Goal: Feedback & Contribution: Submit feedback/report problem

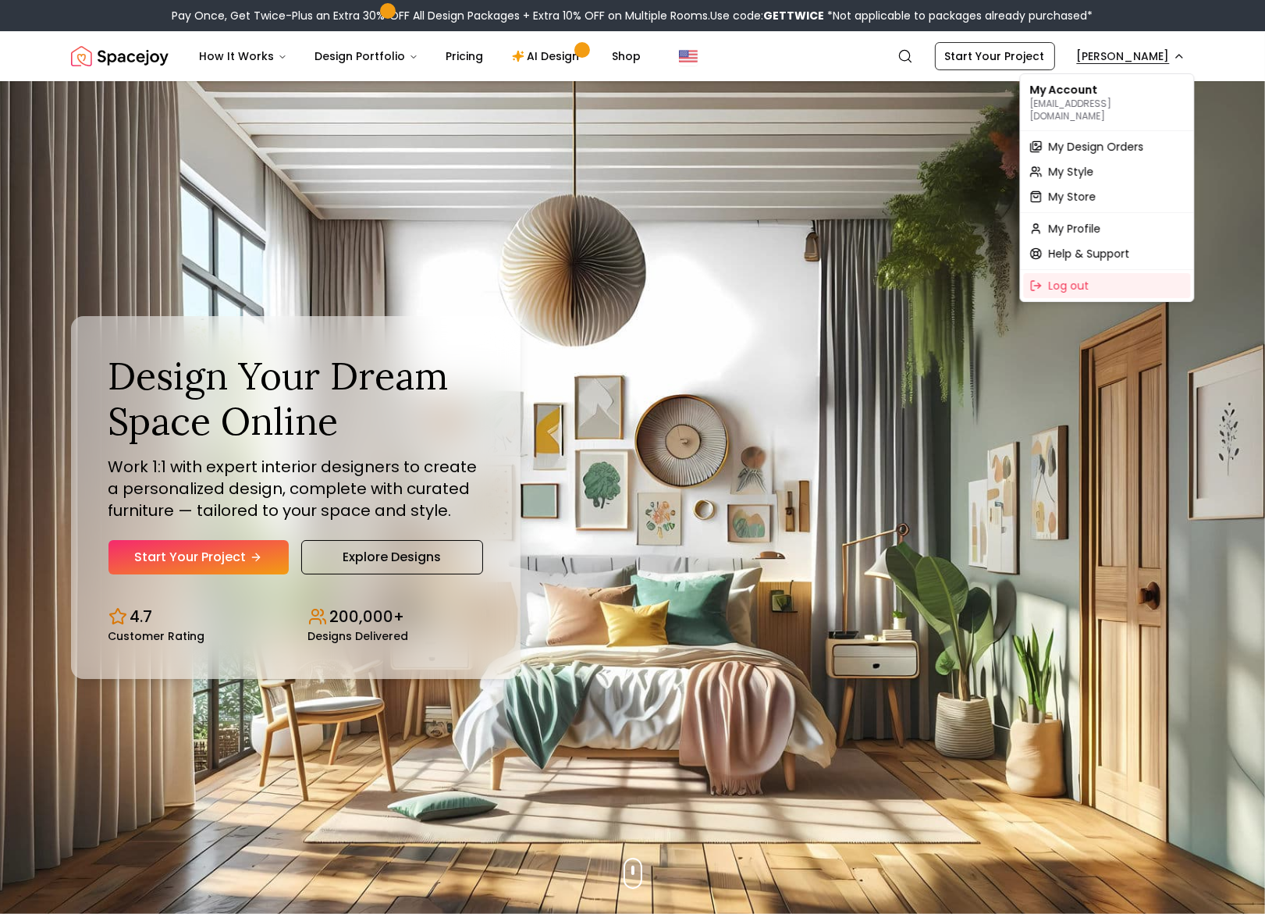
click at [1109, 139] on span "My Design Orders" at bounding box center [1096, 147] width 95 height 16
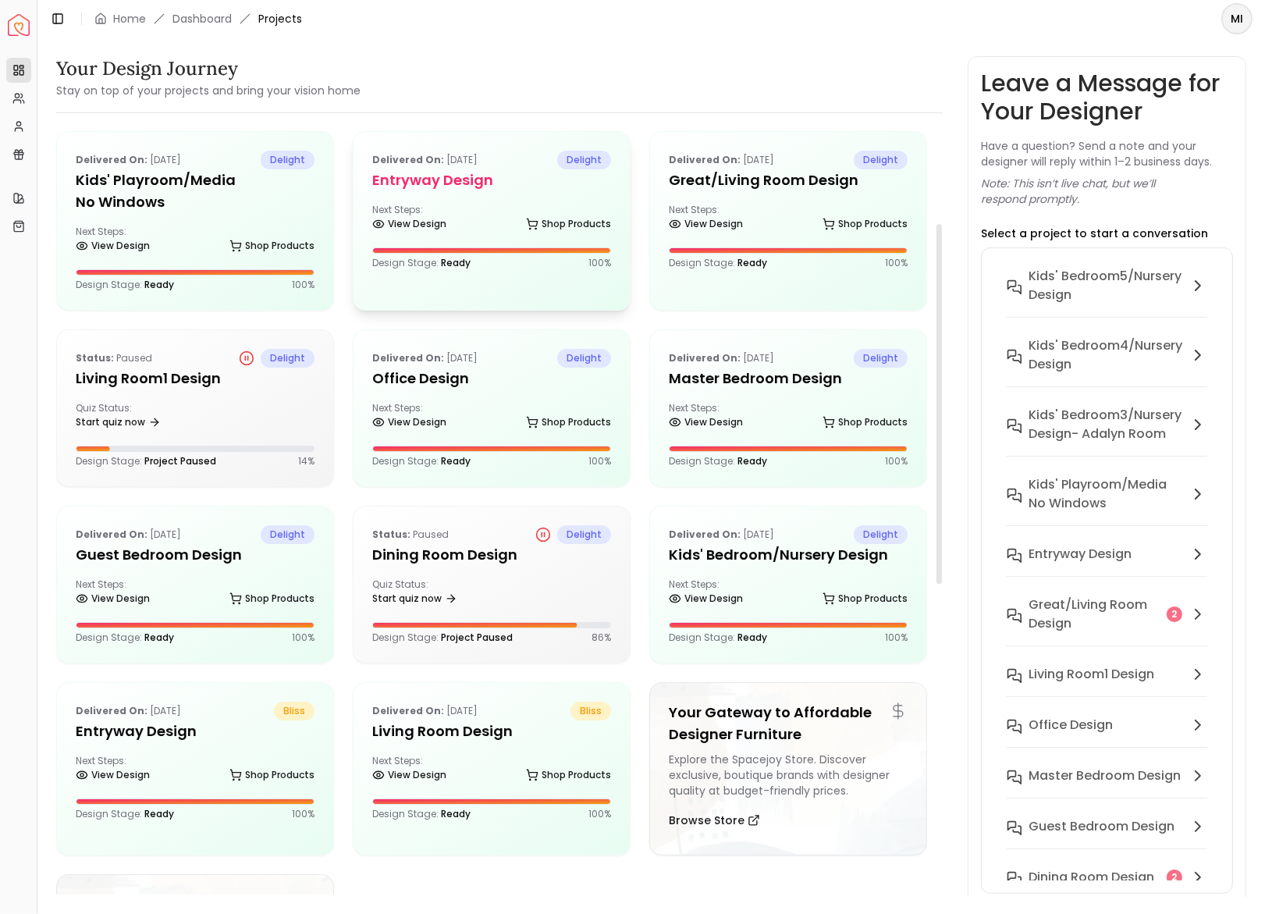
scroll to position [215, 0]
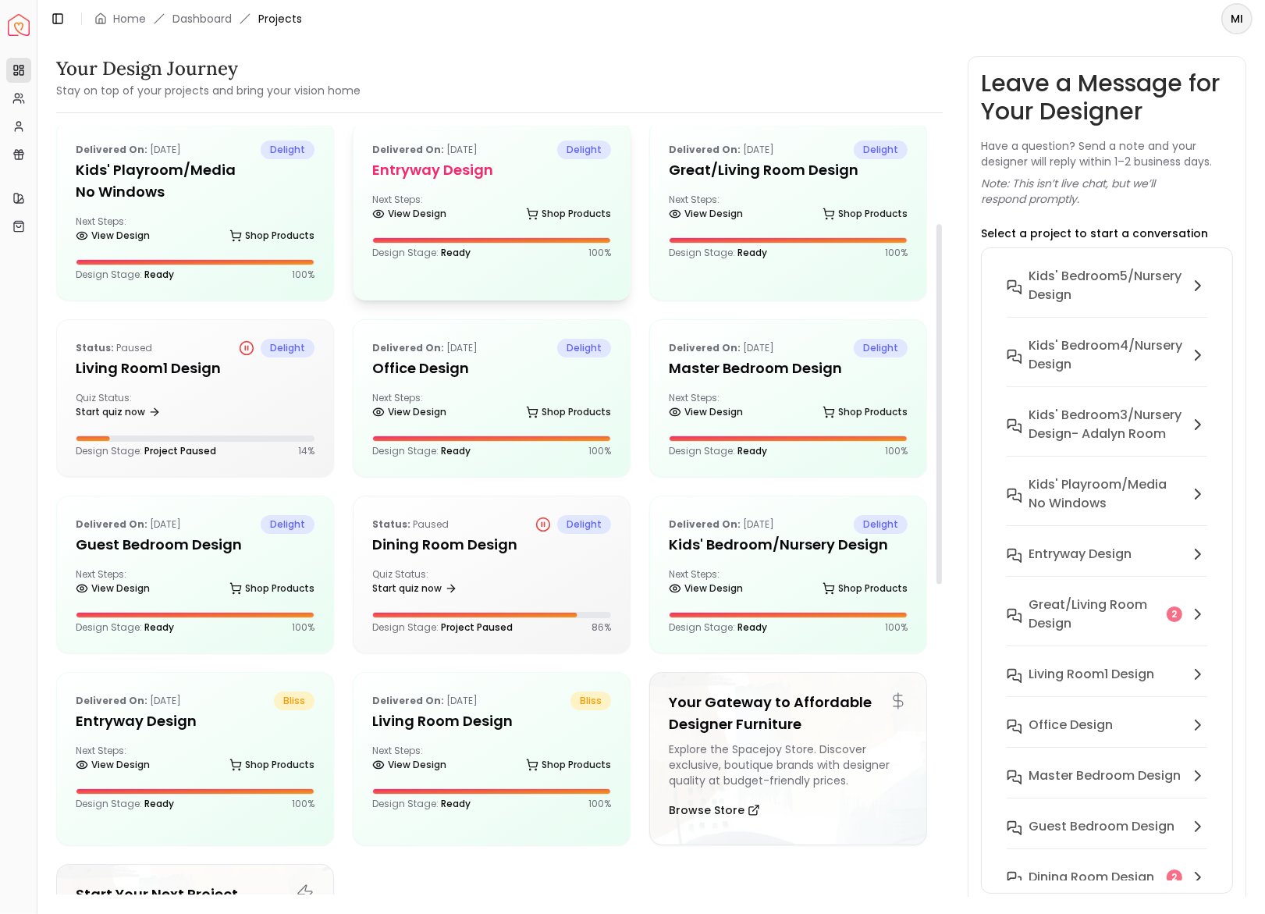
click at [355, 357] on div "Delivered on: Aug 12, 2025 delight Office design Next Steps: View Design Shop P…" at bounding box center [492, 398] width 276 height 156
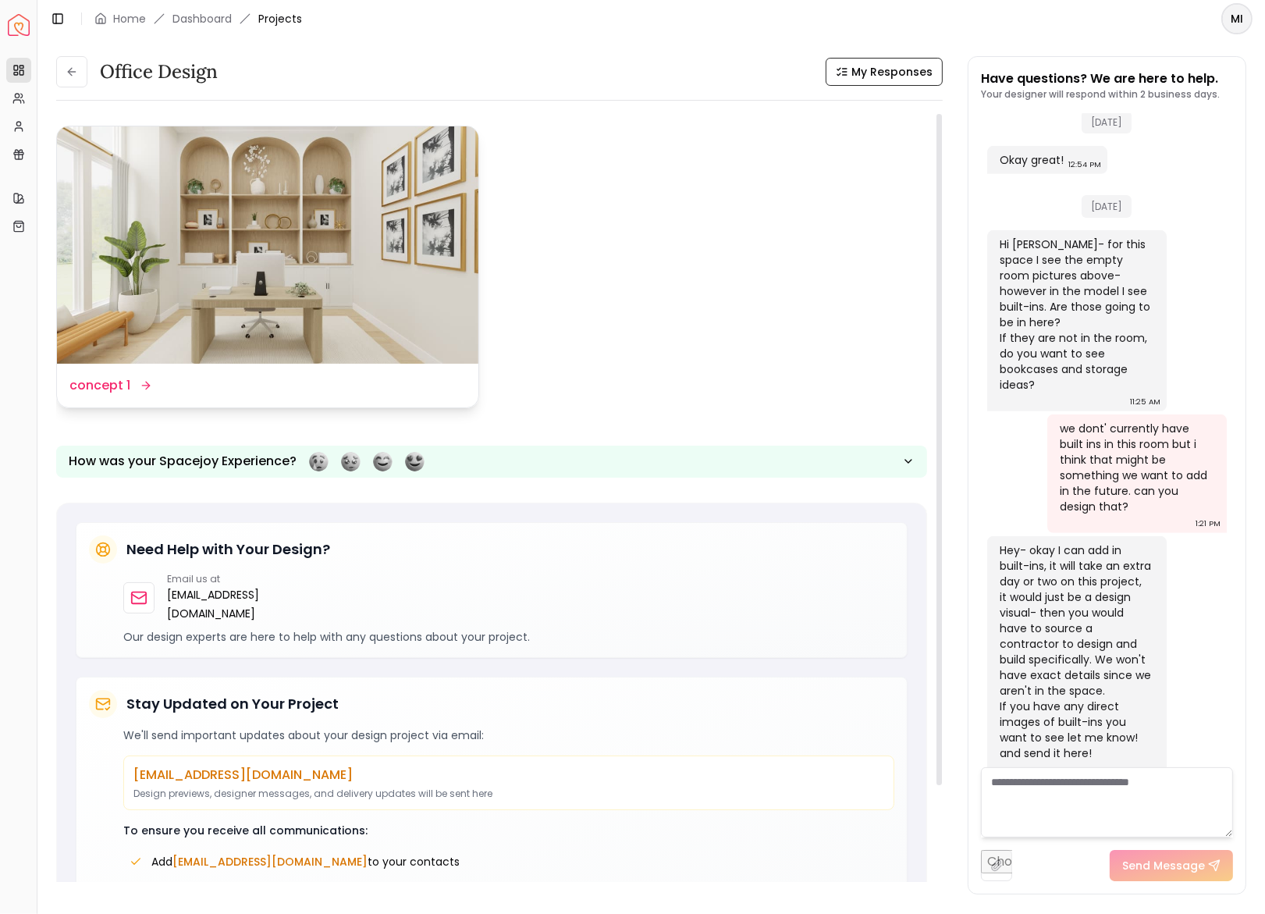
click at [363, 273] on img at bounding box center [268, 244] width 422 height 237
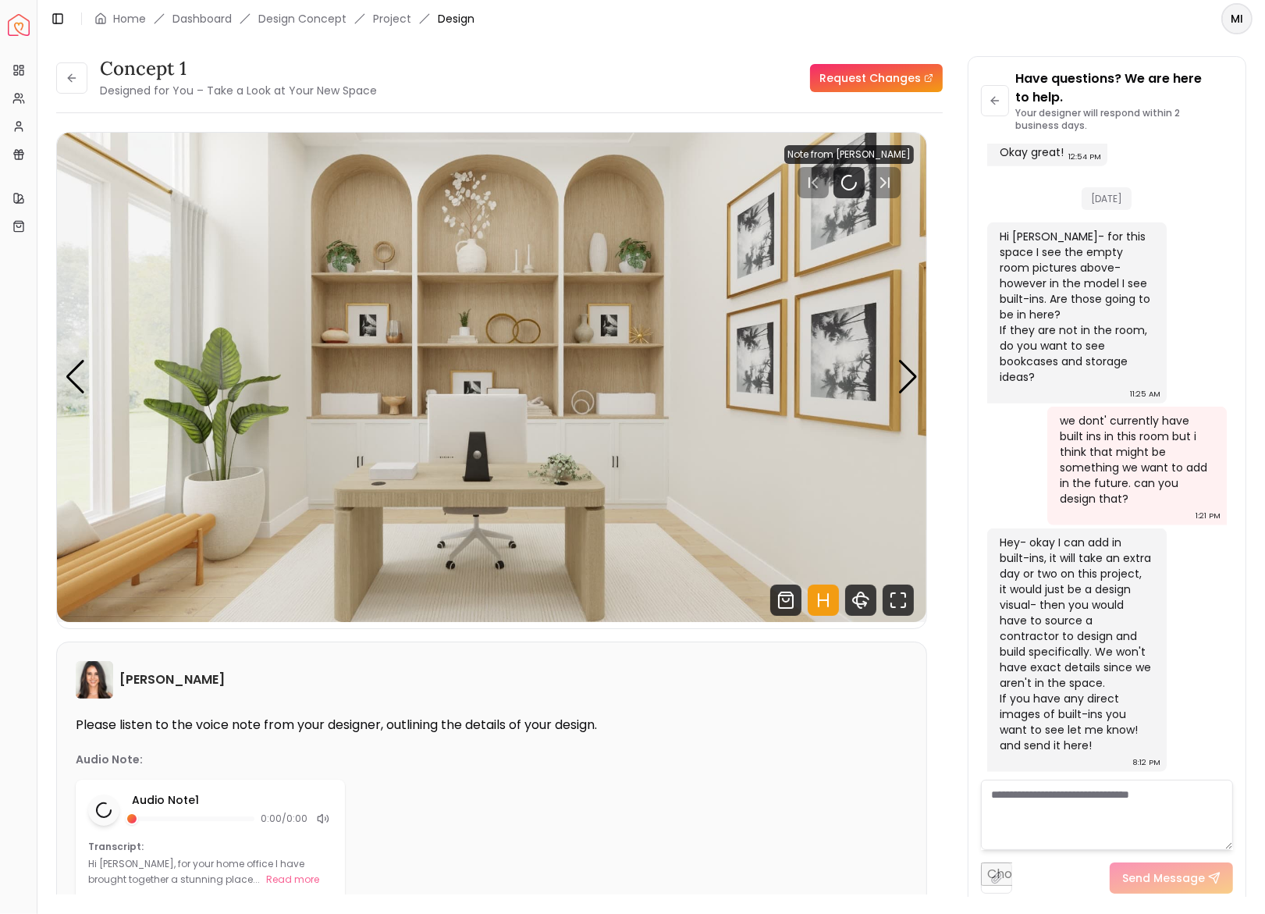
scroll to position [1447, 0]
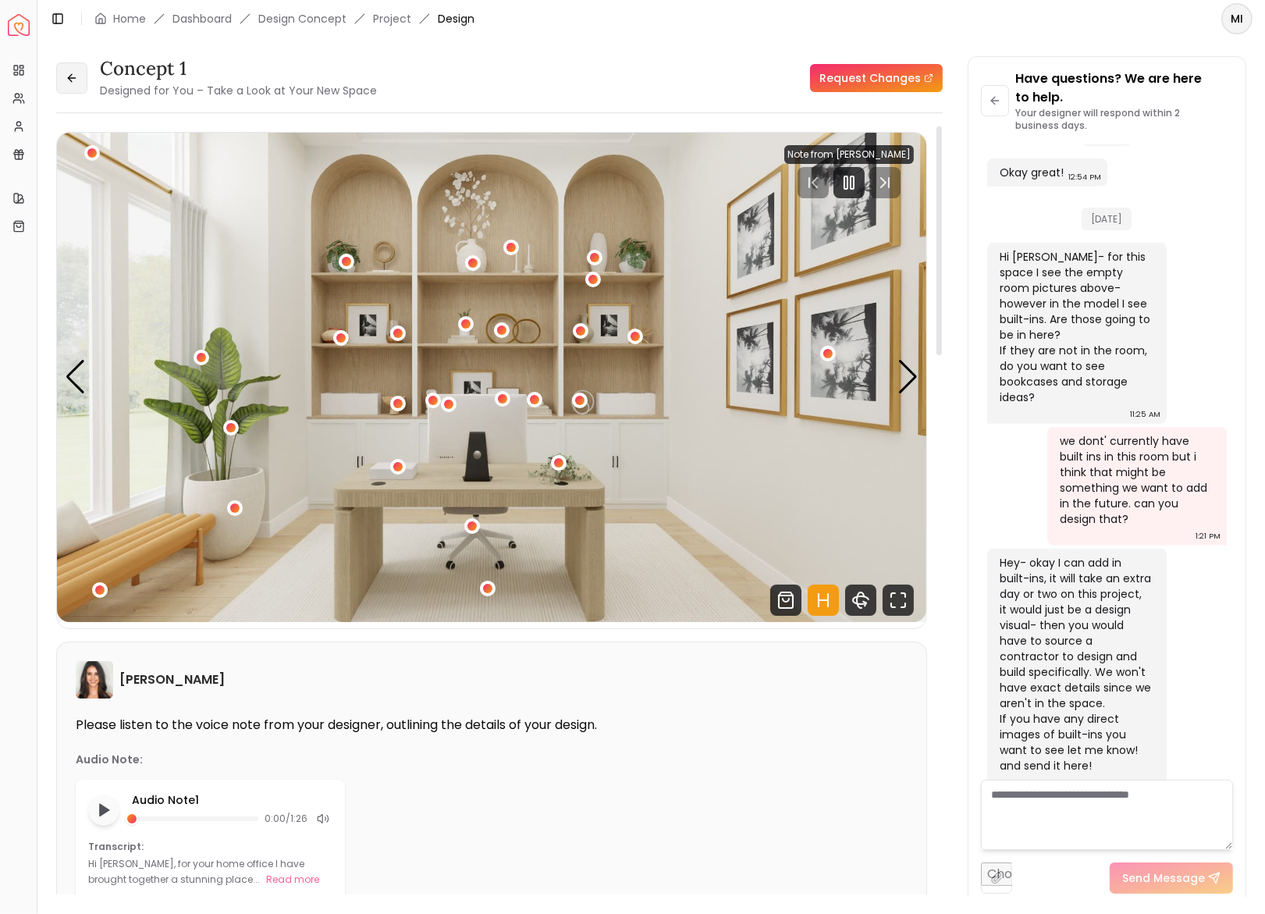
click at [71, 69] on button at bounding box center [71, 77] width 31 height 31
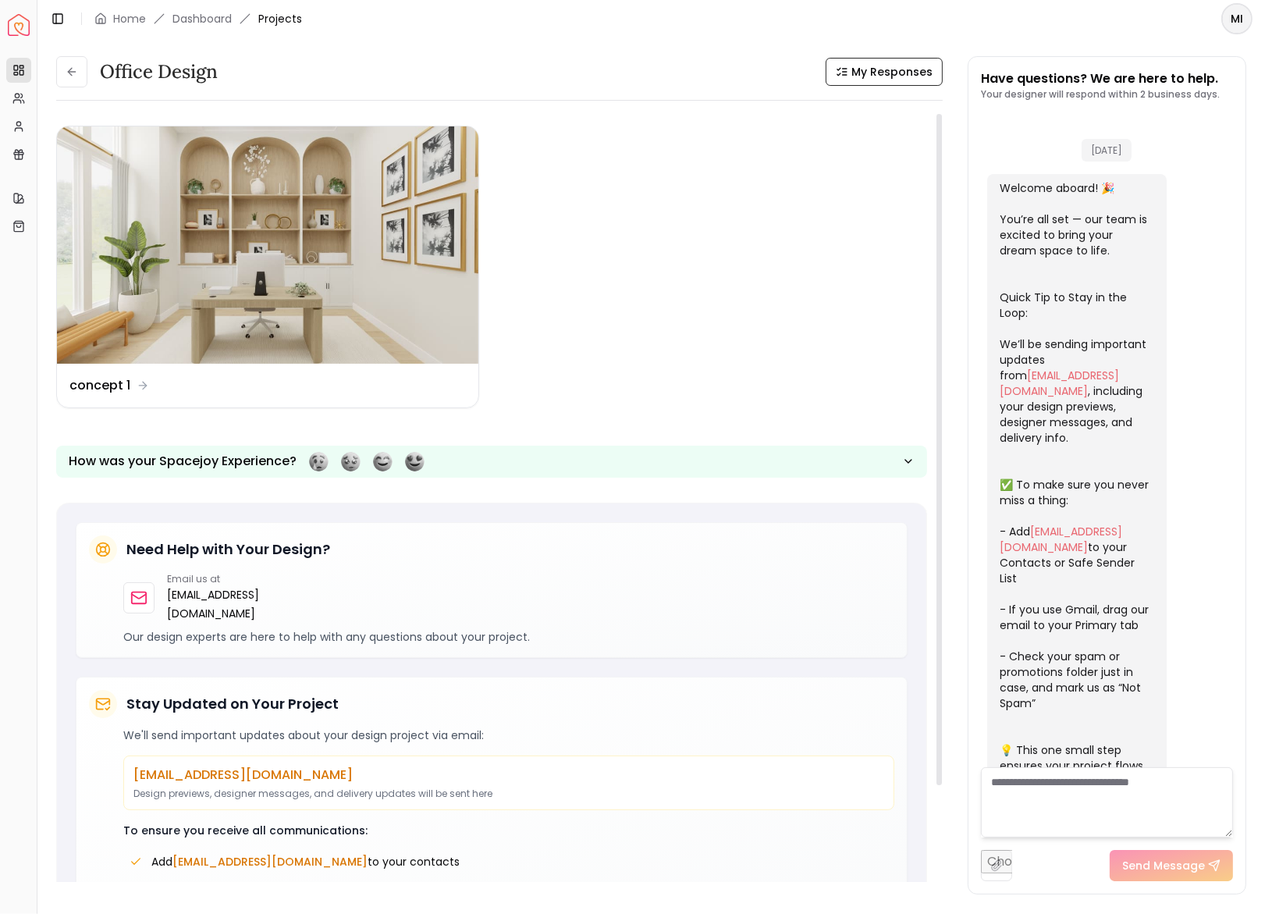
scroll to position [1429, 0]
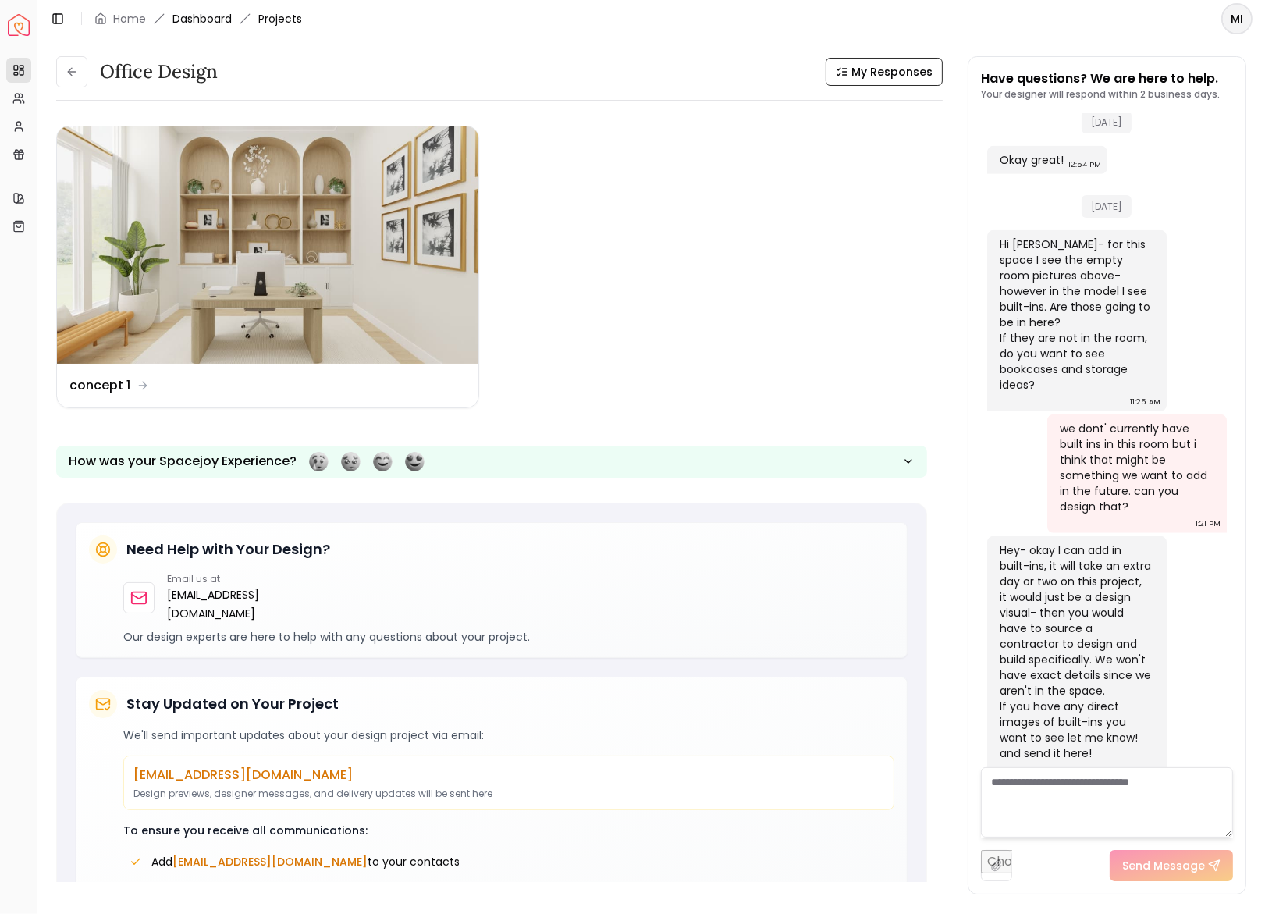
click at [207, 12] on link "Dashboard" at bounding box center [202, 19] width 59 height 16
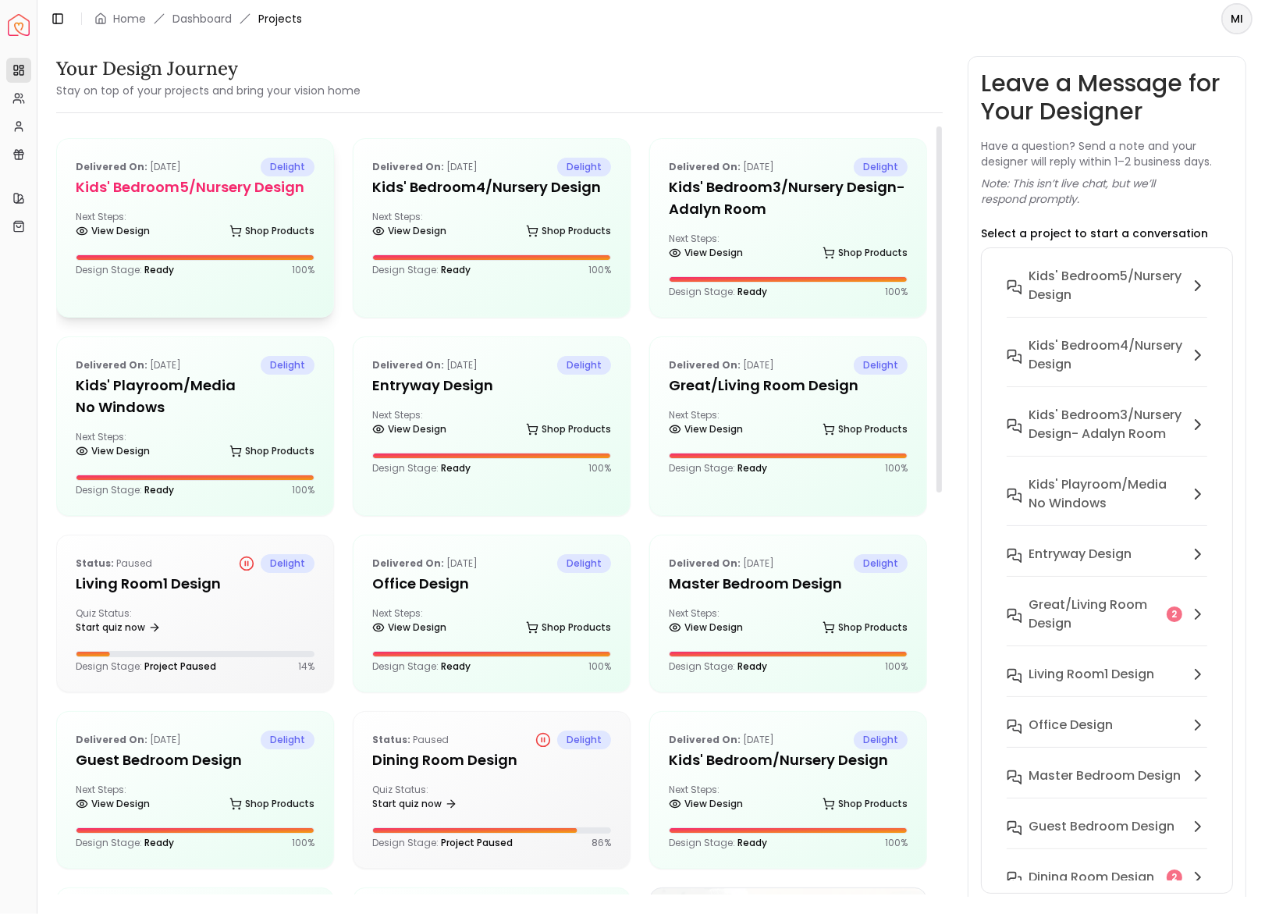
click at [200, 212] on div "Next Steps: View Design Shop Products" at bounding box center [195, 226] width 239 height 31
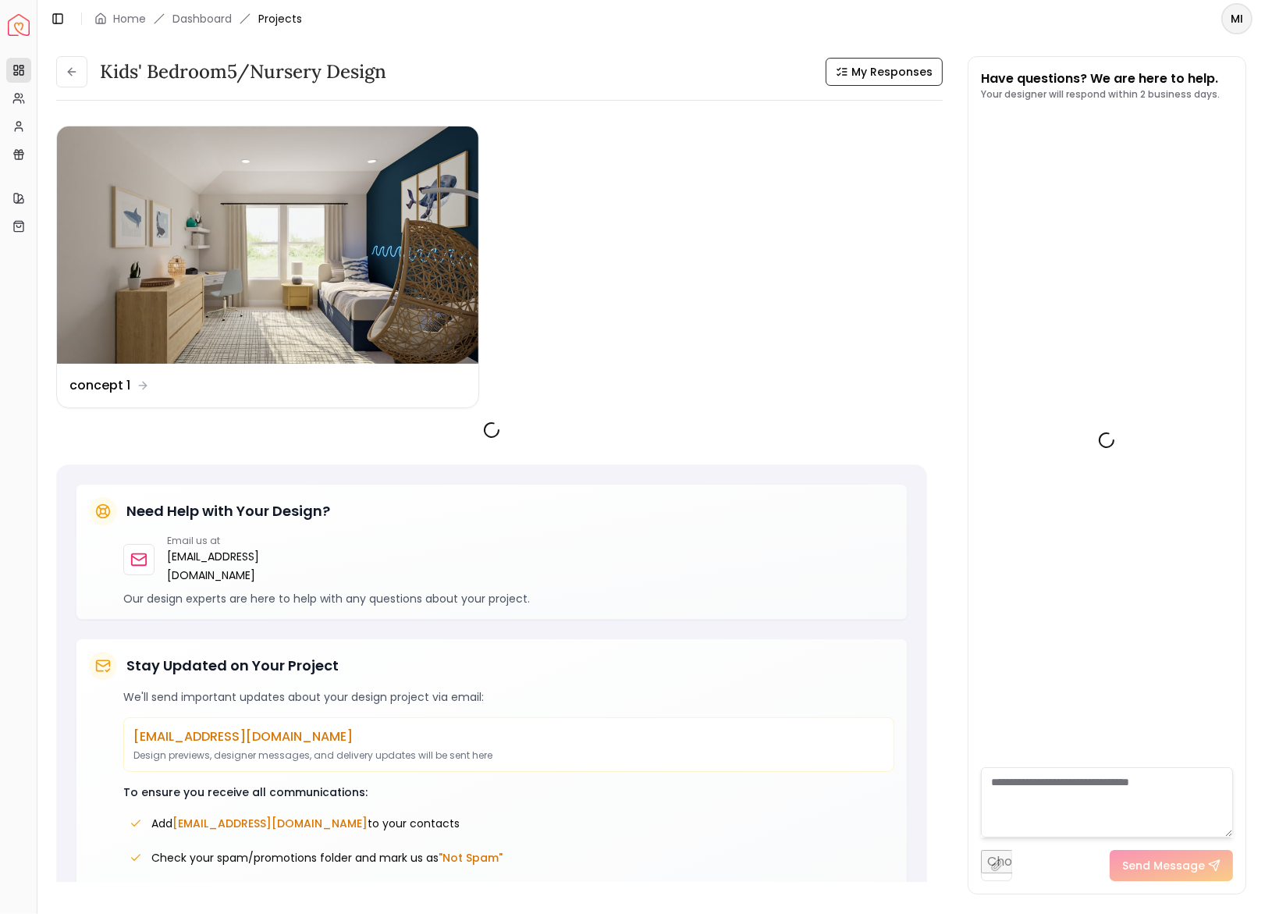
scroll to position [554, 0]
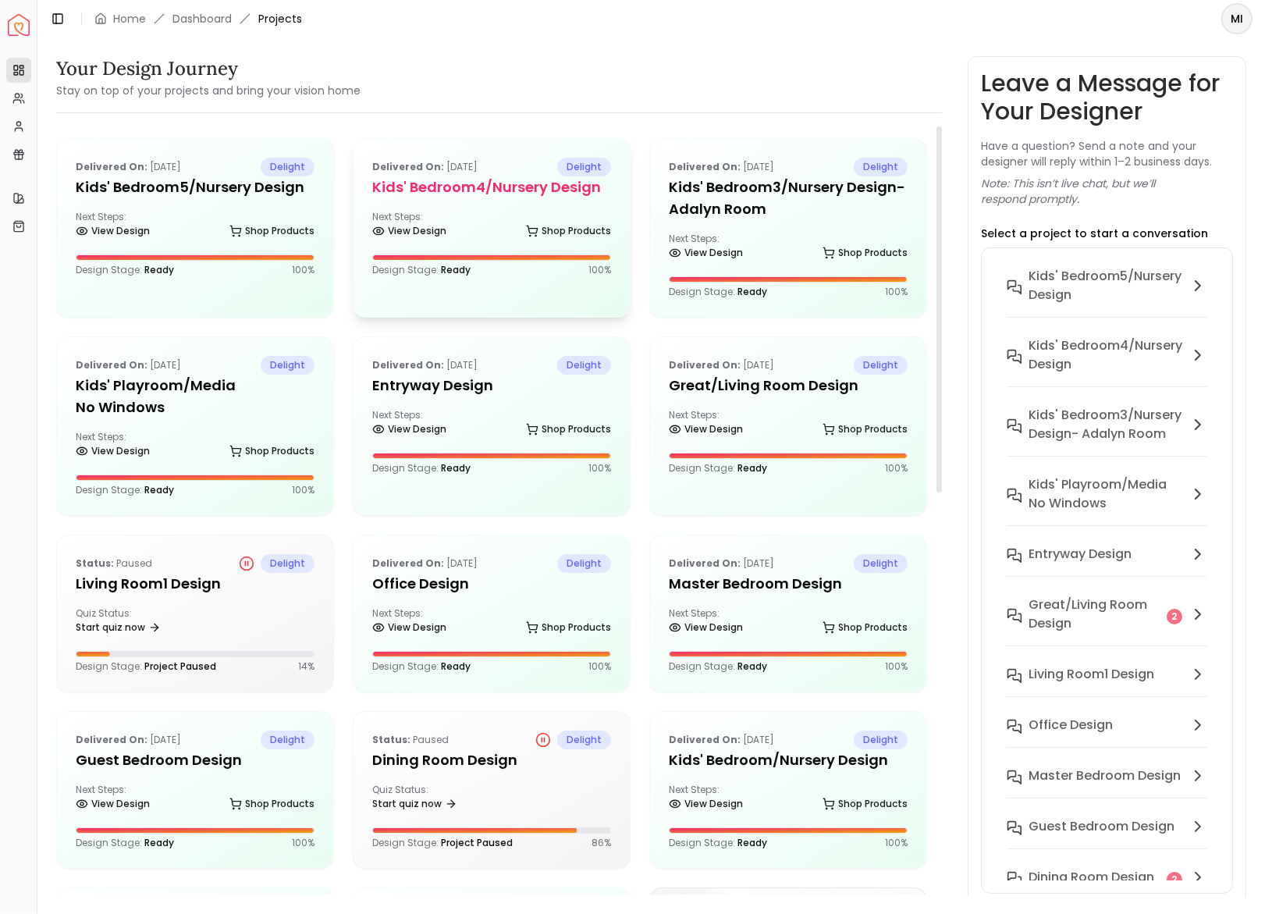
click at [488, 211] on div "Next Steps: View Design Shop Products" at bounding box center [491, 226] width 239 height 31
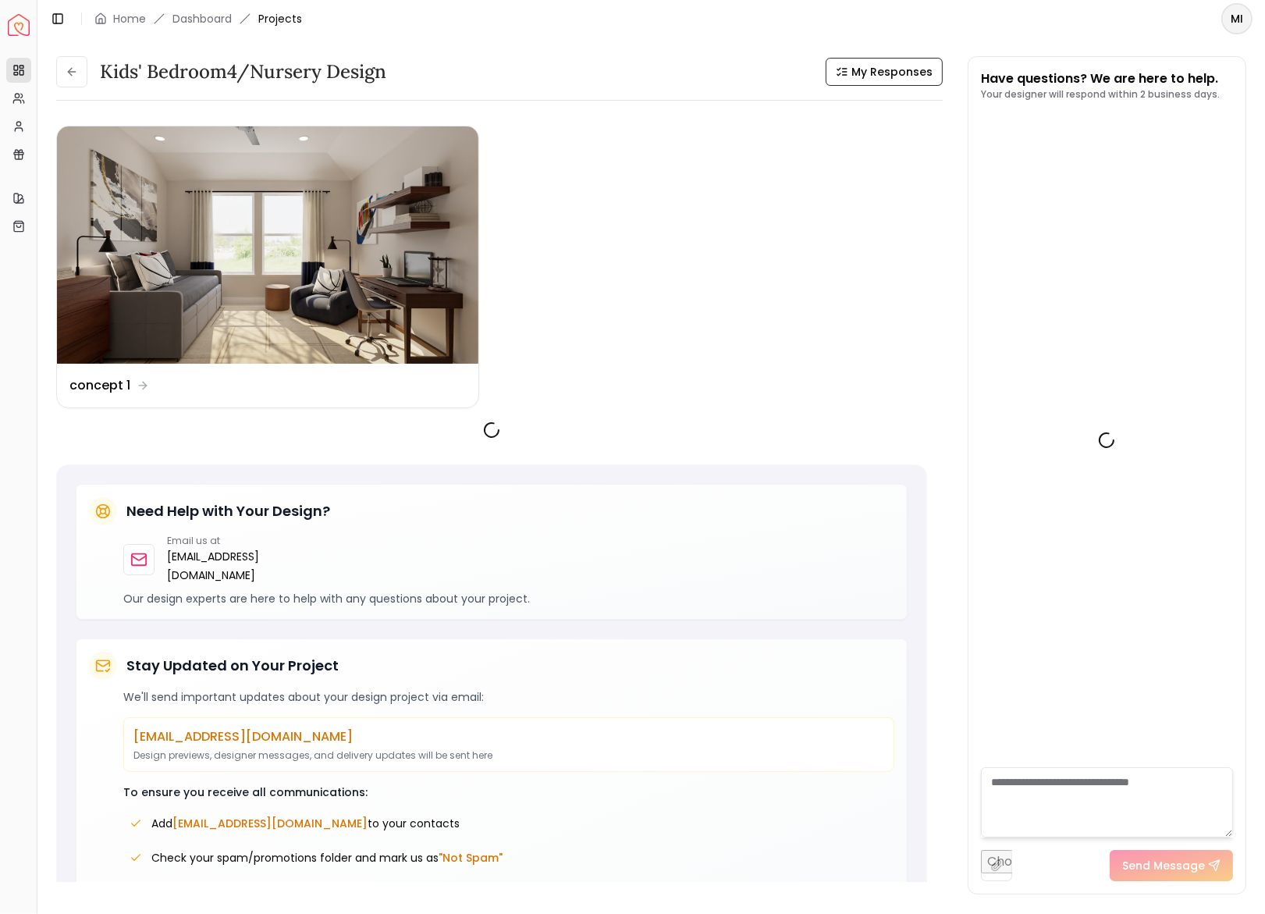
scroll to position [314, 0]
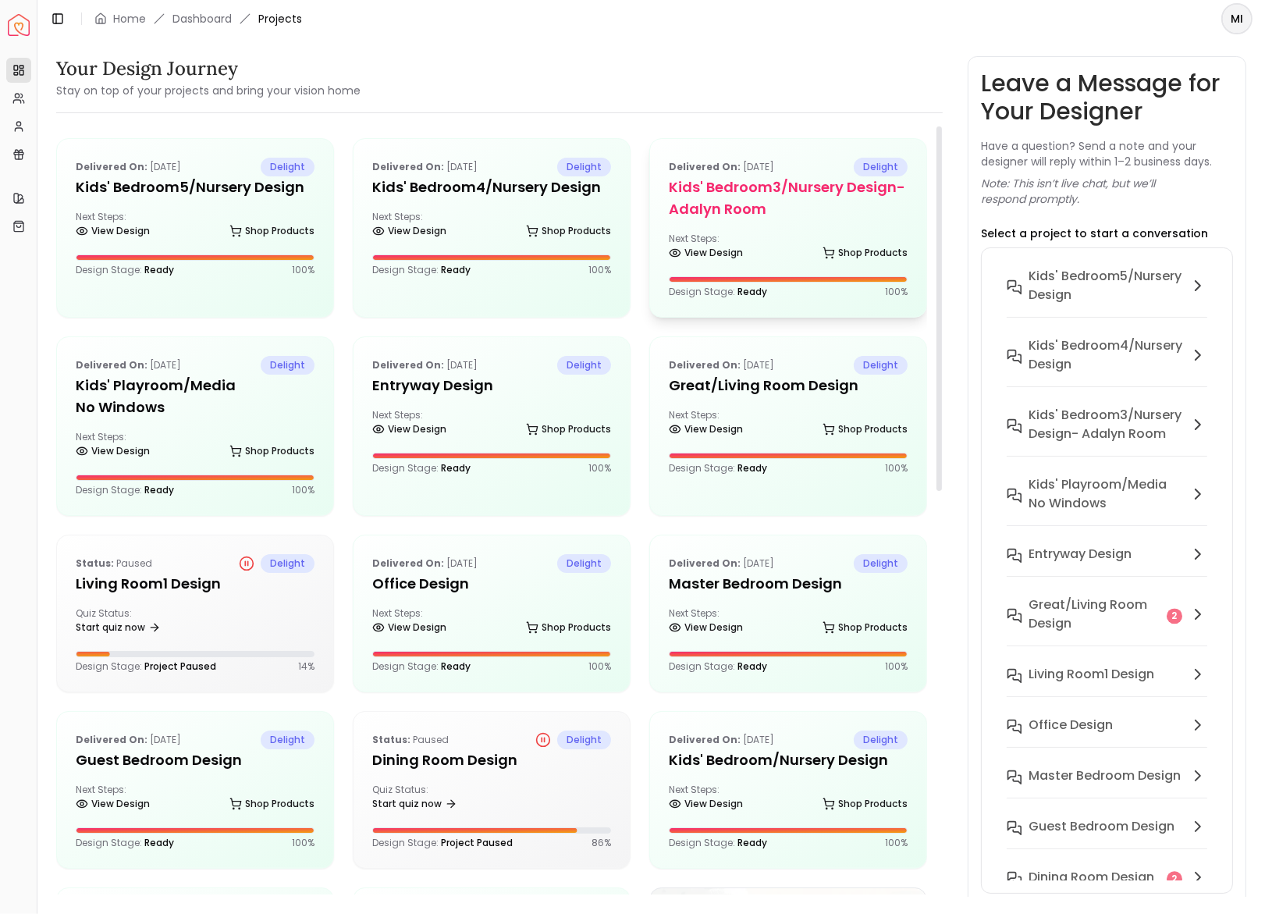
click at [740, 216] on h5 "Kids' Bedroom3/Nursery design- Adalyn room" at bounding box center [788, 198] width 239 height 44
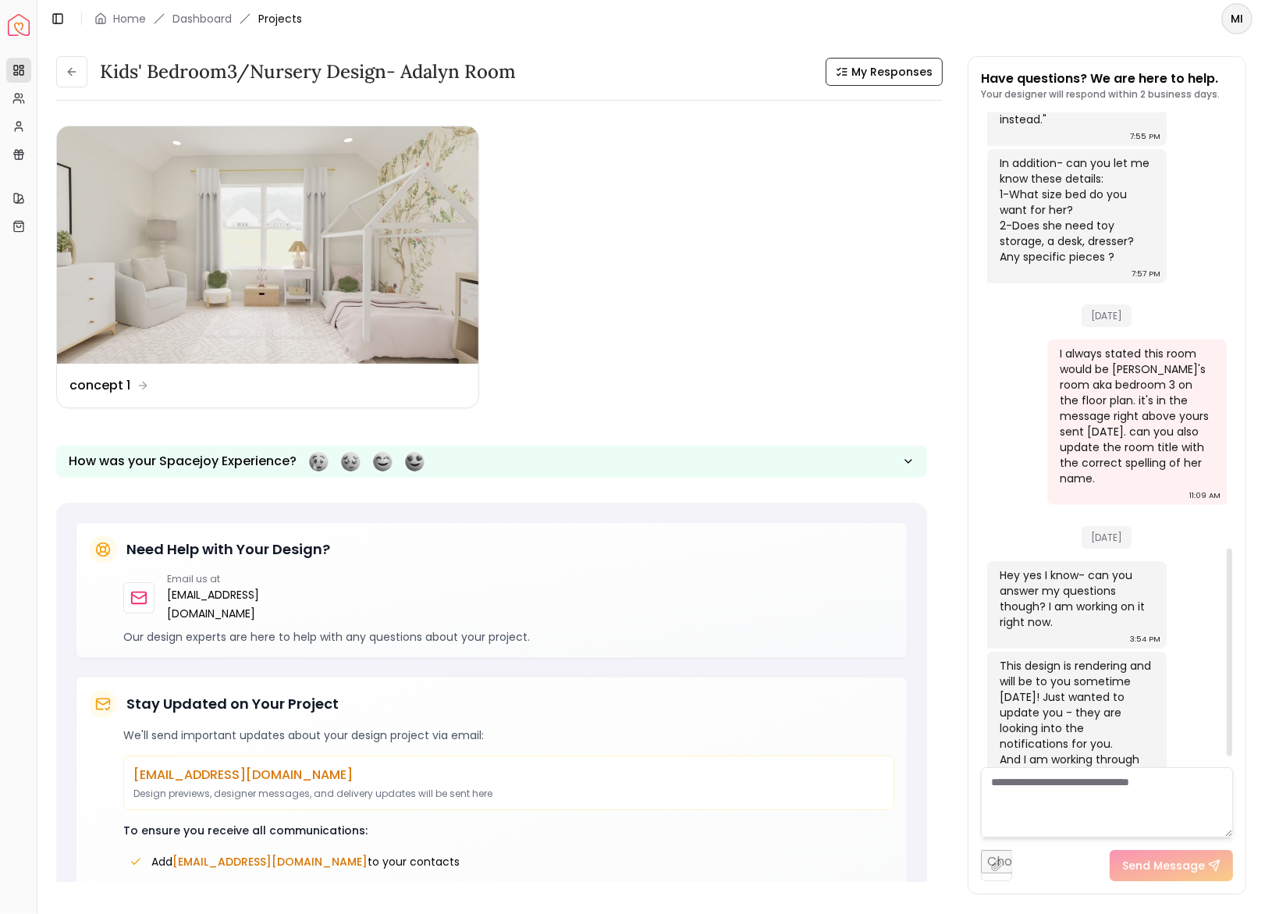
scroll to position [1365, 0]
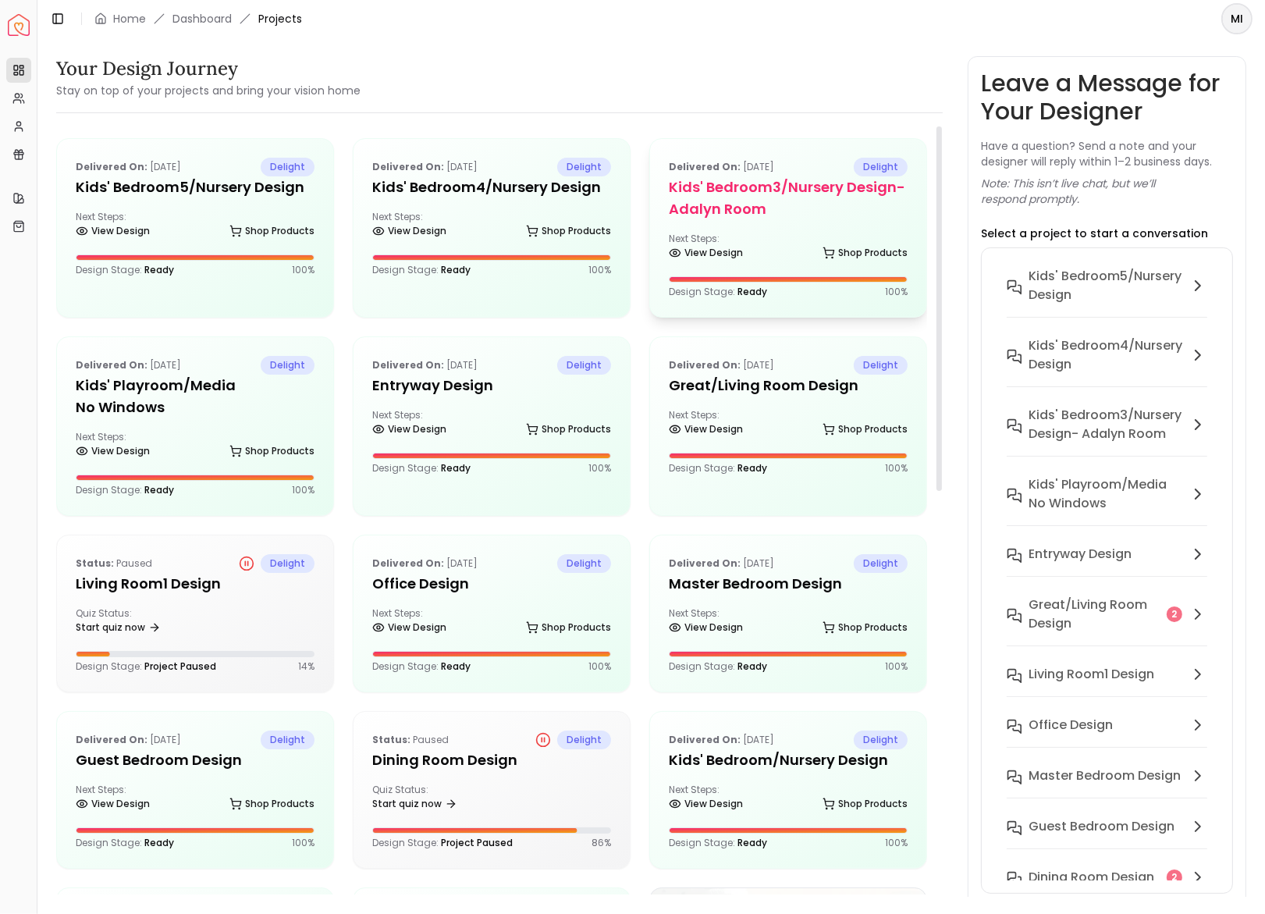
click at [728, 183] on h5 "Kids' Bedroom3/Nursery design- Adalyn room" at bounding box center [788, 198] width 239 height 44
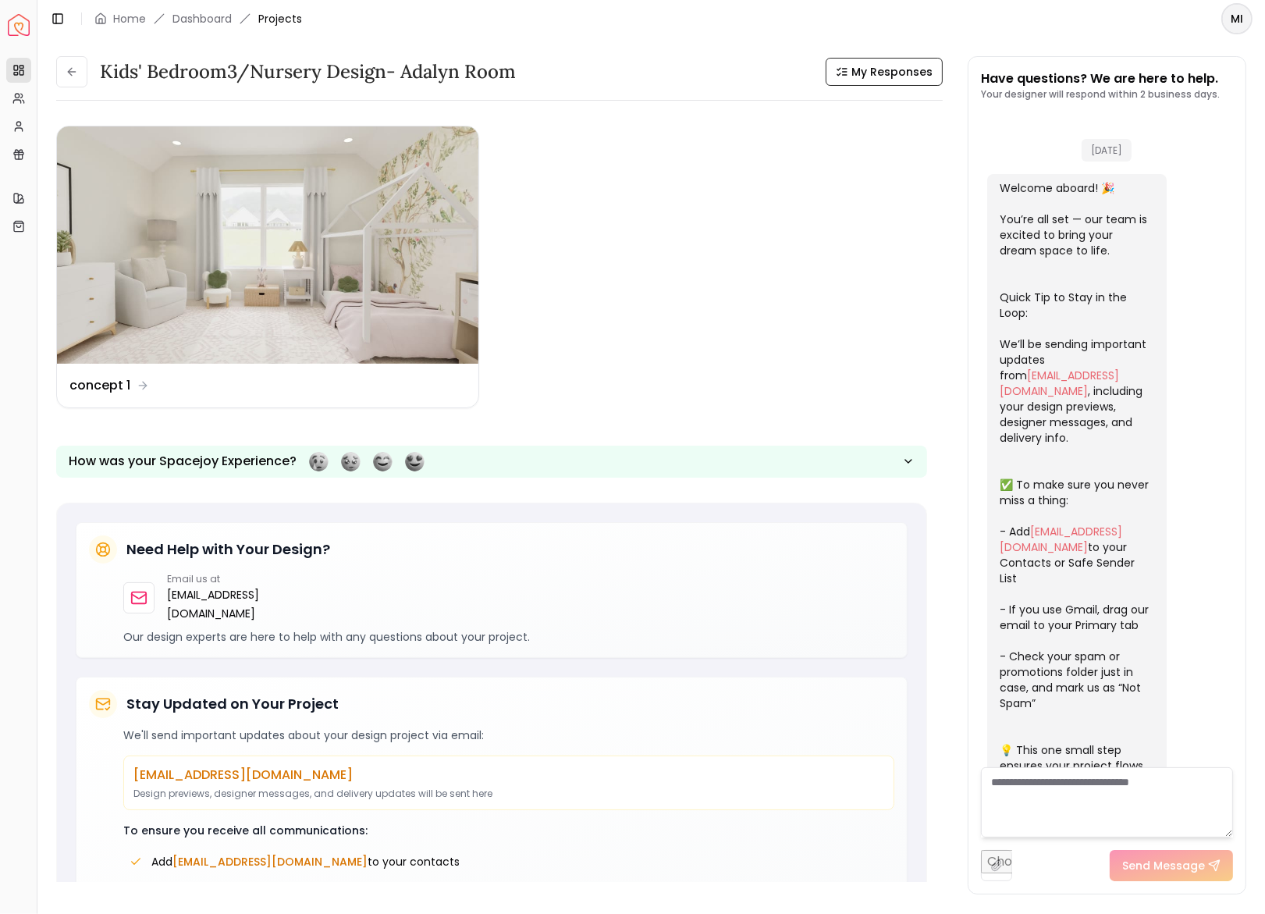
scroll to position [1408, 0]
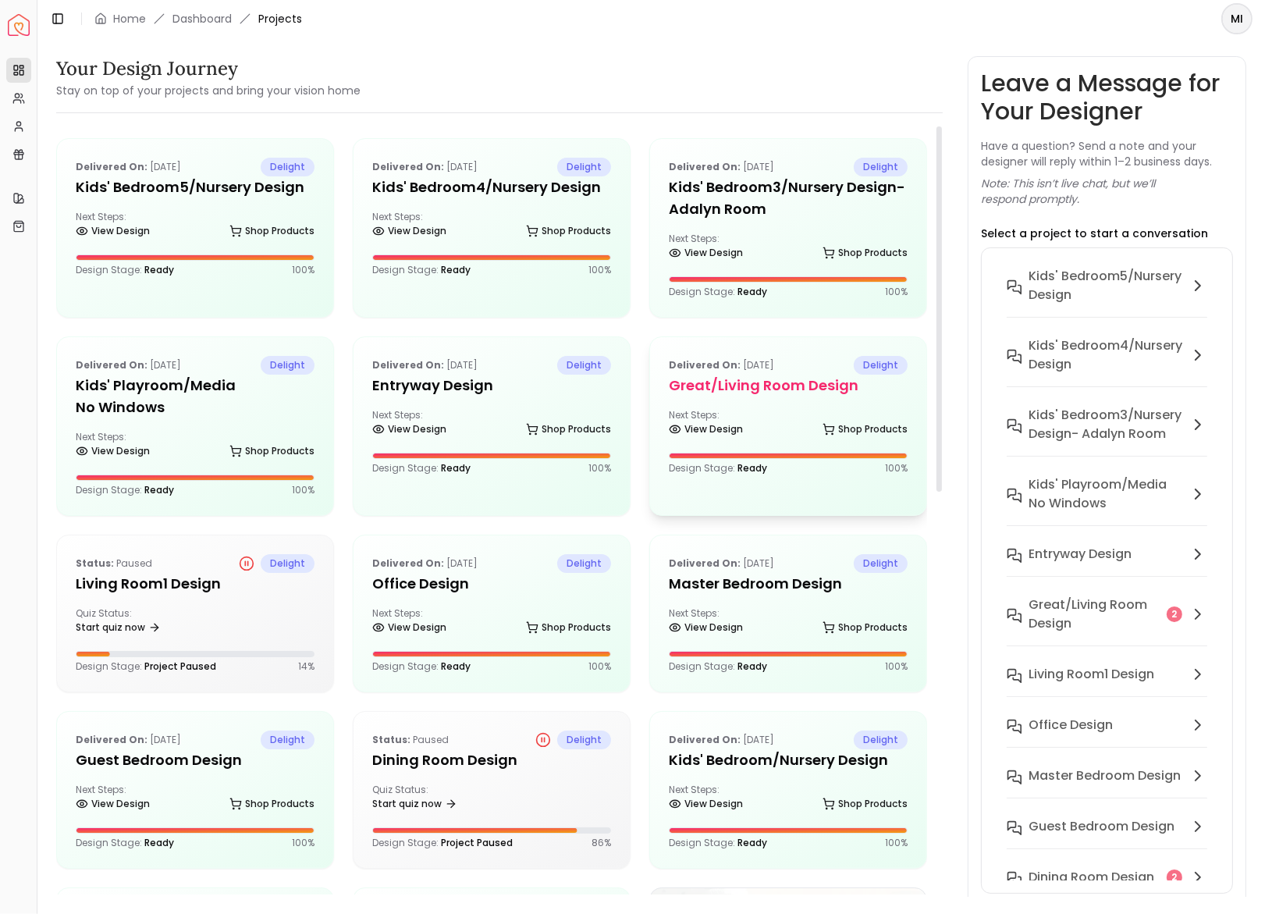
click at [803, 377] on h5 "Great/Living Room design" at bounding box center [788, 386] width 239 height 22
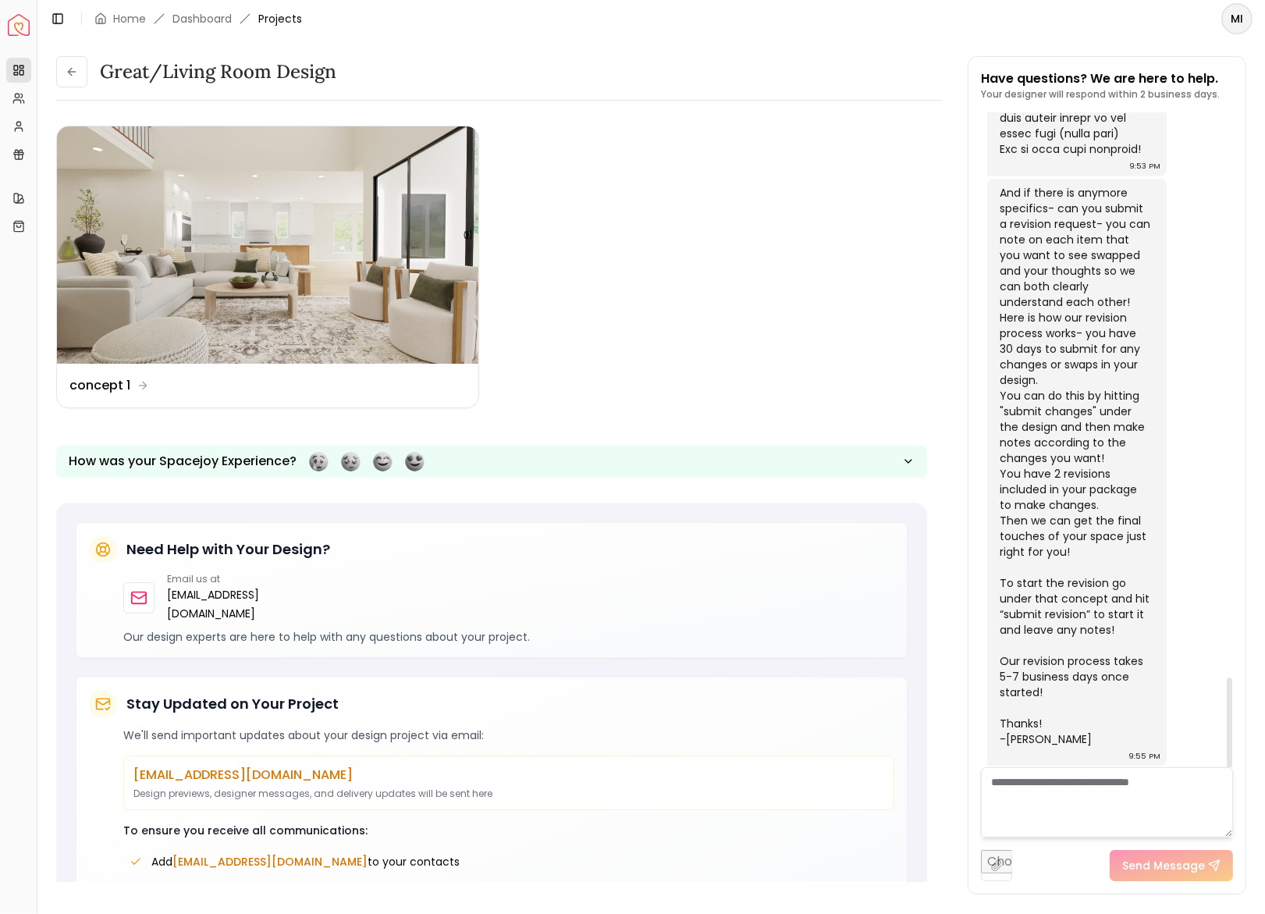
scroll to position [4093, 0]
click at [1064, 792] on textarea at bounding box center [1107, 802] width 252 height 70
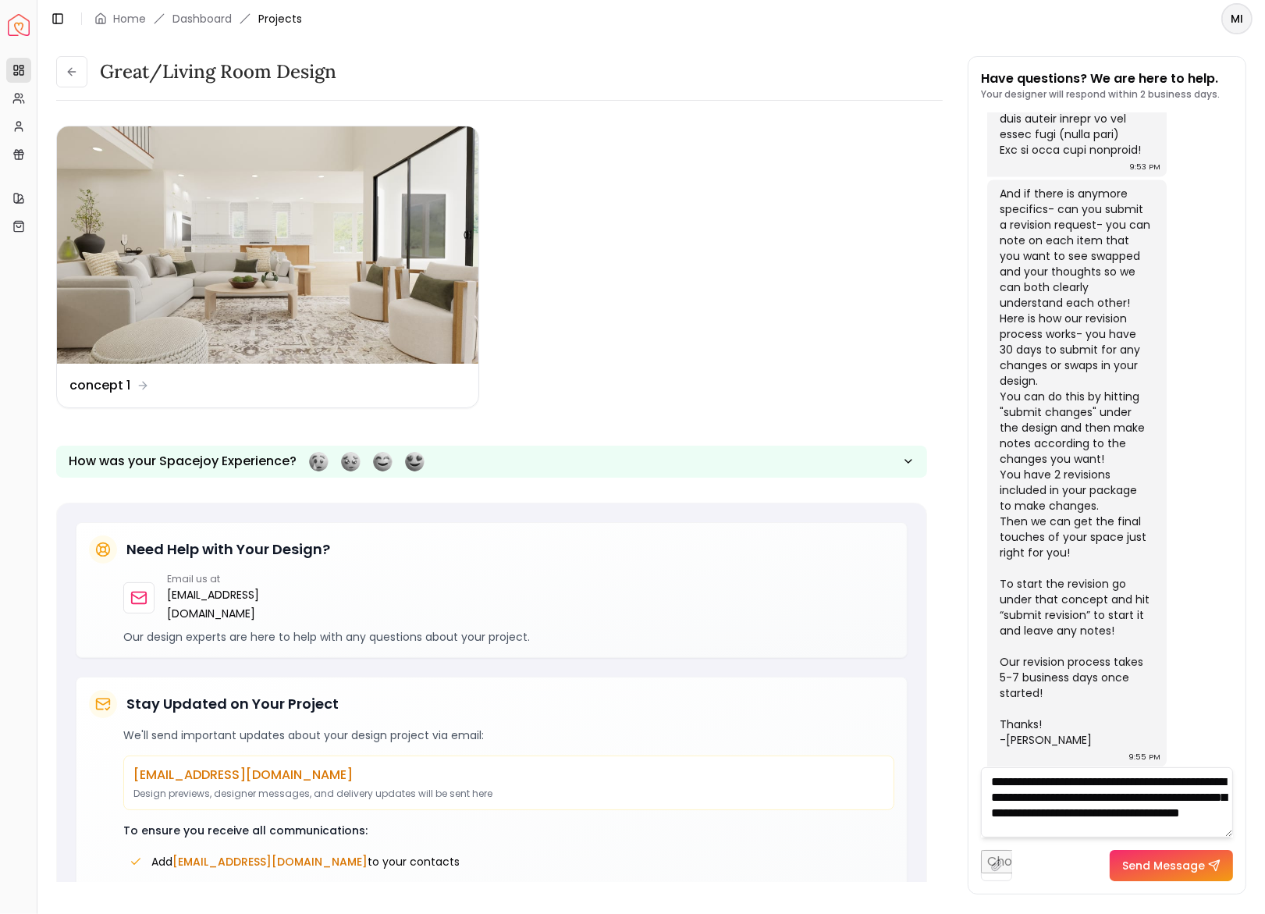
scroll to position [16, 0]
type textarea "**********"
click at [1176, 873] on button "Send Message" at bounding box center [1171, 865] width 123 height 31
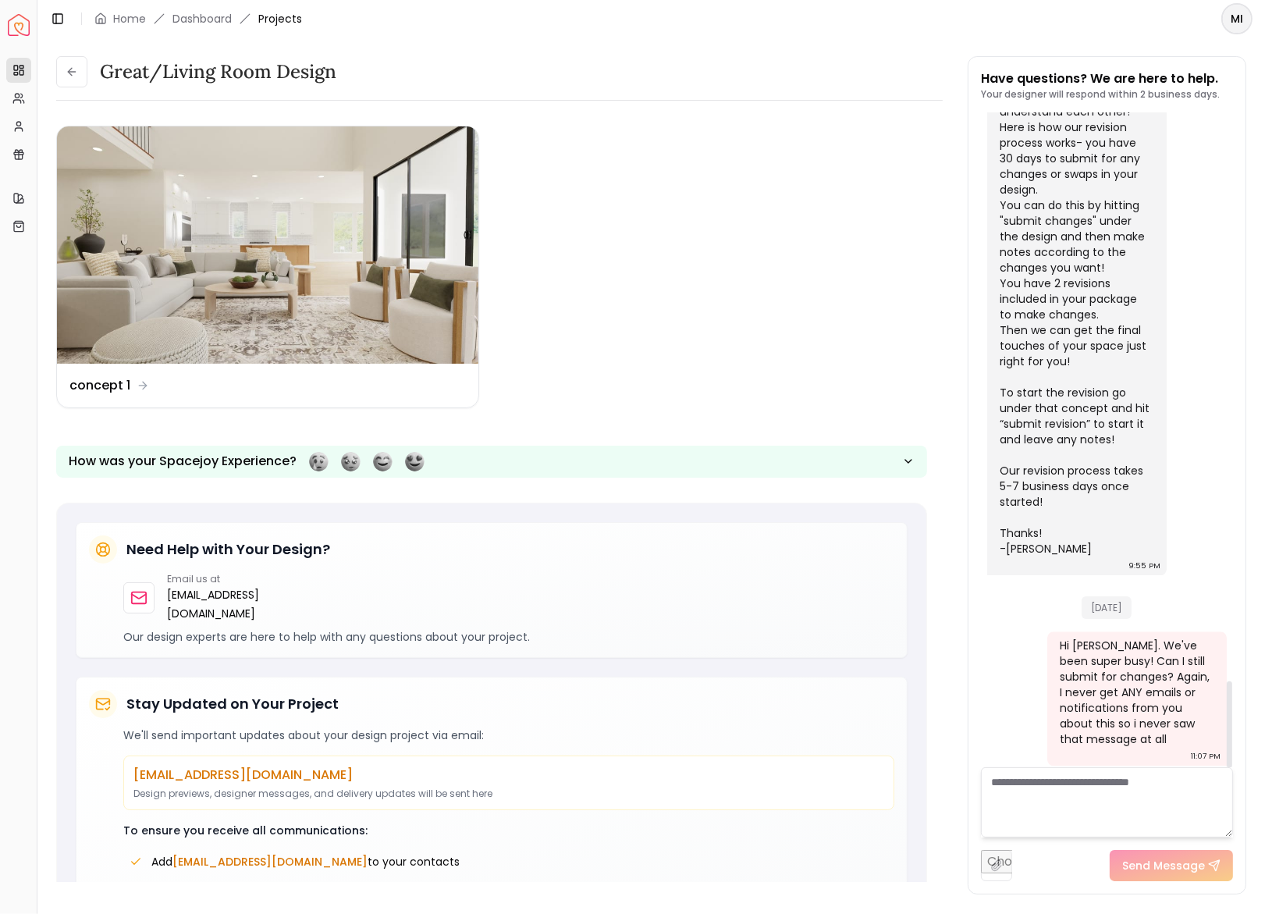
scroll to position [4284, 0]
click at [76, 71] on icon at bounding box center [72, 72] width 12 height 12
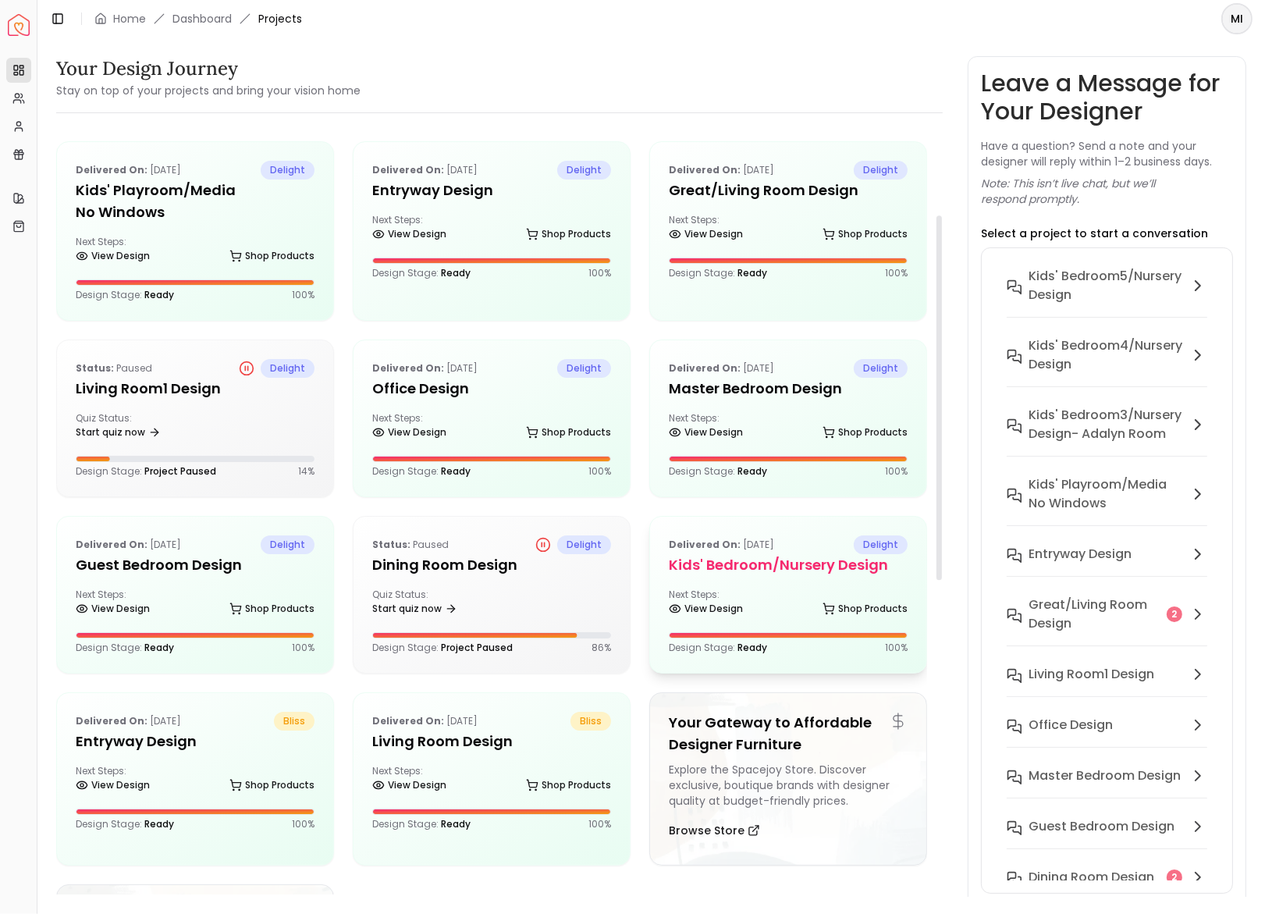
scroll to position [196, 0]
click at [1055, 870] on h6 "Dining Room design" at bounding box center [1092, 877] width 126 height 19
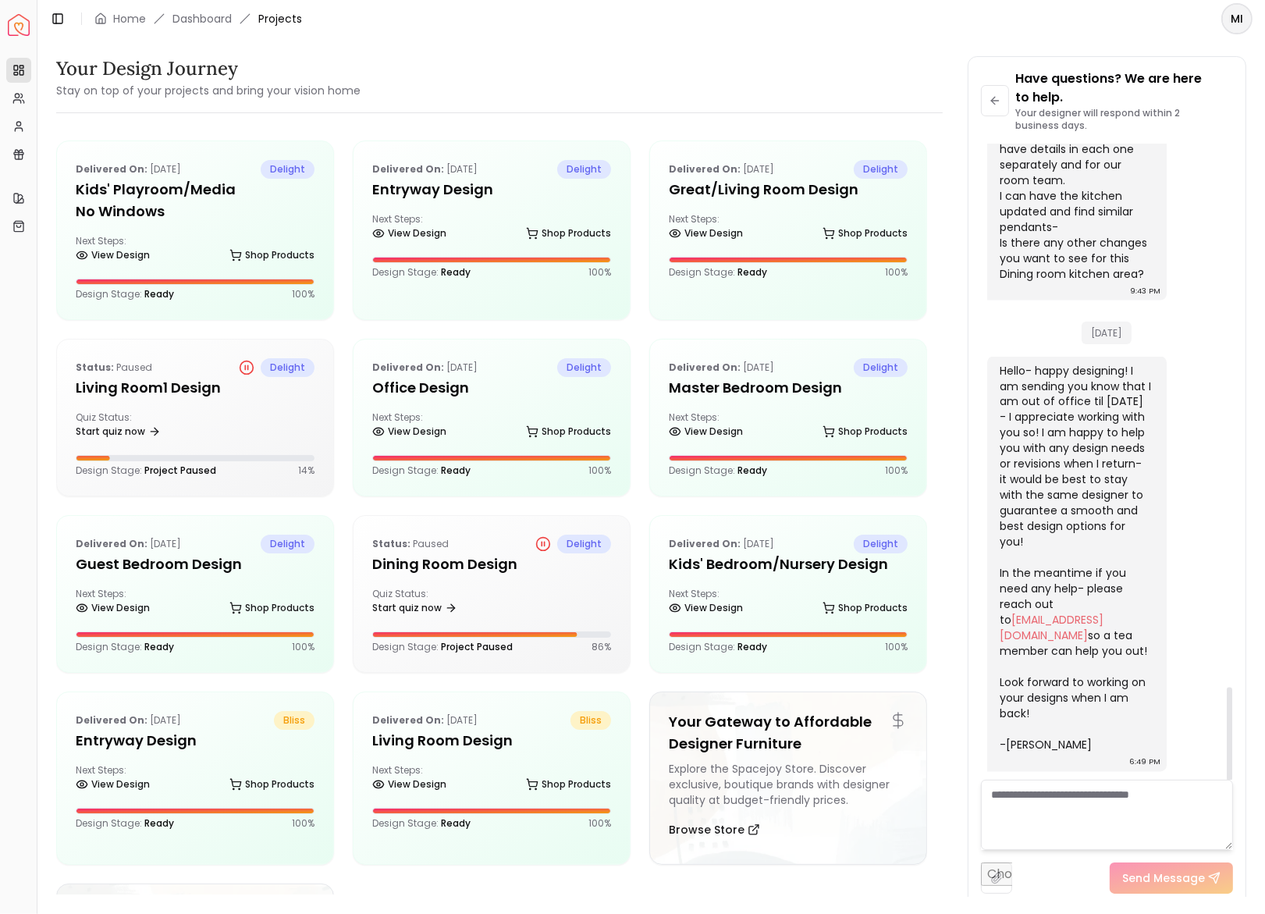
scroll to position [0, 0]
click at [1003, 101] on button at bounding box center [995, 100] width 29 height 31
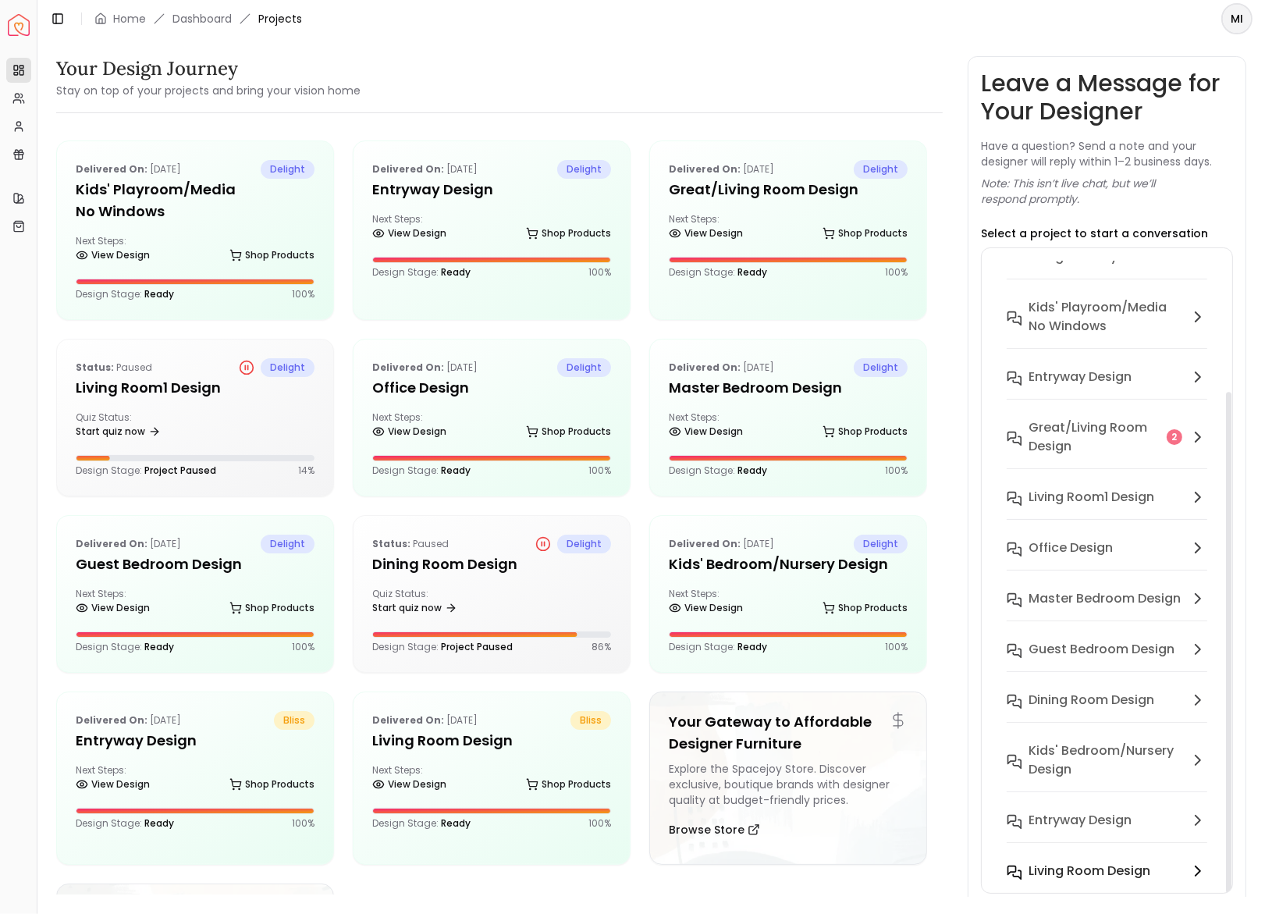
click at [1112, 872] on h6 "Living Room Design" at bounding box center [1090, 871] width 122 height 19
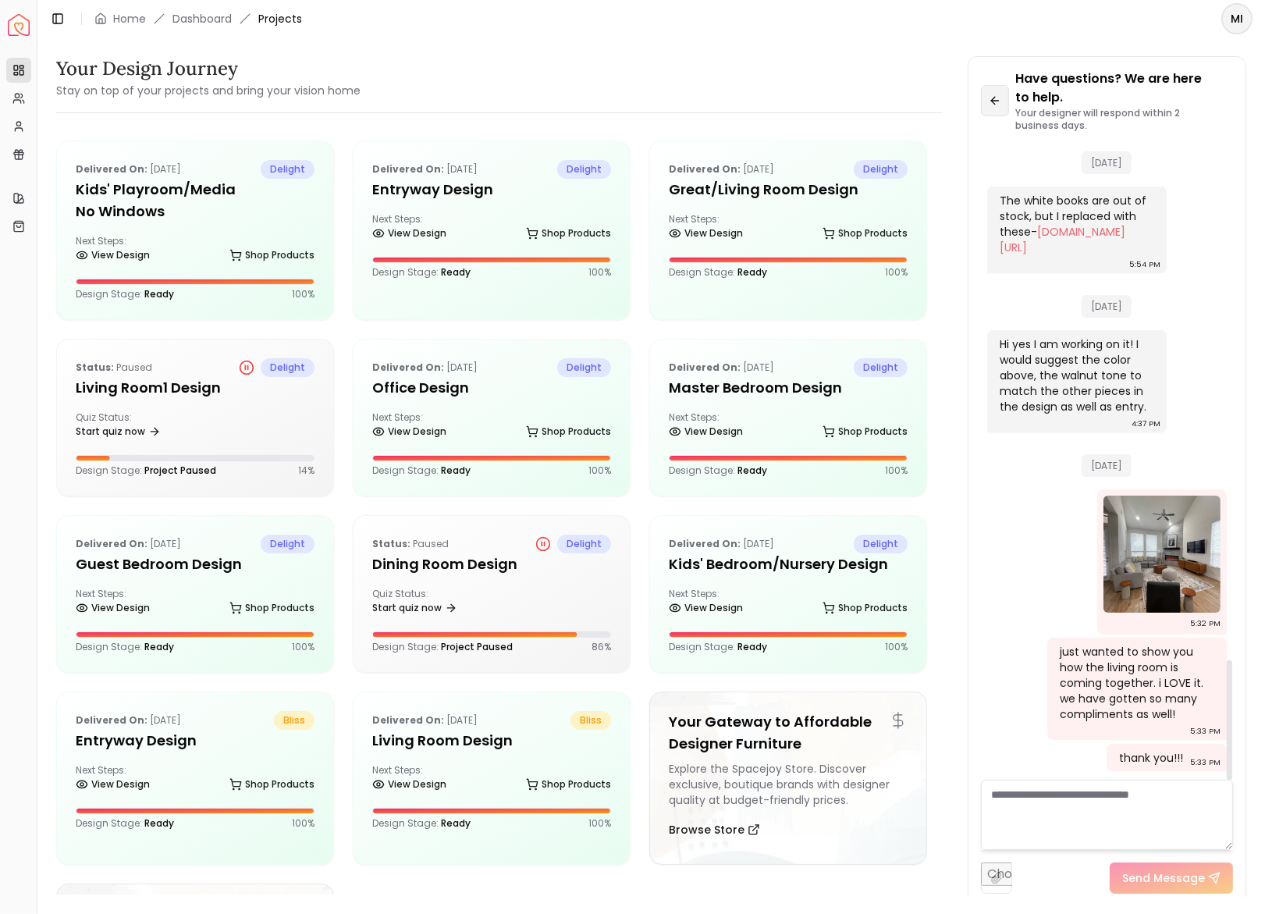
click at [1001, 98] on icon at bounding box center [995, 100] width 12 height 12
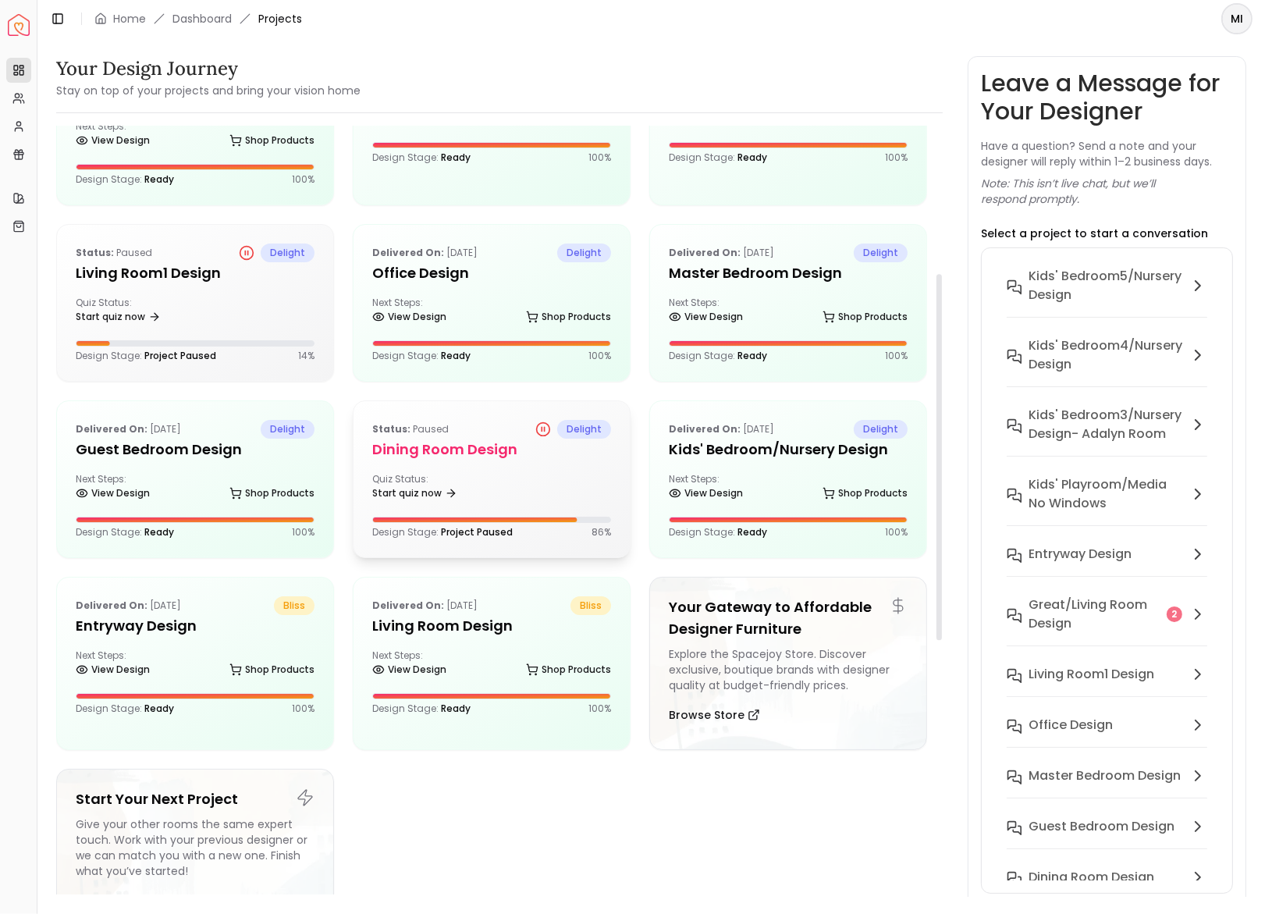
click at [475, 459] on div "Status: Paused delight Dining Room design Quiz Status: Start quiz now Design St…" at bounding box center [492, 479] width 276 height 156
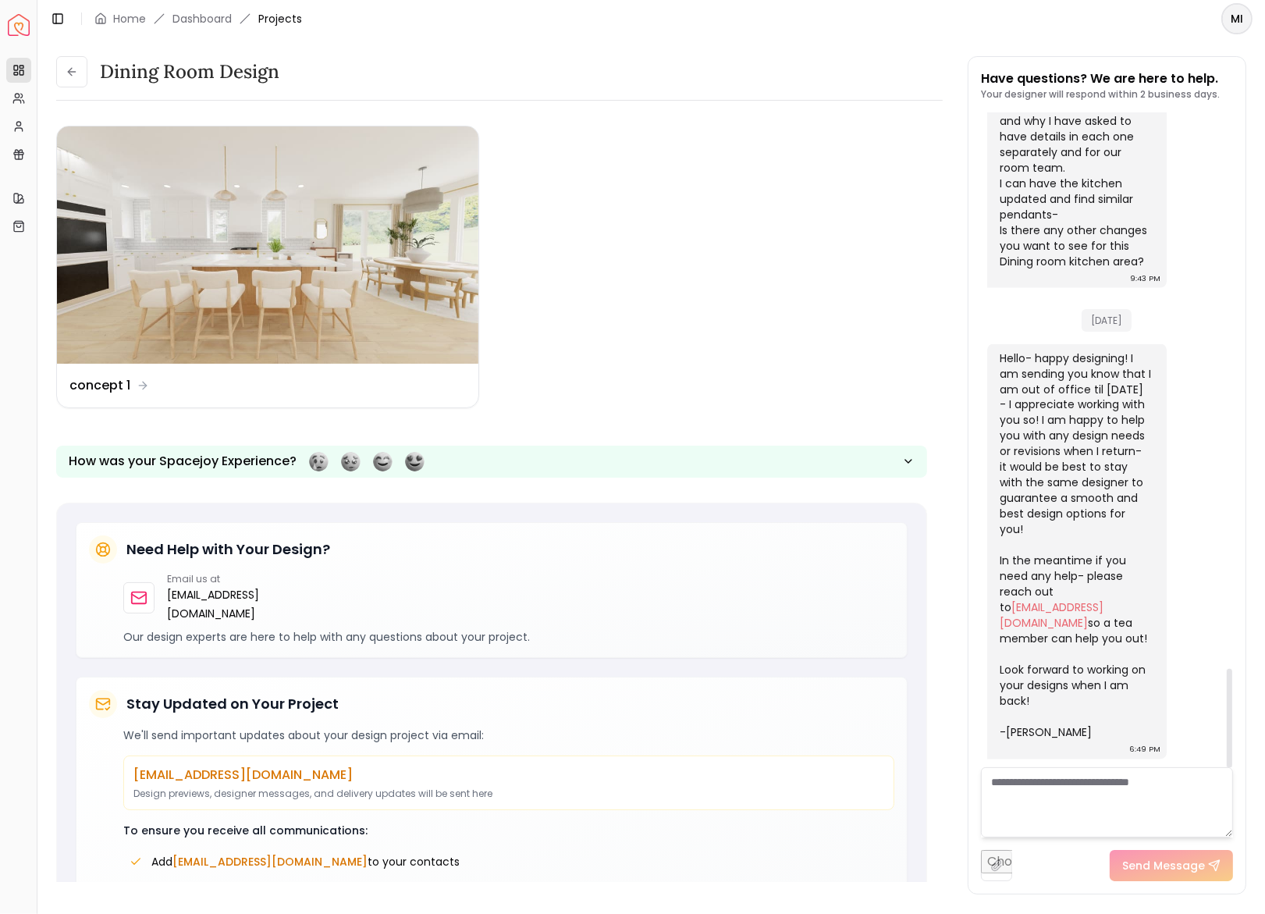
click at [1044, 789] on textarea at bounding box center [1107, 802] width 252 height 70
paste textarea "**********"
type textarea "**********"
click at [995, 874] on input "file" at bounding box center [996, 865] width 31 height 31
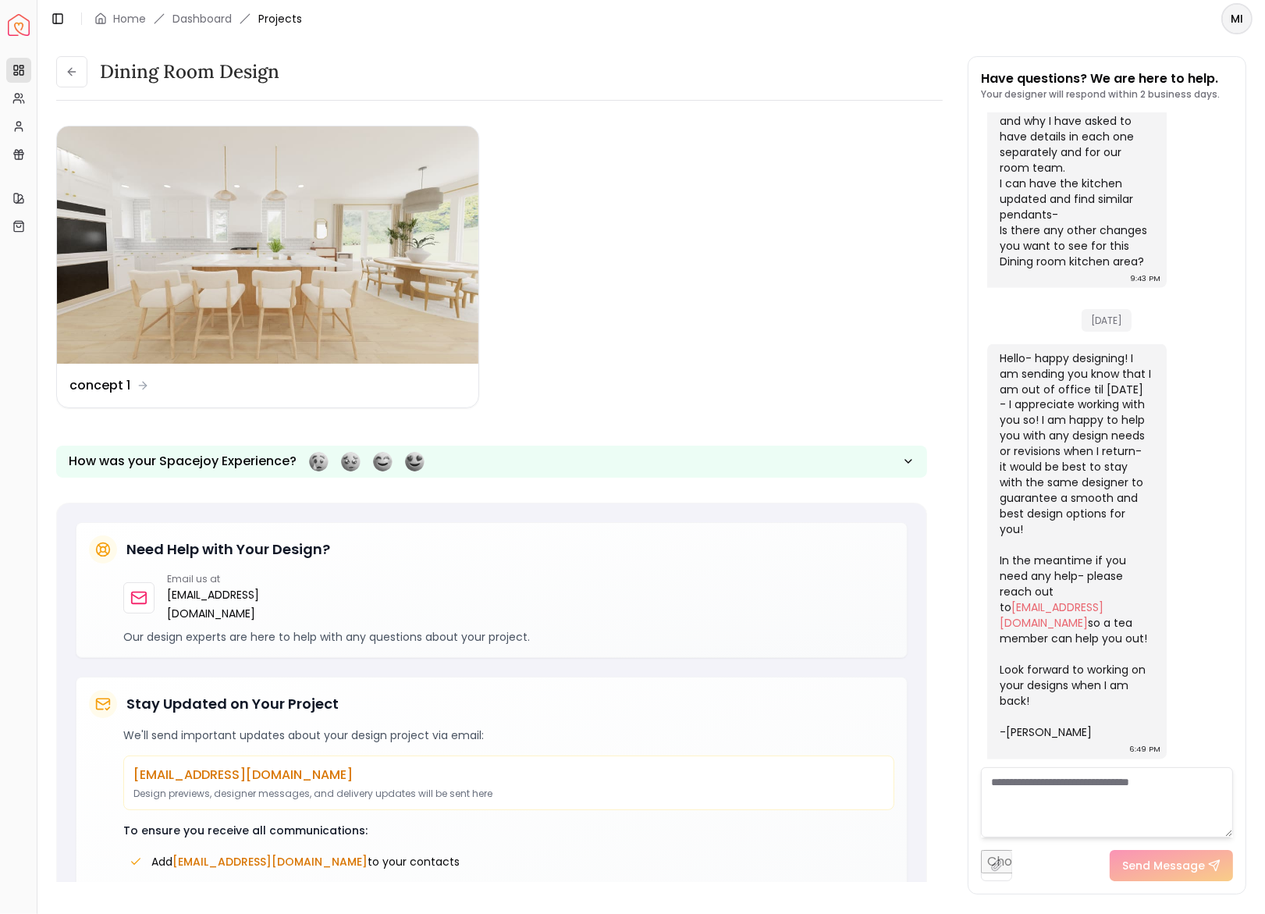
type input "**********"
click at [1112, 799] on textarea at bounding box center [1107, 802] width 252 height 70
click at [1151, 863] on button "Send Message" at bounding box center [1171, 865] width 123 height 31
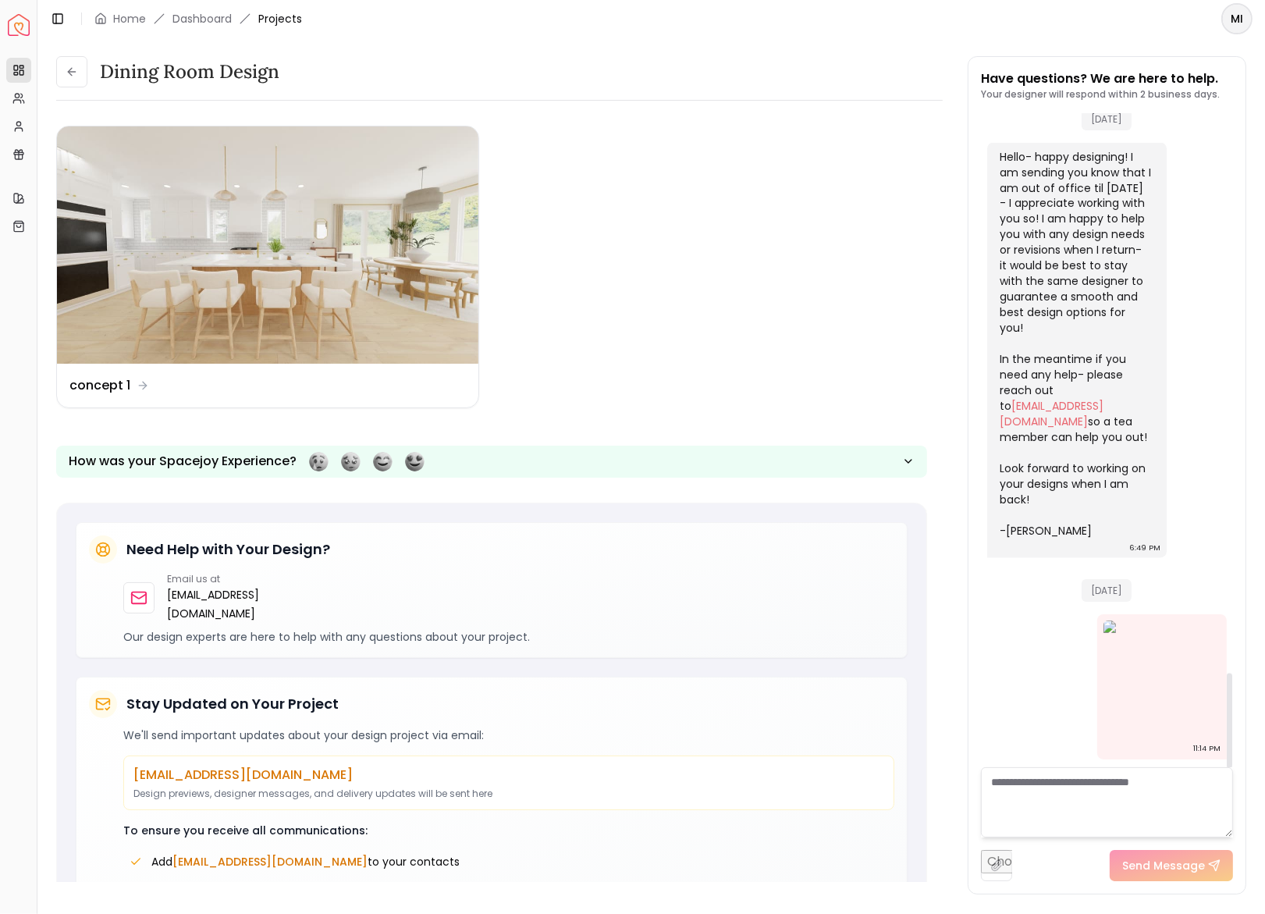
scroll to position [3863, 0]
click at [380, 262] on img at bounding box center [268, 244] width 422 height 237
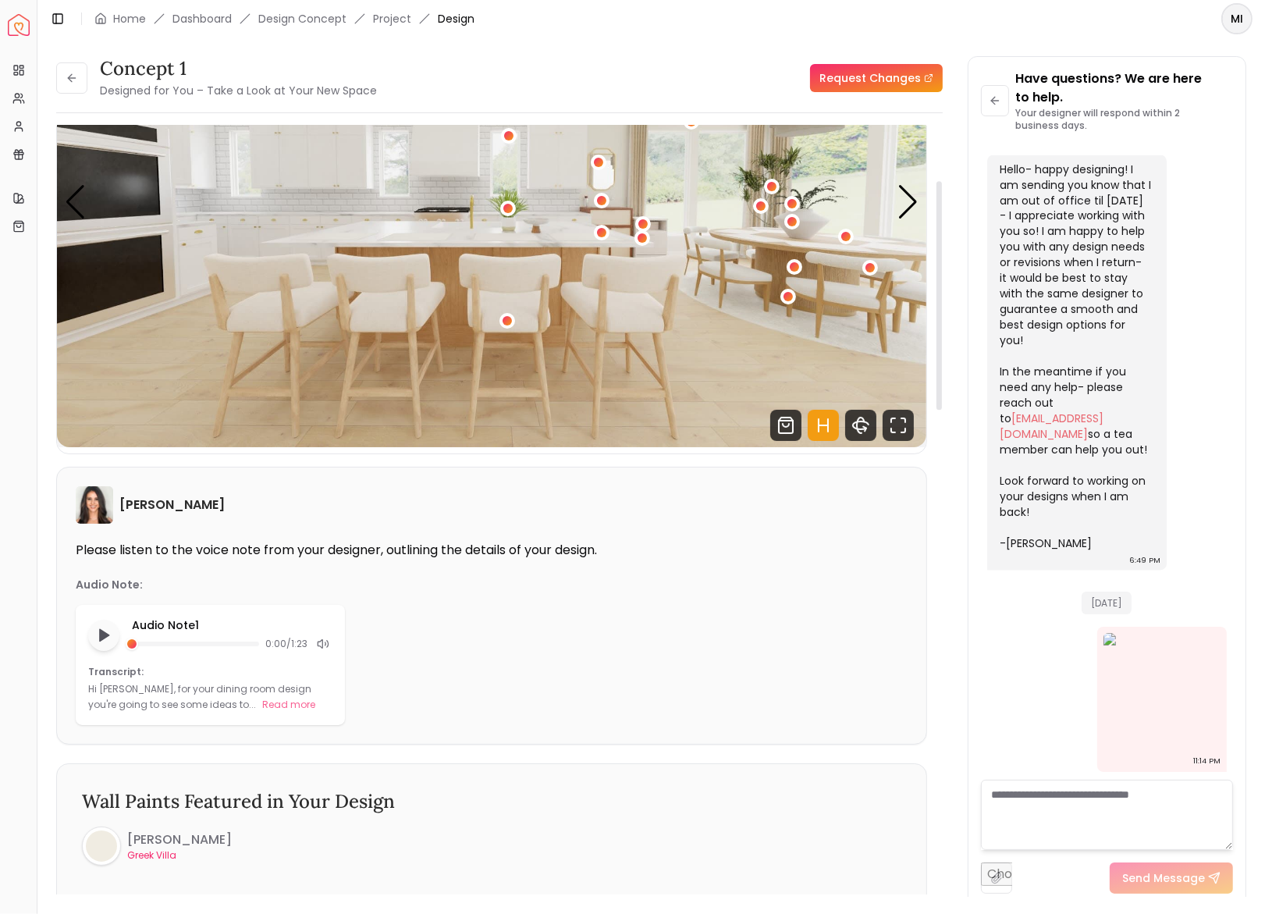
scroll to position [184, 0]
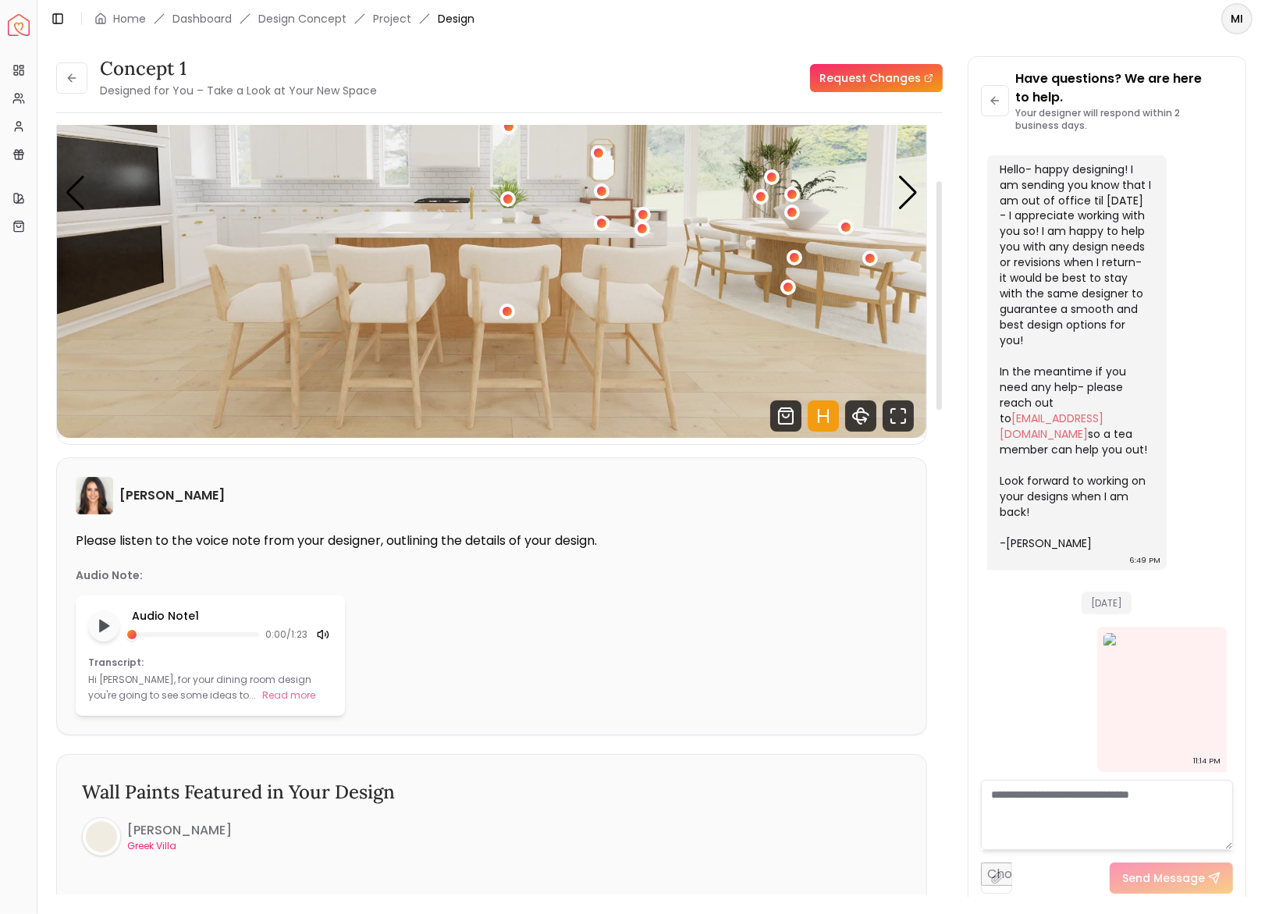
click at [327, 634] on icon at bounding box center [327, 634] width 2 height 6
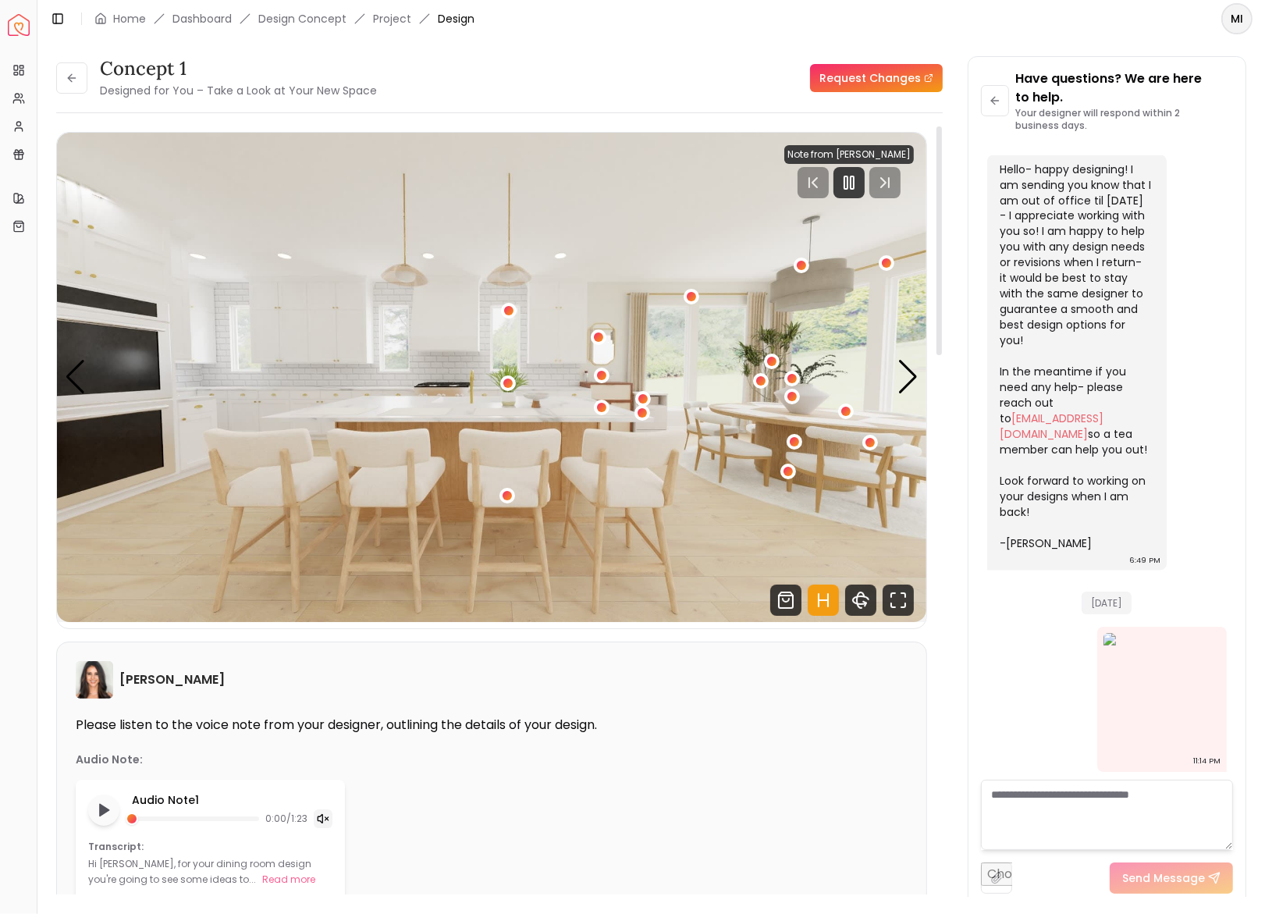
scroll to position [0, 0]
click at [849, 185] on icon "Pause" at bounding box center [849, 182] width 19 height 19
click at [906, 372] on div "Next slide" at bounding box center [908, 377] width 21 height 34
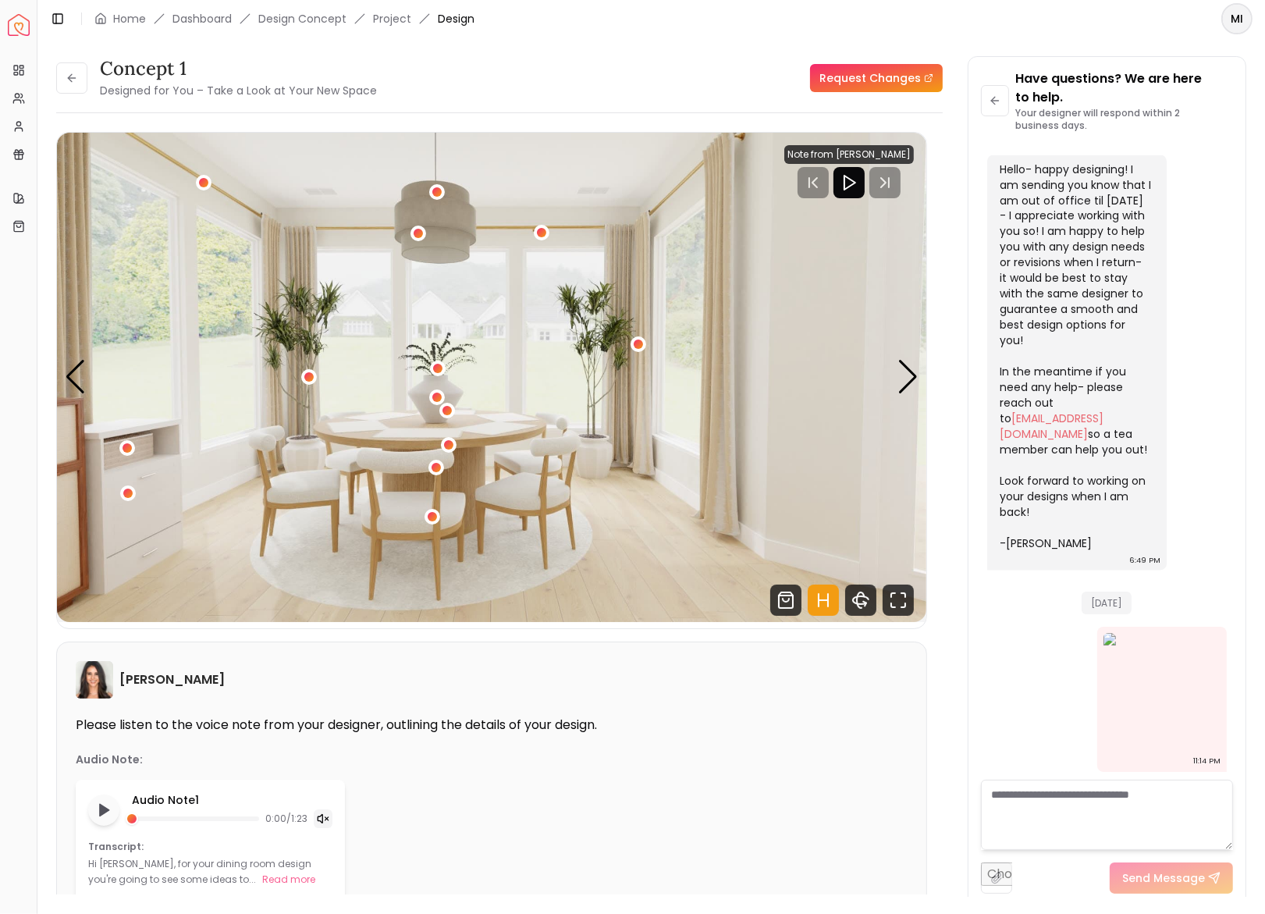
click at [1092, 824] on textarea at bounding box center [1107, 815] width 252 height 70
type textarea "**********"
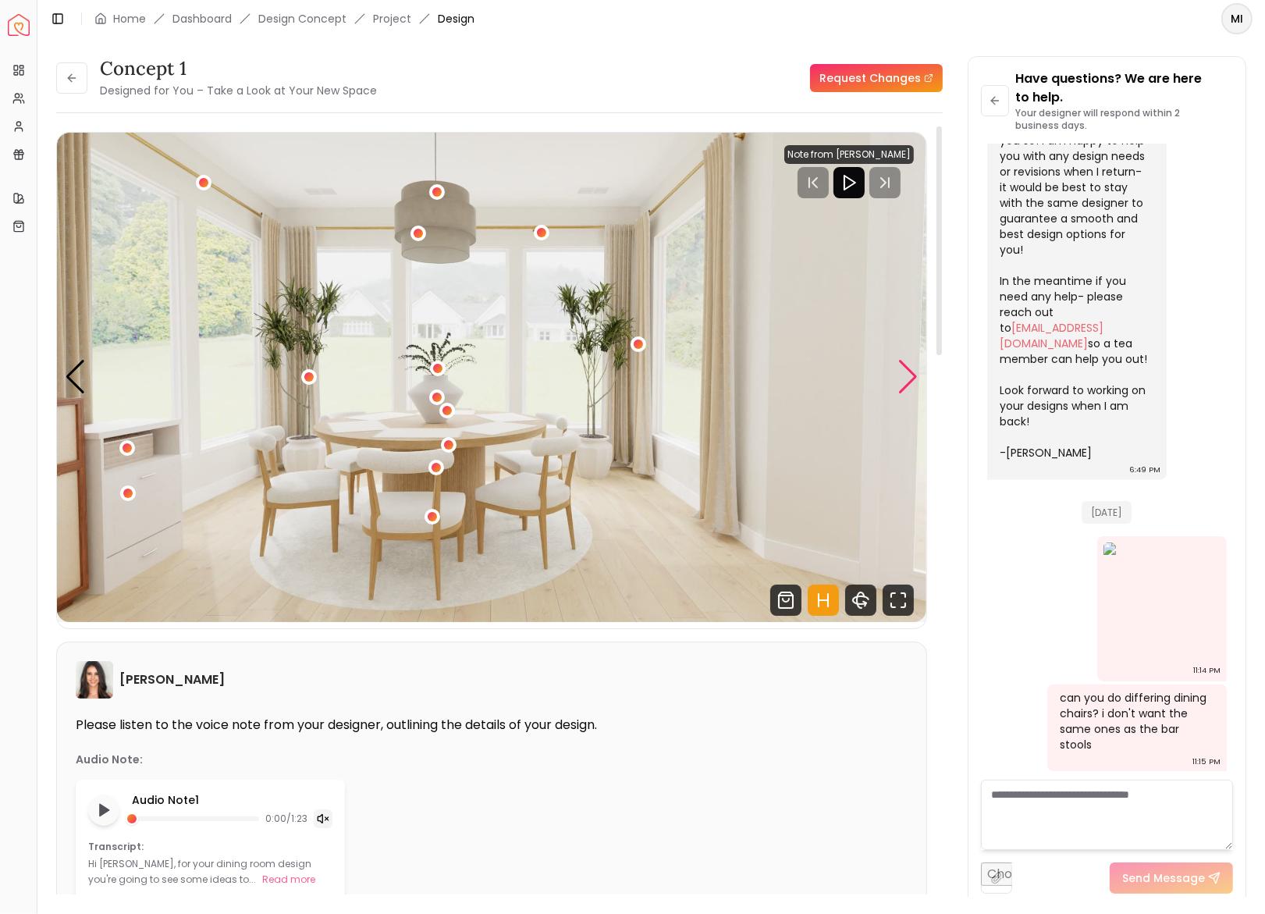
click at [908, 377] on div "Next slide" at bounding box center [908, 377] width 21 height 34
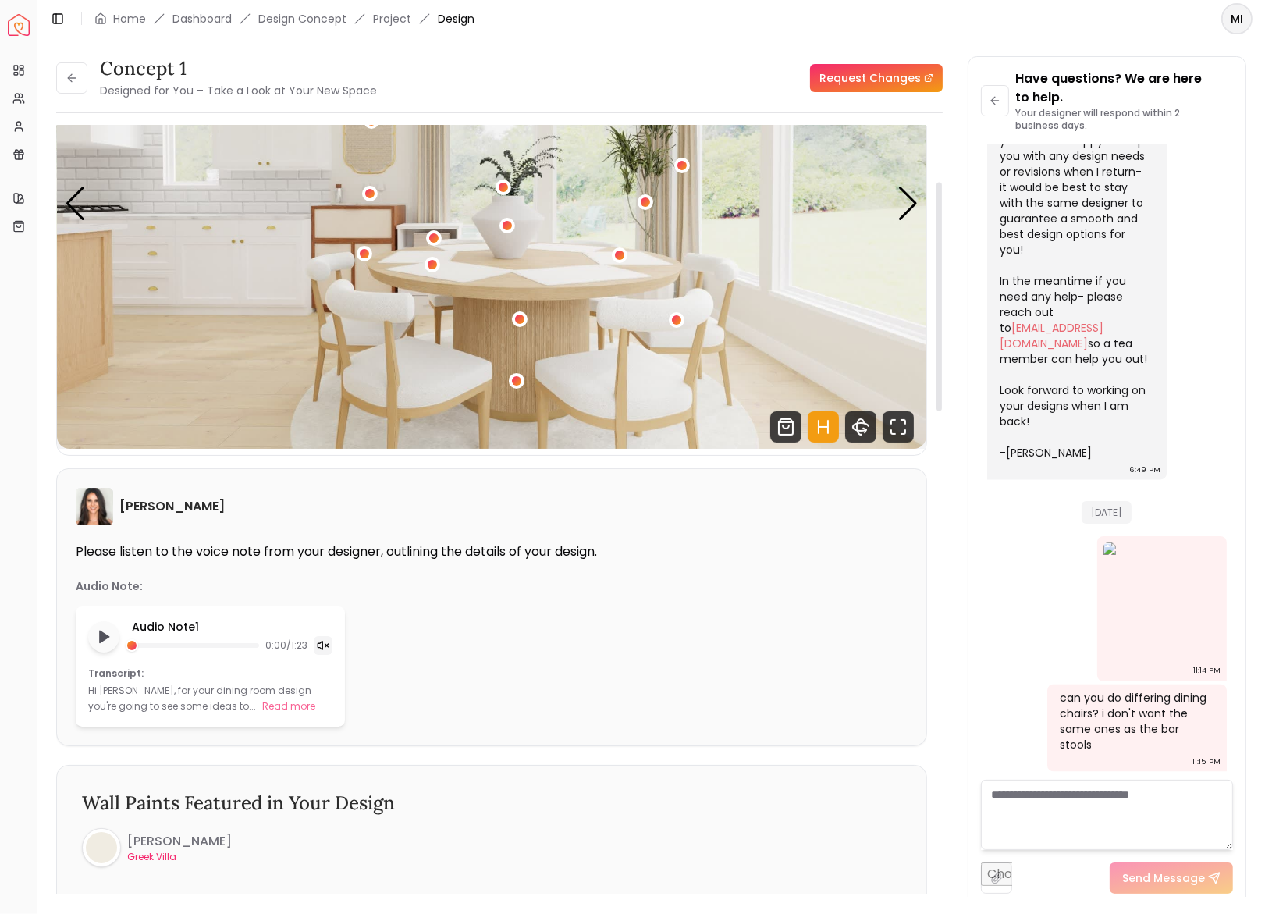
scroll to position [187, 0]
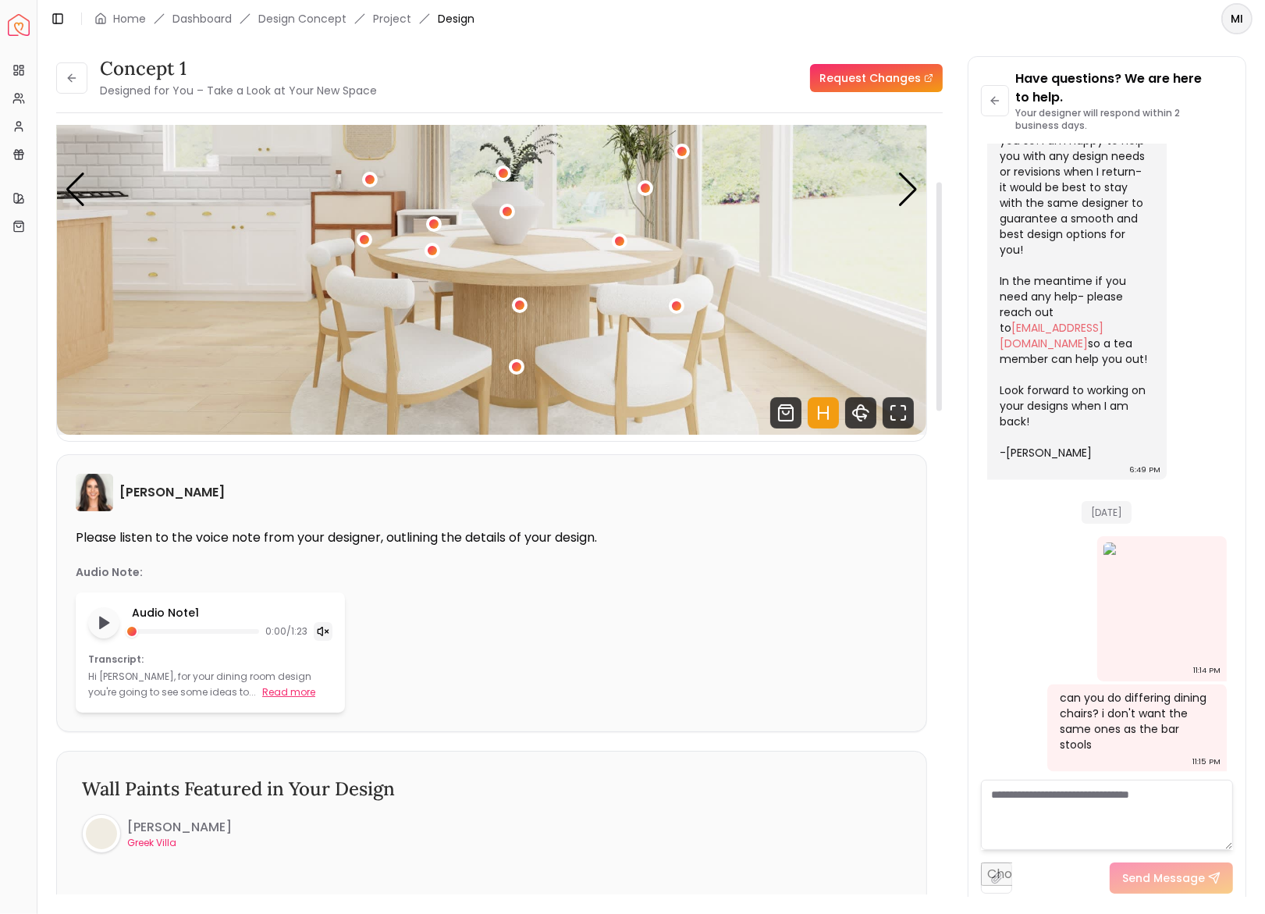
click at [262, 691] on button "Read more" at bounding box center [288, 693] width 53 height 16
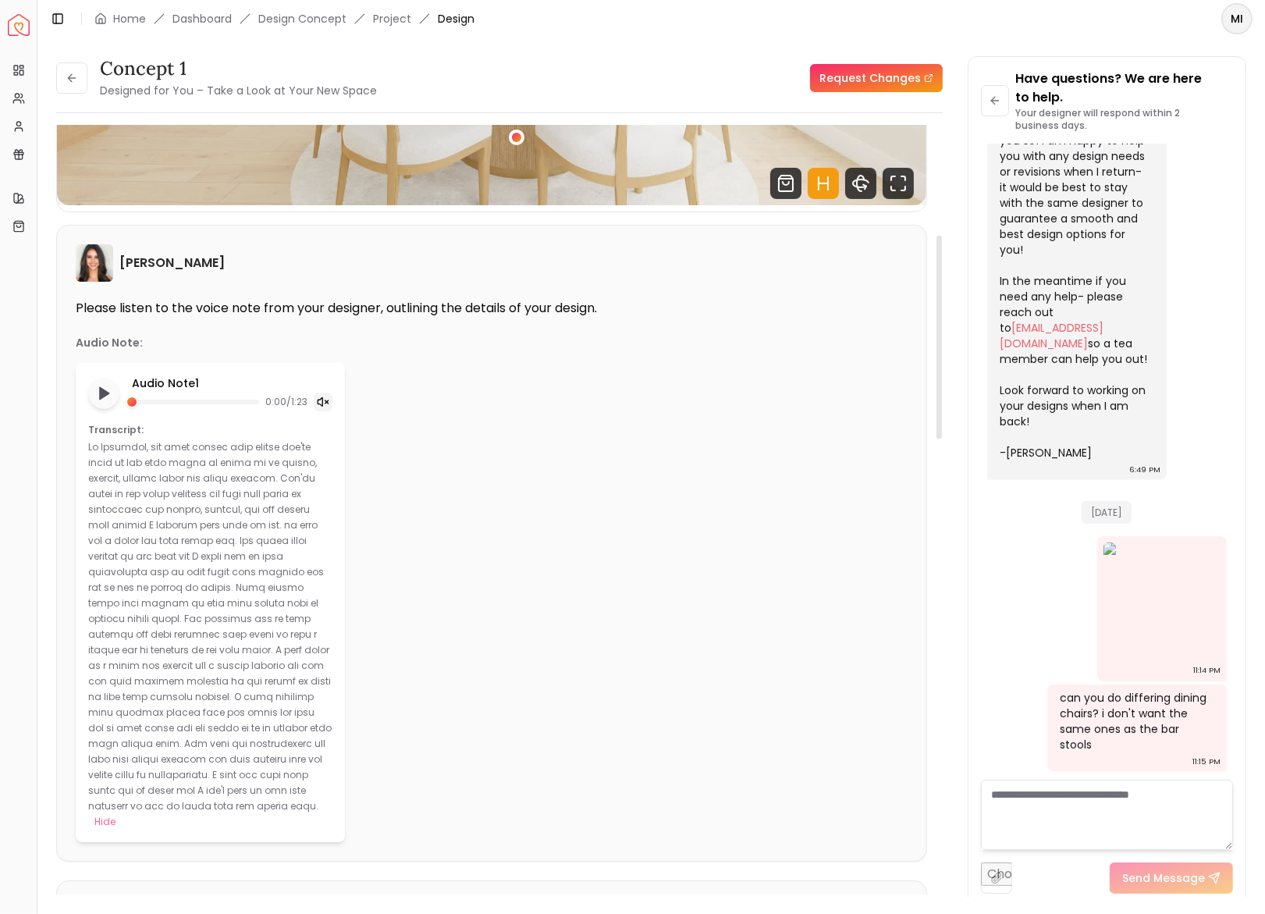
scroll to position [448, 0]
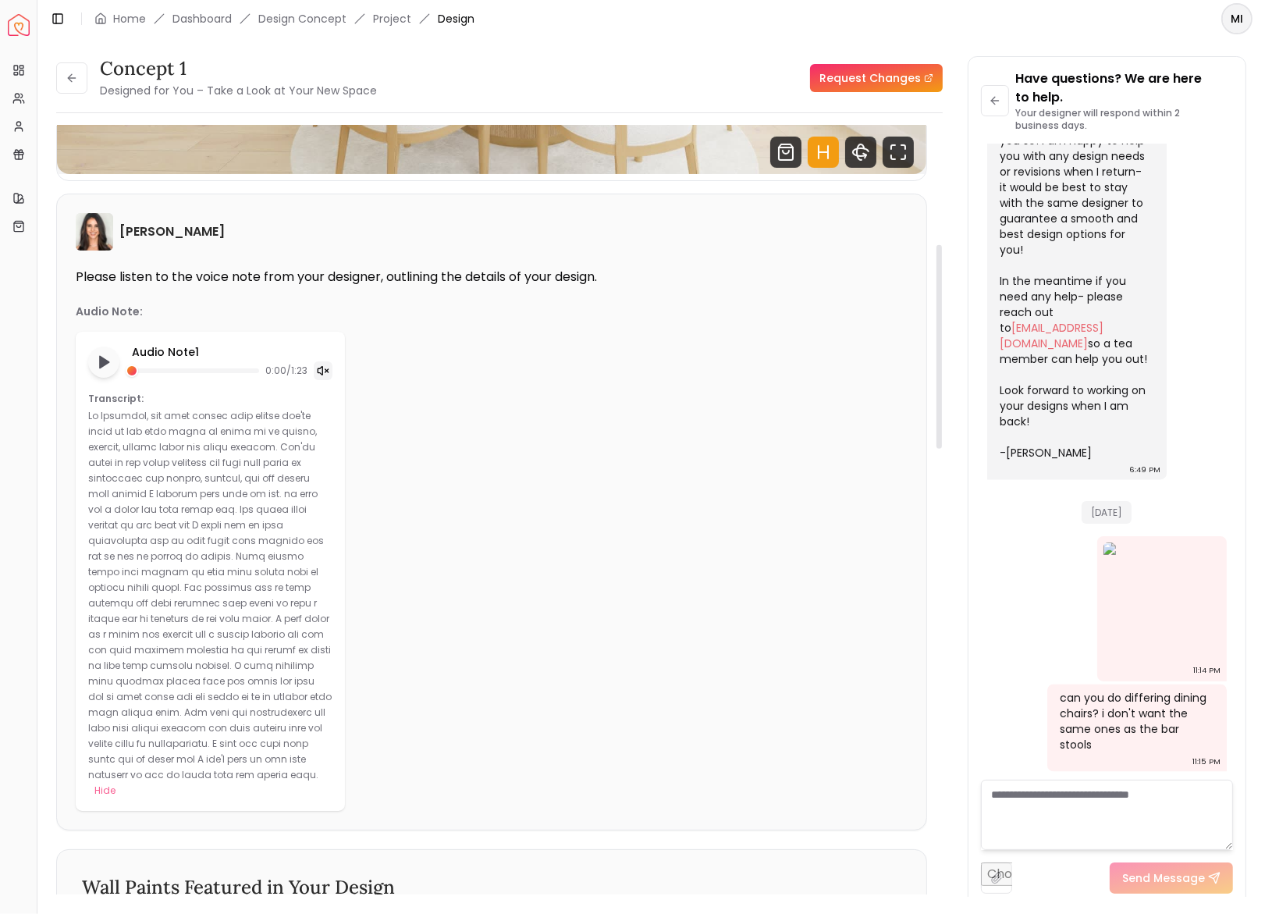
click at [1030, 805] on textarea at bounding box center [1107, 815] width 252 height 70
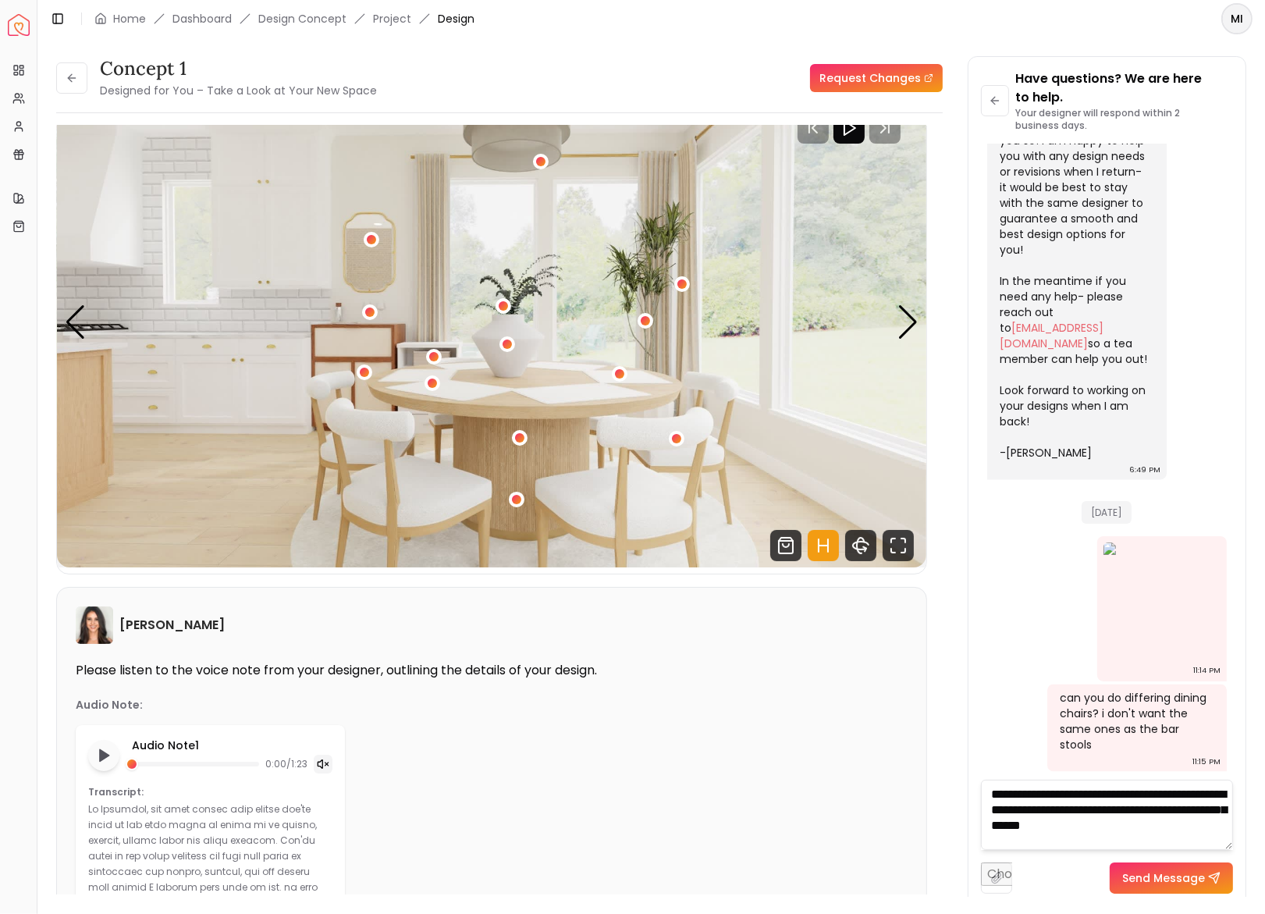
scroll to position [1, 0]
type textarea "**********"
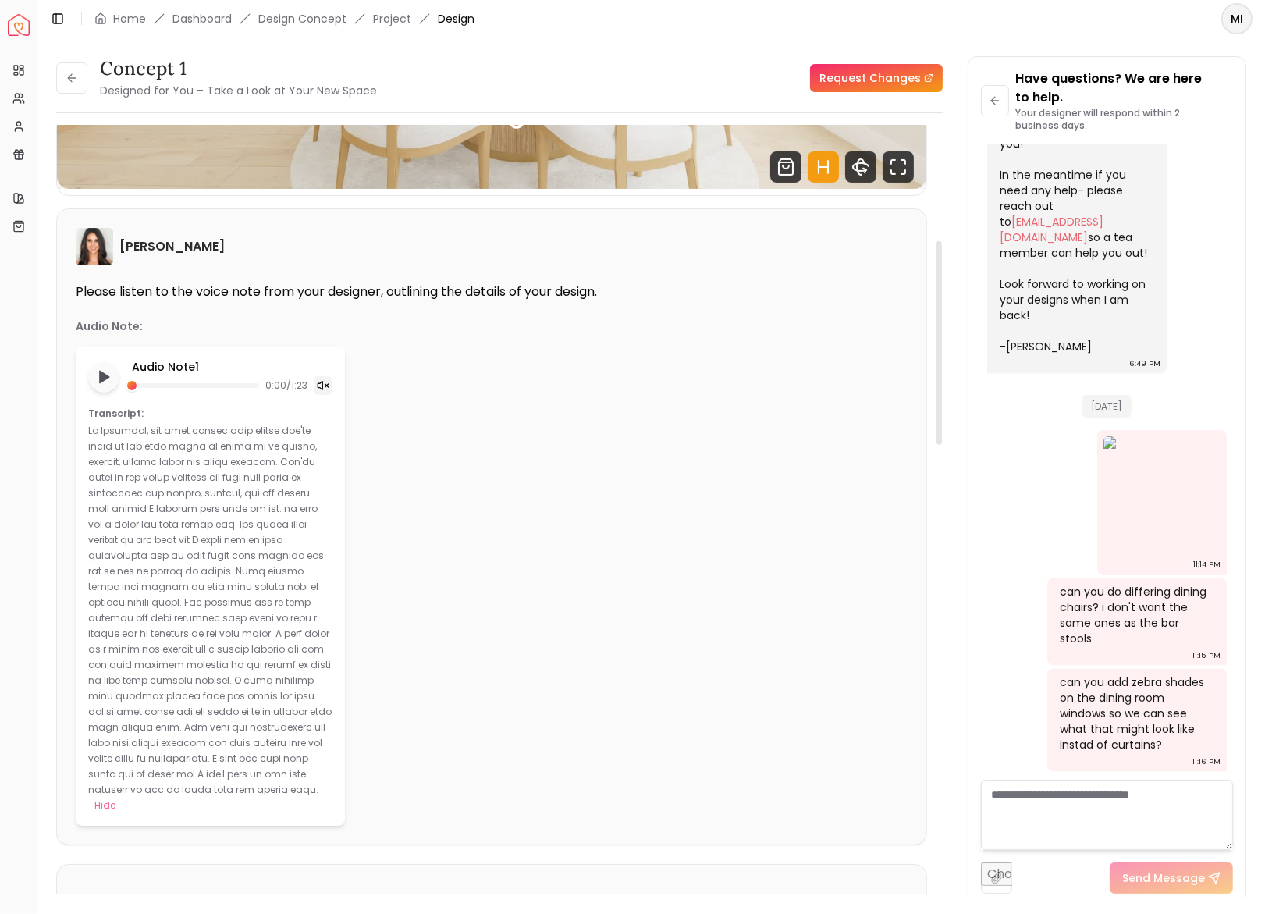
scroll to position [435, 0]
click at [1026, 809] on textarea at bounding box center [1107, 815] width 252 height 70
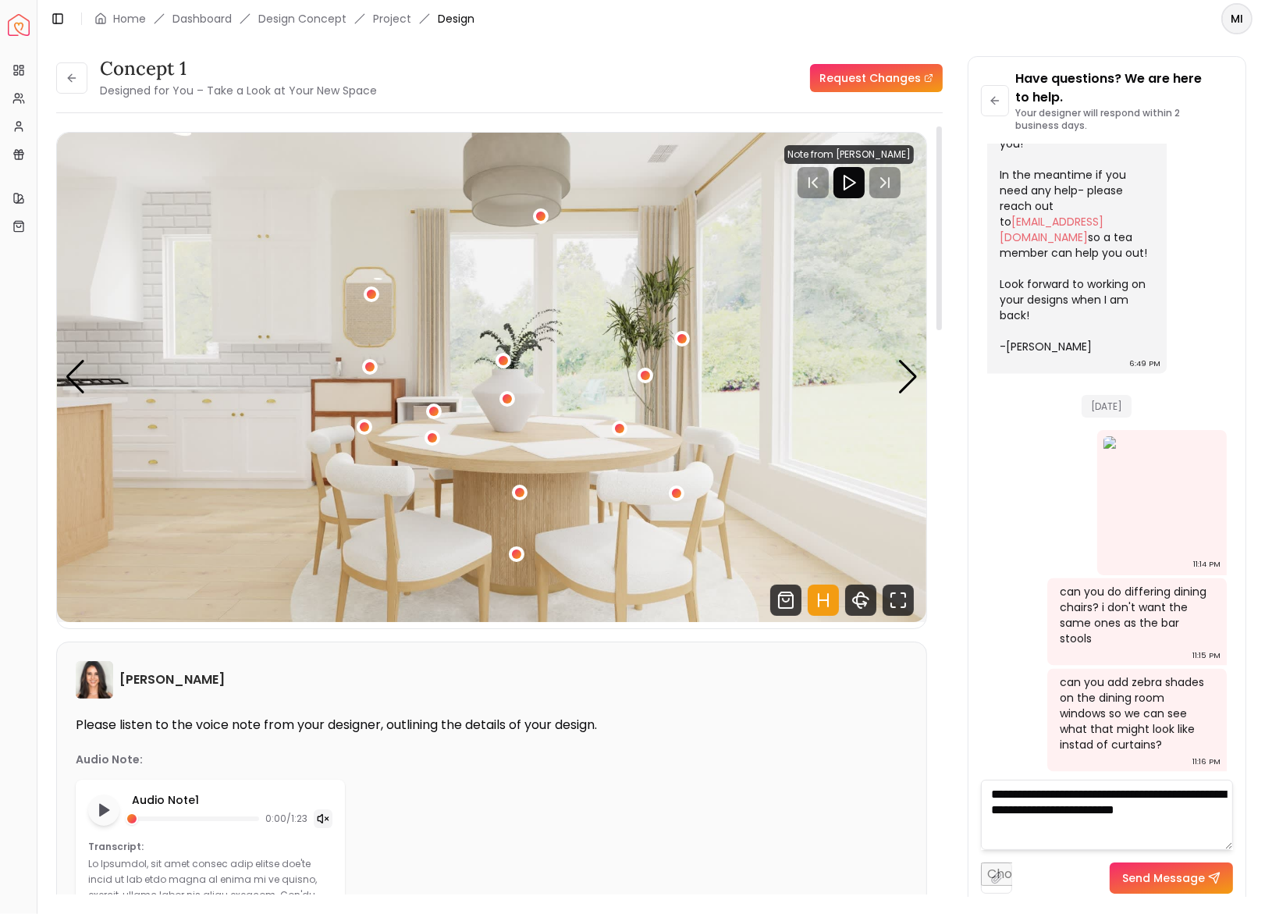
scroll to position [0, 0]
click at [1094, 830] on textarea "**********" at bounding box center [1107, 815] width 252 height 70
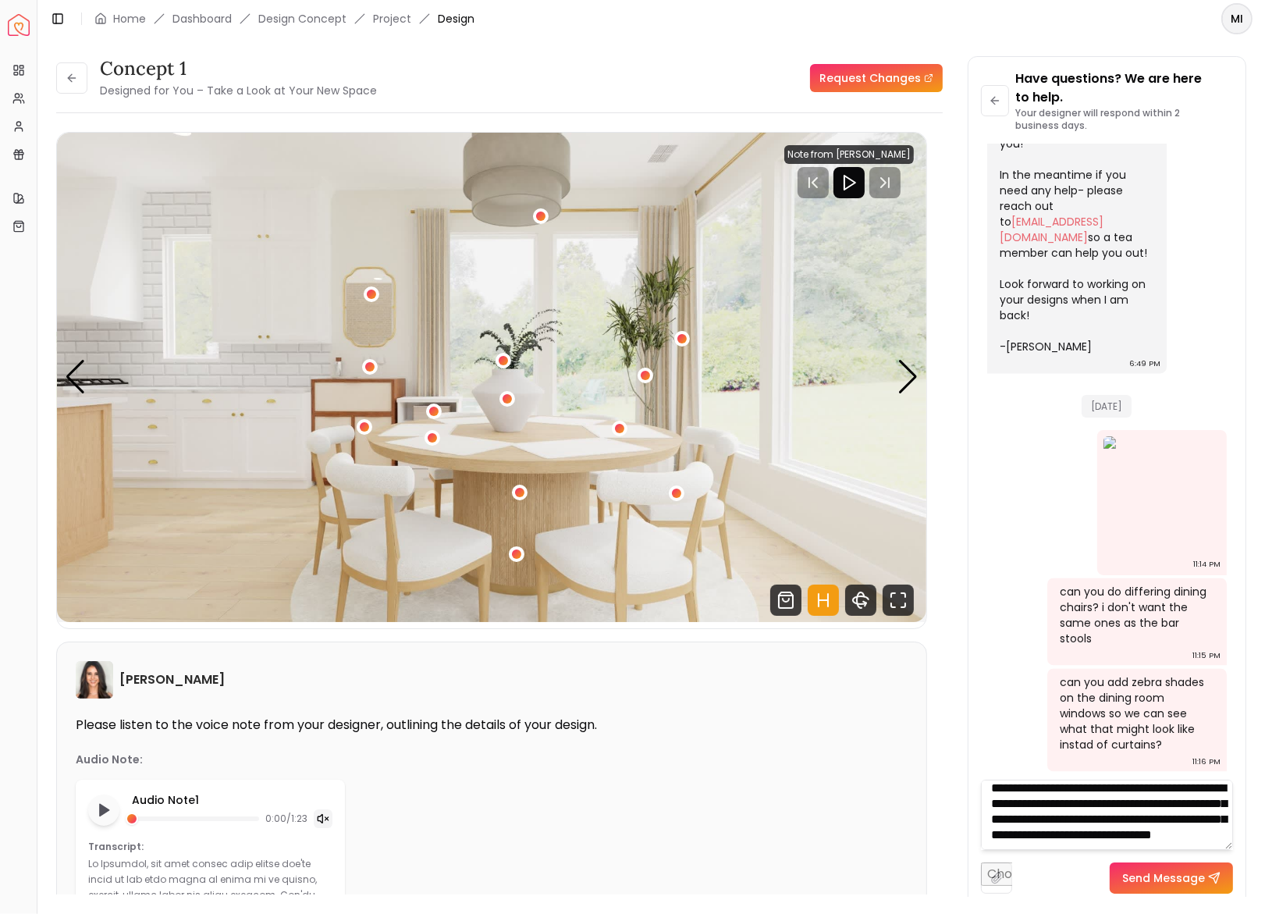
type textarea "**********"
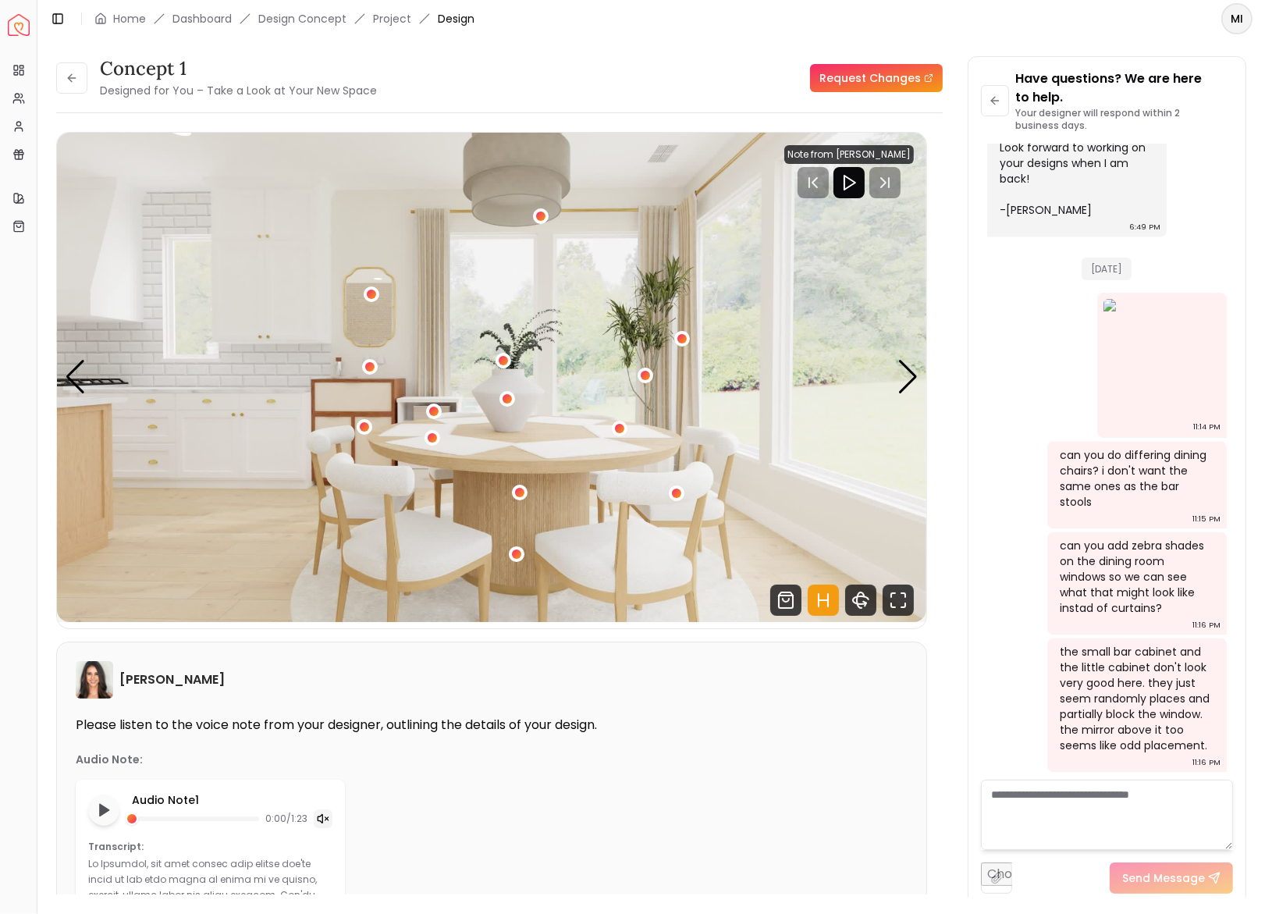
scroll to position [0, 0]
click at [1211, 416] on img at bounding box center [1162, 357] width 117 height 117
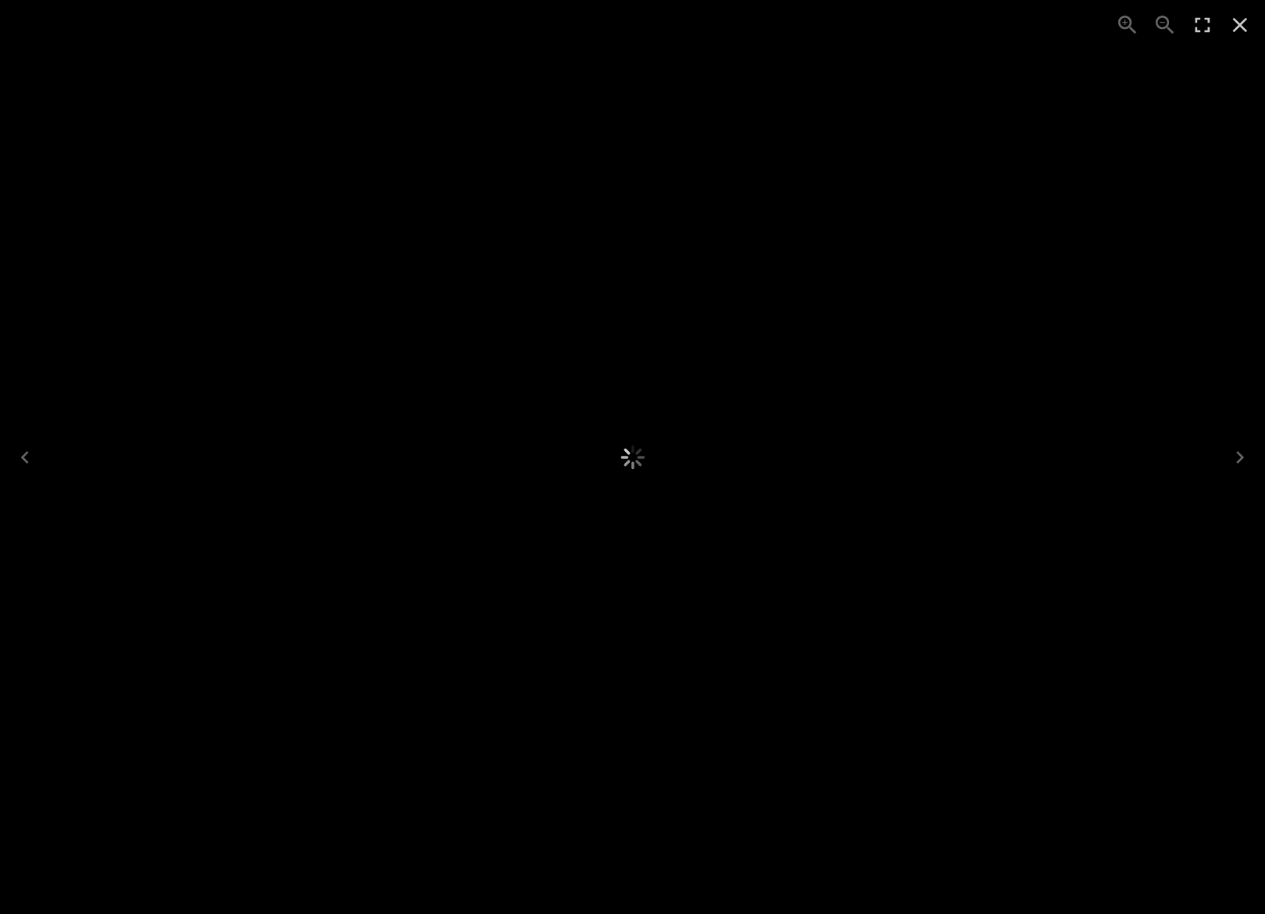
click at [1211, 681] on div "1 of 1" at bounding box center [632, 457] width 1265 height 914
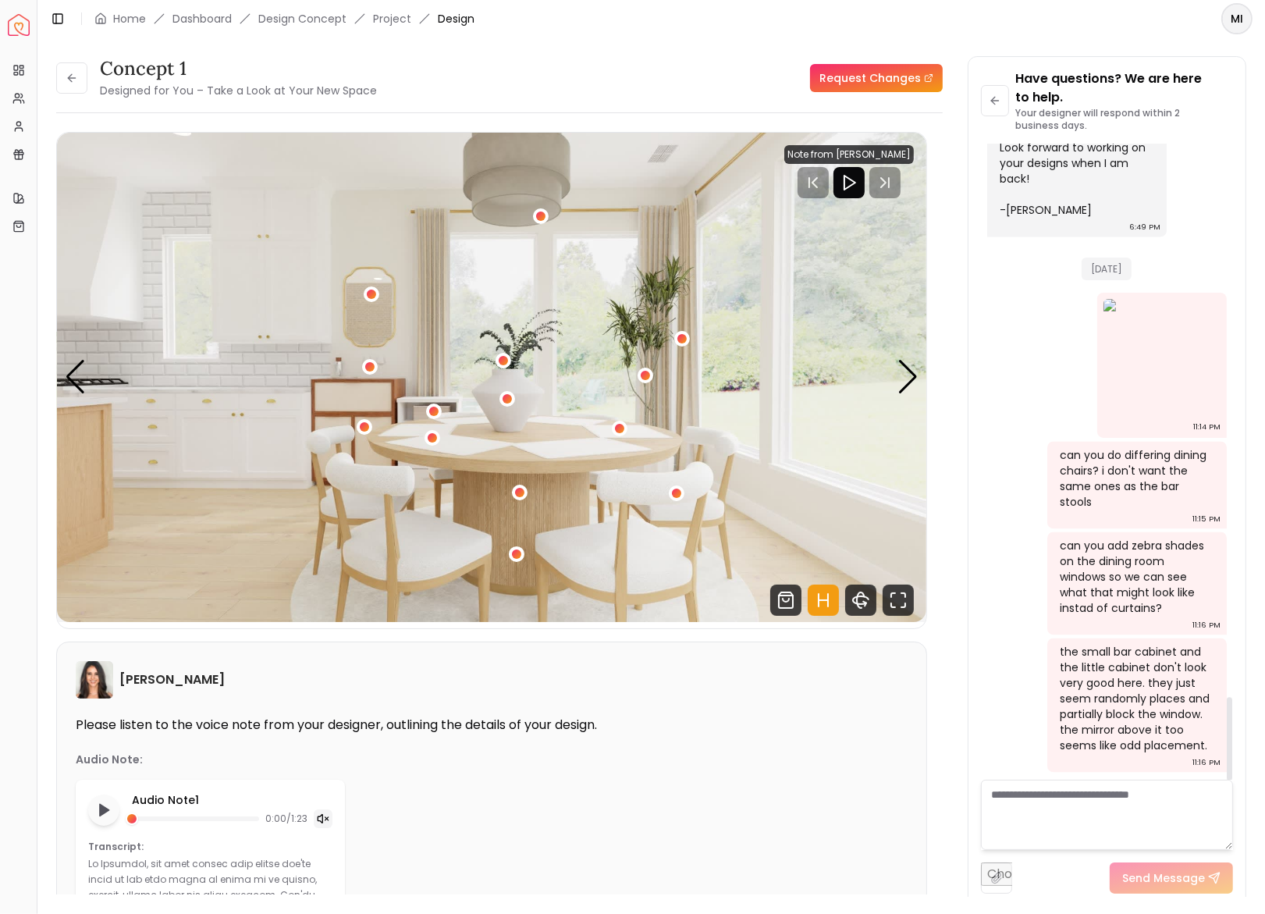
click at [1057, 799] on textarea at bounding box center [1107, 815] width 252 height 70
click at [904, 377] on div "Next slide" at bounding box center [908, 377] width 21 height 34
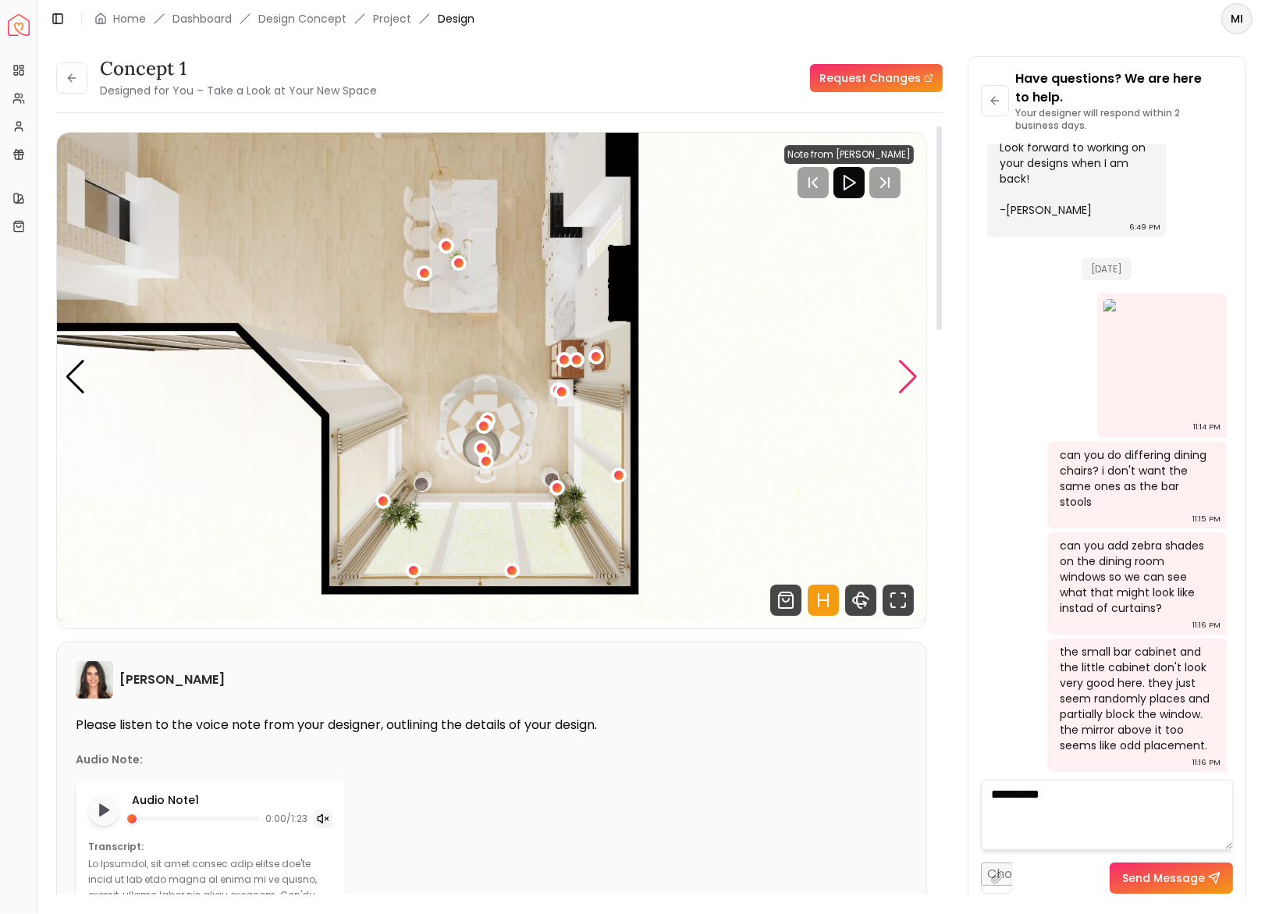
click at [904, 377] on div "Next slide" at bounding box center [908, 377] width 21 height 34
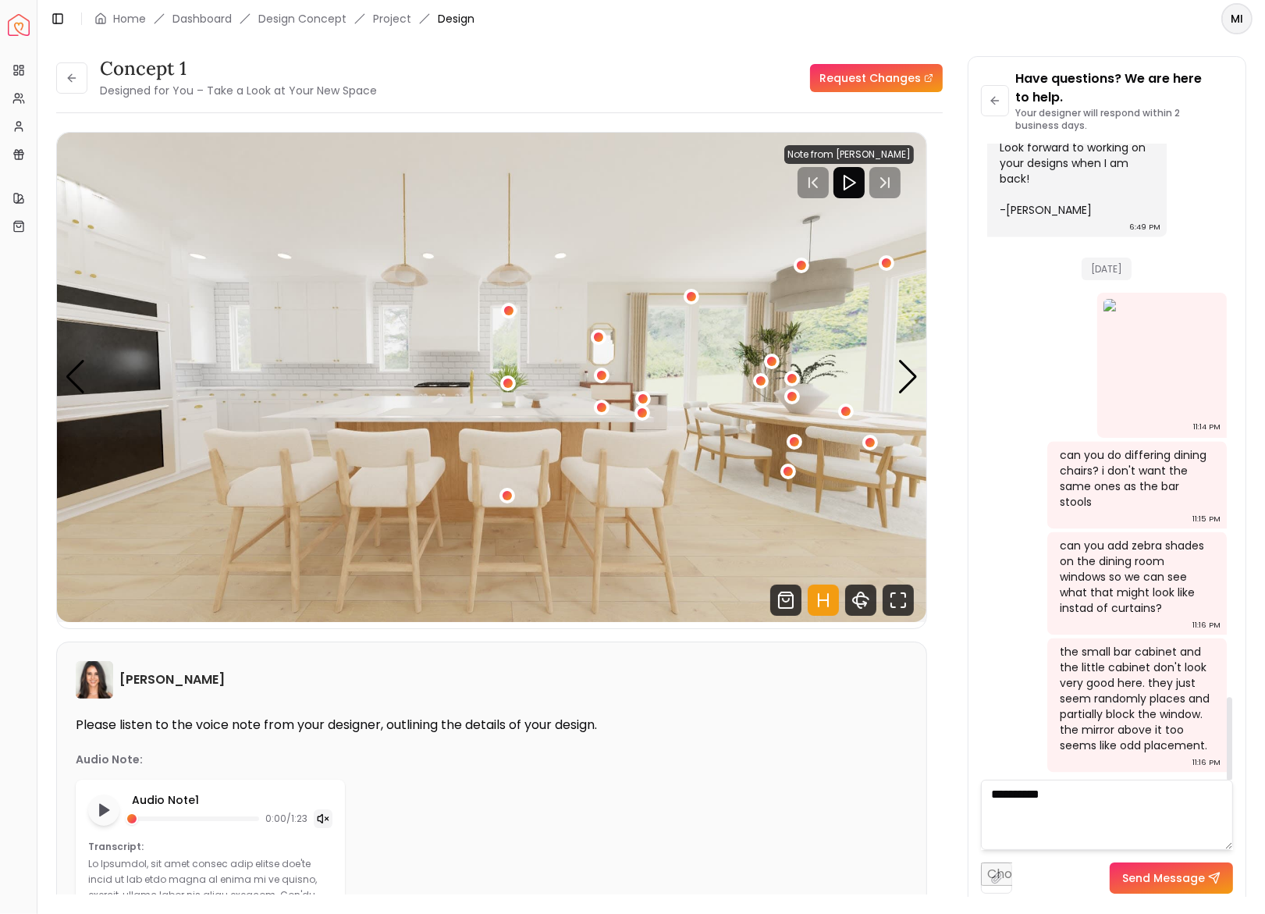
click at [1141, 804] on textarea "*********" at bounding box center [1107, 815] width 252 height 70
click at [1086, 828] on textarea "**********" at bounding box center [1107, 815] width 252 height 70
type textarea "**********"
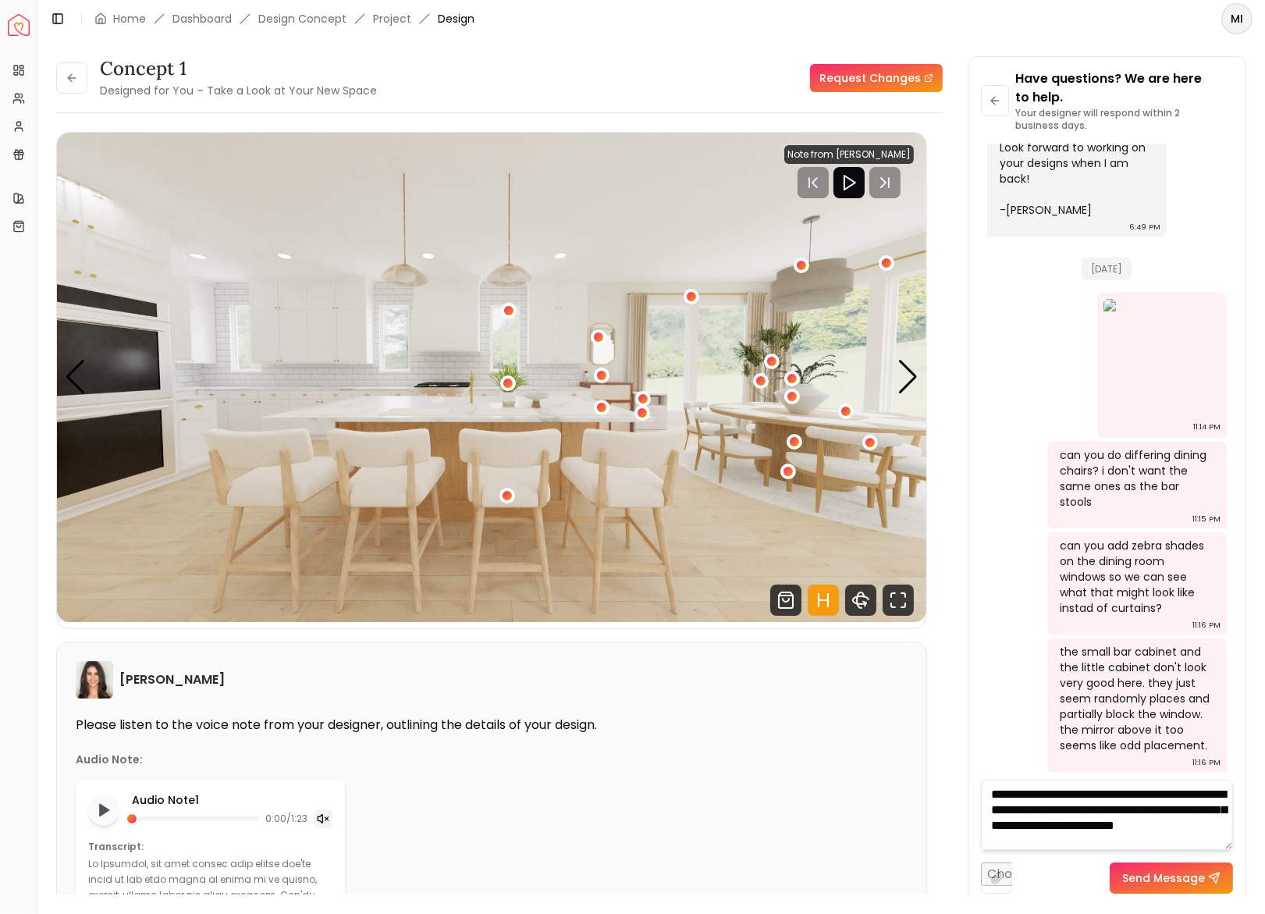
click at [1173, 887] on button "Send Message" at bounding box center [1171, 878] width 123 height 31
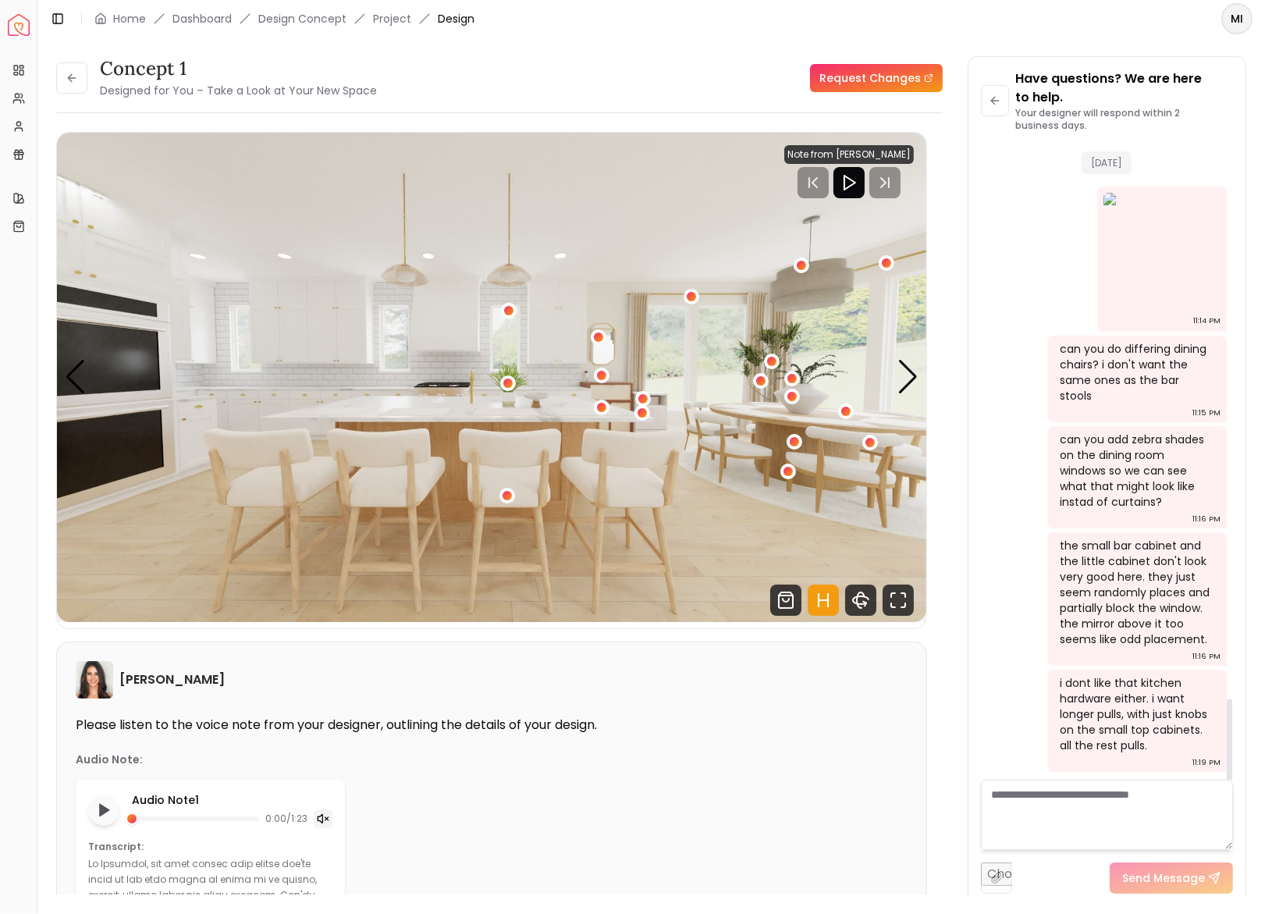
scroll to position [4322, 0]
click at [326, 21] on li "Design Concept" at bounding box center [302, 19] width 88 height 16
click at [400, 23] on link "Project" at bounding box center [392, 19] width 38 height 16
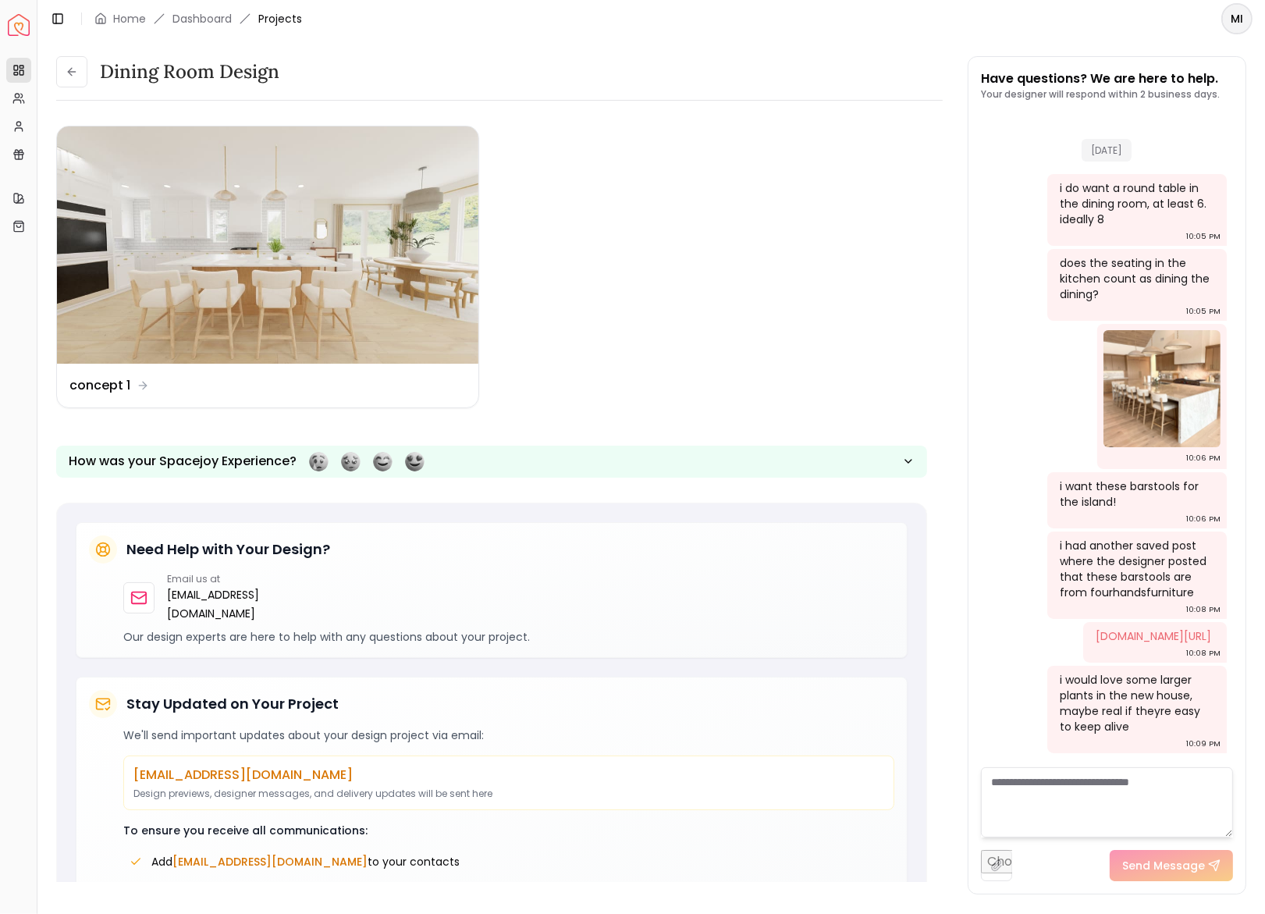
scroll to position [2889, 0]
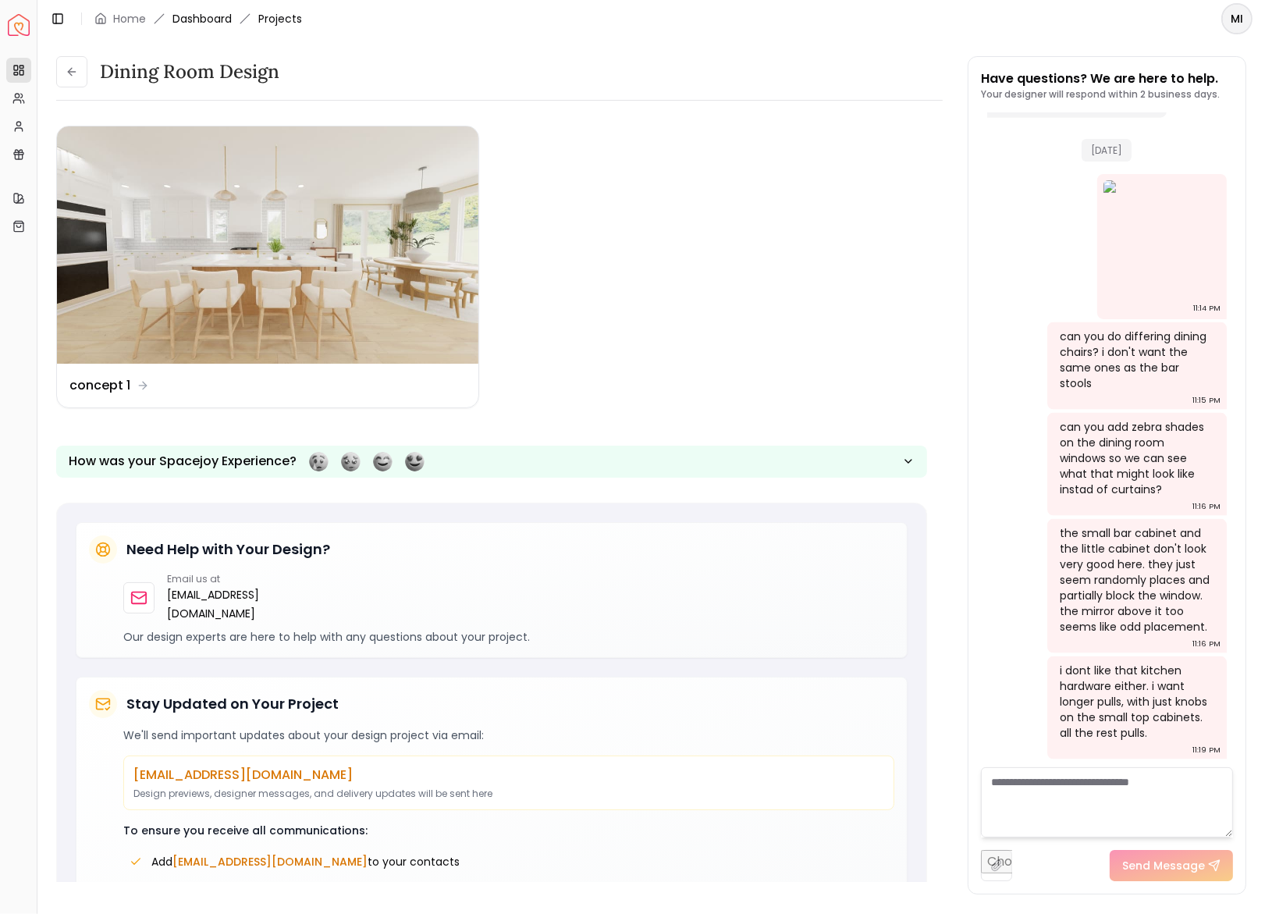
click at [198, 18] on link "Dashboard" at bounding box center [202, 19] width 59 height 16
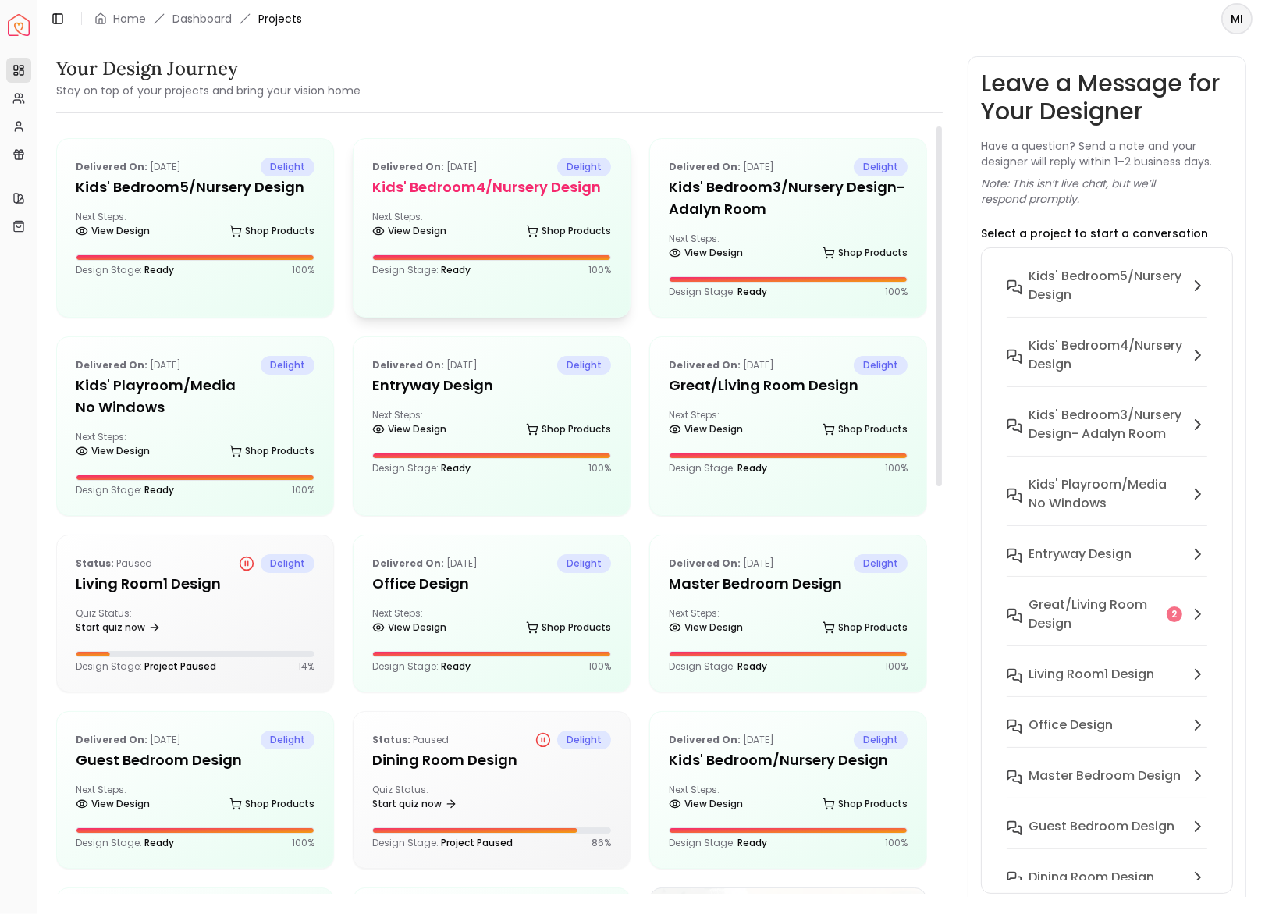
click at [493, 198] on div "Delivered on: Aug 16, 2025 delight Kids' Bedroom4/Nursery design Next Steps: Vi…" at bounding box center [492, 217] width 276 height 156
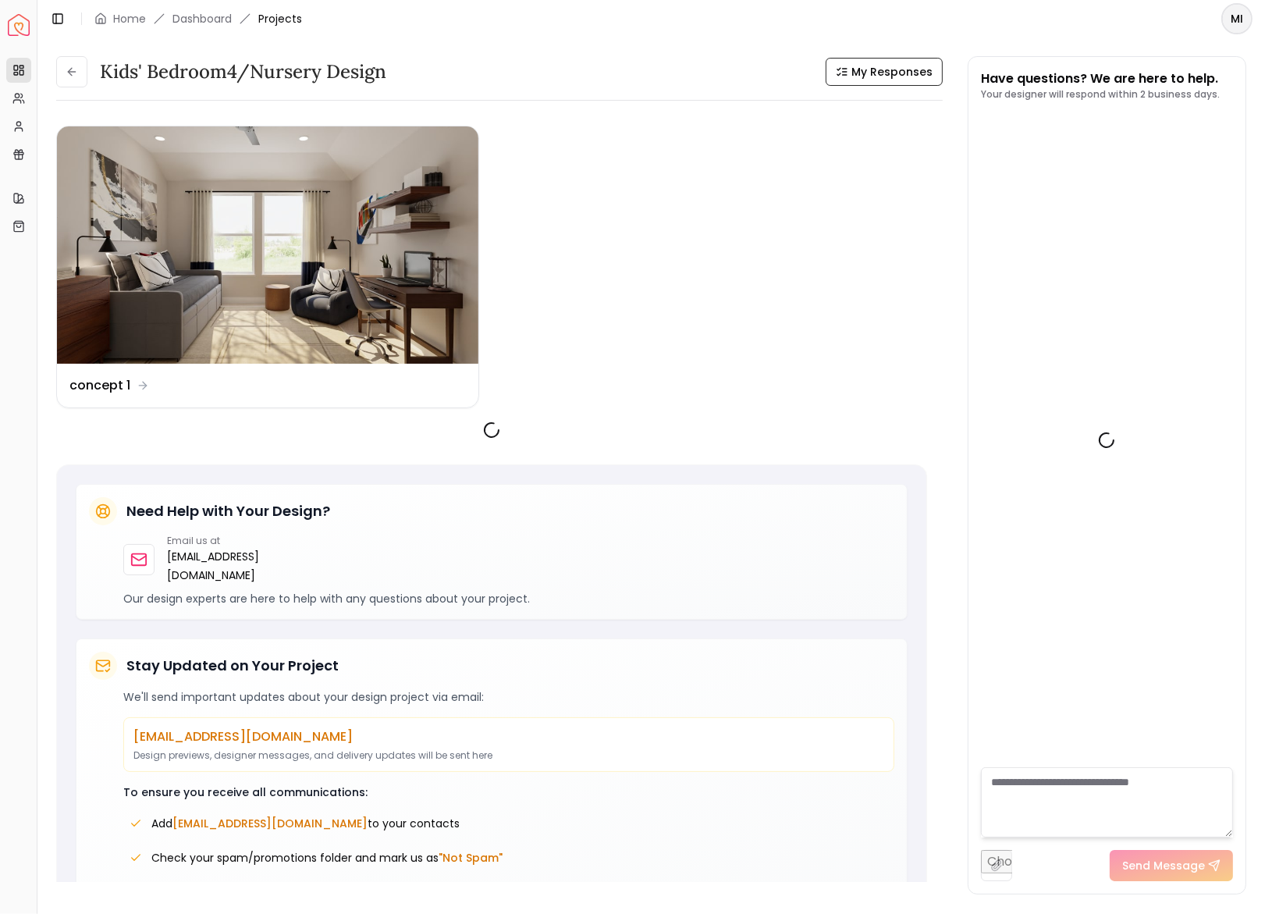
scroll to position [314, 0]
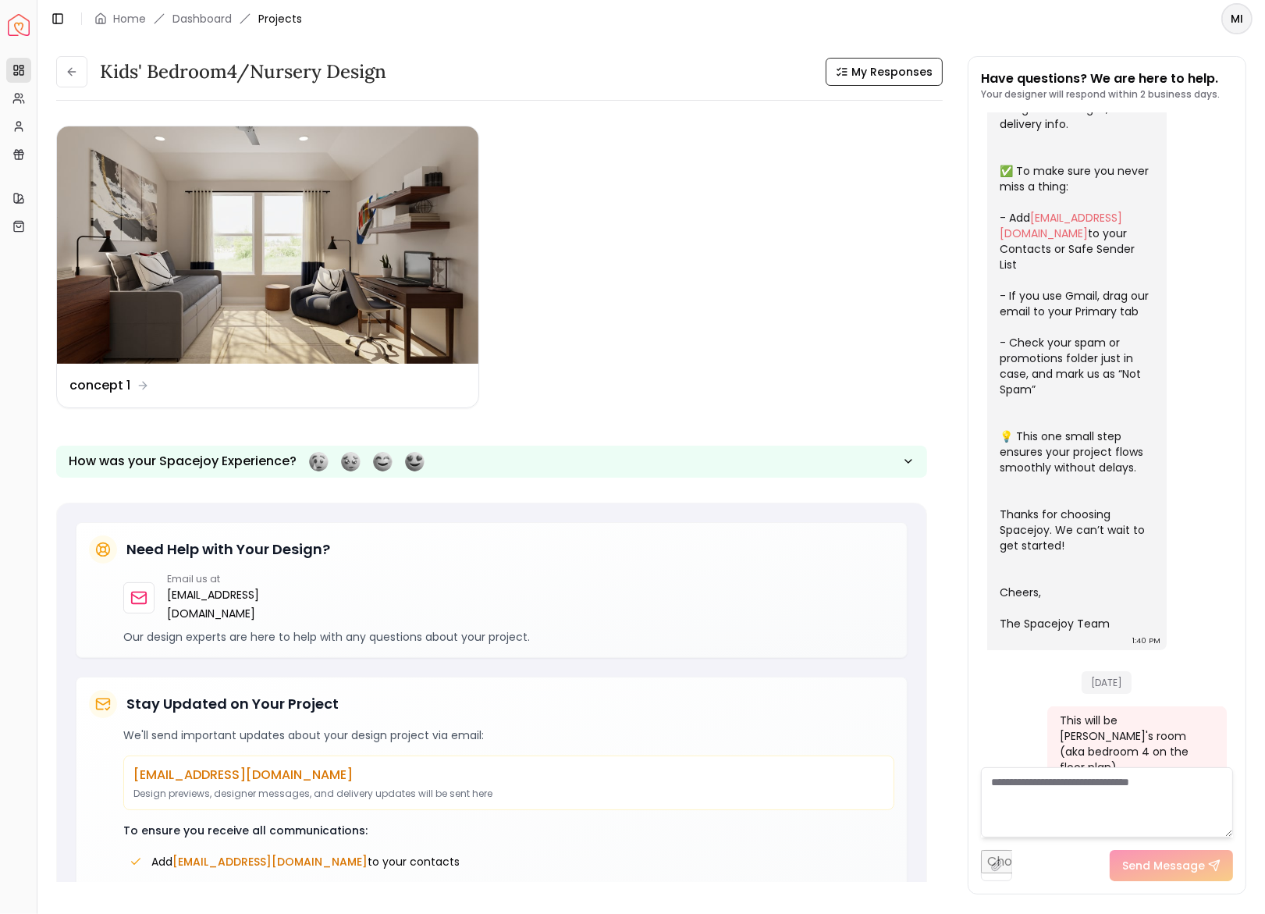
click at [1045, 797] on textarea at bounding box center [1107, 802] width 252 height 70
click at [367, 247] on img at bounding box center [268, 244] width 422 height 237
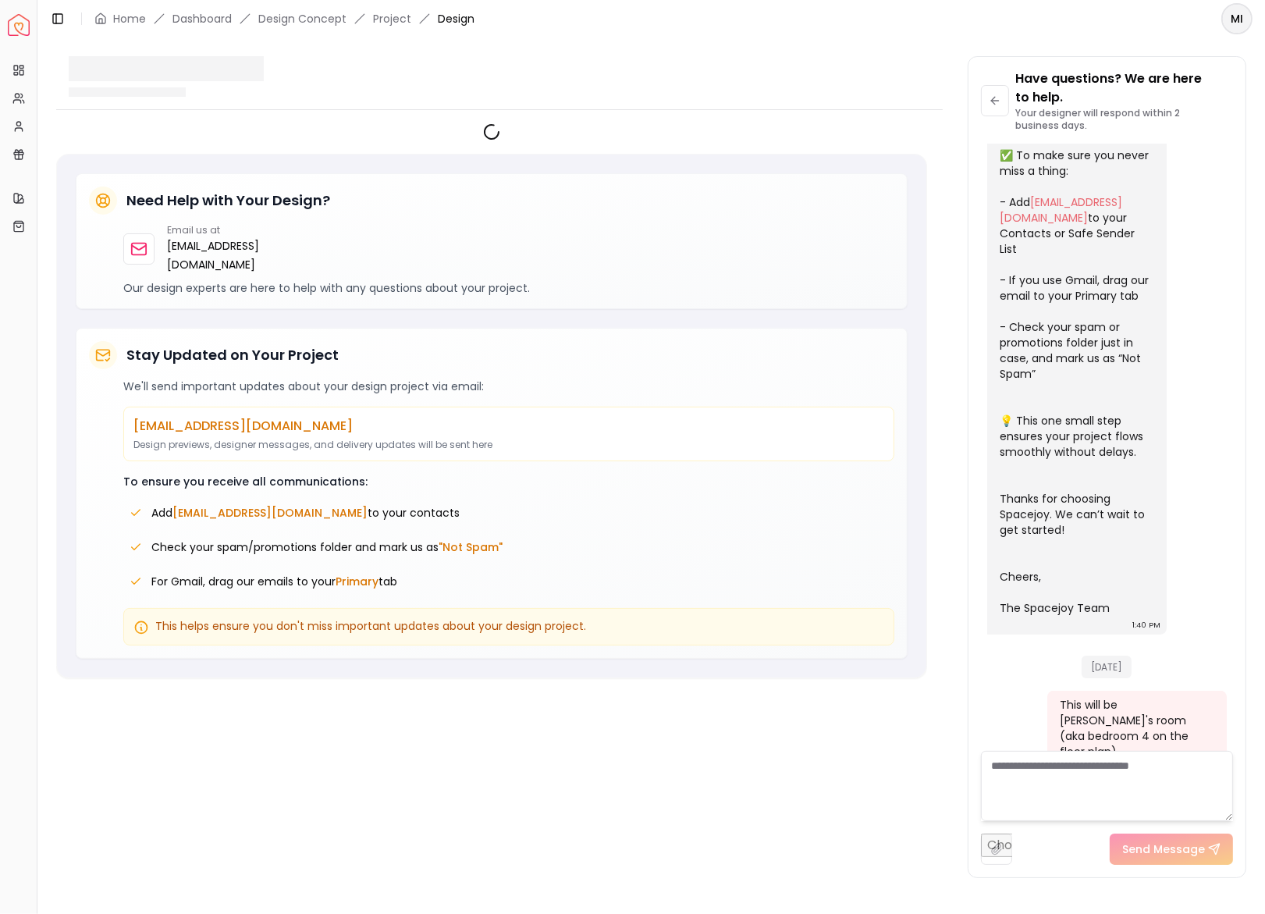
scroll to position [332, 0]
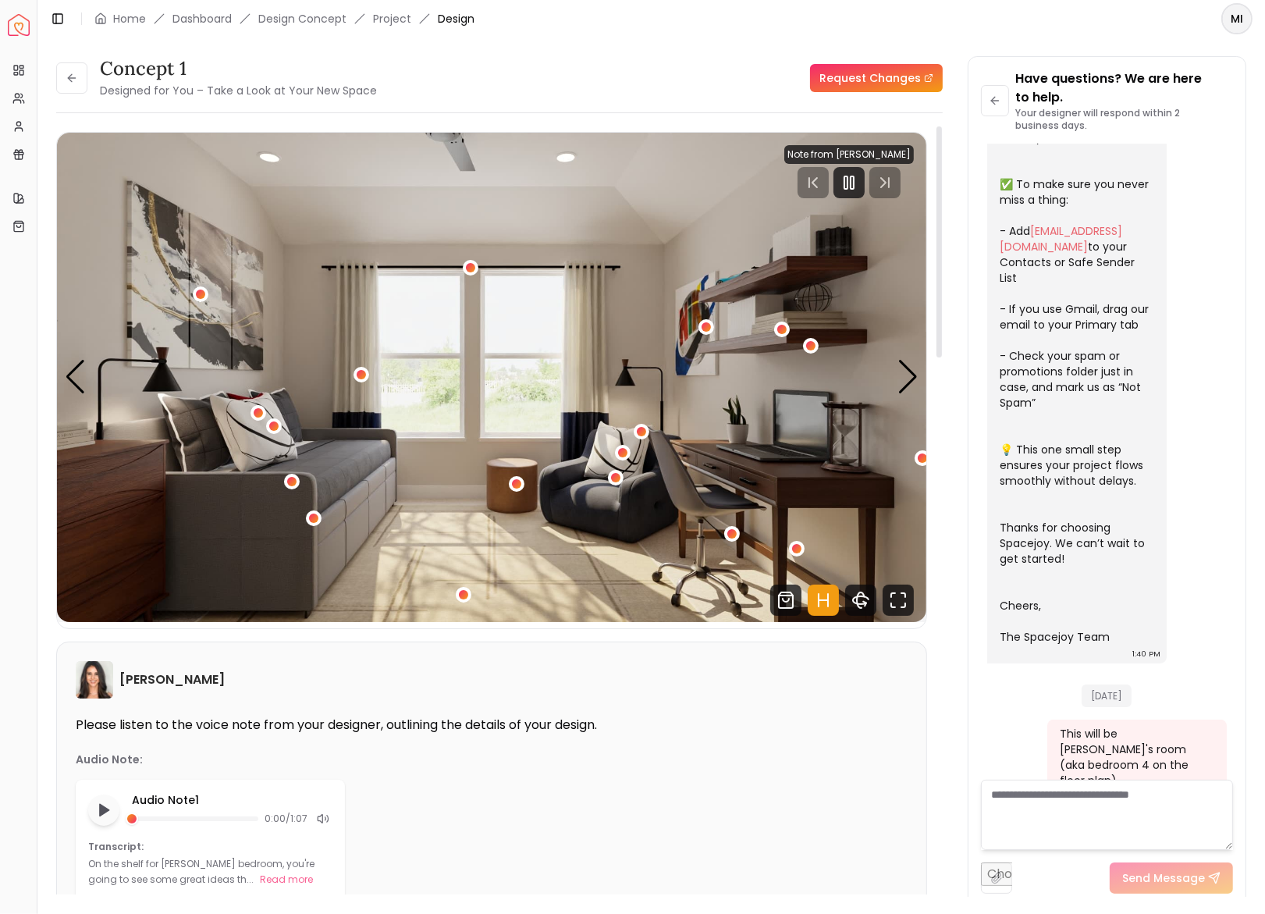
click at [452, 436] on img "1 / 5" at bounding box center [492, 377] width 870 height 489
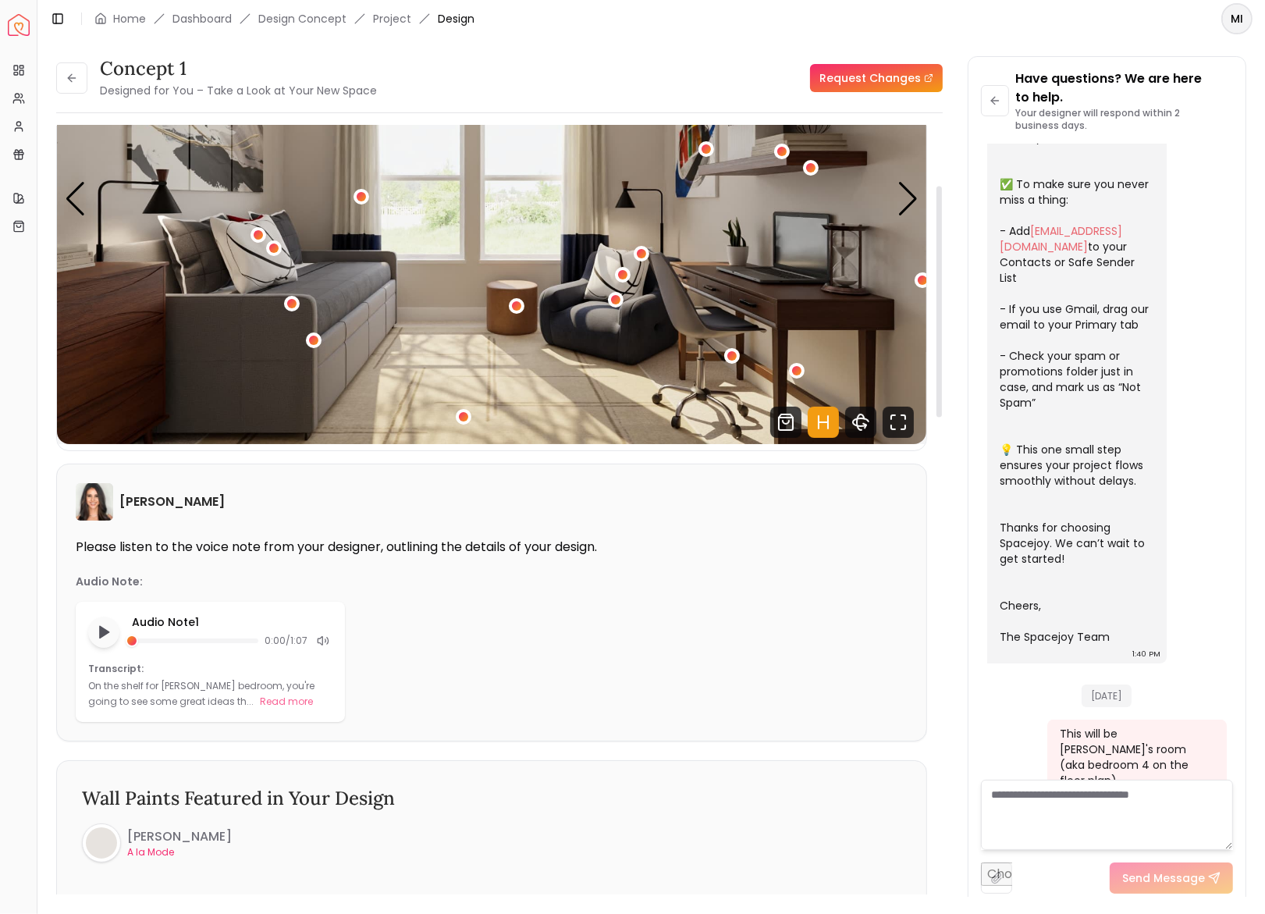
scroll to position [261, 0]
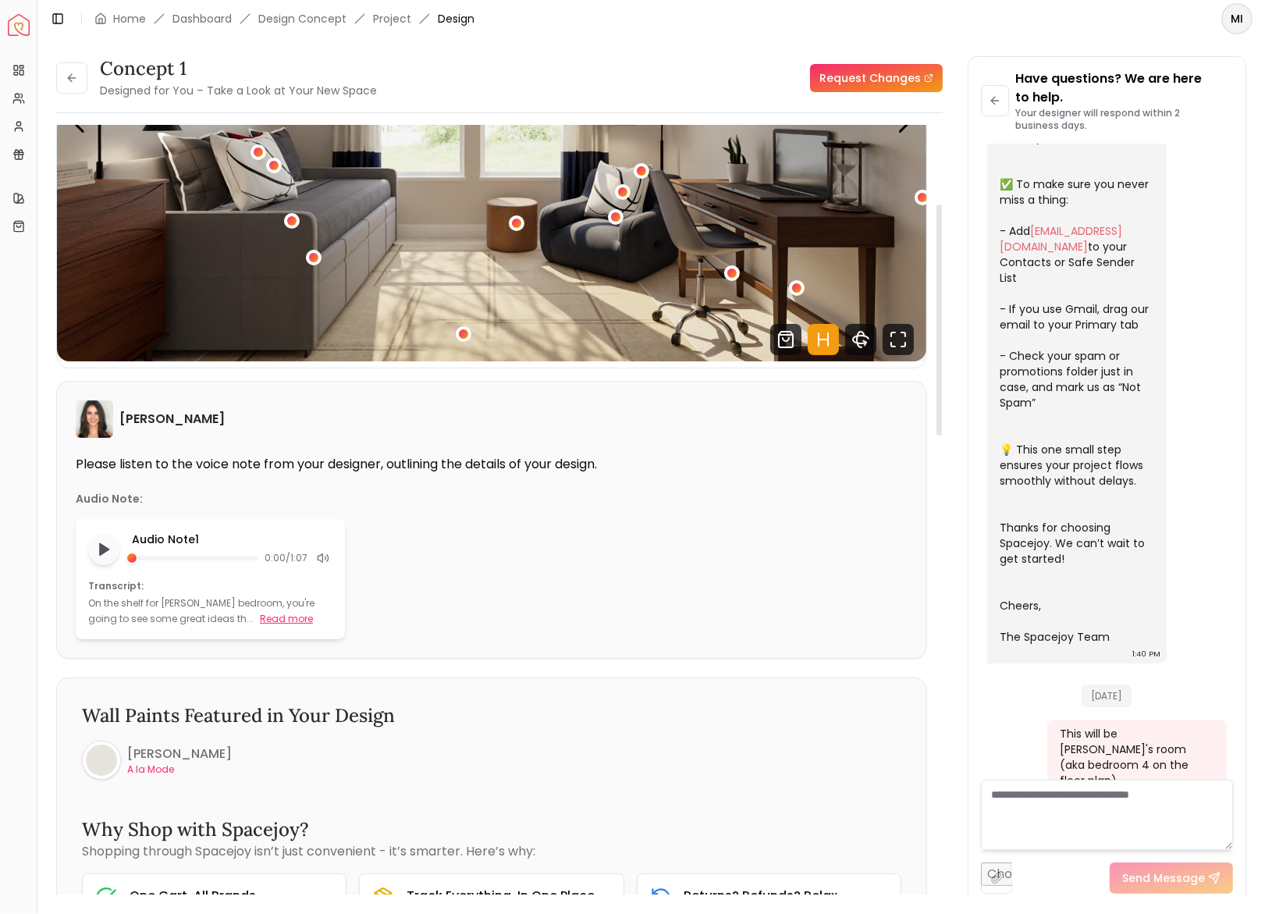
click at [260, 611] on button "Read more" at bounding box center [286, 619] width 53 height 16
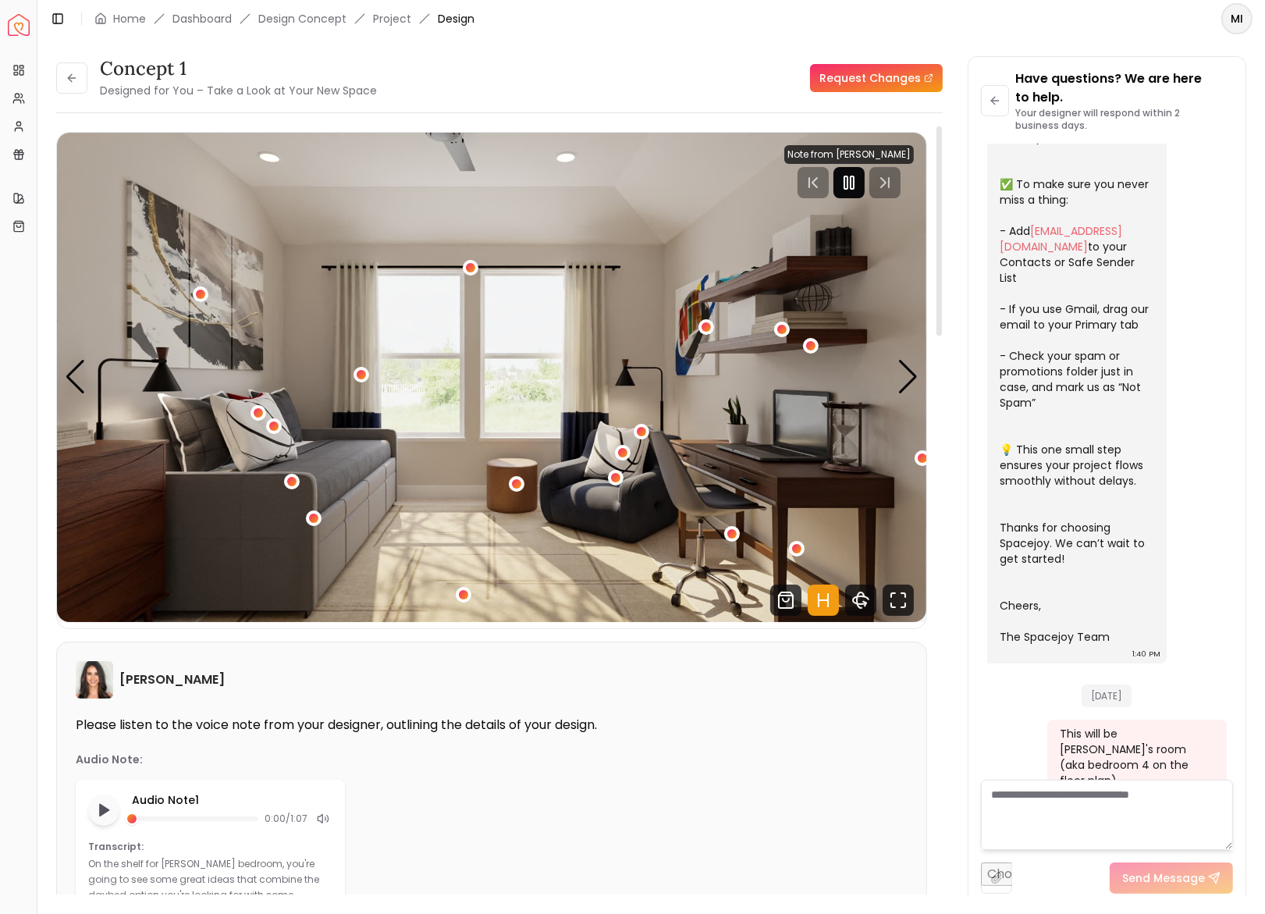
scroll to position [0, 0]
click at [859, 190] on icon "Pause" at bounding box center [849, 182] width 19 height 19
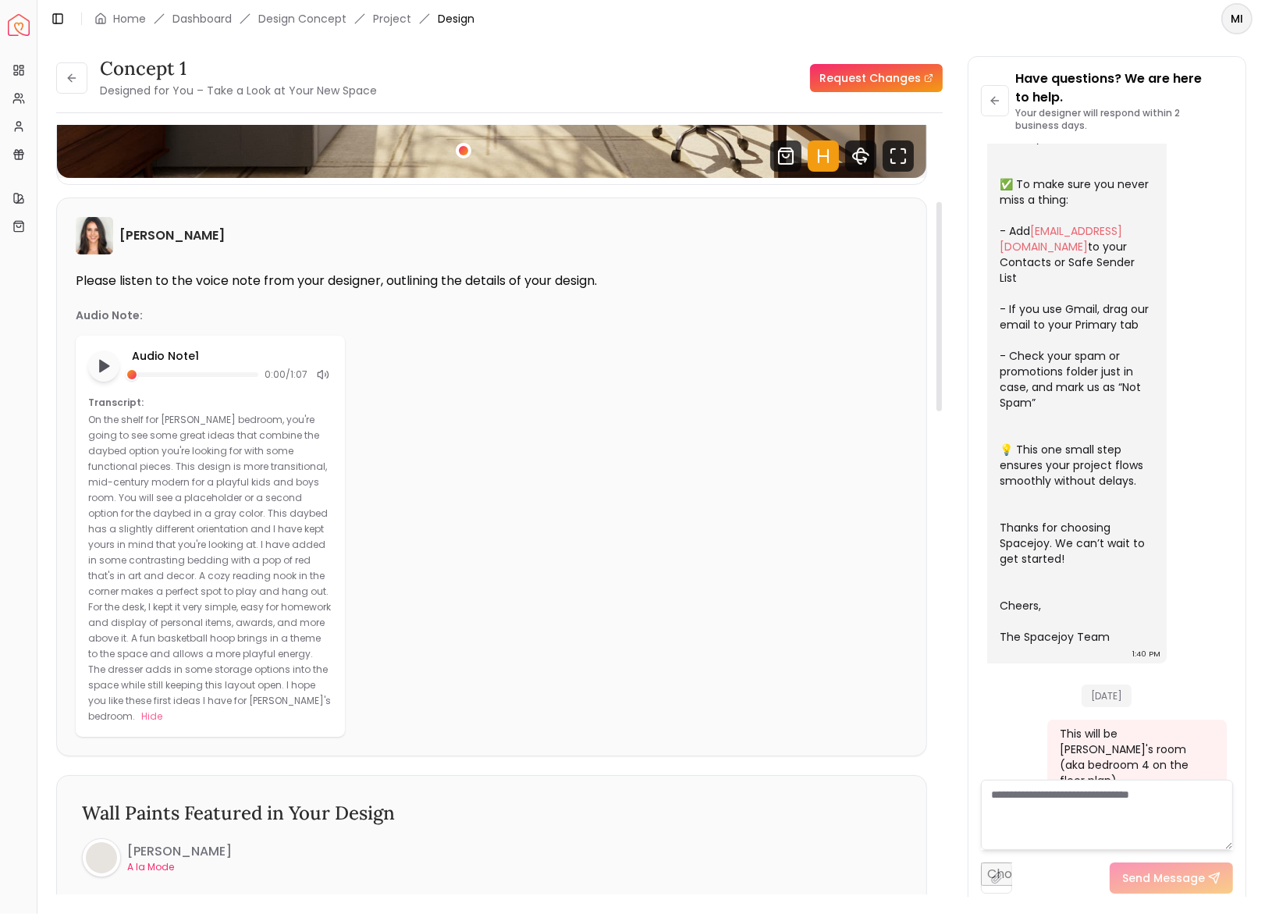
scroll to position [456, 0]
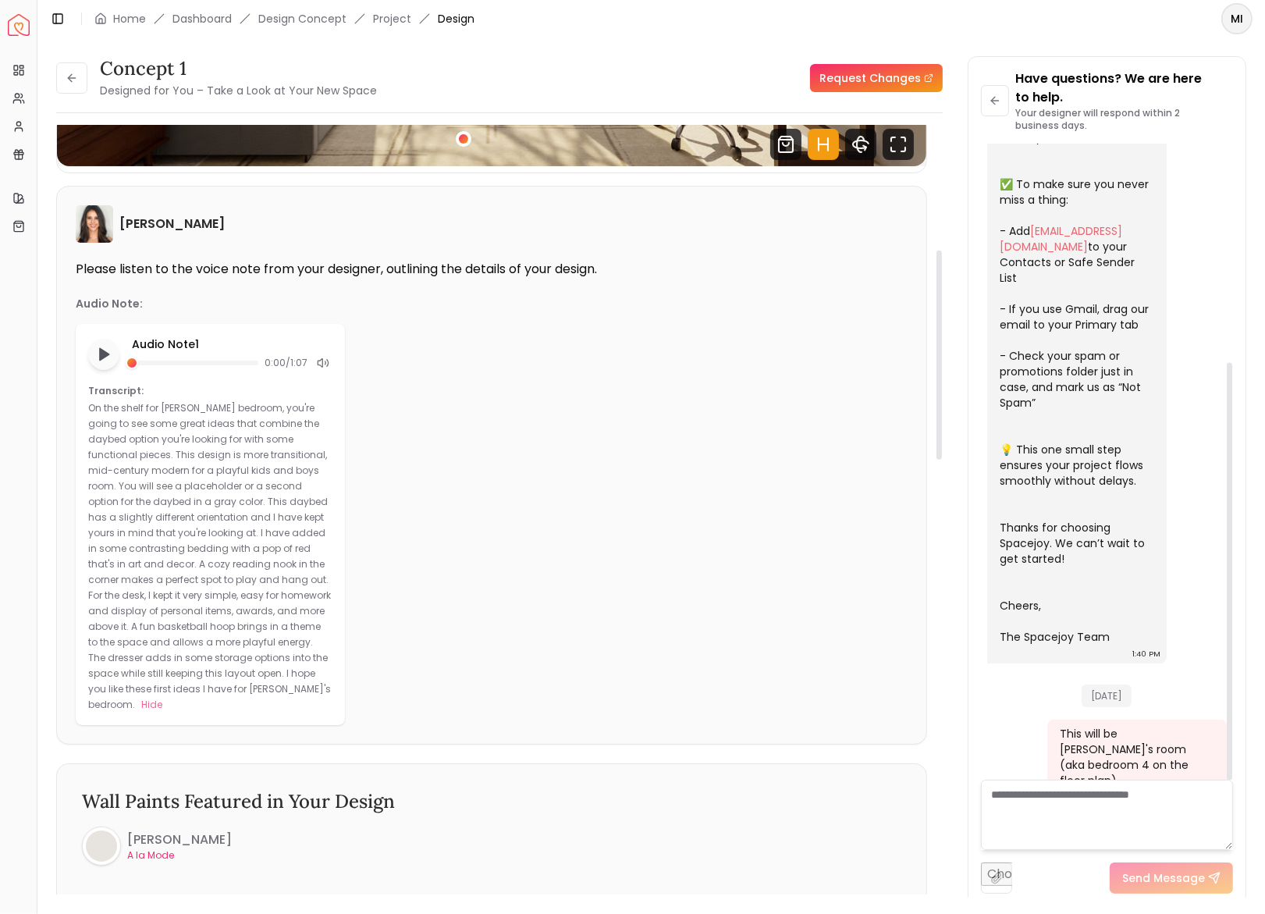
click at [995, 793] on textarea at bounding box center [1107, 815] width 252 height 70
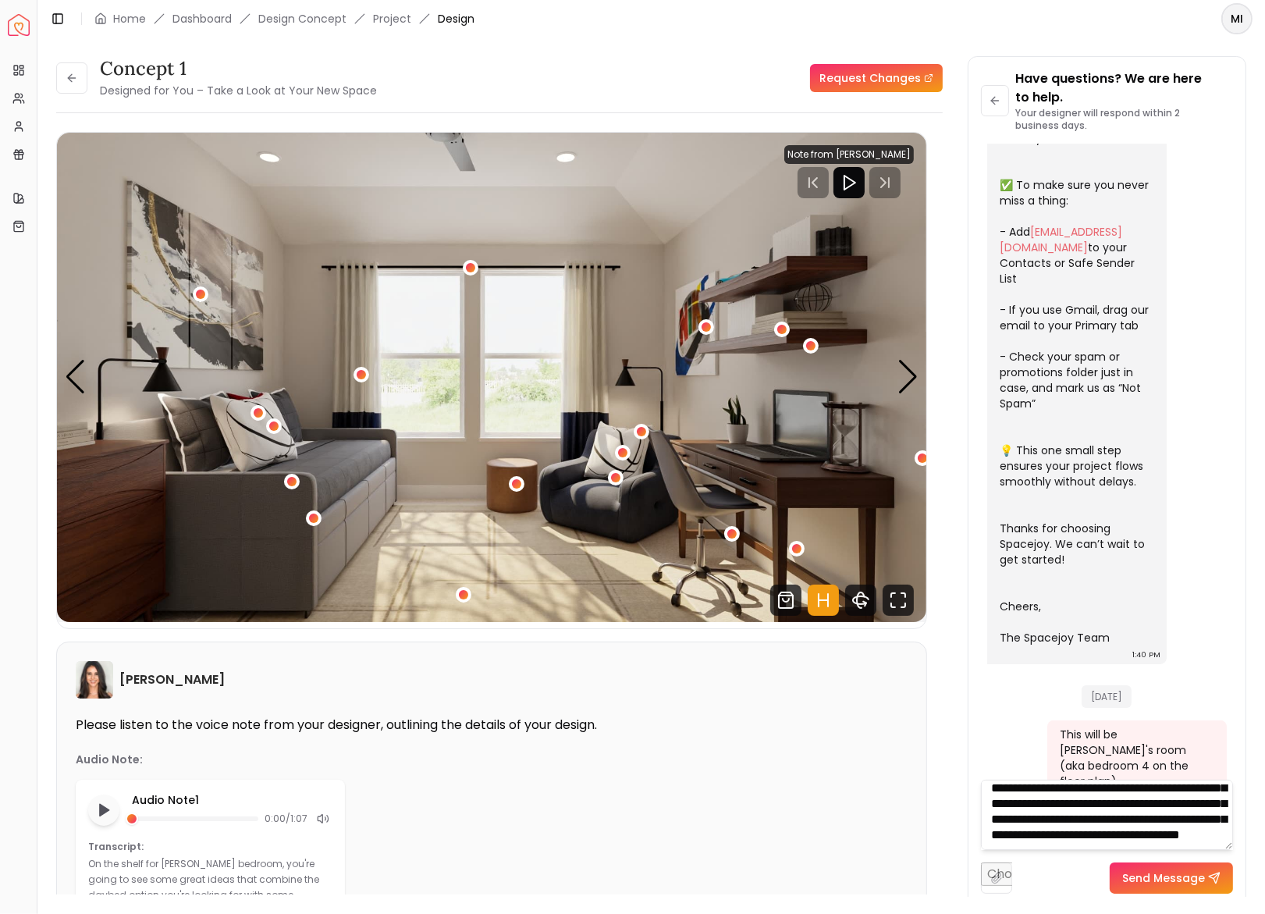
scroll to position [79, 0]
type textarea "**********"
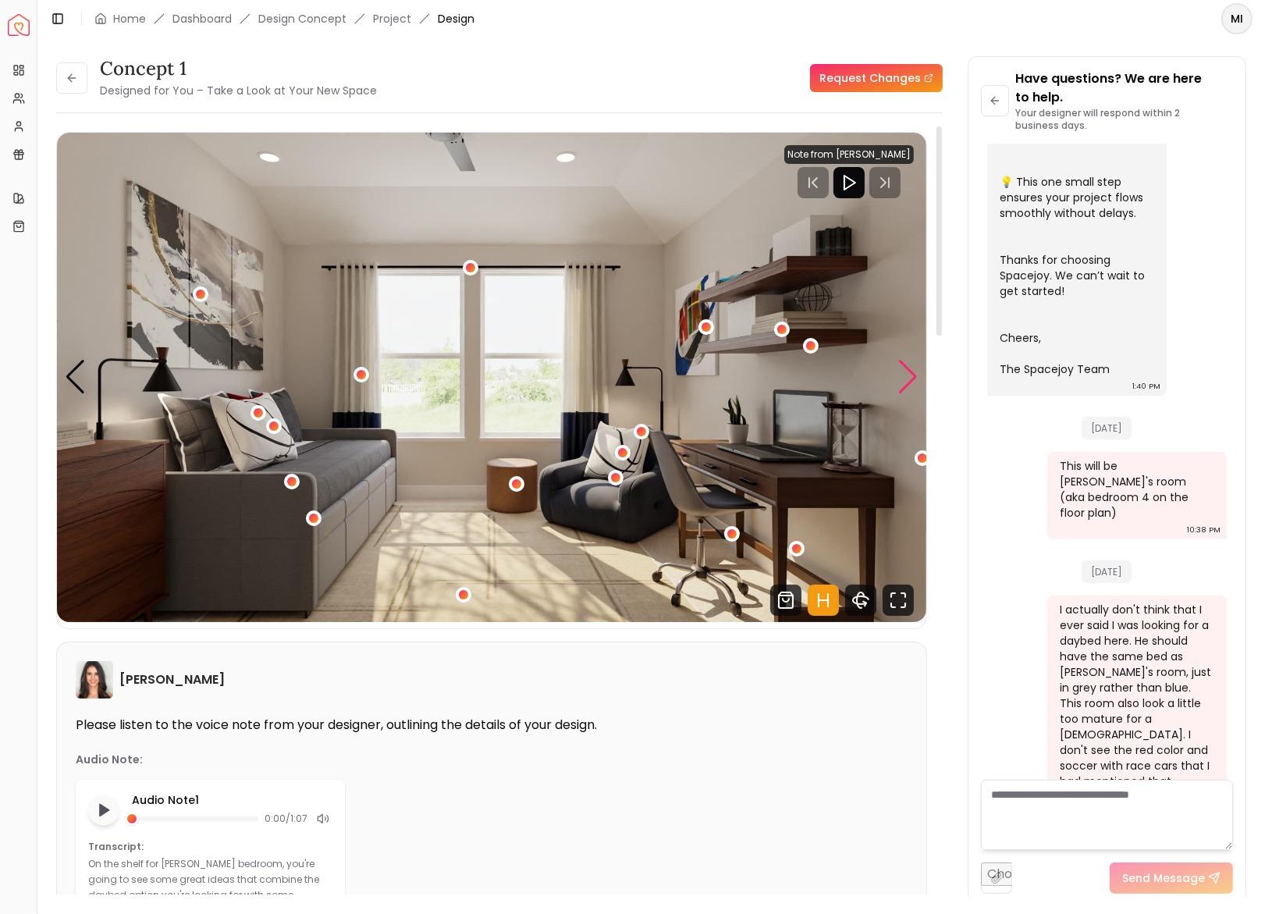
scroll to position [0, 0]
click at [907, 365] on div "Next slide" at bounding box center [908, 377] width 21 height 34
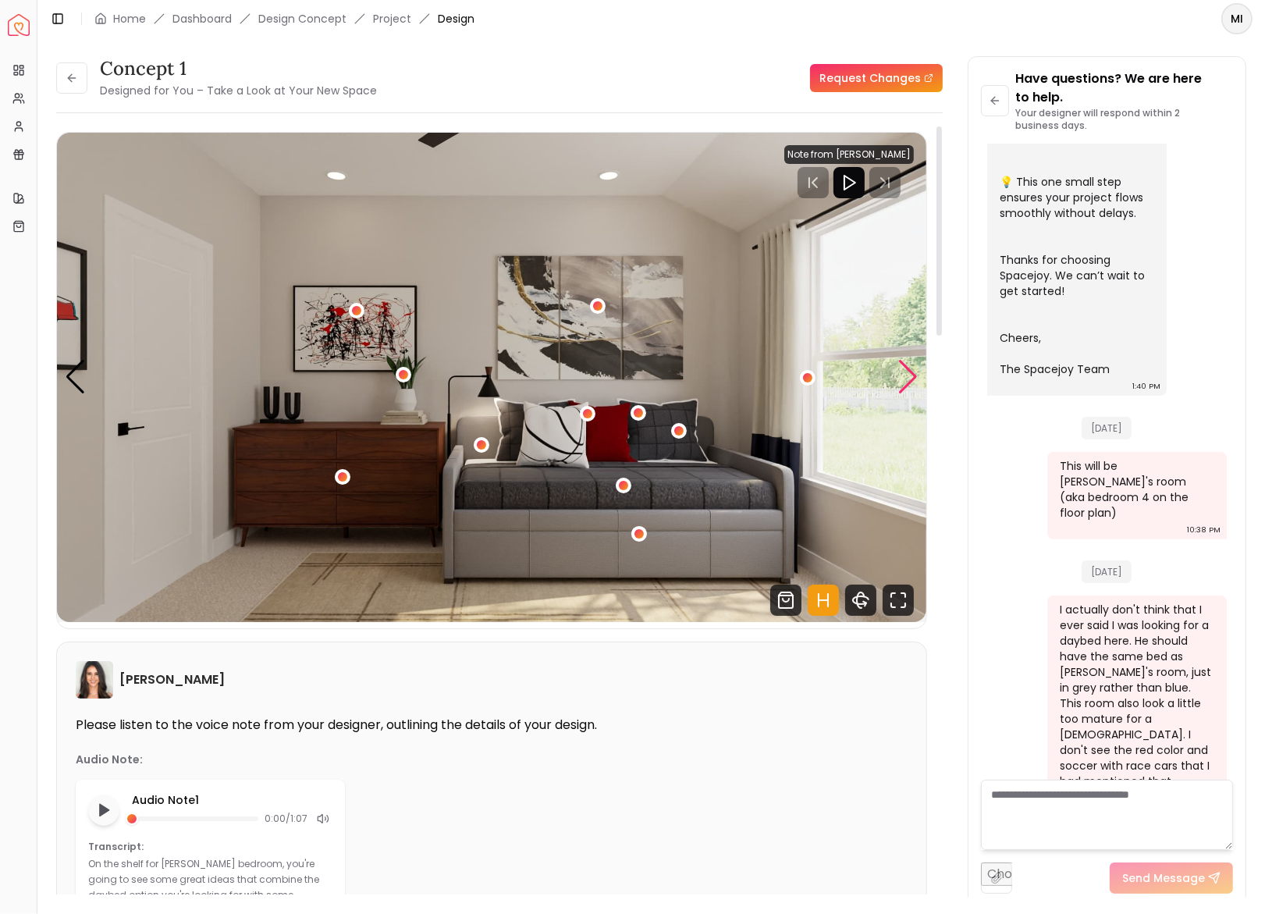
click at [907, 365] on div "Next slide" at bounding box center [908, 377] width 21 height 34
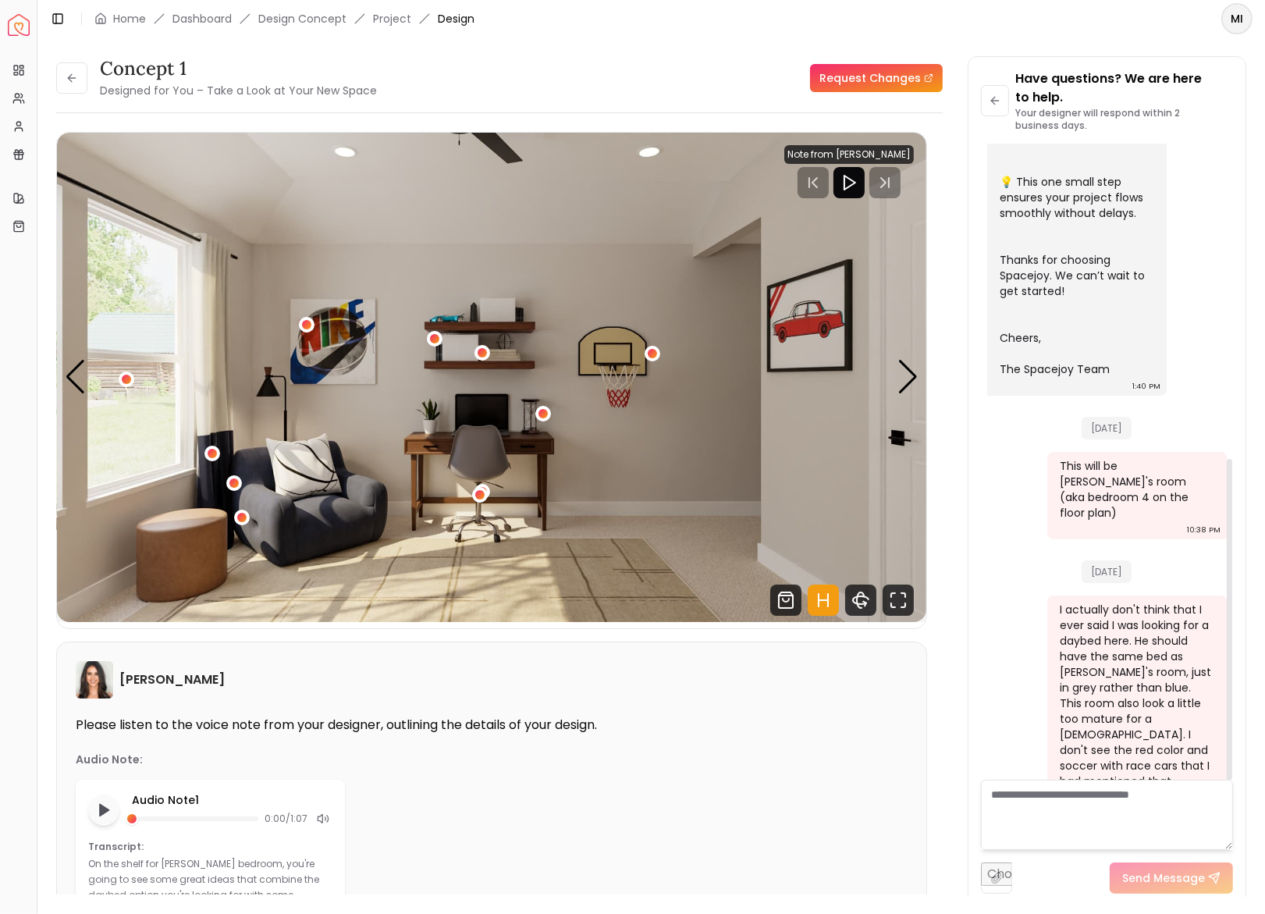
click at [1045, 798] on textarea at bounding box center [1107, 815] width 252 height 70
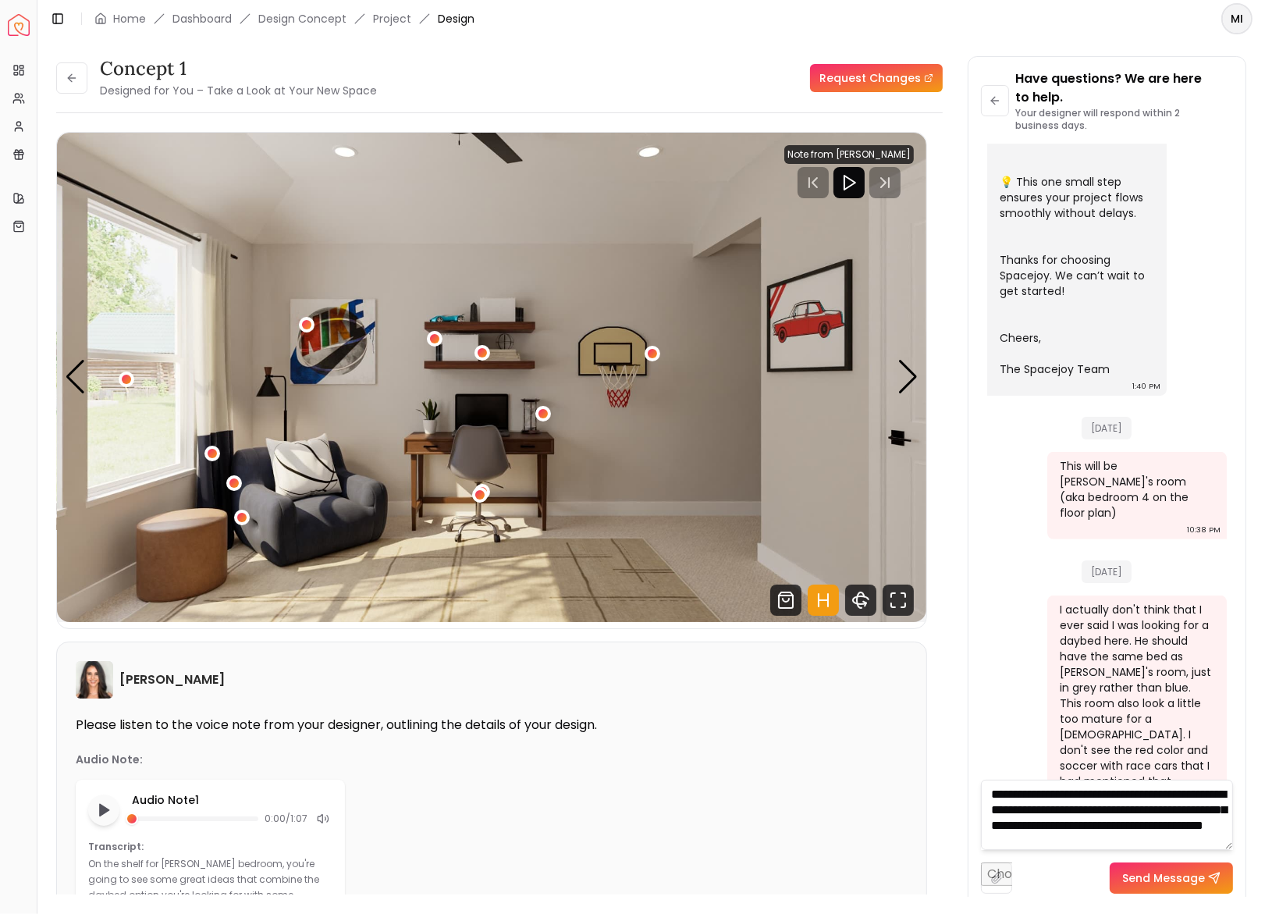
scroll to position [16, 0]
type textarea "**********"
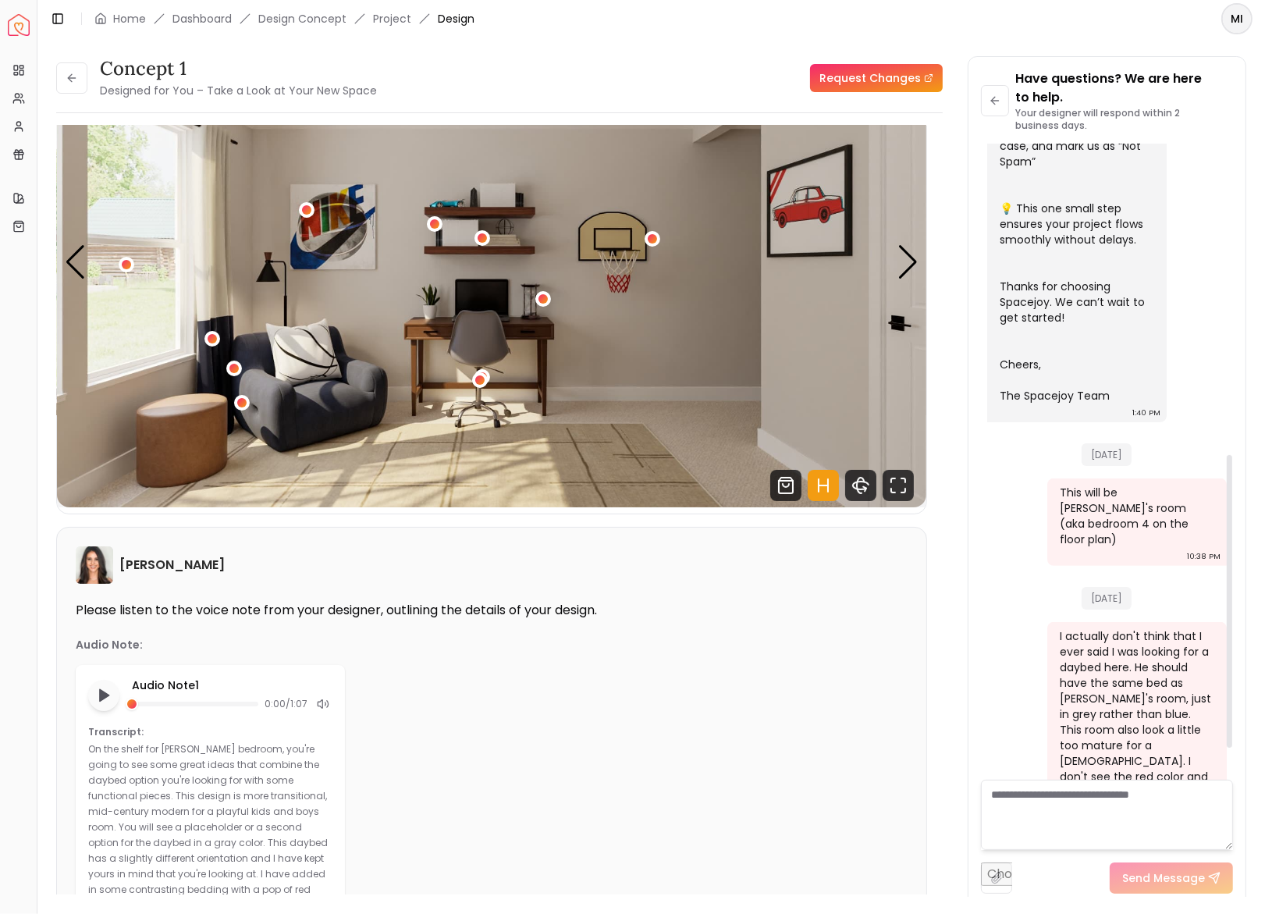
scroll to position [0, 0]
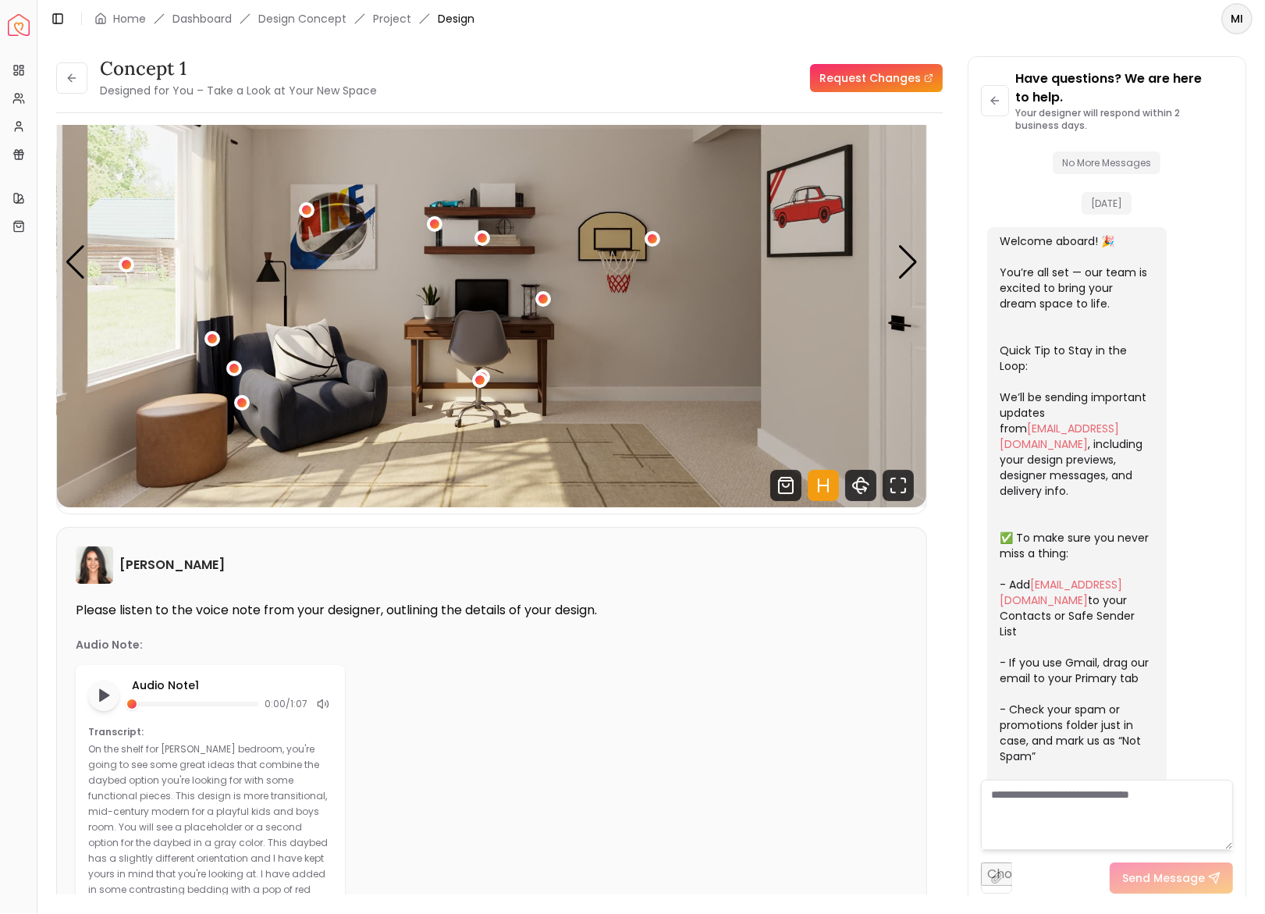
click at [319, 18] on li "Design Concept" at bounding box center [302, 19] width 88 height 16
click at [215, 11] on link "Dashboard" at bounding box center [202, 19] width 59 height 16
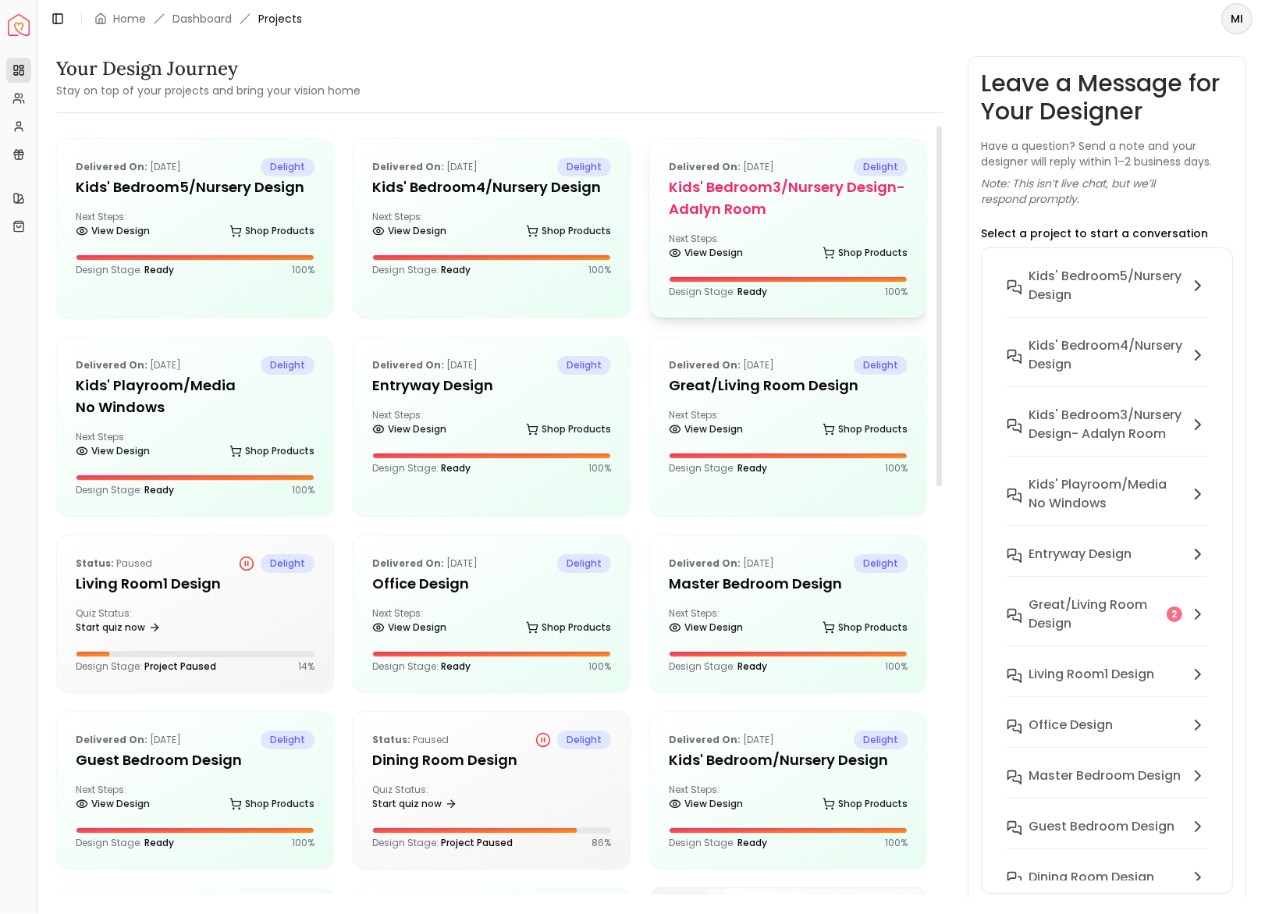
click at [749, 199] on h5 "Kids' Bedroom3/Nursery design- Adalyn room" at bounding box center [788, 198] width 239 height 44
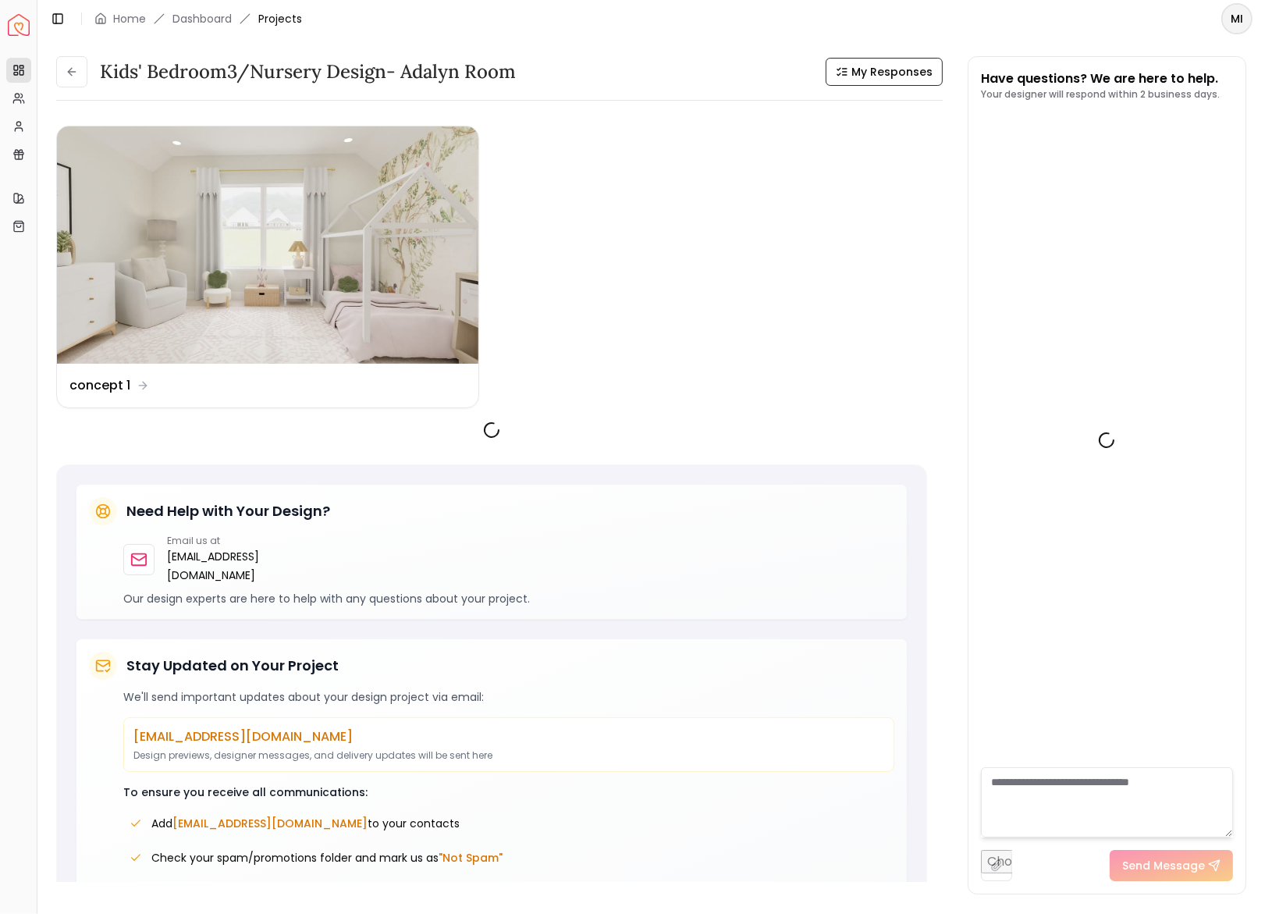
scroll to position [1408, 0]
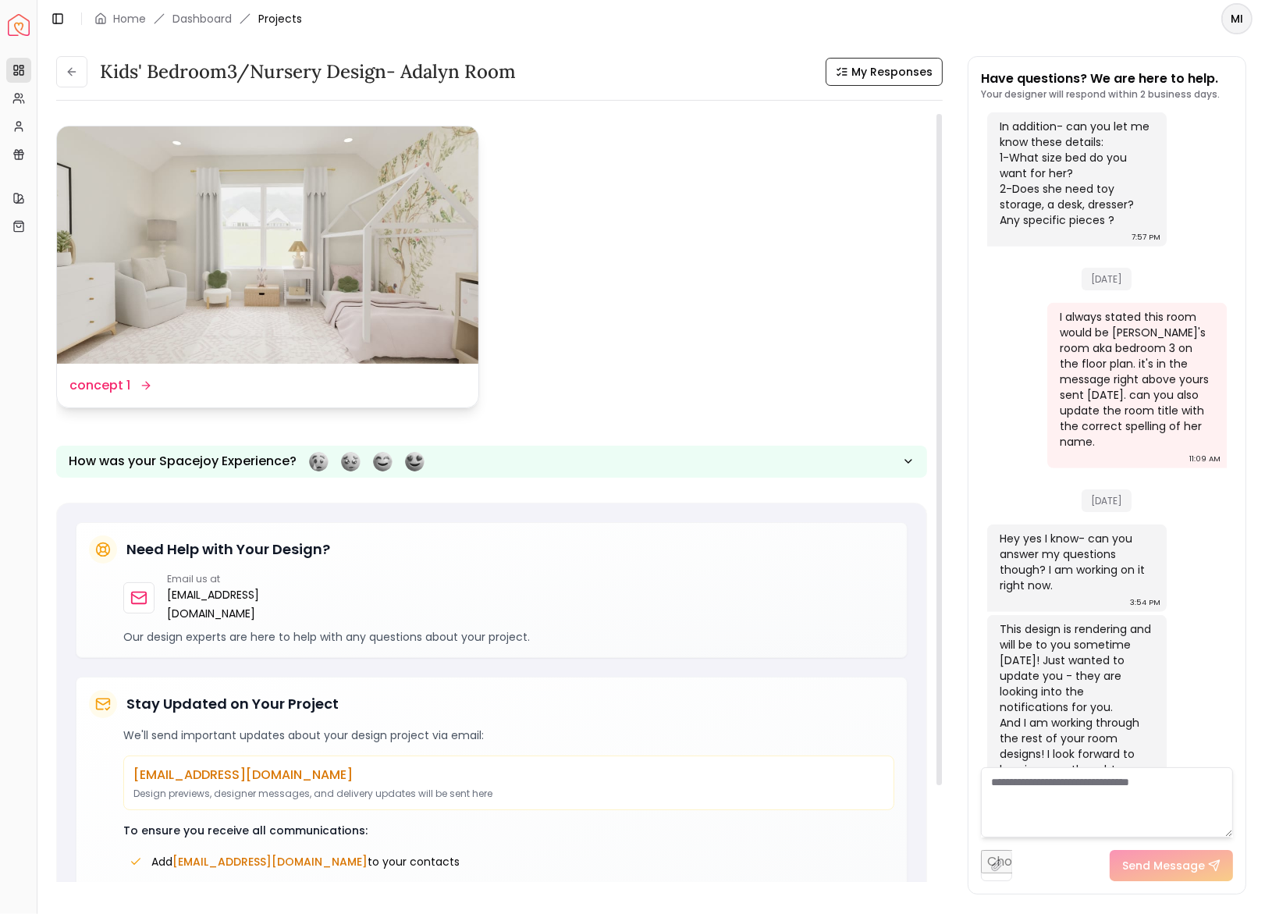
click at [444, 249] on img at bounding box center [268, 244] width 422 height 237
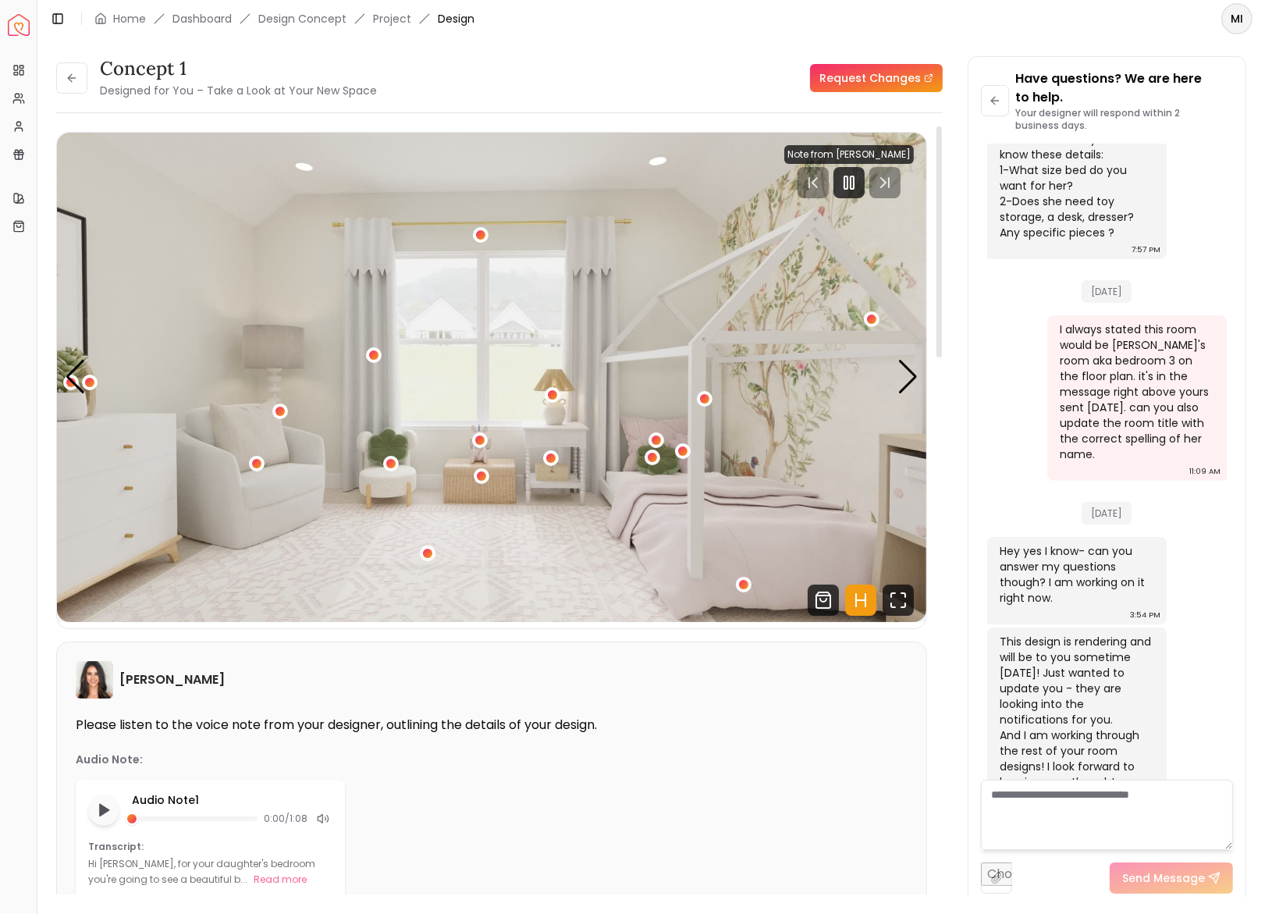
click at [774, 287] on img "1 / 5" at bounding box center [492, 377] width 870 height 489
click at [859, 190] on icon "Pause" at bounding box center [849, 182] width 19 height 19
click at [771, 256] on img "1 / 5" at bounding box center [492, 377] width 870 height 489
click at [834, 386] on img "1 / 5" at bounding box center [492, 377] width 870 height 489
click at [902, 391] on div "Next slide" at bounding box center [908, 377] width 21 height 34
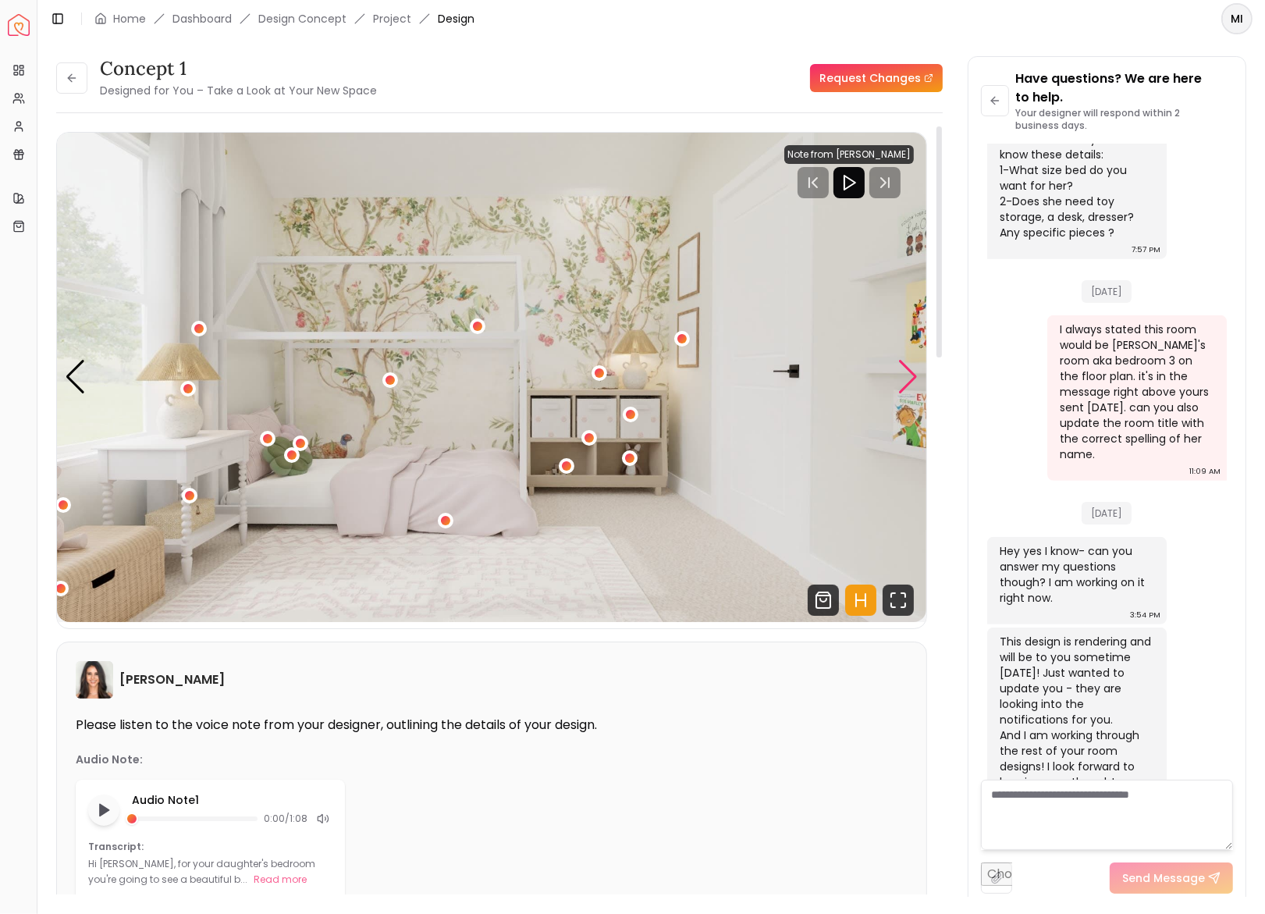
click at [905, 376] on div "Next slide" at bounding box center [908, 377] width 21 height 34
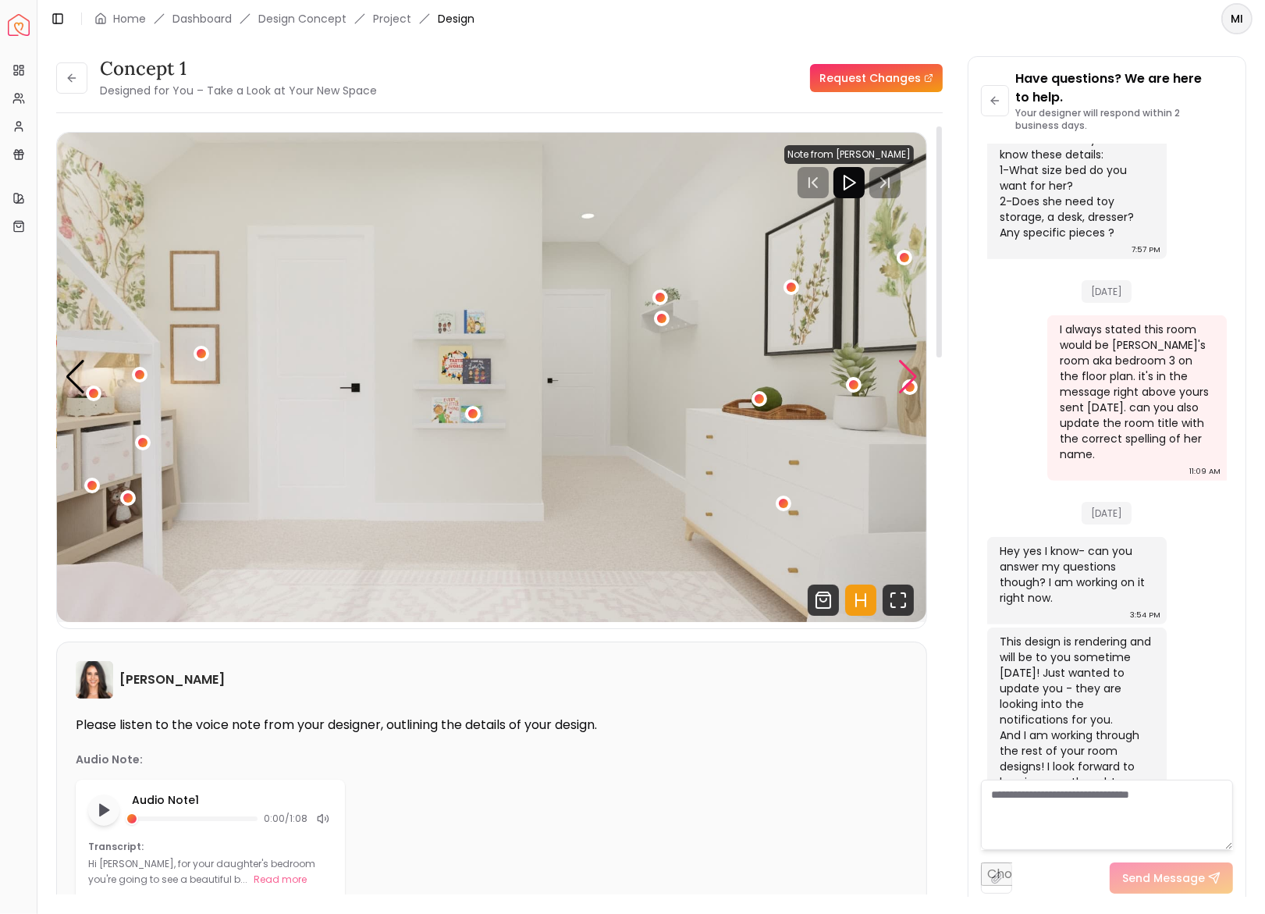
click at [912, 376] on div "Next slide" at bounding box center [908, 377] width 21 height 34
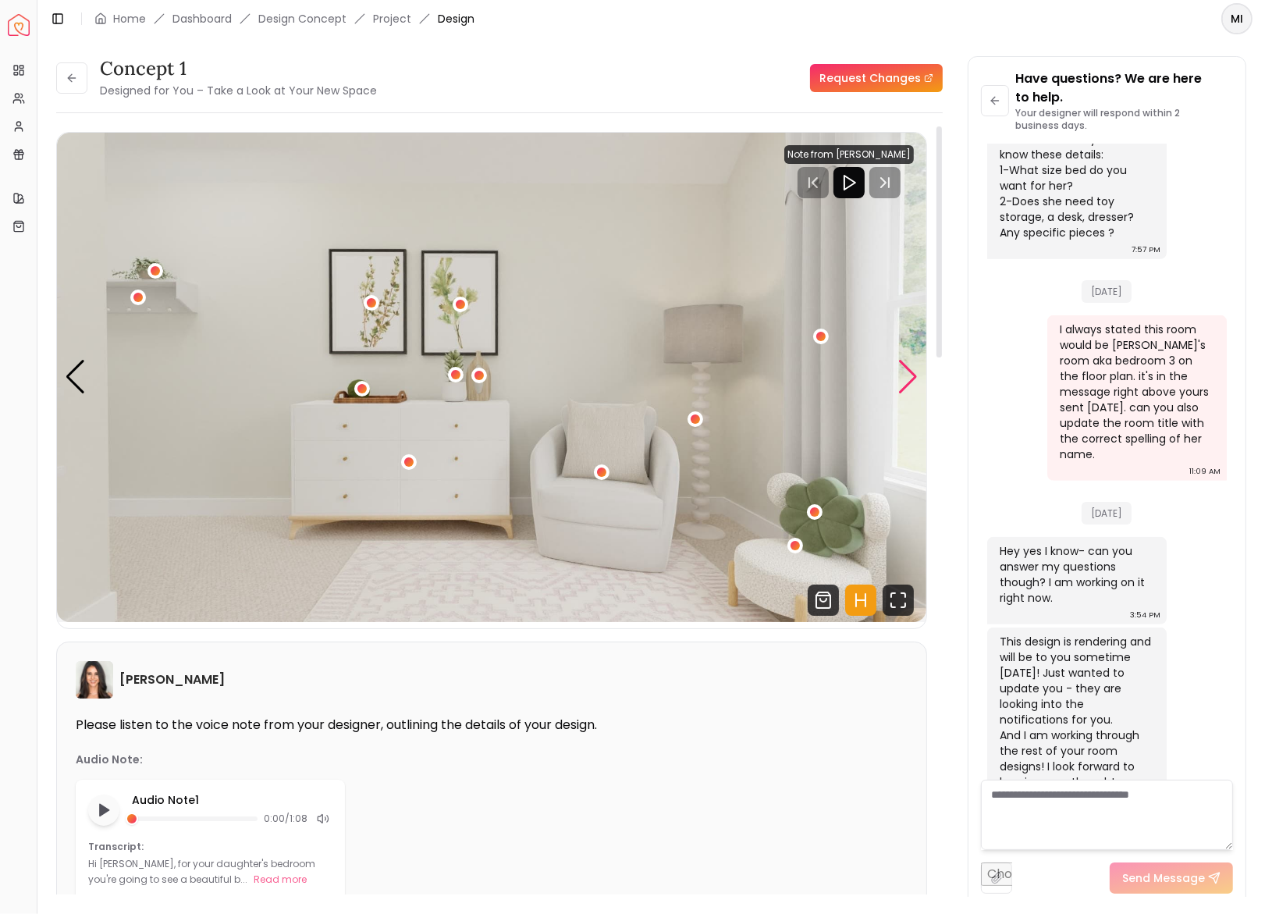
click at [912, 376] on div "Next slide" at bounding box center [908, 377] width 21 height 34
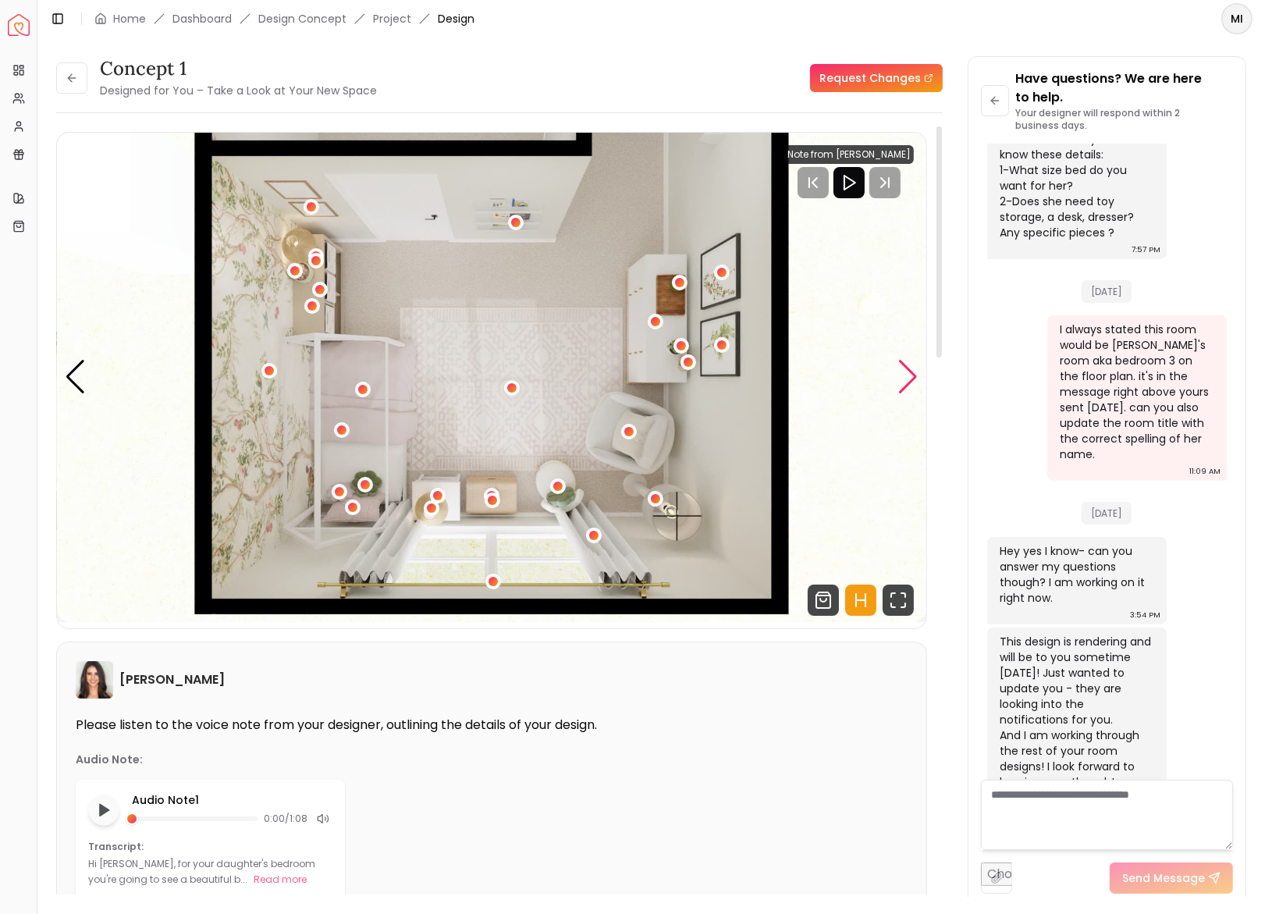
click at [912, 376] on div "Next slide" at bounding box center [908, 377] width 21 height 34
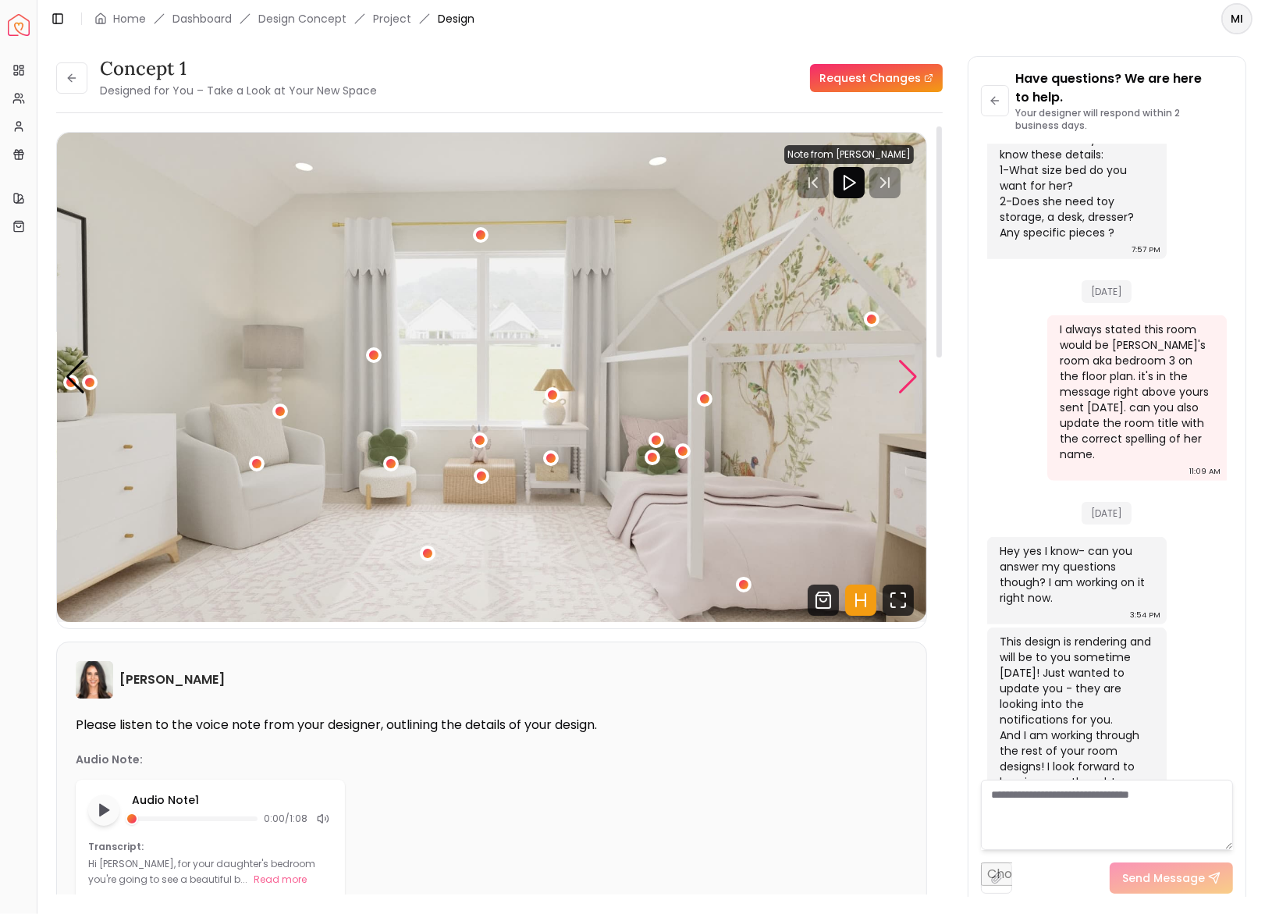
click at [912, 376] on div "Next slide" at bounding box center [908, 377] width 21 height 34
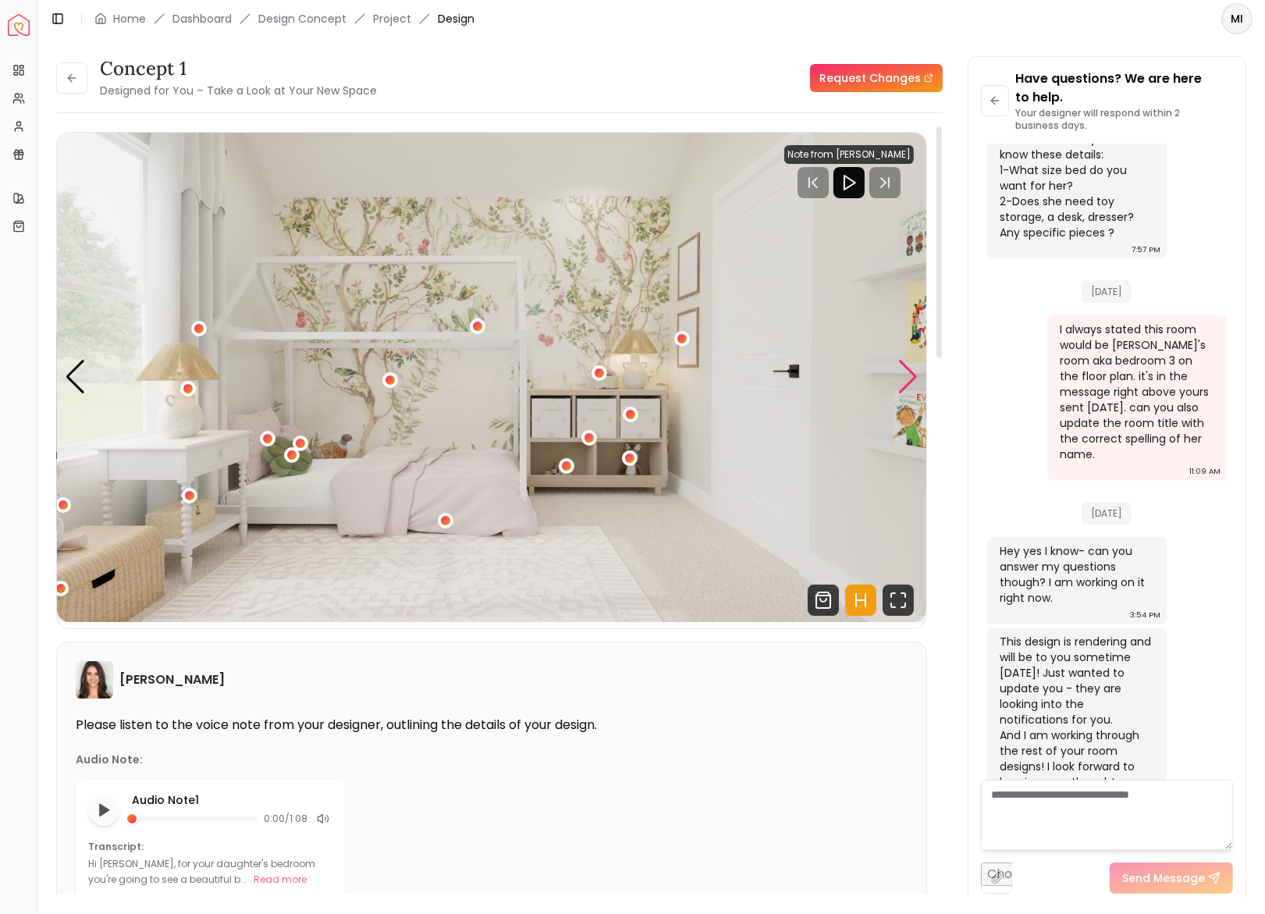
click at [912, 376] on div "Next slide" at bounding box center [908, 377] width 21 height 34
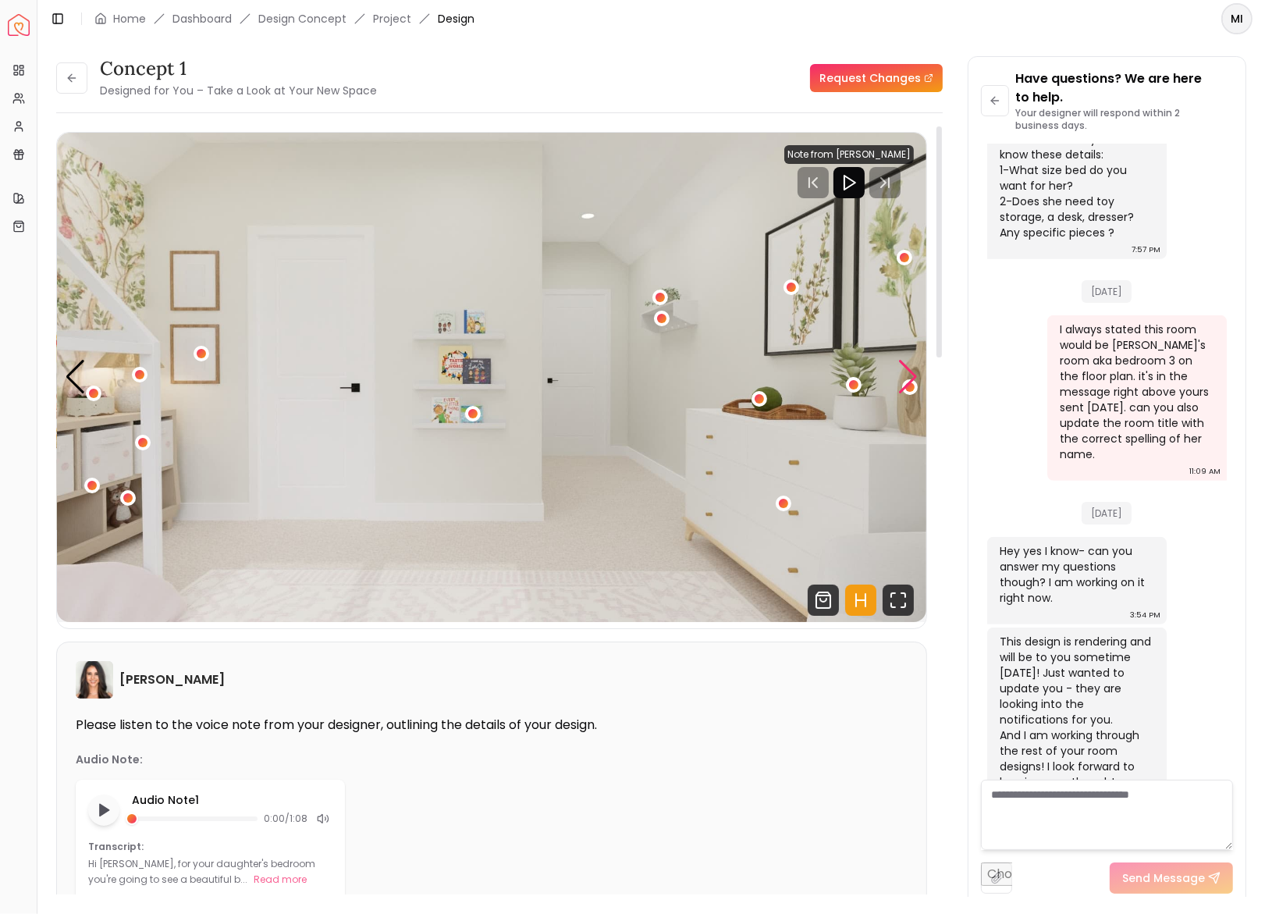
click at [912, 376] on div "Next slide" at bounding box center [908, 377] width 21 height 34
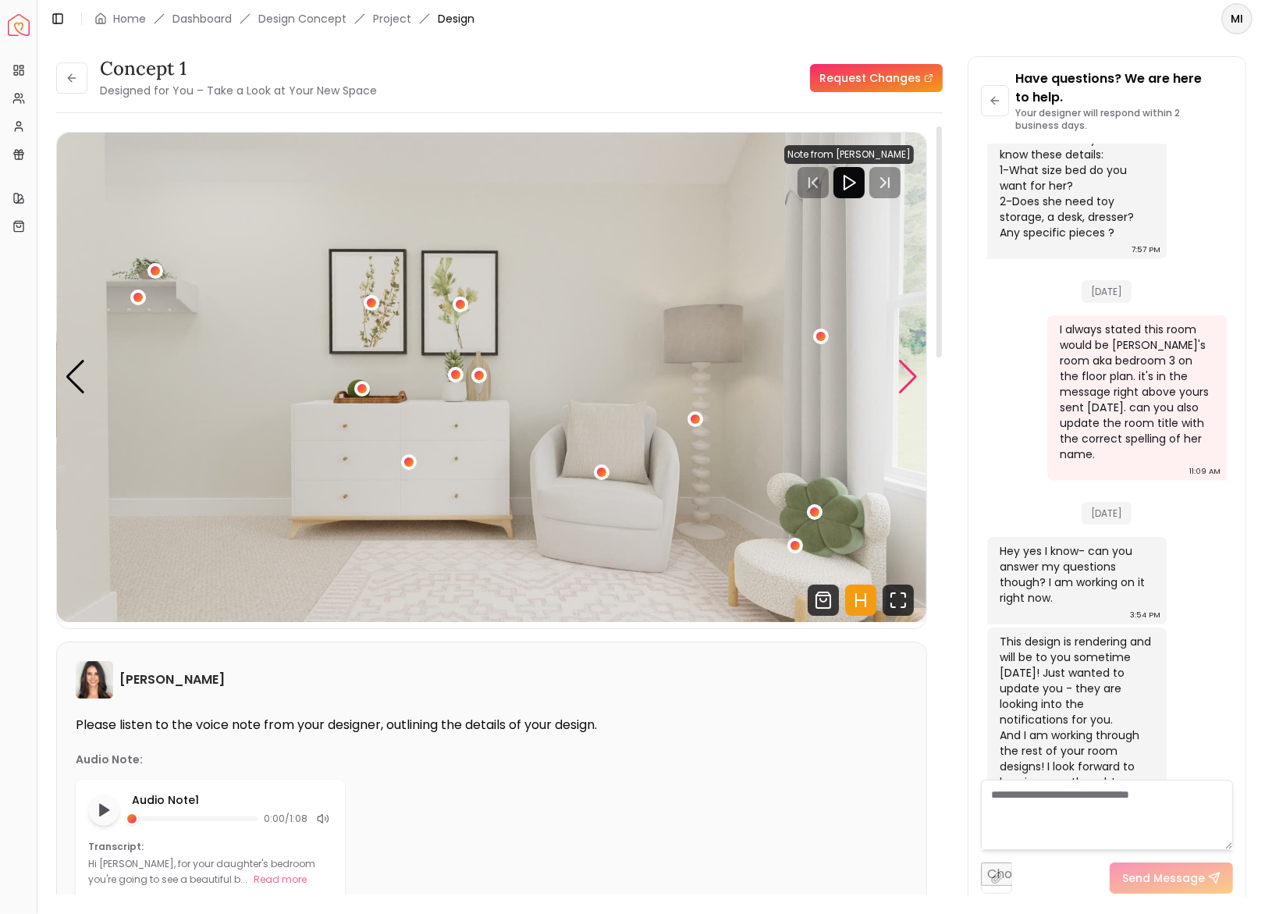
click at [912, 376] on div "Next slide" at bounding box center [908, 377] width 21 height 34
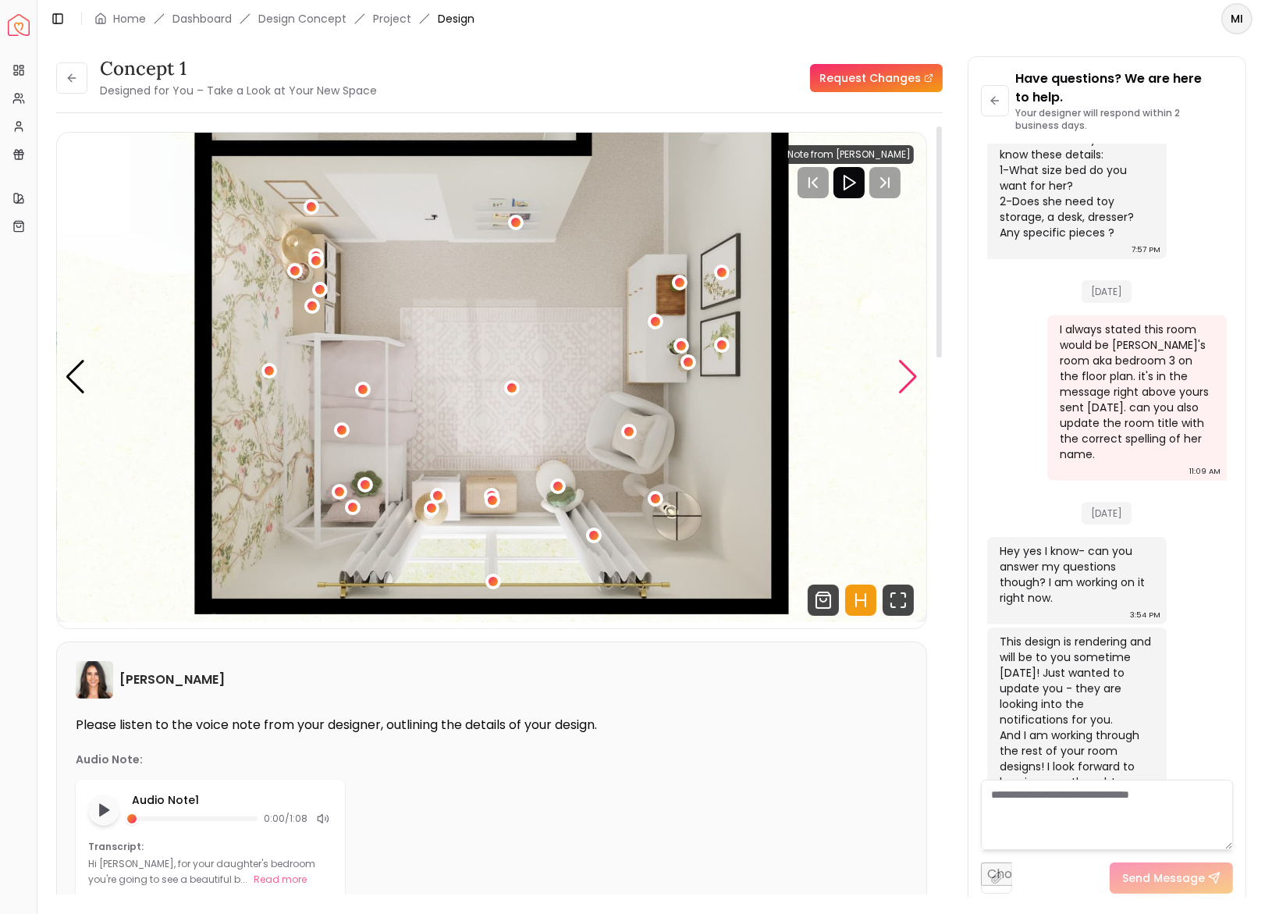
click at [912, 376] on div "Next slide" at bounding box center [908, 377] width 21 height 34
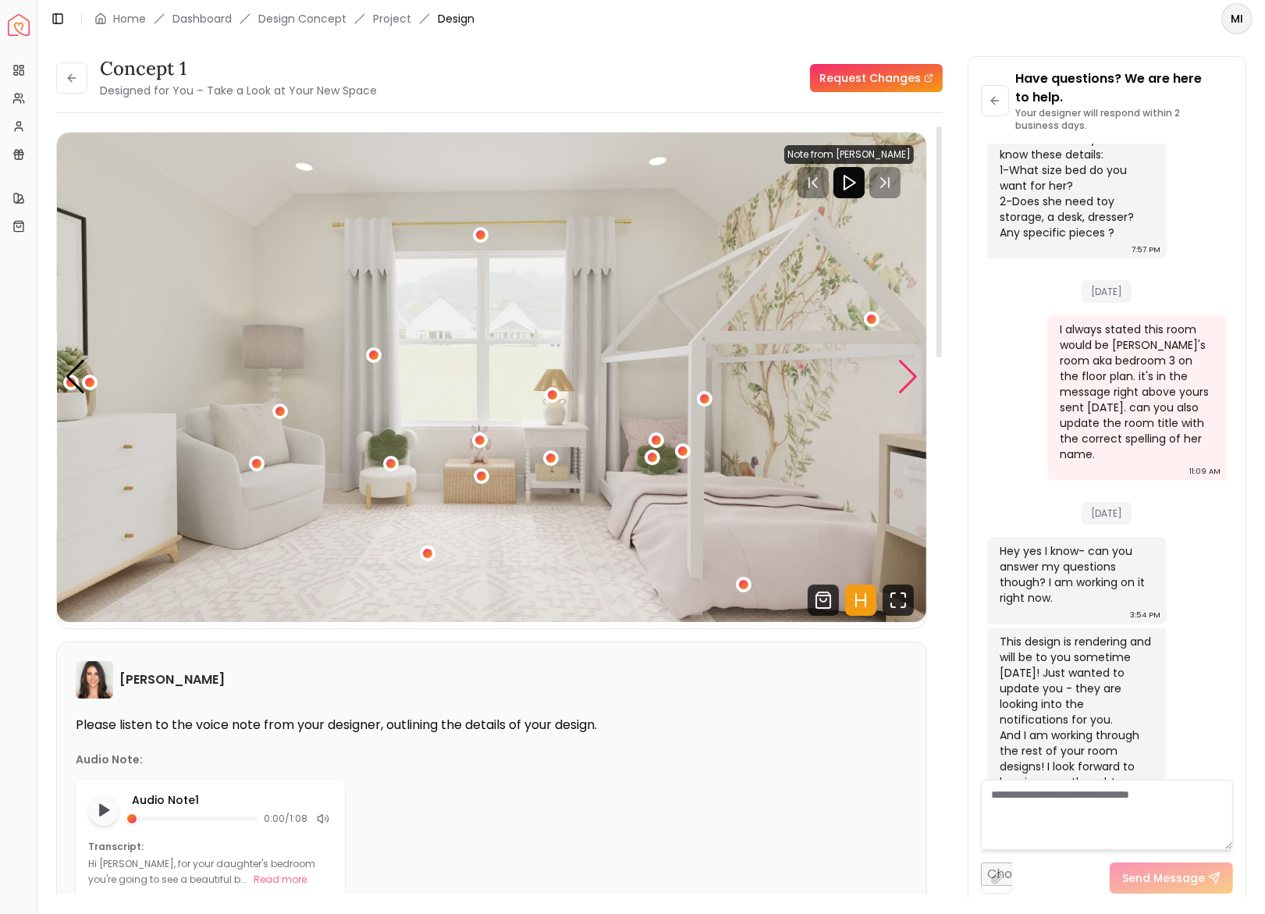
click at [912, 376] on div "Next slide" at bounding box center [908, 377] width 21 height 34
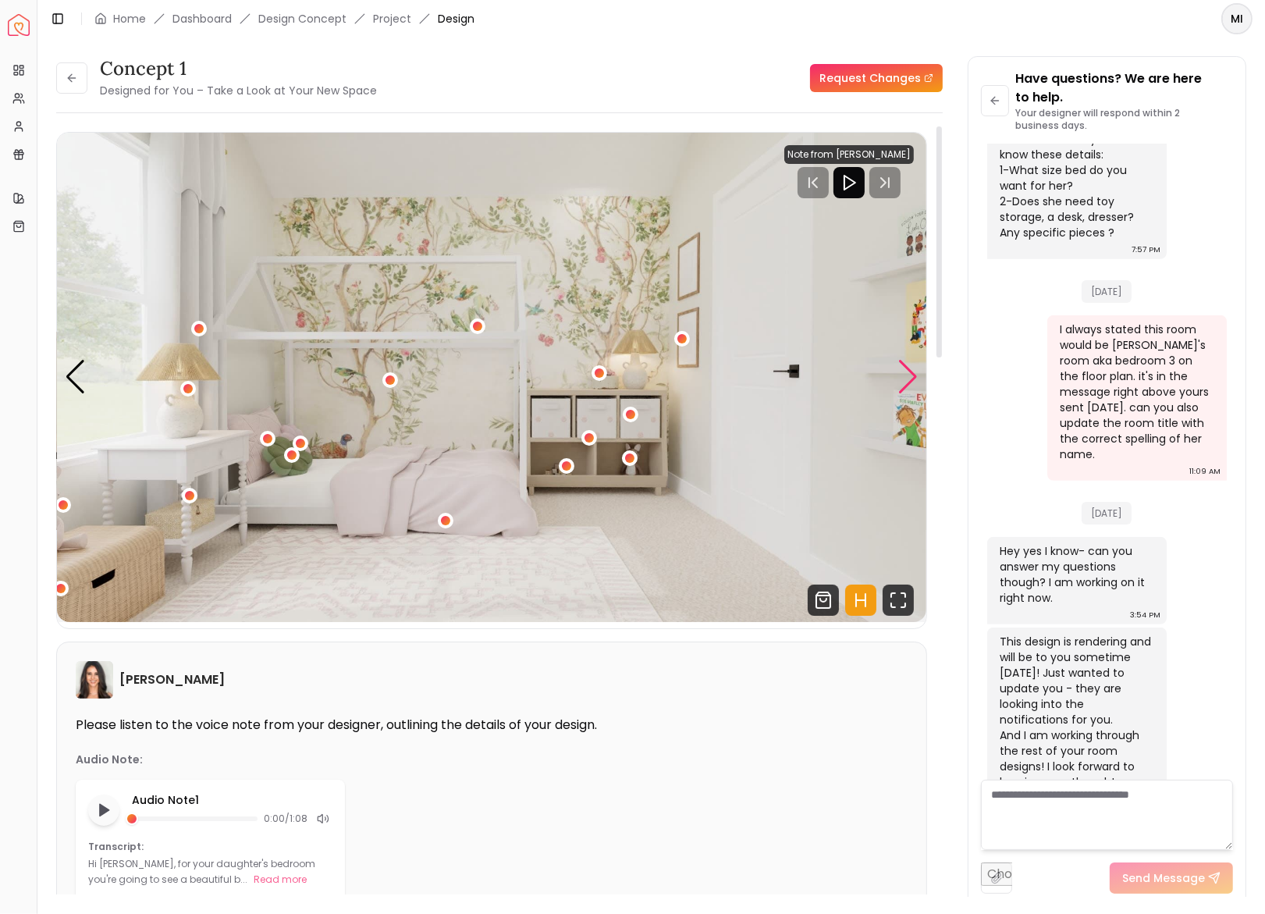
click at [912, 376] on div "Next slide" at bounding box center [908, 377] width 21 height 34
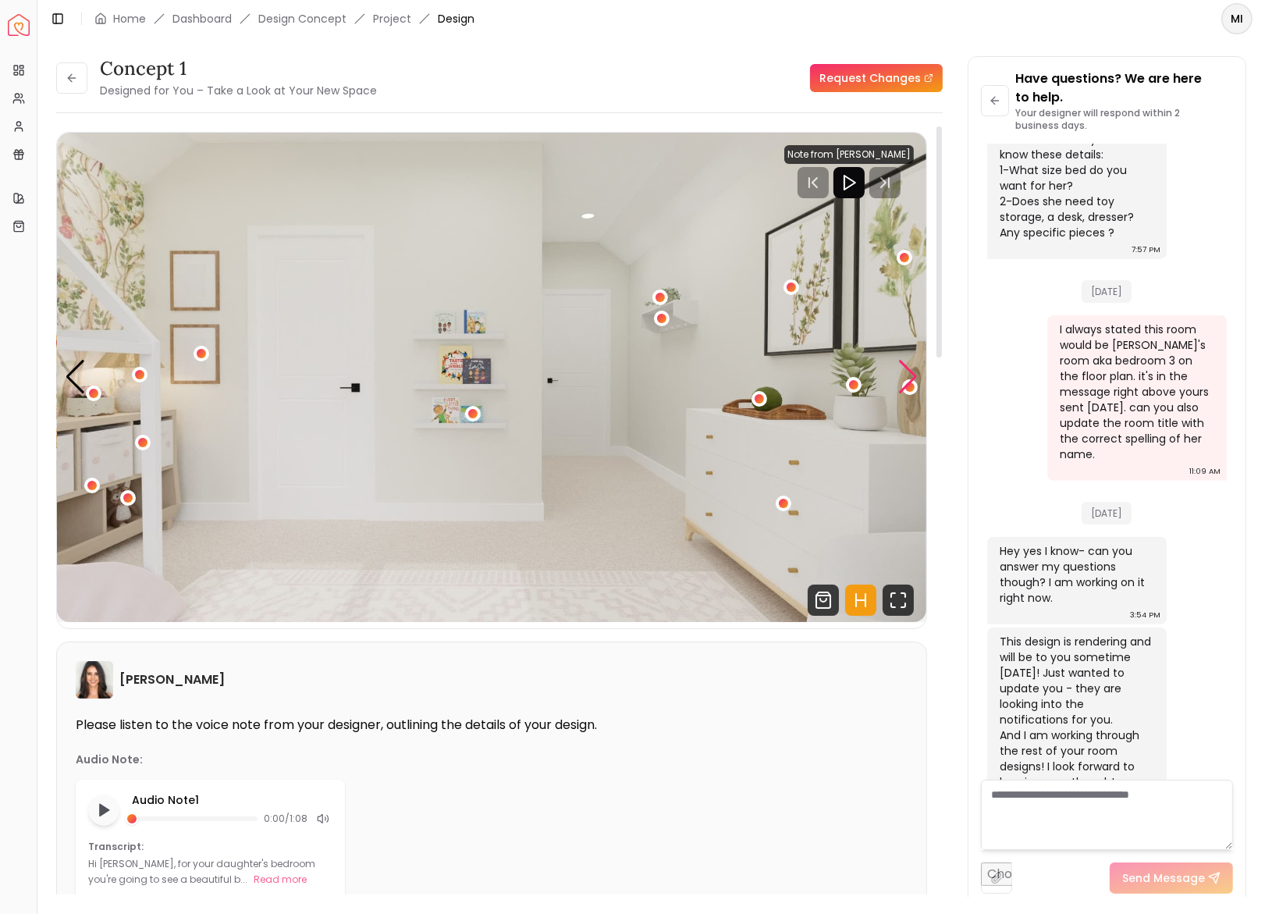
click at [912, 376] on div "Next slide" at bounding box center [908, 377] width 21 height 34
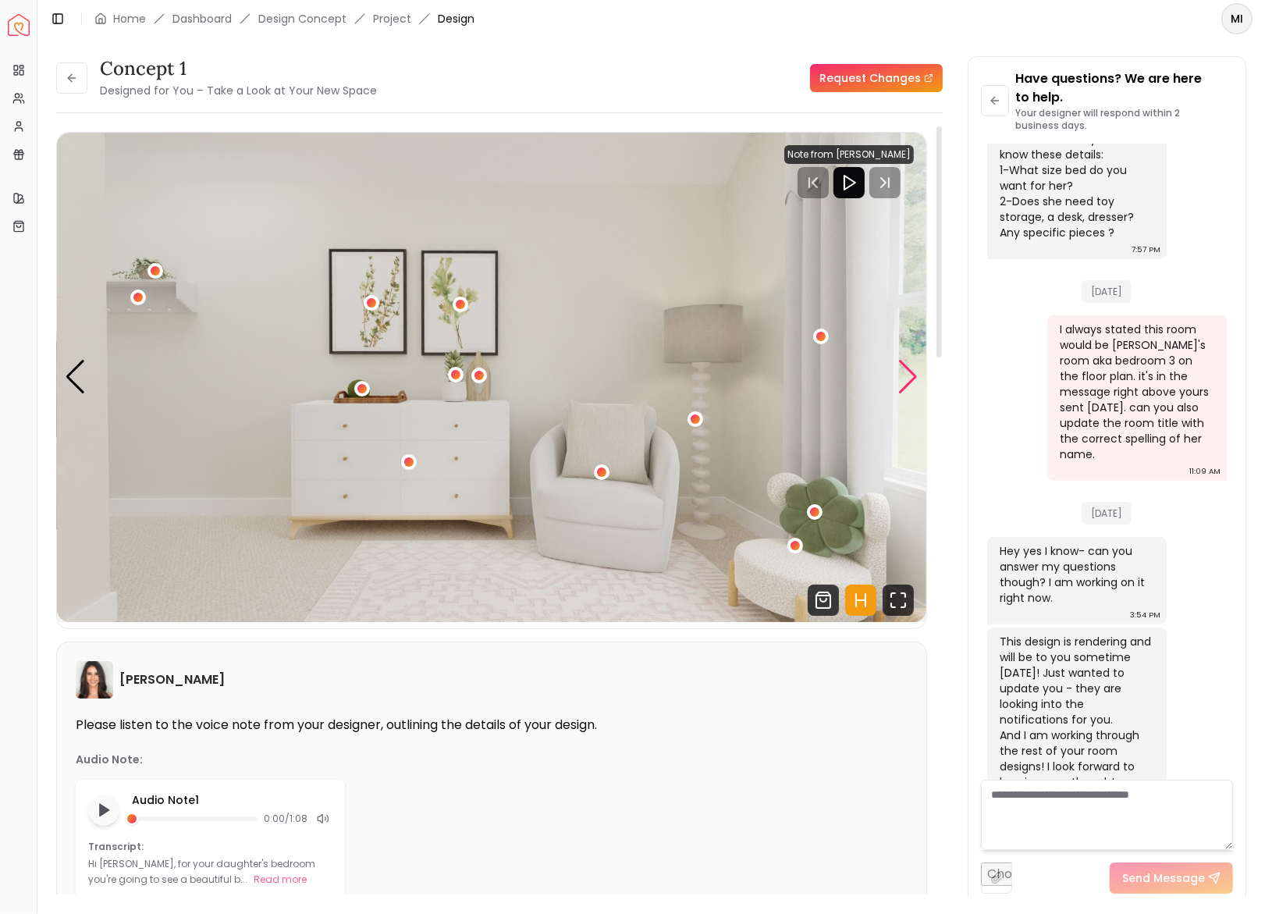
click at [912, 376] on div "Next slide" at bounding box center [908, 377] width 21 height 34
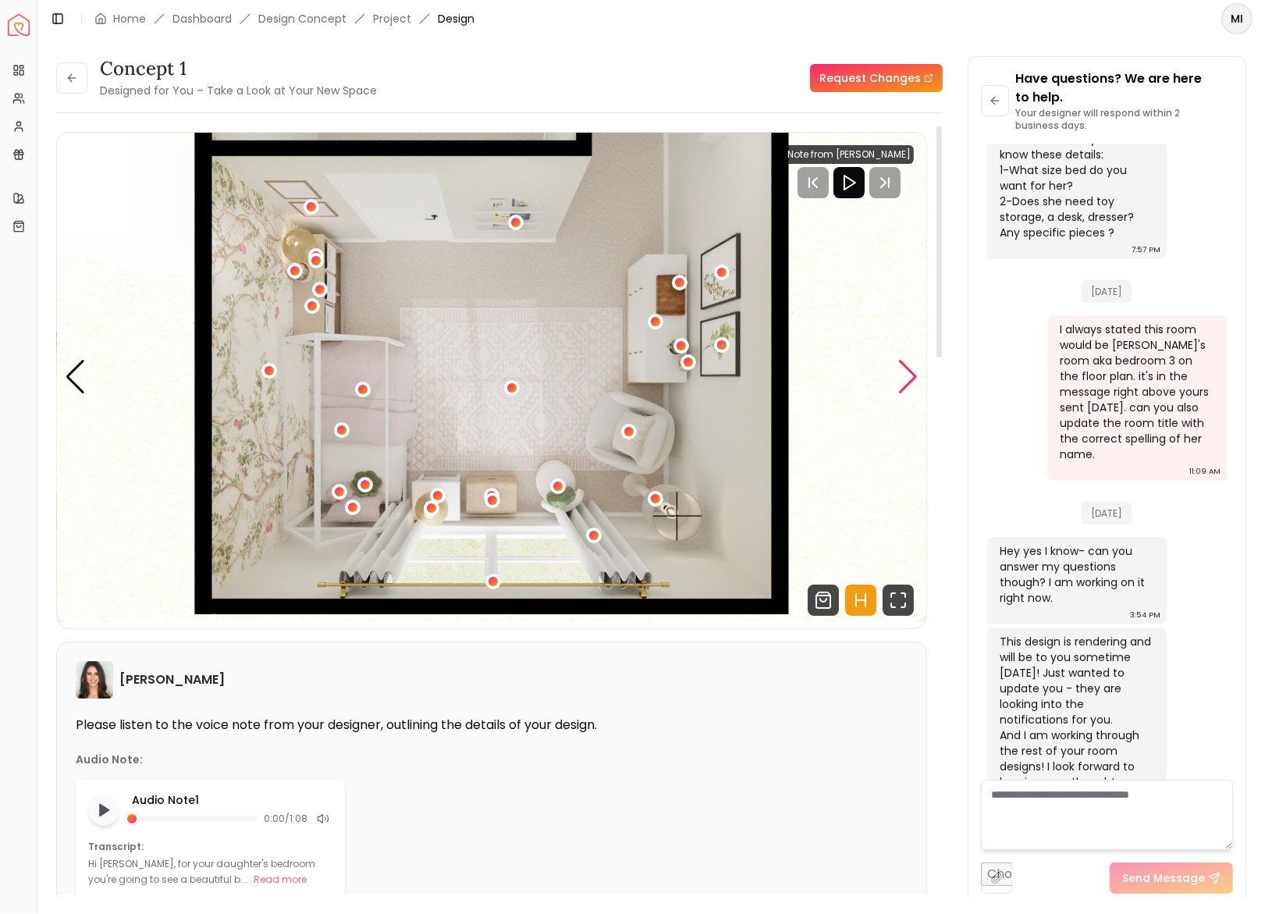
click at [912, 376] on div "Next slide" at bounding box center [908, 377] width 21 height 34
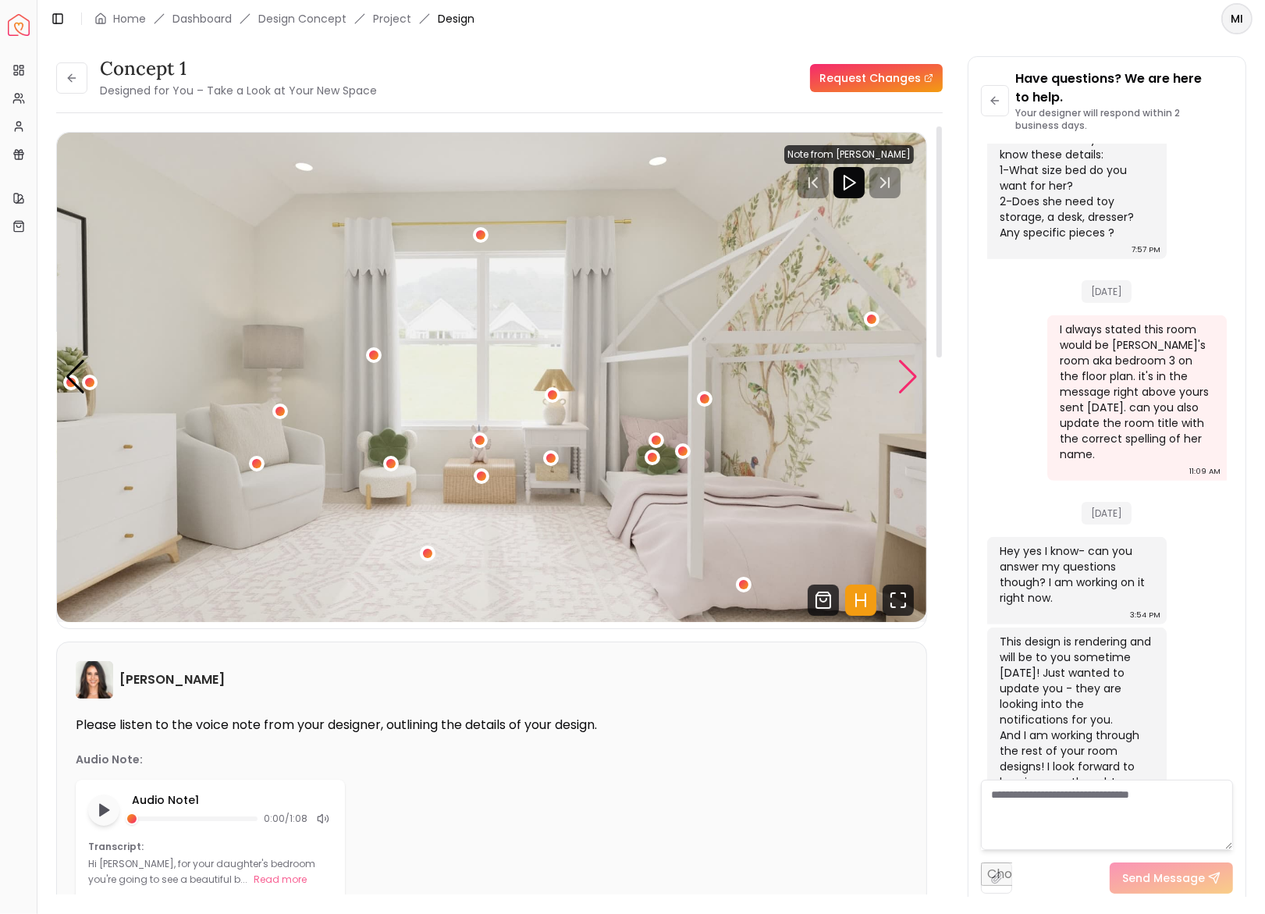
click at [912, 376] on div "Next slide" at bounding box center [908, 377] width 21 height 34
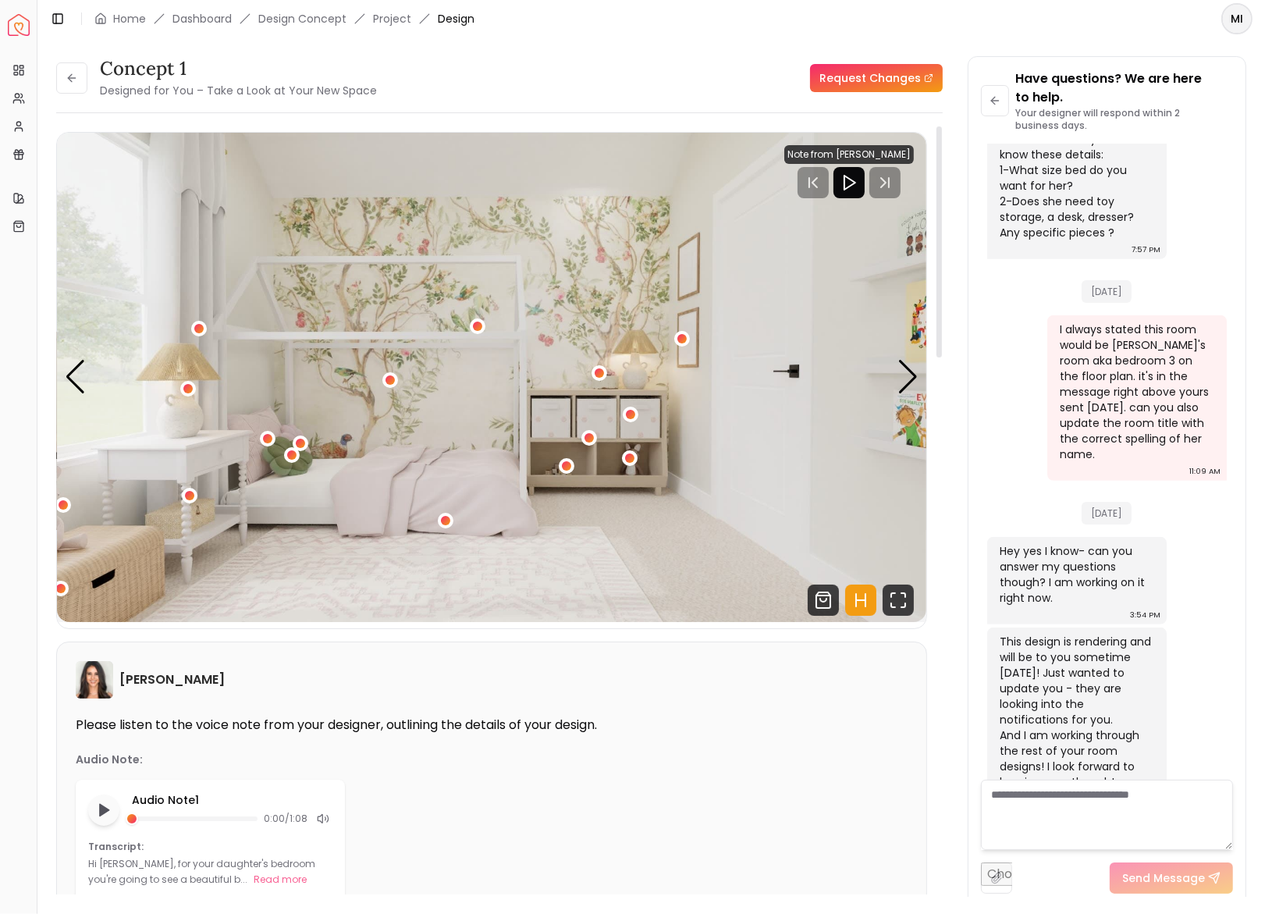
click at [845, 390] on img "2 / 5" at bounding box center [492, 377] width 870 height 489
click at [901, 378] on div "Next slide" at bounding box center [908, 377] width 21 height 34
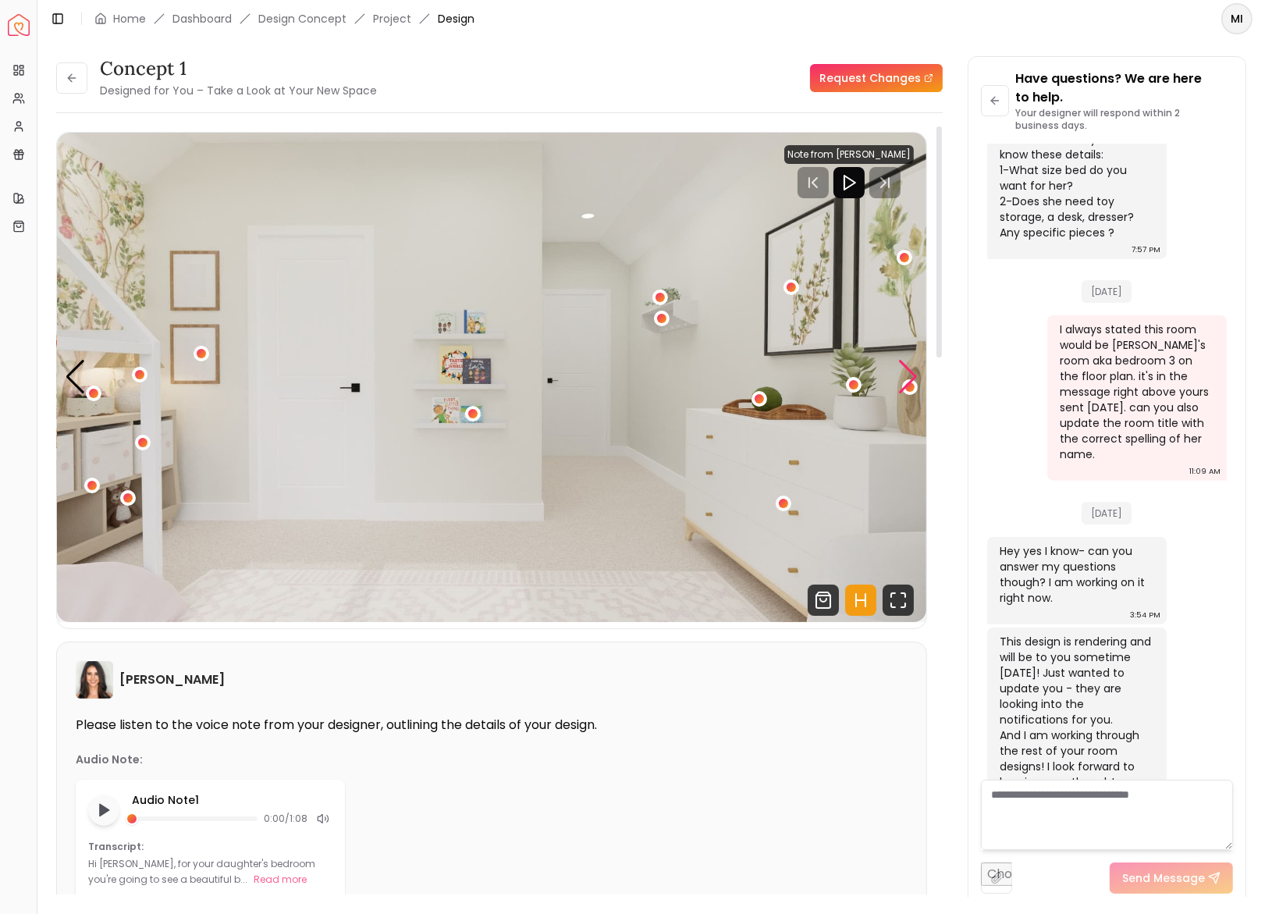
click at [901, 378] on div "Next slide" at bounding box center [908, 377] width 21 height 34
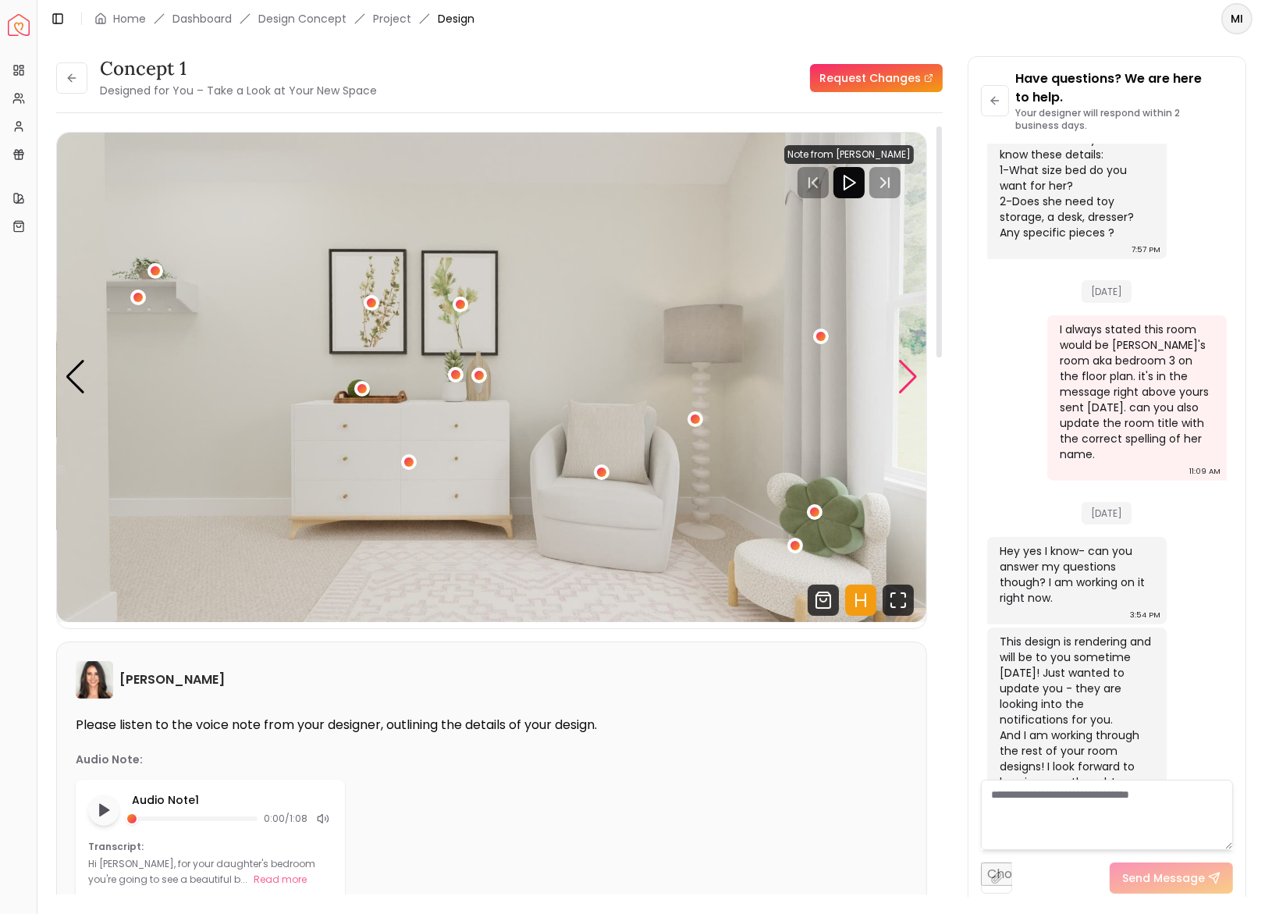
click at [917, 365] on div "Next slide" at bounding box center [908, 377] width 21 height 34
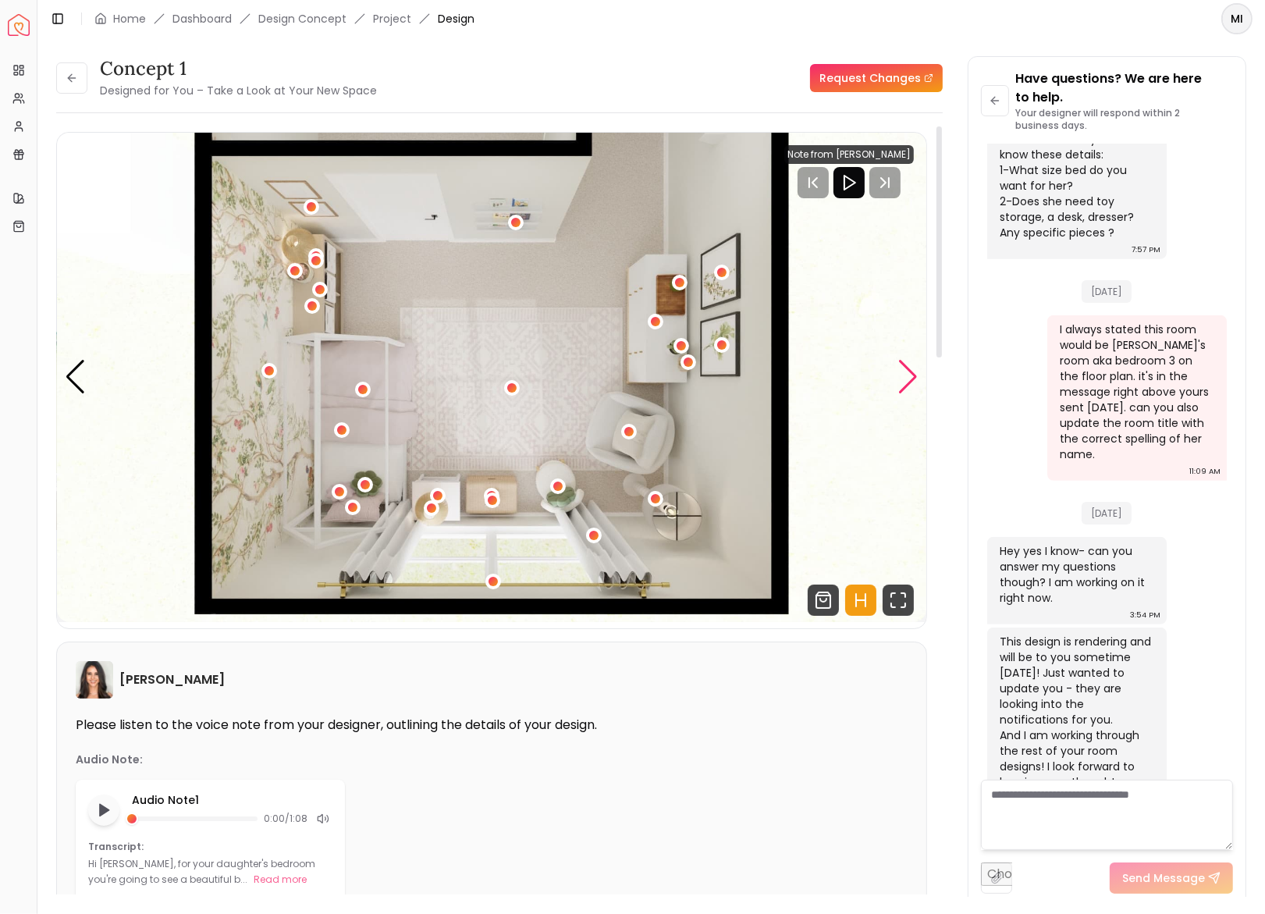
click at [917, 365] on div "Next slide" at bounding box center [908, 377] width 21 height 34
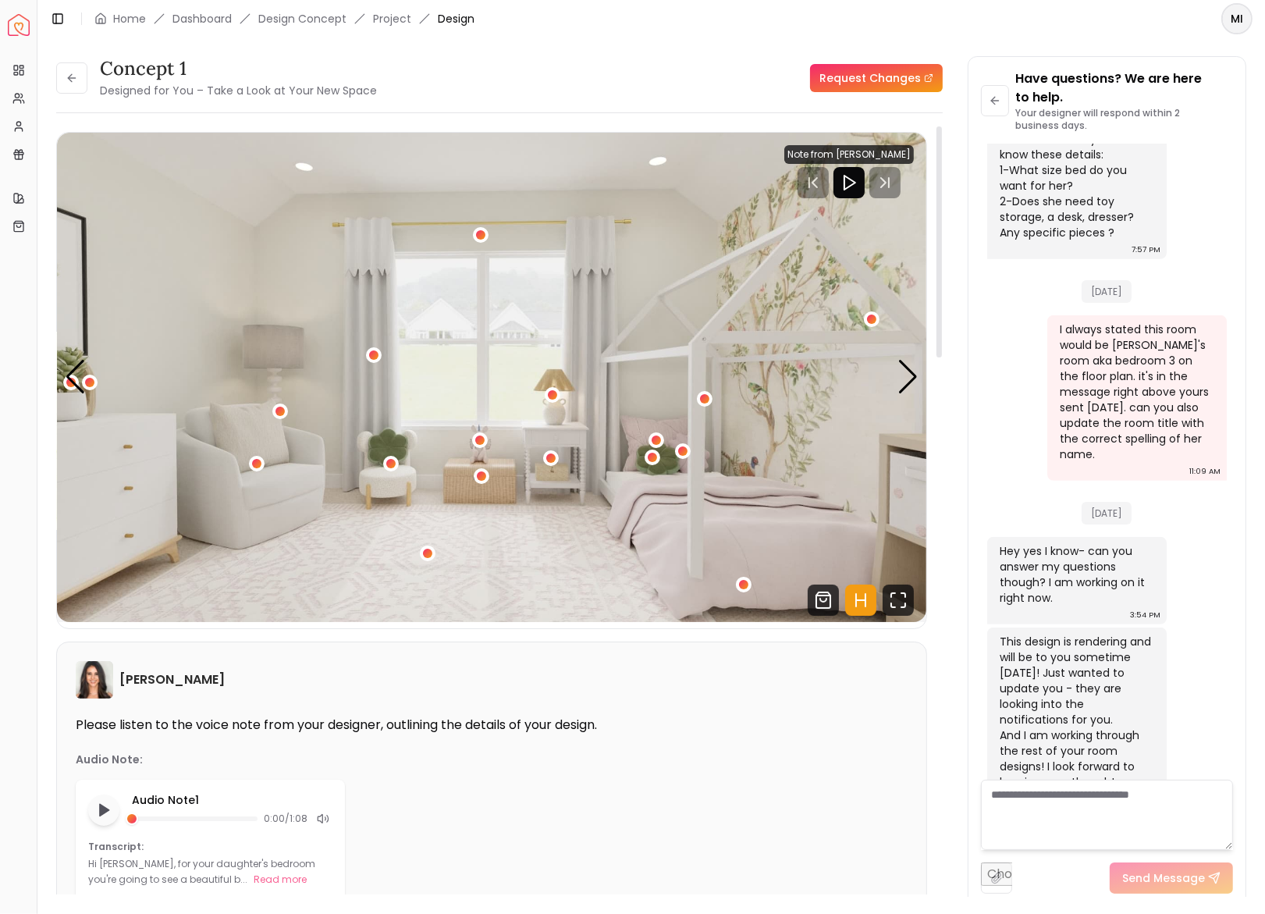
click at [1054, 813] on textarea at bounding box center [1107, 815] width 252 height 70
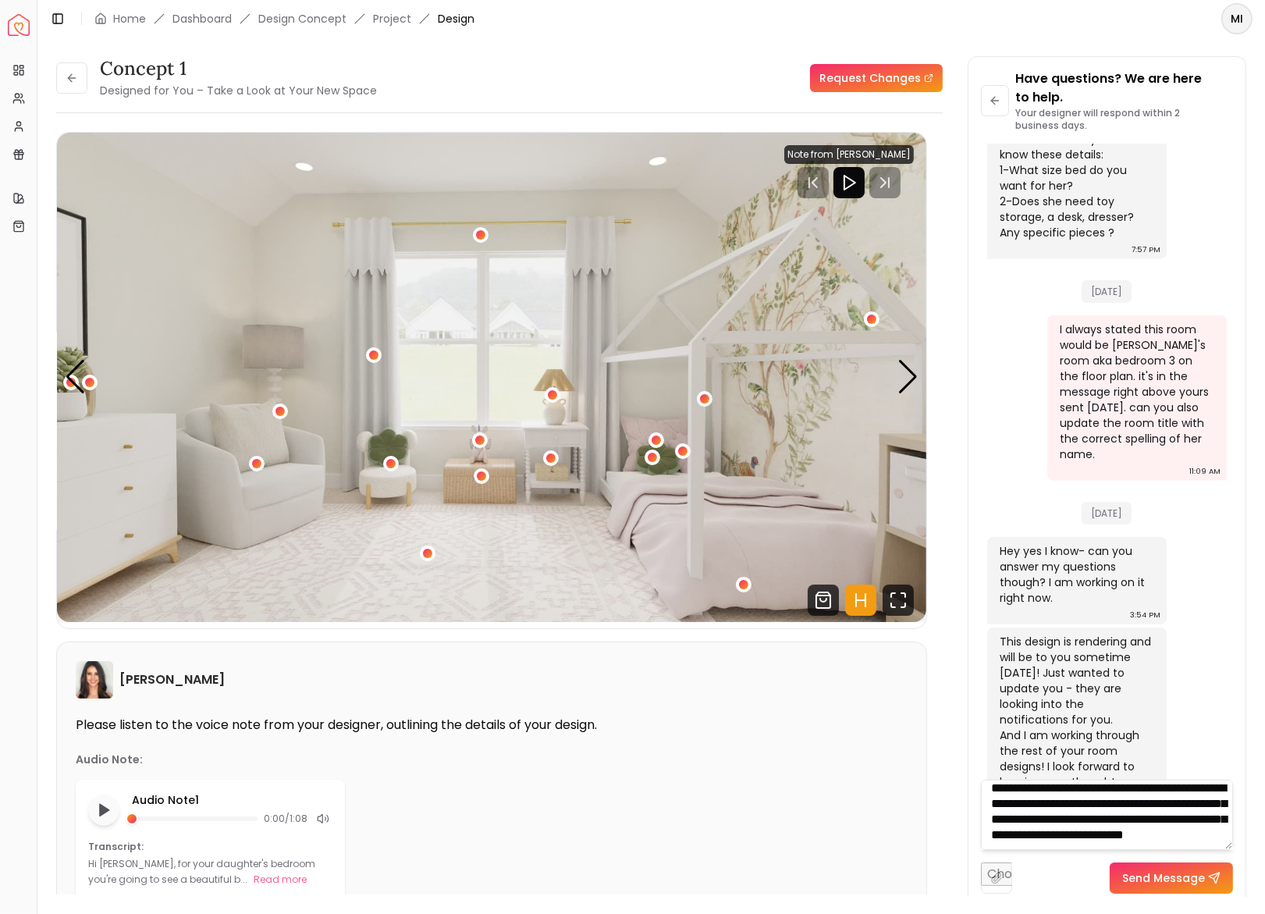
scroll to position [32, 0]
click at [483, 474] on div "1 / 5" at bounding box center [481, 476] width 12 height 12
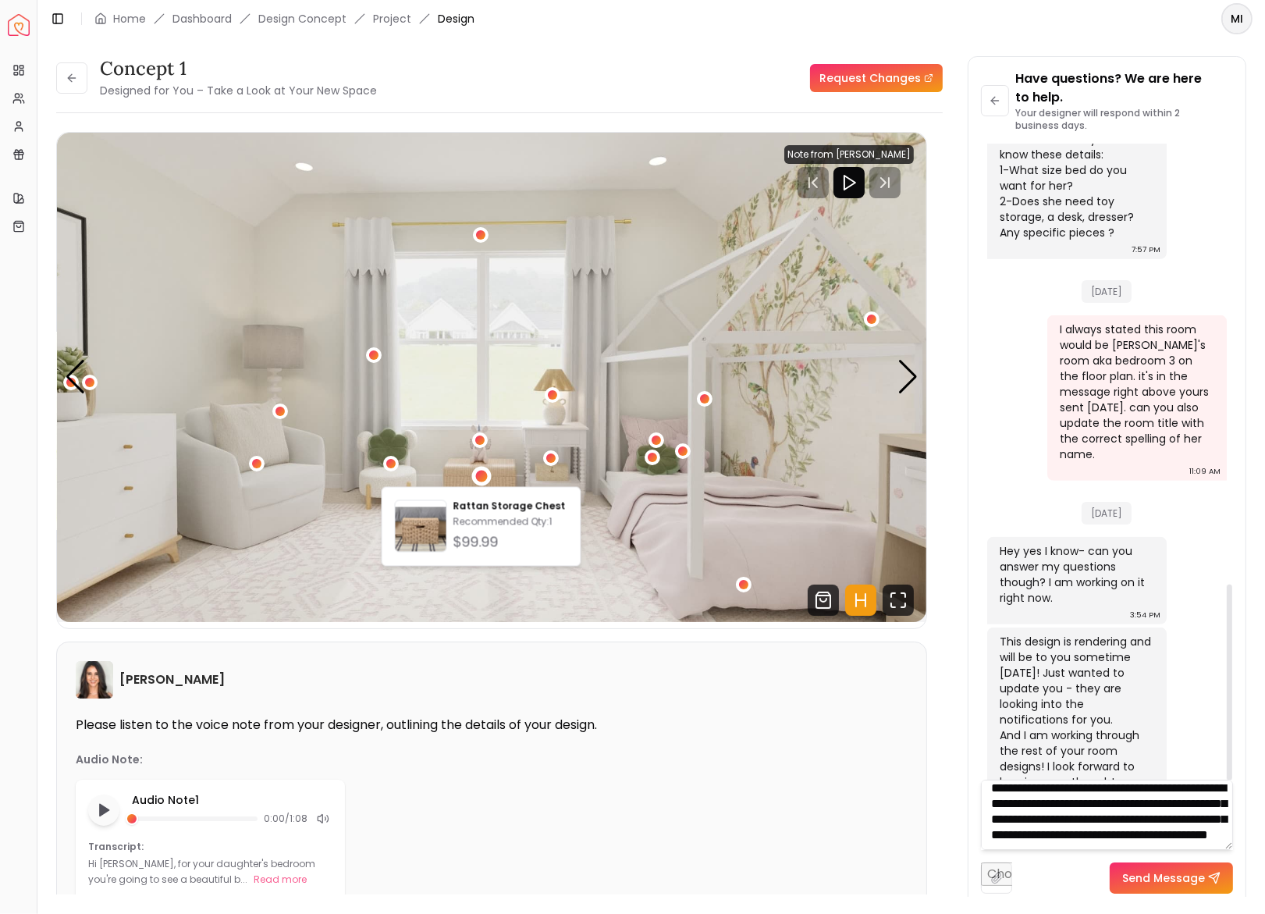
click at [1128, 846] on textarea "**********" at bounding box center [1107, 815] width 252 height 70
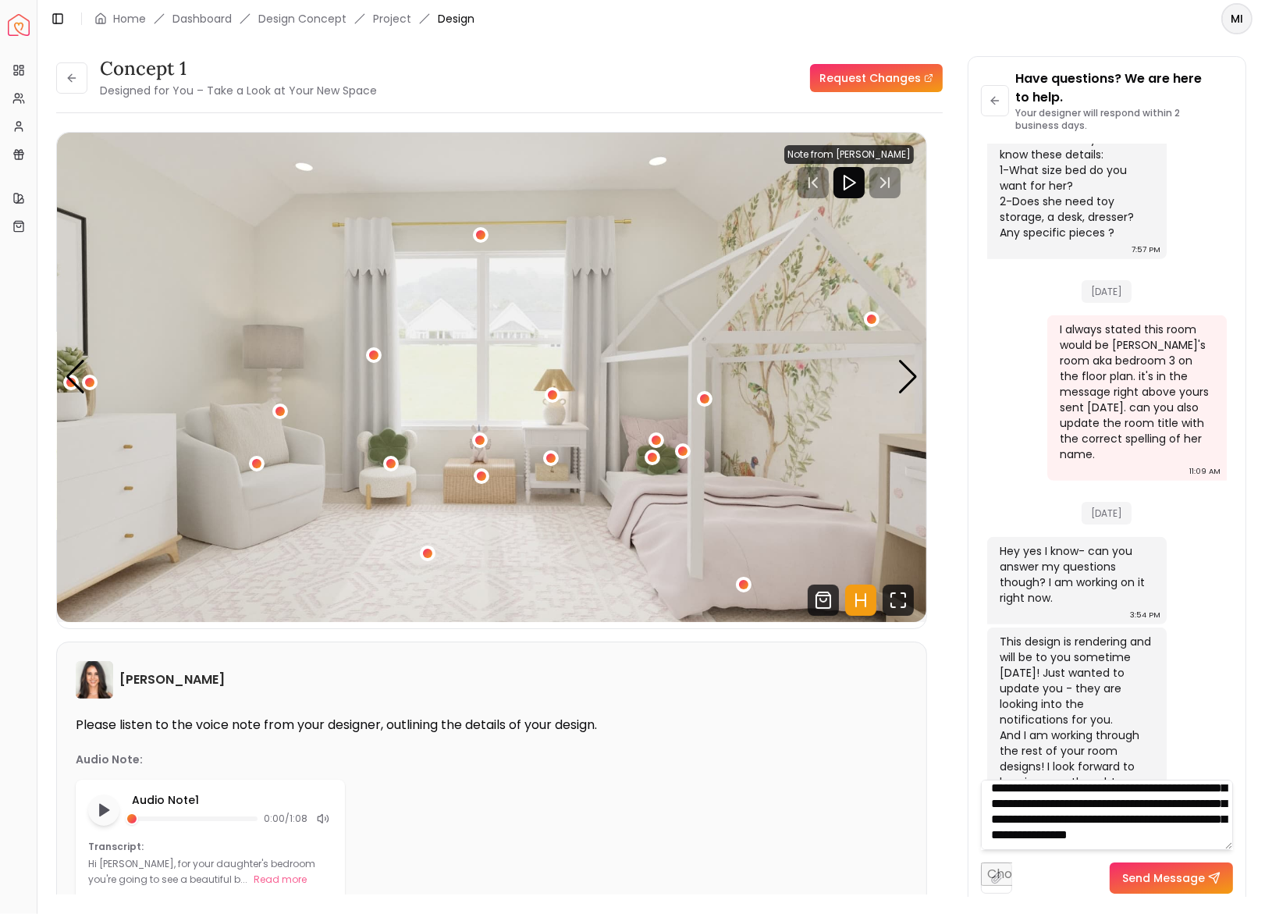
scroll to position [48, 0]
click at [892, 377] on img "1 / 5" at bounding box center [492, 377] width 870 height 489
click at [907, 377] on div "Next slide" at bounding box center [908, 377] width 21 height 34
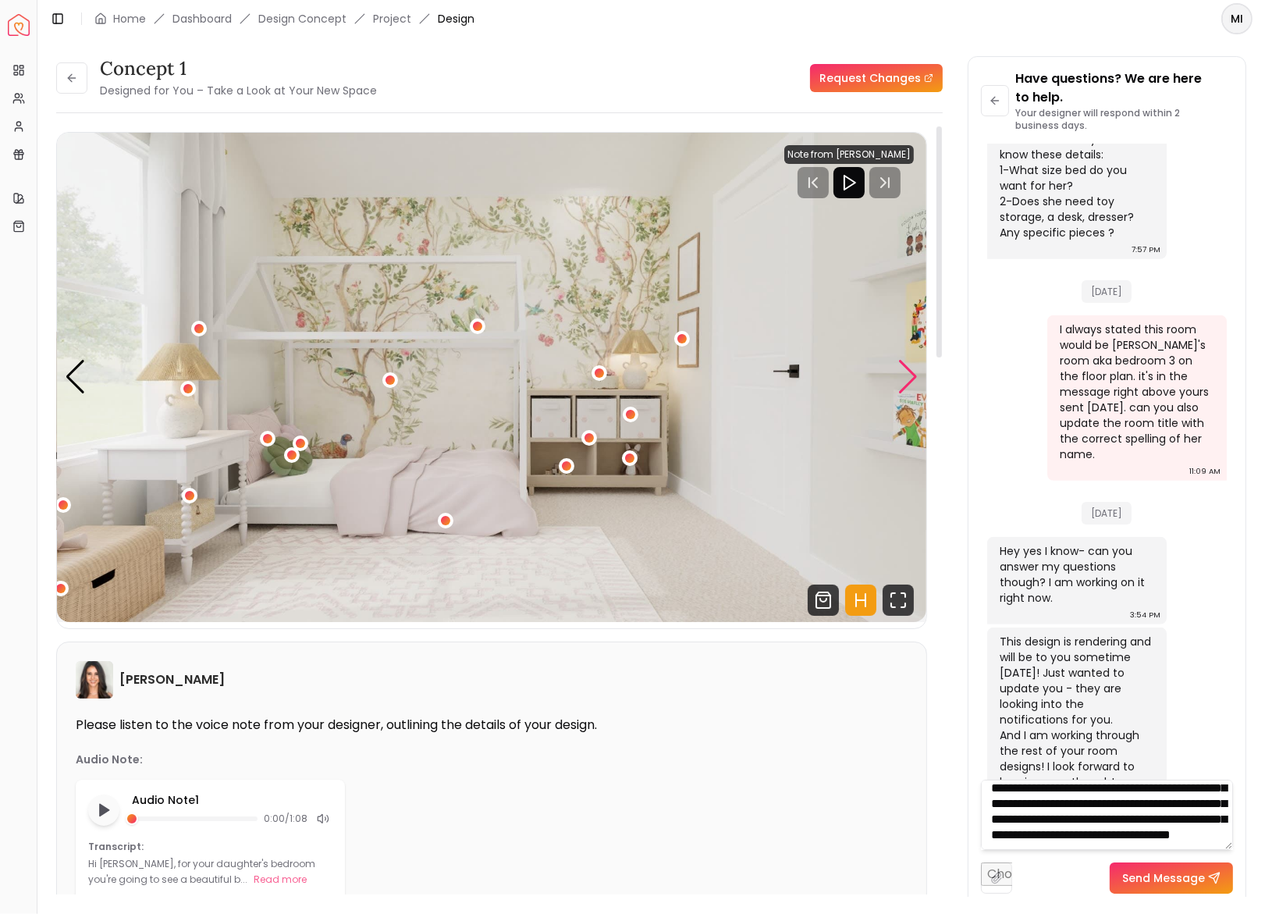
click at [907, 377] on div "Next slide" at bounding box center [908, 377] width 21 height 34
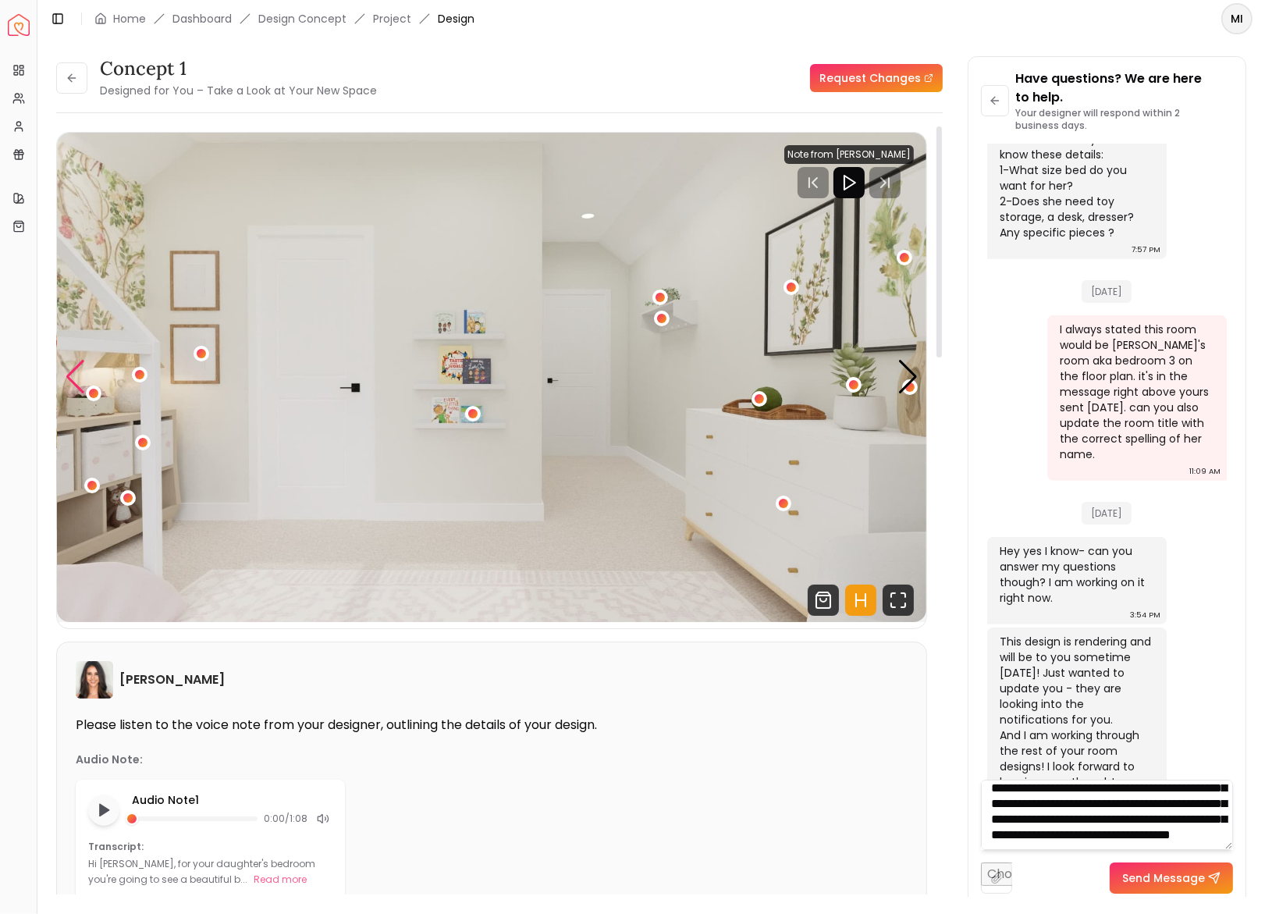
click at [74, 384] on div "Previous slide" at bounding box center [75, 377] width 21 height 34
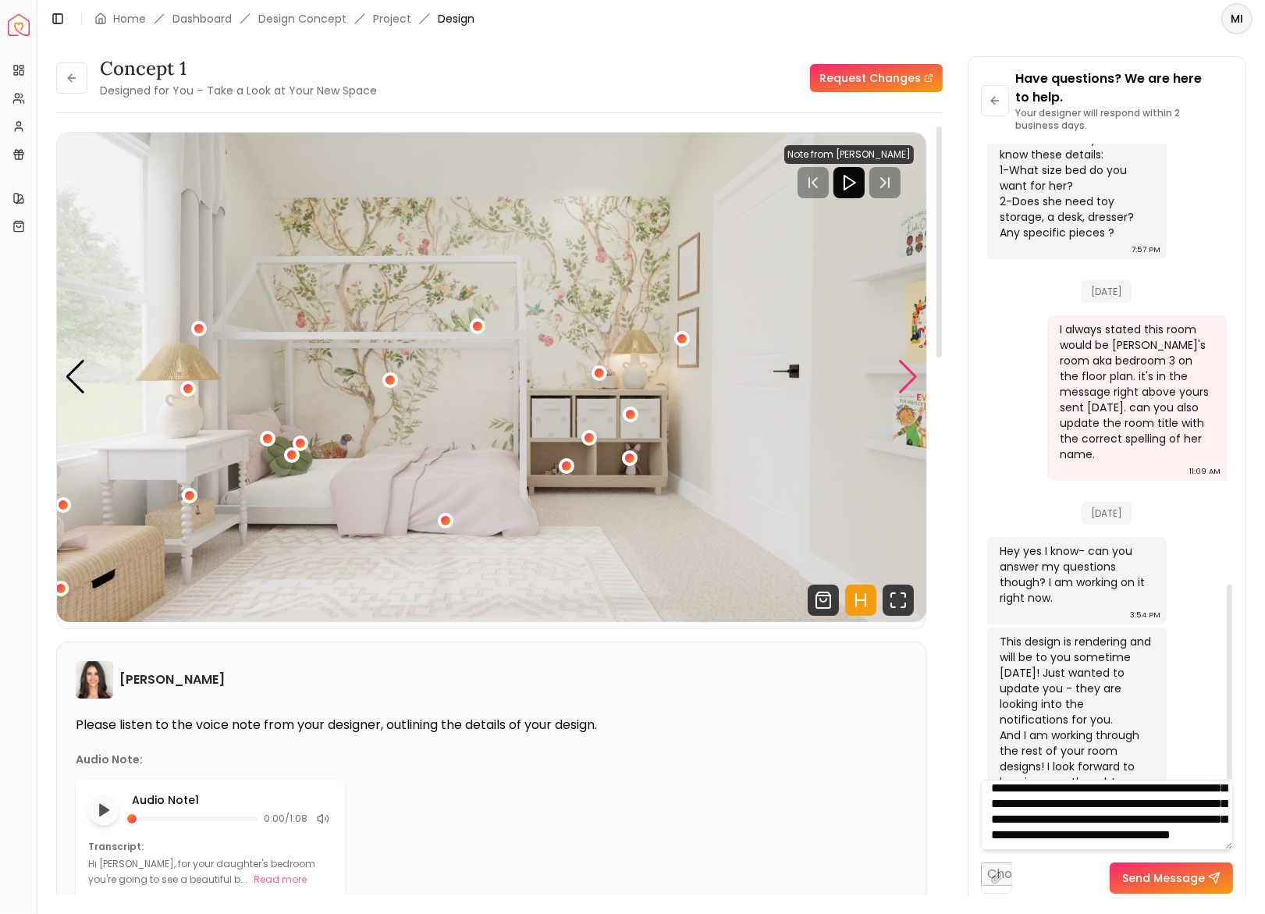
click at [907, 380] on div "Next slide" at bounding box center [908, 377] width 21 height 34
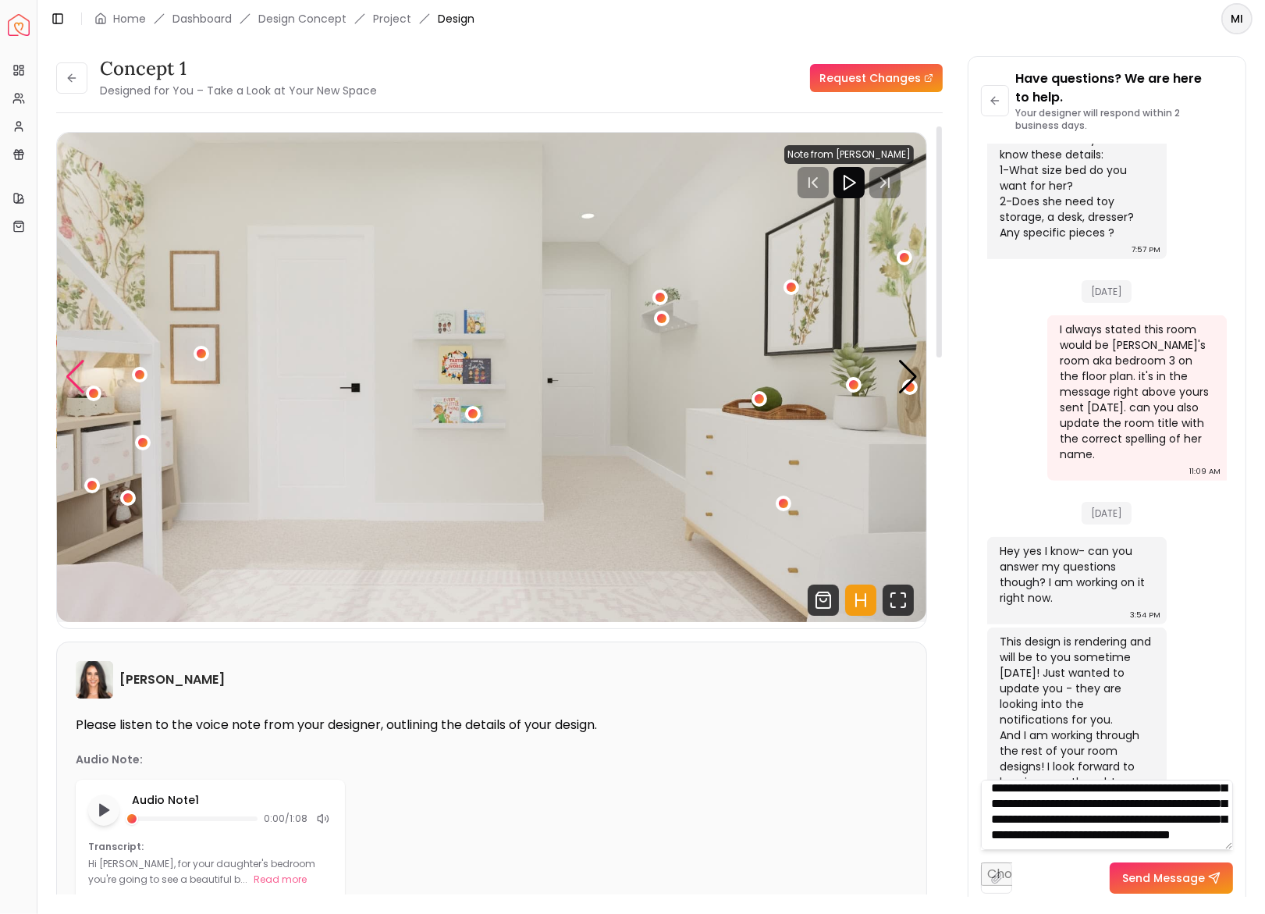
click at [84, 365] on div "Previous slide" at bounding box center [75, 377] width 21 height 34
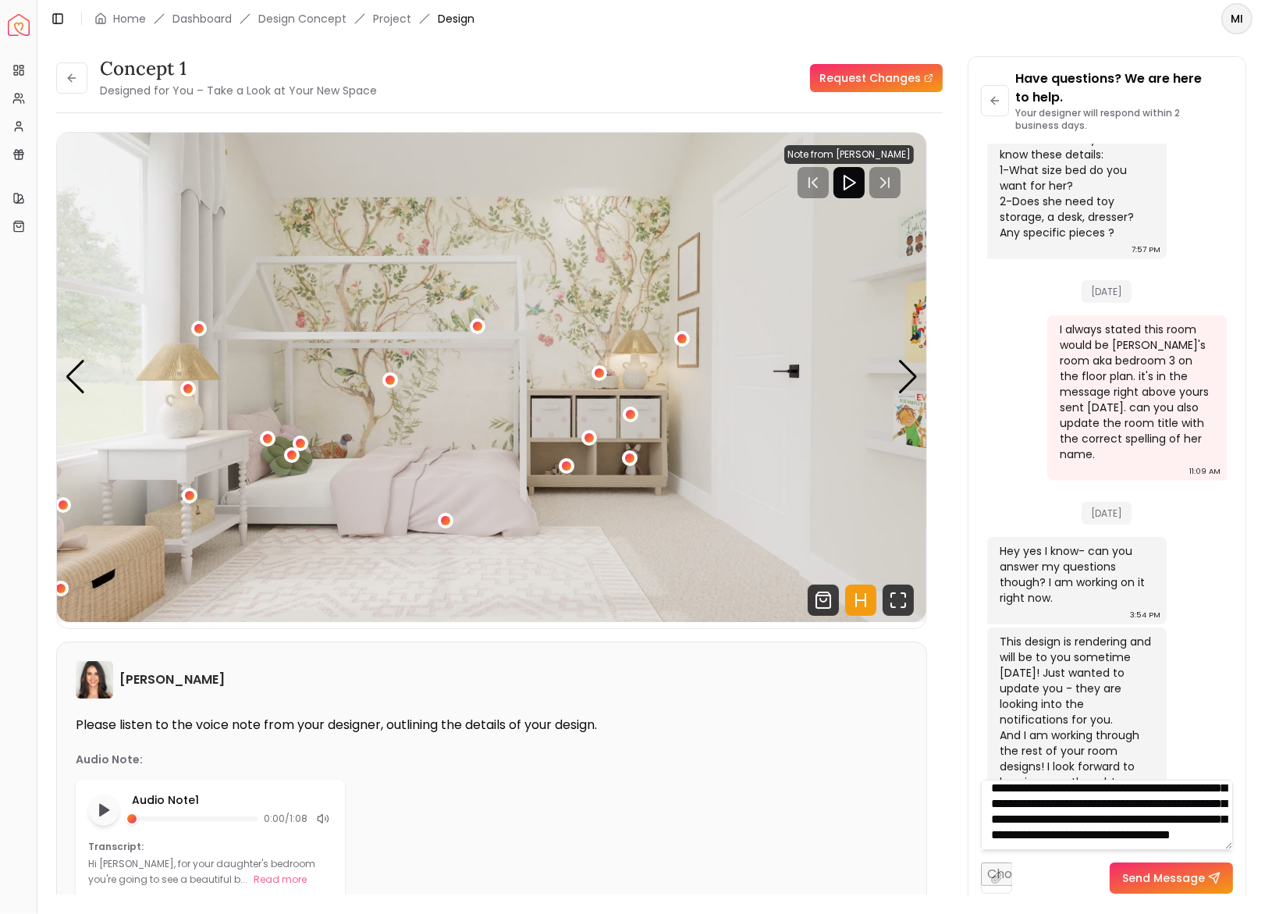
click at [1169, 835] on textarea "**********" at bounding box center [1107, 815] width 252 height 70
type textarea "**********"
click at [1196, 863] on button "Send Message" at bounding box center [1171, 878] width 123 height 31
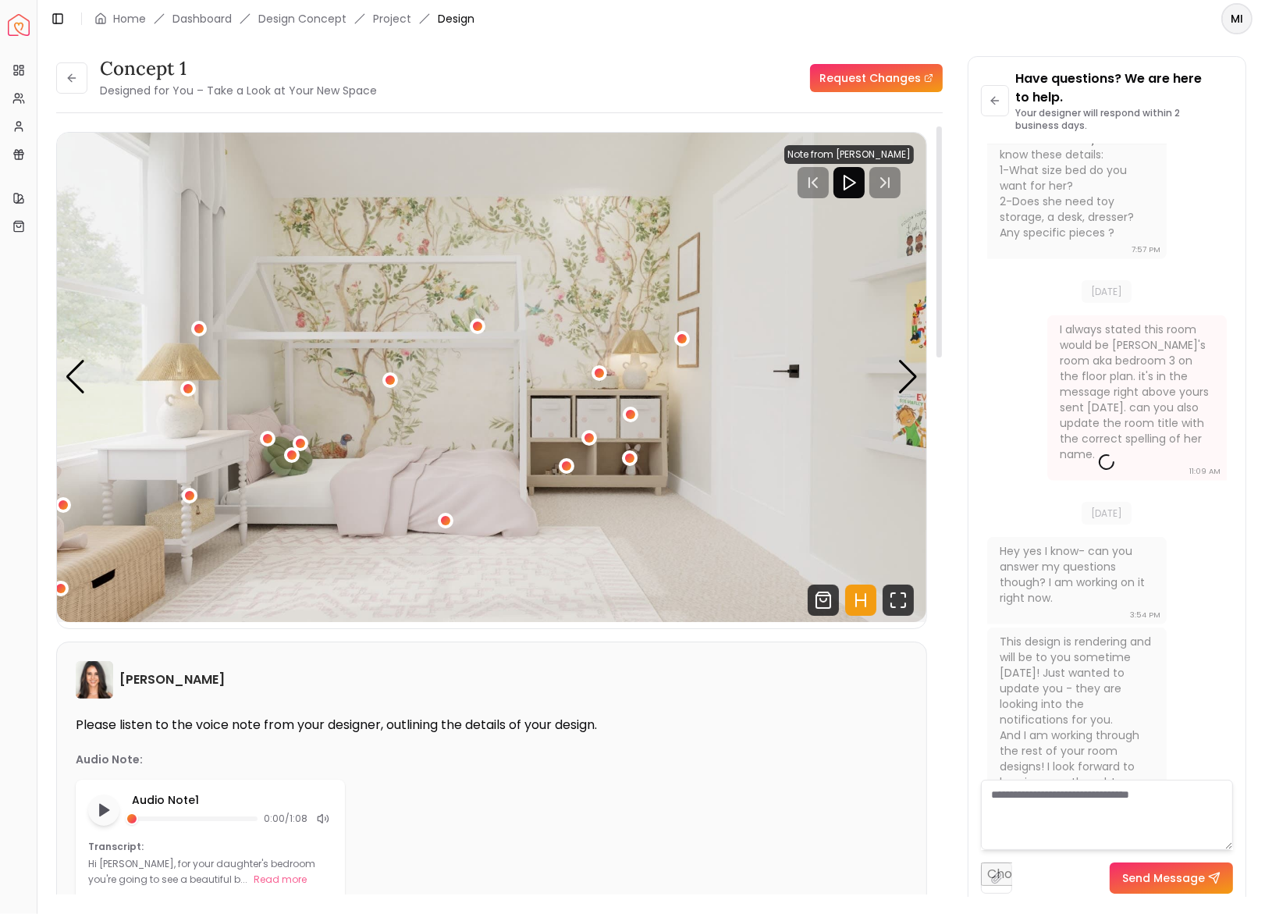
scroll to position [0, 0]
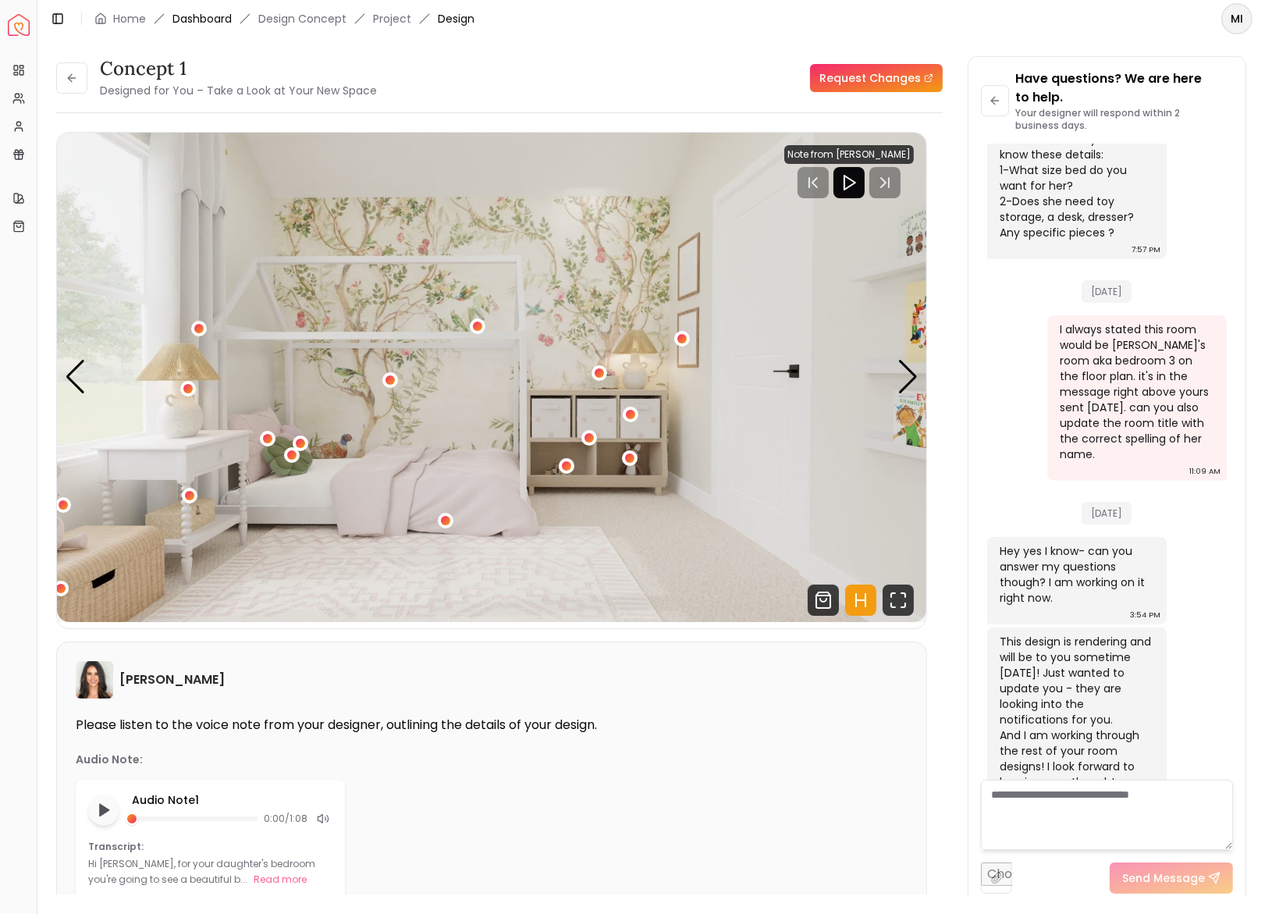
click at [217, 20] on link "Dashboard" at bounding box center [202, 19] width 59 height 16
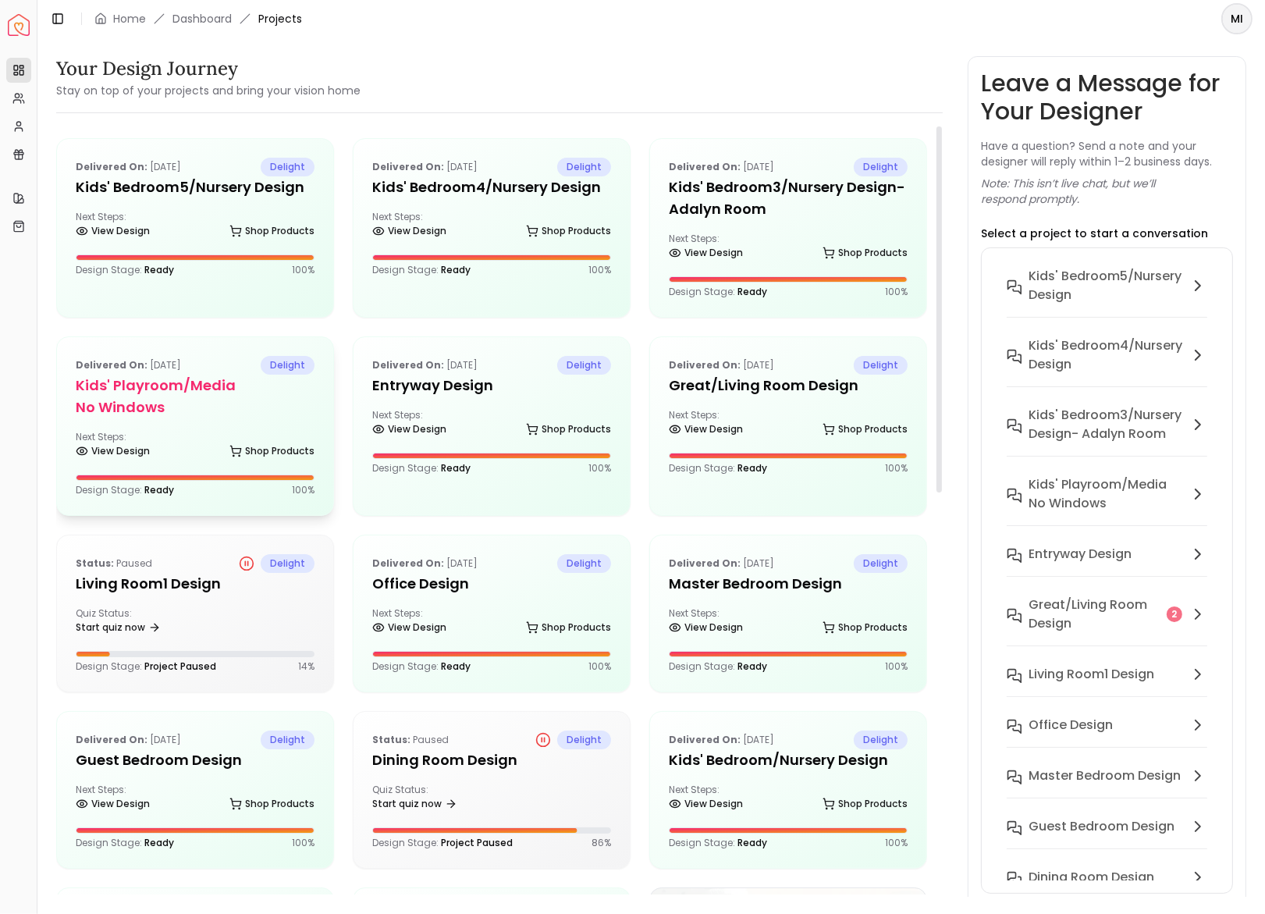
click at [215, 371] on div "Delivered on: Aug 20, 2025 delight Kids' Playroom/Media no windows Next Steps: …" at bounding box center [195, 426] width 276 height 178
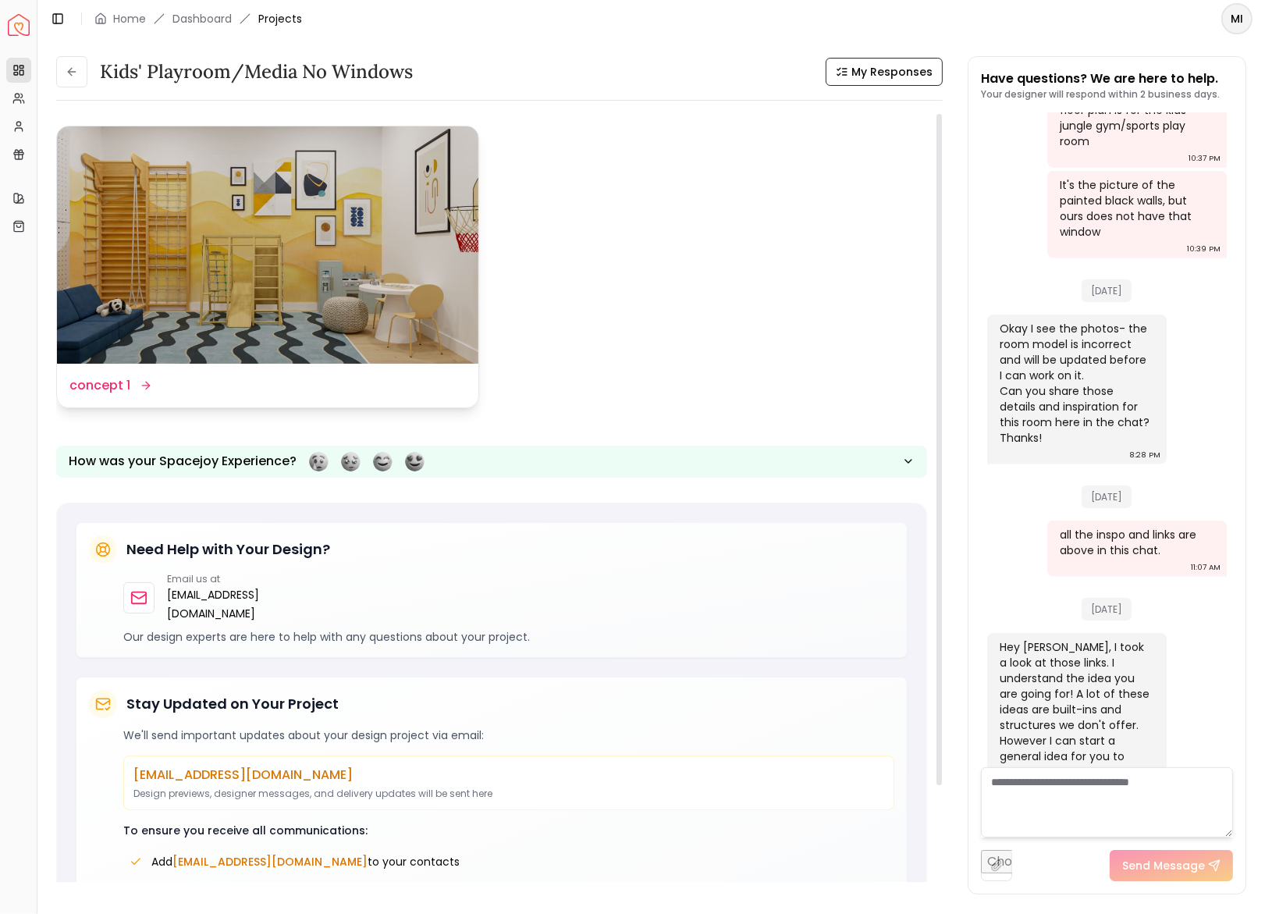
click at [319, 263] on img at bounding box center [268, 244] width 422 height 237
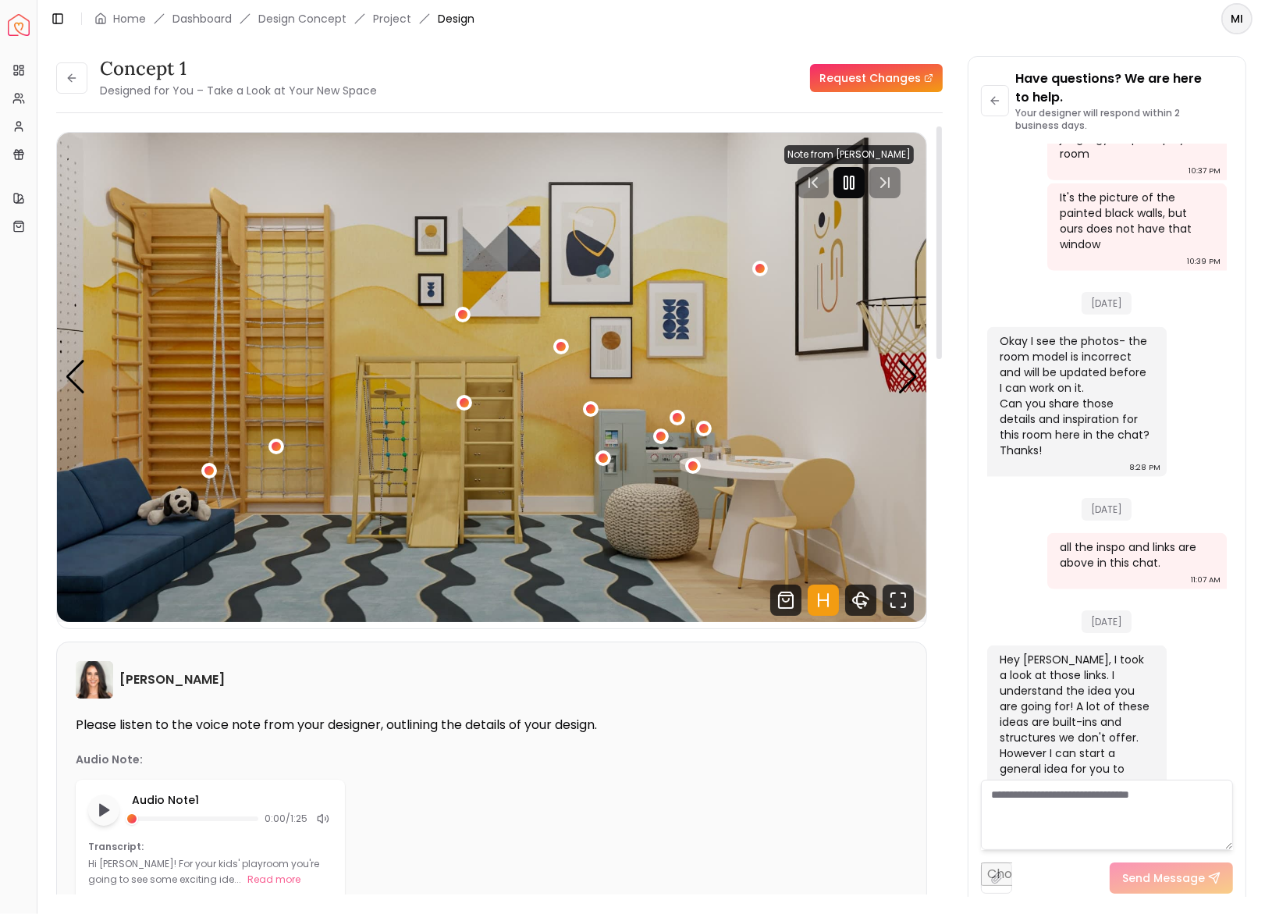
click at [856, 173] on icon "Pause" at bounding box center [849, 182] width 19 height 19
click at [872, 326] on img "1 / 5" at bounding box center [492, 377] width 870 height 489
click at [889, 194] on div at bounding box center [850, 182] width 130 height 31
click at [892, 181] on div at bounding box center [850, 182] width 130 height 31
click at [906, 379] on div "Next slide" at bounding box center [908, 377] width 21 height 34
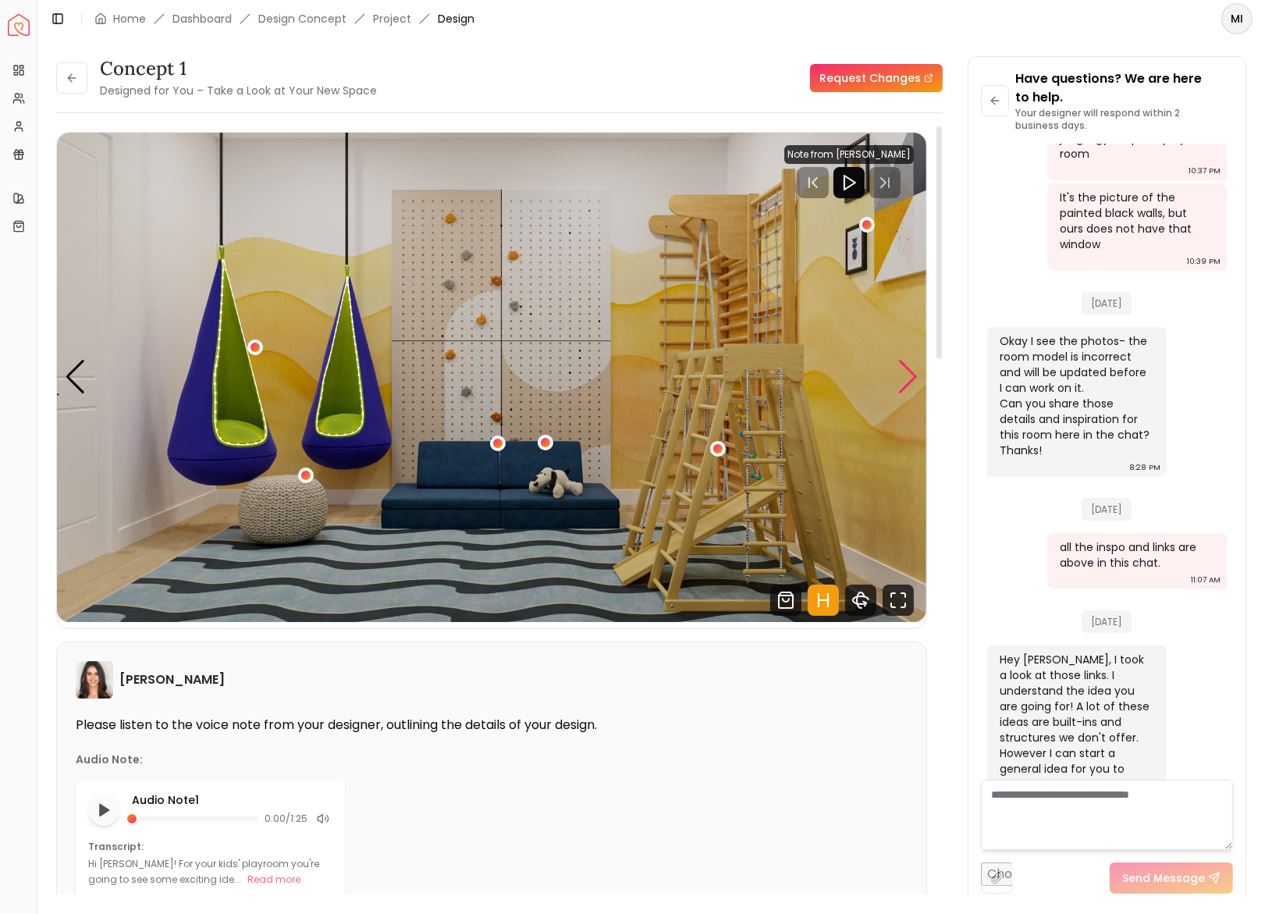
click at [906, 379] on div "Next slide" at bounding box center [908, 377] width 21 height 34
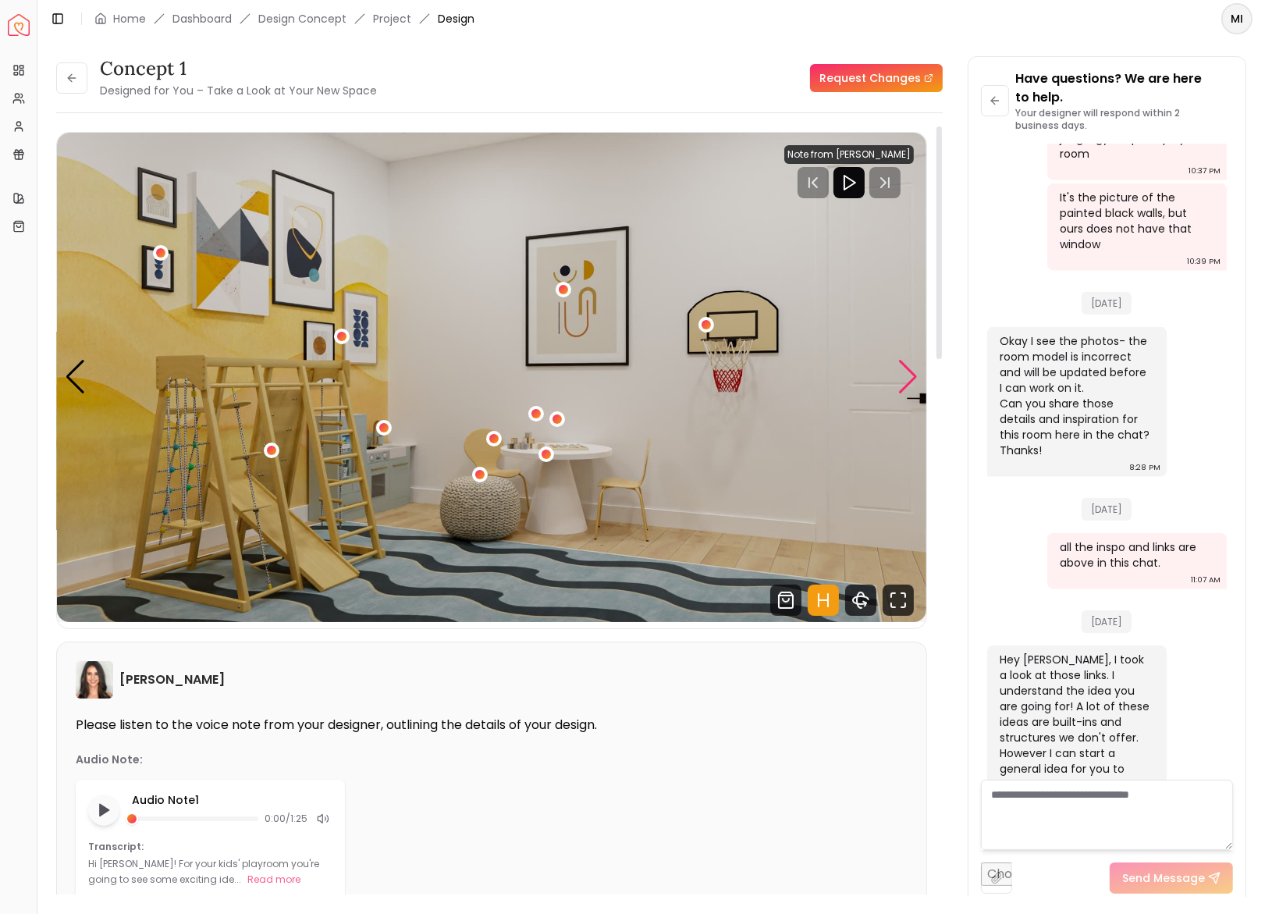
click at [906, 379] on div "Next slide" at bounding box center [908, 377] width 21 height 34
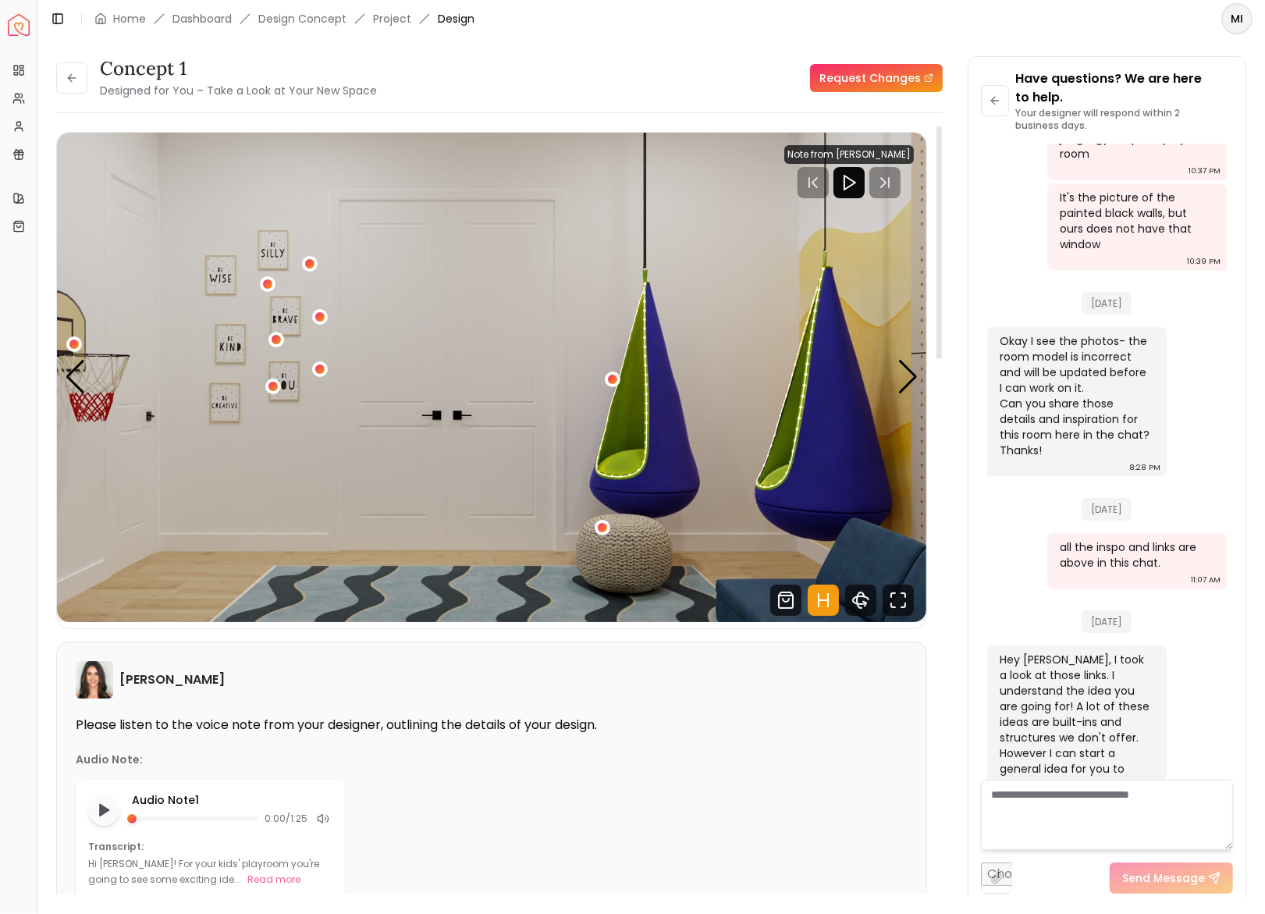
click at [1052, 807] on textarea at bounding box center [1107, 815] width 252 height 70
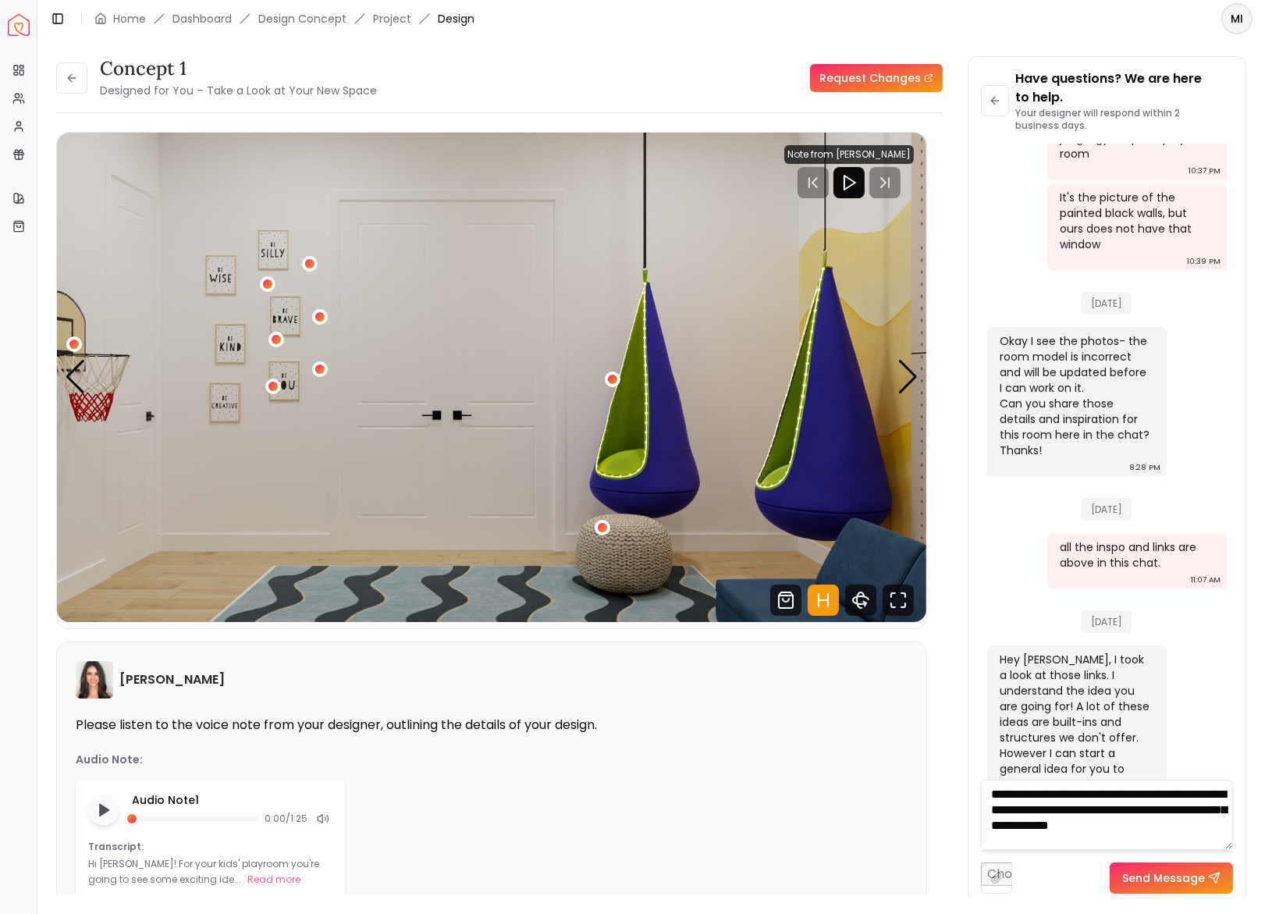
scroll to position [1, 0]
click at [906, 368] on div "Next slide" at bounding box center [908, 377] width 21 height 34
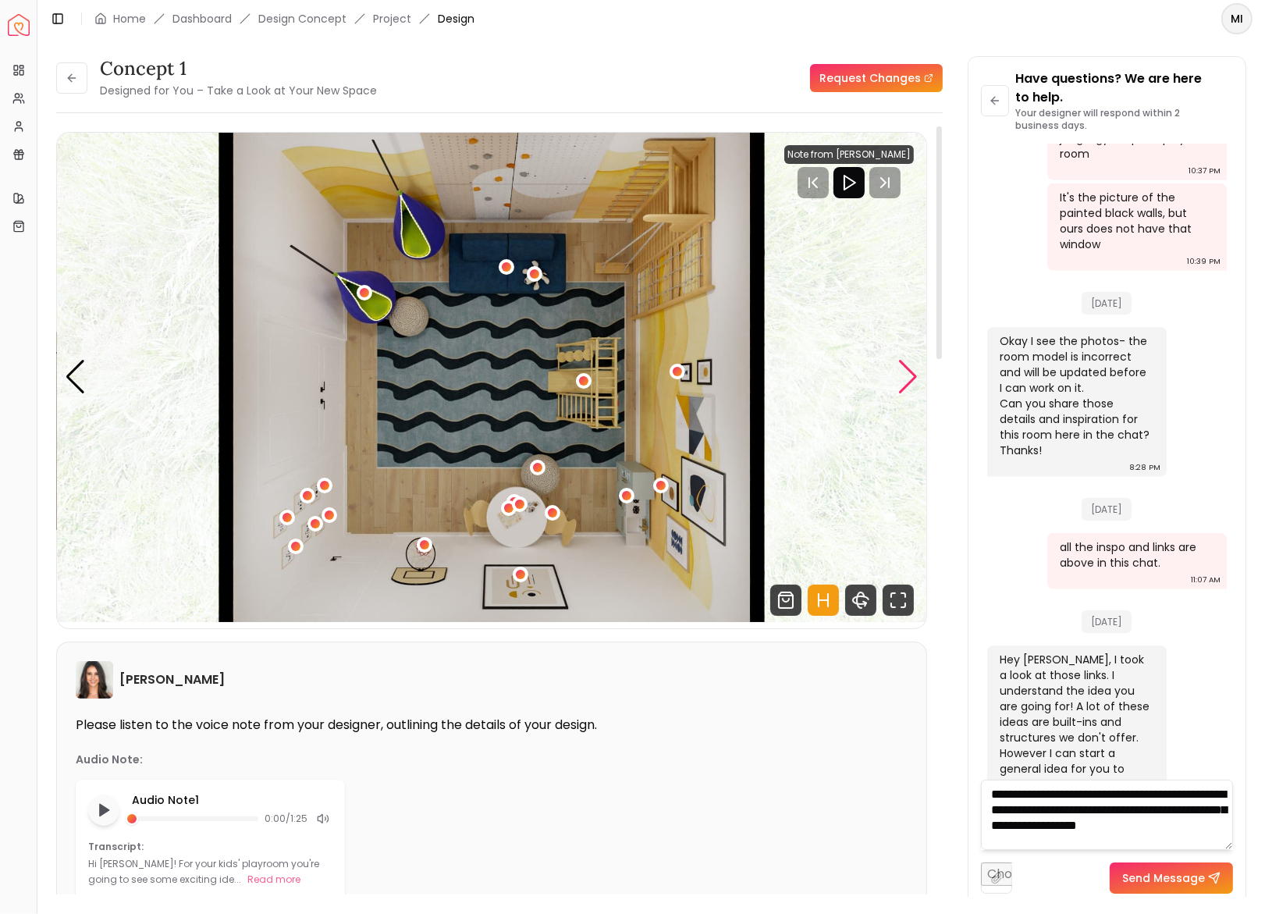
click at [906, 368] on div "Next slide" at bounding box center [908, 377] width 21 height 34
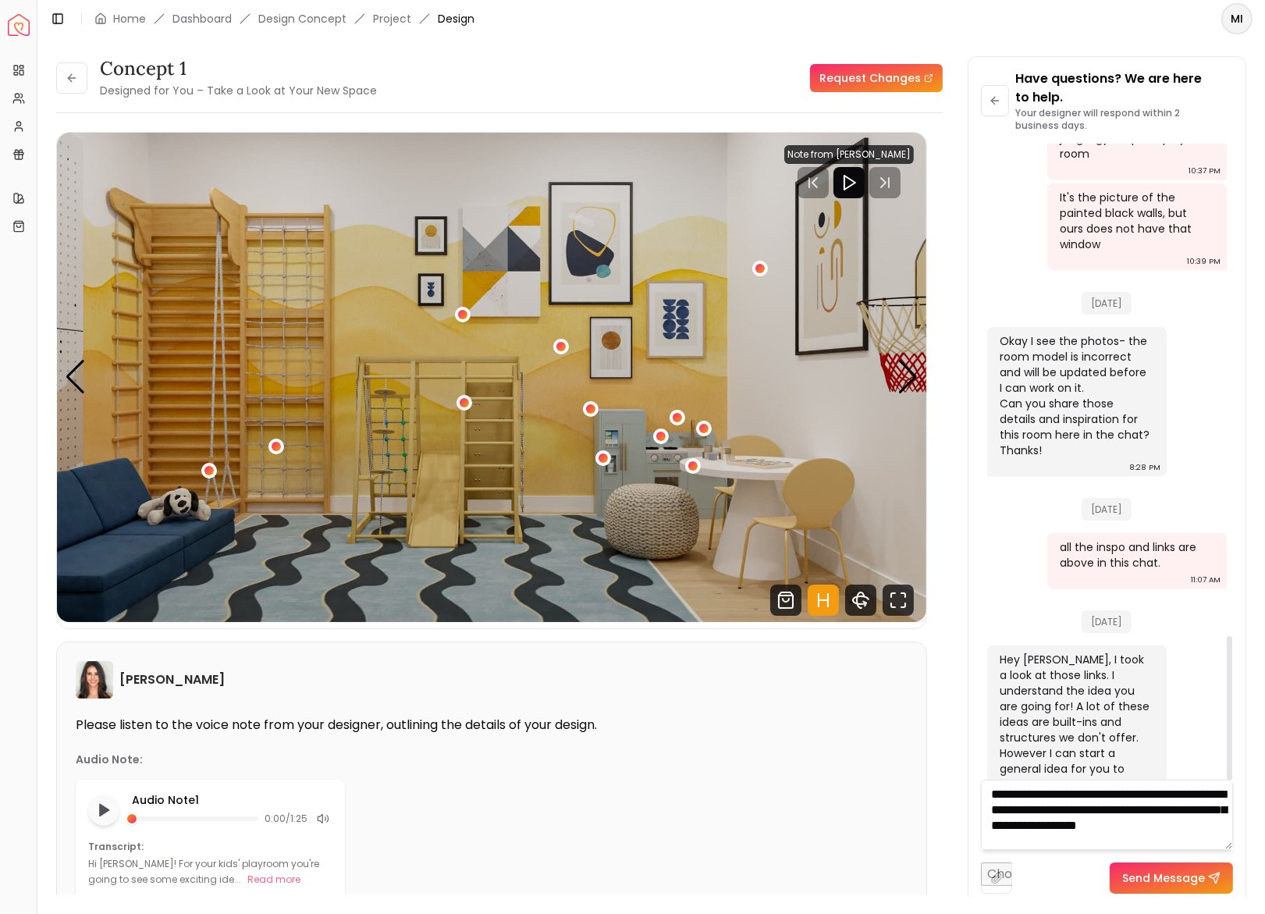
click at [1084, 840] on textarea "**********" at bounding box center [1107, 815] width 252 height 70
type textarea "**********"
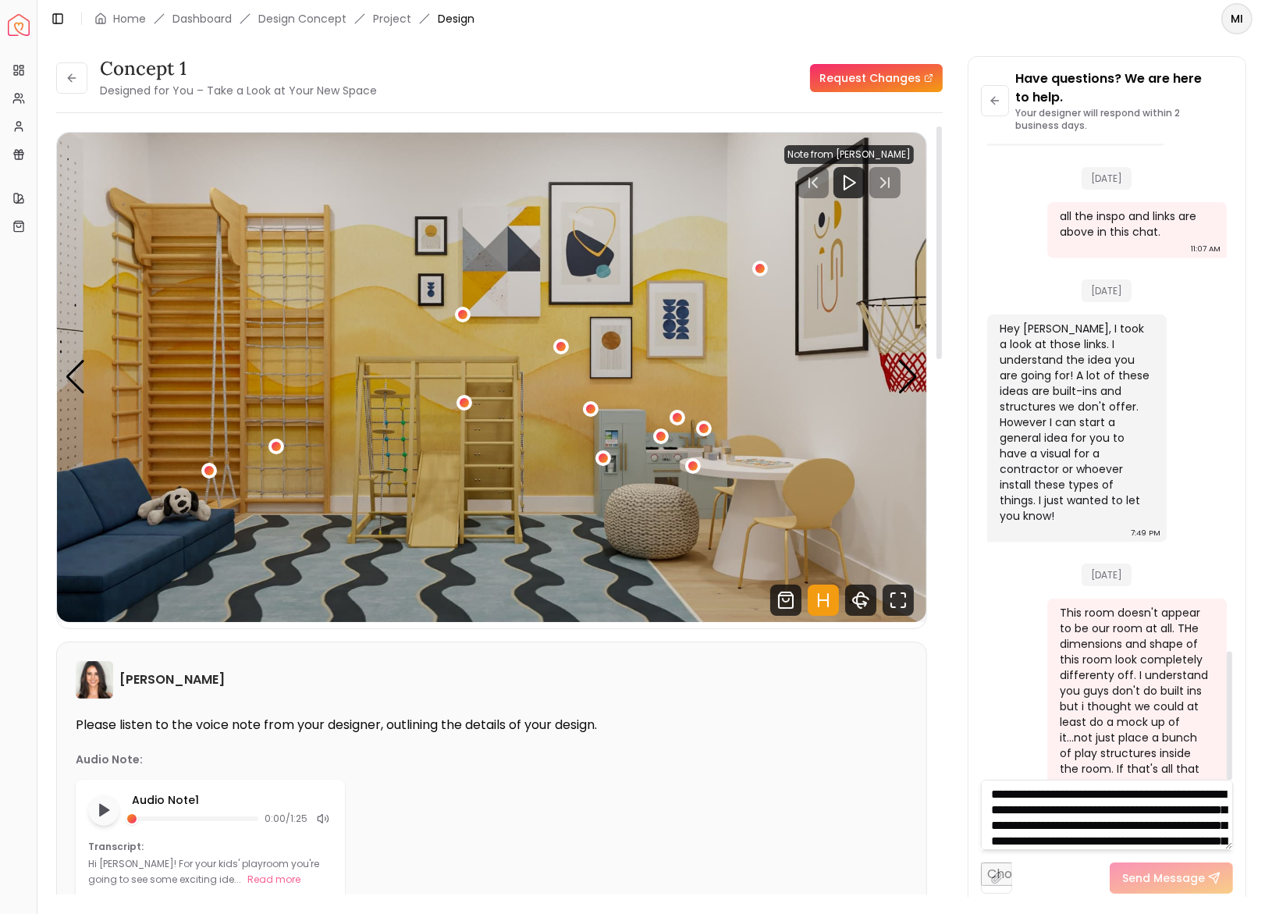
scroll to position [2497, 0]
click at [216, 19] on link "Dashboard" at bounding box center [202, 19] width 59 height 16
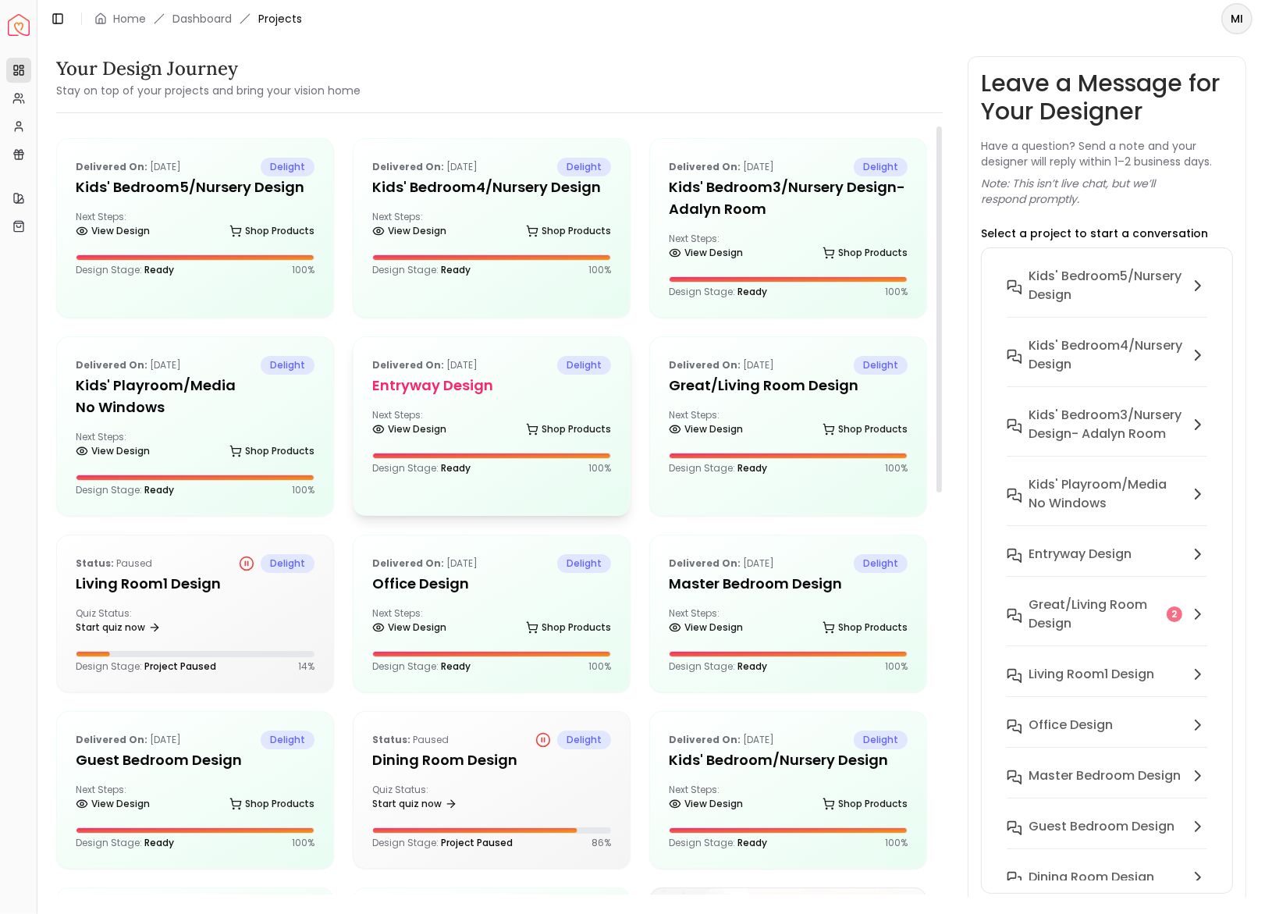
click at [448, 401] on div "Delivered on: [DATE] delight entryway design Next Steps: View Design Shop Produ…" at bounding box center [492, 415] width 276 height 156
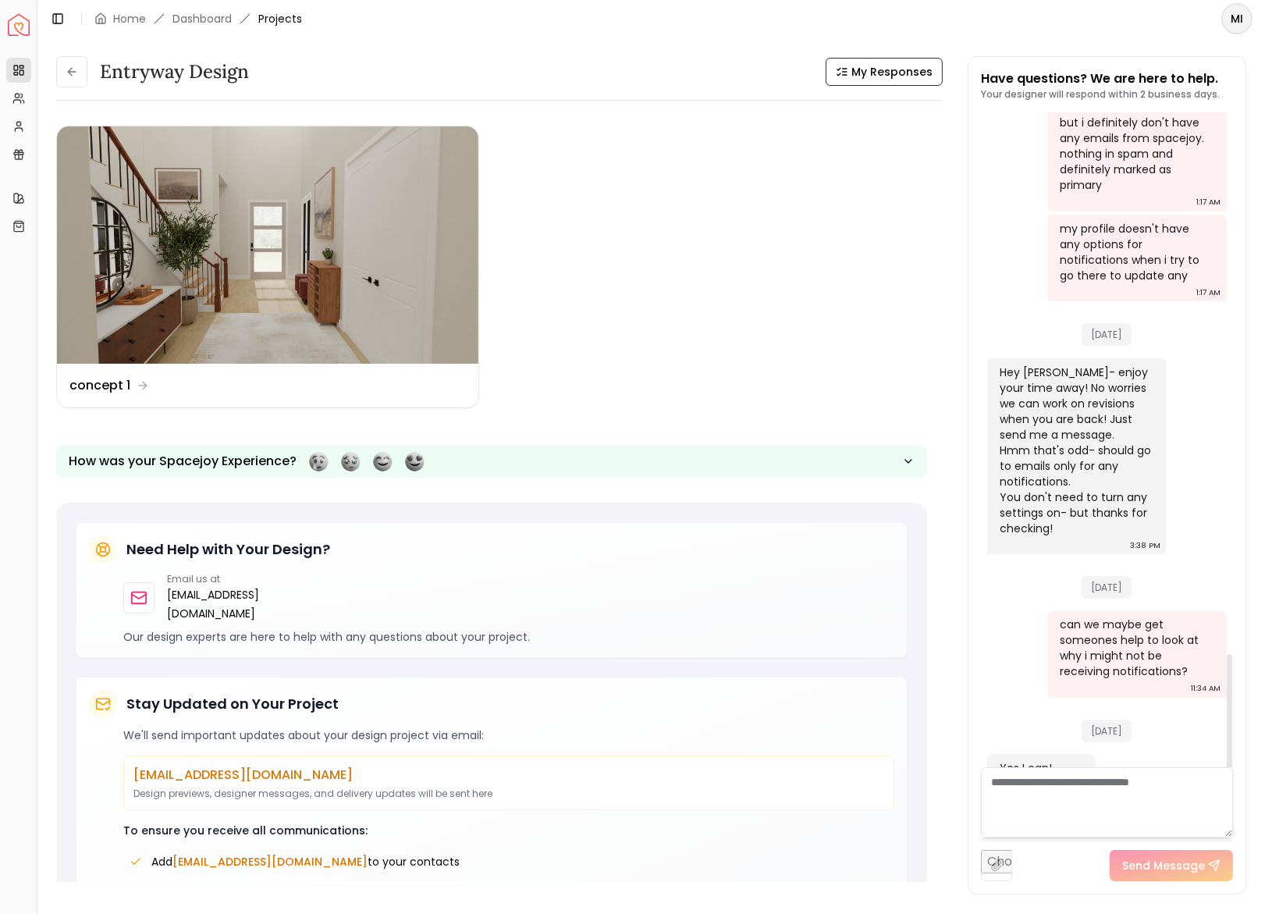
click at [1085, 805] on textarea at bounding box center [1107, 802] width 252 height 70
type textarea "**********"
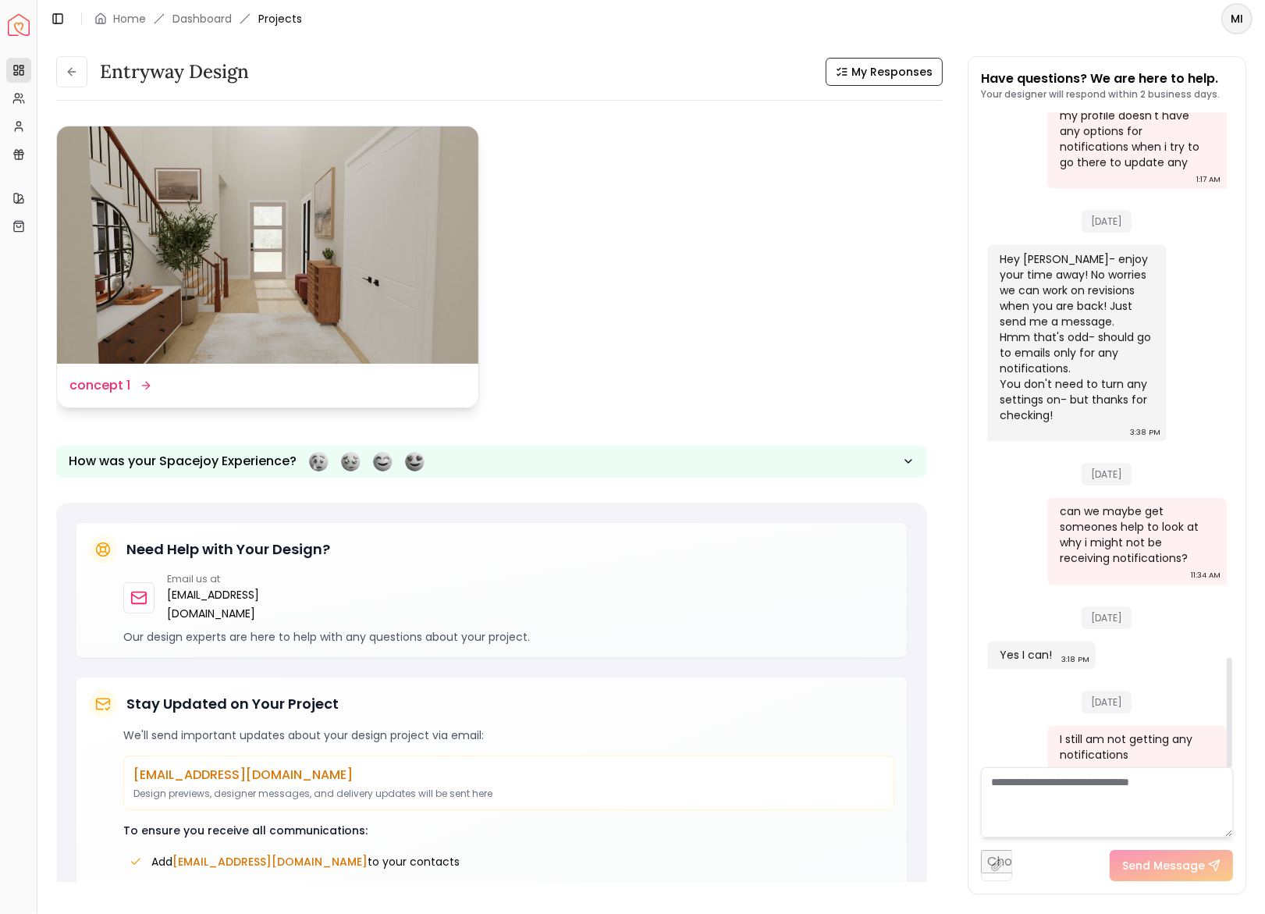
scroll to position [3232, 0]
click at [376, 241] on img at bounding box center [268, 244] width 422 height 237
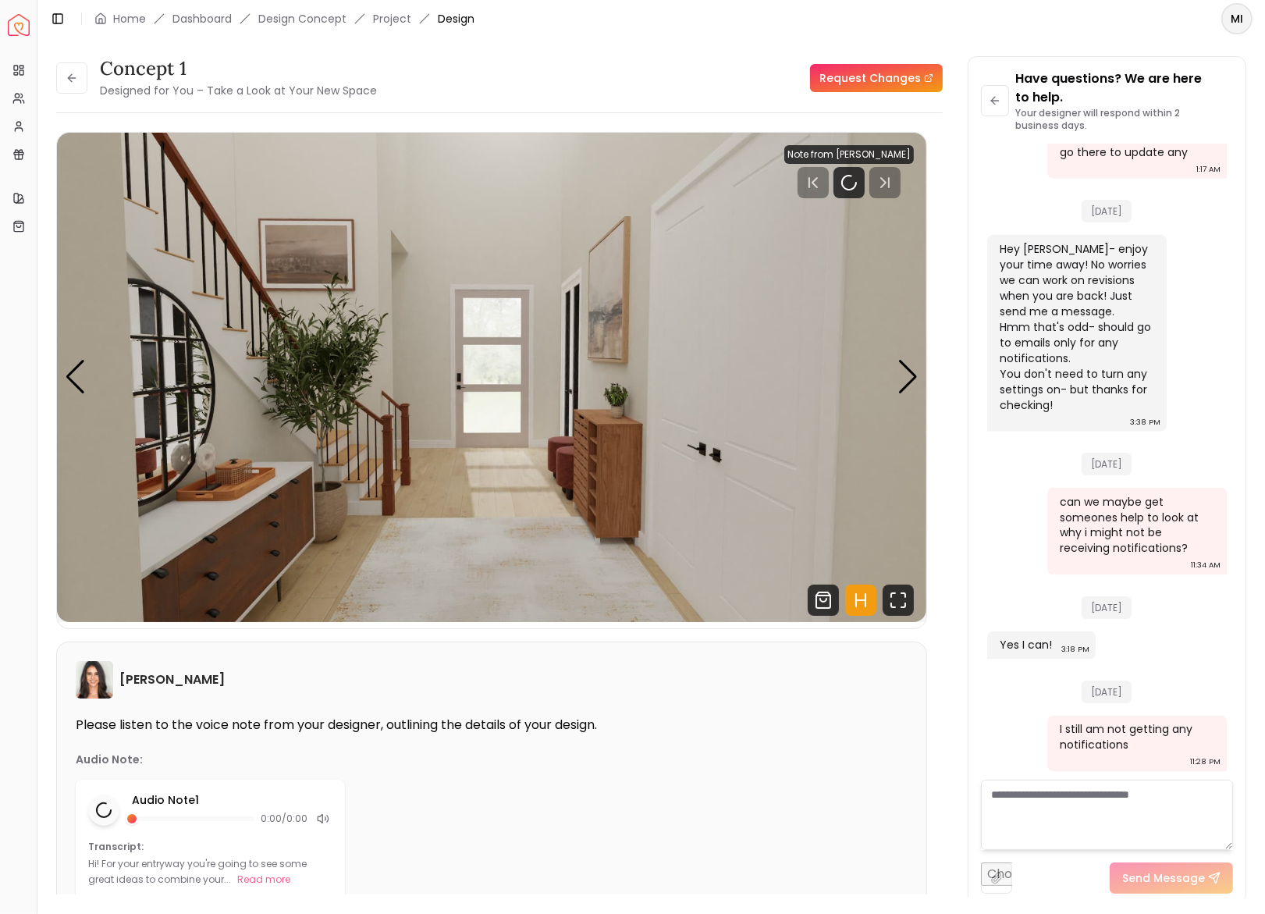
scroll to position [3175, 0]
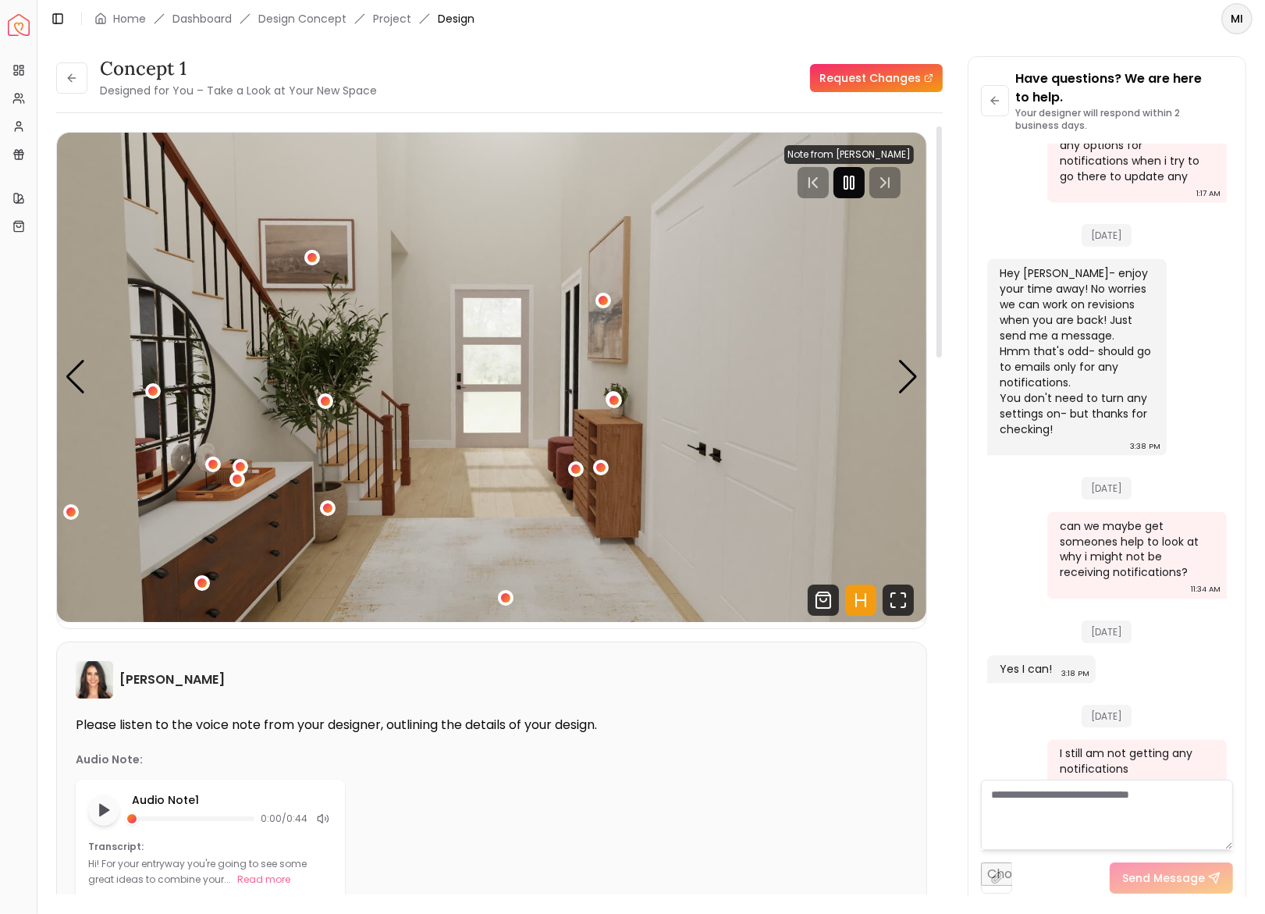
click at [856, 186] on icon "Pause" at bounding box center [849, 182] width 19 height 19
click at [1068, 790] on textarea at bounding box center [1107, 815] width 252 height 70
type textarea "*"
type textarea "*******"
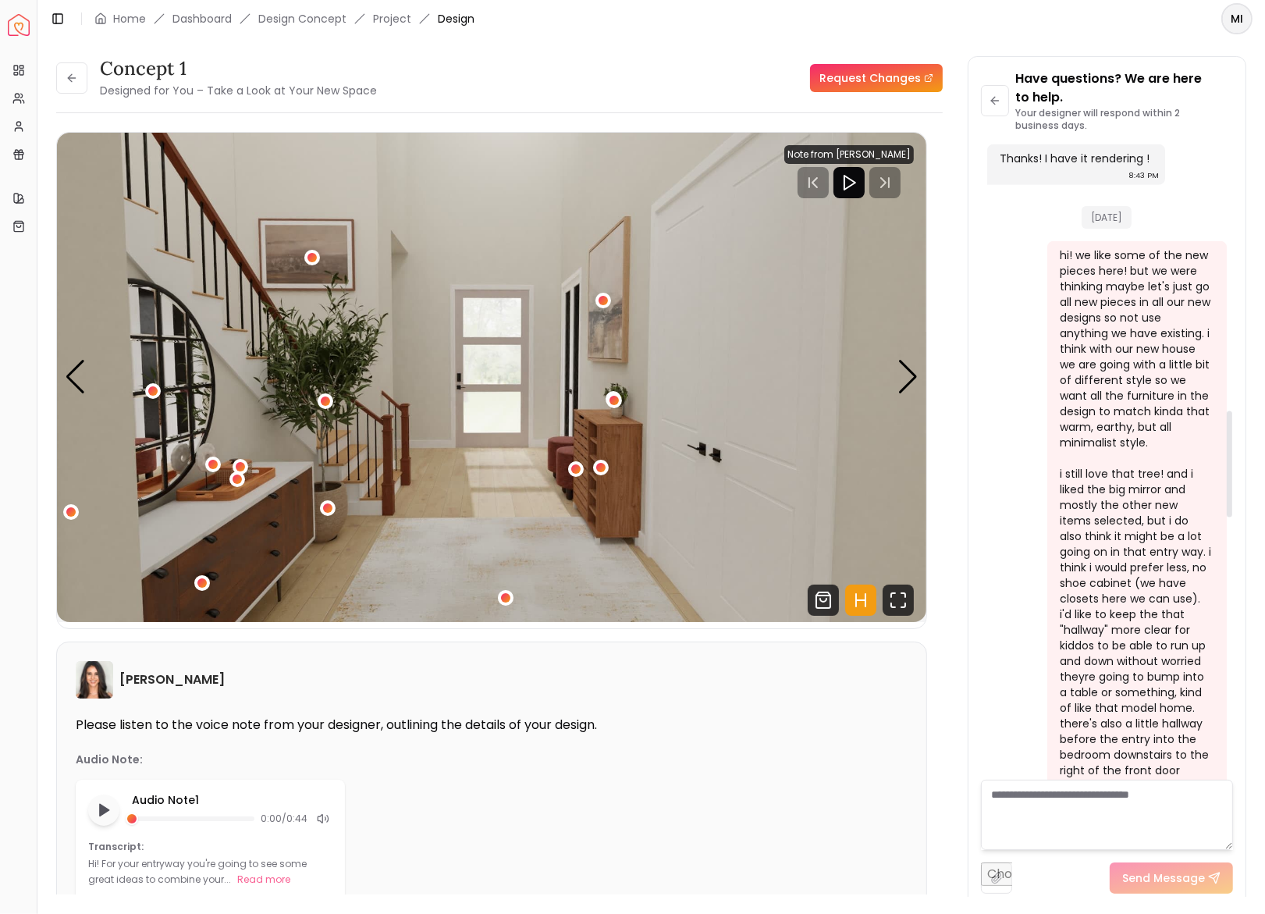
scroll to position [1583, 0]
drag, startPoint x: 1128, startPoint y: 750, endPoint x: 1048, endPoint y: 253, distance: 503.6
click at [1048, 253] on div "hi! we like some of the new pieces here! but we were thinking maybe let's just …" at bounding box center [1138, 575] width 180 height 665
copy div "hi! we like some of the new pieces here! but we were thinking maybe let's just …"
click at [889, 84] on link "Request Changes" at bounding box center [876, 78] width 133 height 28
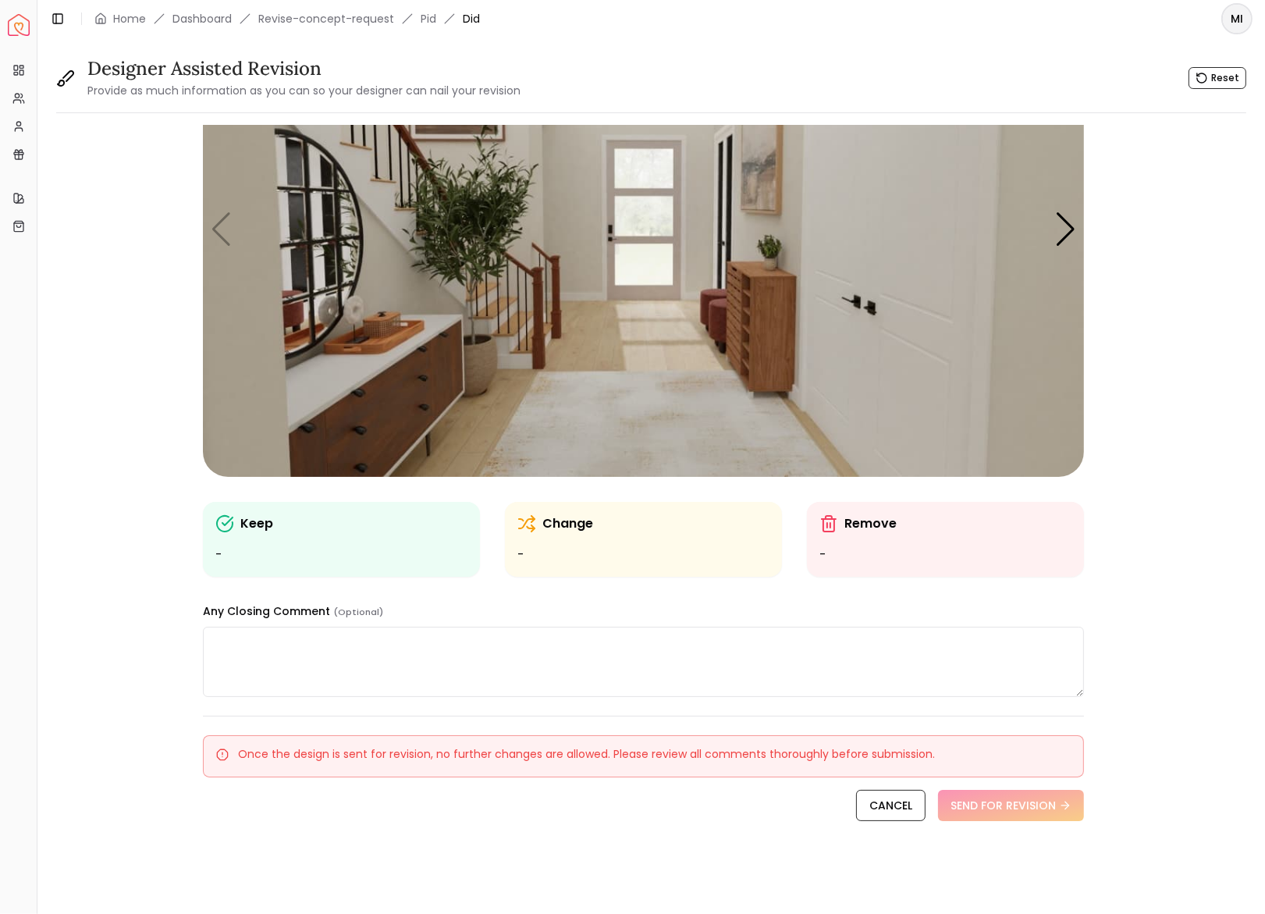
click at [378, 641] on textarea at bounding box center [643, 662] width 881 height 70
paste textarea "**********"
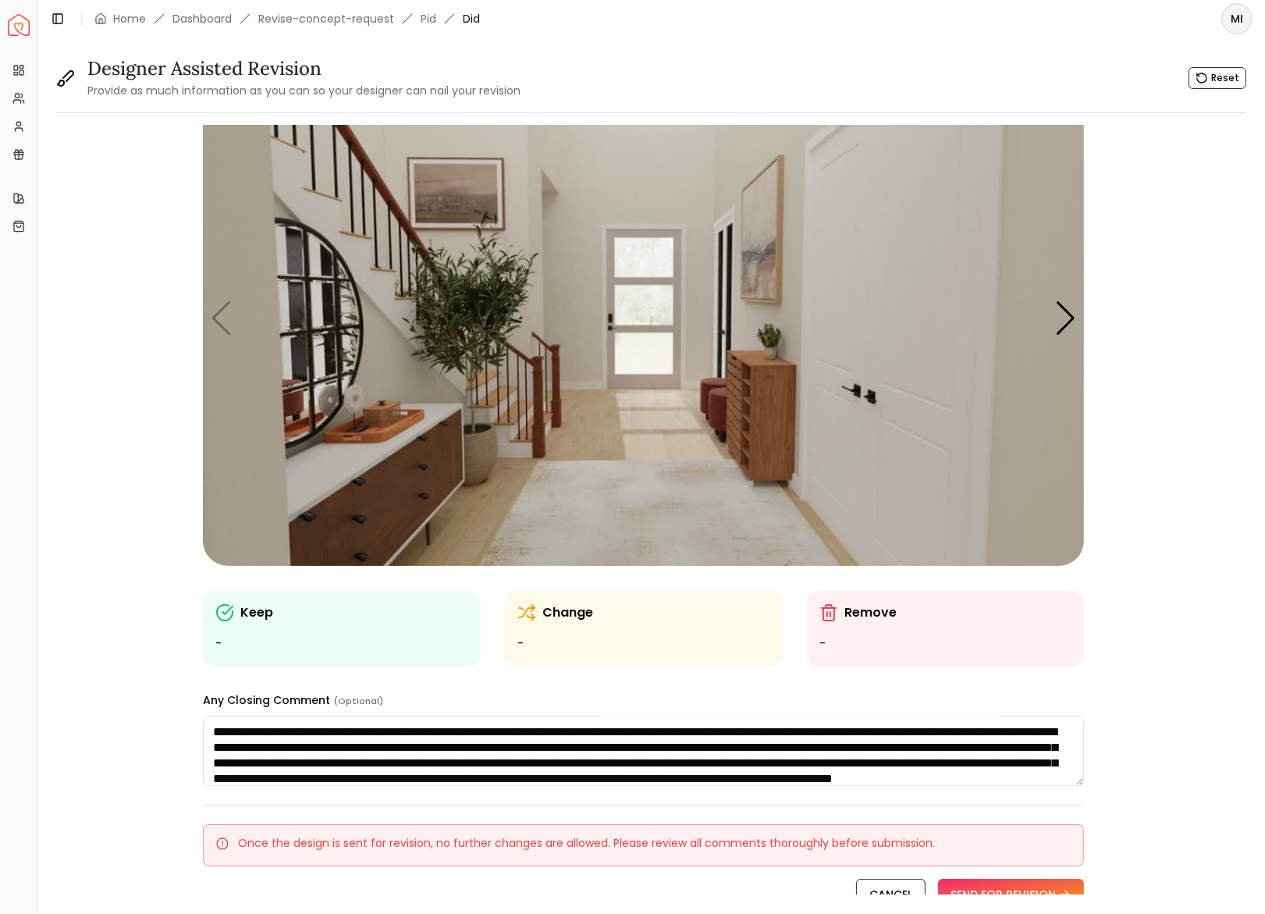
scroll to position [45, 0]
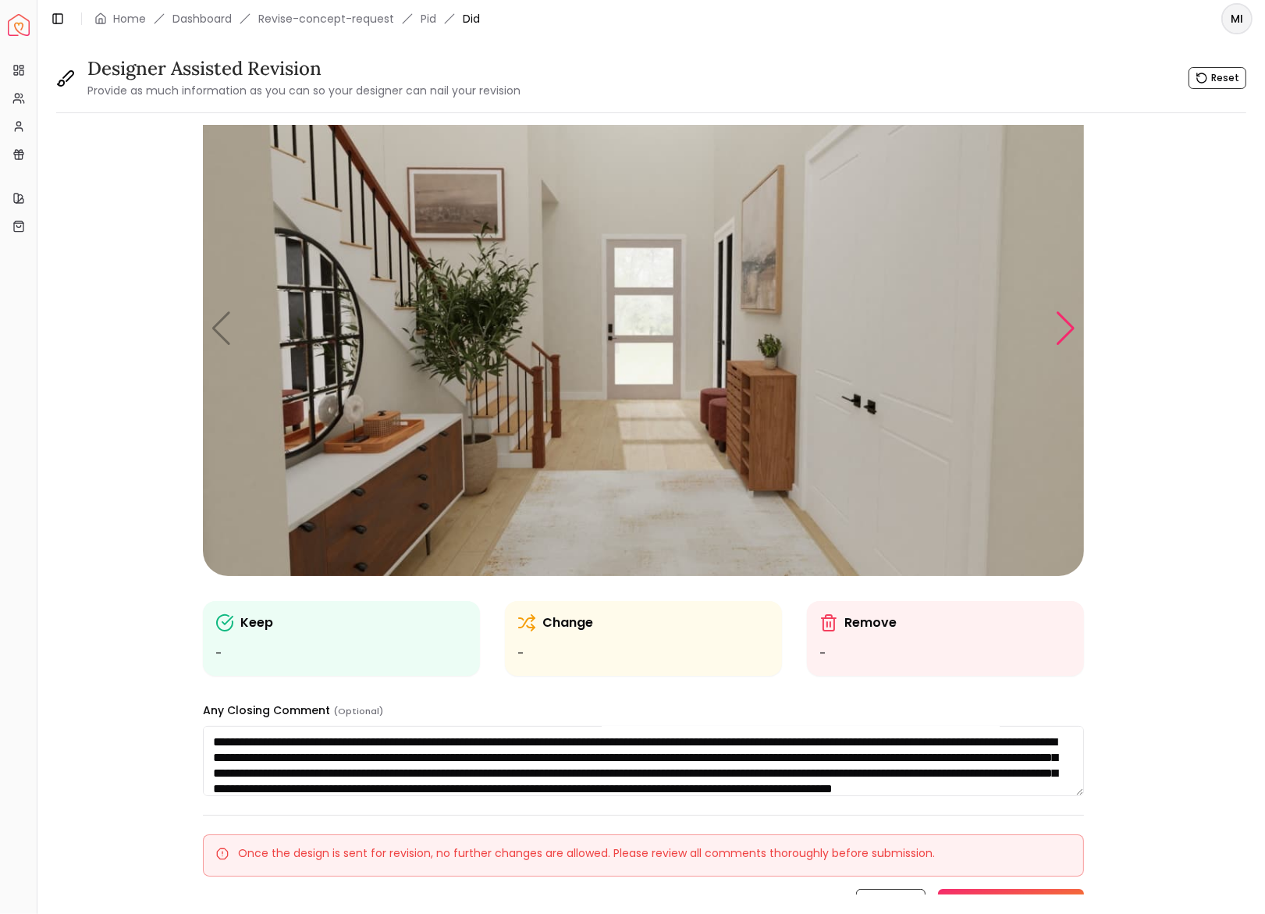
type textarea "**********"
click at [1059, 334] on div "Next slide" at bounding box center [1065, 328] width 21 height 34
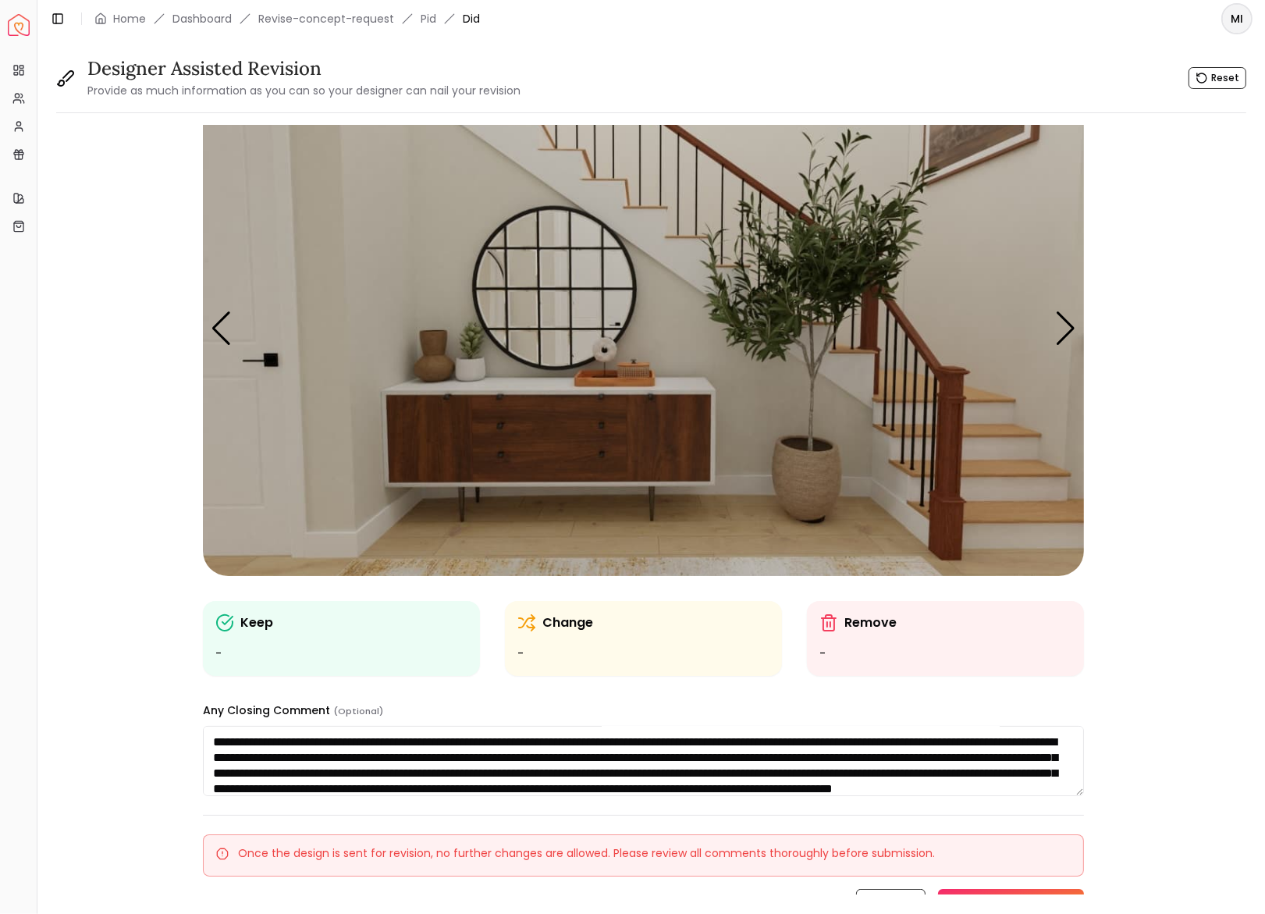
click at [601, 428] on img "2 / 6" at bounding box center [643, 328] width 881 height 496
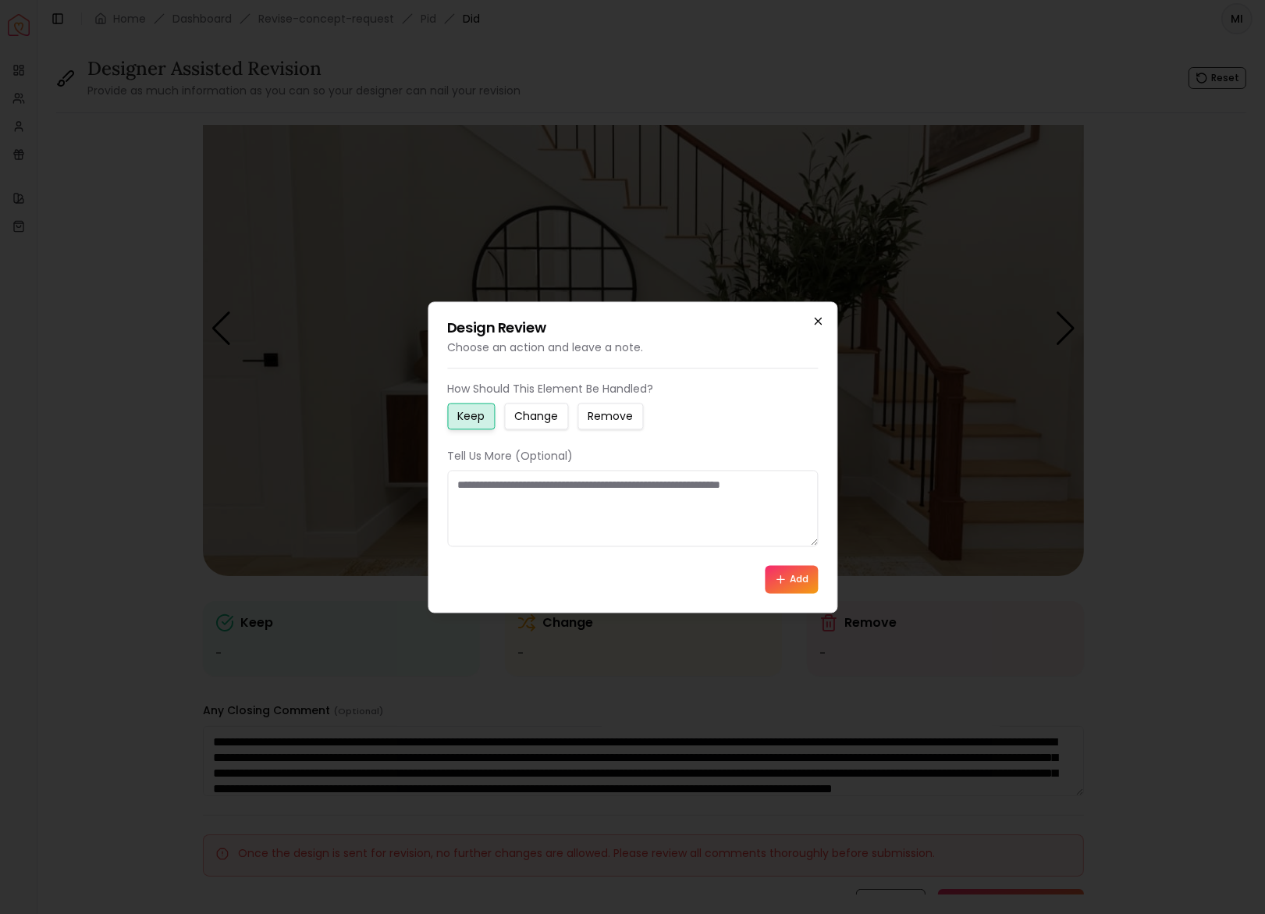
click at [818, 324] on icon "button" at bounding box center [818, 321] width 12 height 12
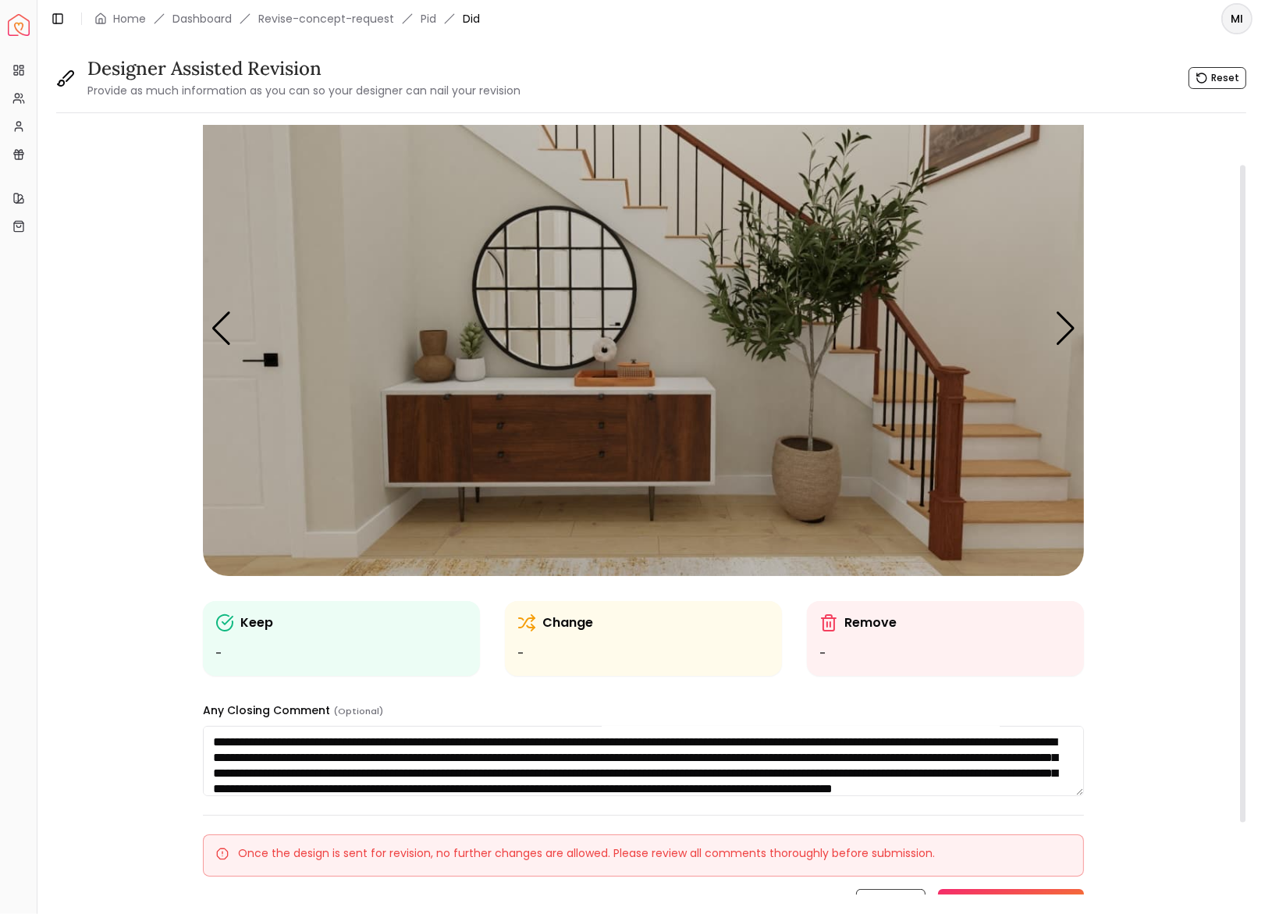
click at [663, 451] on img "2 / 6" at bounding box center [643, 328] width 881 height 496
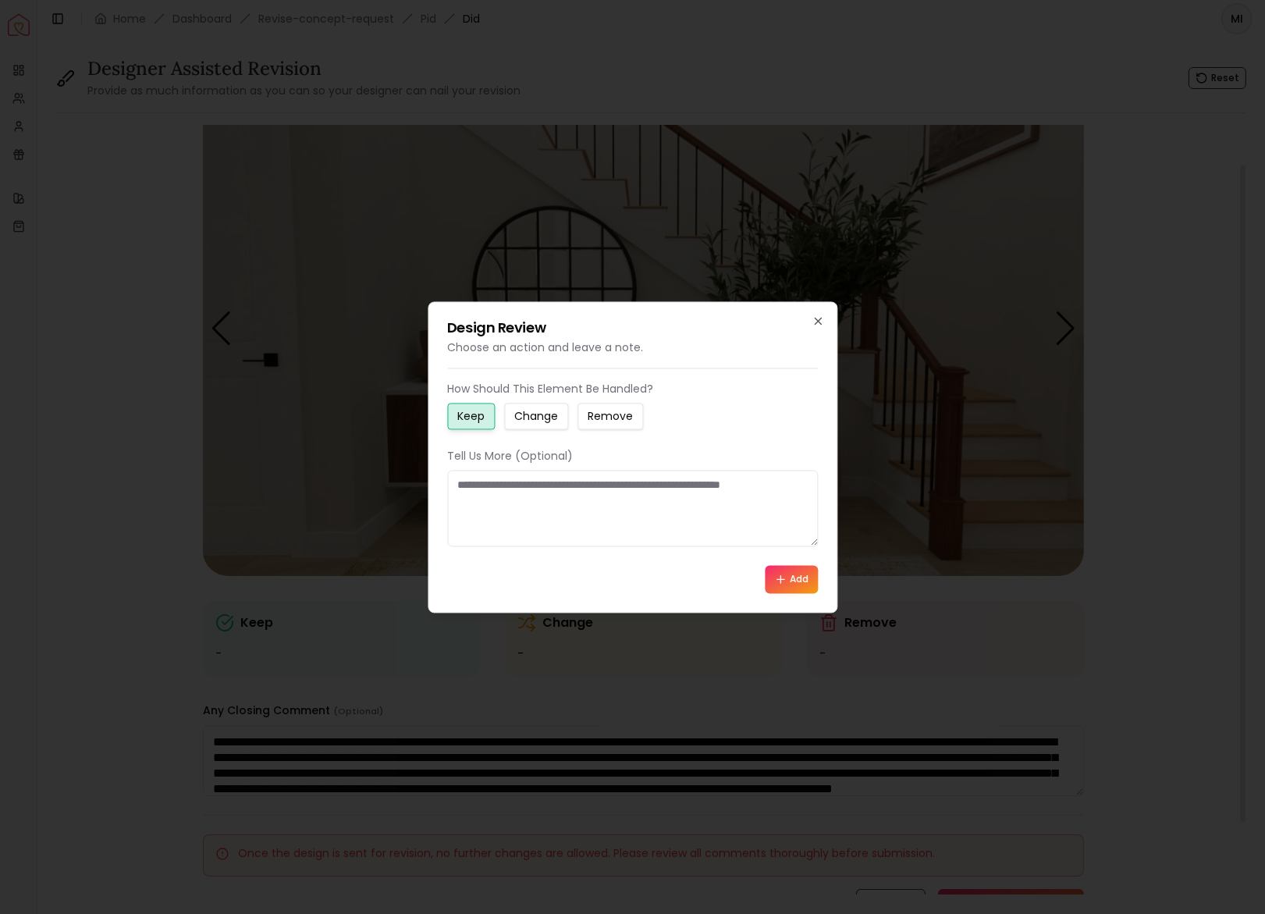
click at [626, 419] on small "Remove" at bounding box center [610, 416] width 45 height 16
click at [699, 526] on textarea at bounding box center [632, 508] width 371 height 77
type textarea "**********"
click at [792, 584] on button "Add" at bounding box center [791, 579] width 53 height 28
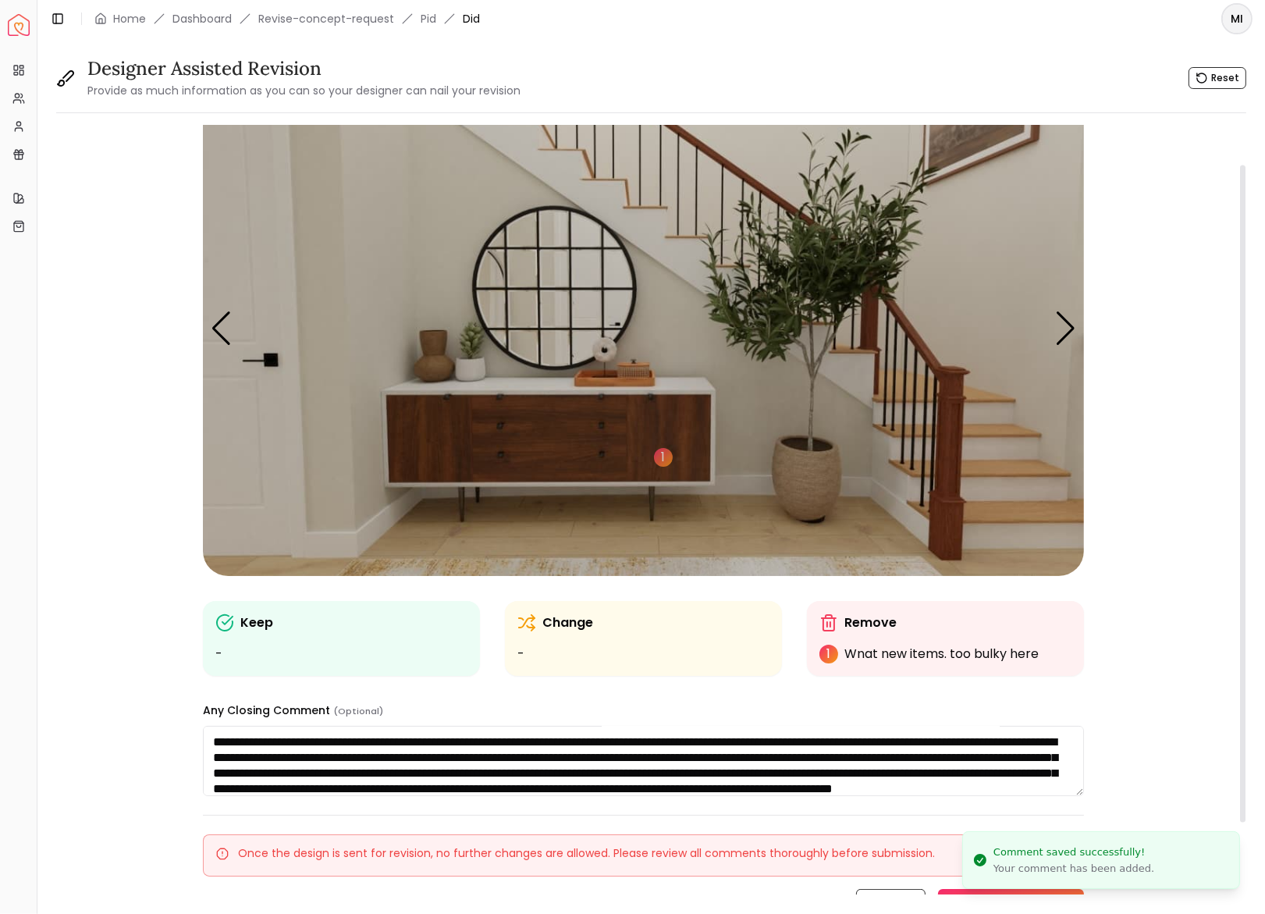
click at [608, 372] on img "2 / 6" at bounding box center [643, 328] width 881 height 496
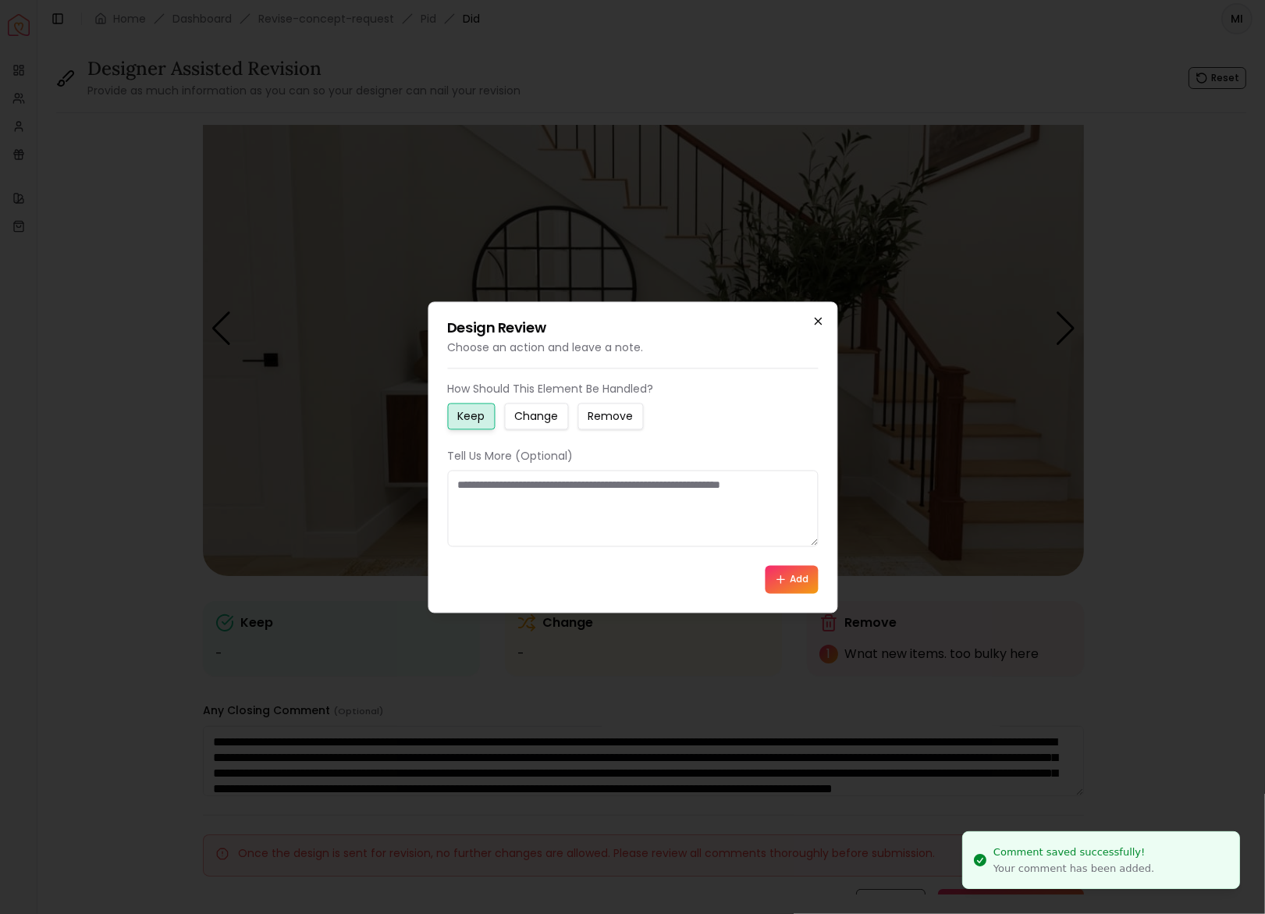
click at [818, 322] on icon "button" at bounding box center [818, 321] width 12 height 12
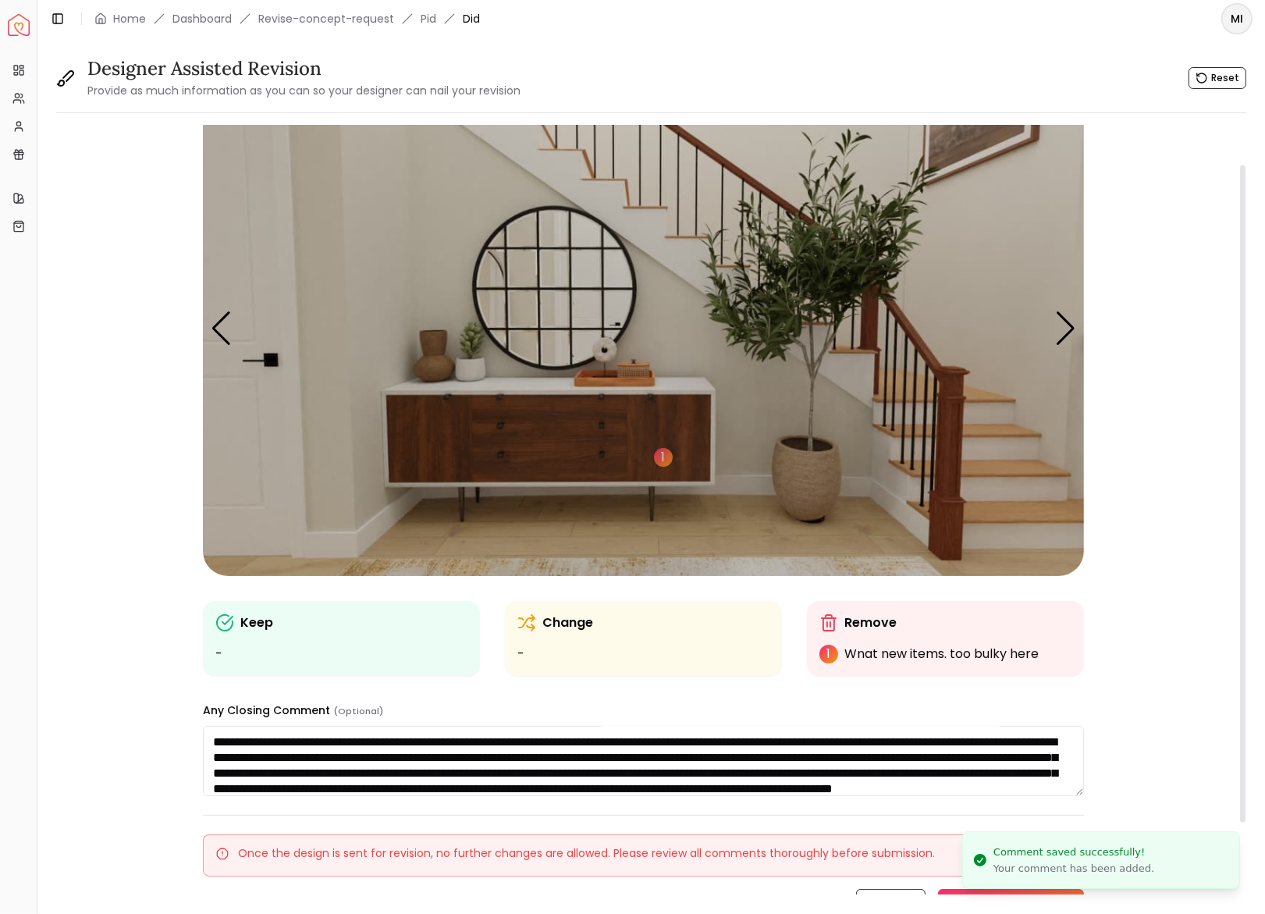
click at [589, 287] on img "2 / 6" at bounding box center [643, 328] width 881 height 496
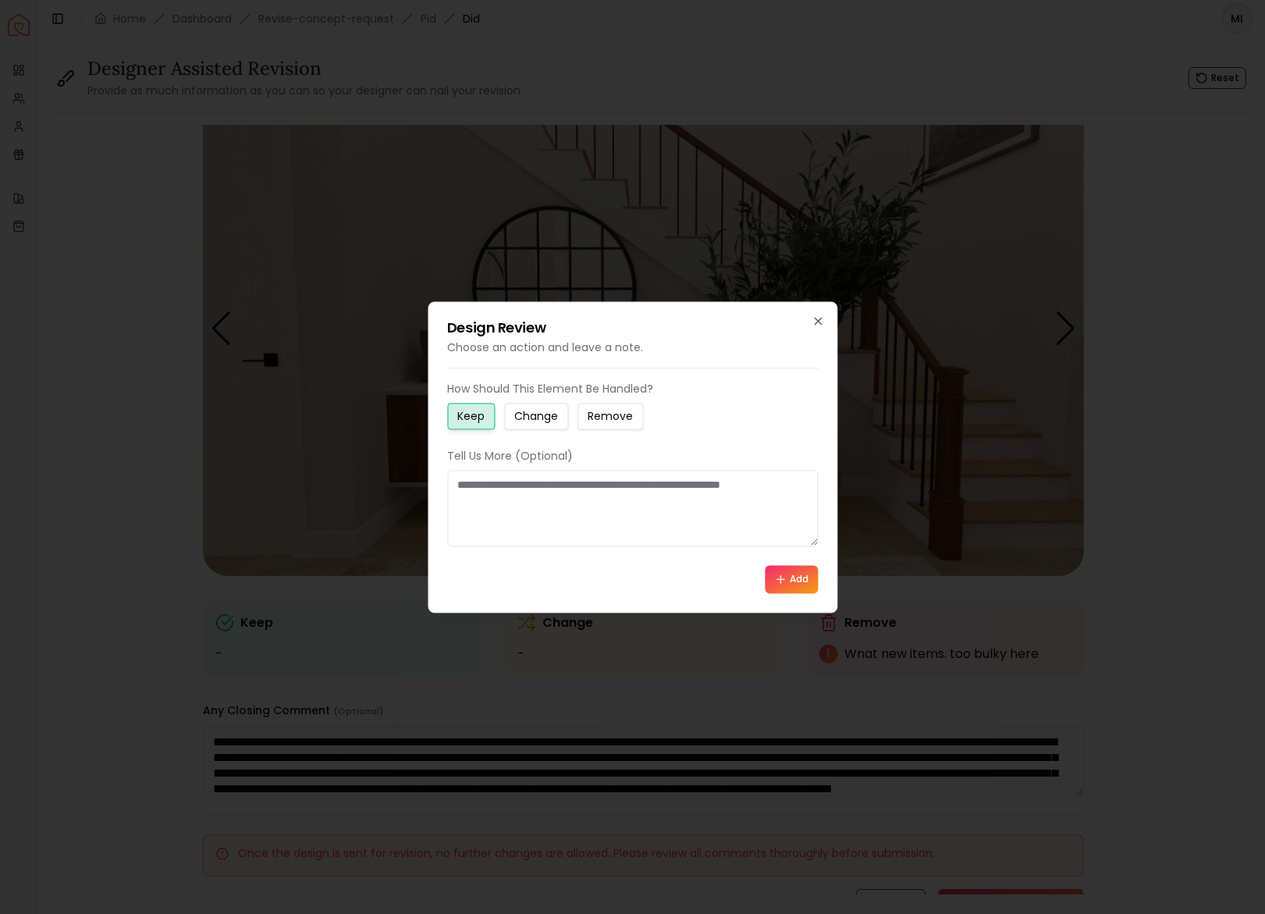
click at [632, 424] on button "Remove" at bounding box center [611, 416] width 66 height 27
click at [632, 493] on textarea at bounding box center [632, 508] width 371 height 77
type textarea "**********"
click at [781, 577] on icon at bounding box center [780, 579] width 12 height 12
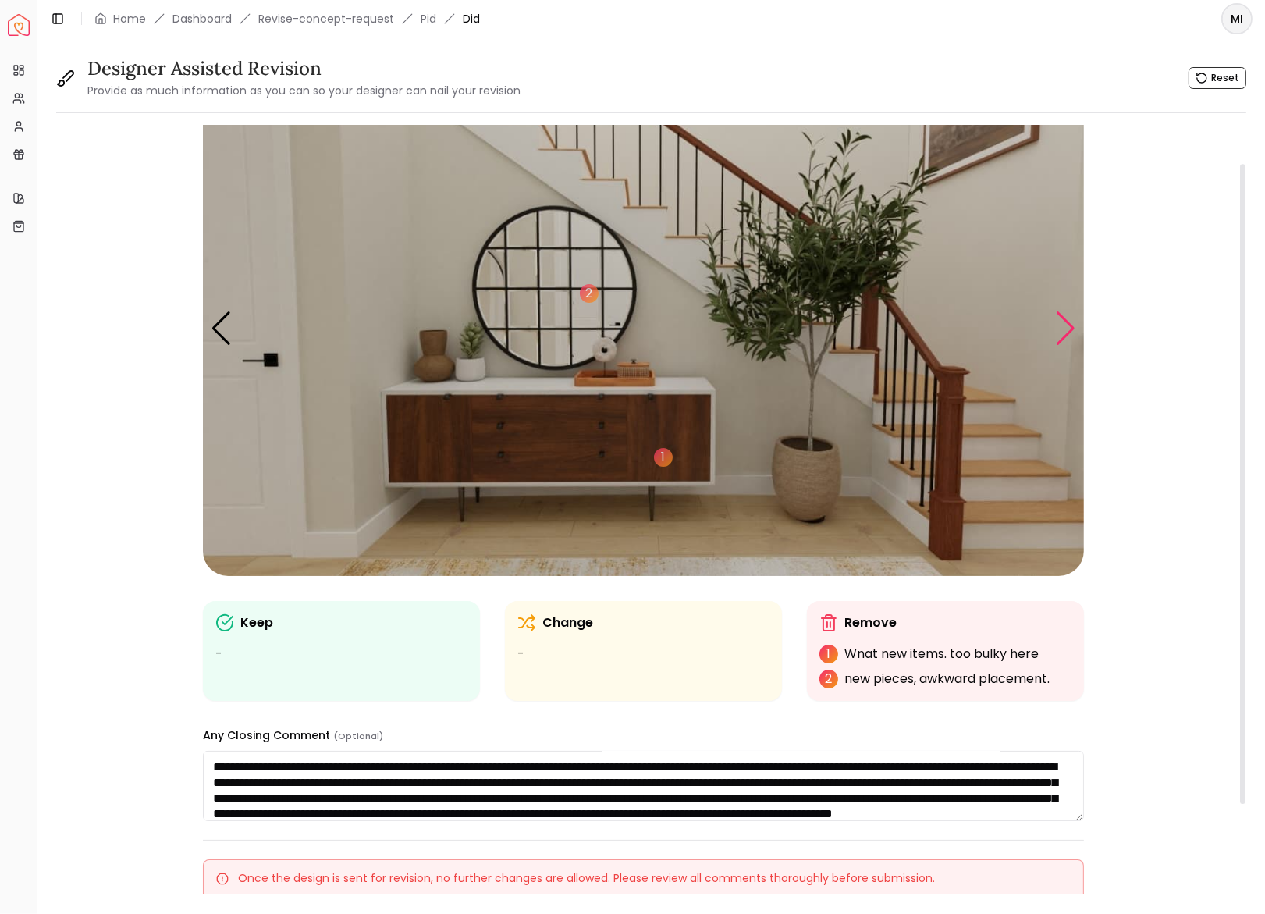
click at [1070, 324] on div "Next slide" at bounding box center [1065, 328] width 21 height 34
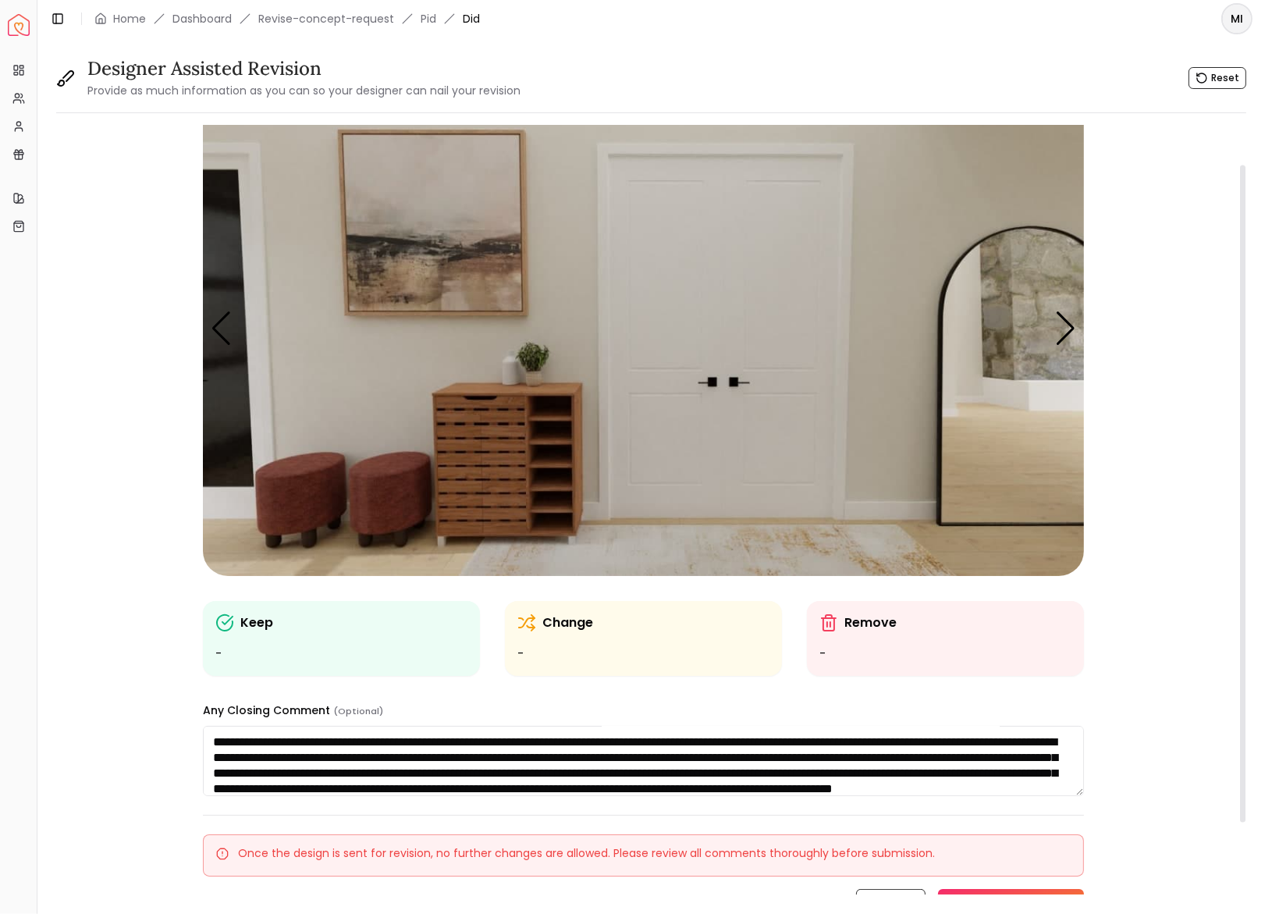
click at [524, 433] on img "3 / 6" at bounding box center [643, 328] width 881 height 496
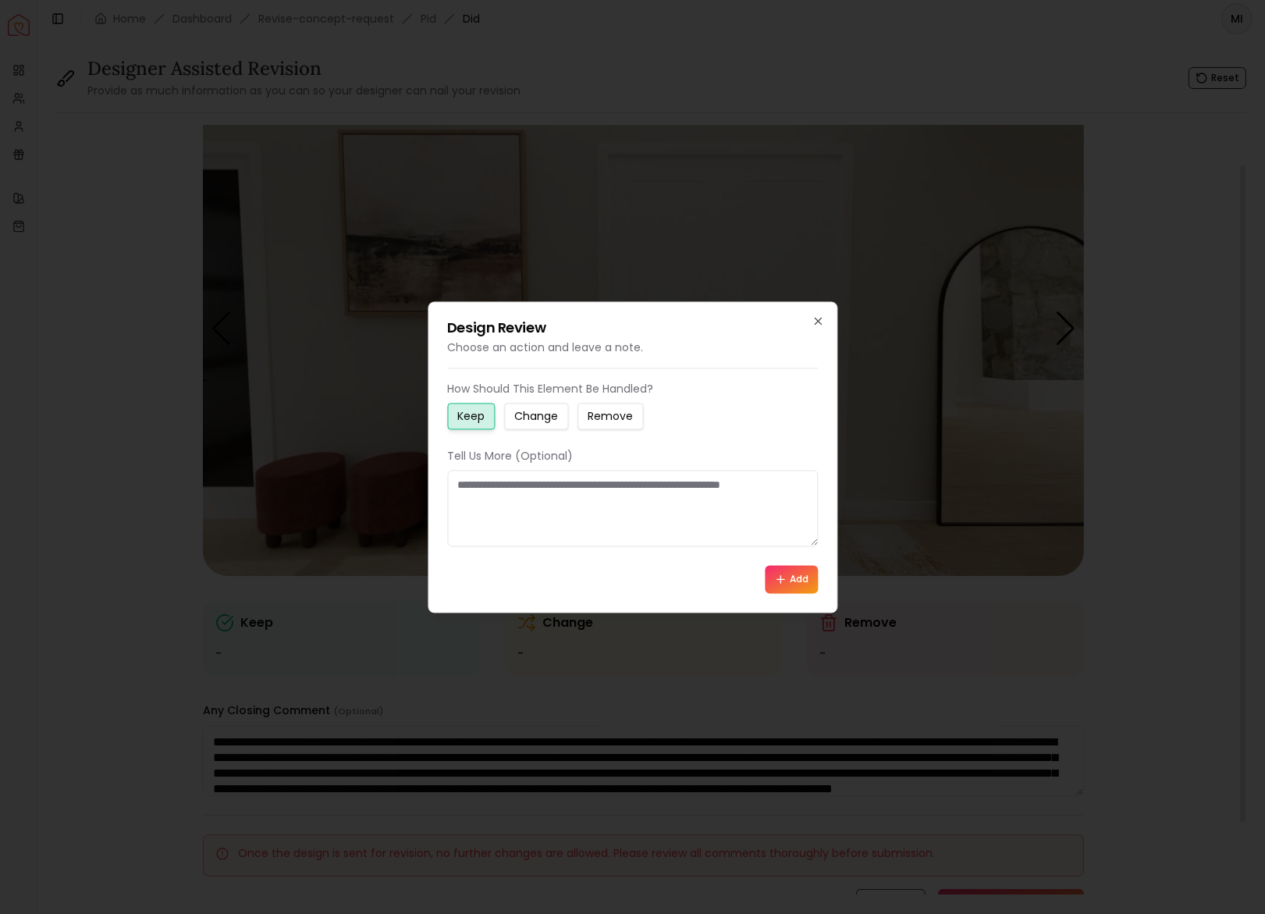
click at [617, 419] on small "Remove" at bounding box center [610, 416] width 45 height 16
click at [789, 571] on button "Add" at bounding box center [791, 579] width 53 height 28
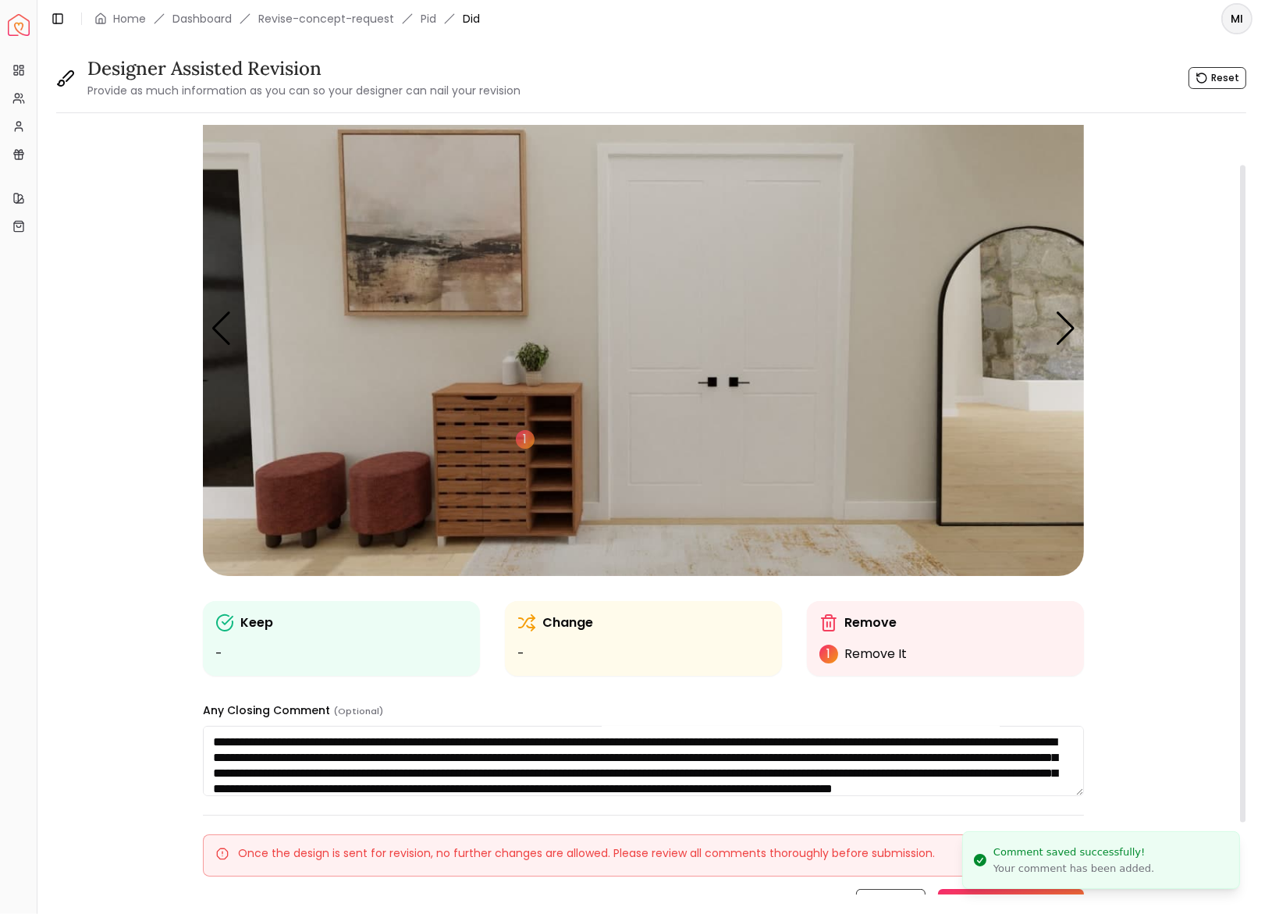
click at [998, 362] on img "3 / 6" at bounding box center [643, 328] width 881 height 496
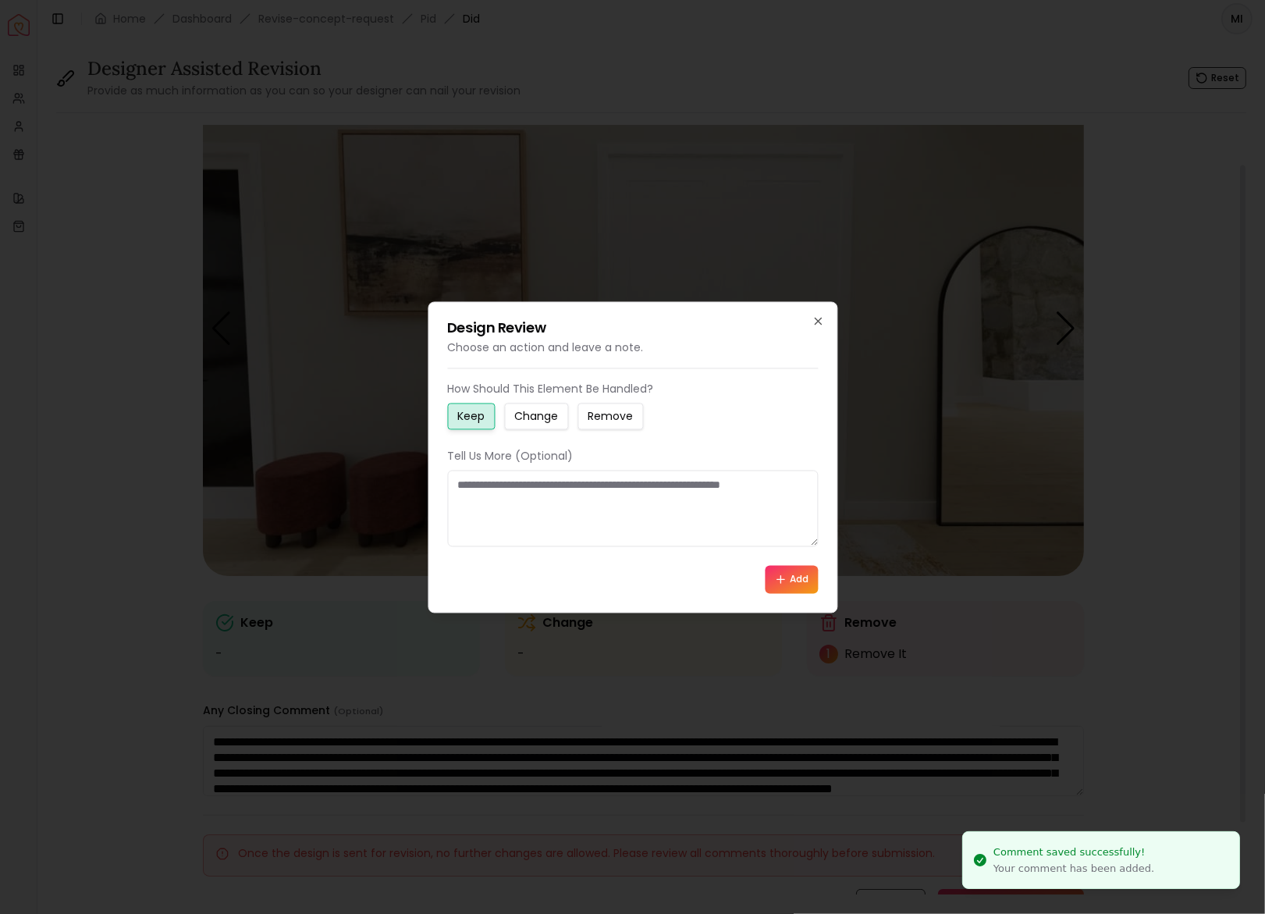
click at [639, 408] on button "Remove" at bounding box center [611, 416] width 66 height 27
click at [638, 493] on textarea at bounding box center [632, 508] width 371 height 77
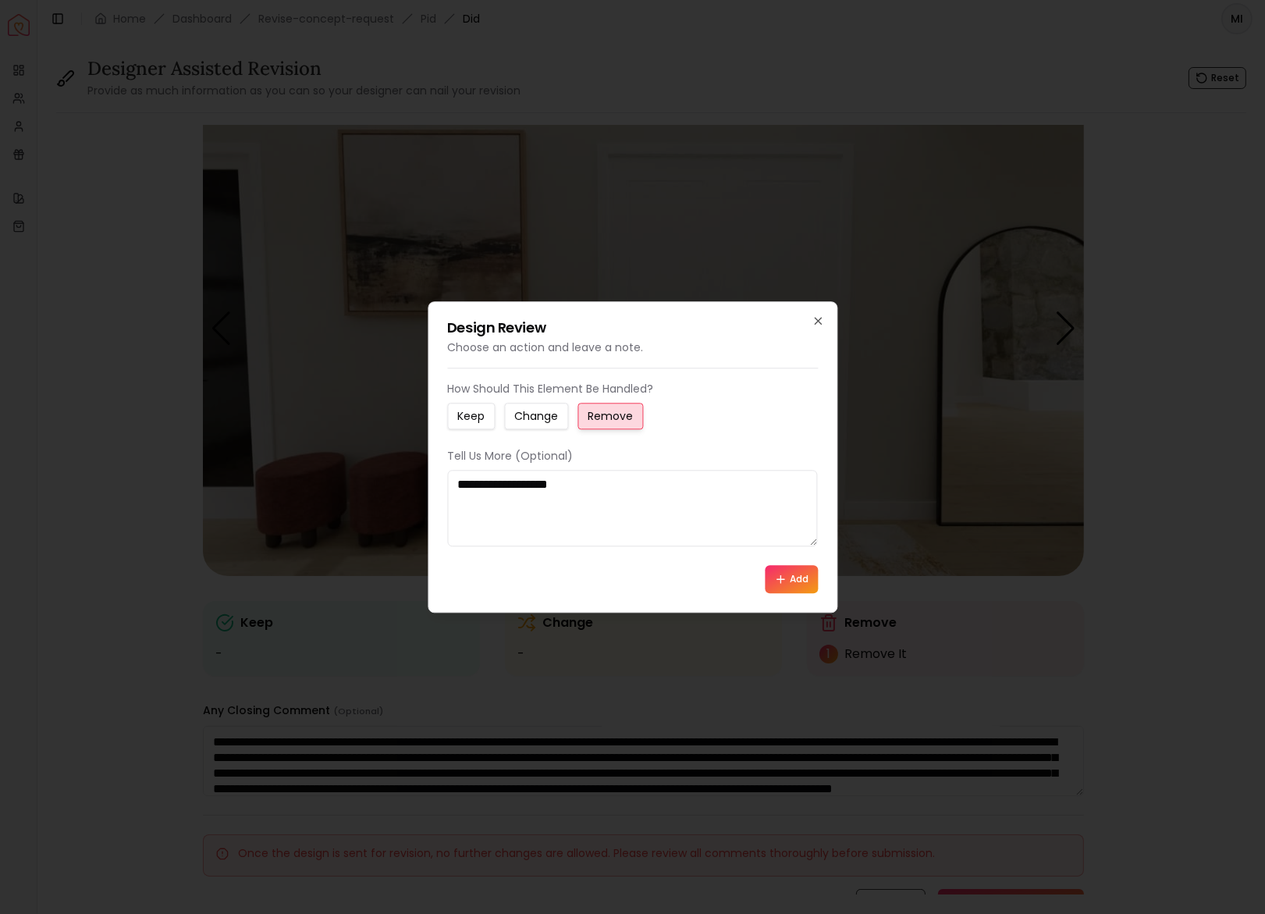
type textarea "**********"
click at [803, 573] on button "Add" at bounding box center [791, 579] width 53 height 28
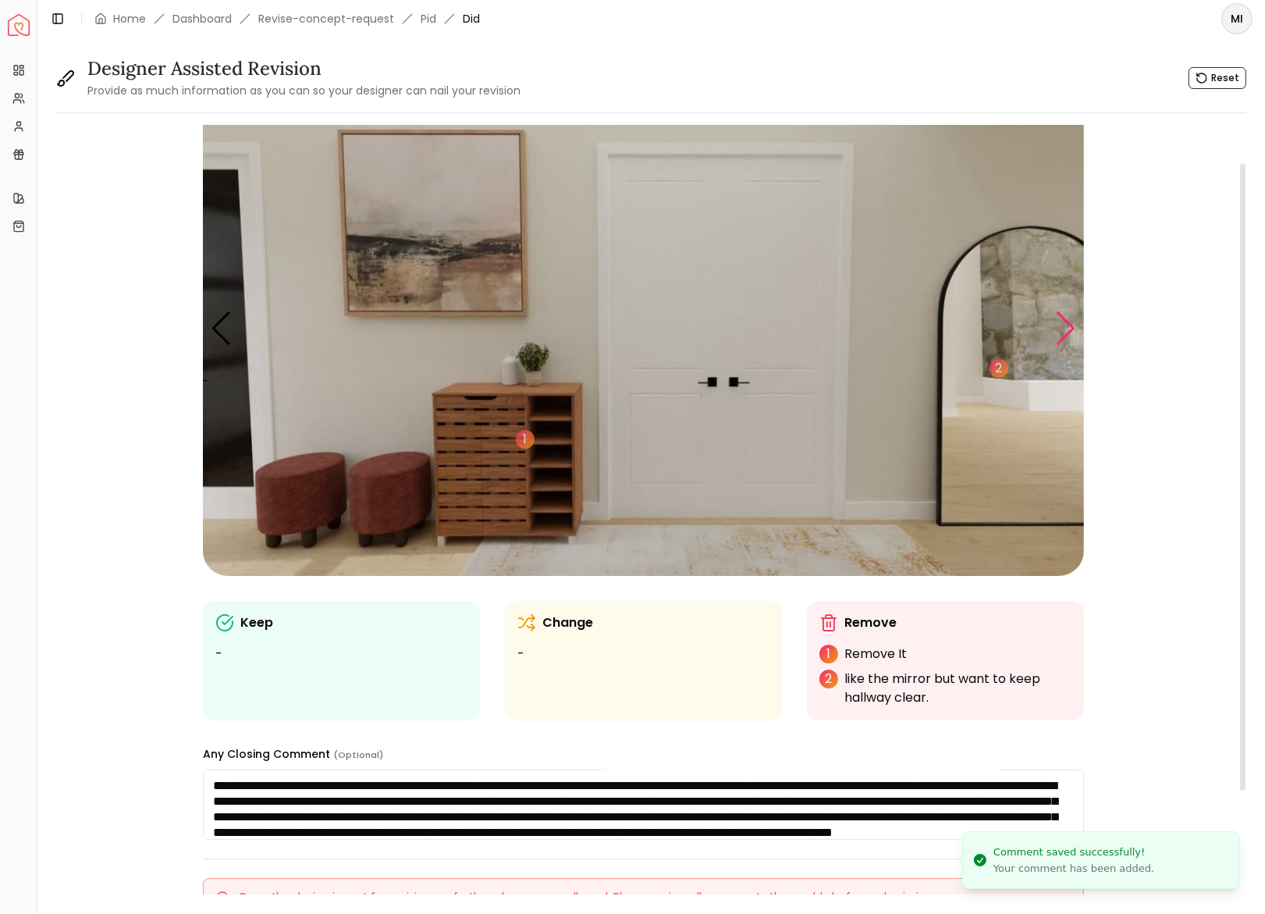
click at [1064, 324] on div "Next slide" at bounding box center [1065, 328] width 21 height 34
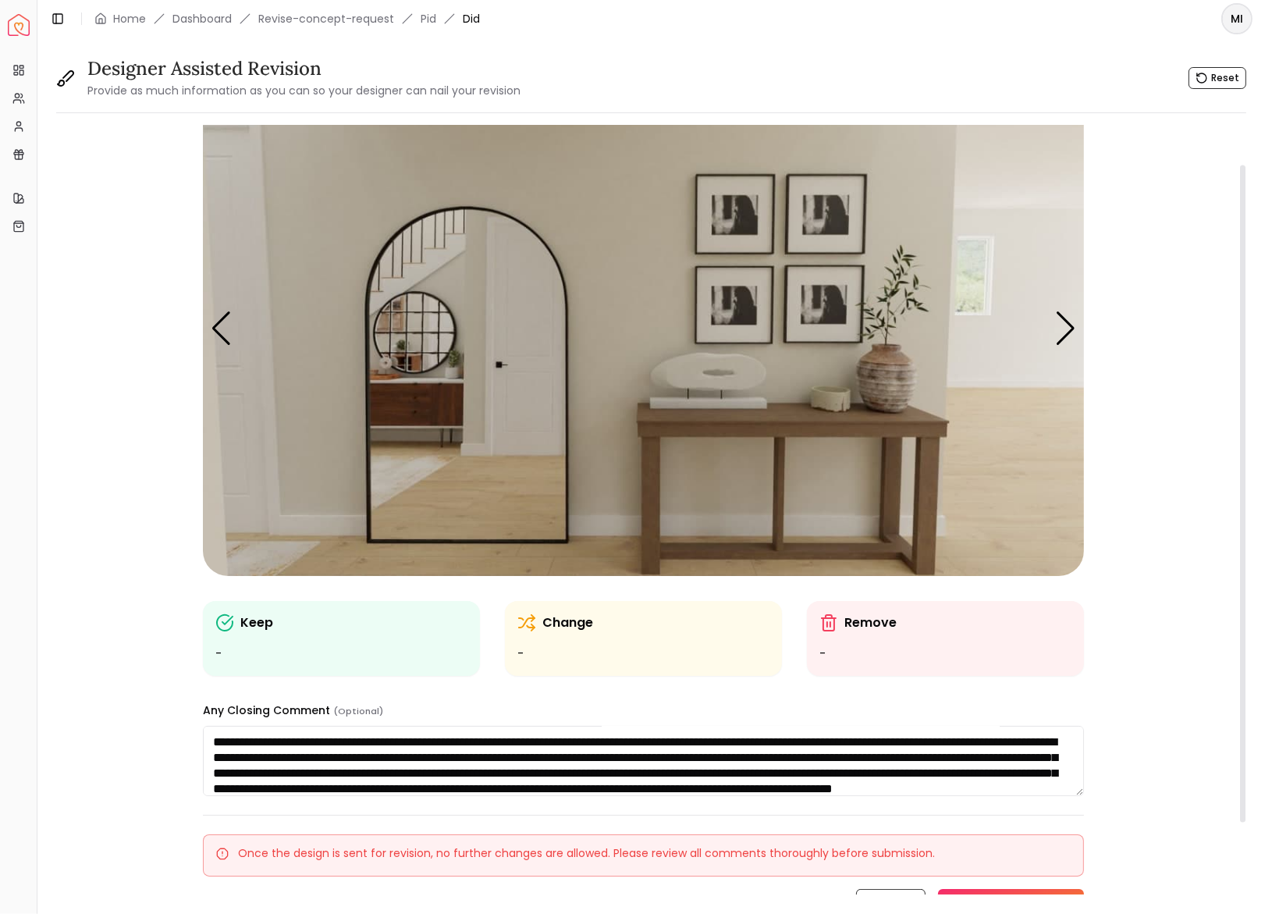
click at [785, 415] on img "4 / 6" at bounding box center [643, 328] width 881 height 496
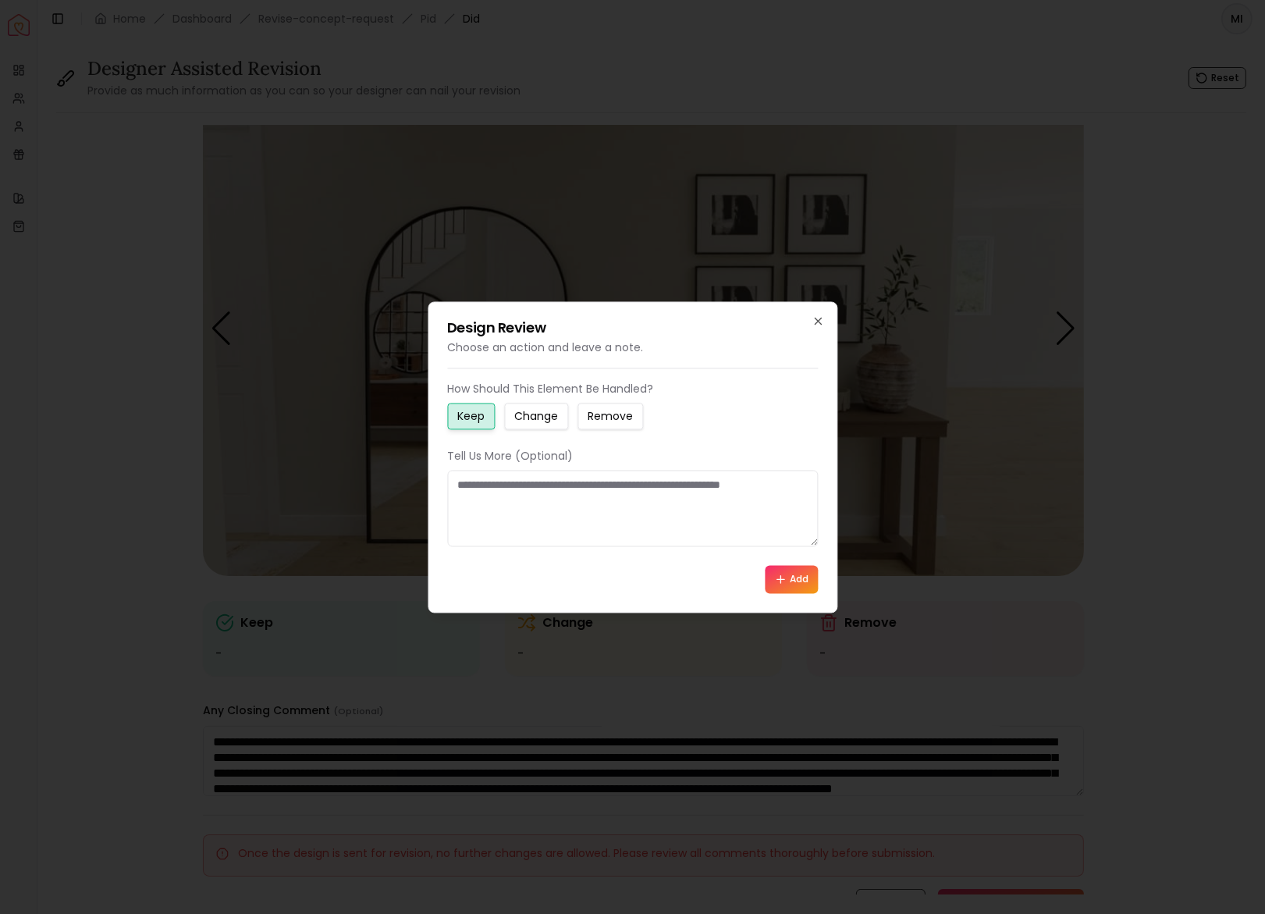
click at [519, 405] on button "Change" at bounding box center [536, 416] width 64 height 27
click at [625, 420] on small "Remove" at bounding box center [610, 416] width 45 height 16
click at [672, 495] on textarea at bounding box center [632, 508] width 371 height 77
type textarea "**********"
click at [783, 581] on icon at bounding box center [780, 579] width 12 height 12
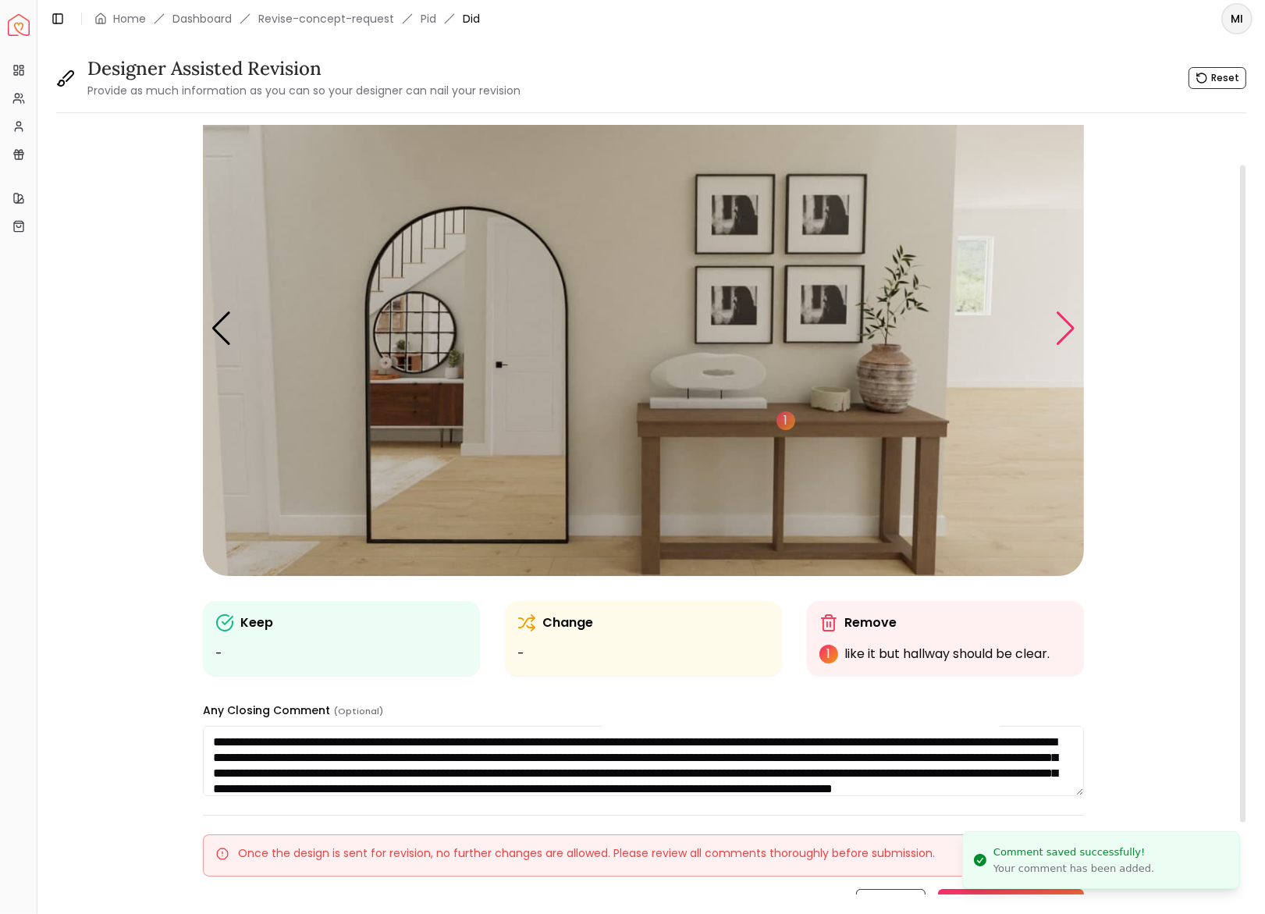
click at [1070, 327] on div "Next slide" at bounding box center [1065, 328] width 21 height 34
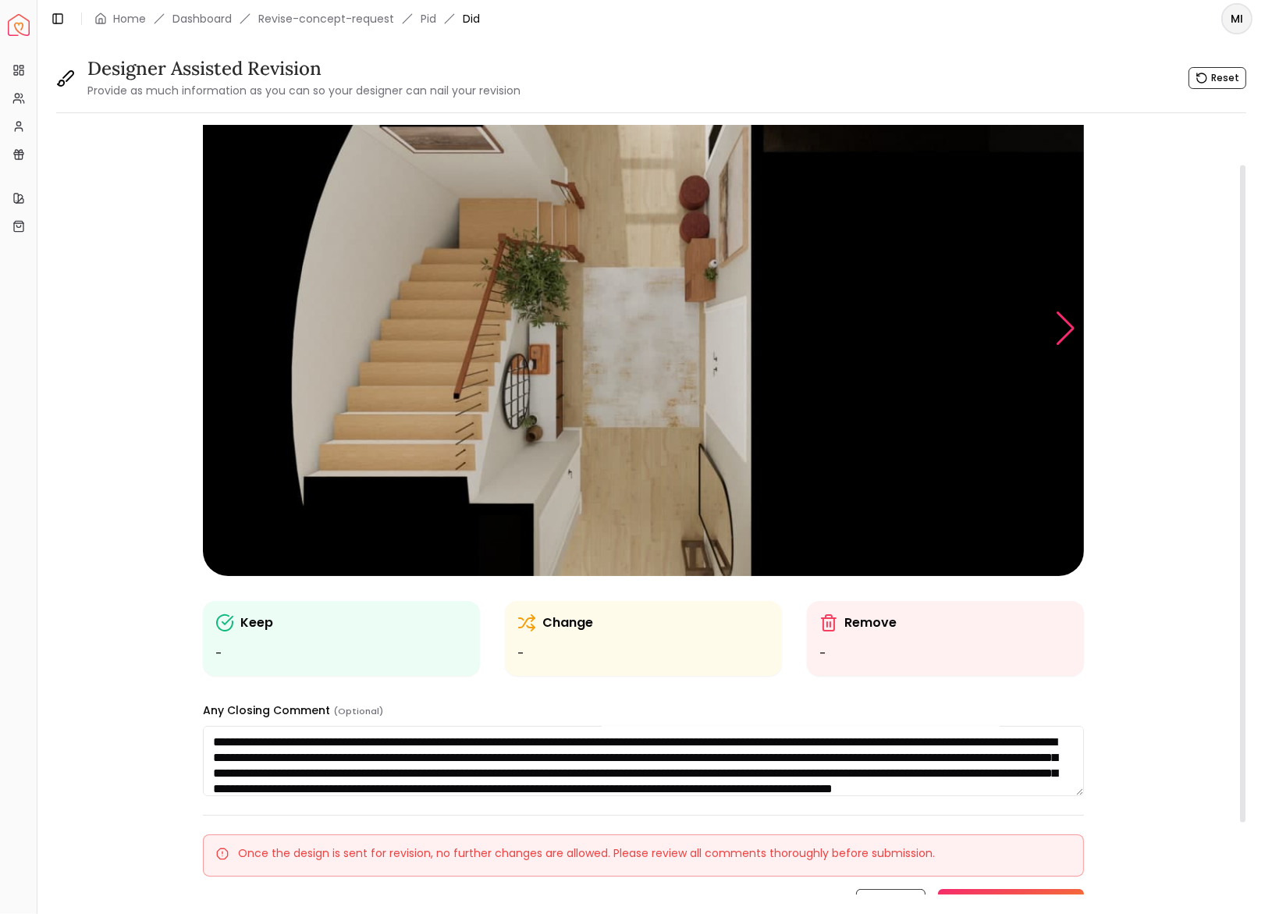
click at [1070, 326] on div "Next slide" at bounding box center [1065, 328] width 21 height 34
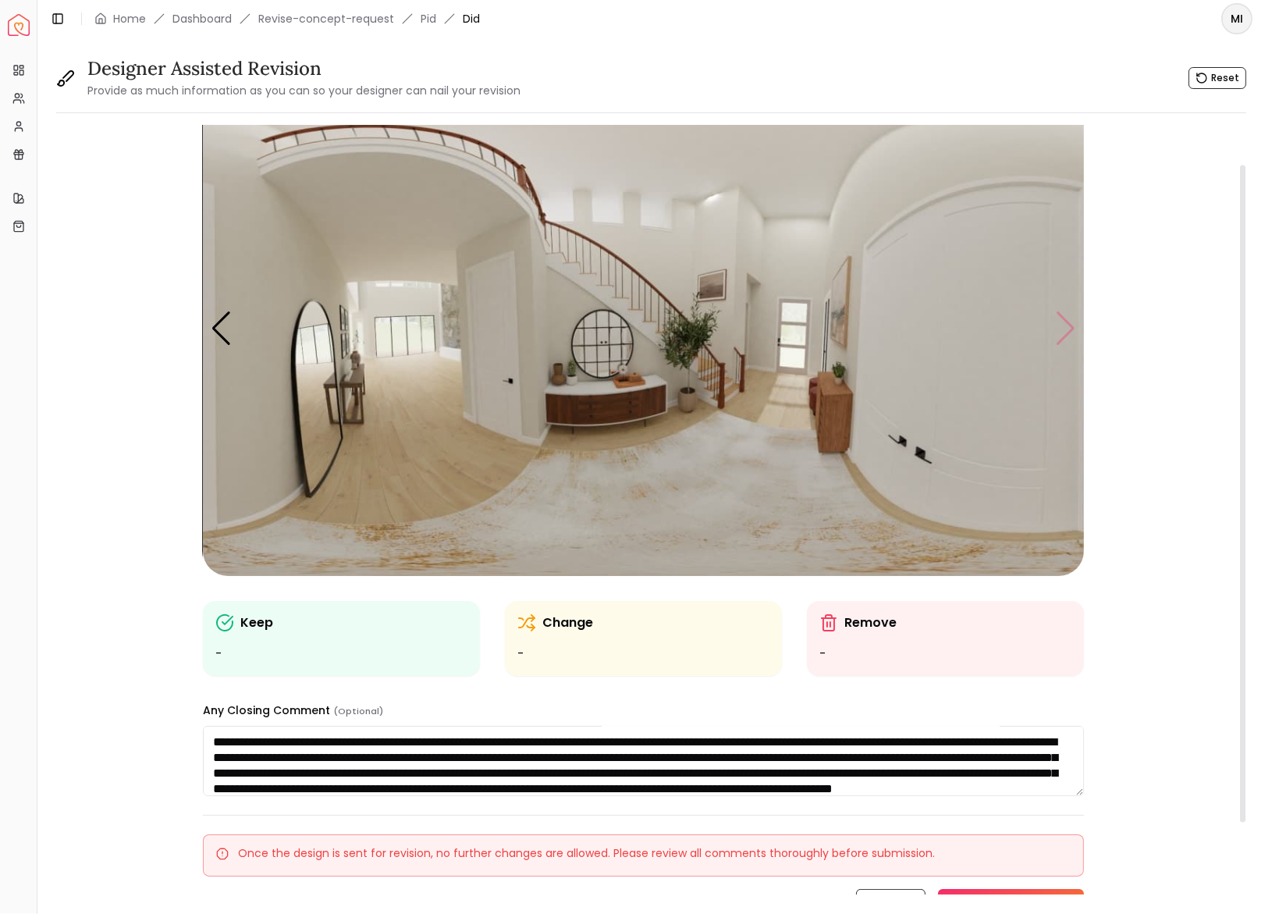
click at [1070, 326] on img "6 / 6" at bounding box center [643, 328] width 881 height 496
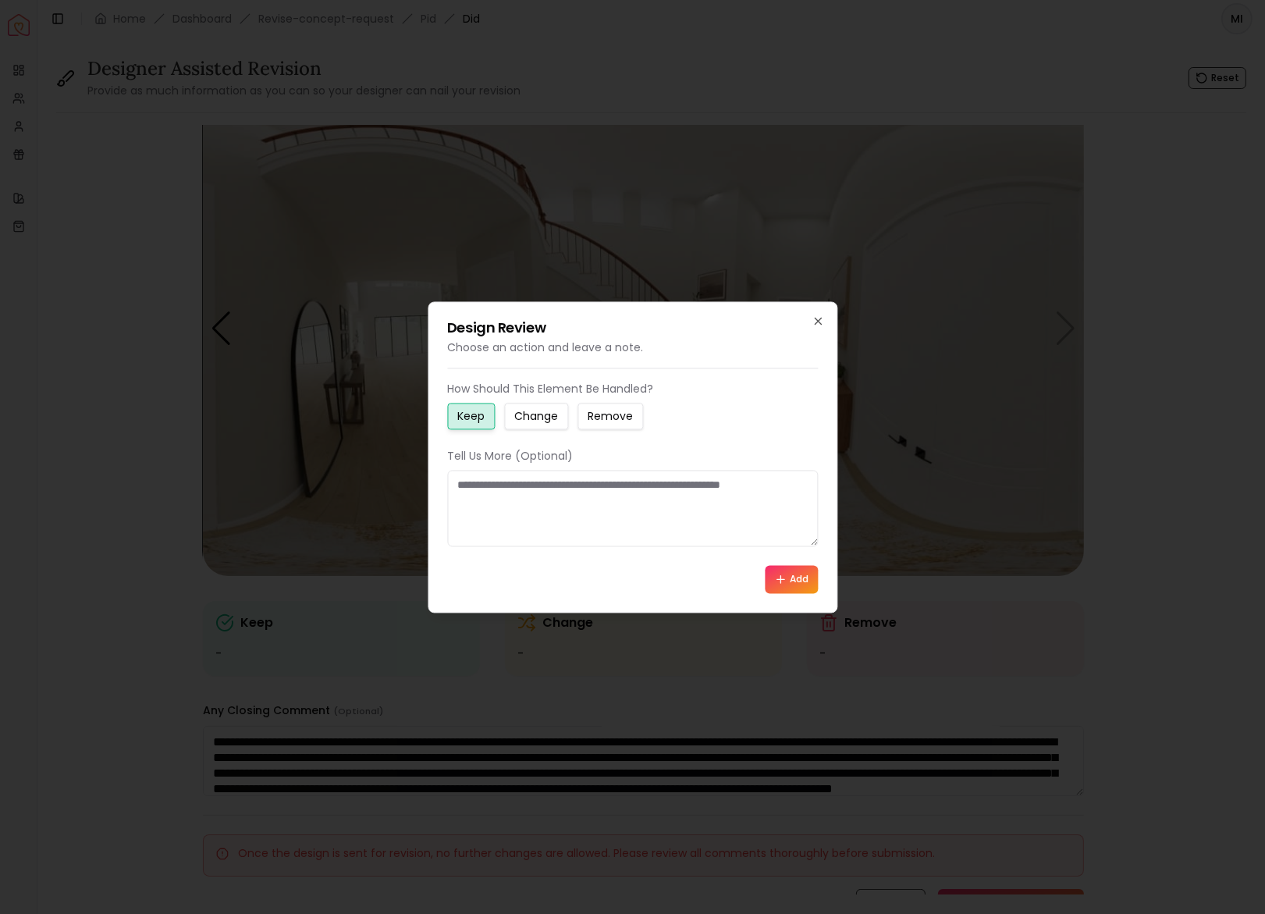
click at [827, 319] on div "Design Review Choose an action and leave a note. How Should This Element Be Han…" at bounding box center [633, 456] width 410 height 311
click at [813, 319] on icon "button" at bounding box center [818, 321] width 12 height 12
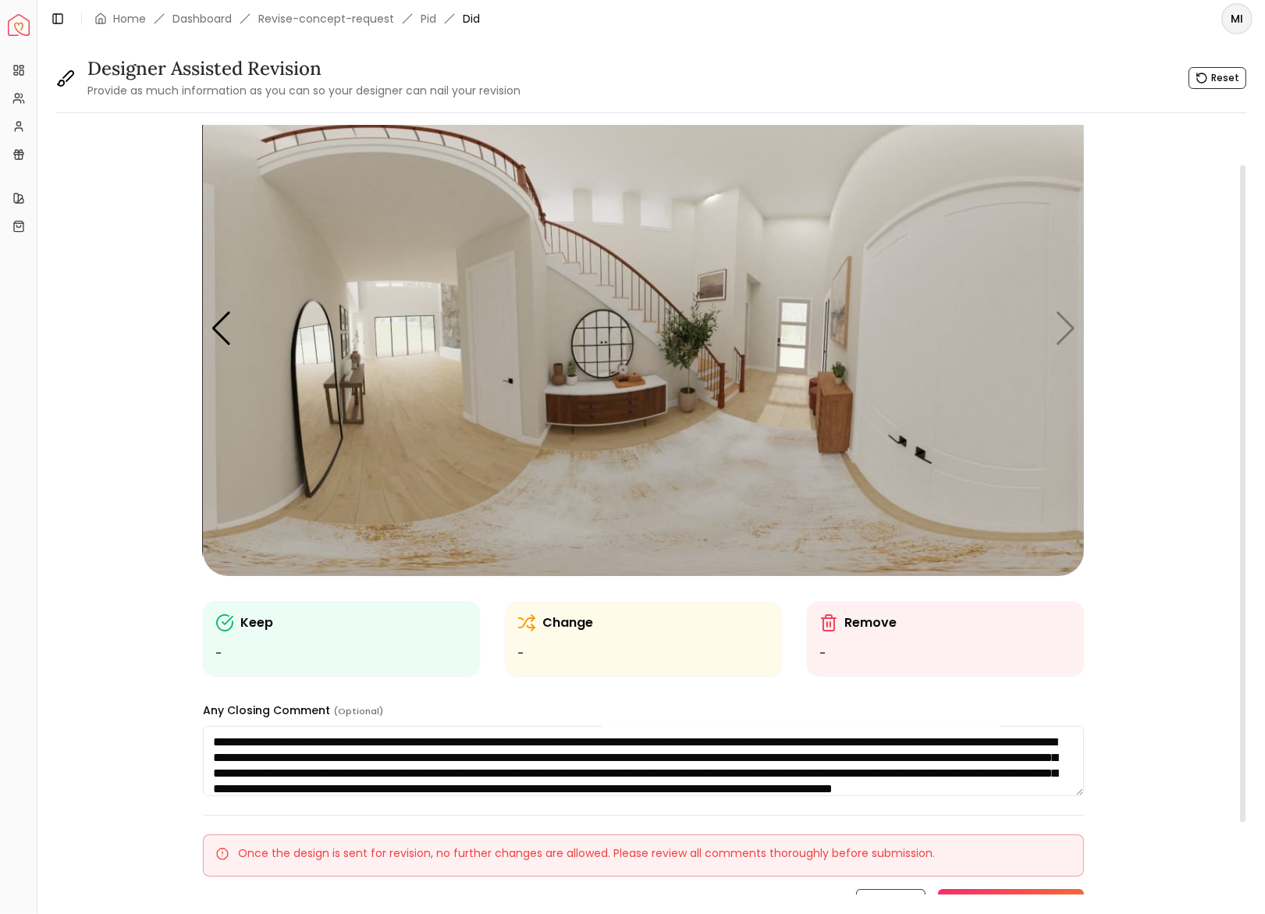
click at [1066, 326] on img "6 / 6" at bounding box center [643, 328] width 881 height 496
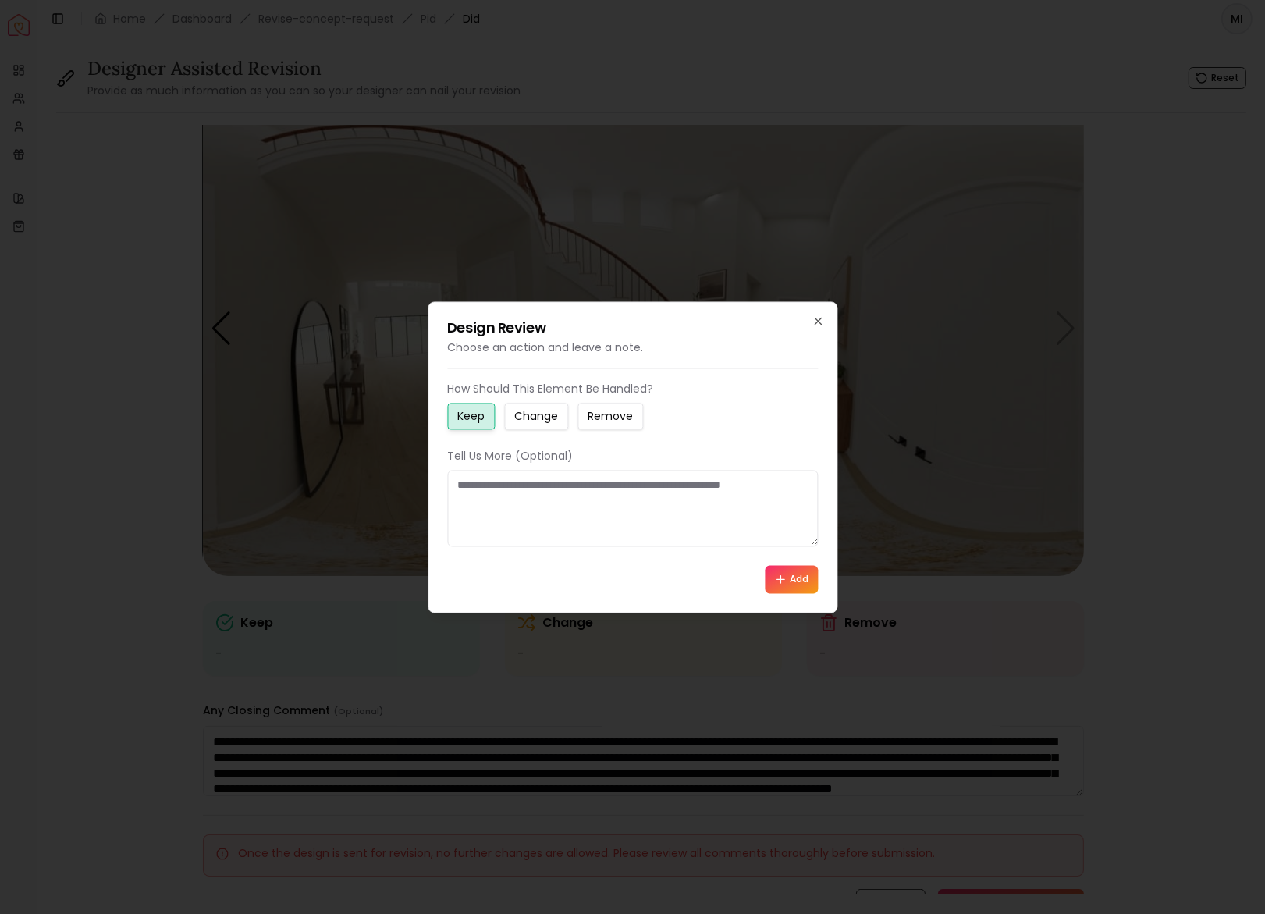
click at [825, 320] on div "Design Review Choose an action and leave a note. How Should This Element Be Han…" at bounding box center [633, 456] width 410 height 311
click at [809, 315] on div "Design Review Choose an action and leave a note. How Should This Element Be Han…" at bounding box center [633, 456] width 410 height 311
click at [819, 326] on icon "button" at bounding box center [818, 321] width 12 height 12
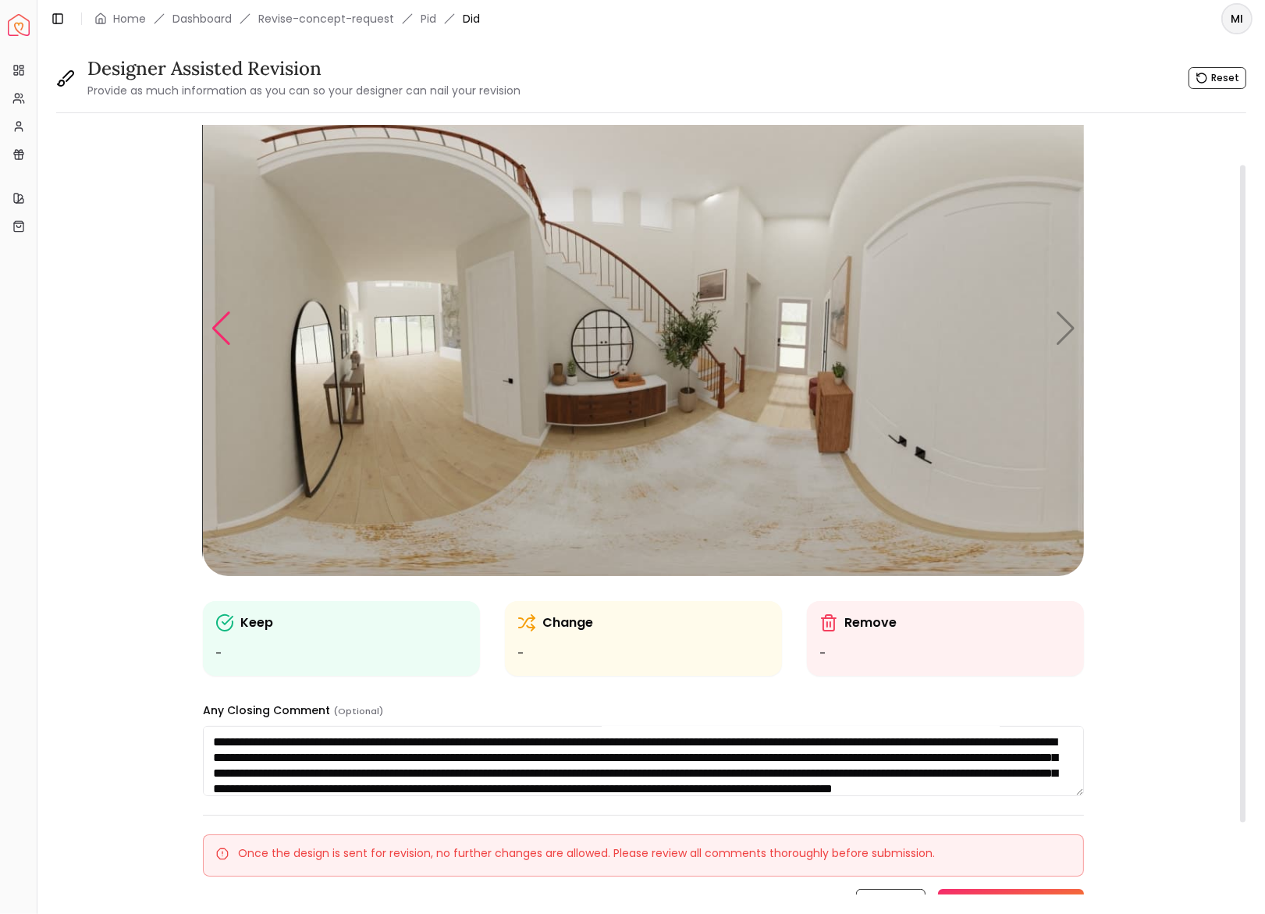
click at [218, 319] on div "Previous slide" at bounding box center [221, 328] width 21 height 34
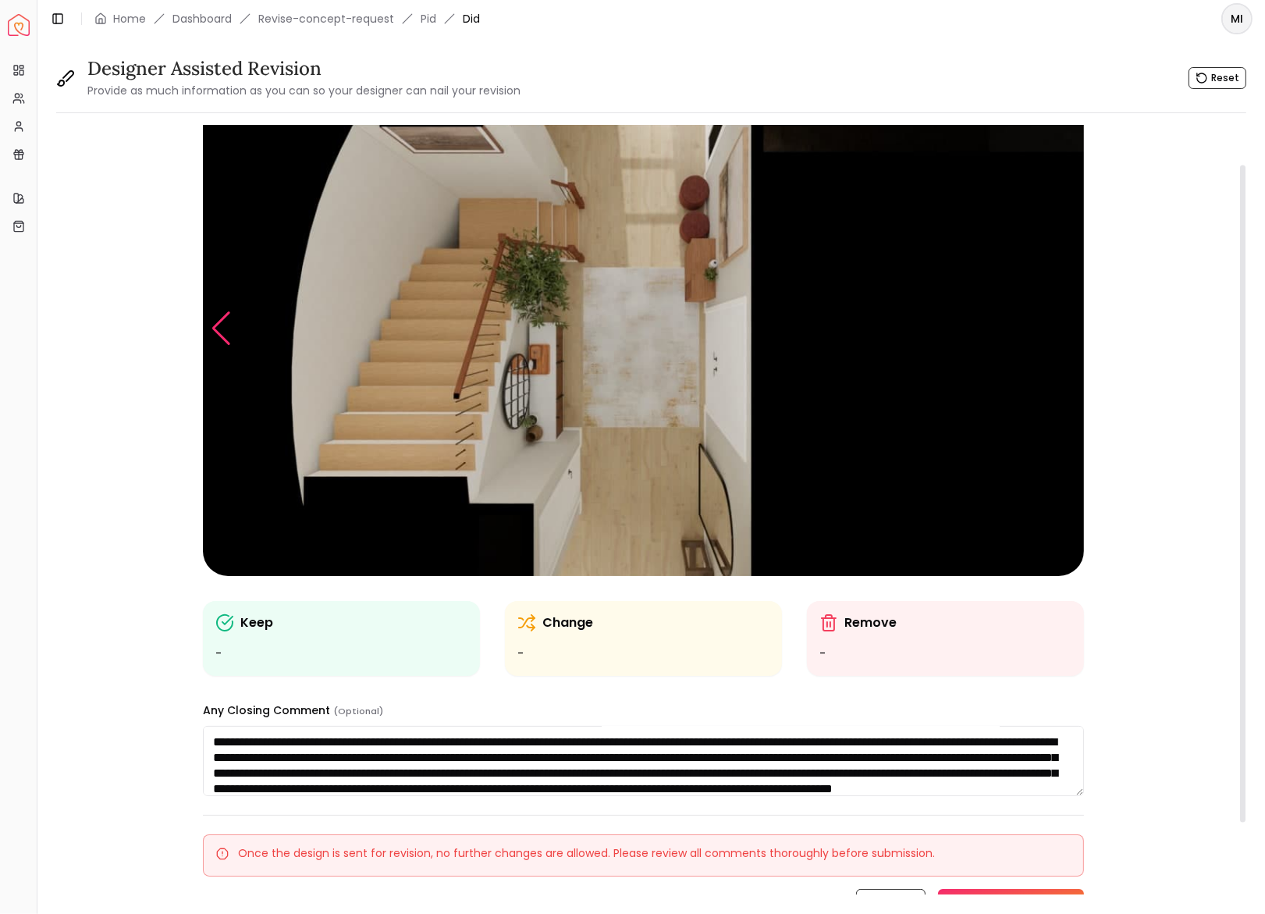
click at [218, 319] on div "Previous slide" at bounding box center [221, 328] width 21 height 34
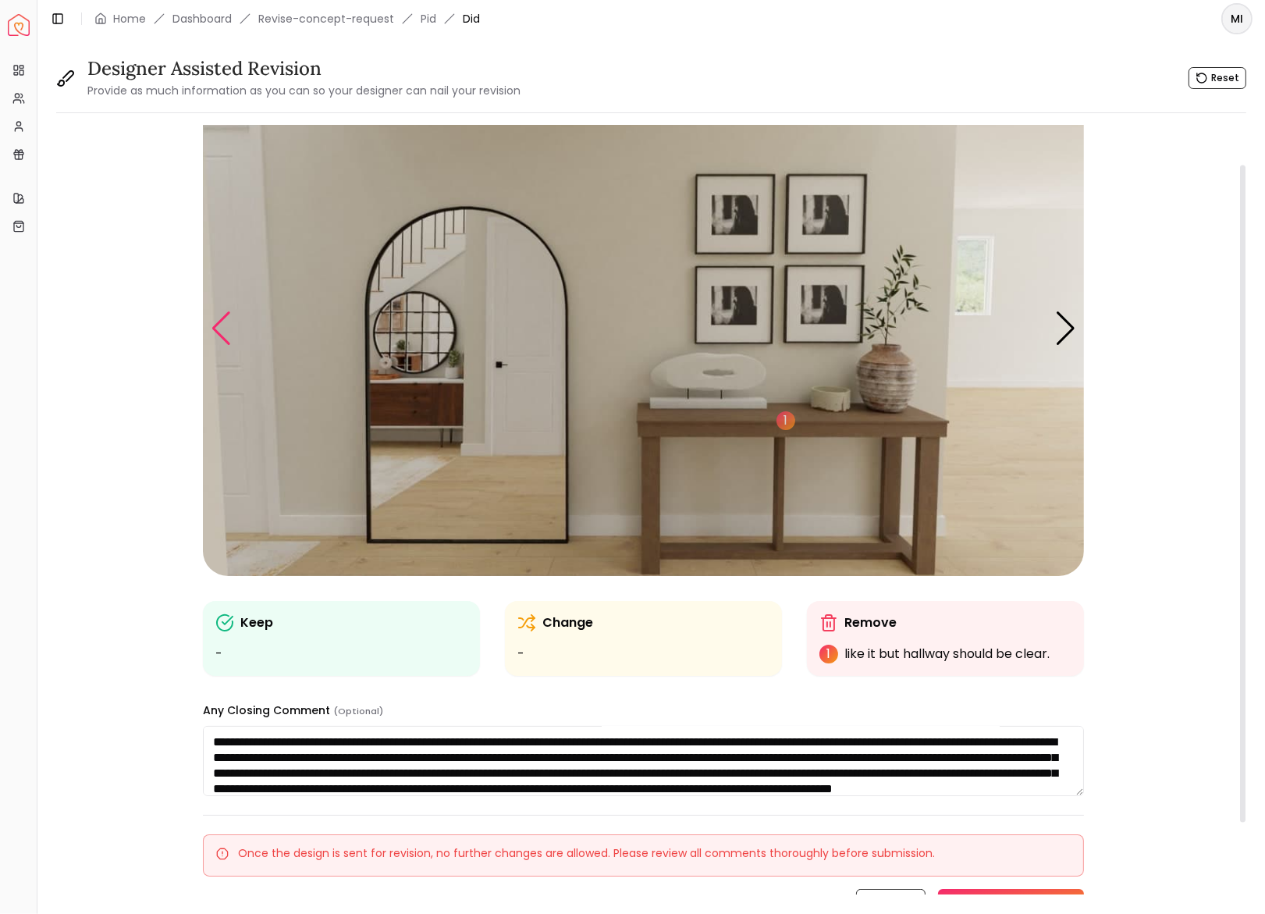
click at [218, 319] on div "Previous slide" at bounding box center [221, 328] width 21 height 34
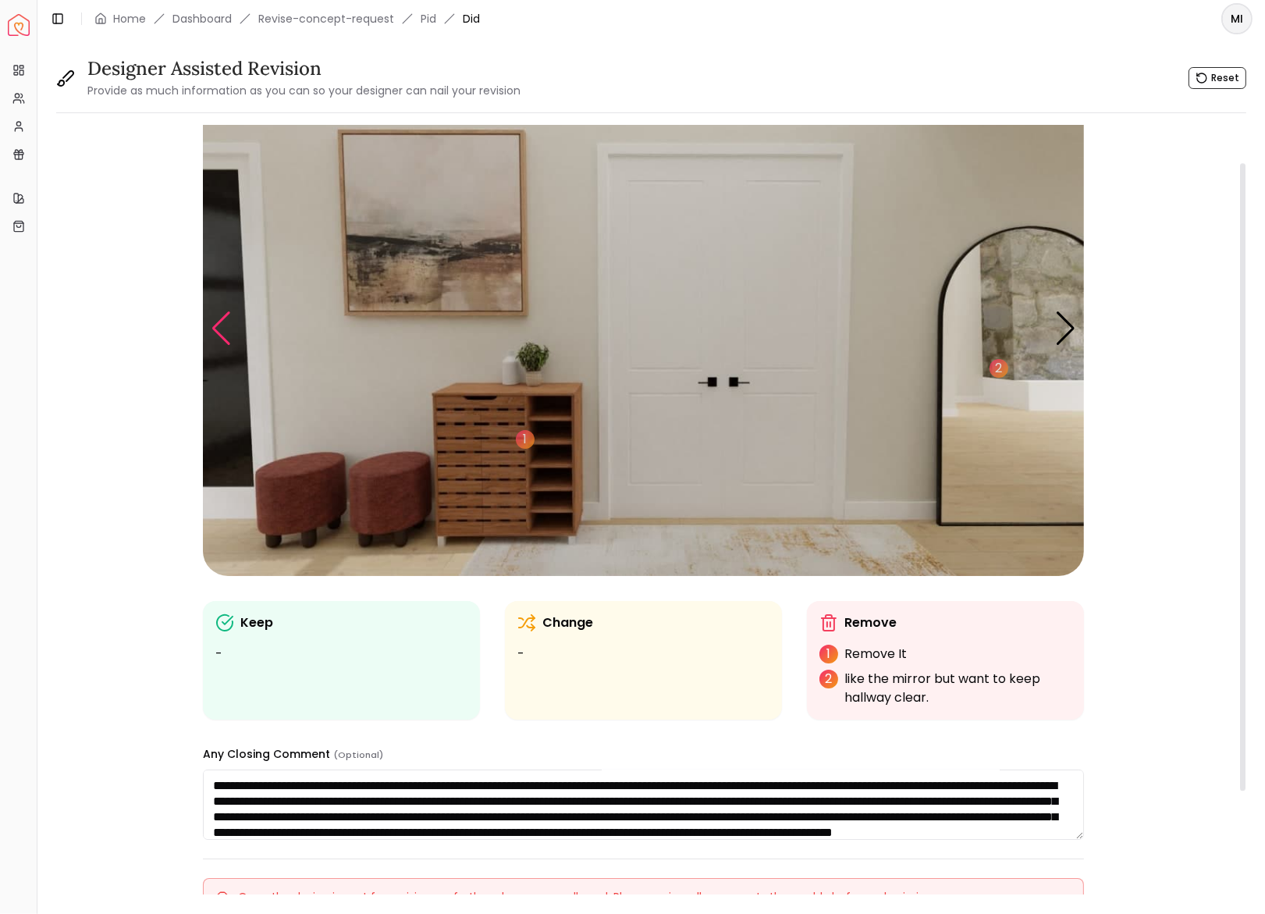
click at [218, 319] on div "Previous slide" at bounding box center [221, 328] width 21 height 34
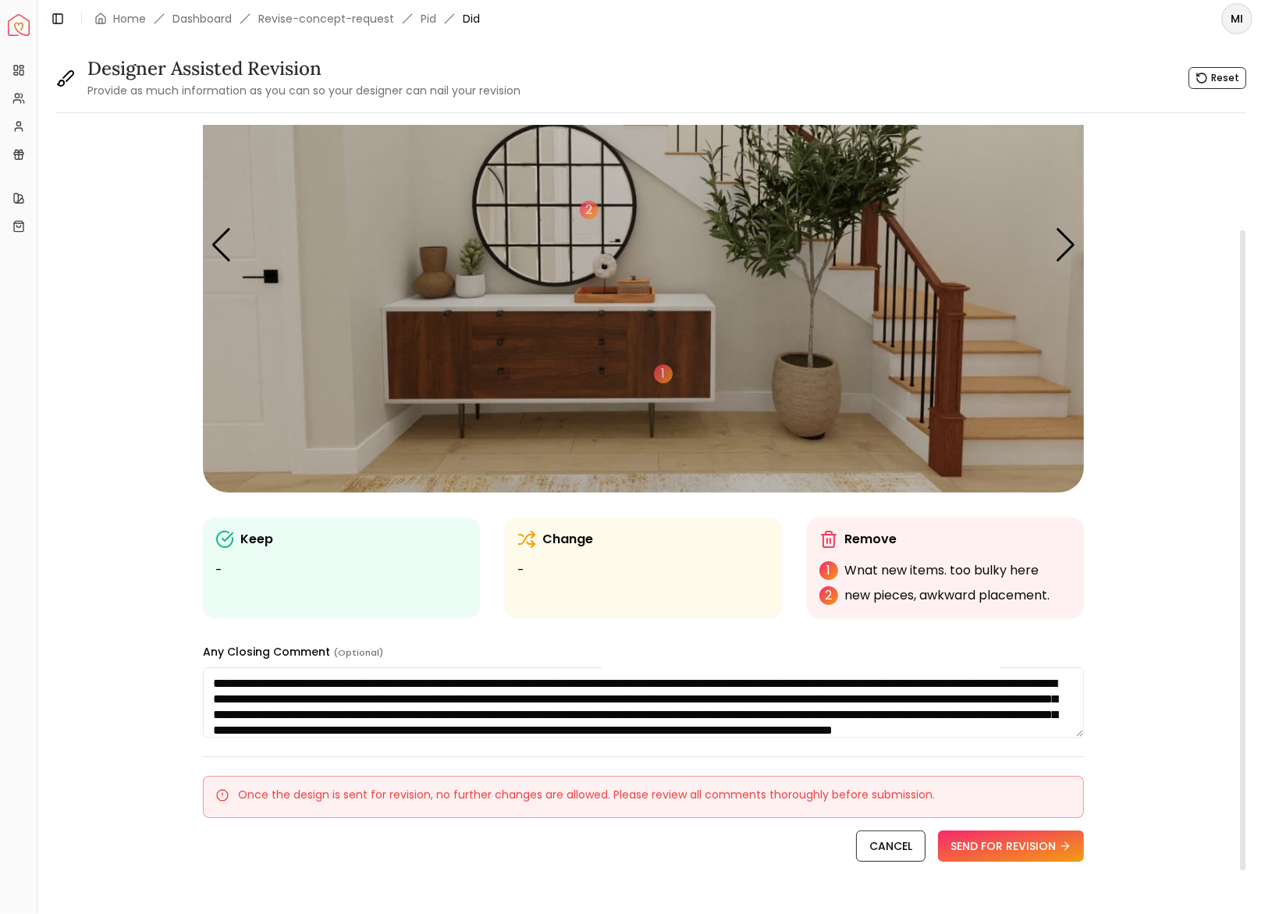
scroll to position [137, 0]
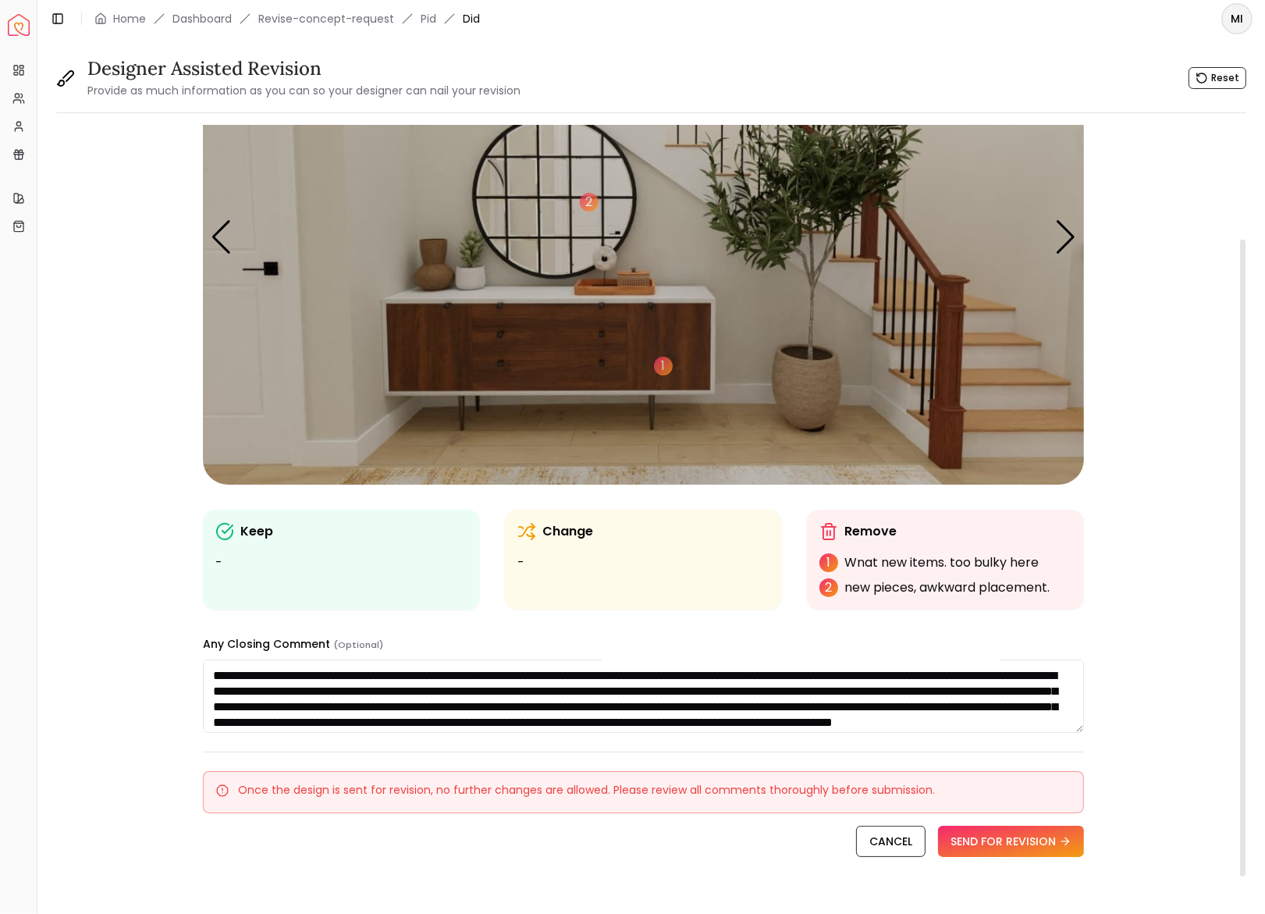
click at [1076, 870] on div "1 2 1 2 1 Keep - Change - Remove 1 Wnat new items. too bulky here 2 new pieces,…" at bounding box center [643, 460] width 881 height 943
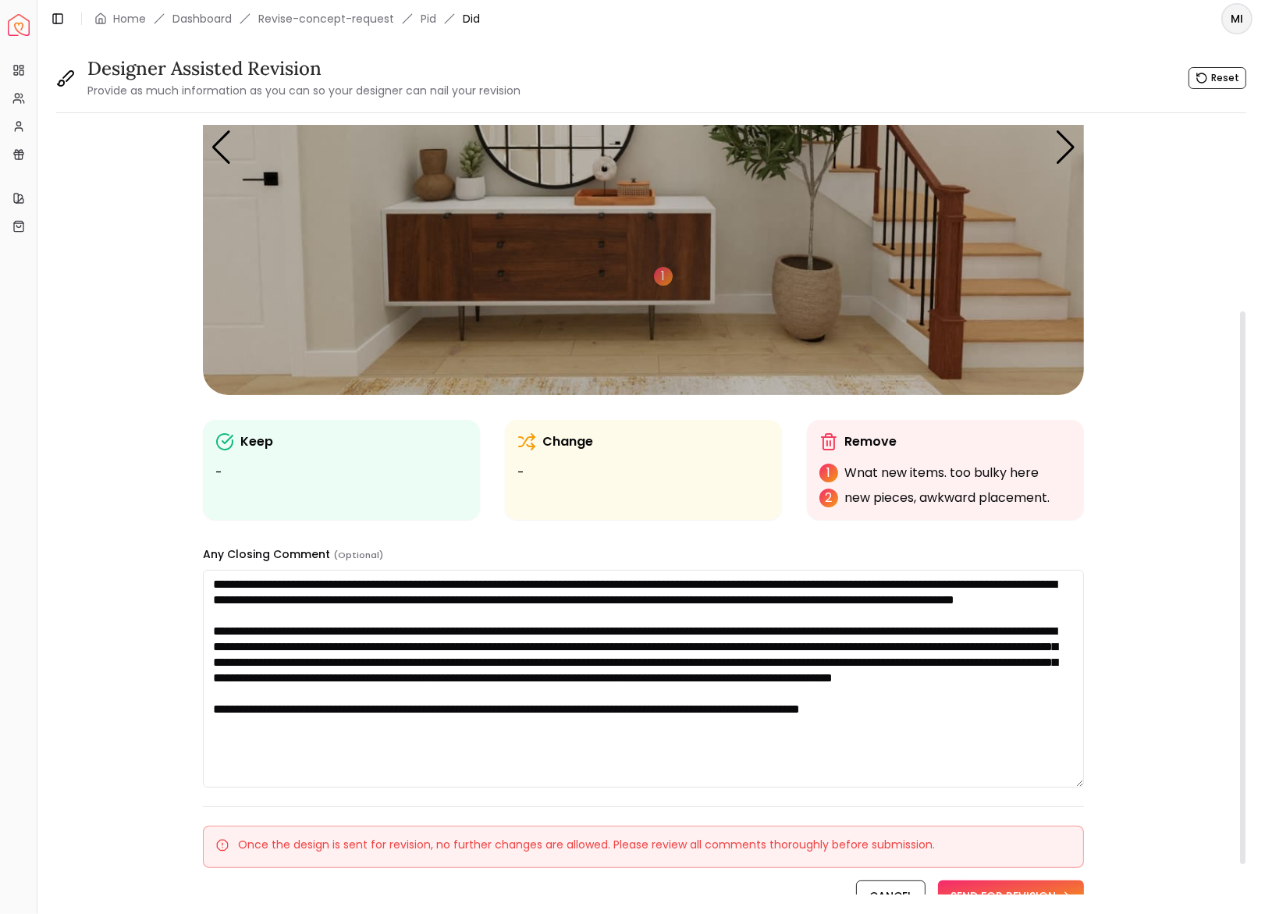
scroll to position [269, 0]
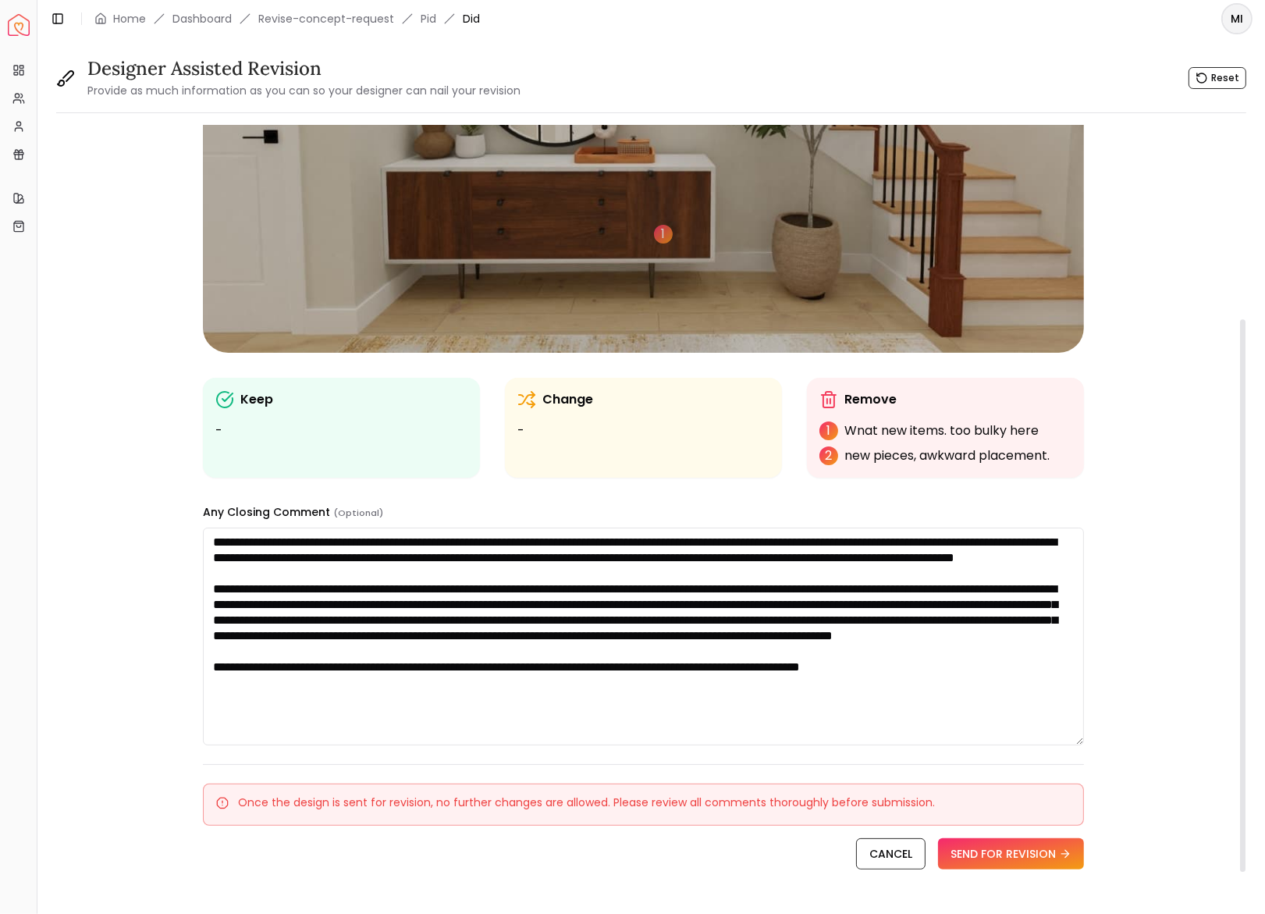
click at [944, 699] on textarea at bounding box center [643, 637] width 881 height 218
type textarea "**********"
click at [1034, 846] on button "SEND FOR REVISION" at bounding box center [1011, 853] width 146 height 31
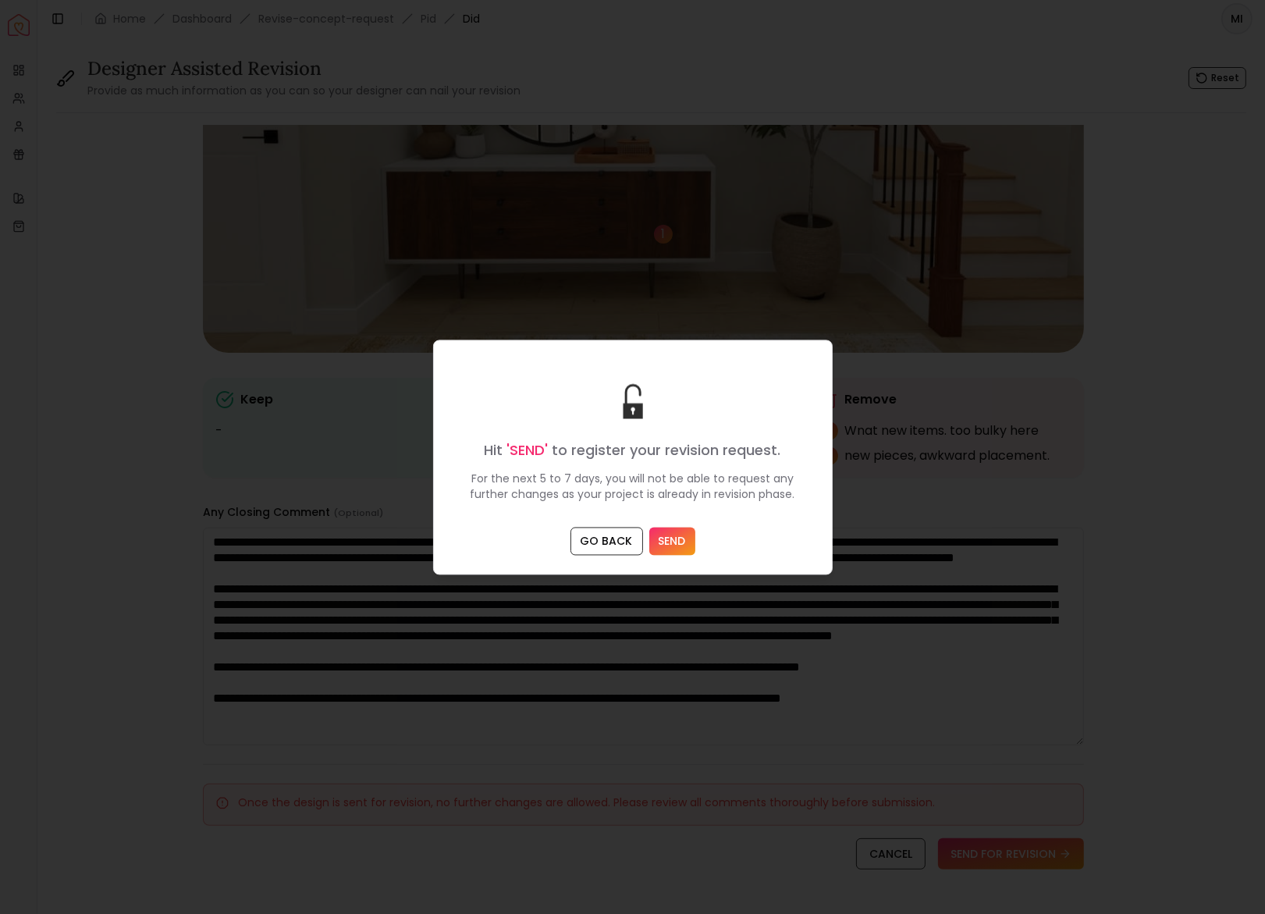
click at [681, 543] on button "SEND" at bounding box center [673, 541] width 46 height 28
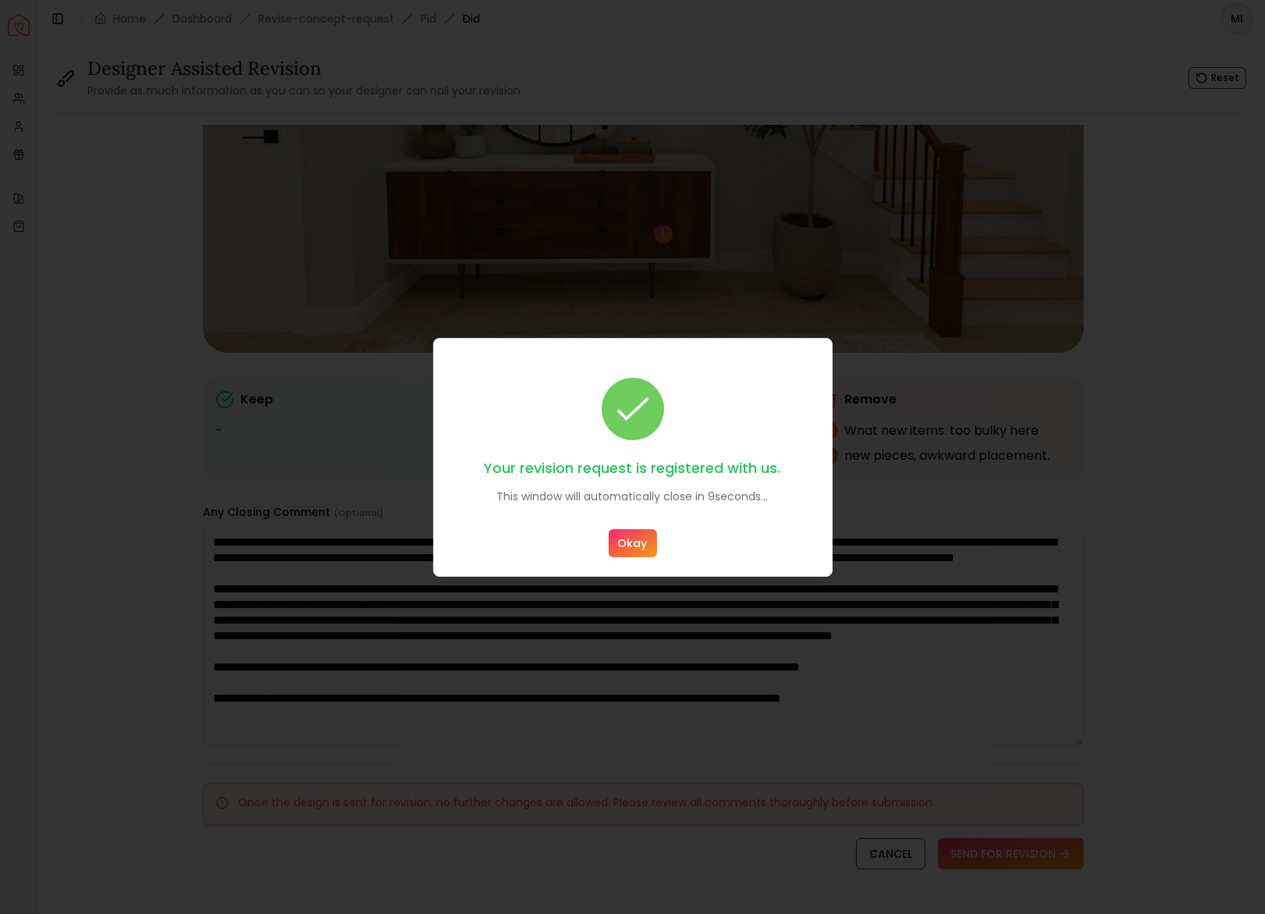
click at [642, 546] on button "Okay" at bounding box center [633, 543] width 48 height 28
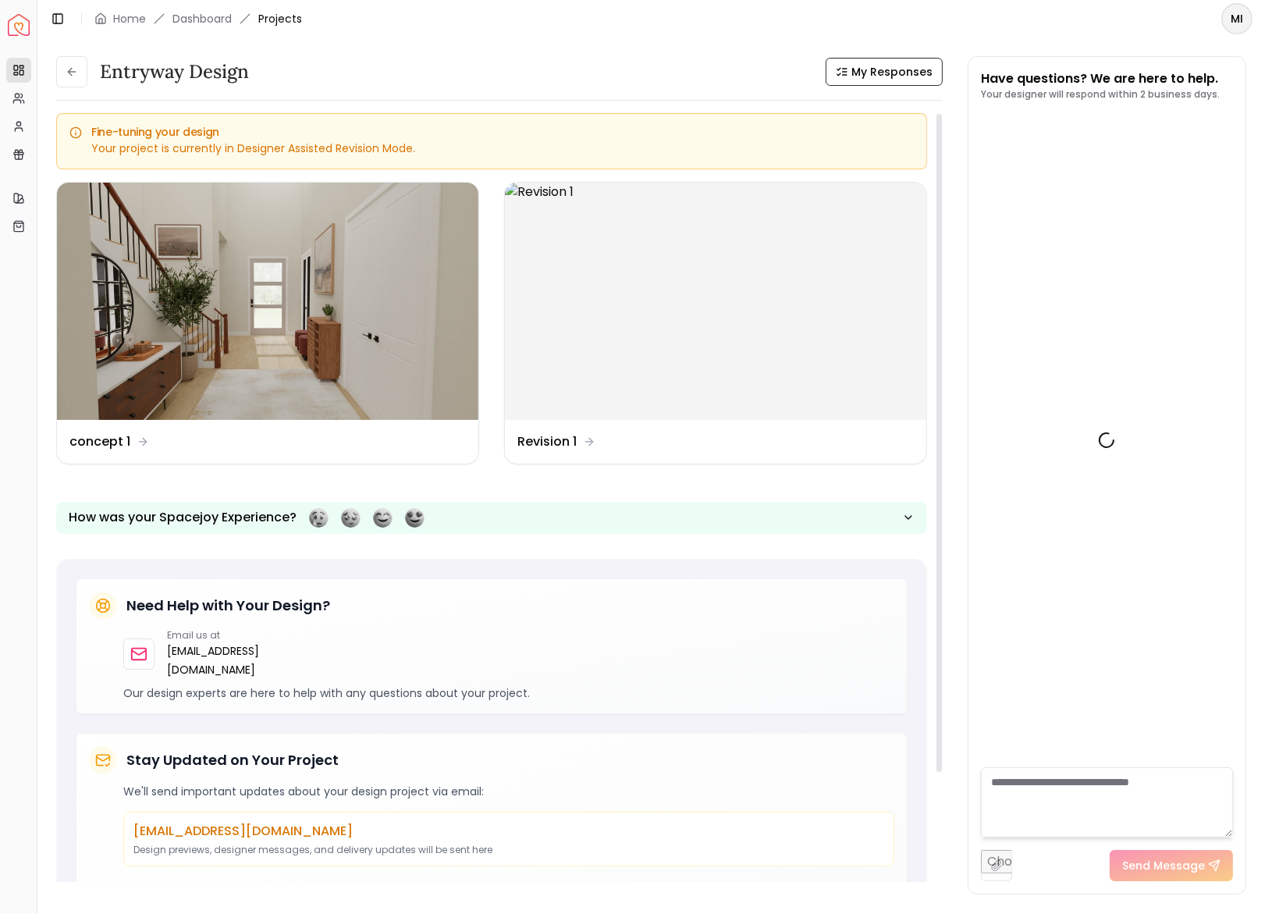
scroll to position [3156, 0]
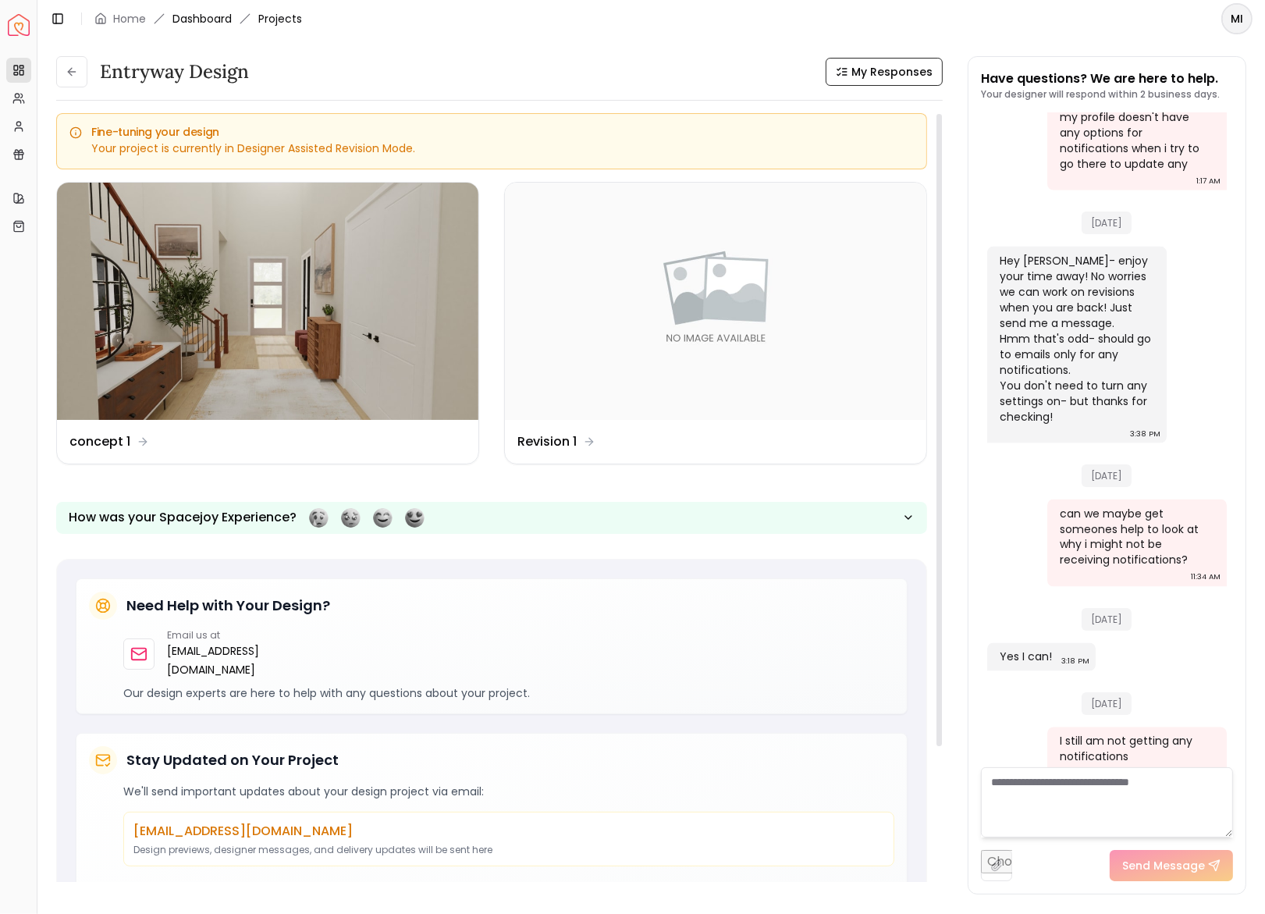
click at [205, 14] on link "Dashboard" at bounding box center [202, 19] width 59 height 16
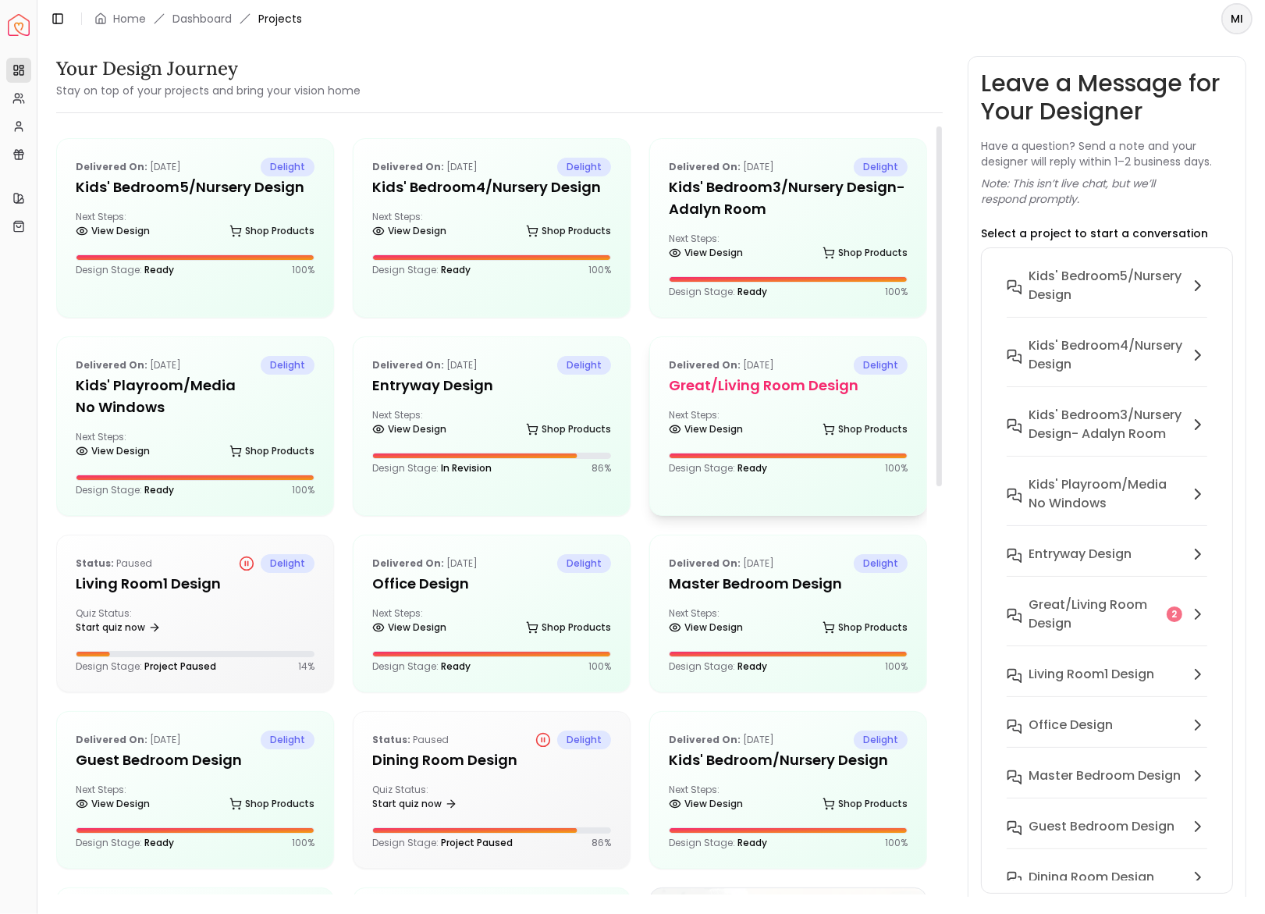
click at [750, 387] on h5 "Great/Living Room design" at bounding box center [788, 386] width 239 height 22
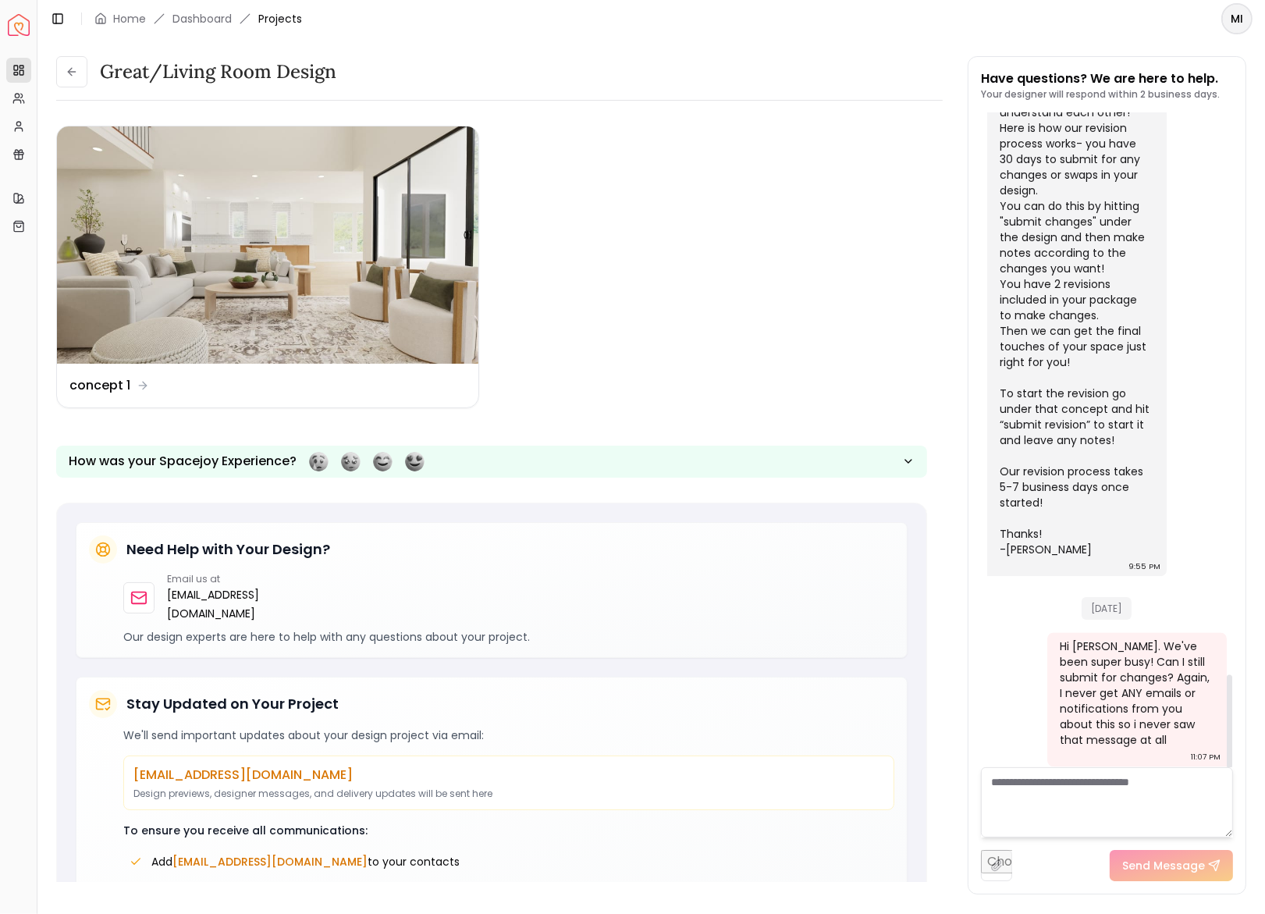
click at [1045, 817] on textarea at bounding box center [1107, 802] width 252 height 70
click at [995, 860] on input "file" at bounding box center [996, 865] width 31 height 31
type input "**********"
click at [1123, 810] on textarea at bounding box center [1107, 802] width 252 height 70
type textarea "**********"
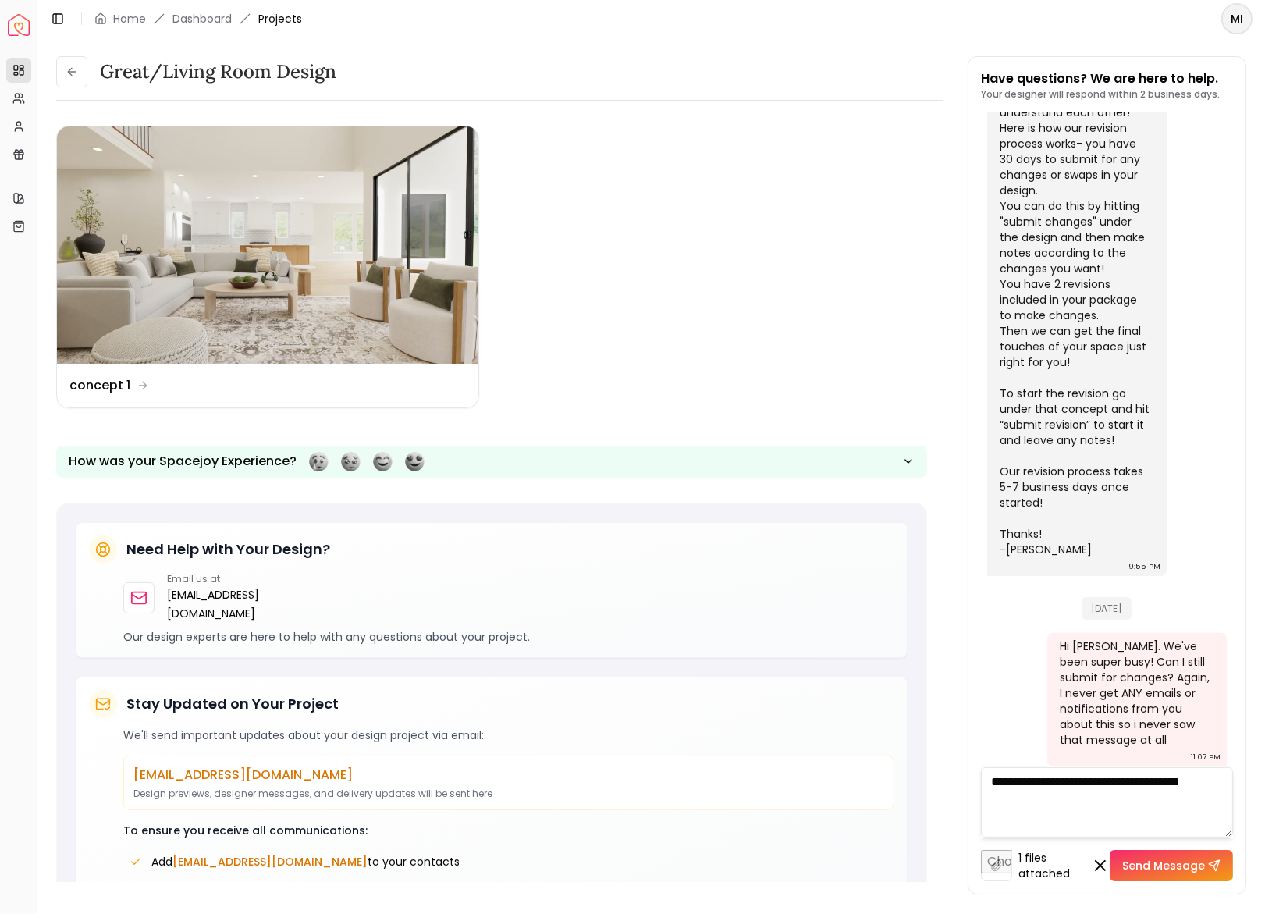
click at [1169, 867] on button "Send Message" at bounding box center [1171, 865] width 123 height 31
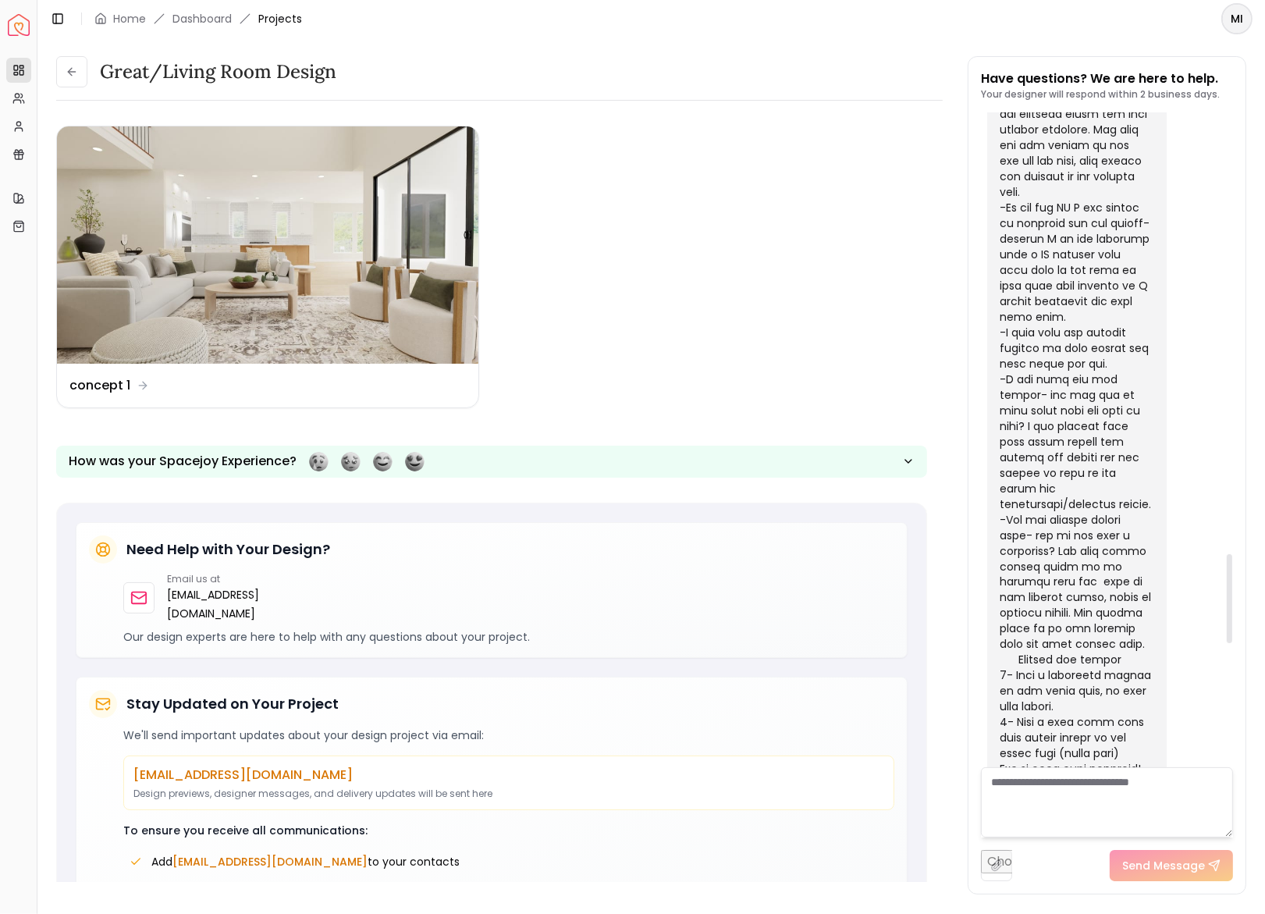
scroll to position [3513, 0]
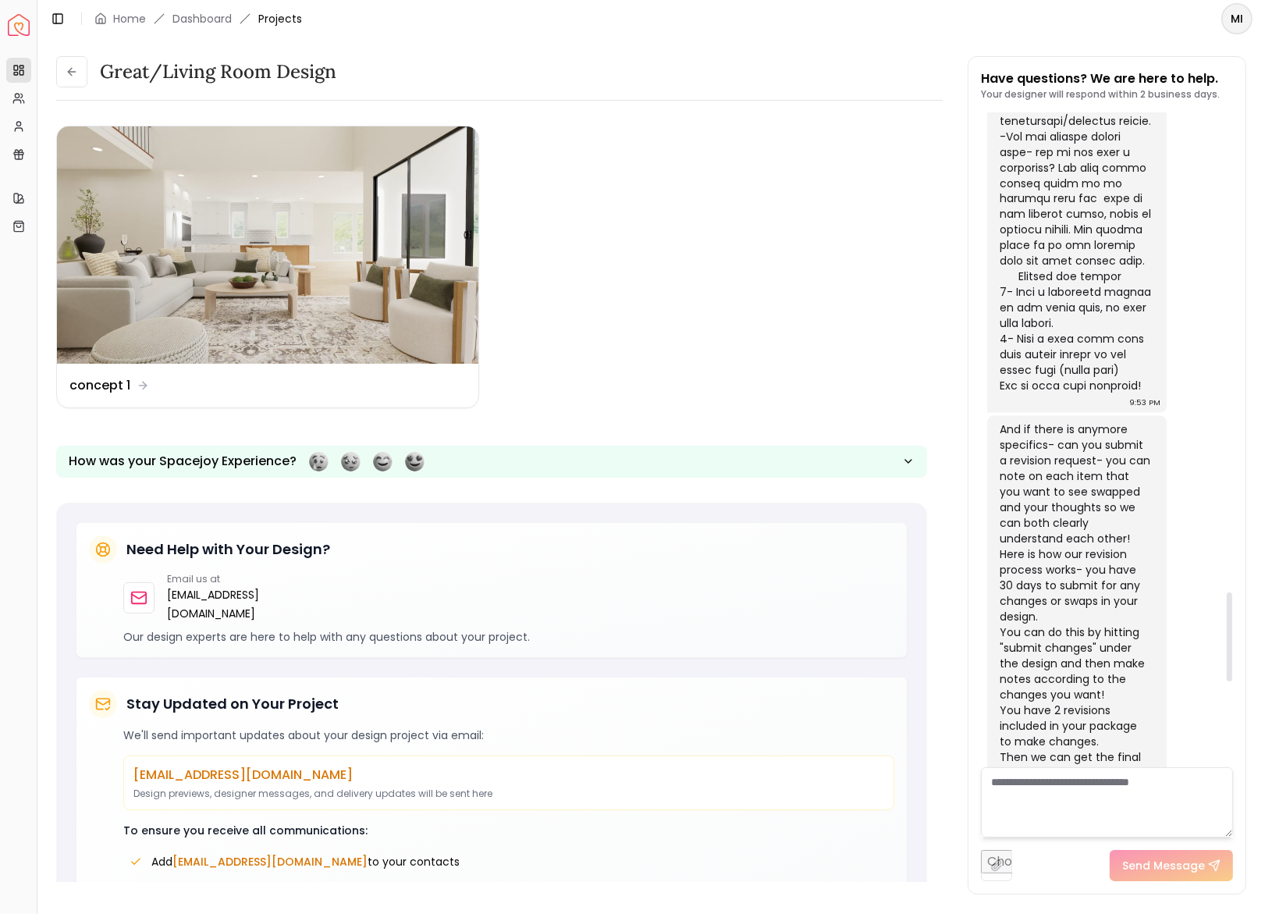
click at [1107, 777] on textarea at bounding box center [1107, 802] width 252 height 70
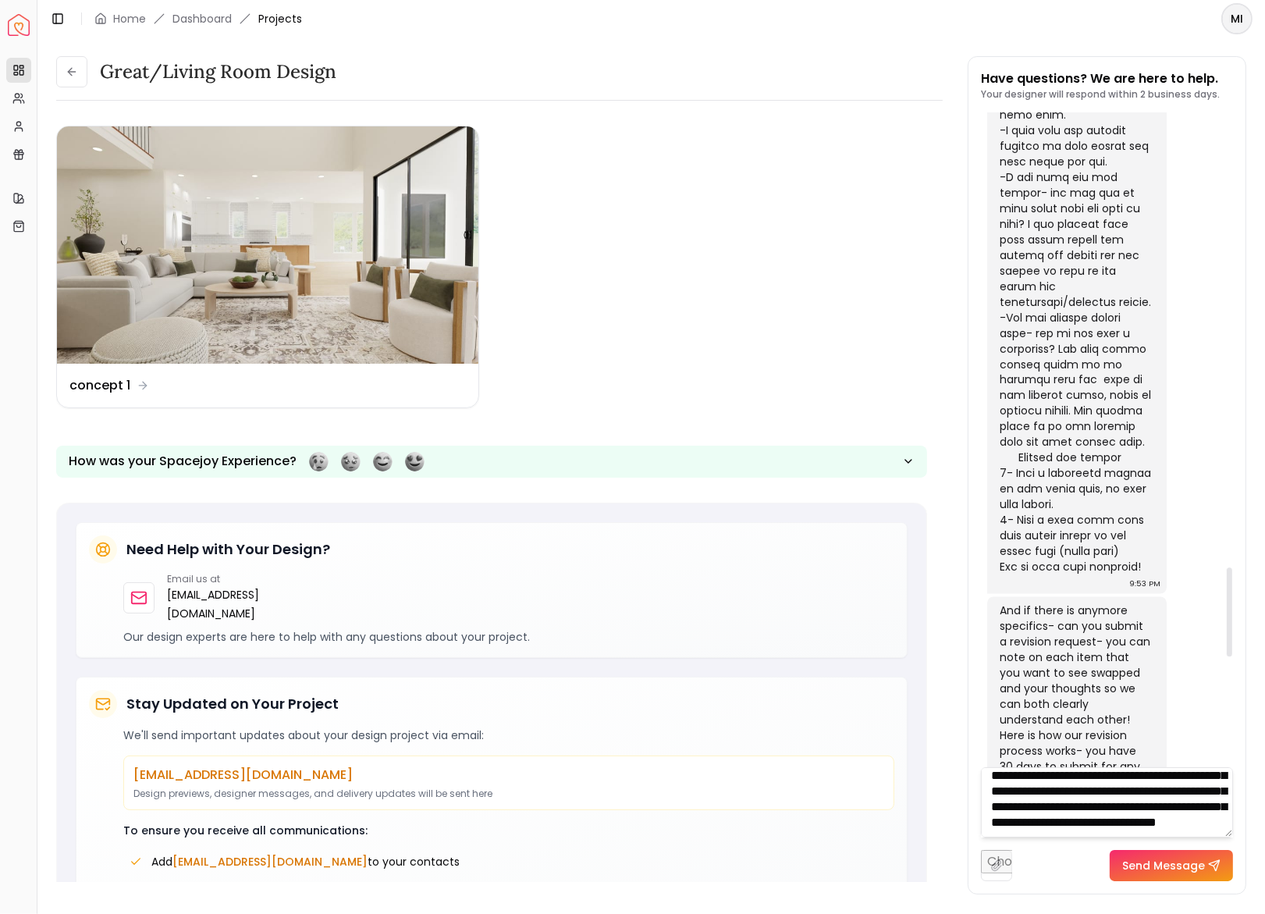
scroll to position [94, 0]
type textarea "**********"
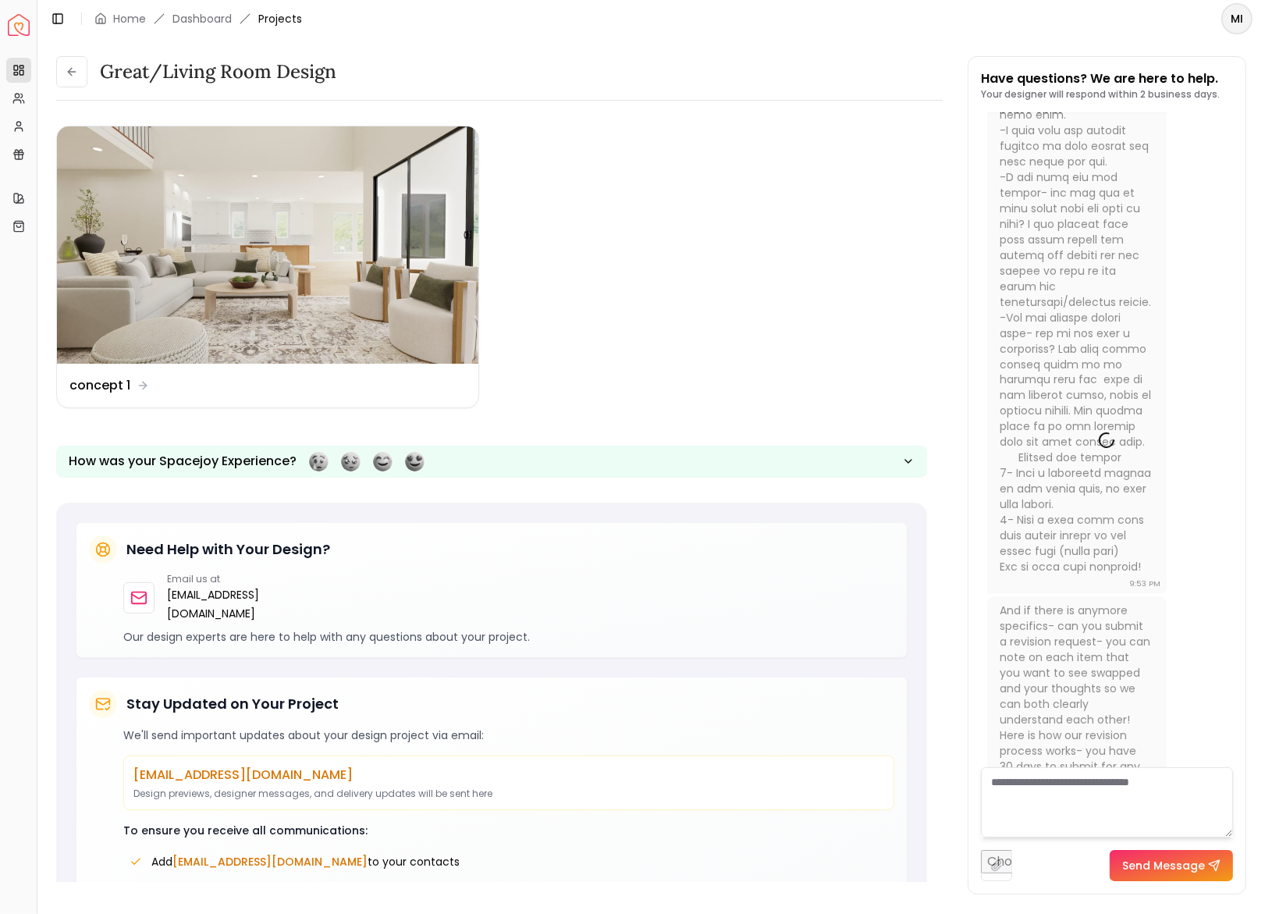
scroll to position [0, 0]
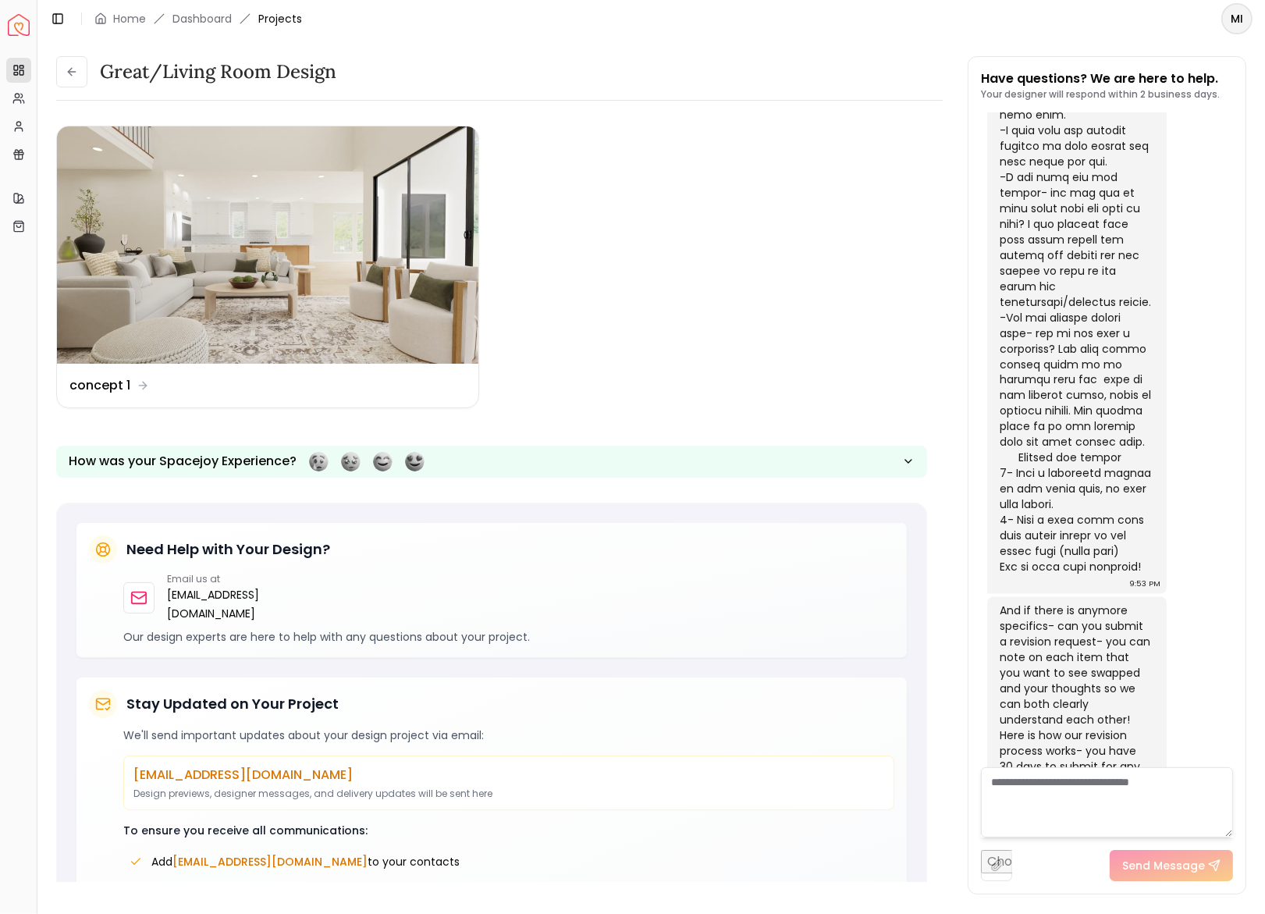
click at [995, 870] on input "file" at bounding box center [996, 865] width 31 height 31
type input "**********"
click at [1109, 788] on textarea at bounding box center [1107, 802] width 252 height 70
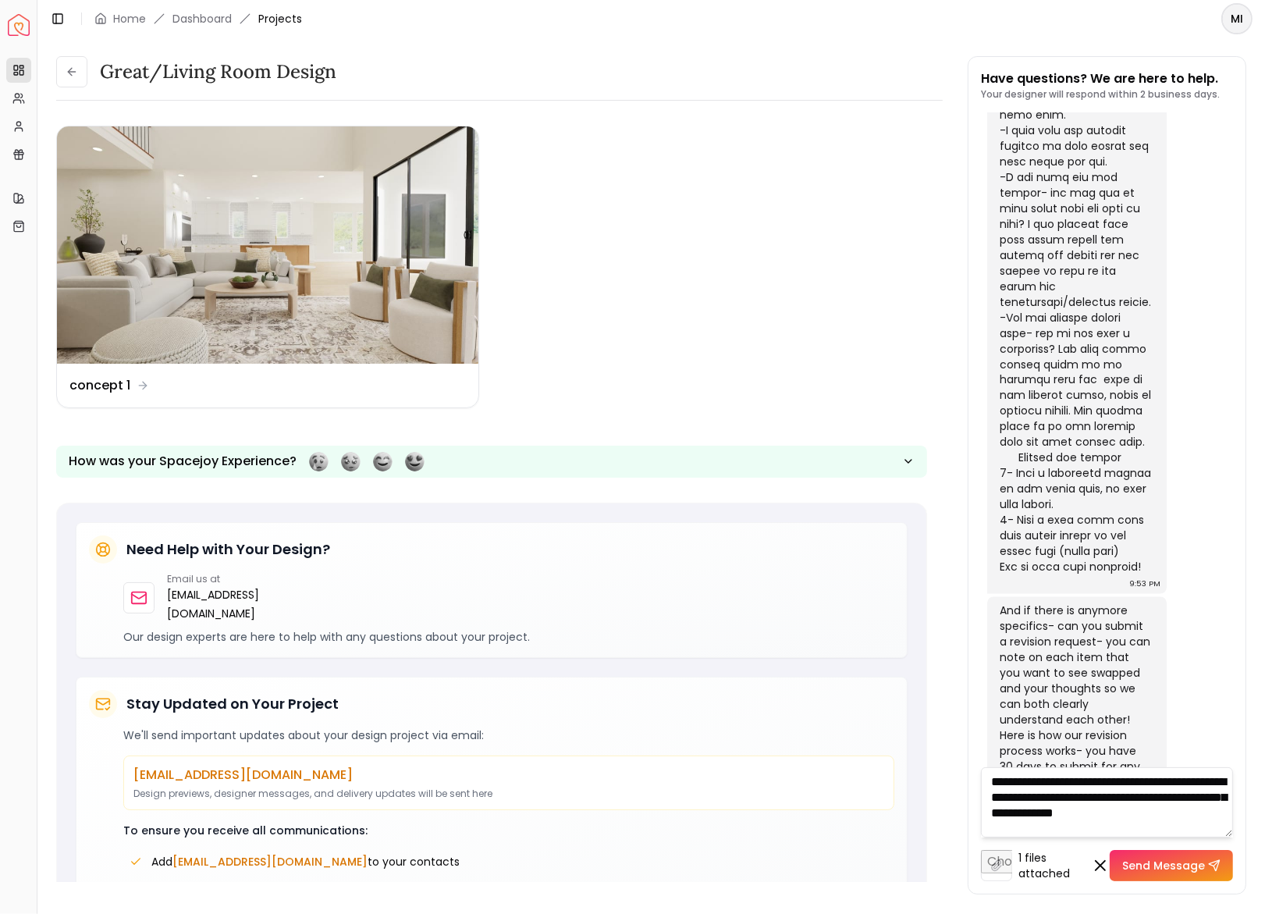
scroll to position [1, 0]
type textarea "**********"
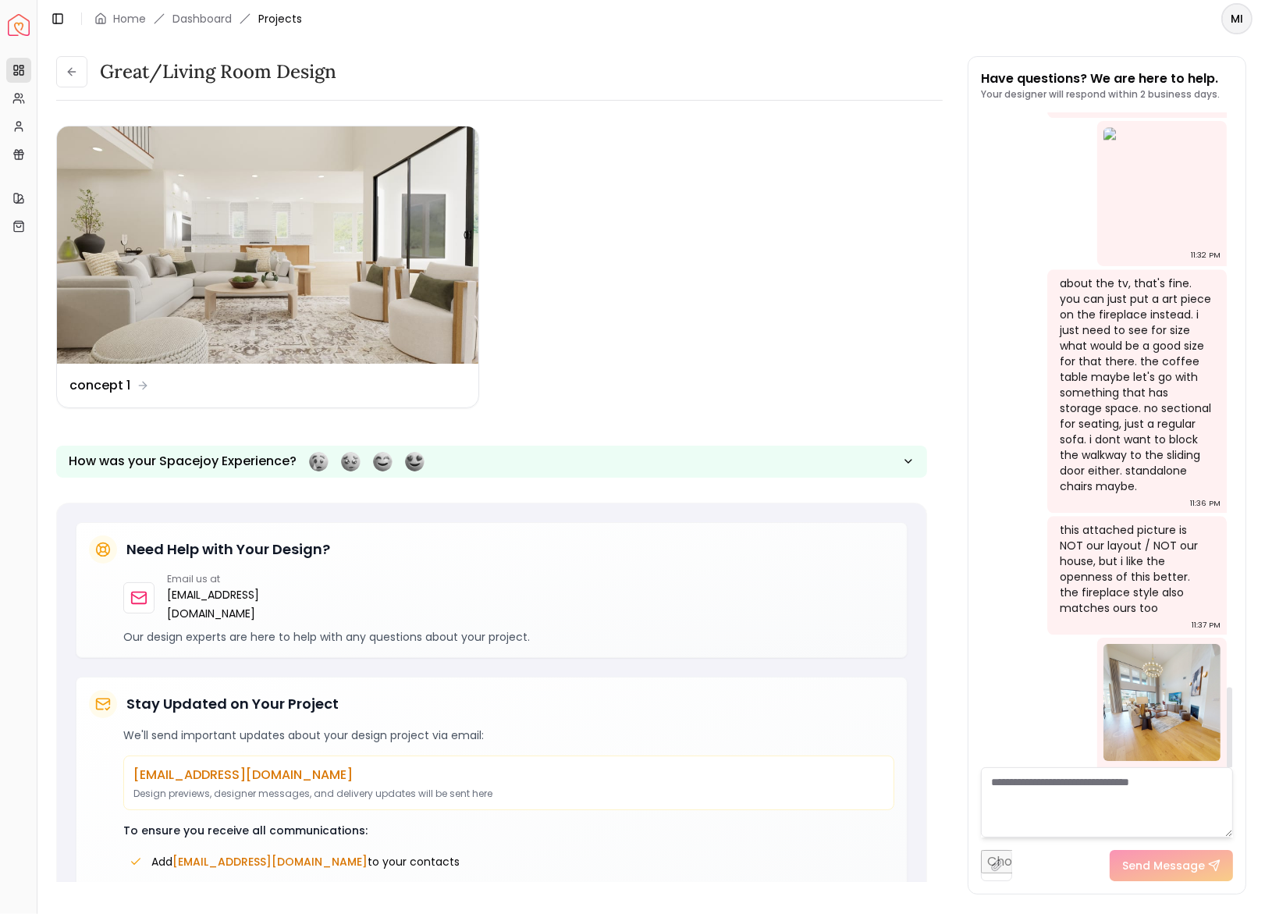
scroll to position [0, 0]
click at [1170, 680] on img at bounding box center [1162, 702] width 117 height 117
click at [1052, 780] on textarea at bounding box center [1107, 802] width 252 height 70
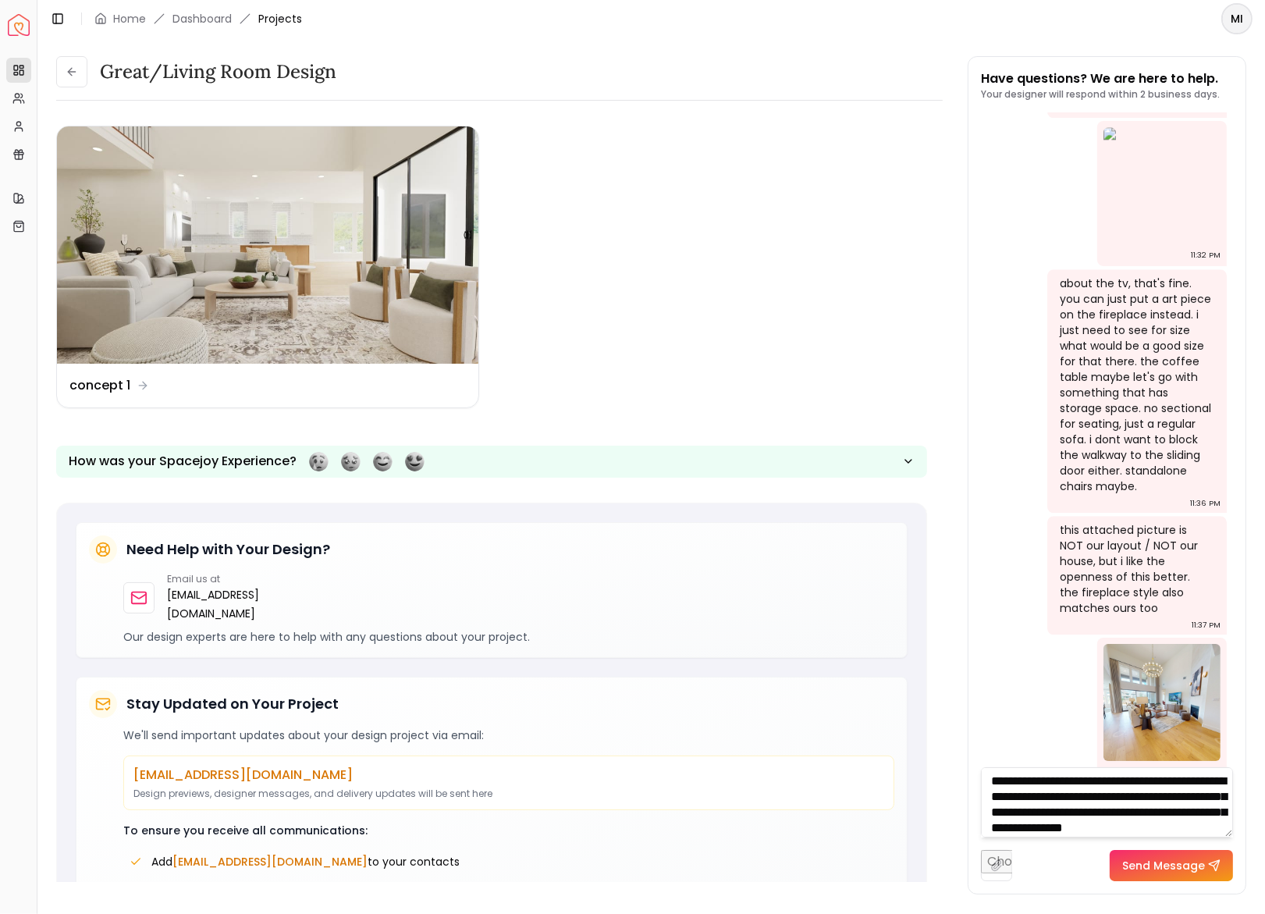
scroll to position [16, 0]
type textarea "**********"
click at [1184, 875] on button "Send Message" at bounding box center [1171, 865] width 123 height 31
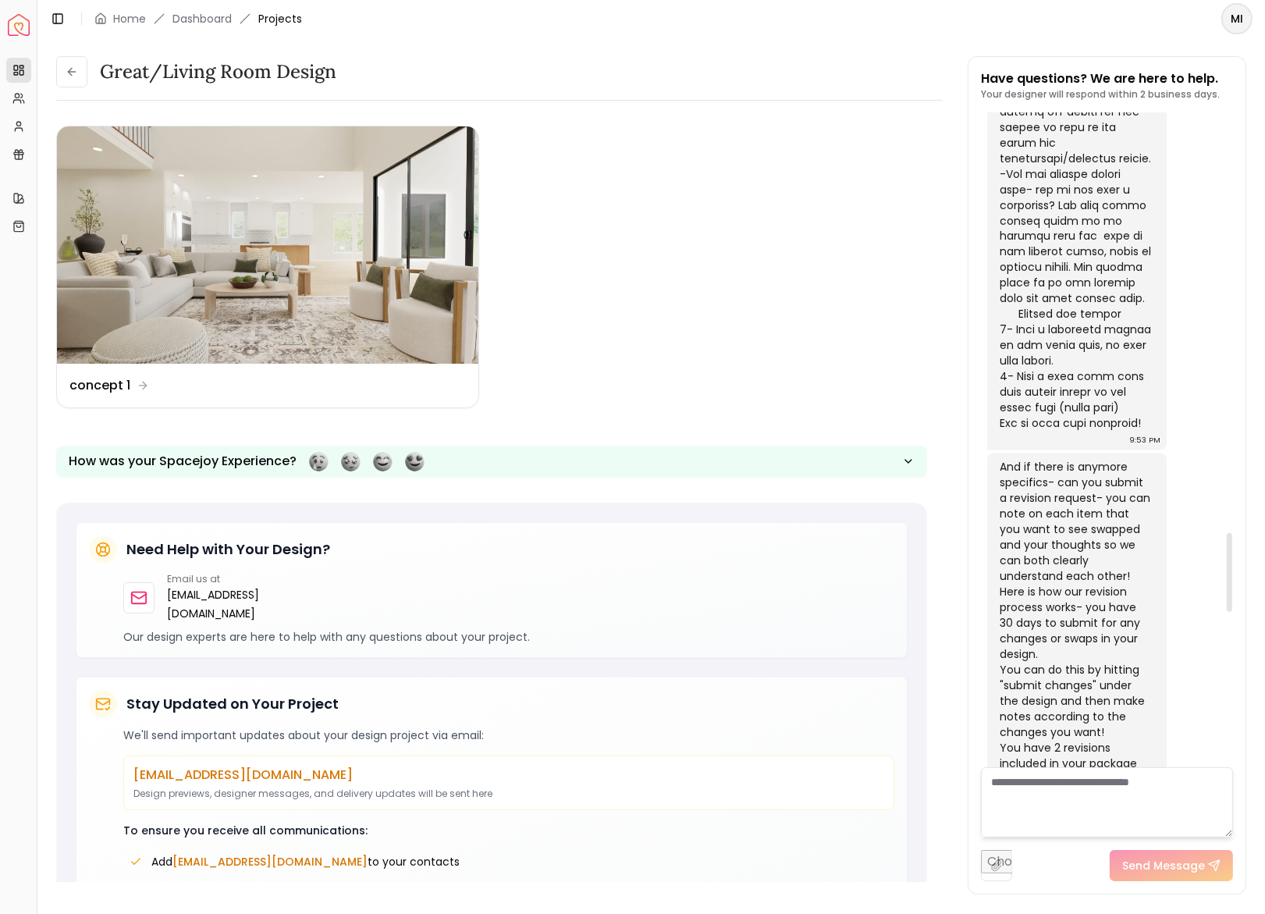
scroll to position [3309, 0]
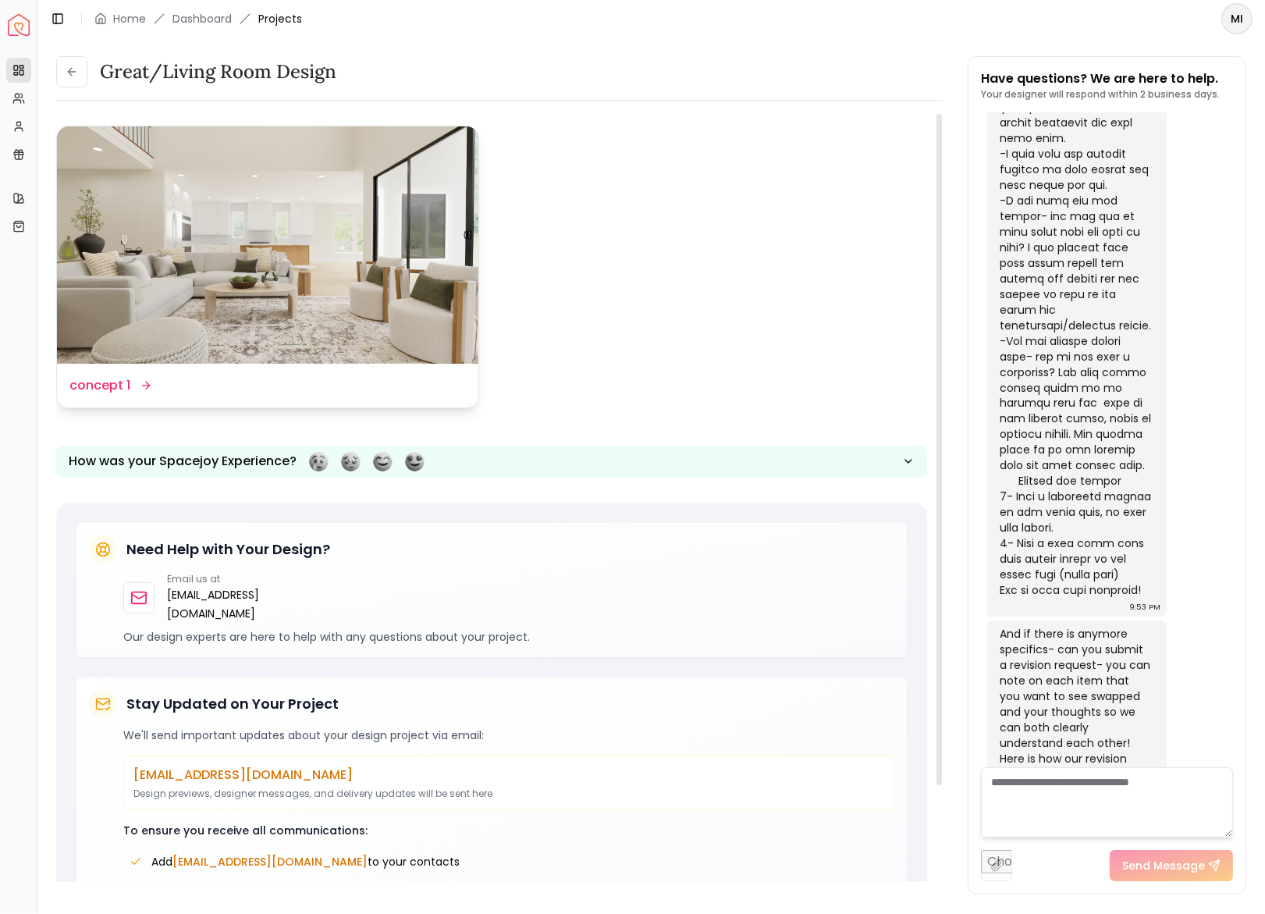
click at [421, 253] on img at bounding box center [268, 244] width 422 height 237
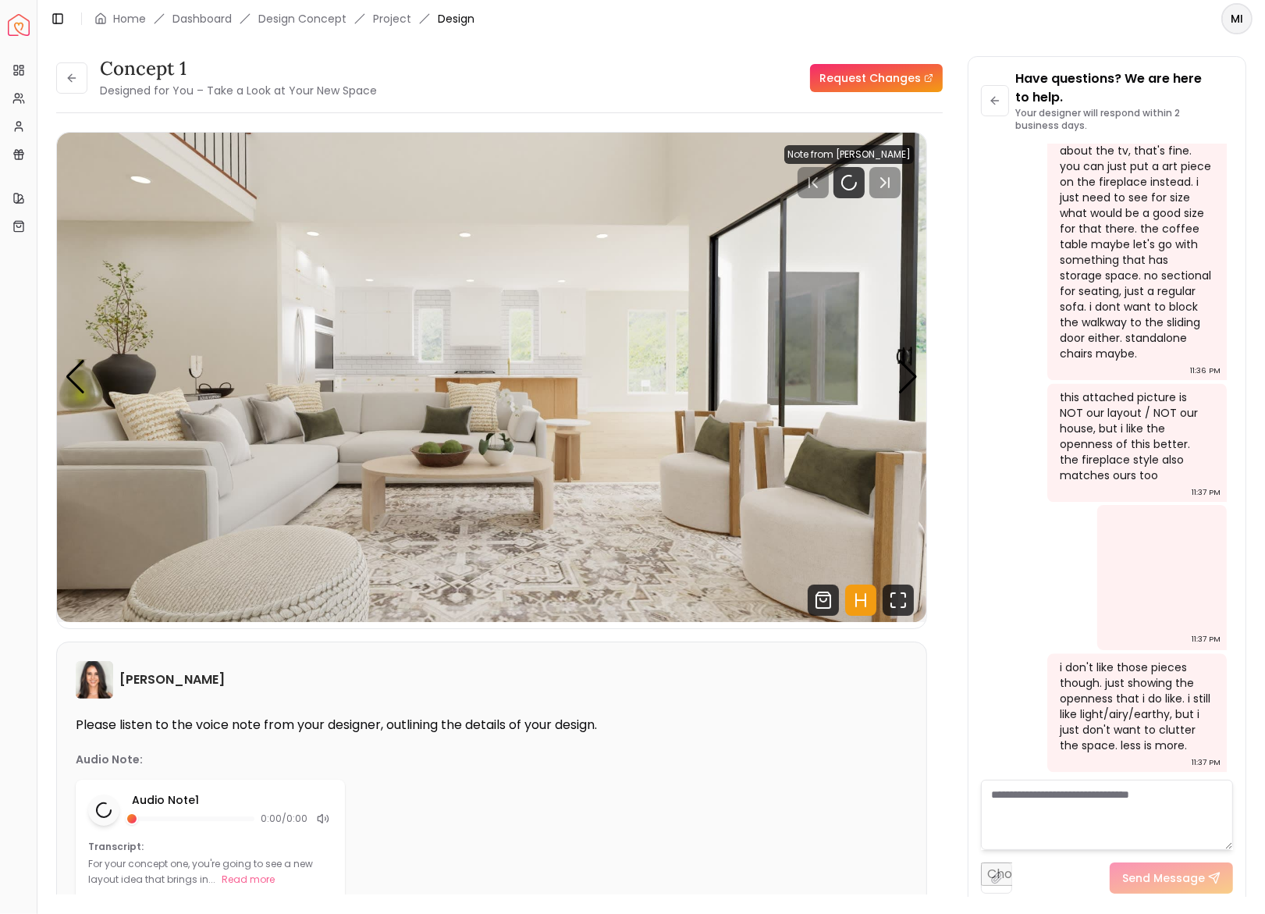
scroll to position [4177, 0]
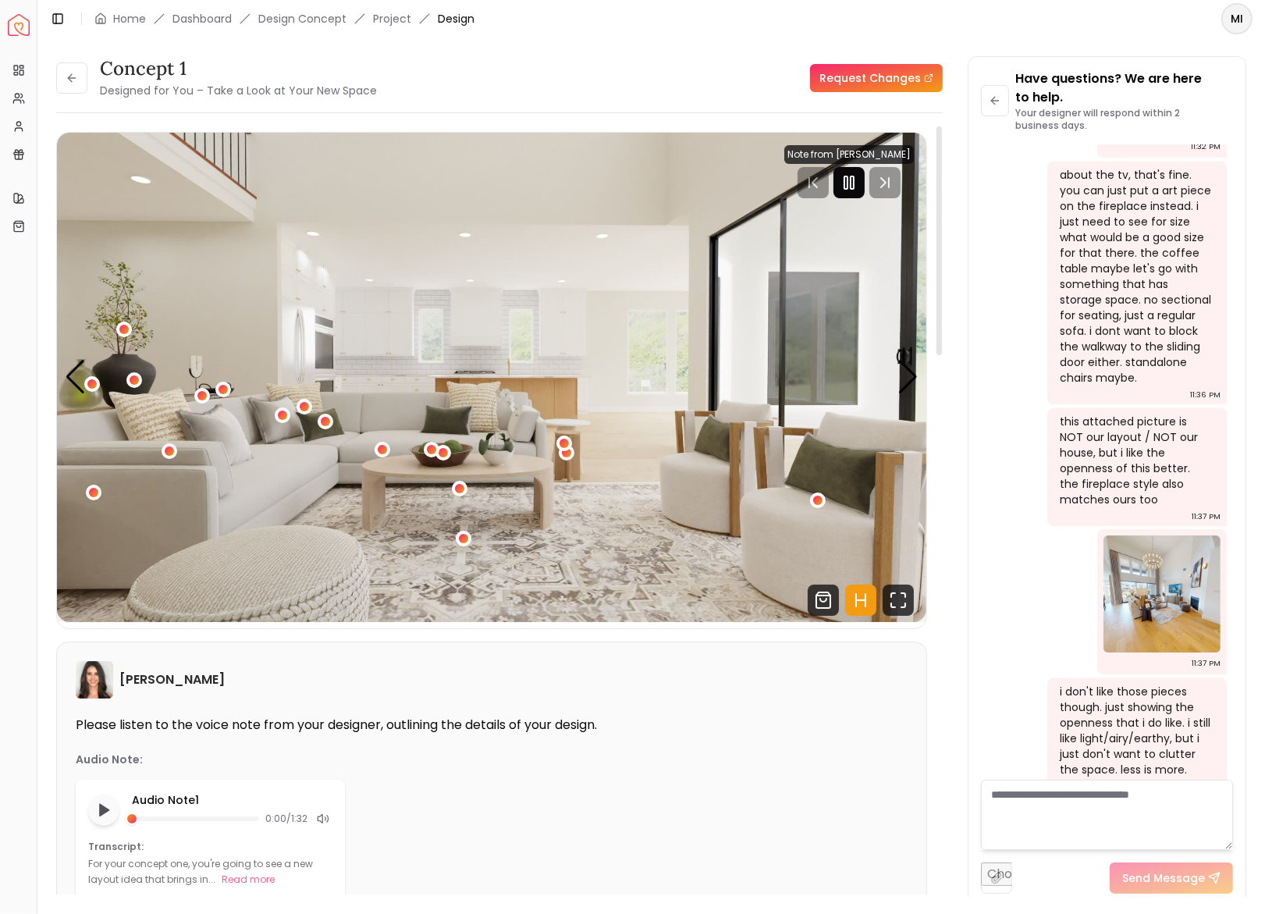
click at [849, 183] on icon "Pause" at bounding box center [849, 182] width 19 height 19
click at [907, 377] on div "Next slide" at bounding box center [908, 377] width 21 height 34
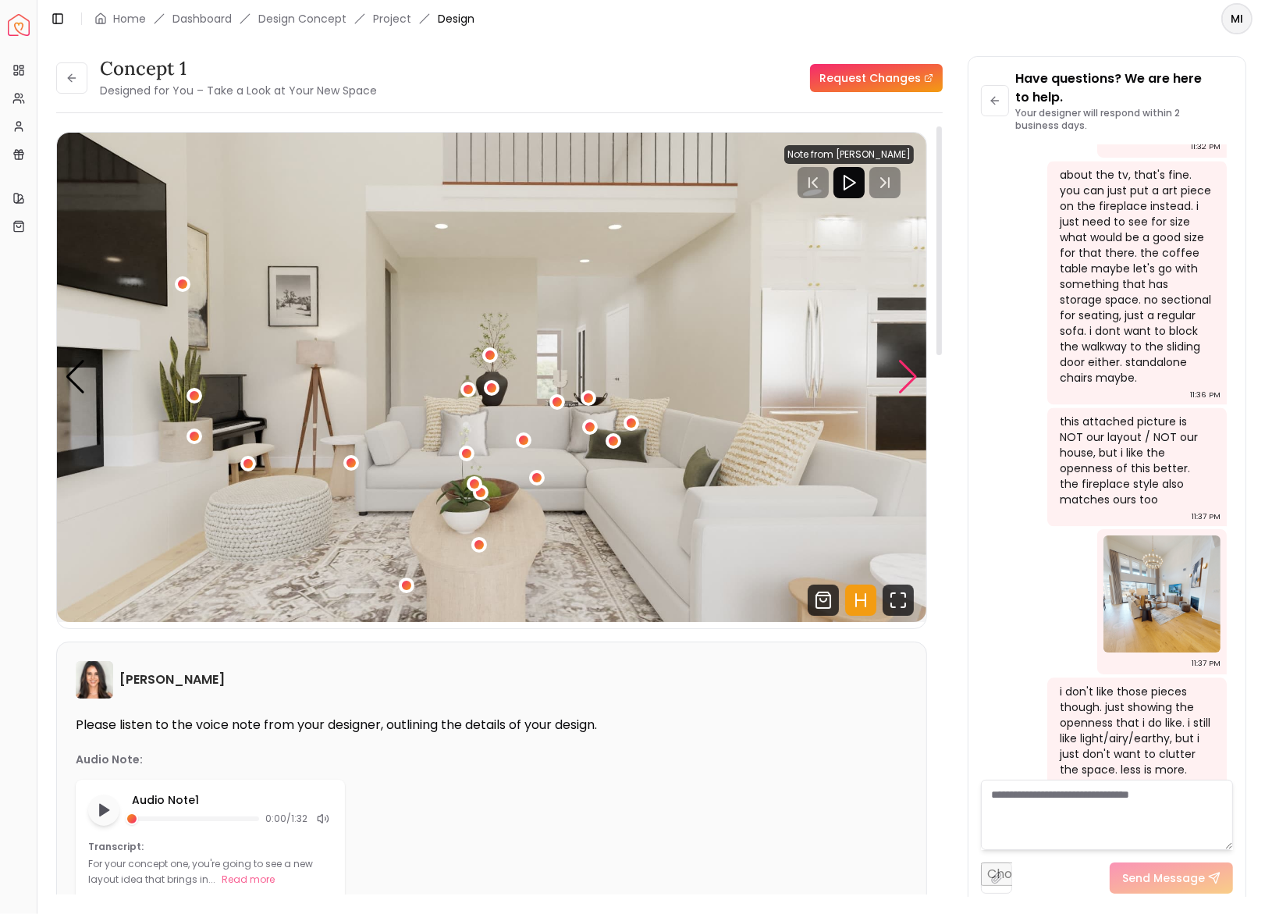
click at [908, 377] on div "Next slide" at bounding box center [908, 377] width 21 height 34
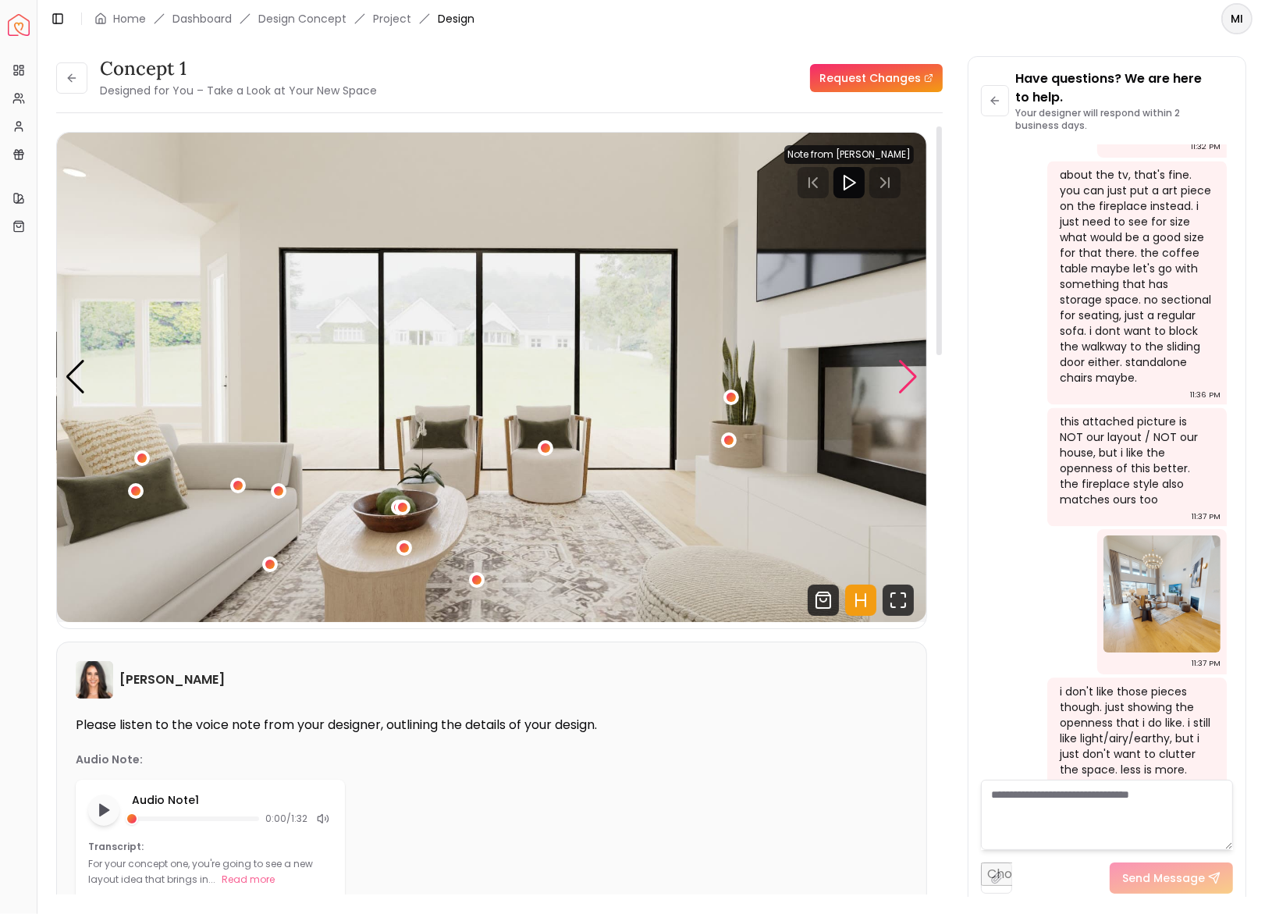
click at [908, 377] on div "Next slide" at bounding box center [908, 377] width 21 height 34
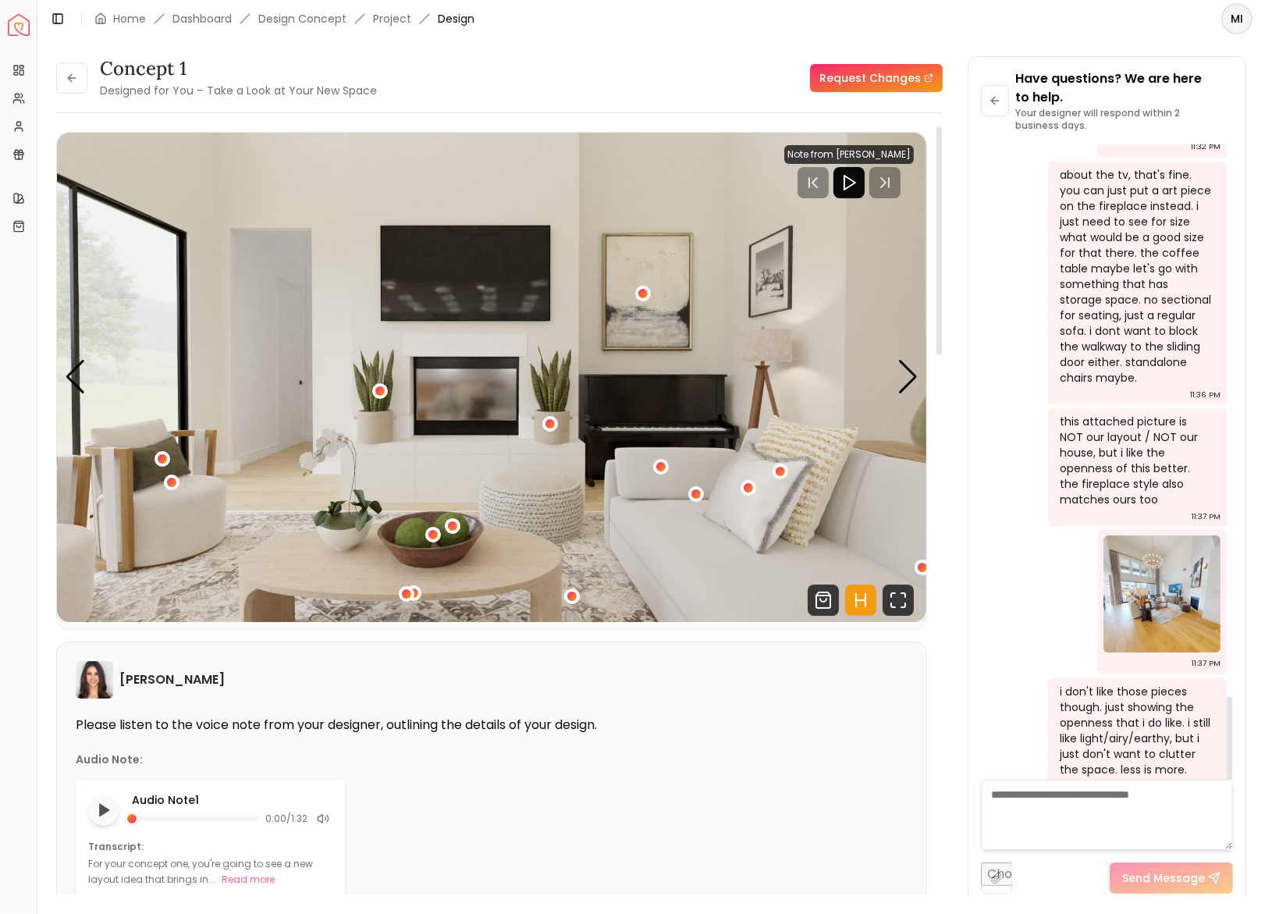
click at [1039, 799] on textarea at bounding box center [1107, 815] width 252 height 70
type textarea "*****"
click at [654, 399] on img "4 / 6" at bounding box center [492, 377] width 870 height 489
click at [1024, 810] on textarea at bounding box center [1107, 815] width 252 height 70
type textarea "**********"
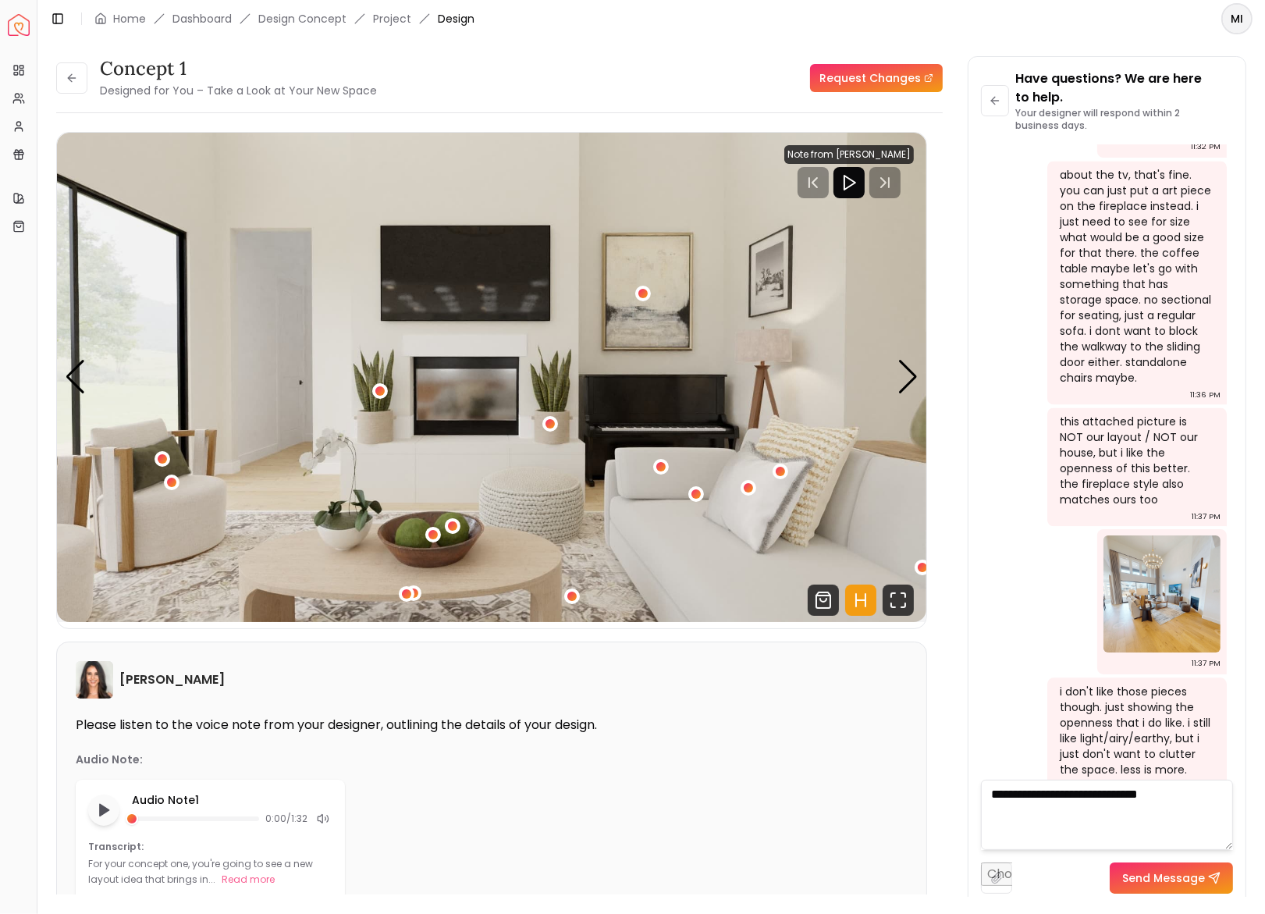
click at [1127, 872] on button "Send Message" at bounding box center [1171, 878] width 123 height 31
click at [917, 373] on div "Next slide" at bounding box center [908, 377] width 21 height 34
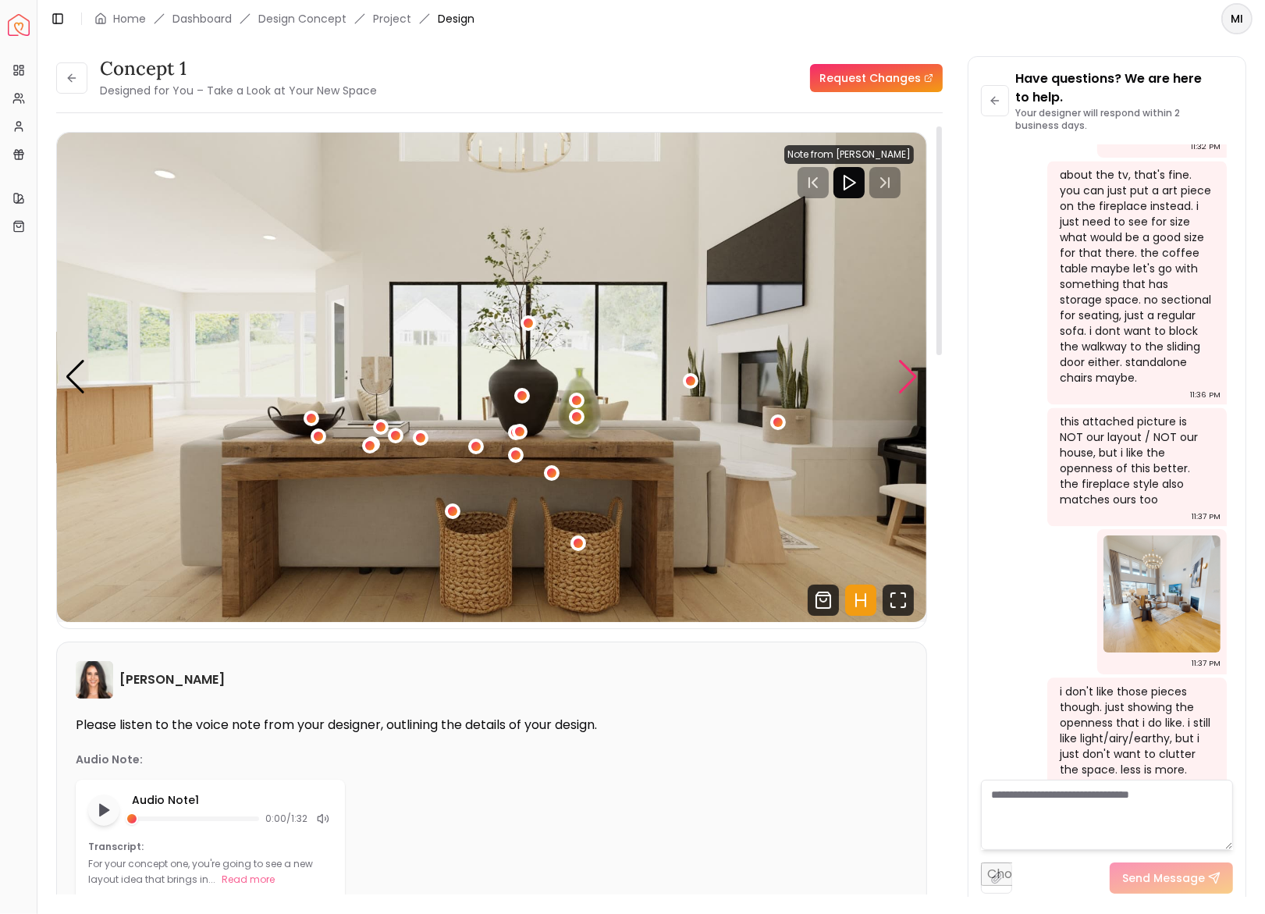
click at [917, 373] on div "Next slide" at bounding box center [908, 377] width 21 height 34
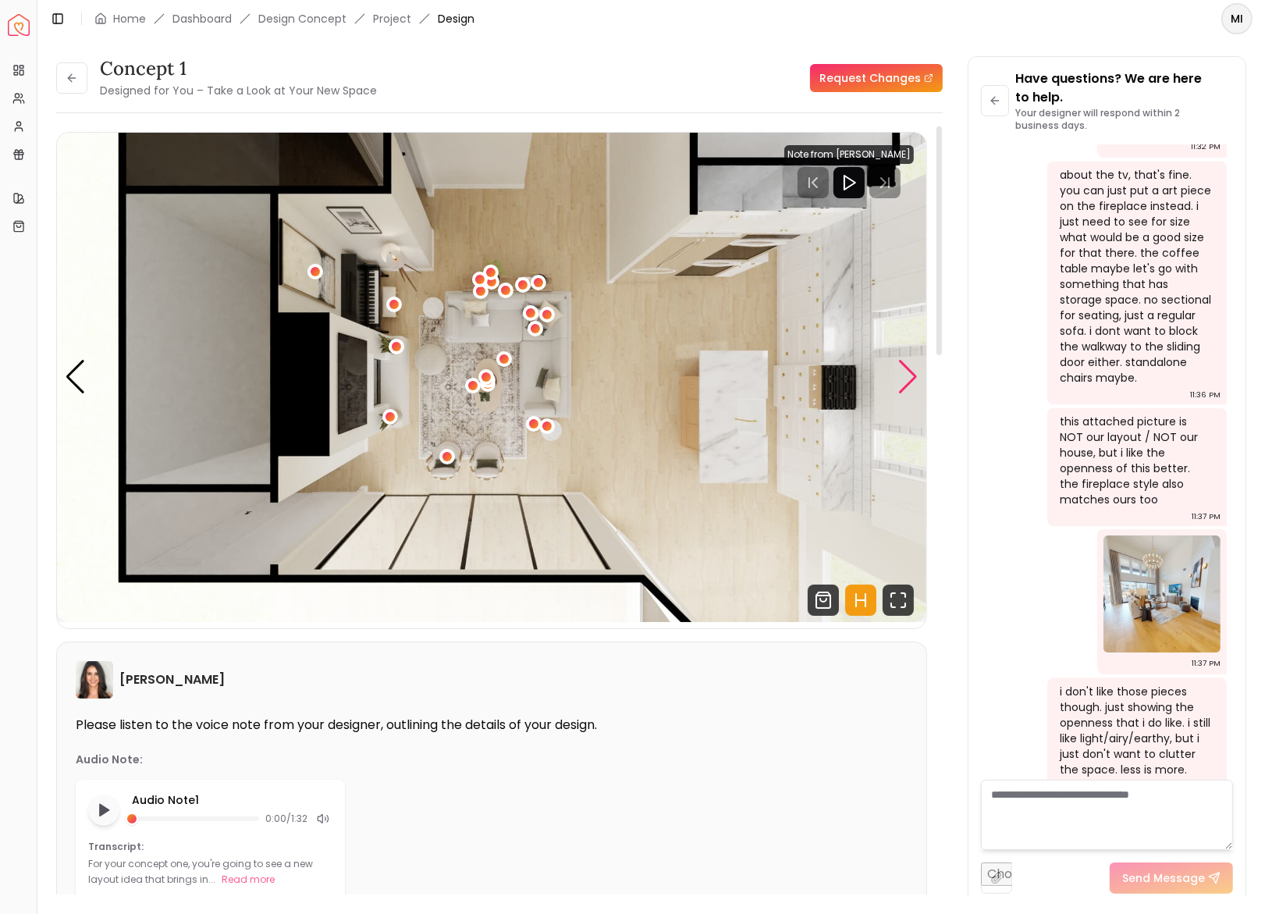
click at [917, 373] on div "Next slide" at bounding box center [908, 377] width 21 height 34
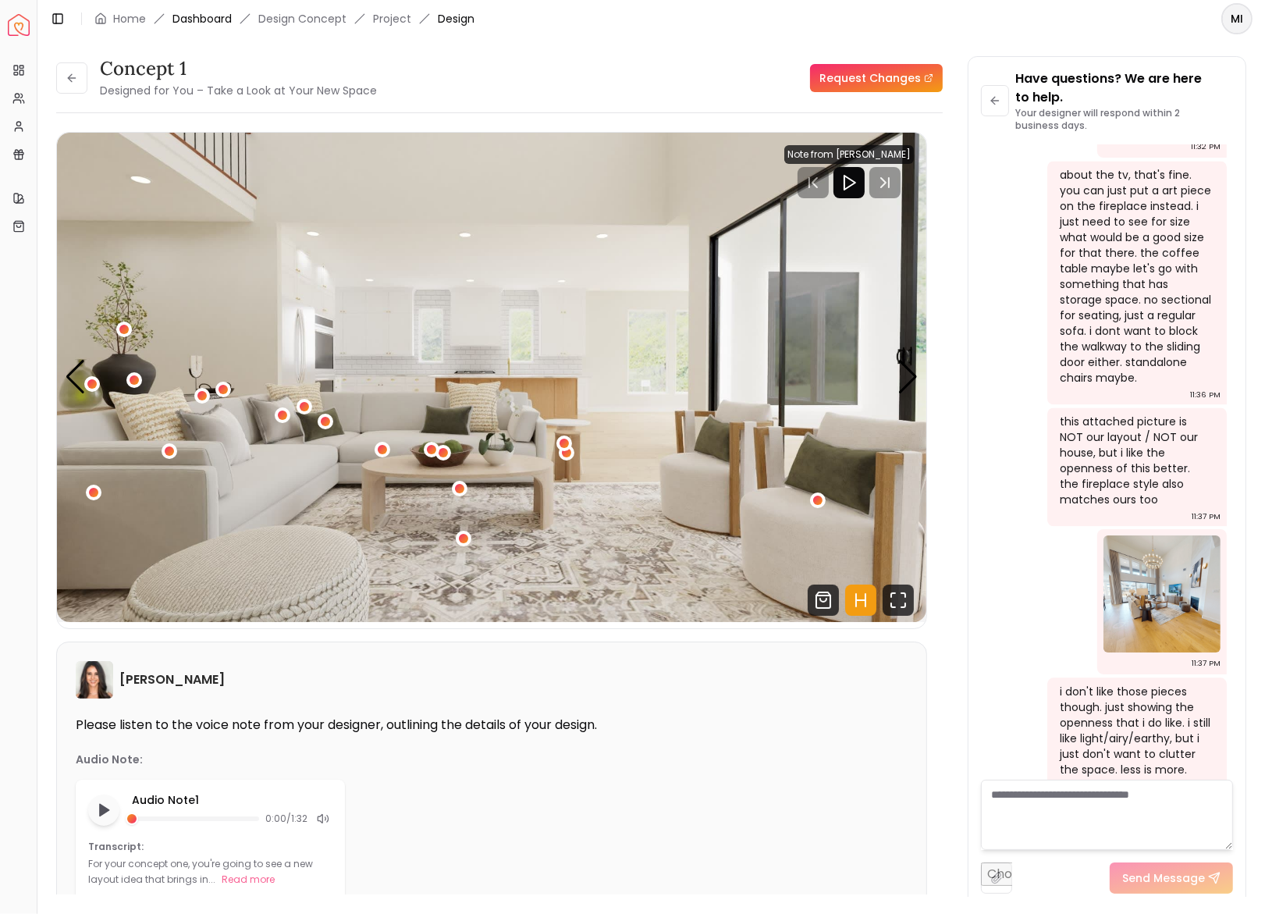
click at [219, 21] on link "Dashboard" at bounding box center [202, 19] width 59 height 16
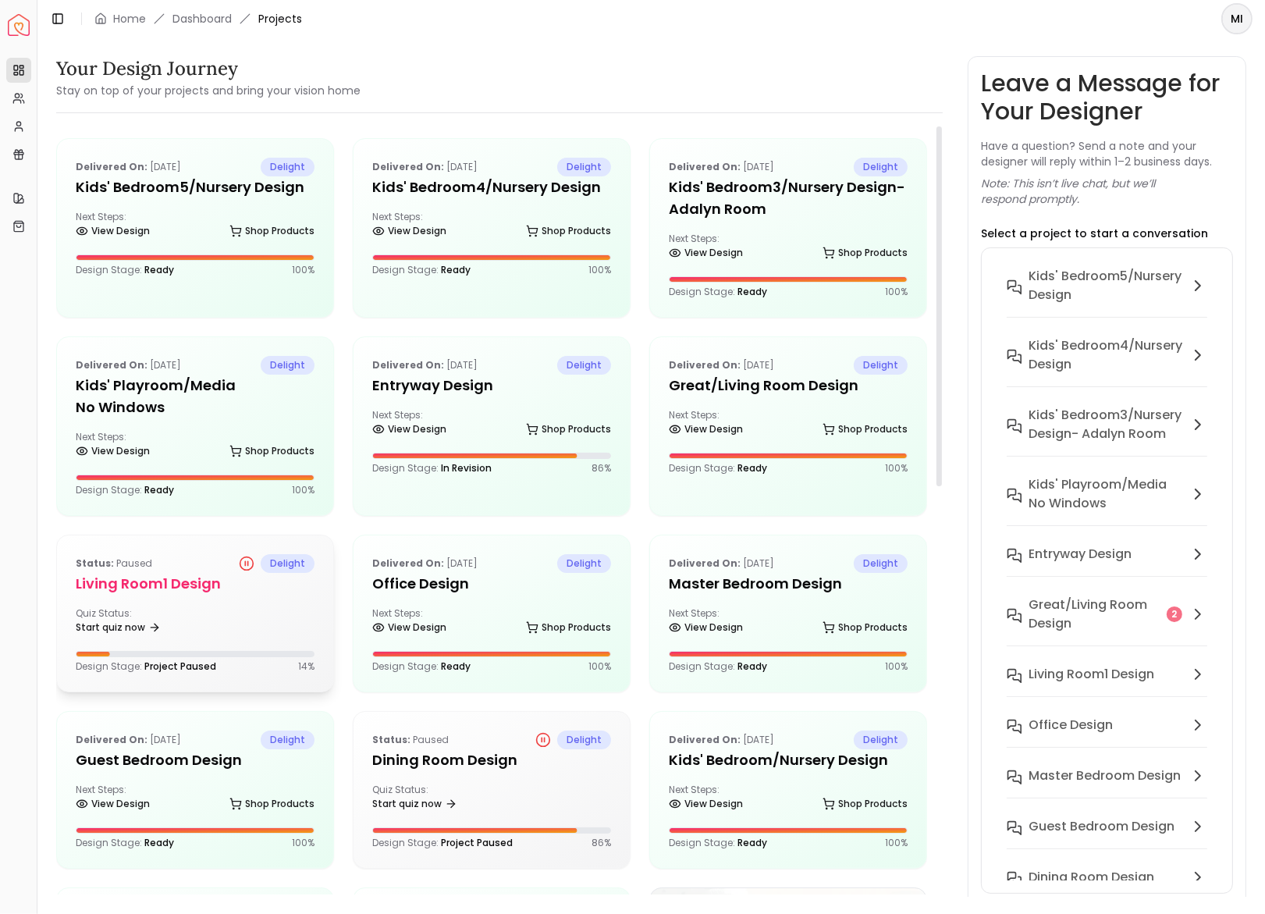
click at [230, 584] on h5 "Living Room1 design" at bounding box center [195, 584] width 239 height 22
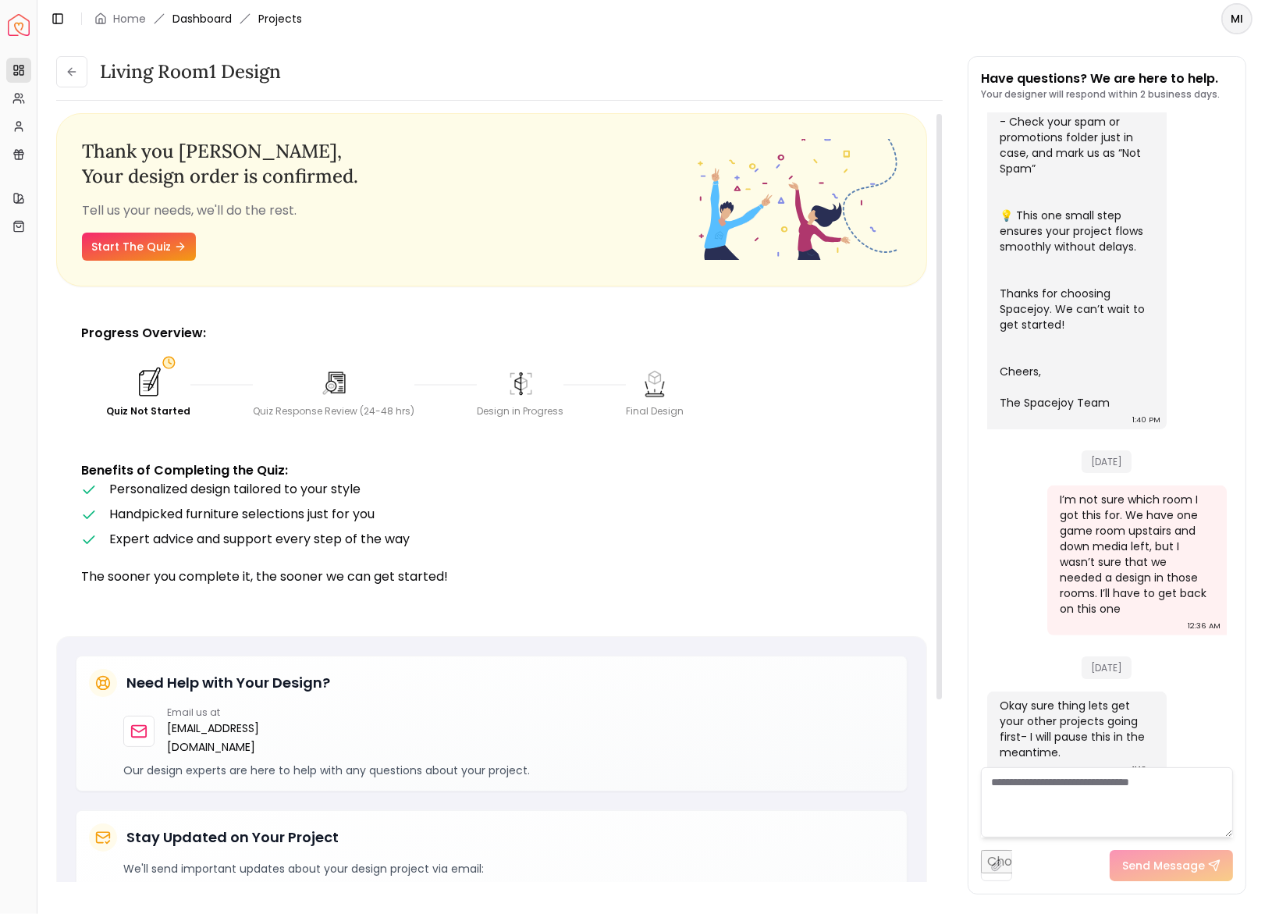
click at [218, 17] on link "Dashboard" at bounding box center [202, 19] width 59 height 16
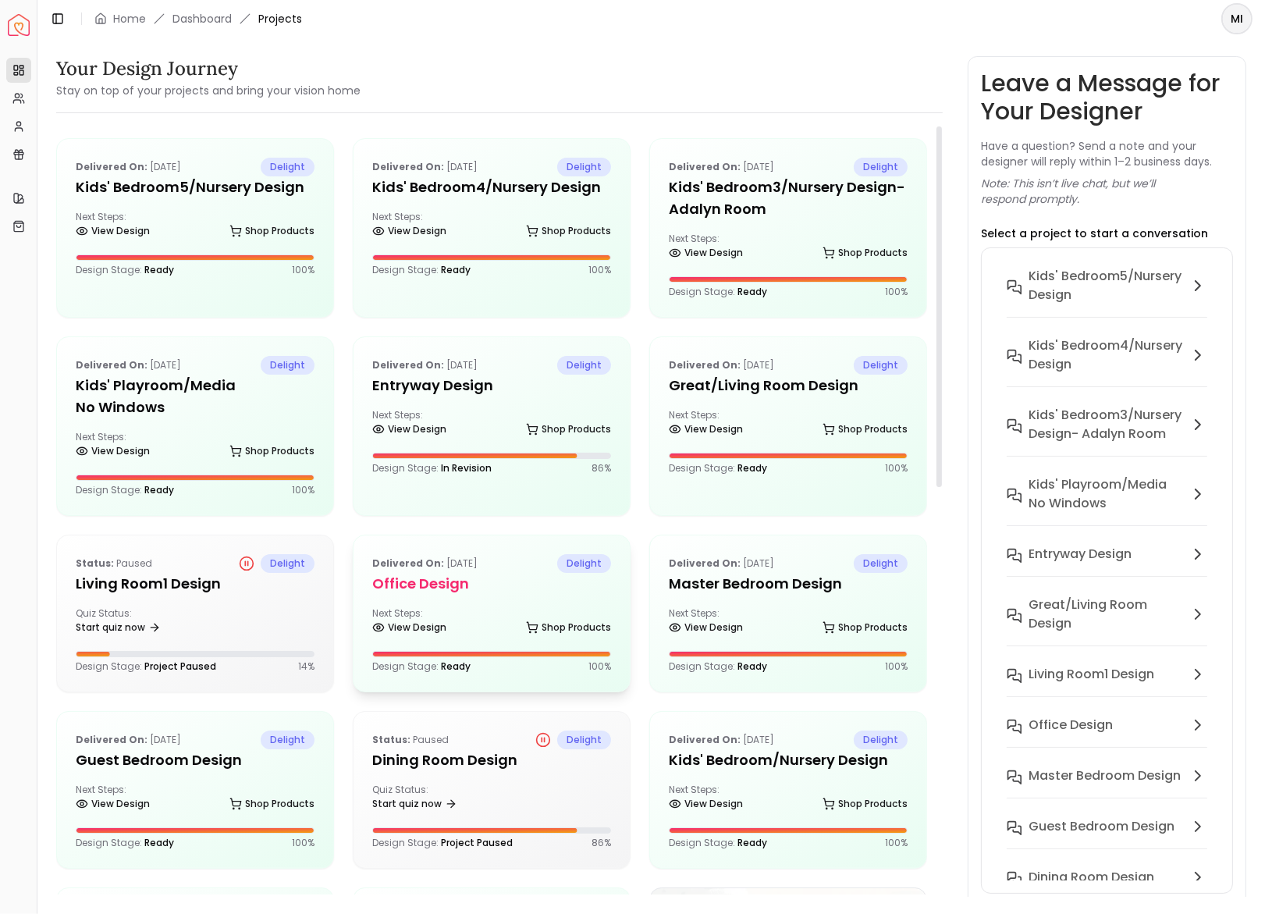
scroll to position [29, 0]
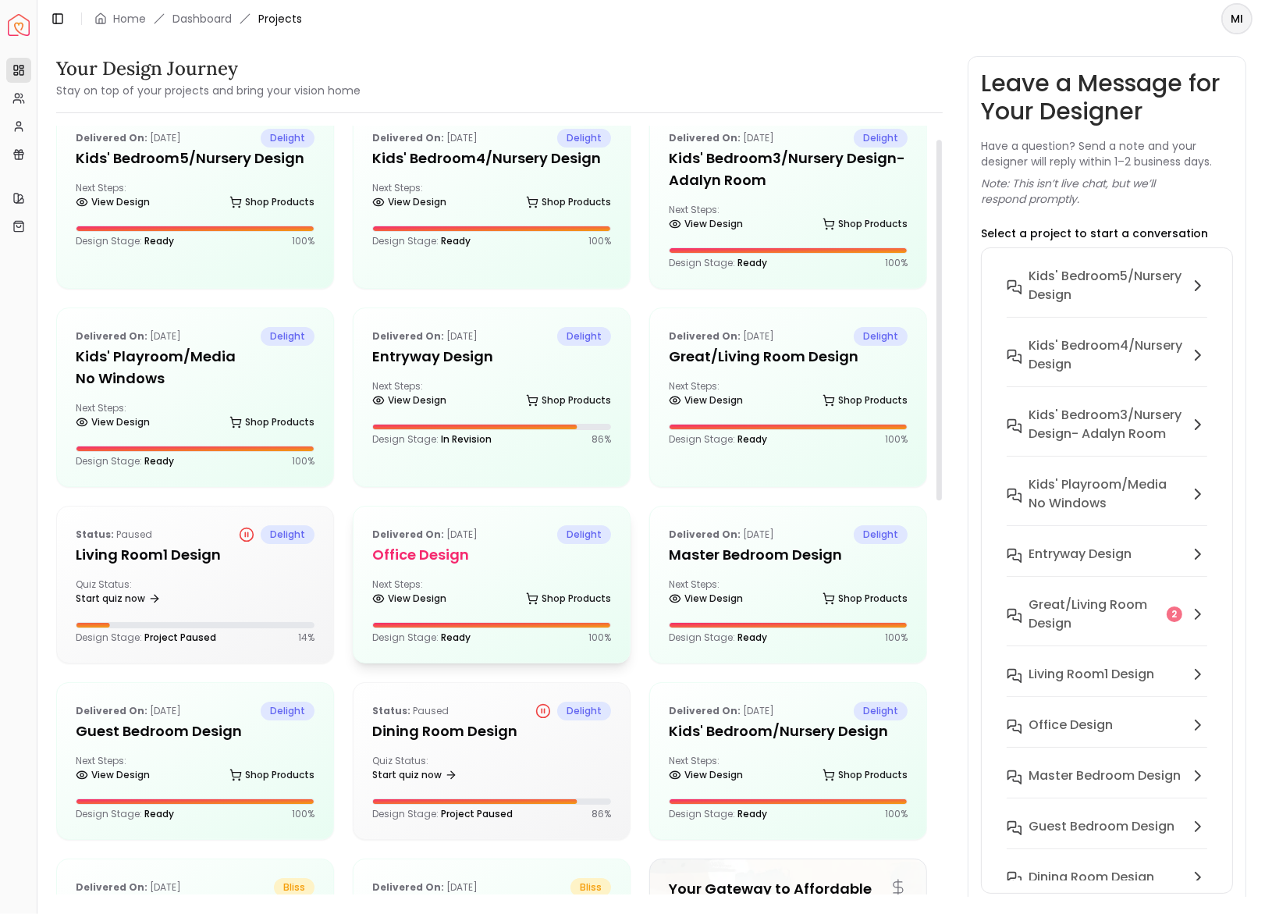
click at [467, 566] on div "Delivered on: [DATE] delight Office design Next Steps: View Design Shop Product…" at bounding box center [492, 585] width 276 height 156
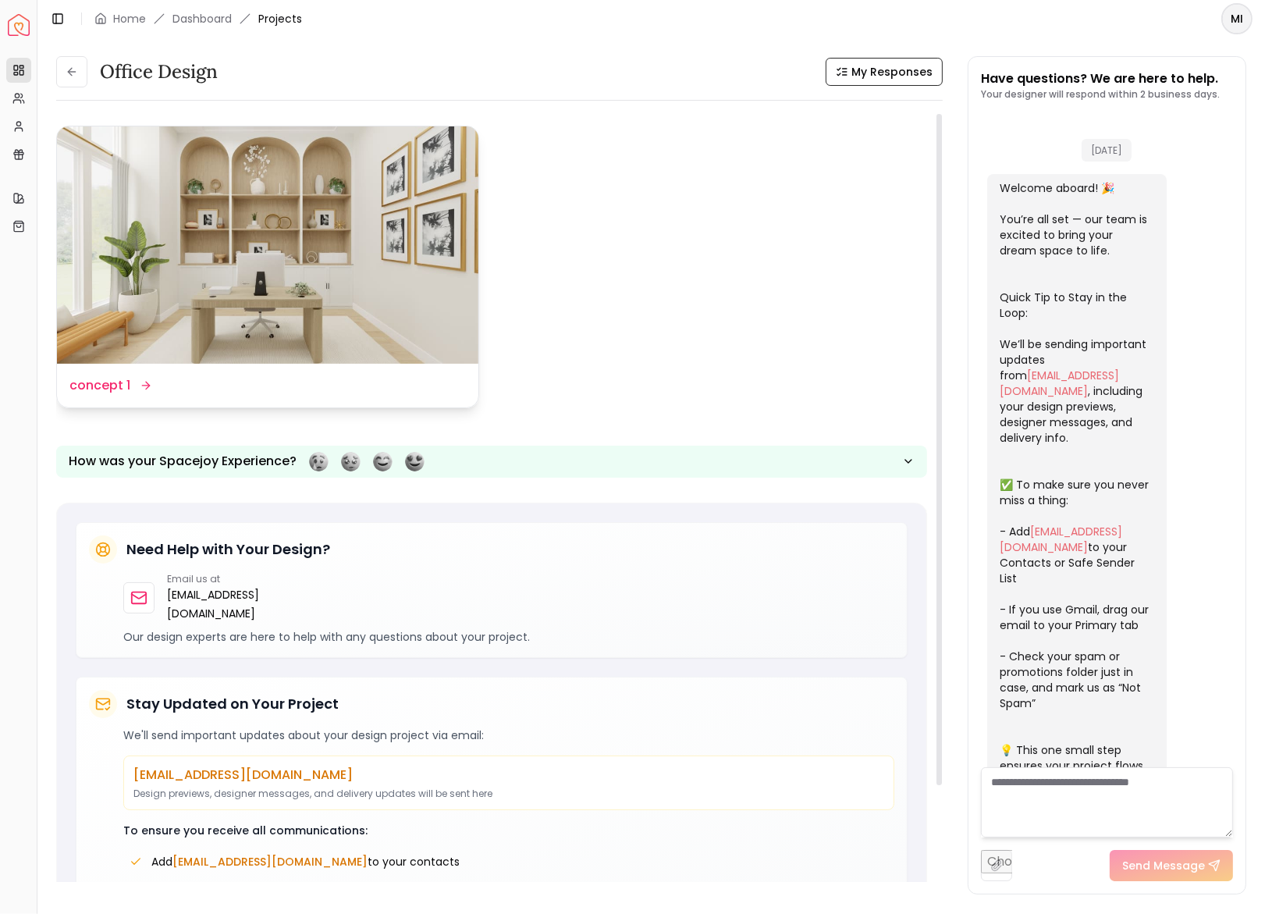
scroll to position [1429, 0]
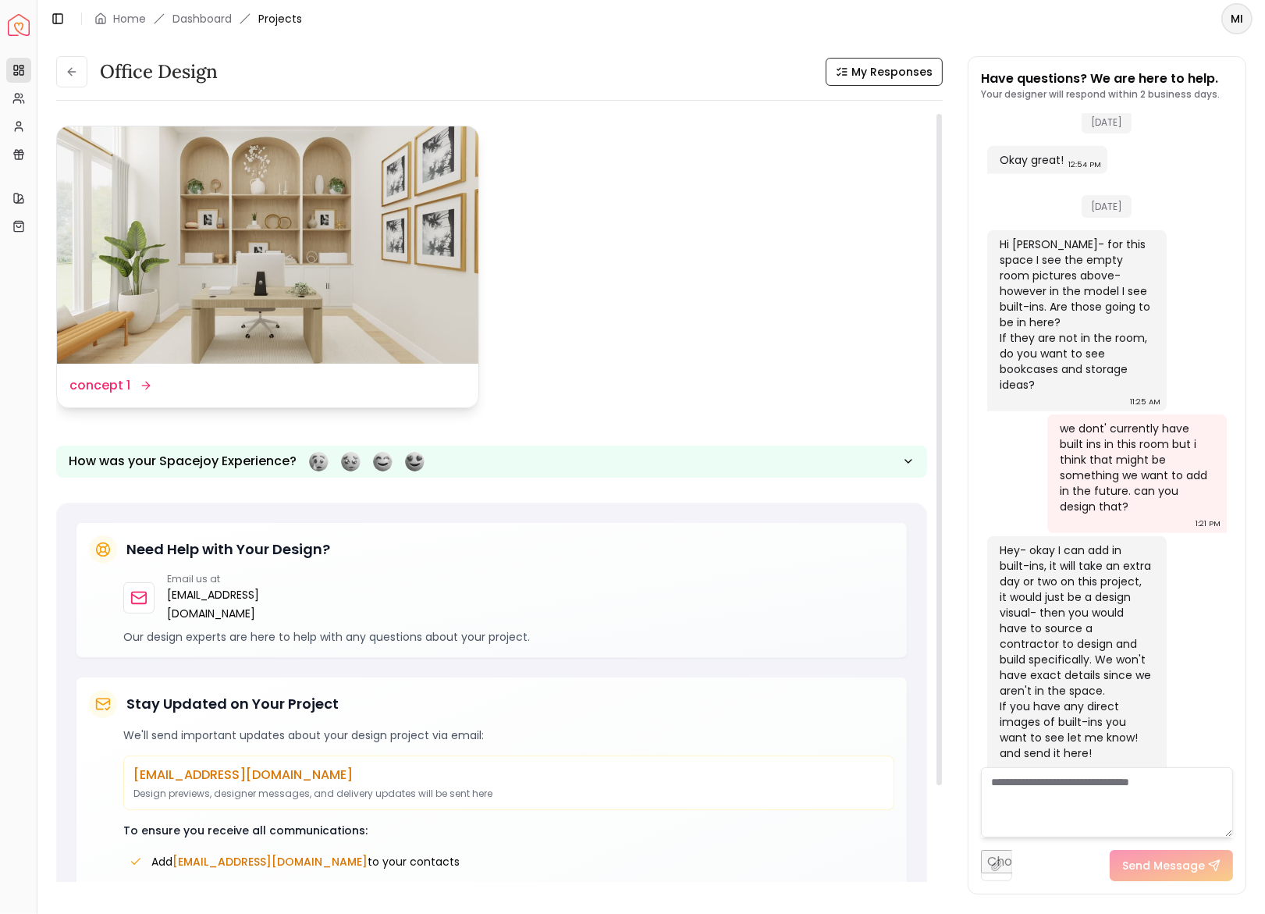
click at [356, 237] on img at bounding box center [268, 244] width 422 height 237
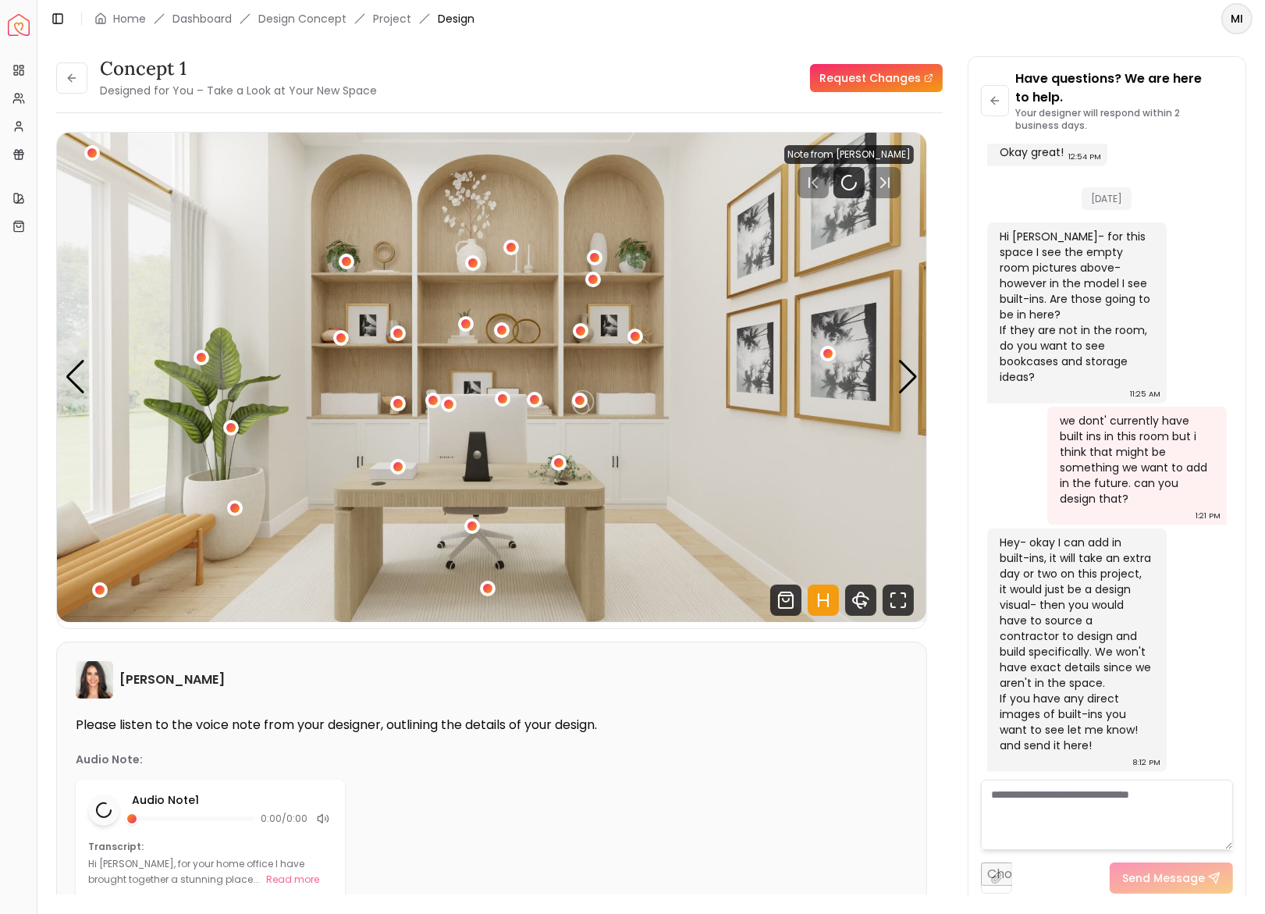
scroll to position [1447, 0]
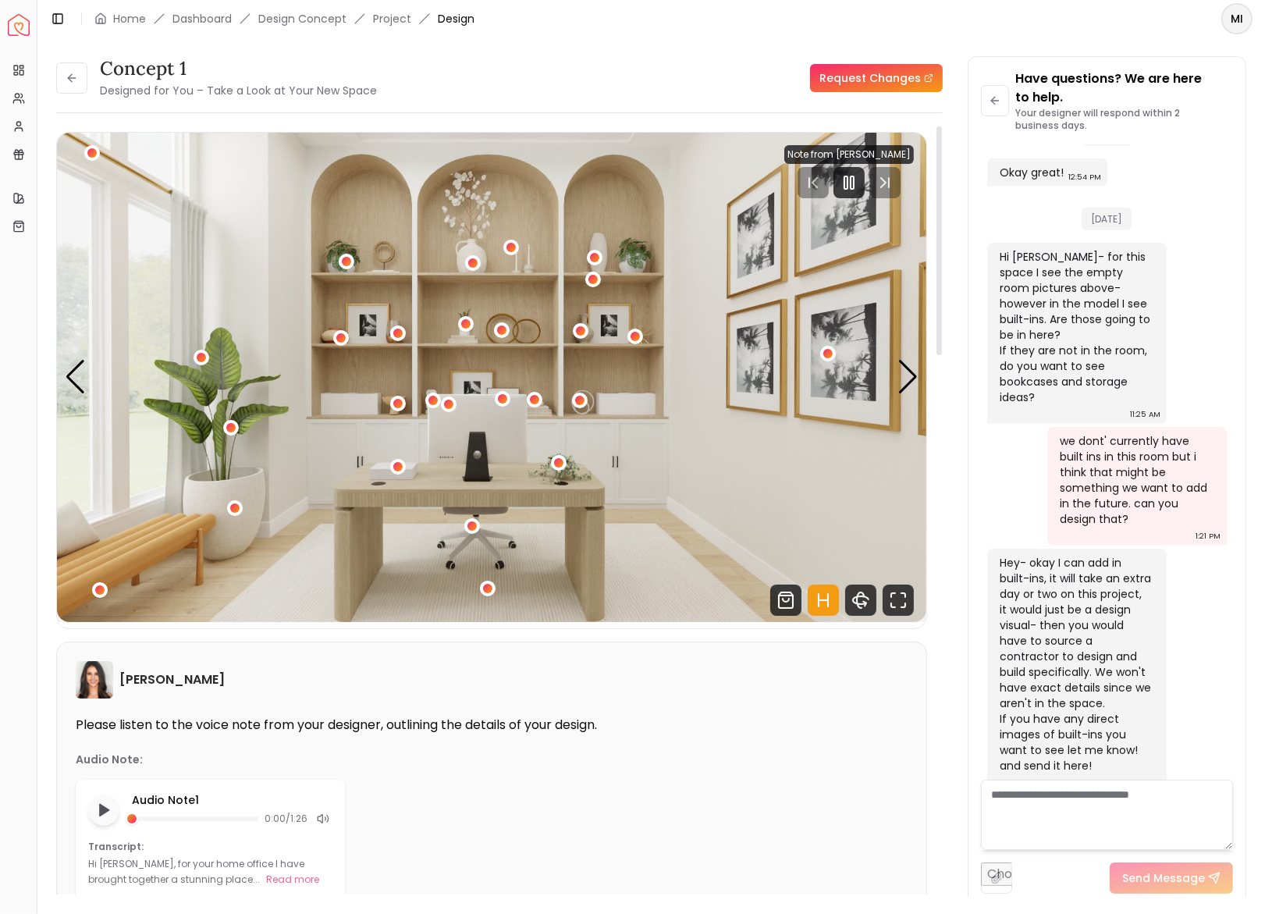
click at [701, 397] on img "1 / 5" at bounding box center [492, 377] width 870 height 489
click at [856, 179] on icon "Pause" at bounding box center [849, 182] width 19 height 19
click at [908, 379] on div "Next slide" at bounding box center [908, 377] width 21 height 34
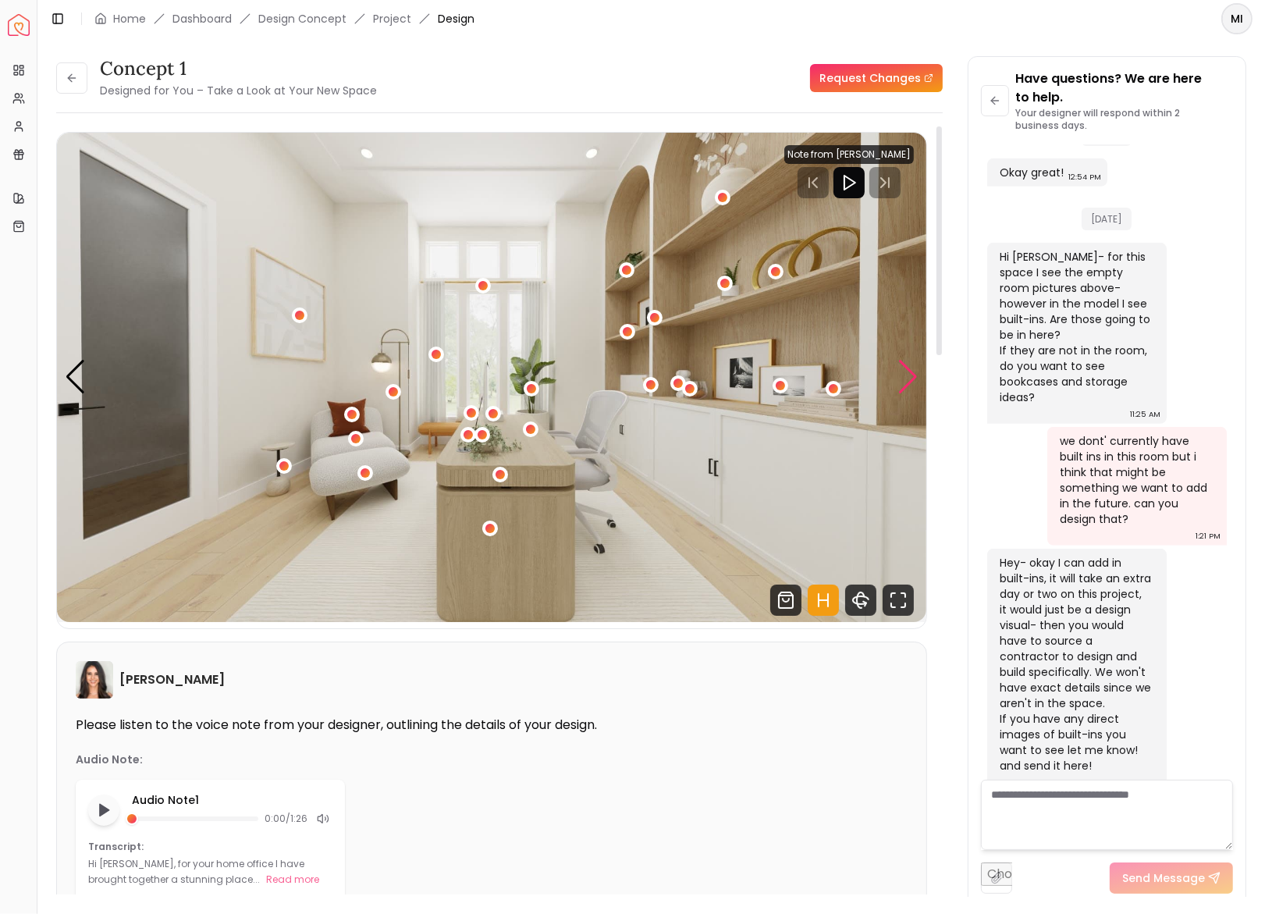
click at [908, 379] on div "Next slide" at bounding box center [908, 377] width 21 height 34
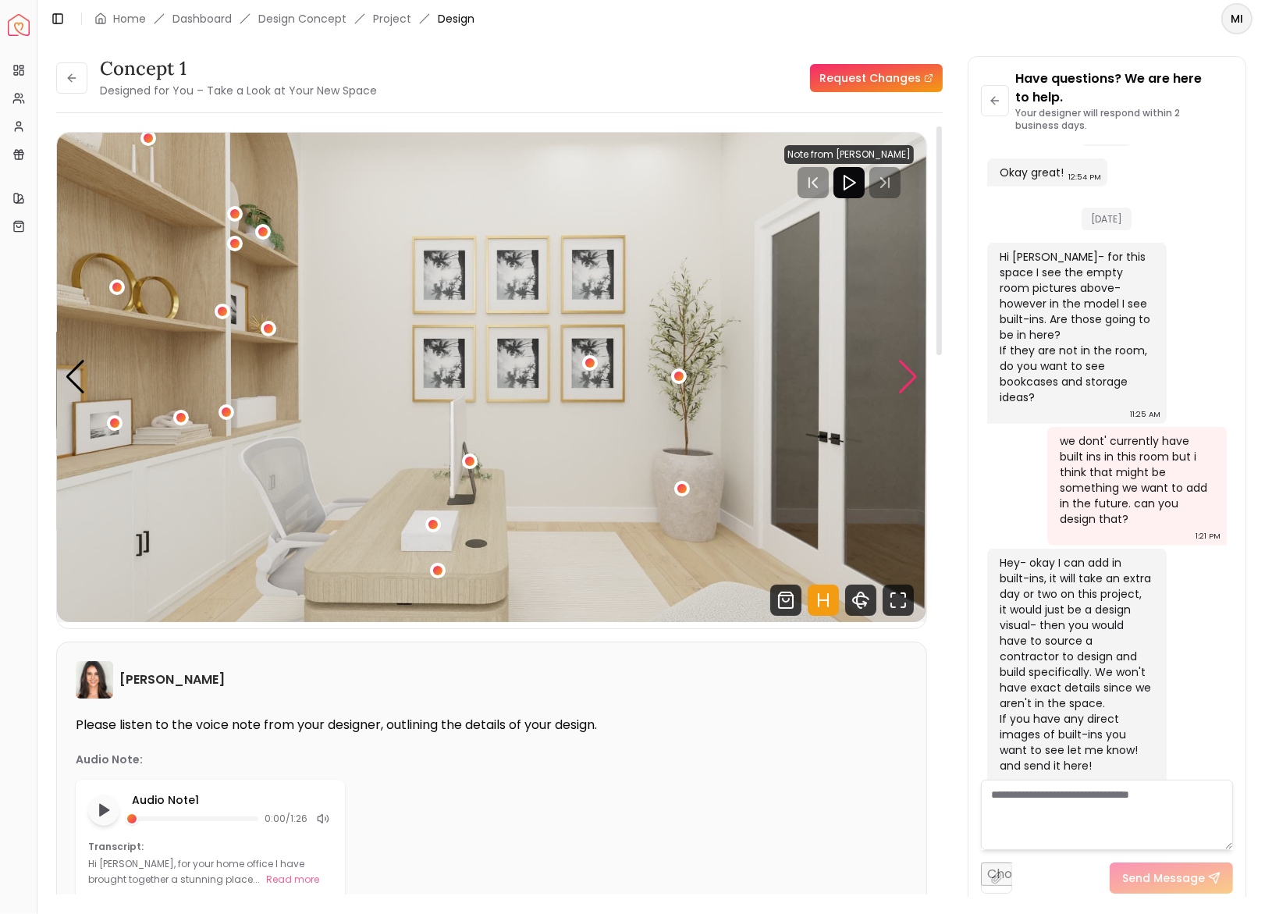
click at [908, 379] on div "Next slide" at bounding box center [908, 377] width 21 height 34
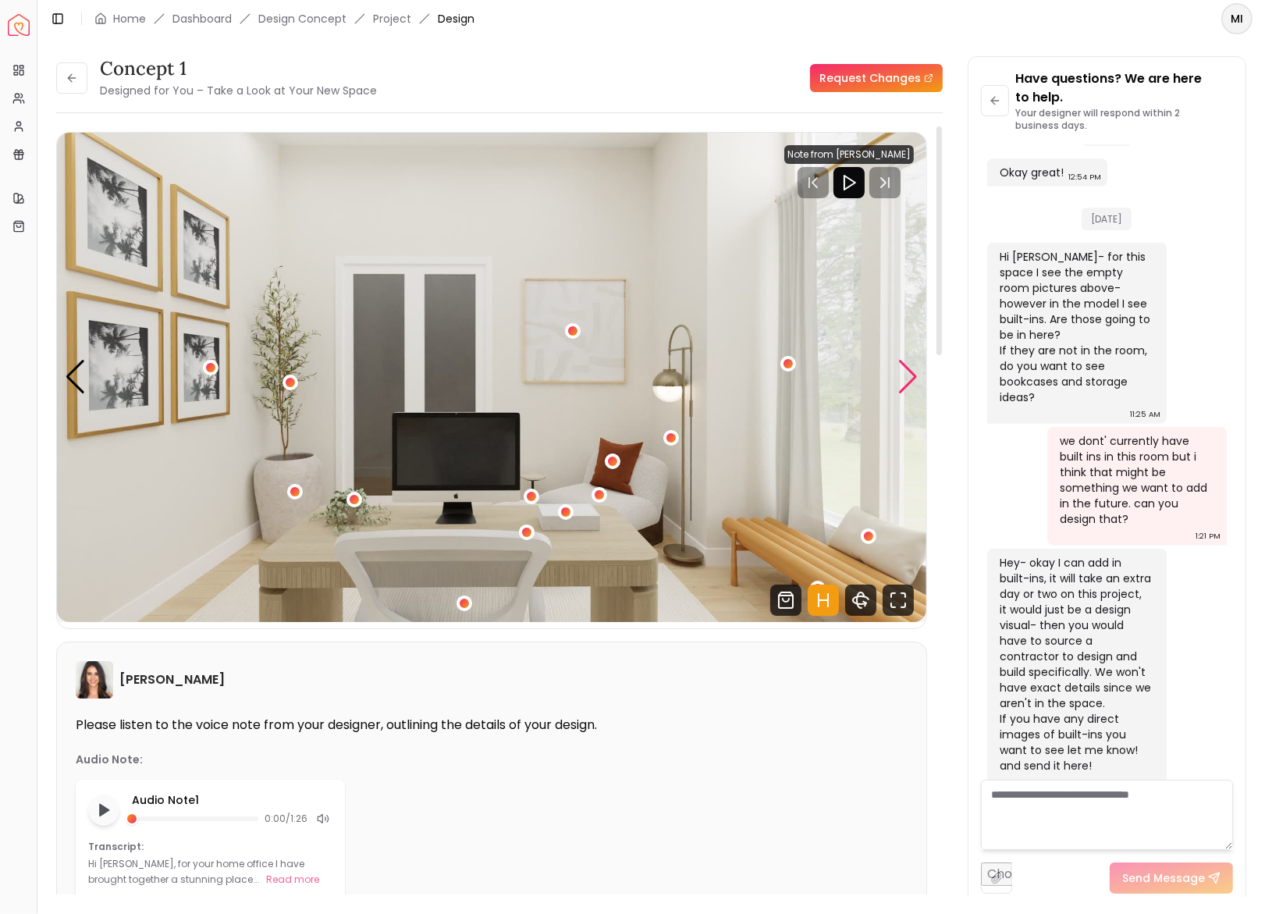
click at [908, 379] on div "Next slide" at bounding box center [908, 377] width 21 height 34
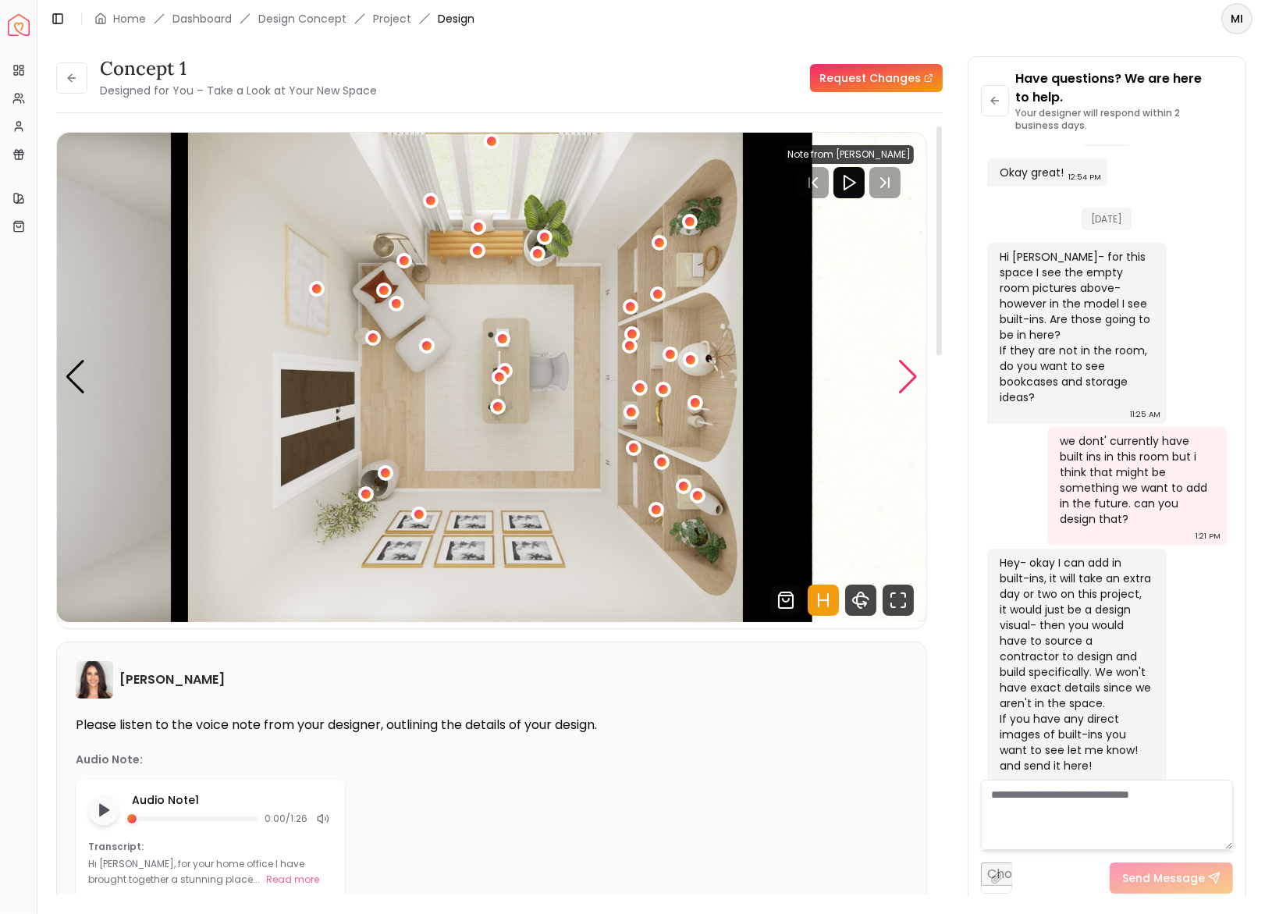
click at [908, 379] on div "Next slide" at bounding box center [908, 377] width 21 height 34
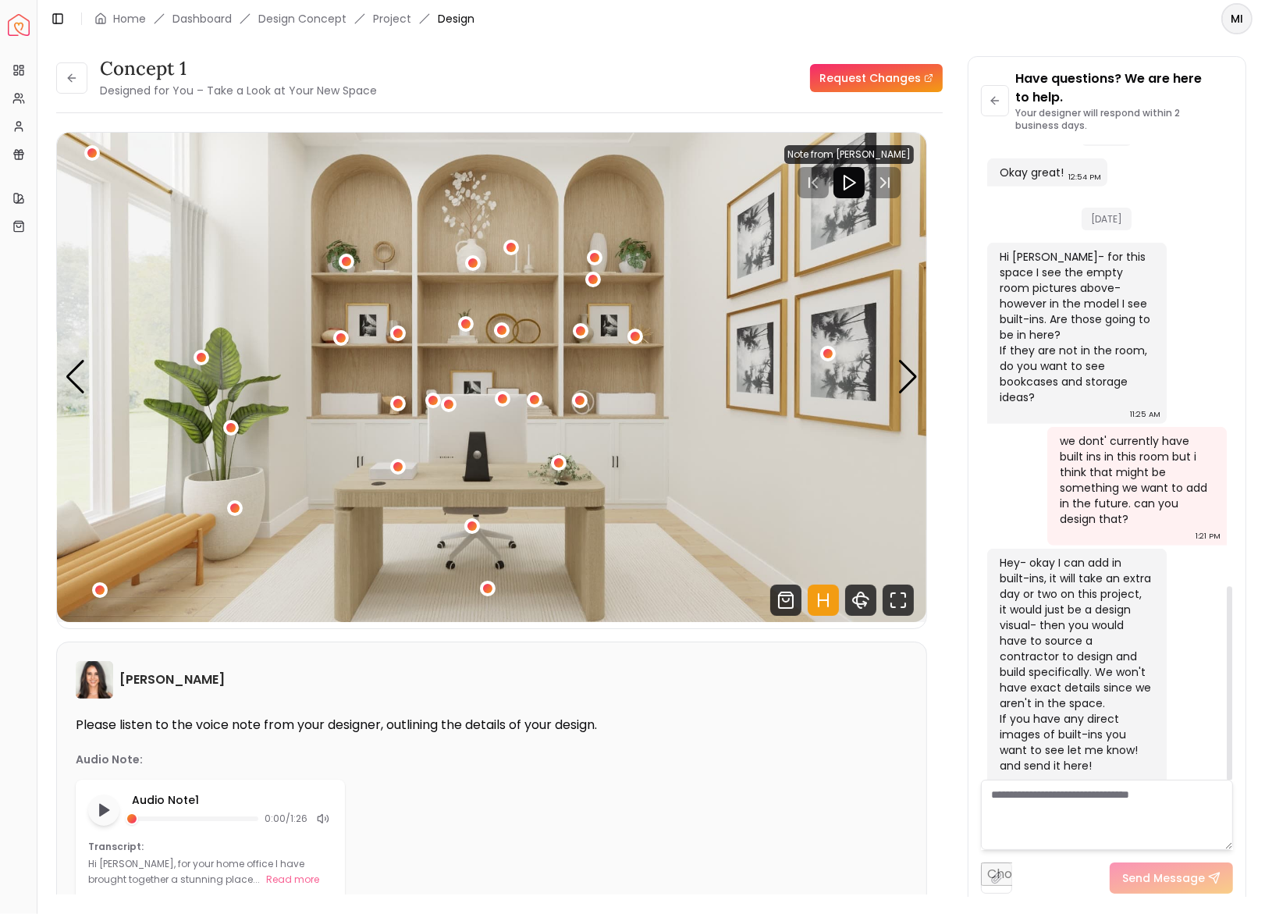
click at [1049, 792] on textarea at bounding box center [1107, 815] width 252 height 70
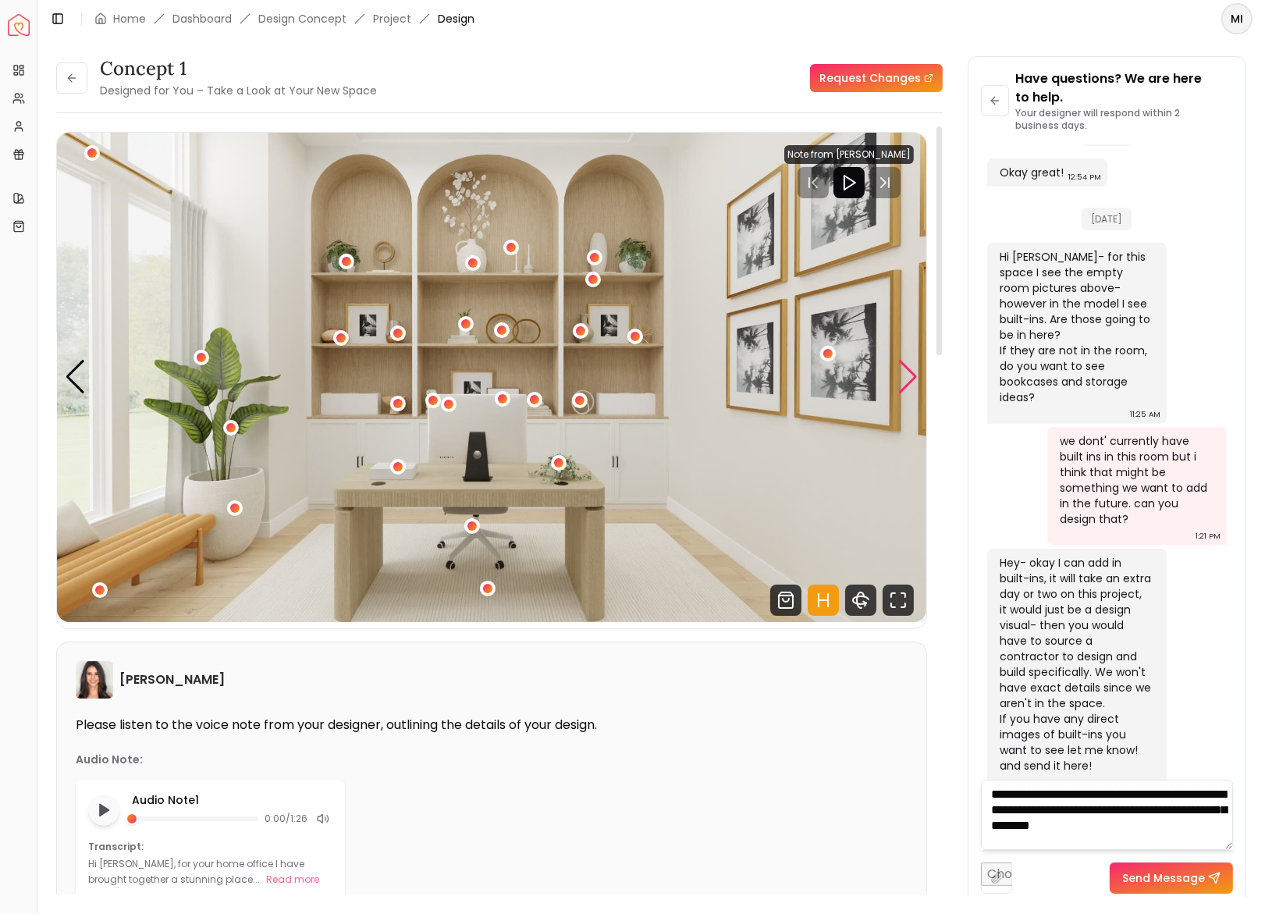
click at [903, 386] on div "Next slide" at bounding box center [908, 377] width 21 height 34
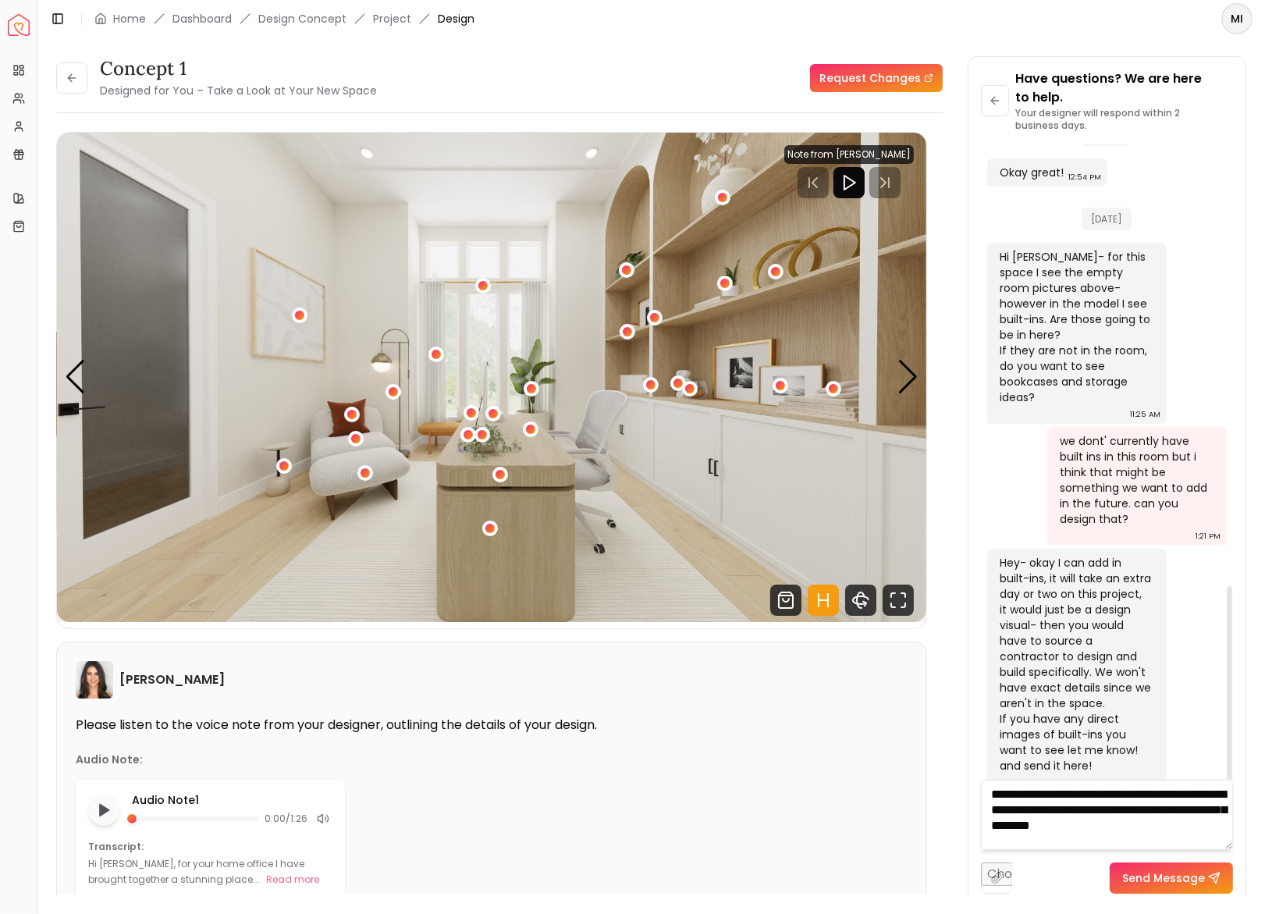
click at [1189, 829] on textarea "**********" at bounding box center [1107, 815] width 252 height 70
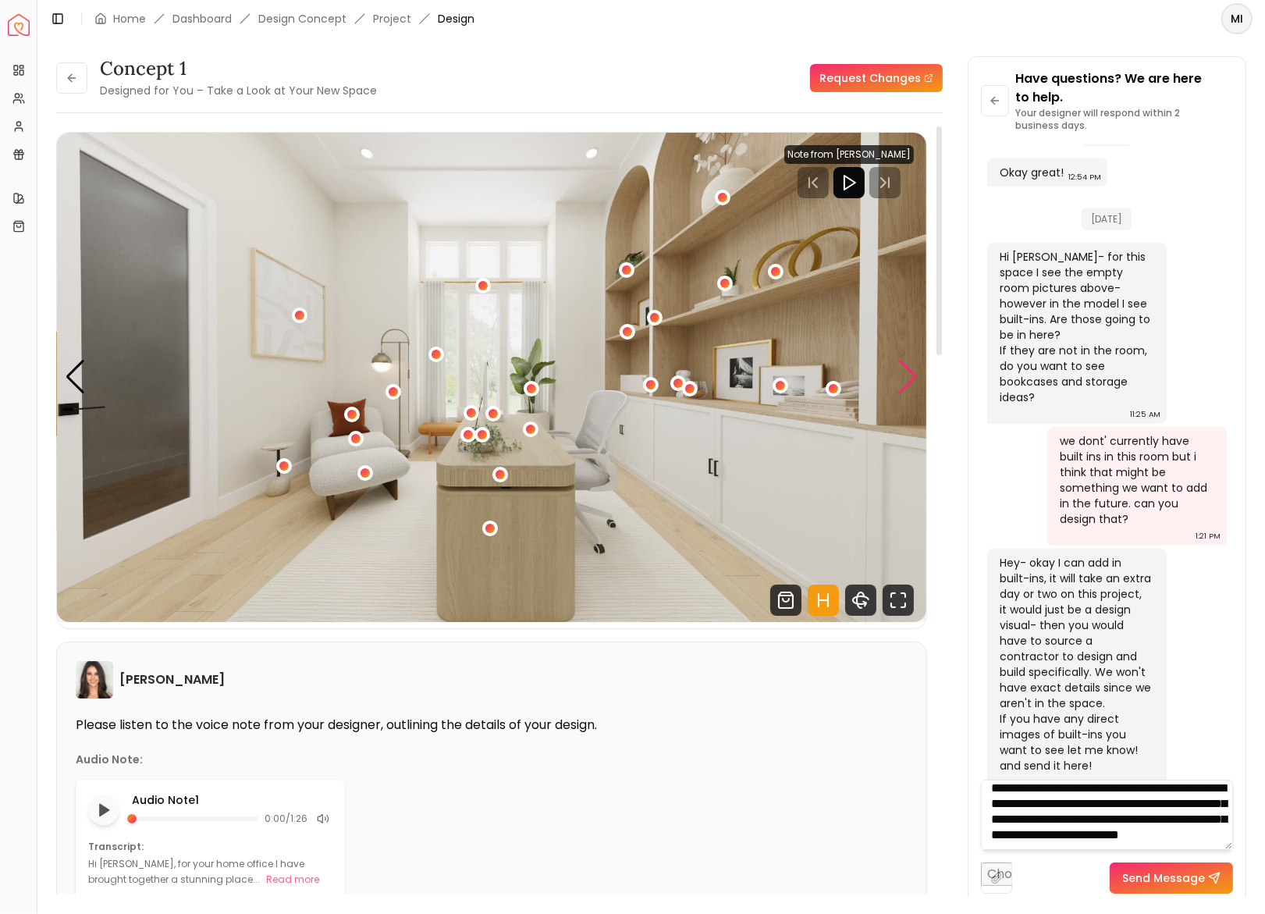
click at [909, 360] on div "Next slide" at bounding box center [908, 377] width 21 height 34
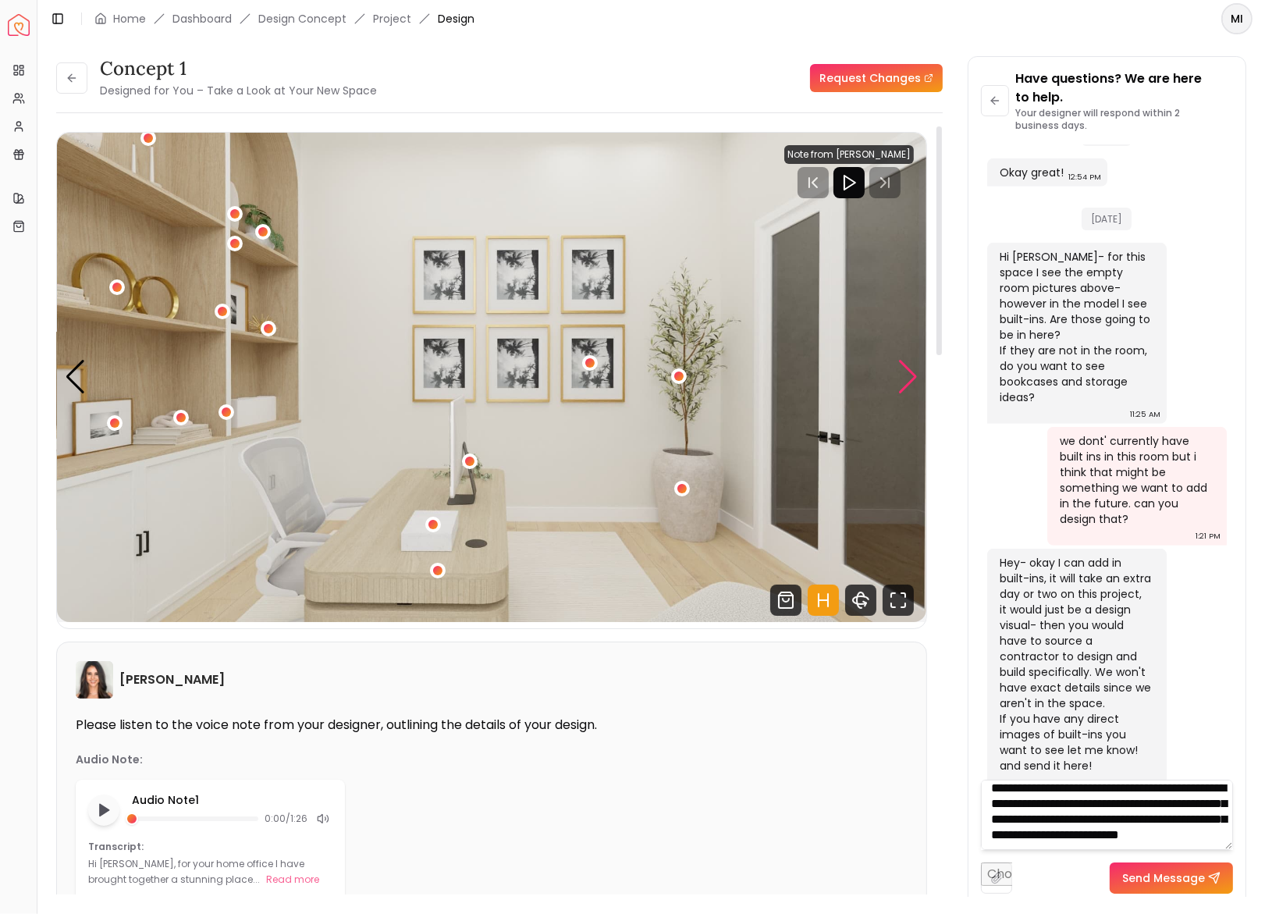
click at [909, 360] on div "Next slide" at bounding box center [908, 377] width 21 height 34
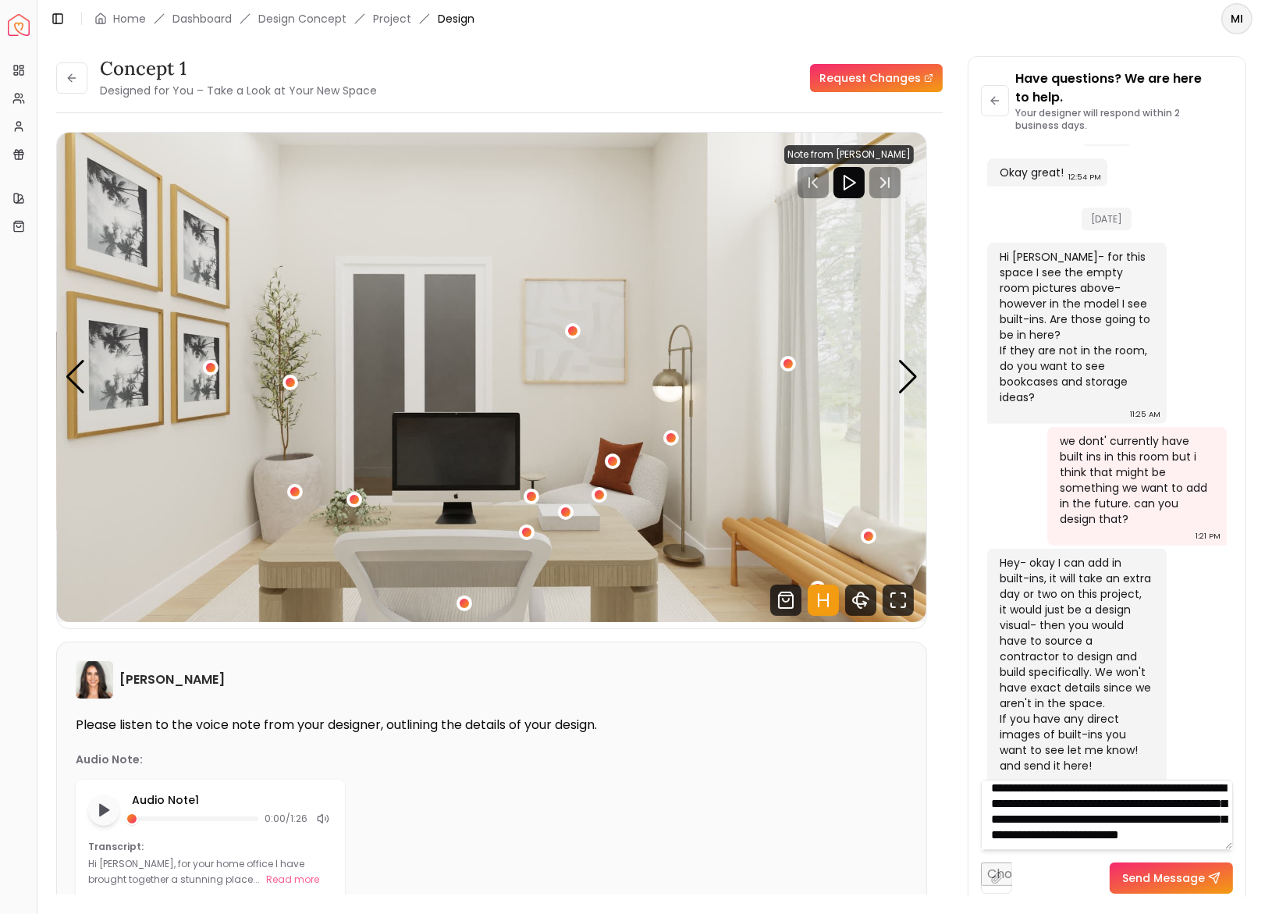
click at [1196, 844] on textarea "**********" at bounding box center [1107, 815] width 252 height 70
click at [906, 376] on div "Next slide" at bounding box center [908, 377] width 21 height 34
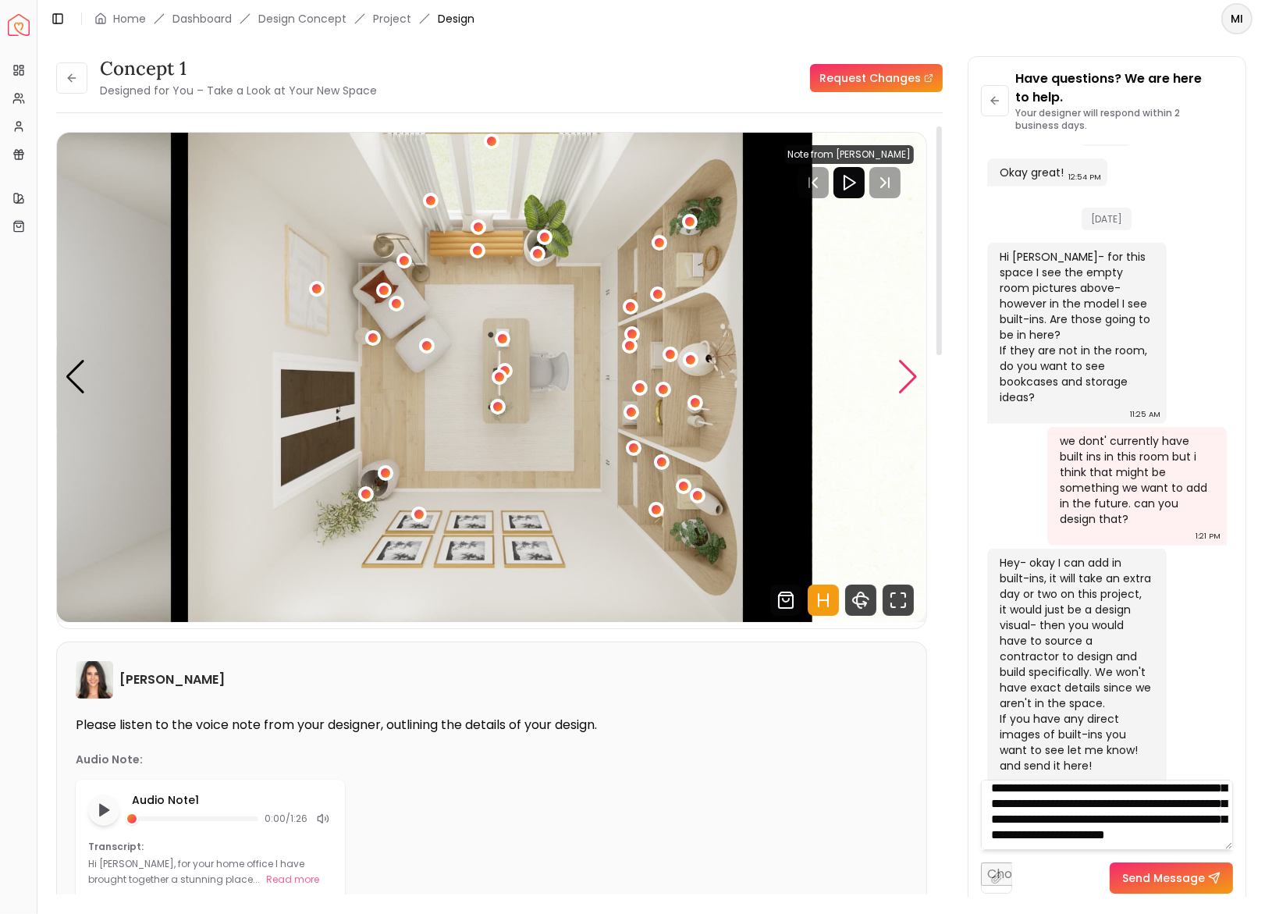
click at [906, 376] on div "Next slide" at bounding box center [908, 377] width 21 height 34
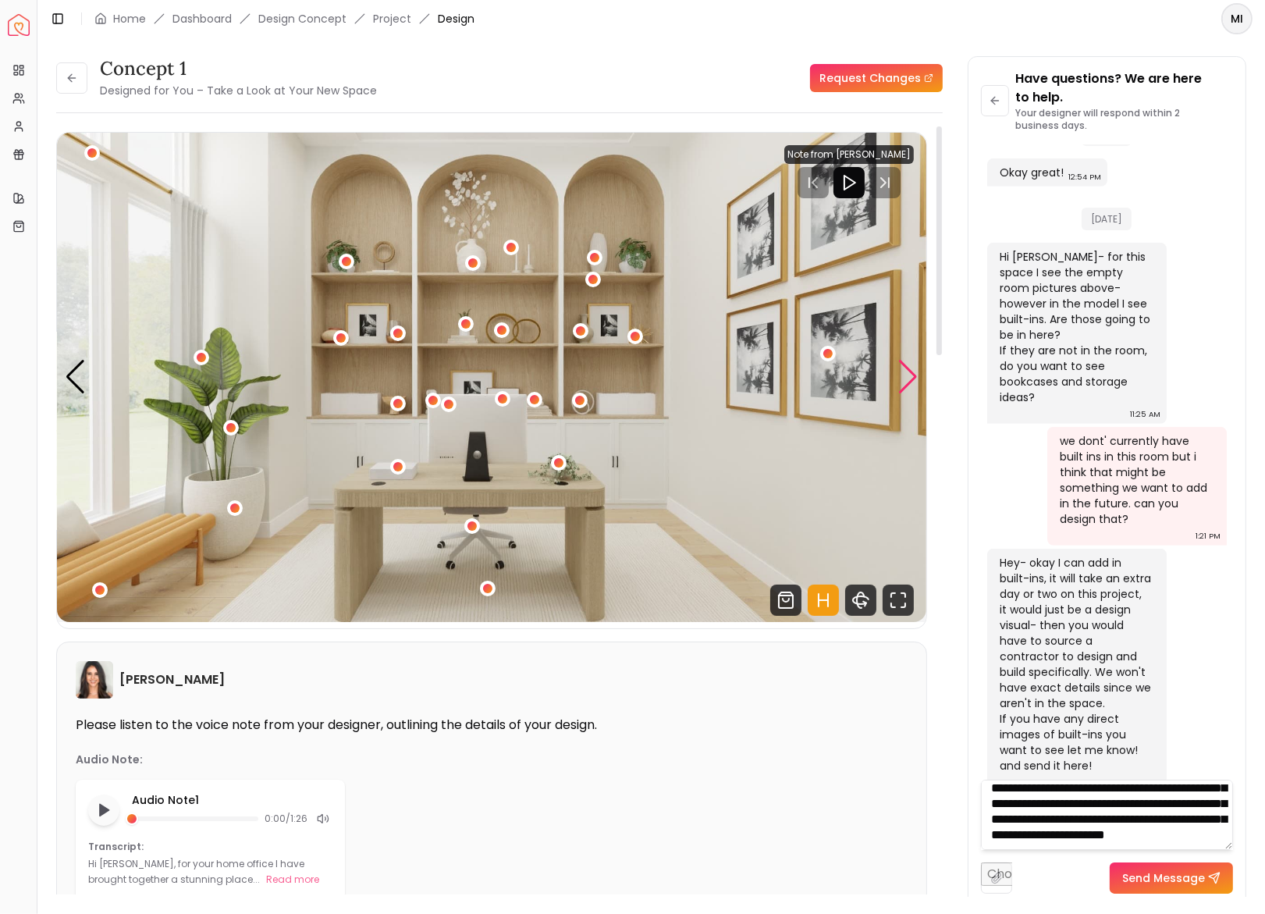
click at [906, 376] on div "Next slide" at bounding box center [908, 377] width 21 height 34
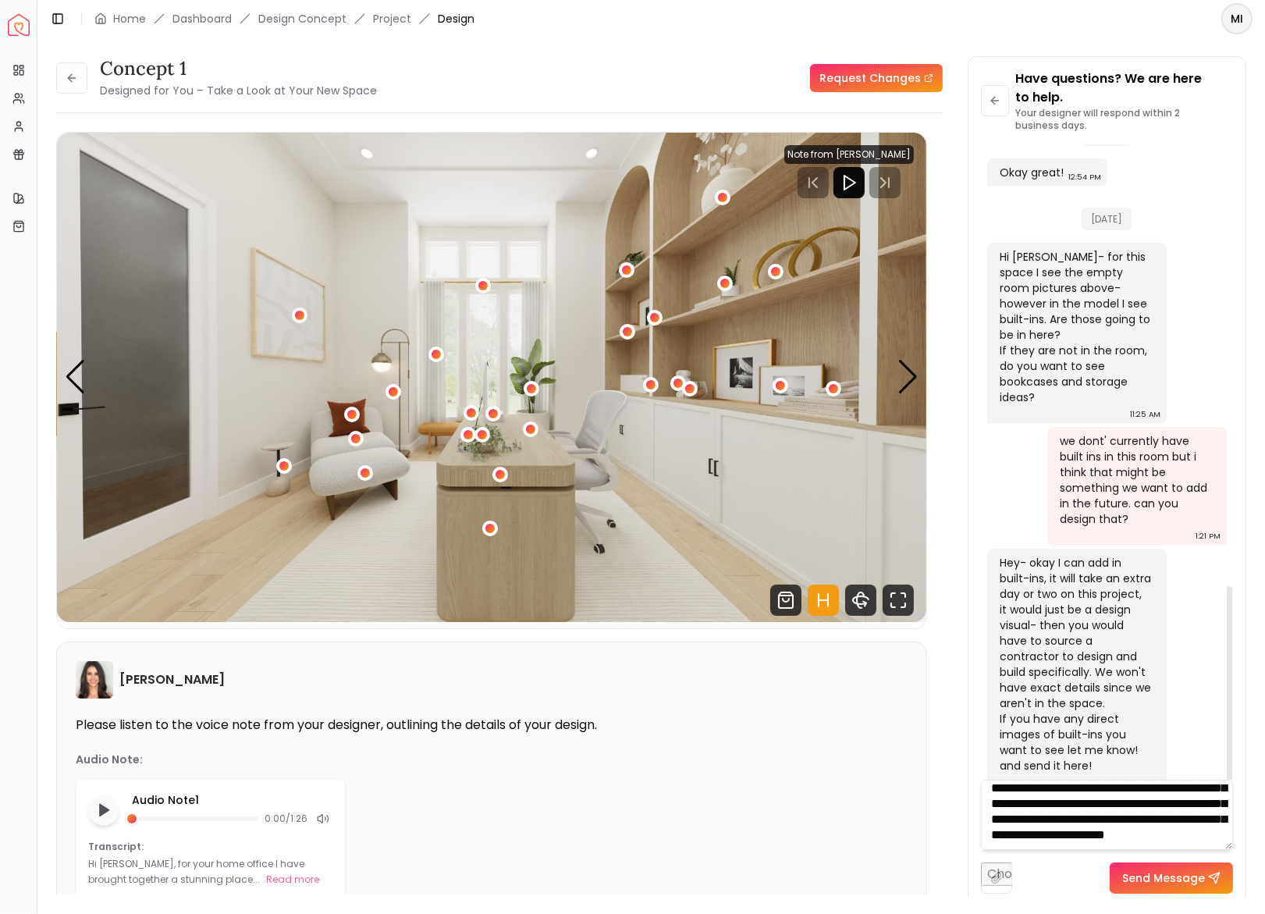
click at [1055, 842] on textarea "**********" at bounding box center [1107, 815] width 252 height 70
type textarea "**********"
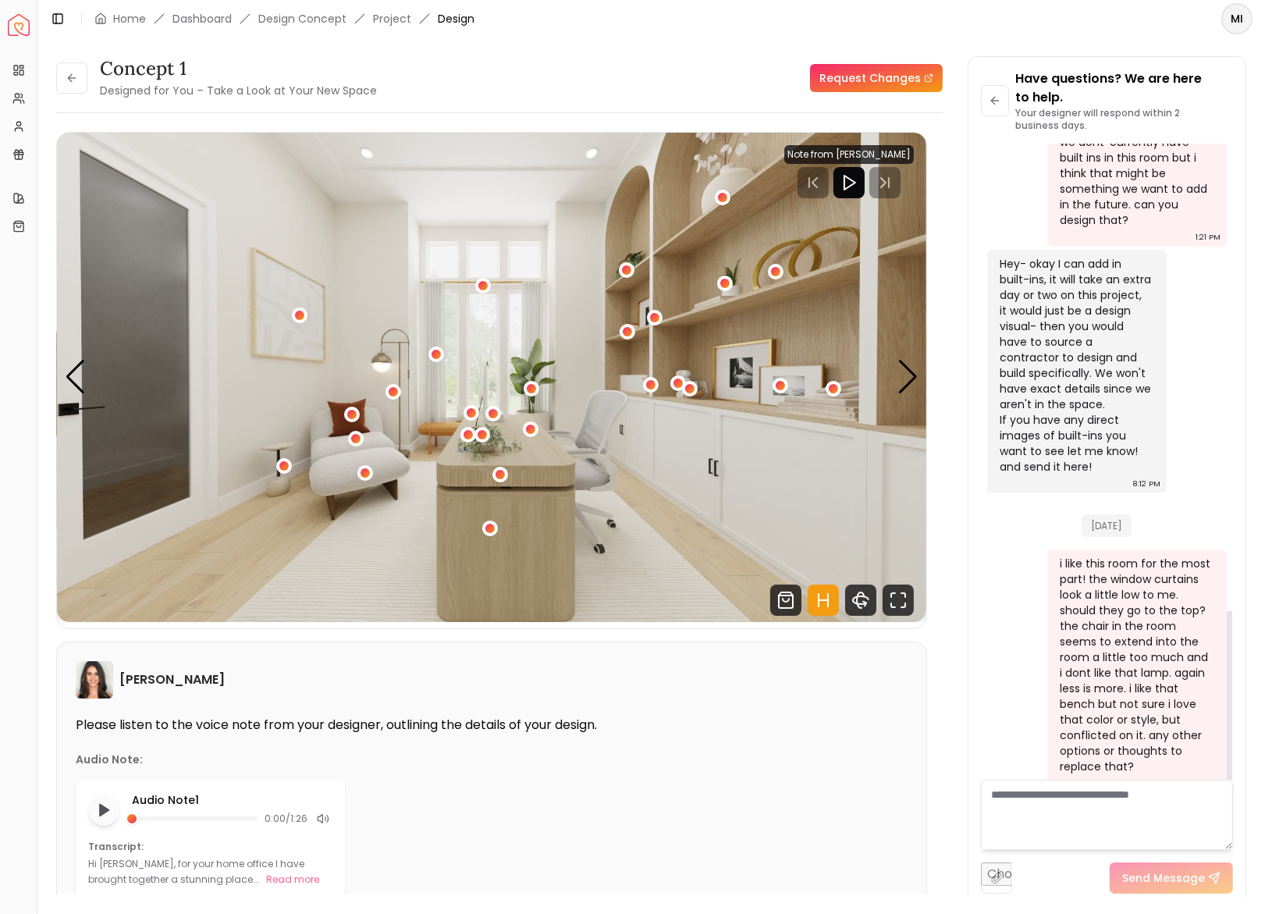
scroll to position [1746, 0]
click at [224, 17] on link "Dashboard" at bounding box center [202, 19] width 59 height 16
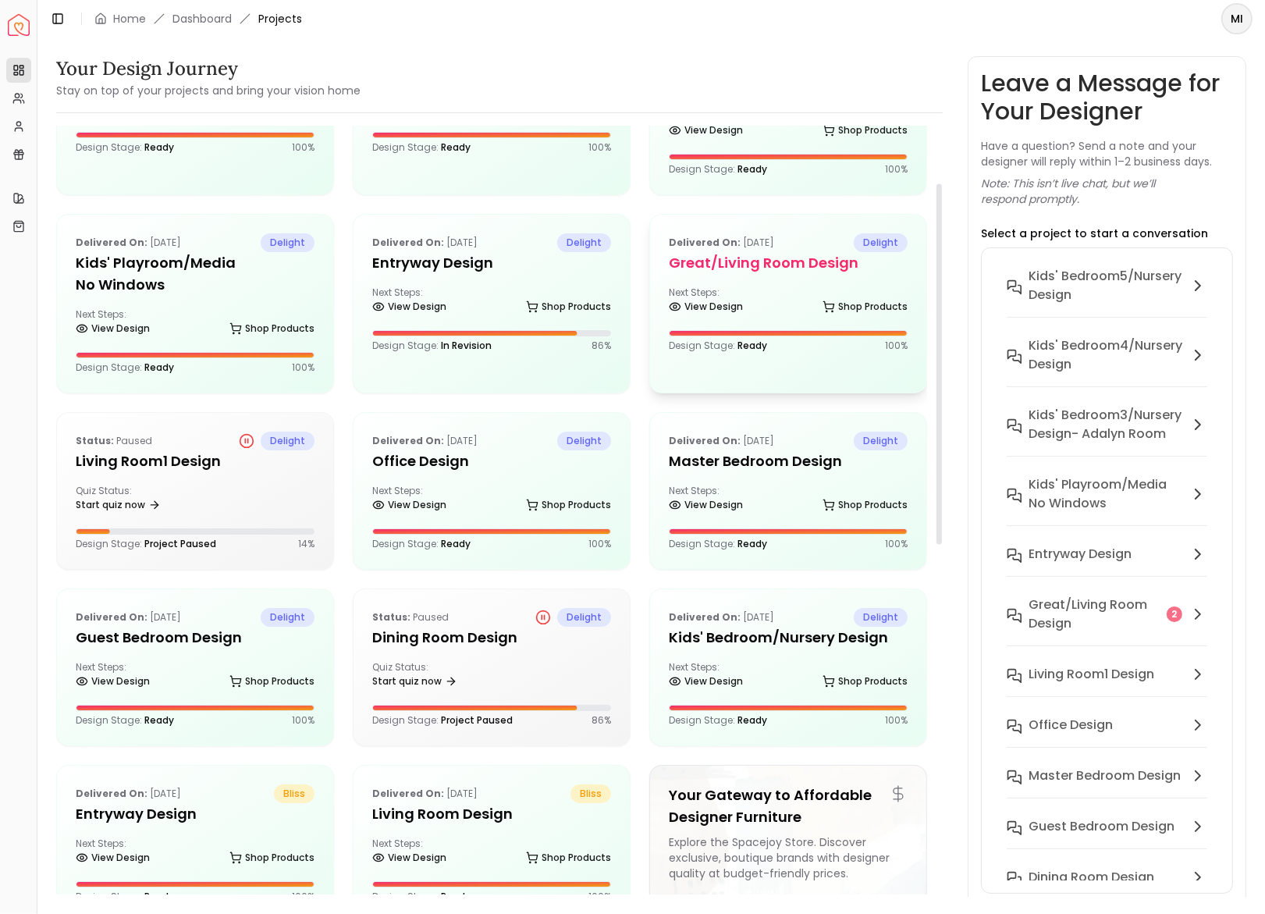
scroll to position [131, 0]
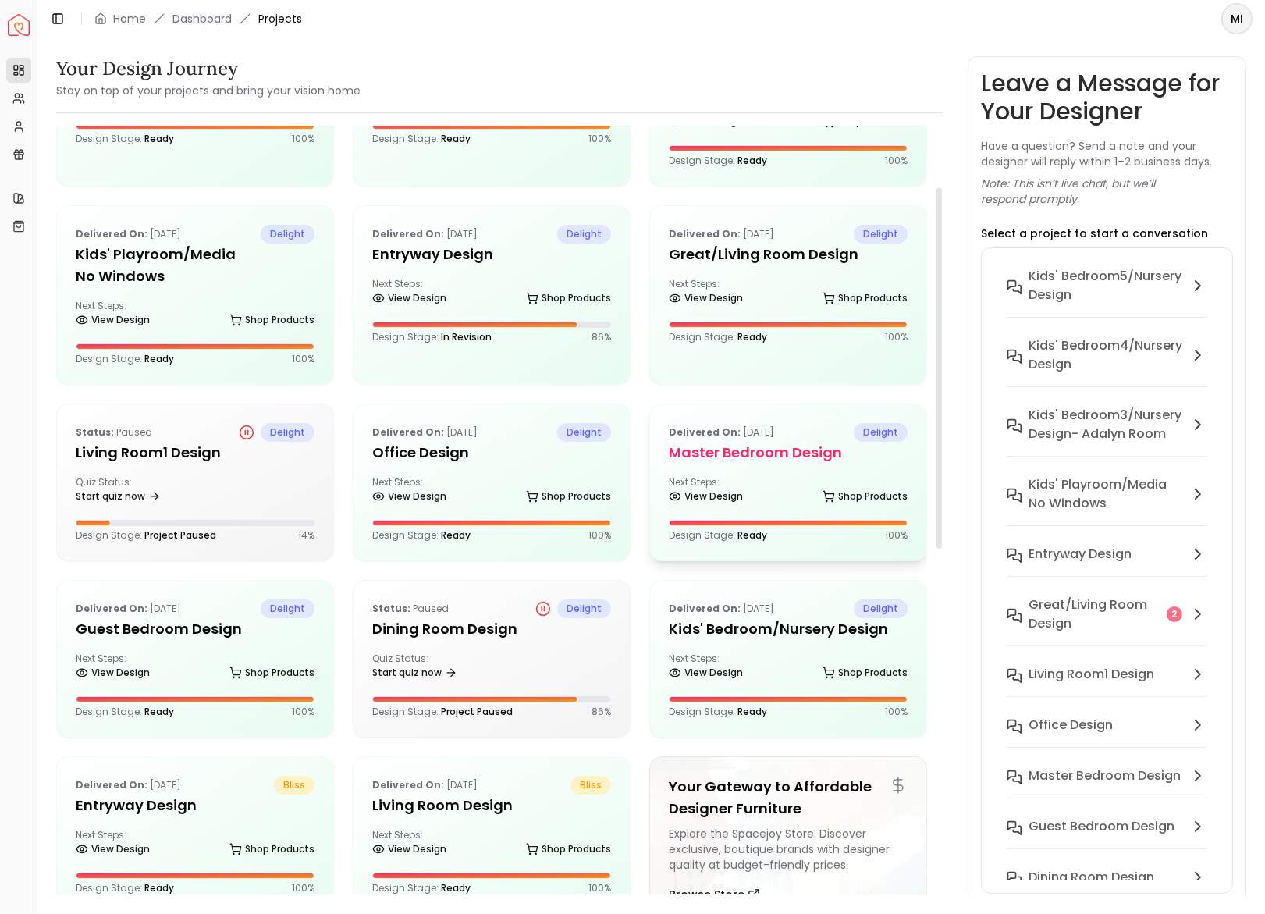
click at [743, 445] on h5 "Master Bedroom design" at bounding box center [788, 453] width 239 height 22
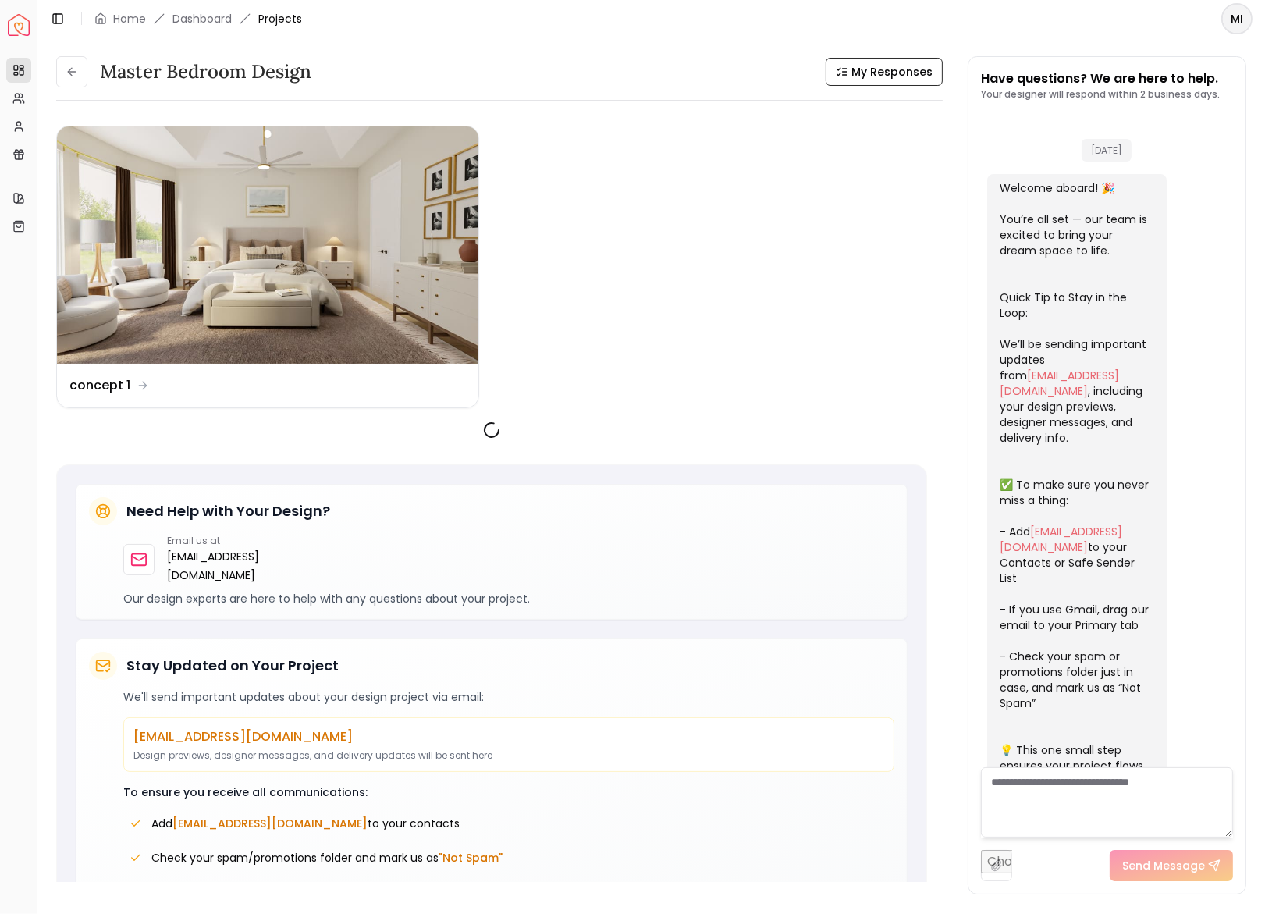
scroll to position [2250, 0]
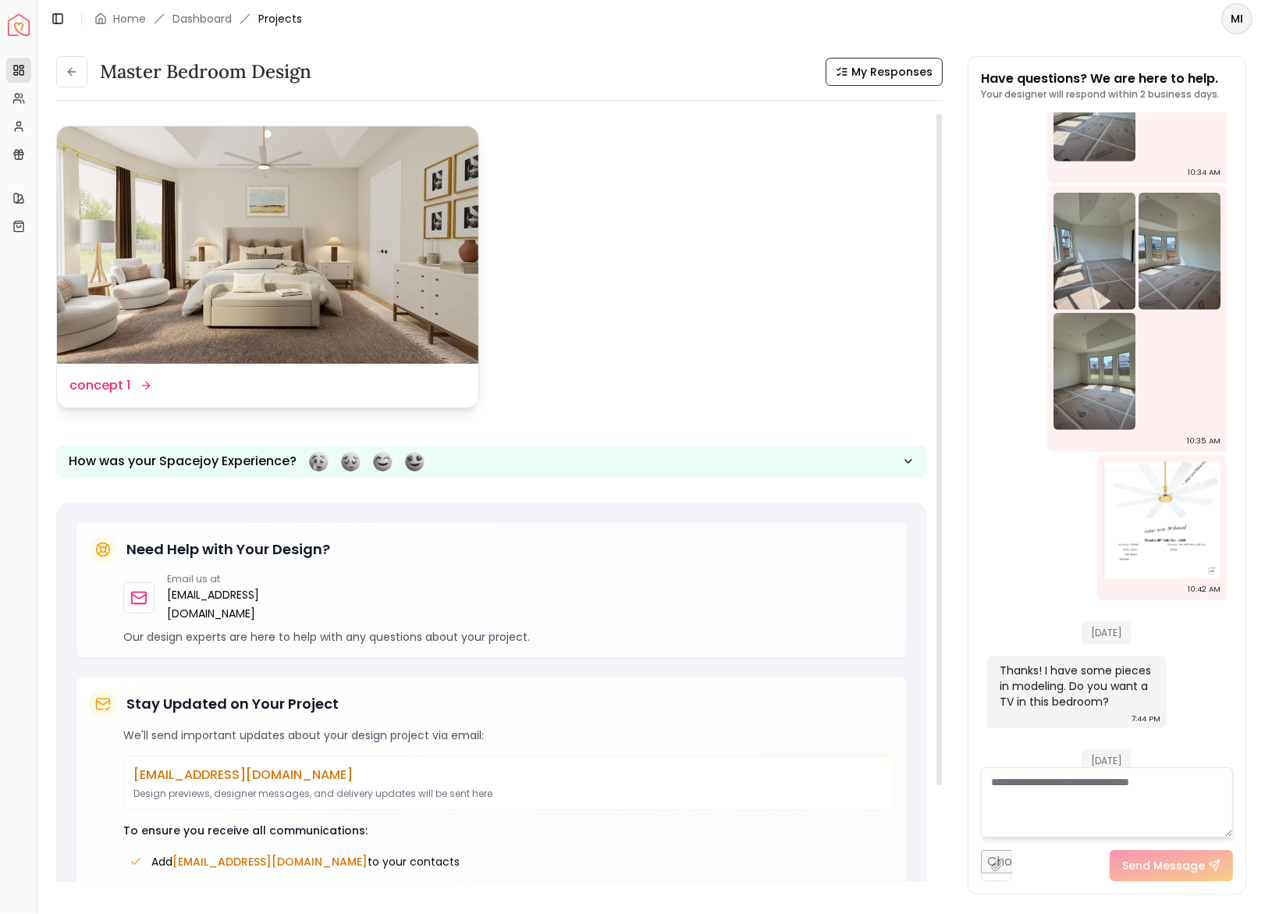
click at [422, 169] on img at bounding box center [268, 244] width 422 height 237
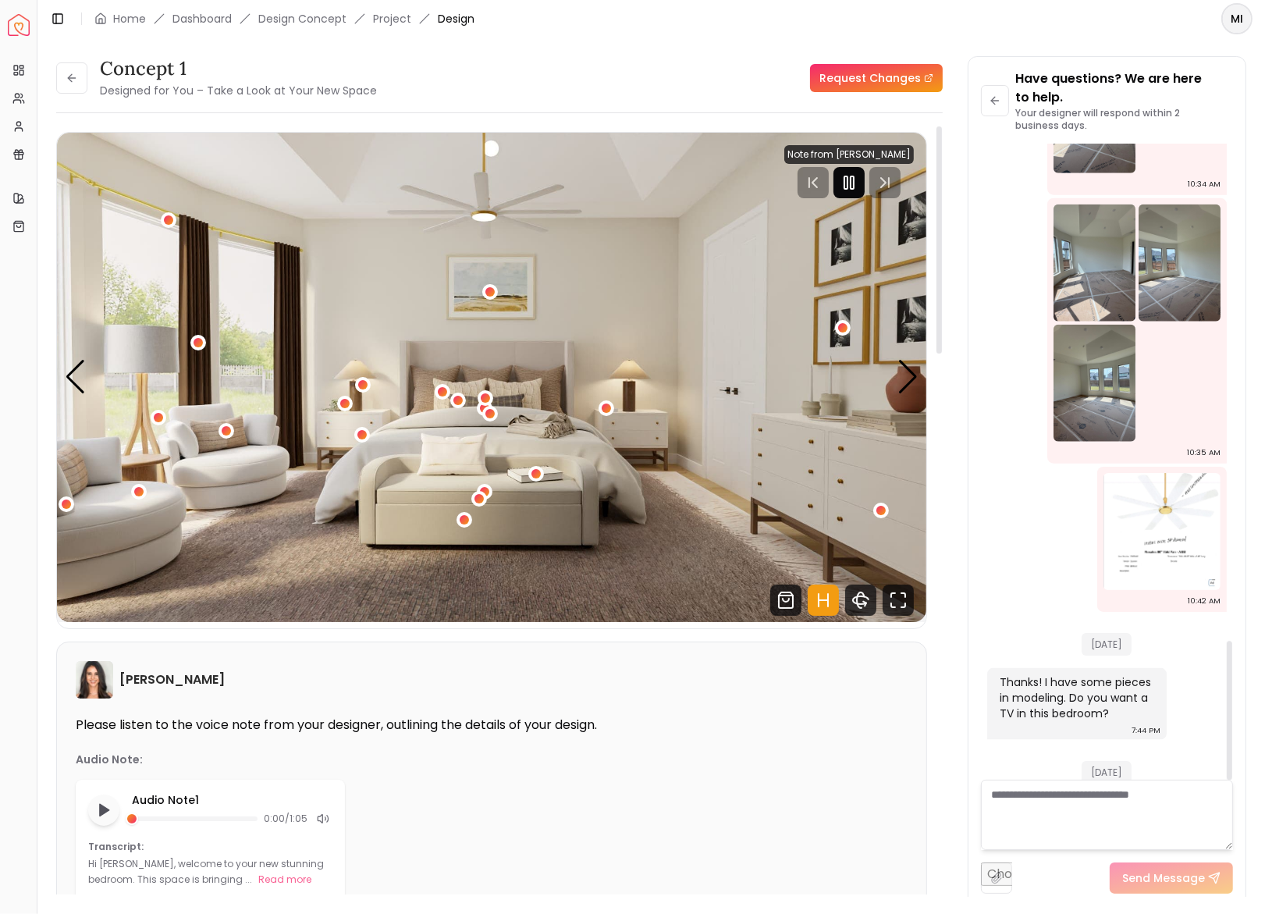
scroll to position [2268, 0]
click at [854, 183] on rect "Pause" at bounding box center [852, 182] width 3 height 12
click at [905, 379] on div "Next slide" at bounding box center [908, 377] width 21 height 34
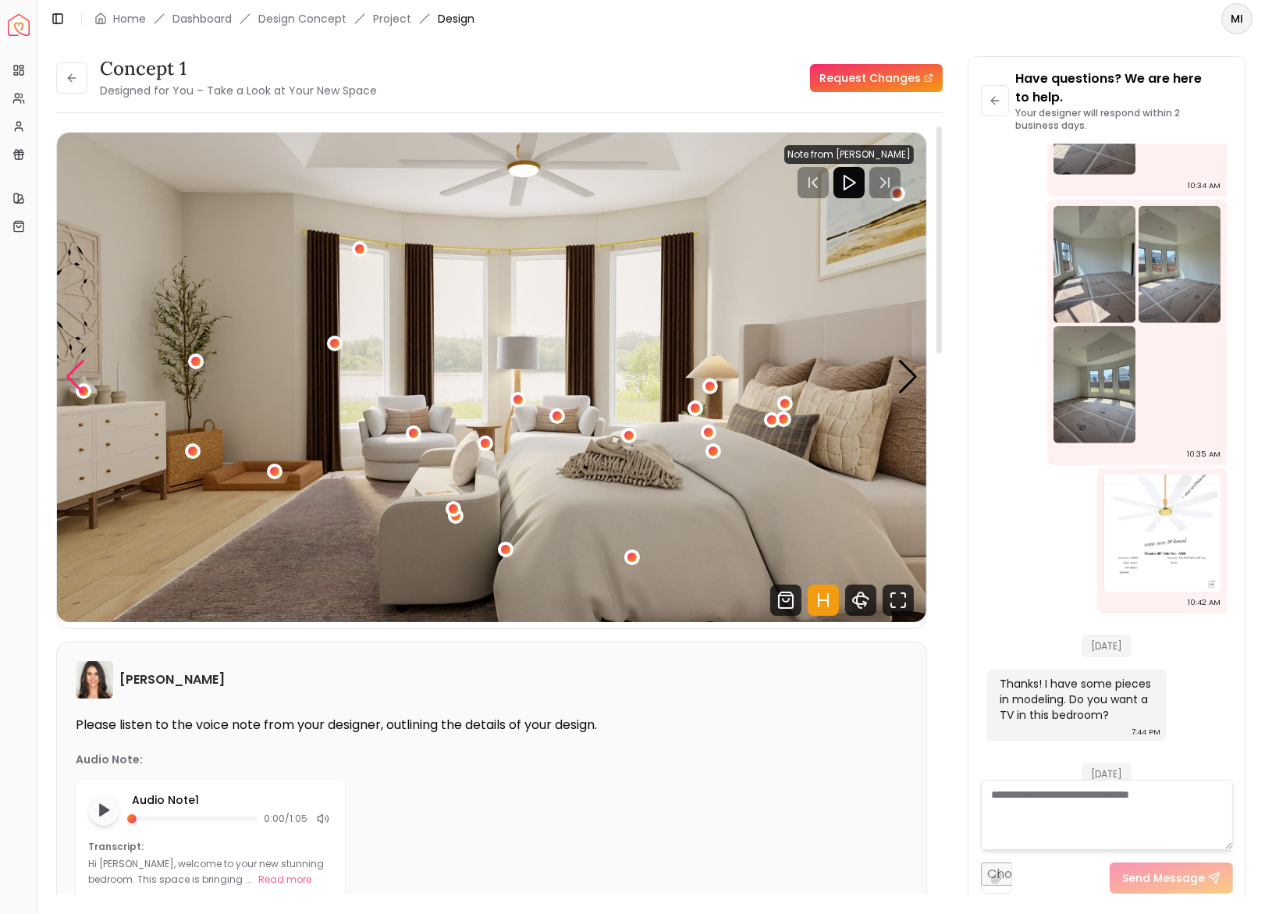
click at [77, 371] on div "Previous slide" at bounding box center [75, 377] width 21 height 34
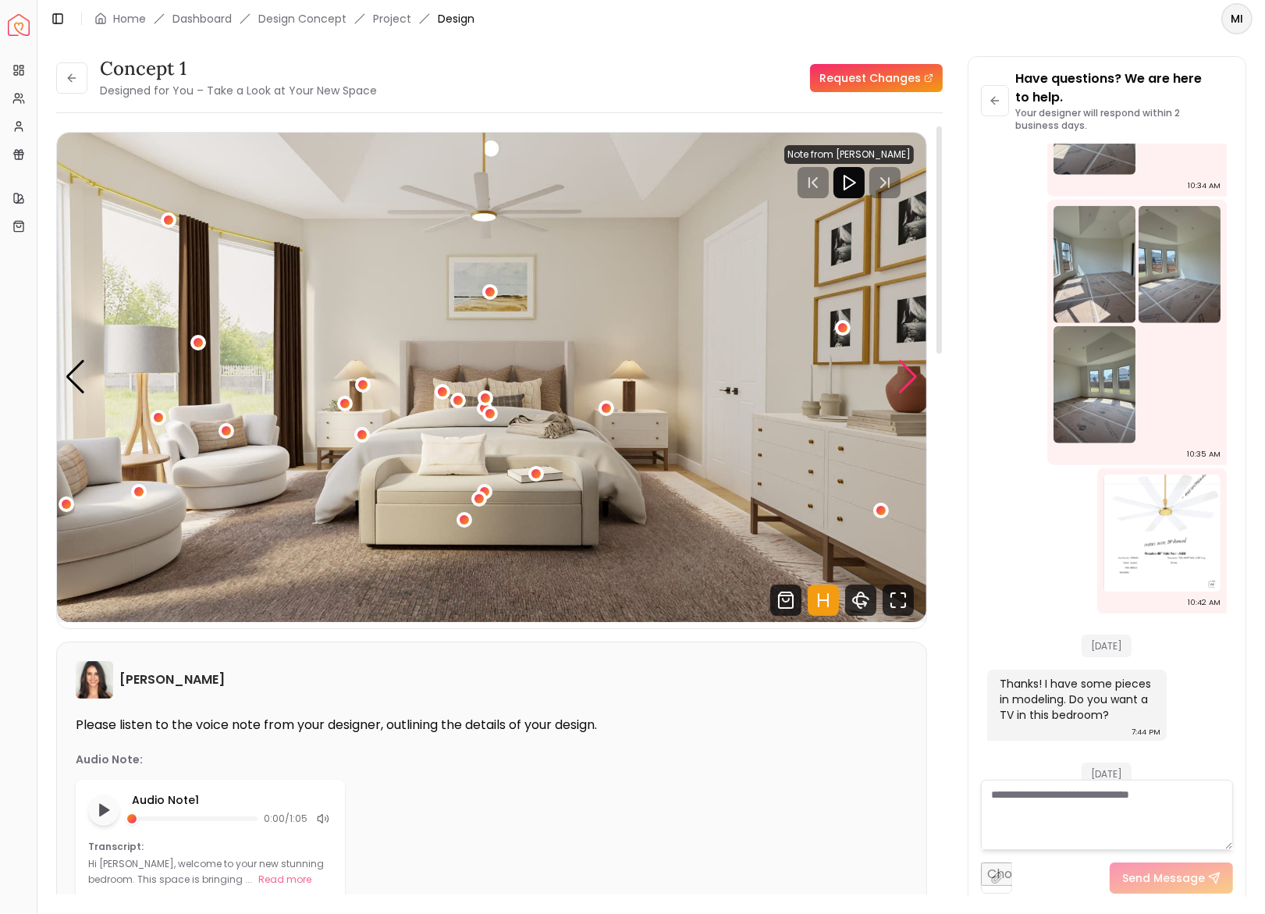
click at [908, 372] on div "Next slide" at bounding box center [908, 377] width 21 height 34
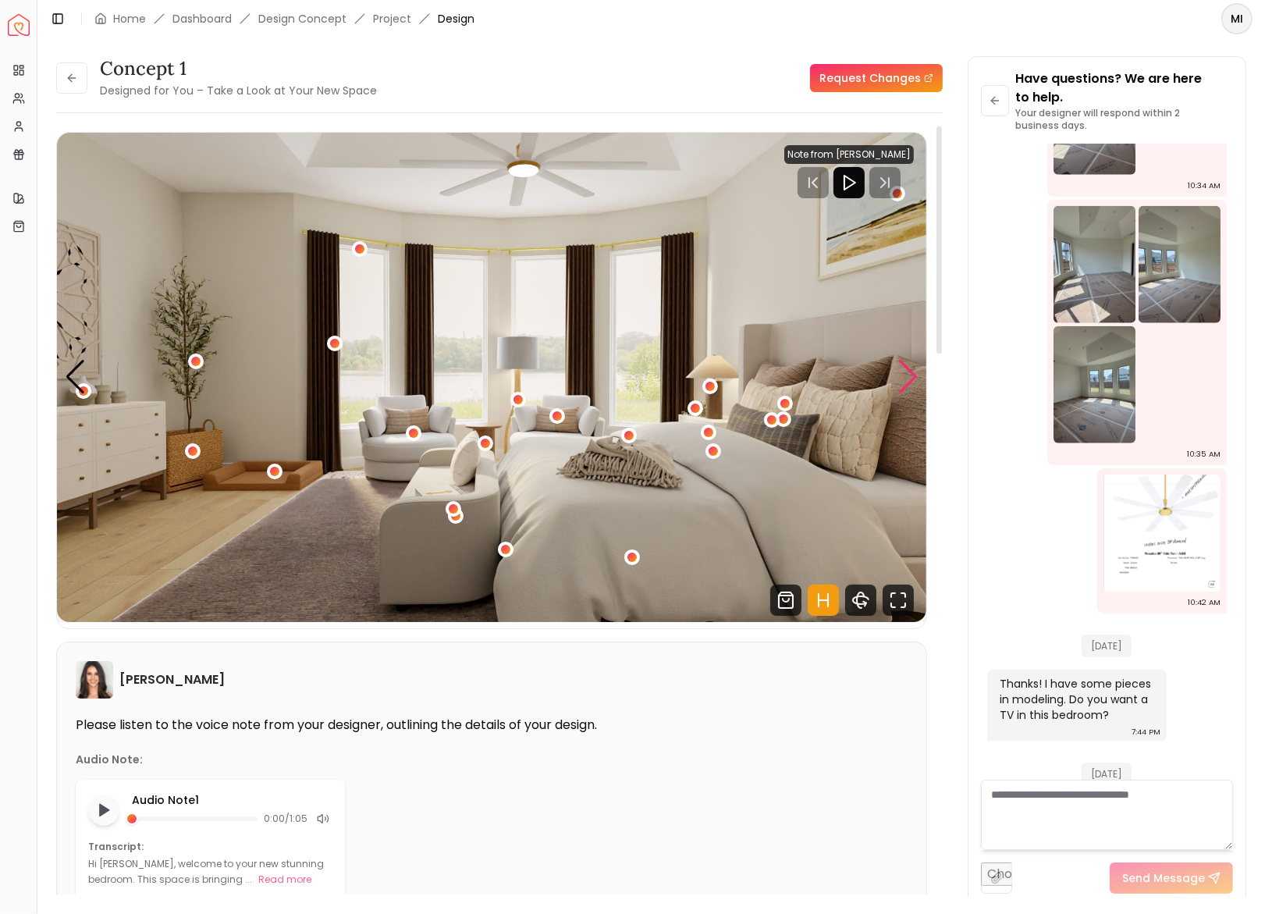
click at [908, 372] on div "Next slide" at bounding box center [908, 377] width 21 height 34
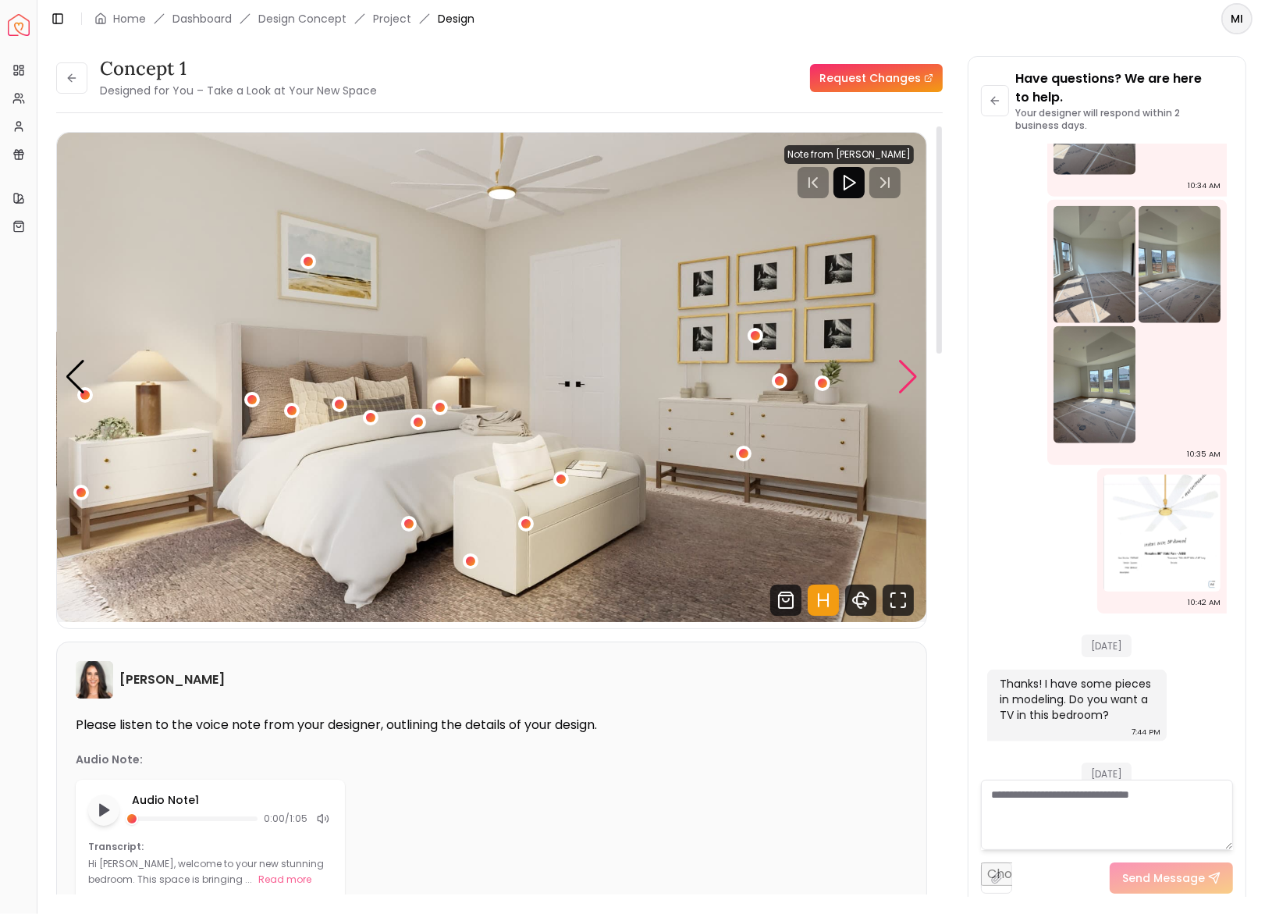
click at [908, 372] on div "Next slide" at bounding box center [908, 377] width 21 height 34
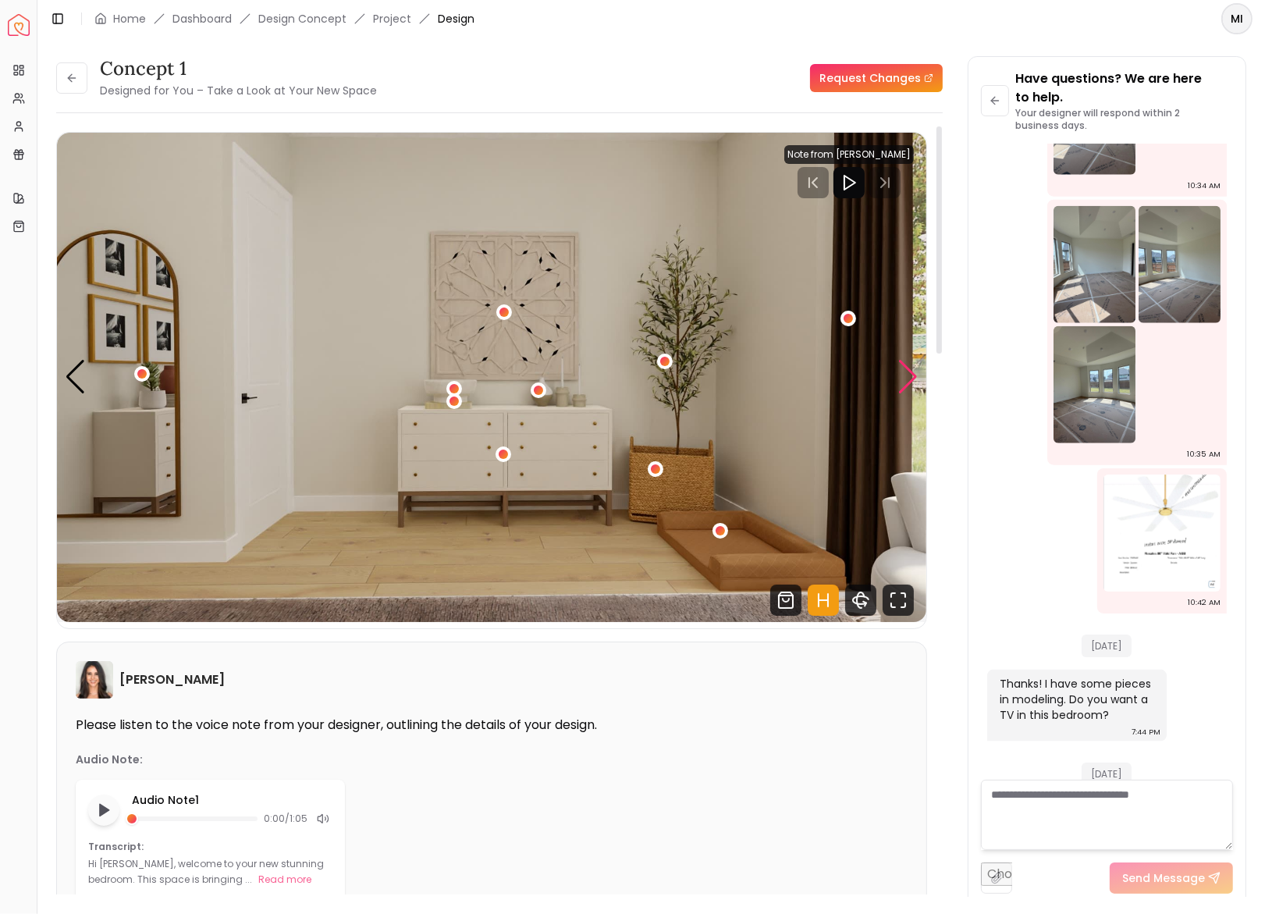
click at [908, 372] on div "Next slide" at bounding box center [908, 377] width 21 height 34
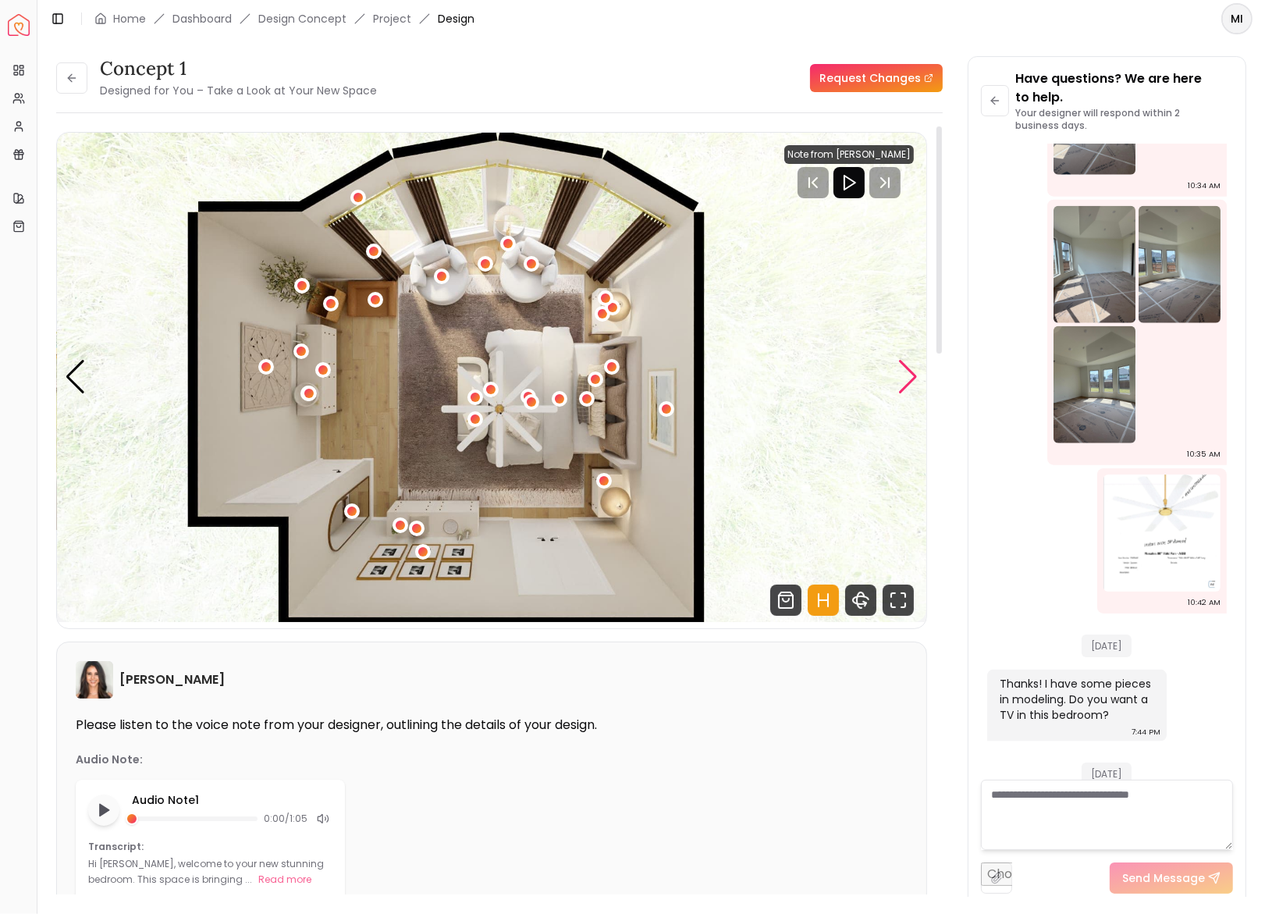
click at [908, 372] on div "Next slide" at bounding box center [908, 377] width 21 height 34
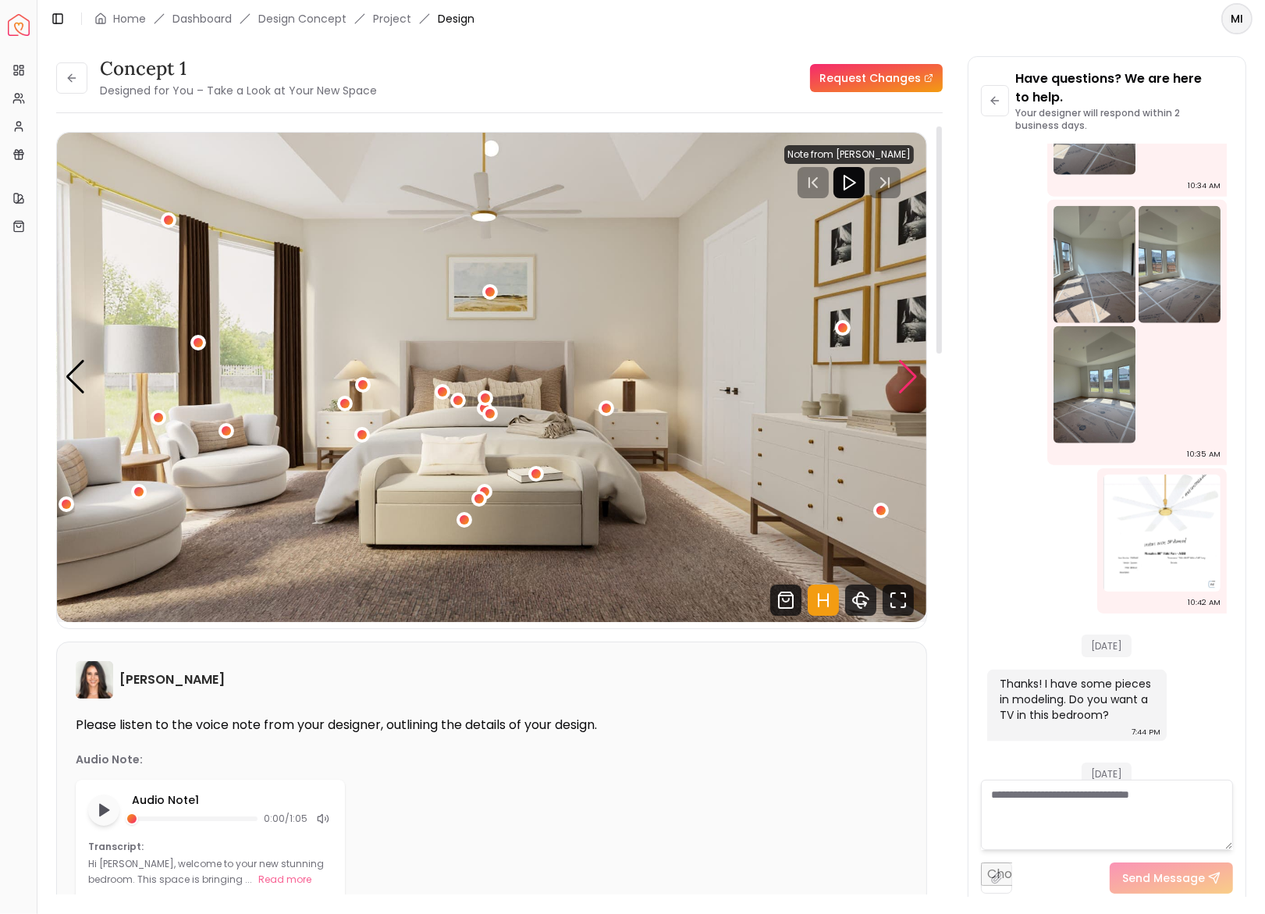
click at [908, 372] on div "Next slide" at bounding box center [908, 377] width 21 height 34
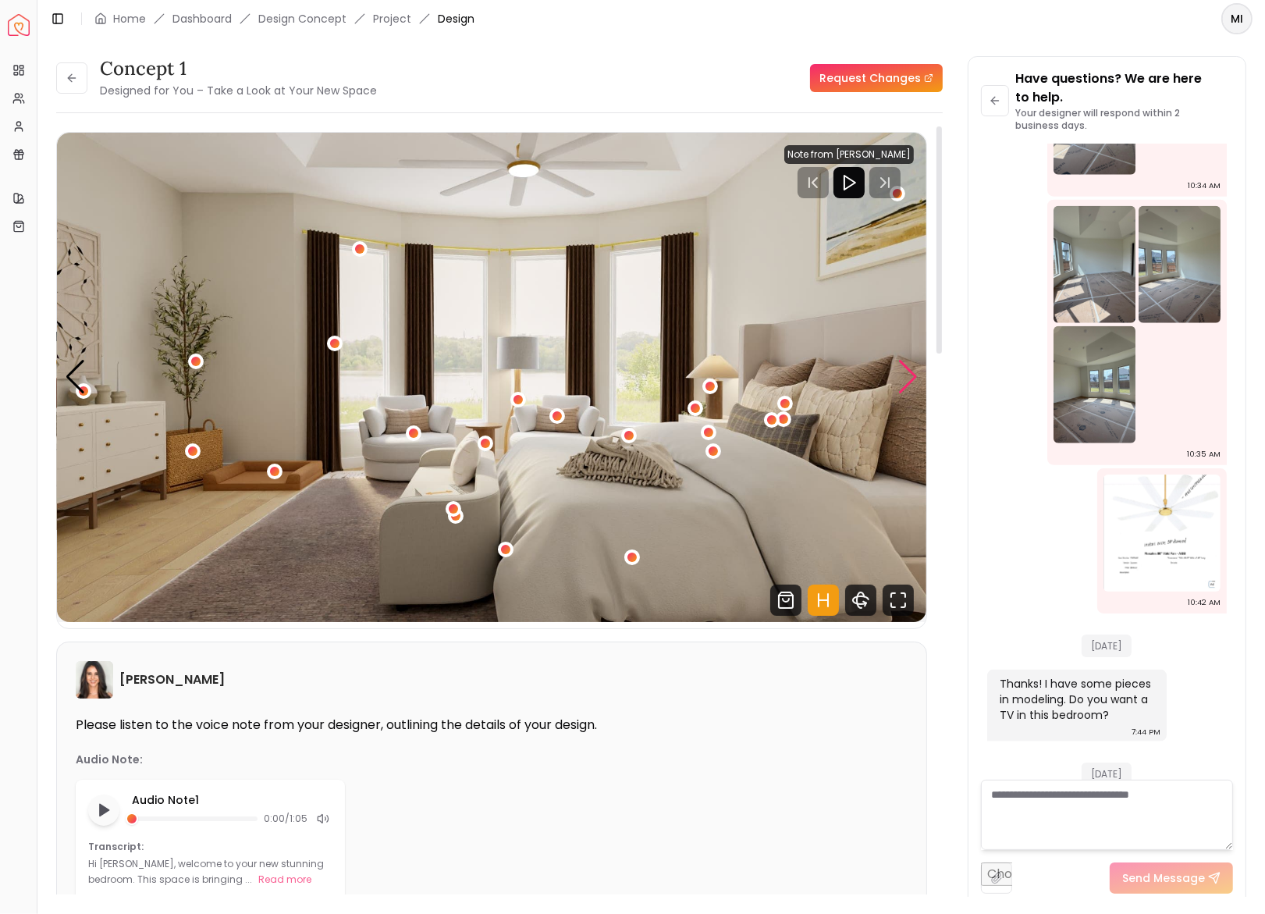
click at [908, 372] on div "Next slide" at bounding box center [908, 377] width 21 height 34
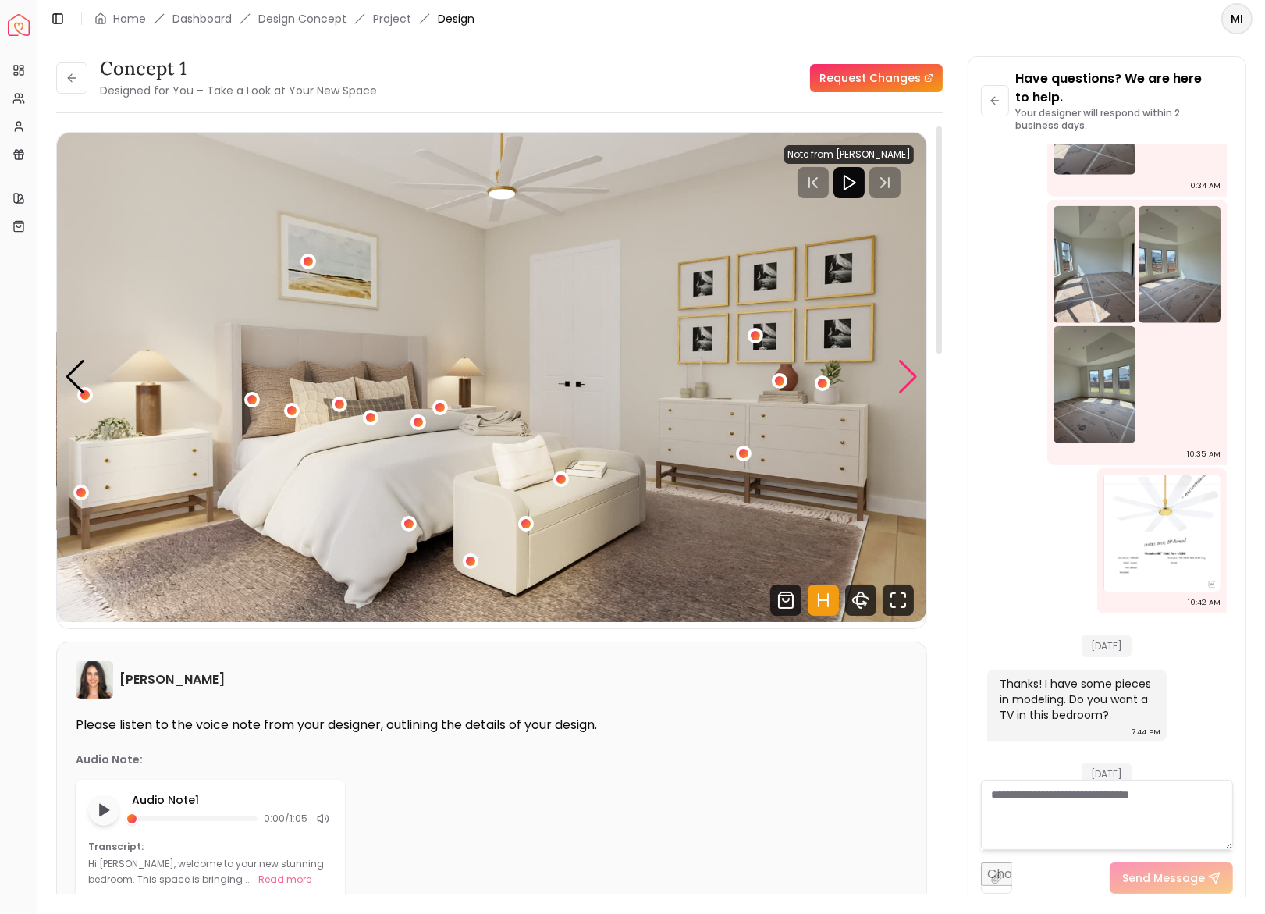
click at [908, 372] on div "Next slide" at bounding box center [908, 377] width 21 height 34
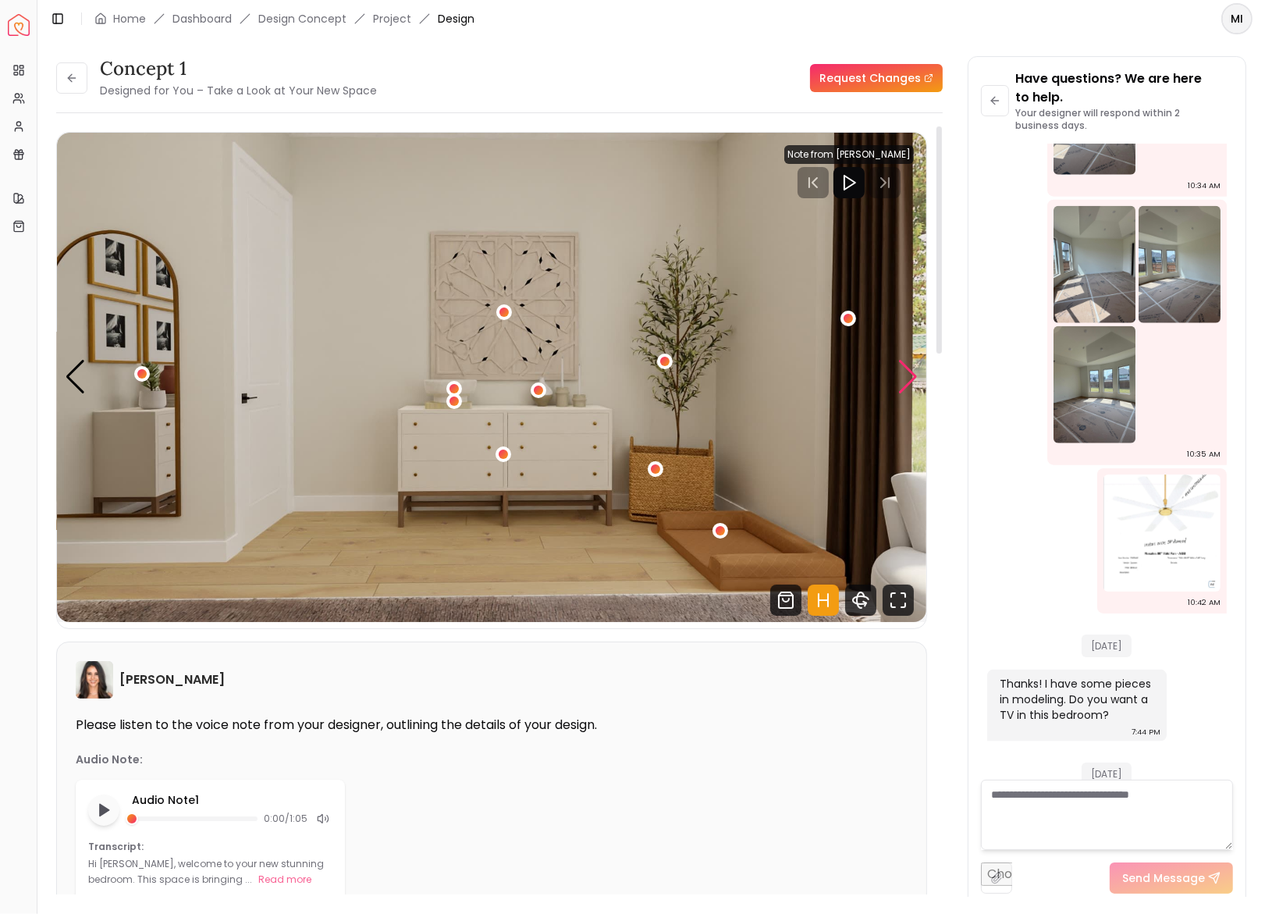
click at [908, 372] on div "Next slide" at bounding box center [908, 377] width 21 height 34
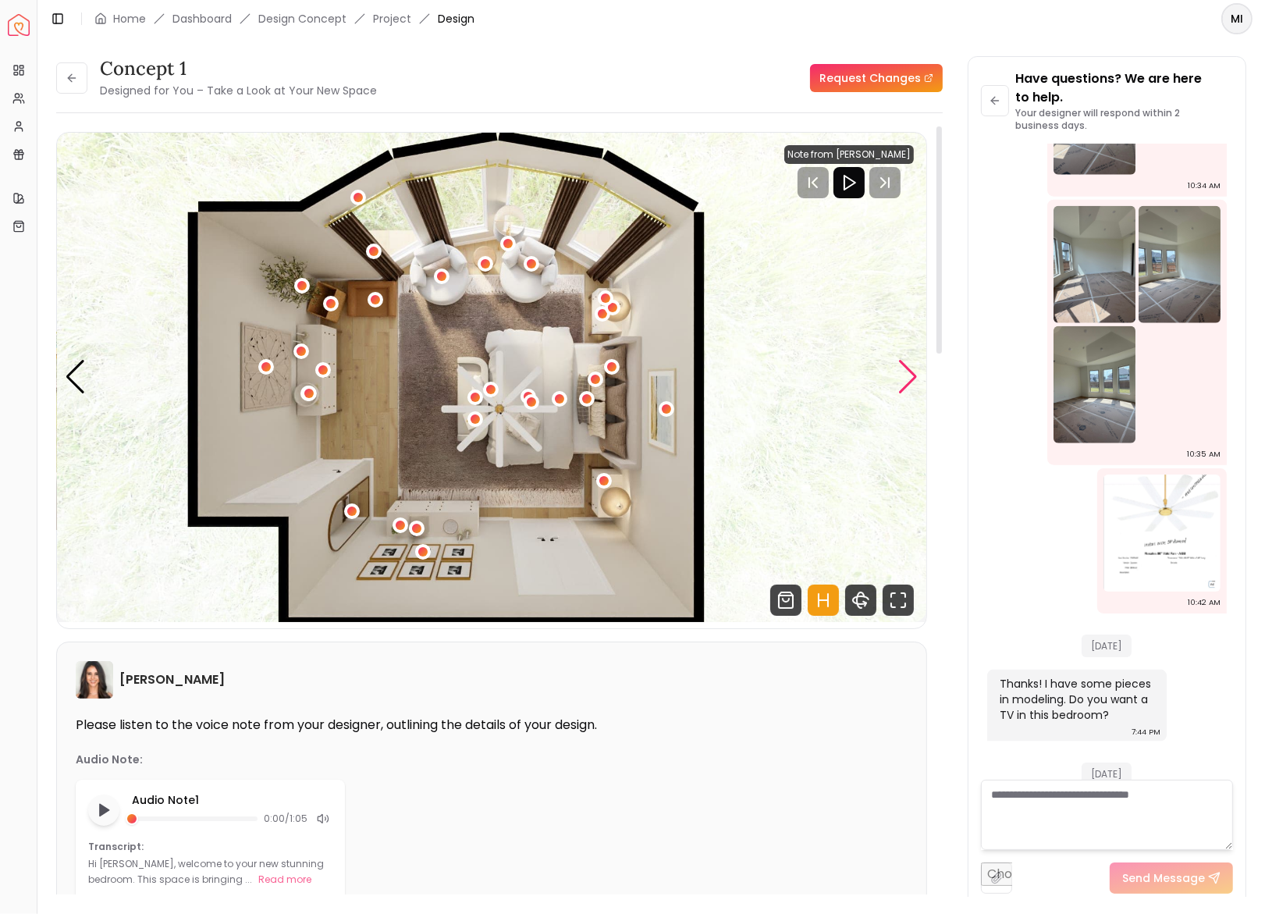
click at [908, 372] on div "Next slide" at bounding box center [908, 377] width 21 height 34
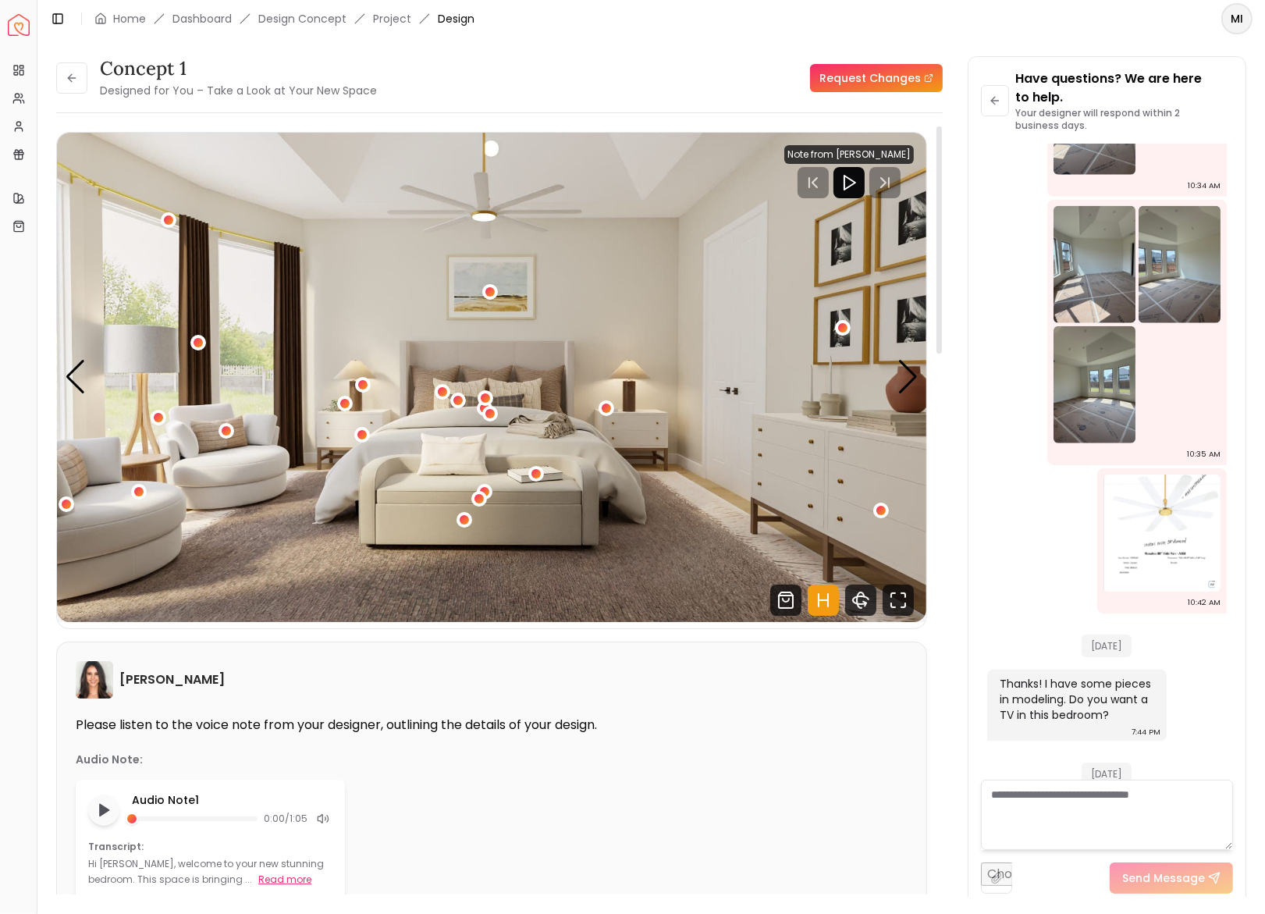
click at [289, 876] on button "Read more" at bounding box center [284, 880] width 53 height 16
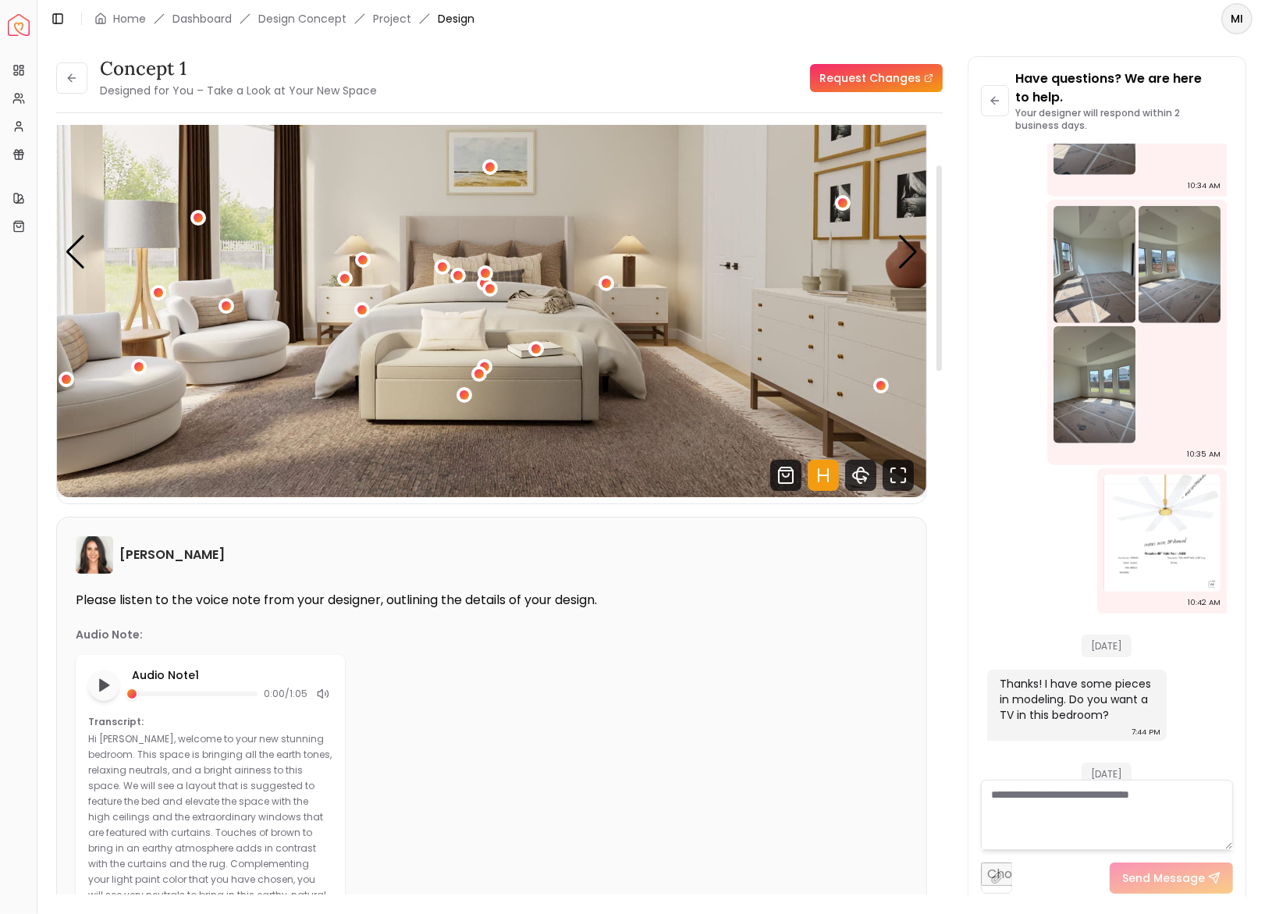
scroll to position [91, 0]
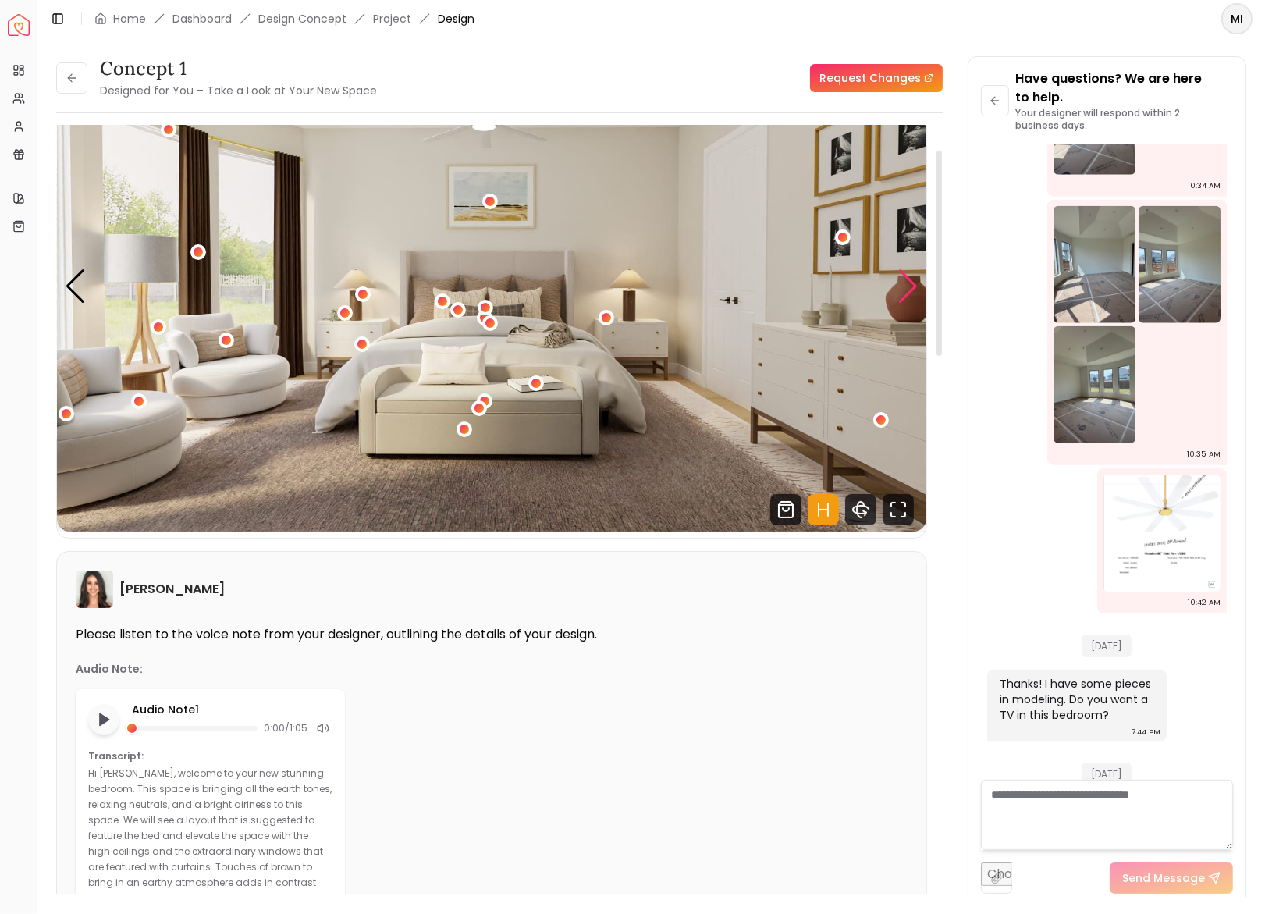
click at [909, 289] on div "Next slide" at bounding box center [908, 286] width 21 height 34
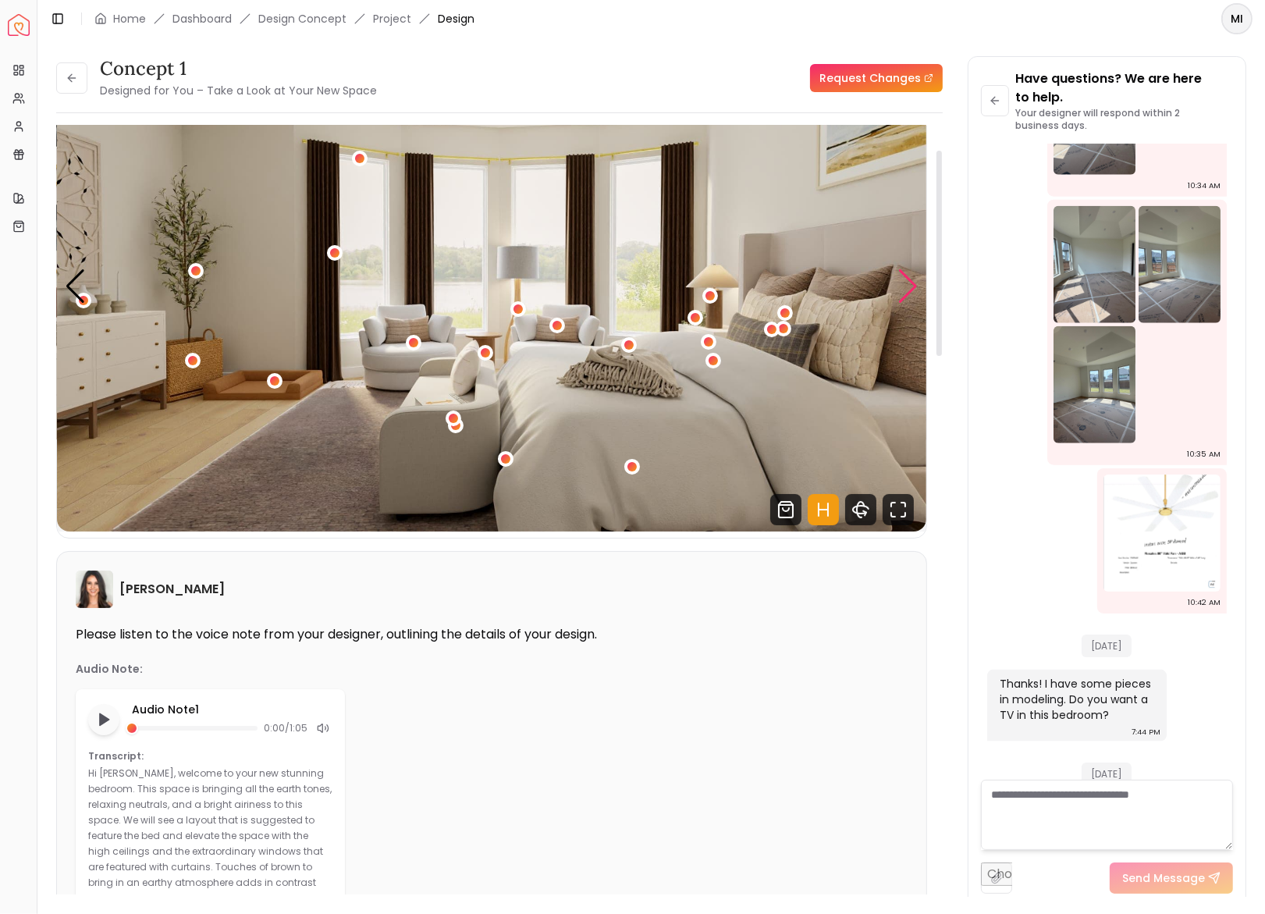
click at [909, 289] on div "Next slide" at bounding box center [908, 286] width 21 height 34
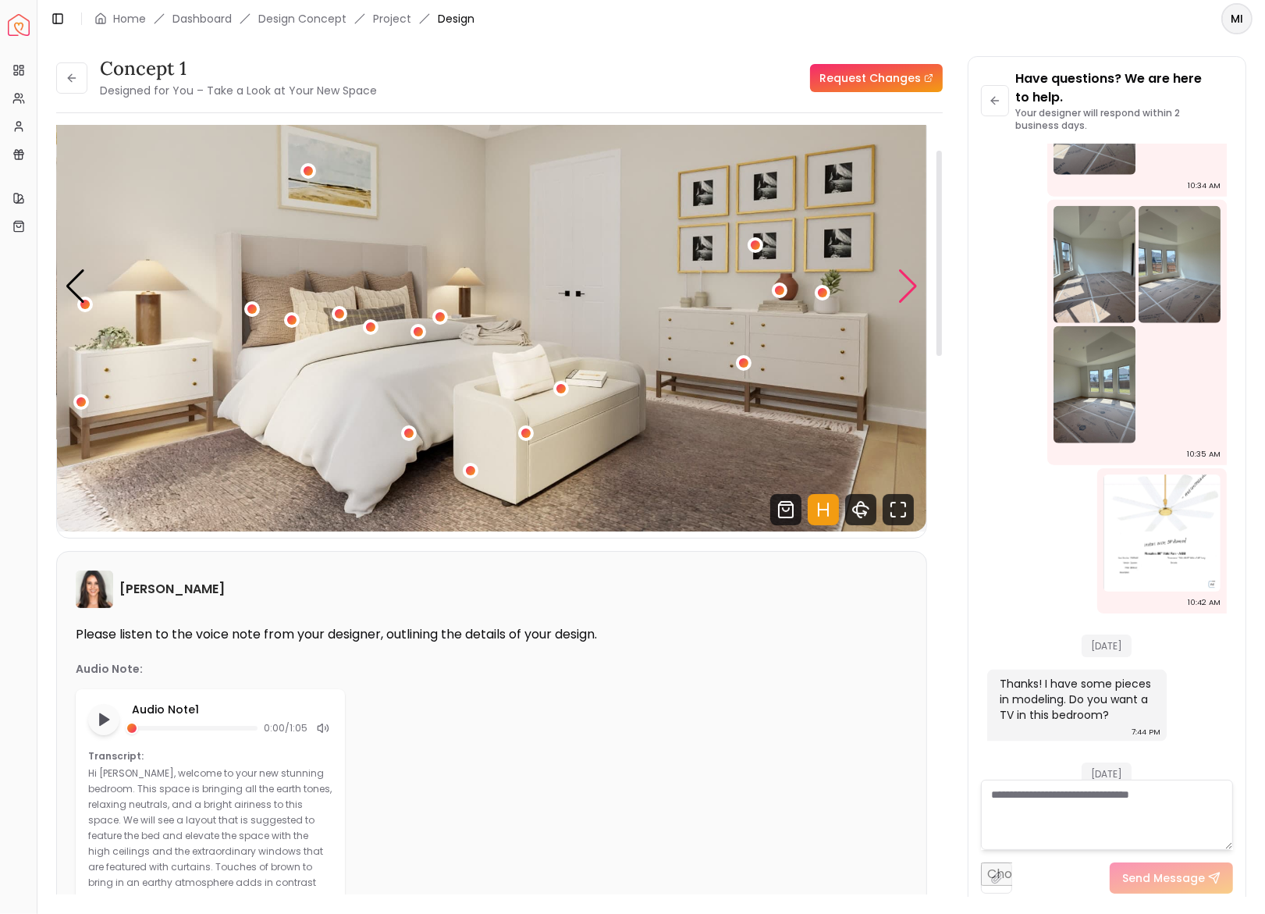
click at [905, 279] on div "Next slide" at bounding box center [908, 286] width 21 height 34
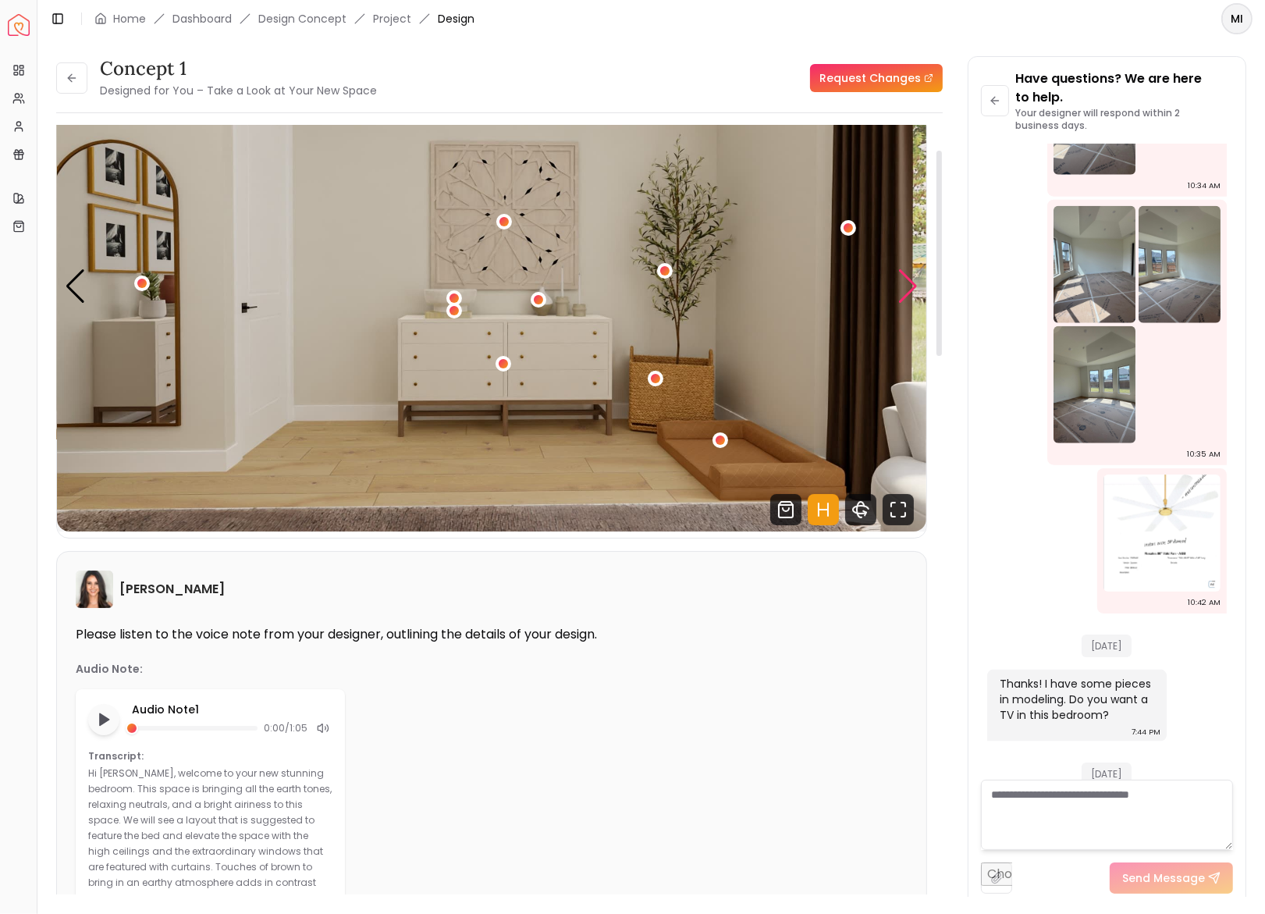
click at [905, 279] on div "Next slide" at bounding box center [908, 286] width 21 height 34
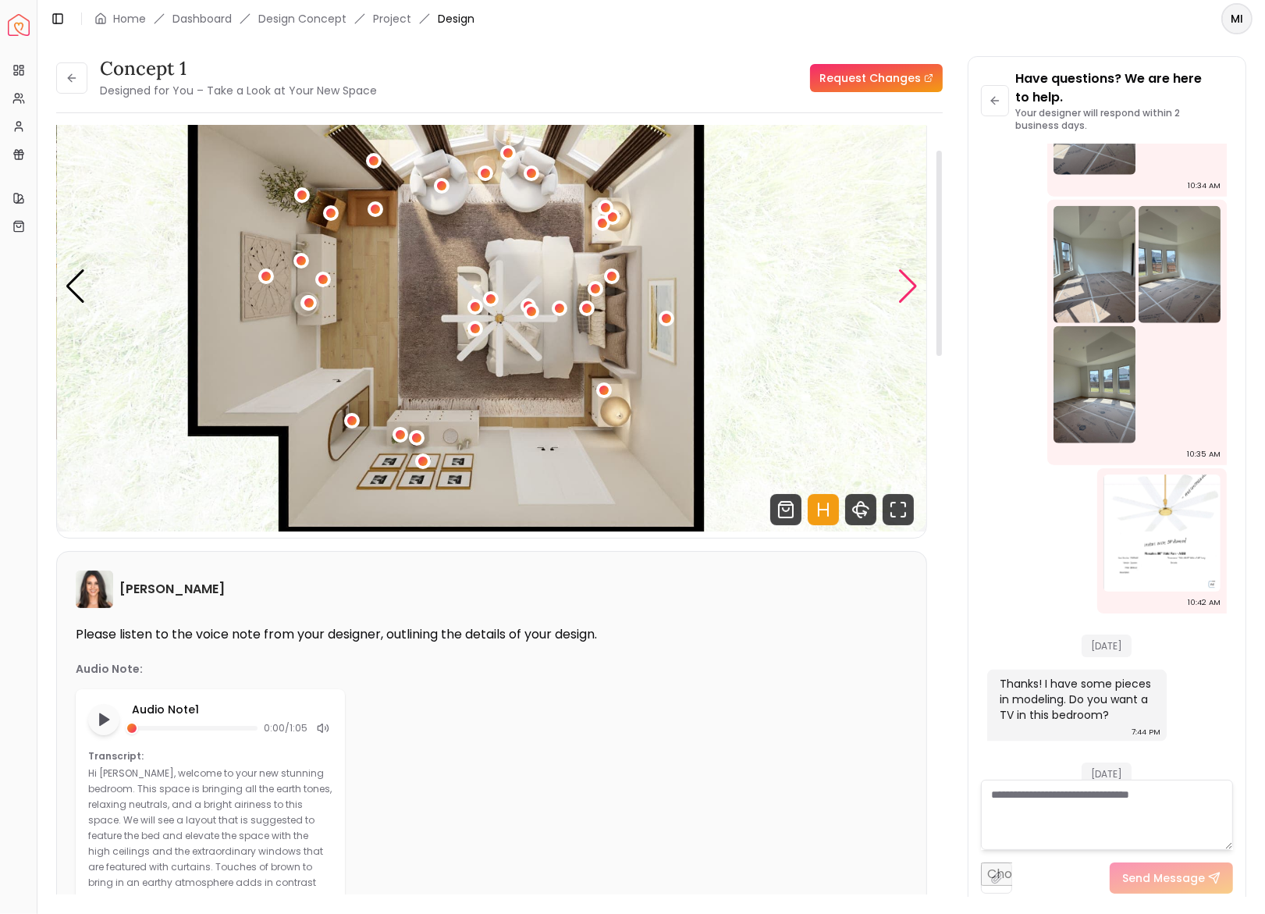
click at [905, 279] on div "Next slide" at bounding box center [908, 286] width 21 height 34
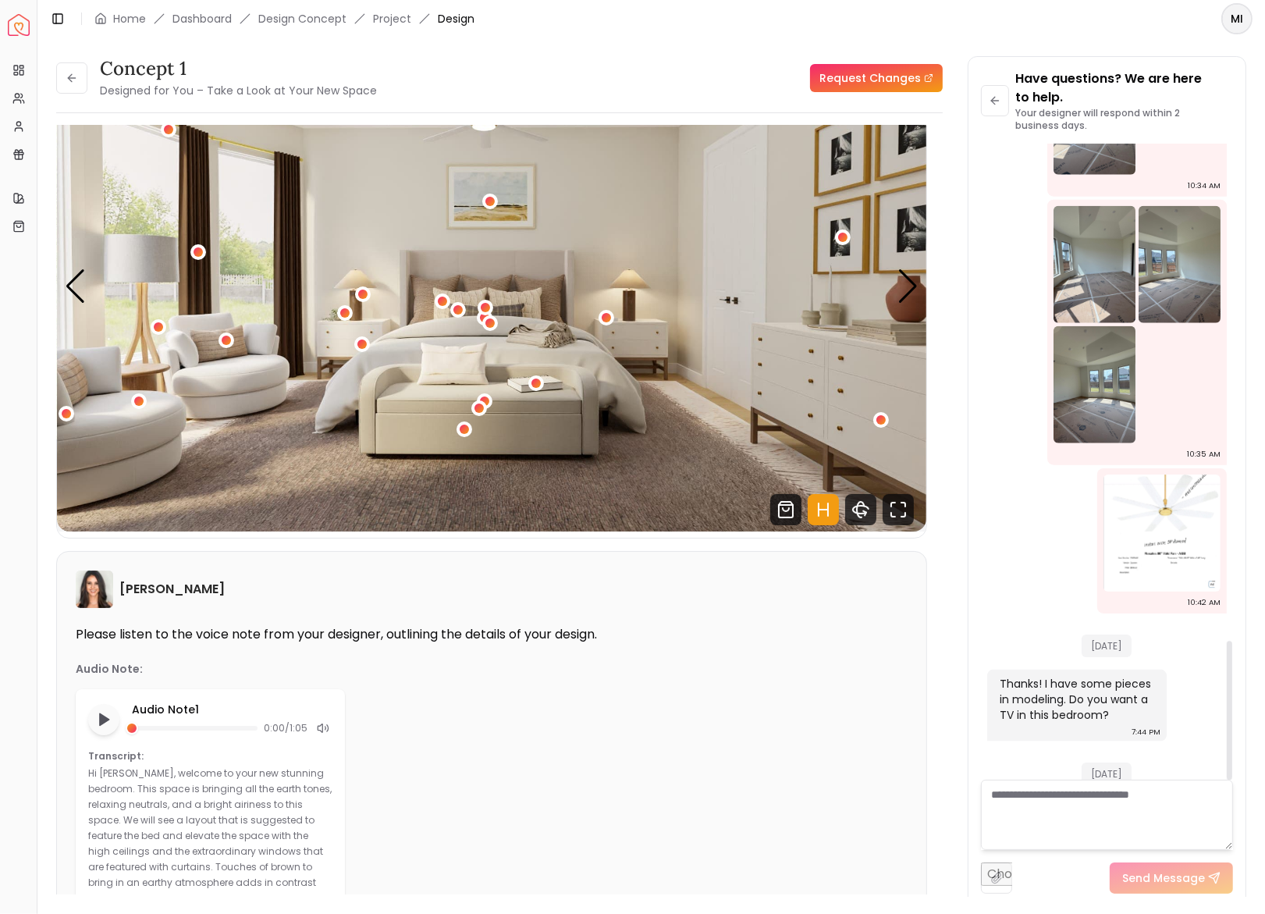
click at [1098, 805] on textarea at bounding box center [1107, 815] width 252 height 70
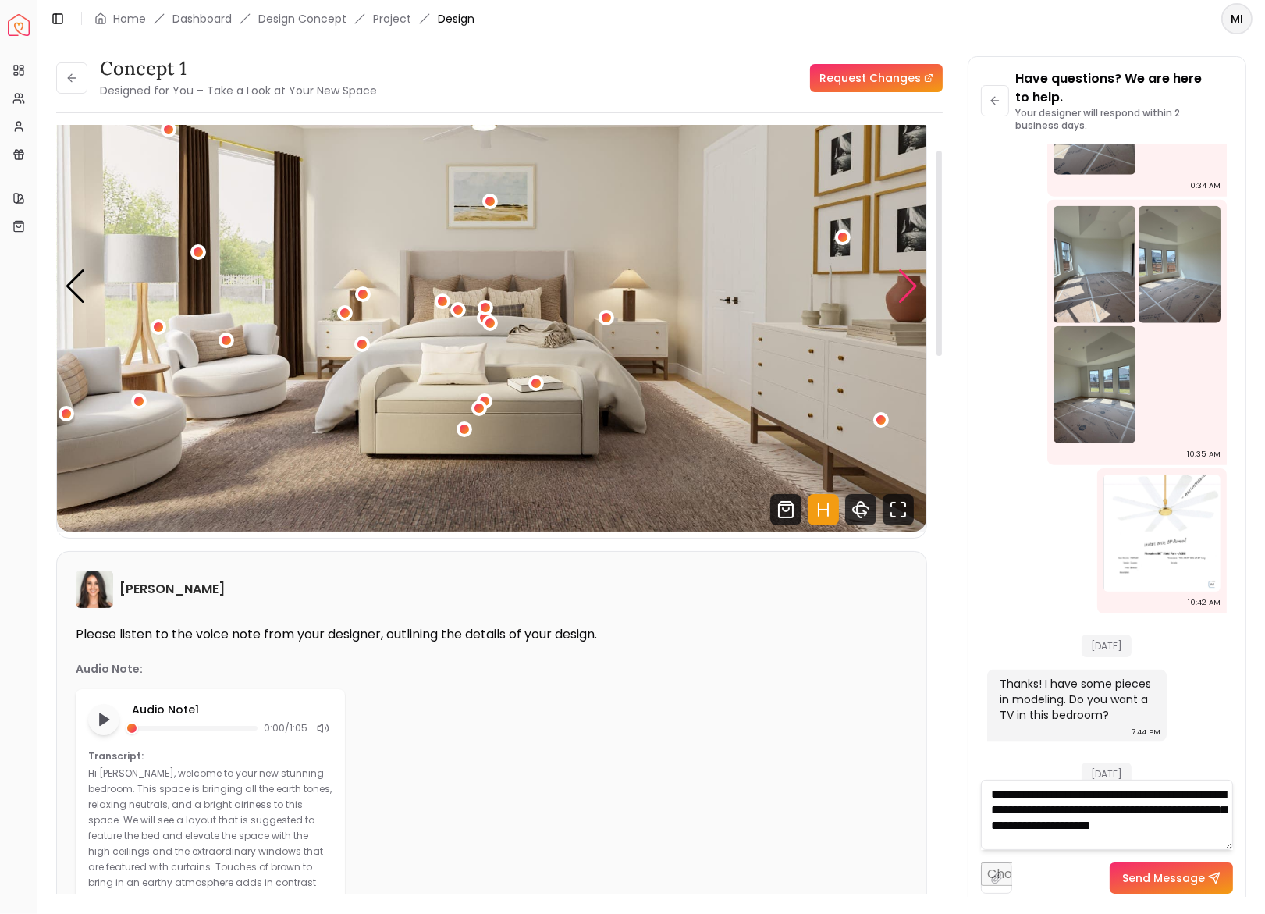
click at [909, 287] on div "Next slide" at bounding box center [908, 286] width 21 height 34
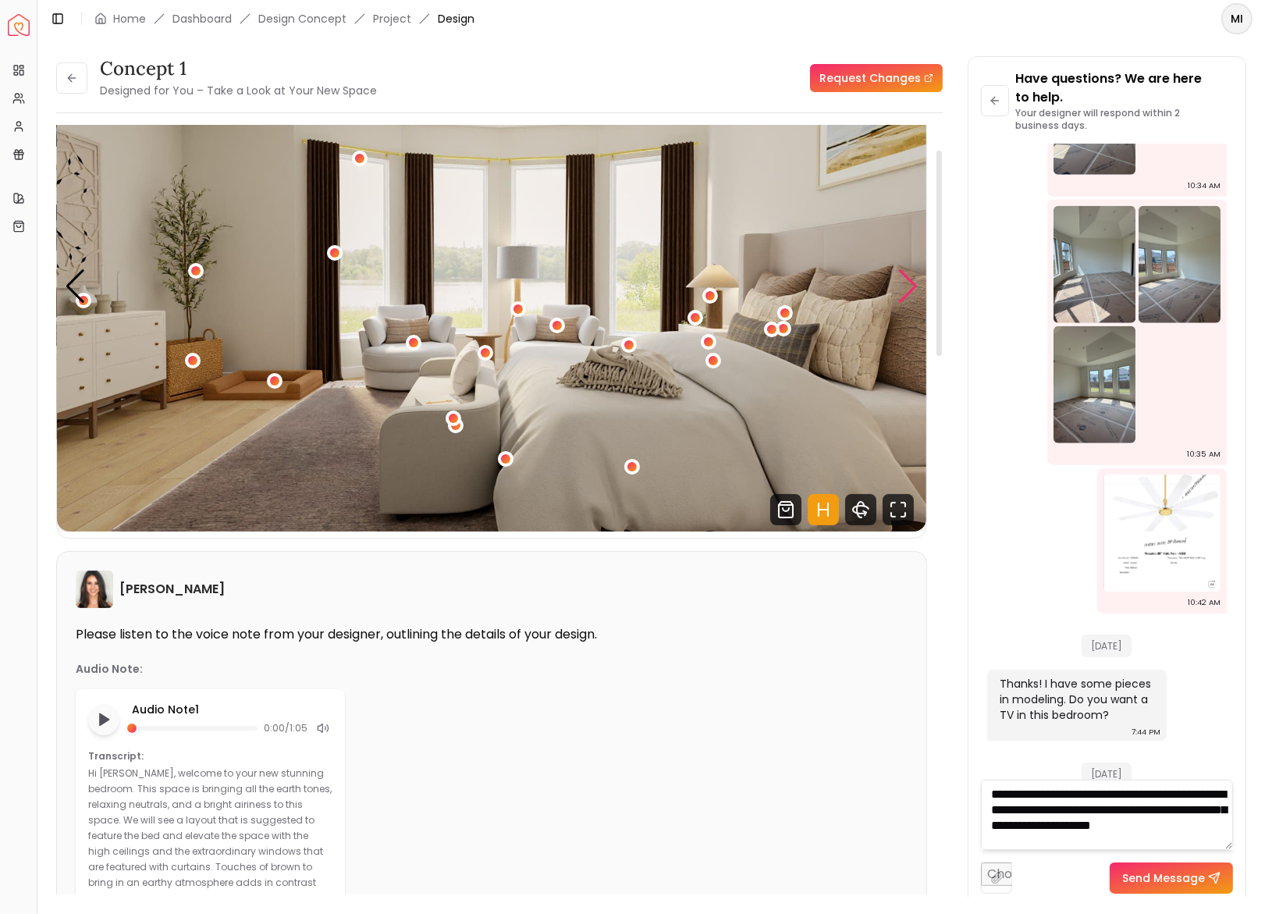
click at [909, 287] on div "Next slide" at bounding box center [908, 286] width 21 height 34
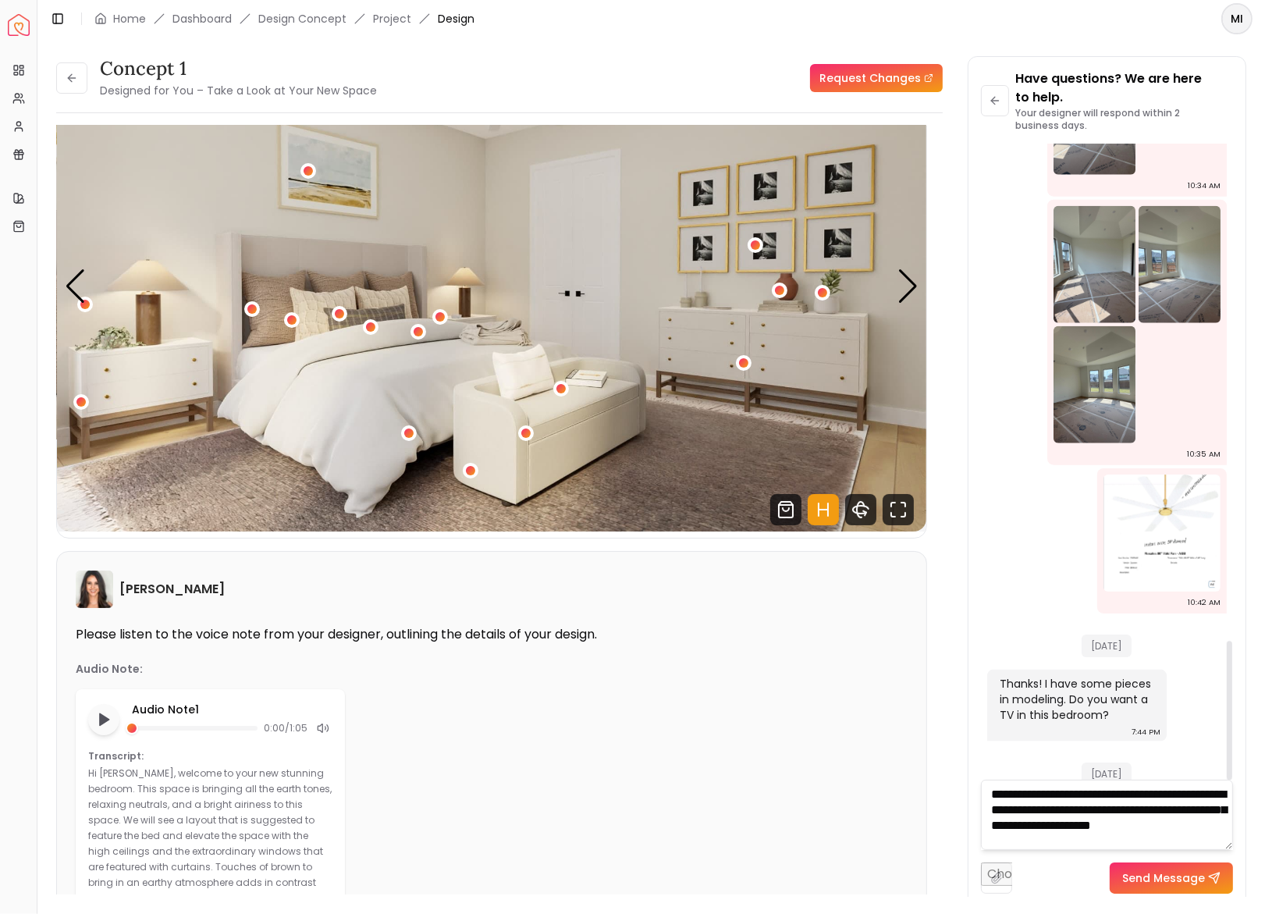
click at [1058, 844] on textarea "**********" at bounding box center [1107, 815] width 252 height 70
type textarea "**********"
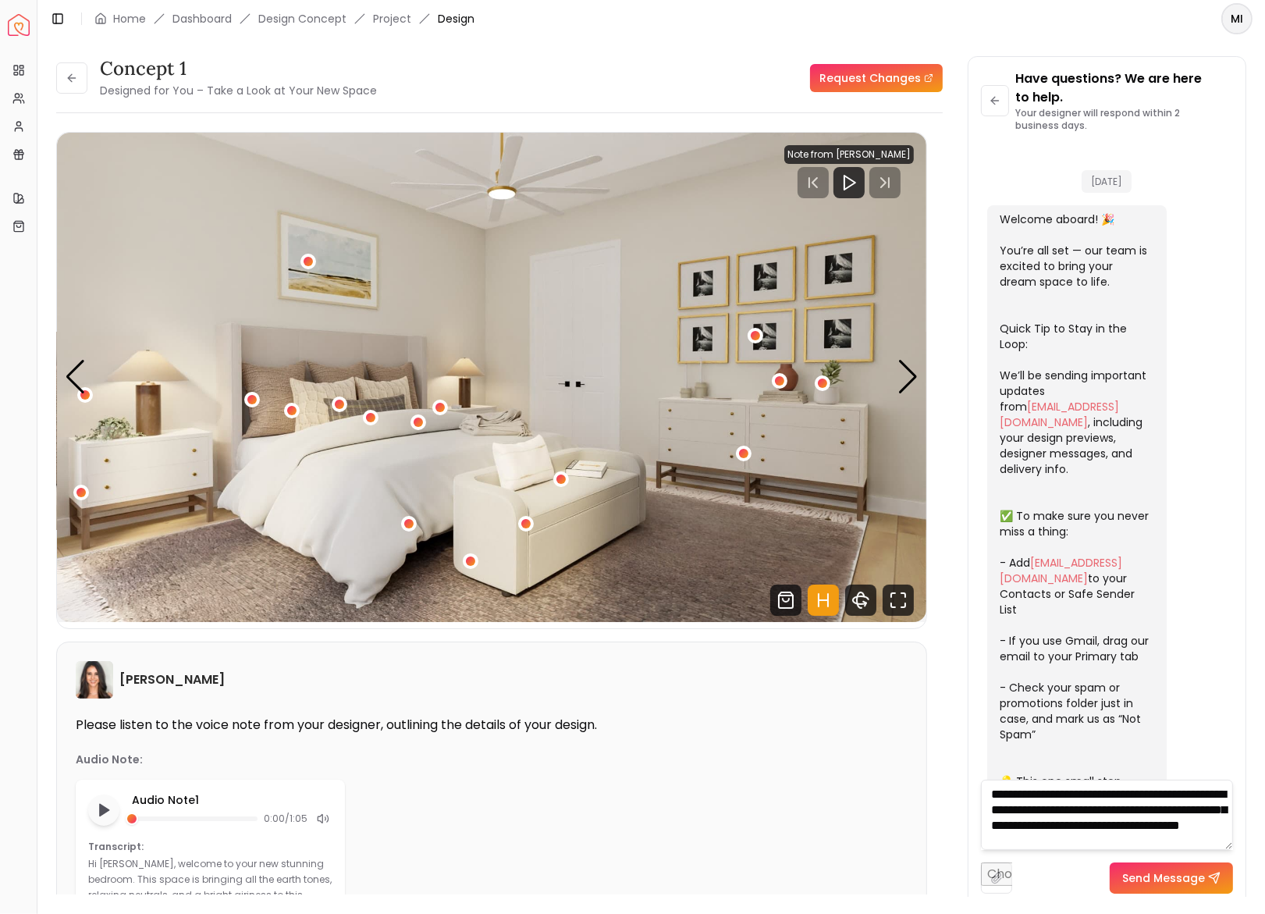
scroll to position [1, 0]
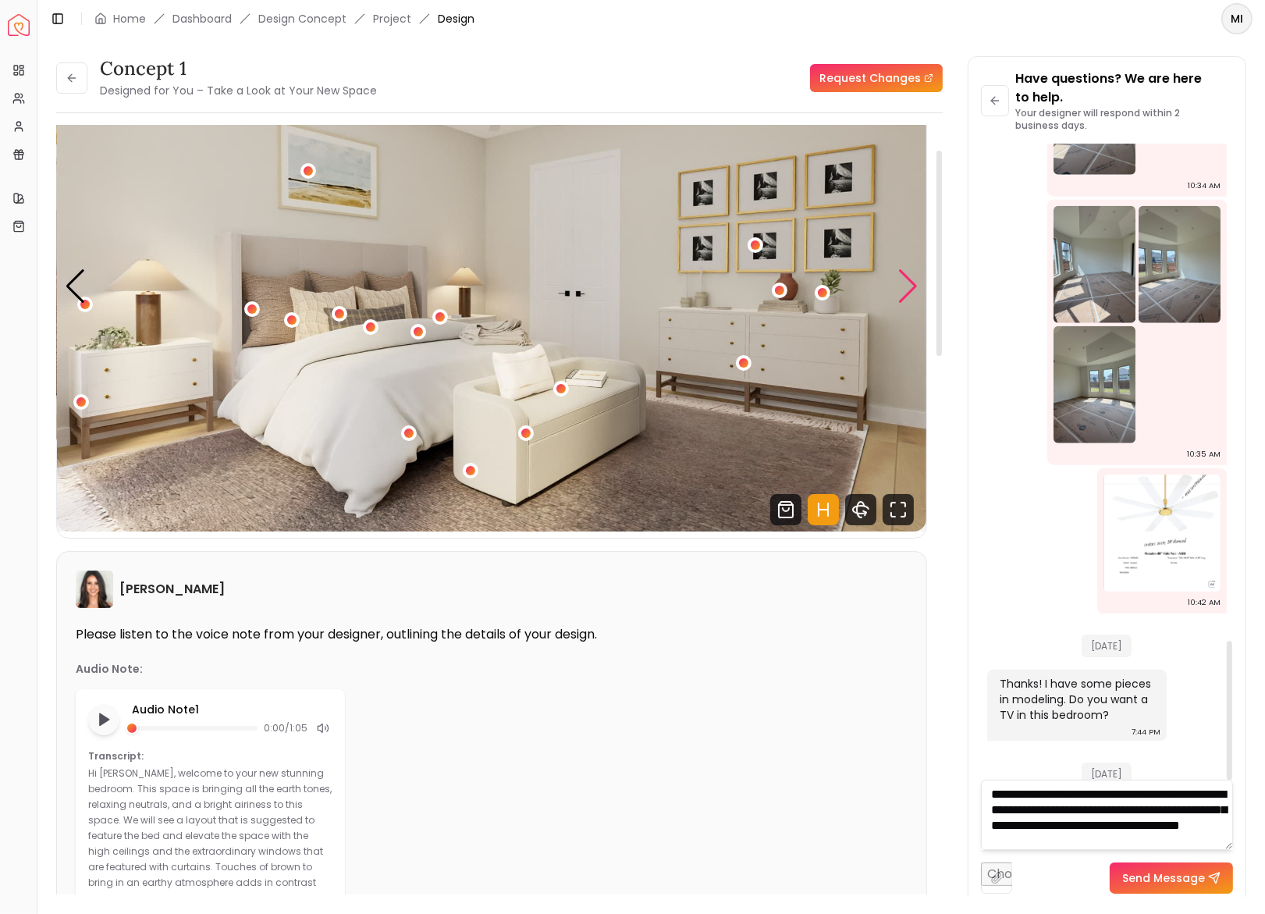
click at [909, 277] on div "Next slide" at bounding box center [908, 286] width 21 height 34
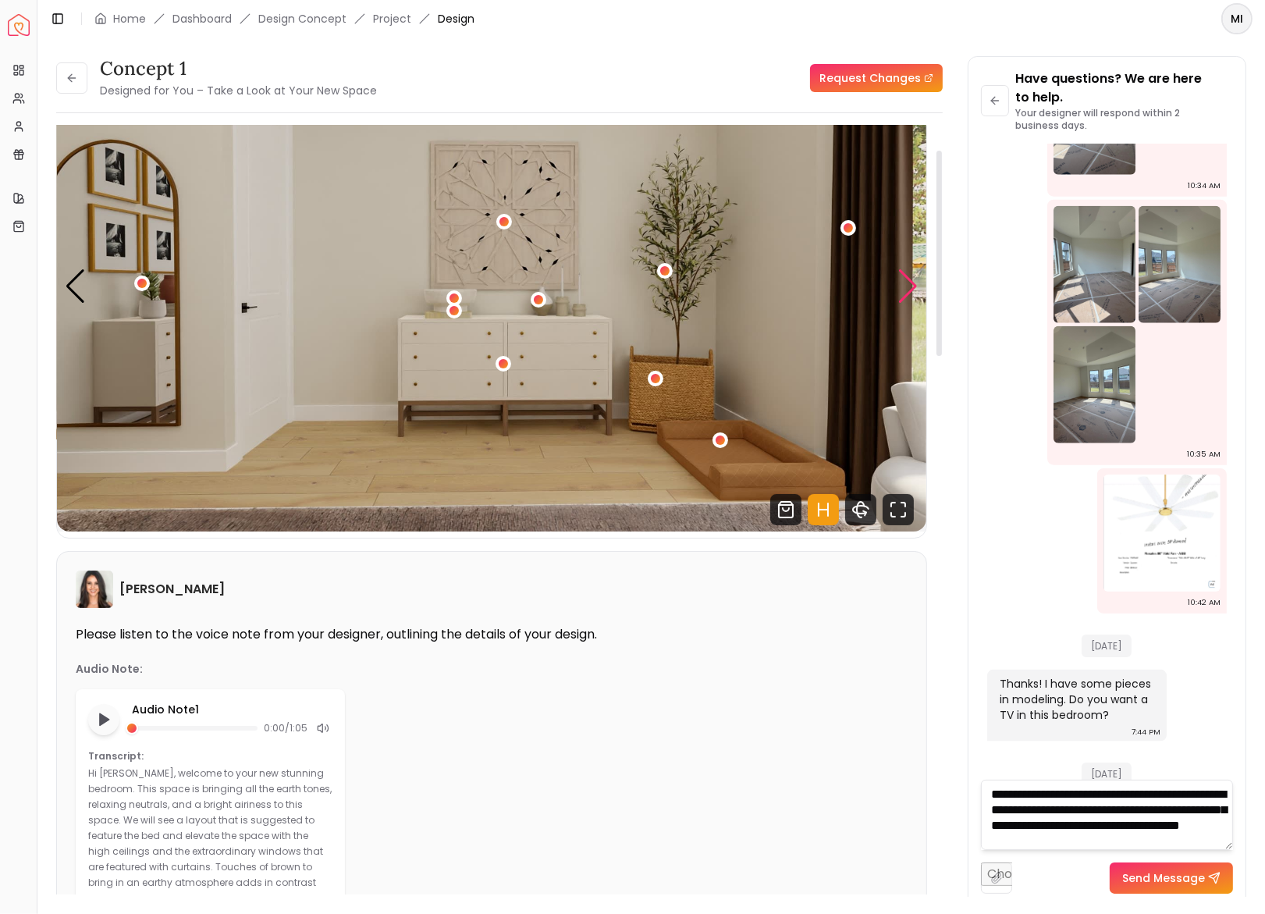
click at [909, 277] on div "Next slide" at bounding box center [908, 286] width 21 height 34
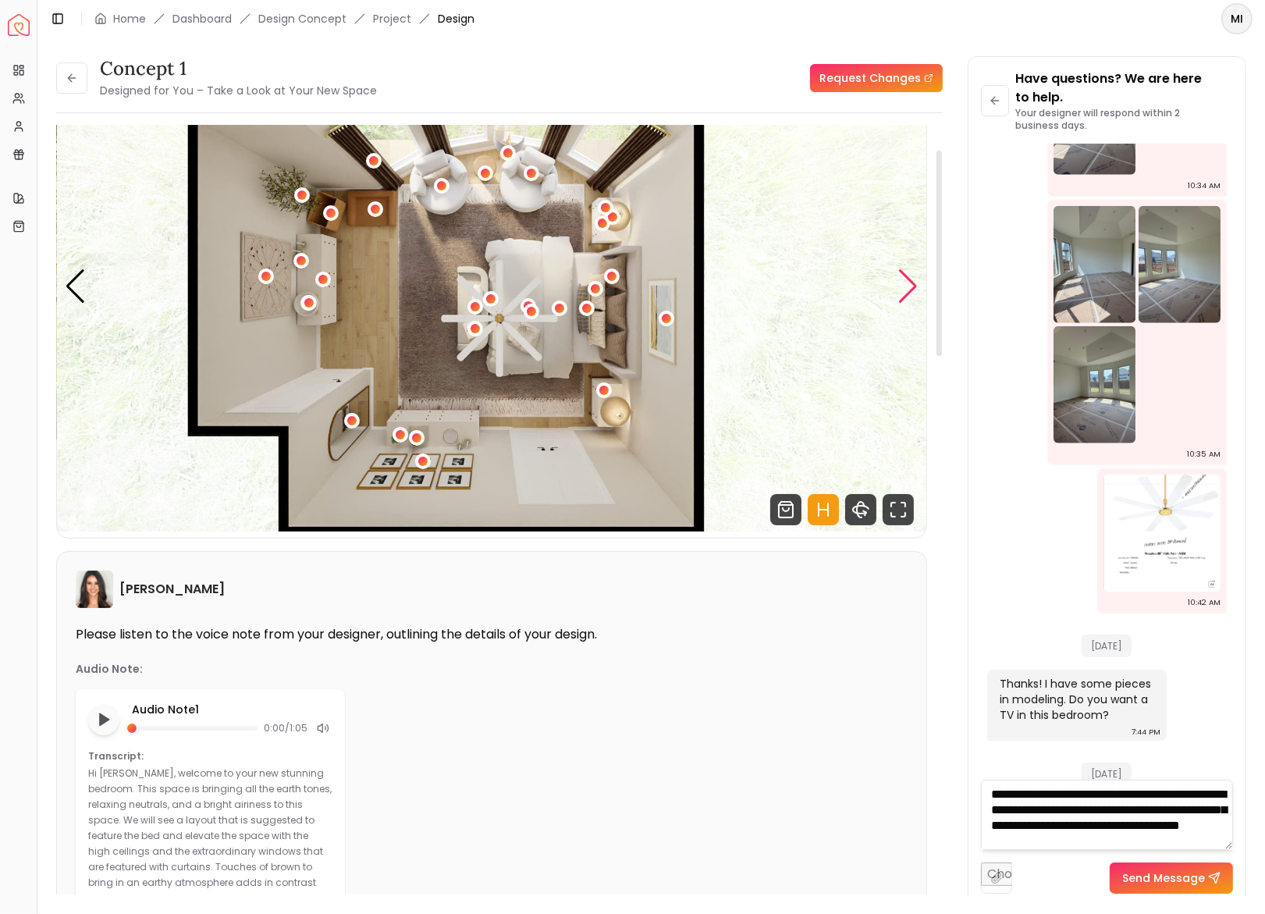
click at [909, 277] on div "Next slide" at bounding box center [908, 286] width 21 height 34
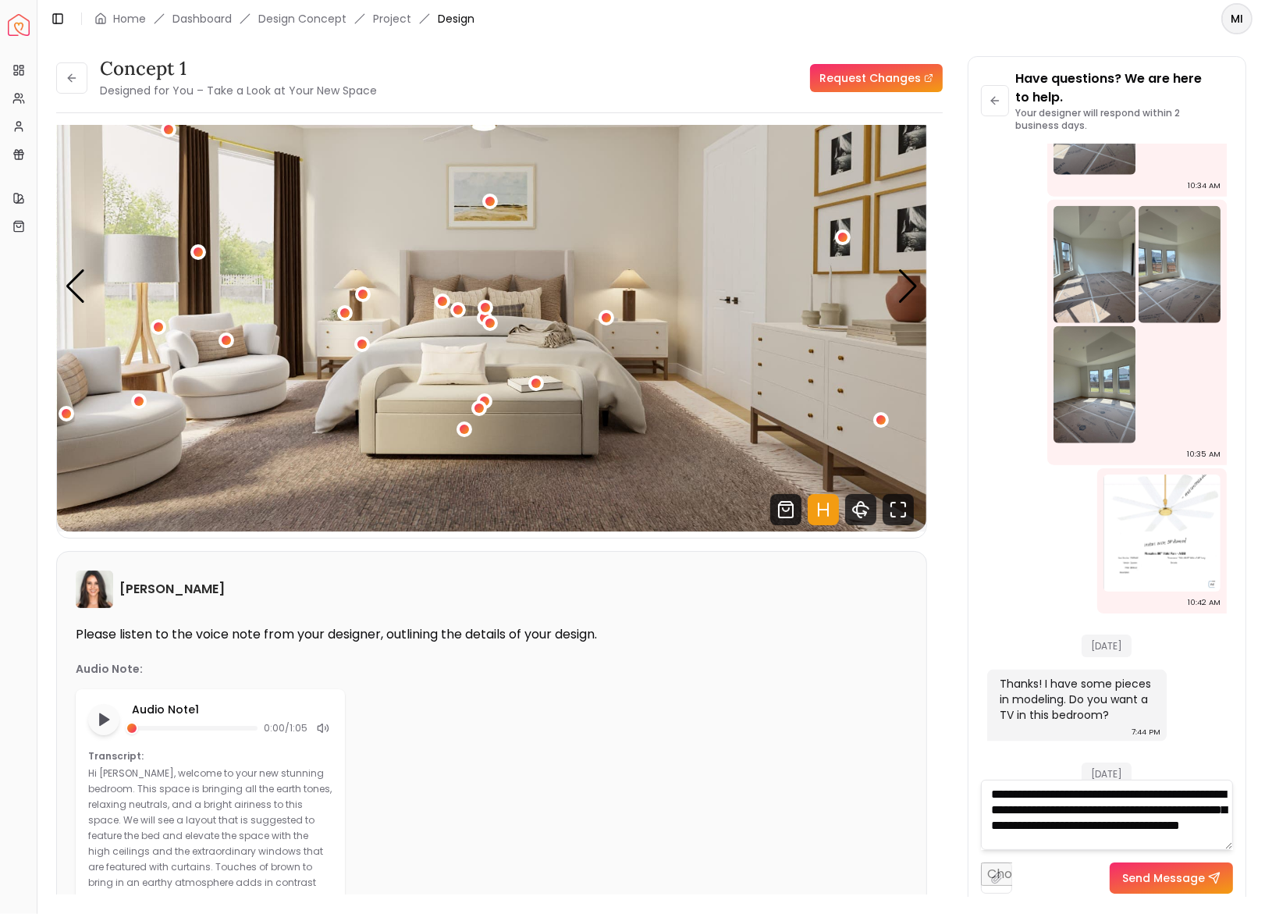
click at [1163, 838] on textarea "**********" at bounding box center [1107, 815] width 252 height 70
click at [903, 280] on div "Next slide" at bounding box center [908, 286] width 21 height 34
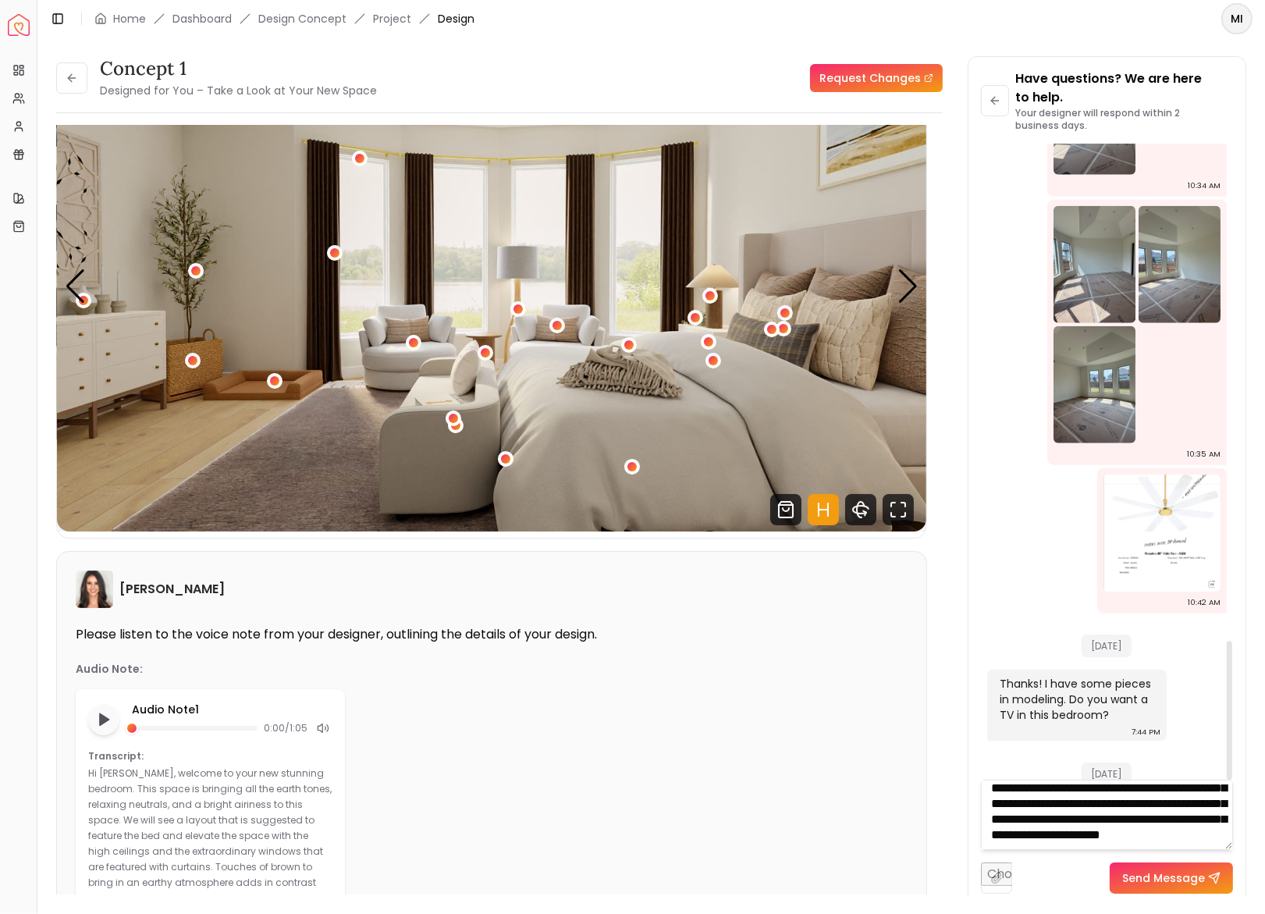
click at [1120, 849] on textarea "**********" at bounding box center [1107, 815] width 252 height 70
click at [899, 287] on div "Next slide" at bounding box center [908, 286] width 21 height 34
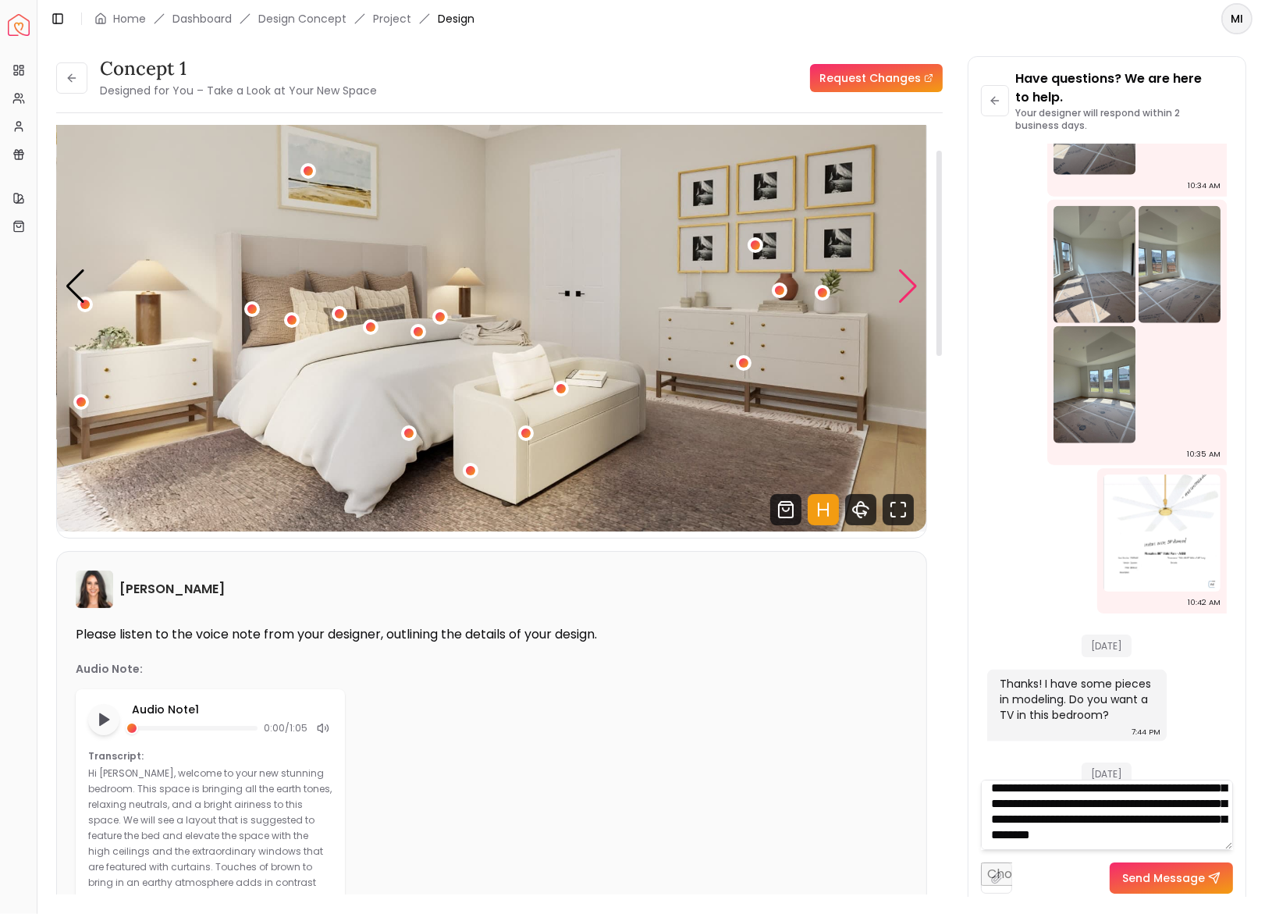
click at [899, 283] on div "Next slide" at bounding box center [908, 286] width 21 height 34
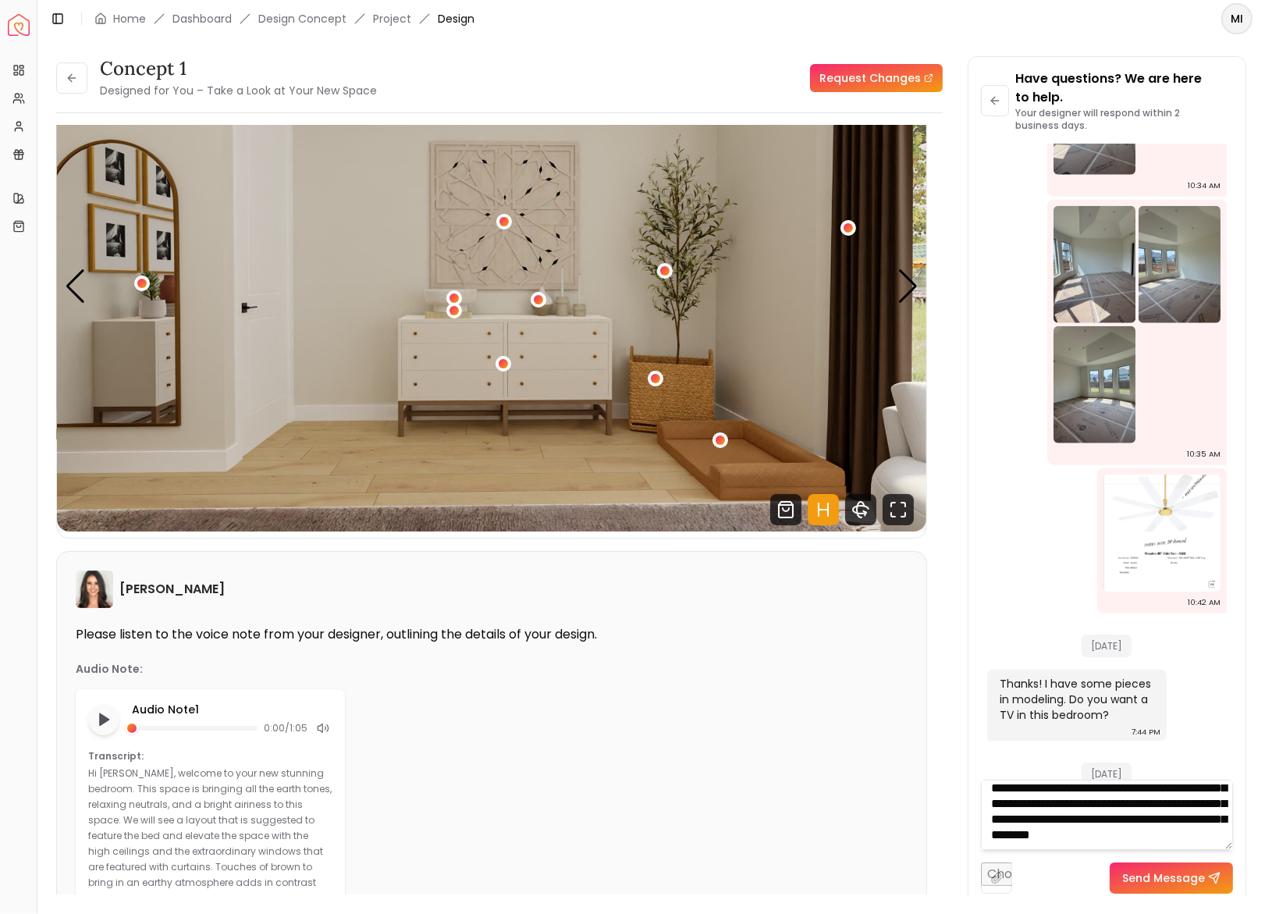
click at [1205, 835] on textarea "**********" at bounding box center [1107, 815] width 252 height 70
click at [894, 294] on img "4 / 5" at bounding box center [492, 286] width 870 height 489
click at [902, 294] on div "Next slide" at bounding box center [908, 286] width 21 height 34
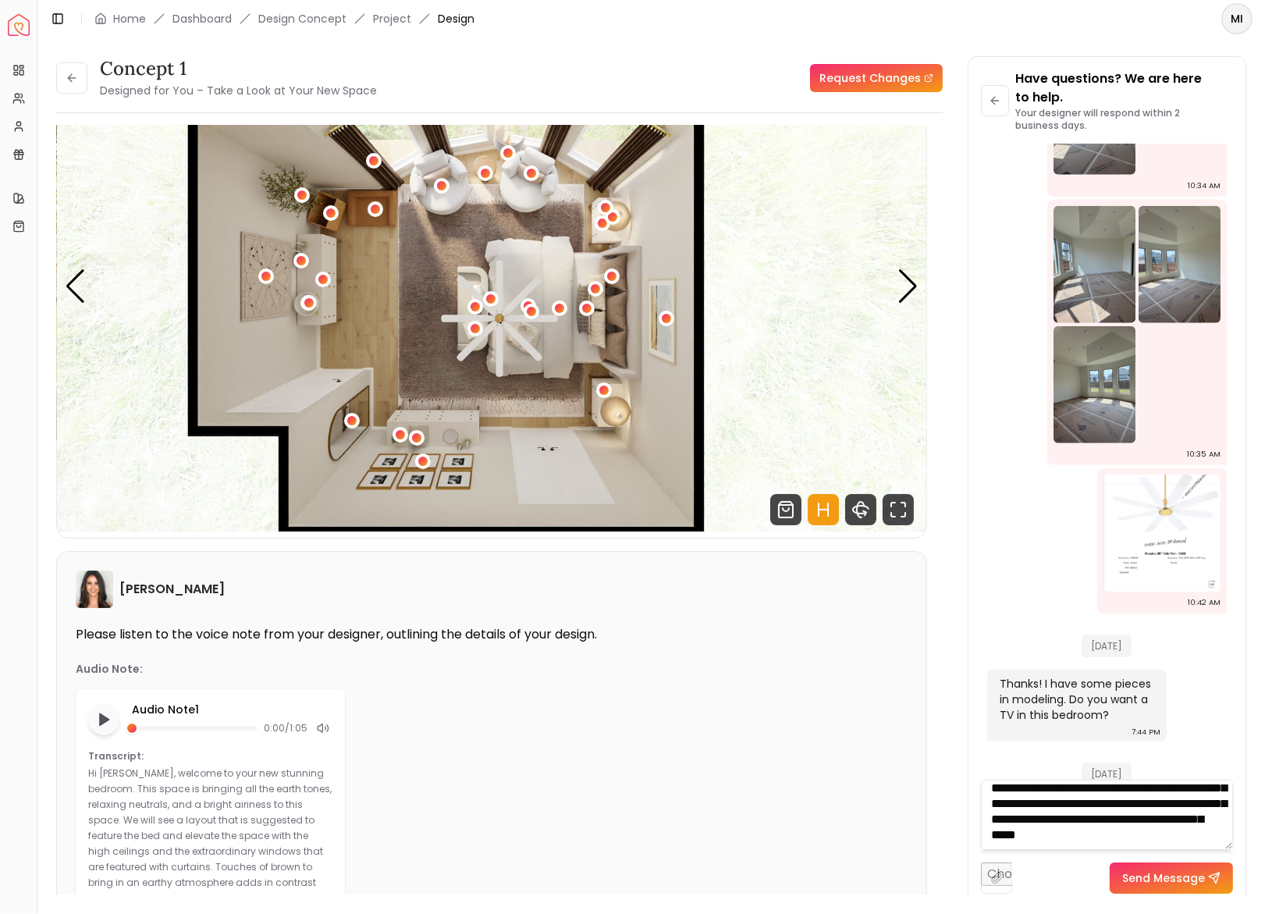
click at [1176, 836] on textarea "**********" at bounding box center [1107, 815] width 252 height 70
type textarea "**********"
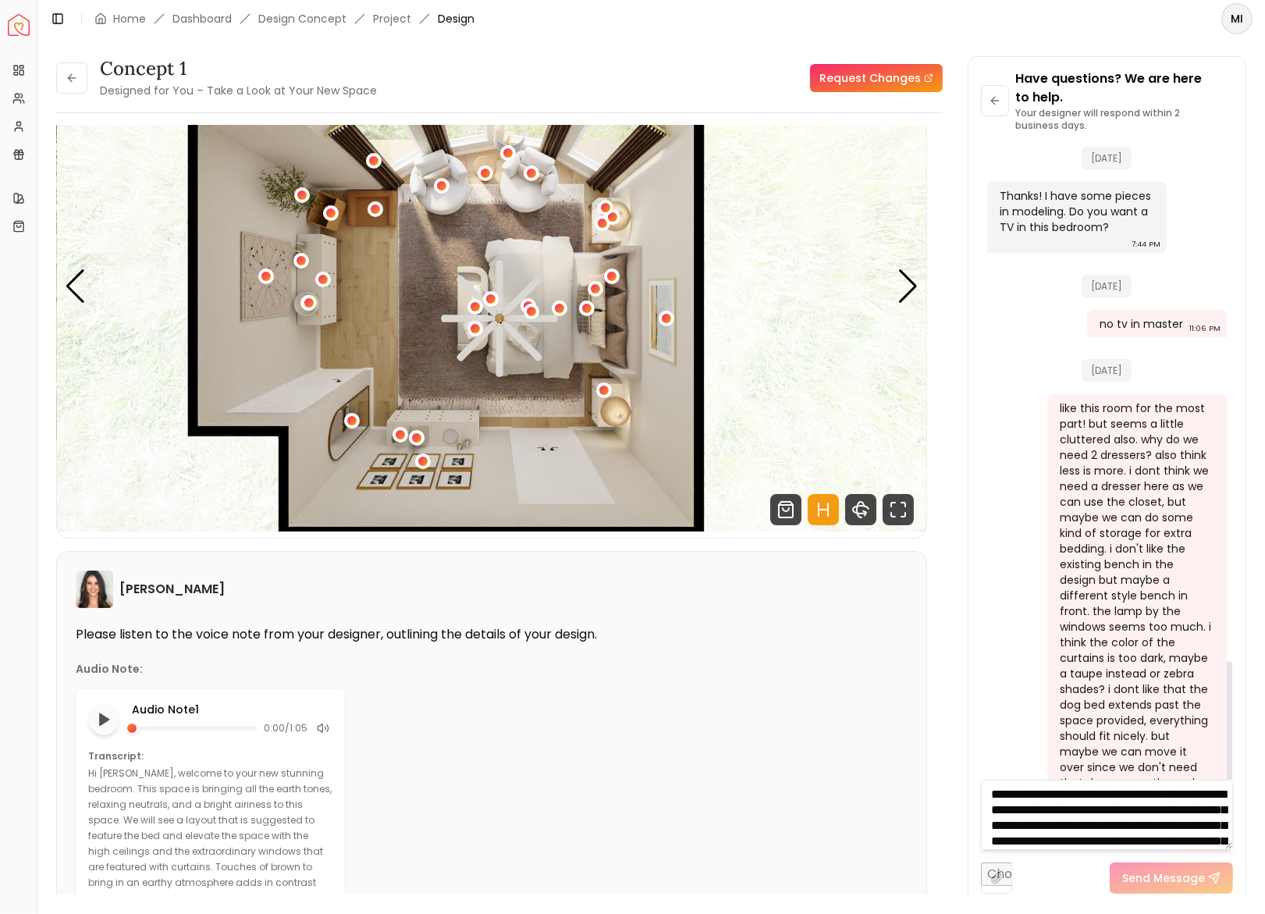
scroll to position [2755, 0]
click at [909, 283] on div "Next slide" at bounding box center [908, 286] width 21 height 34
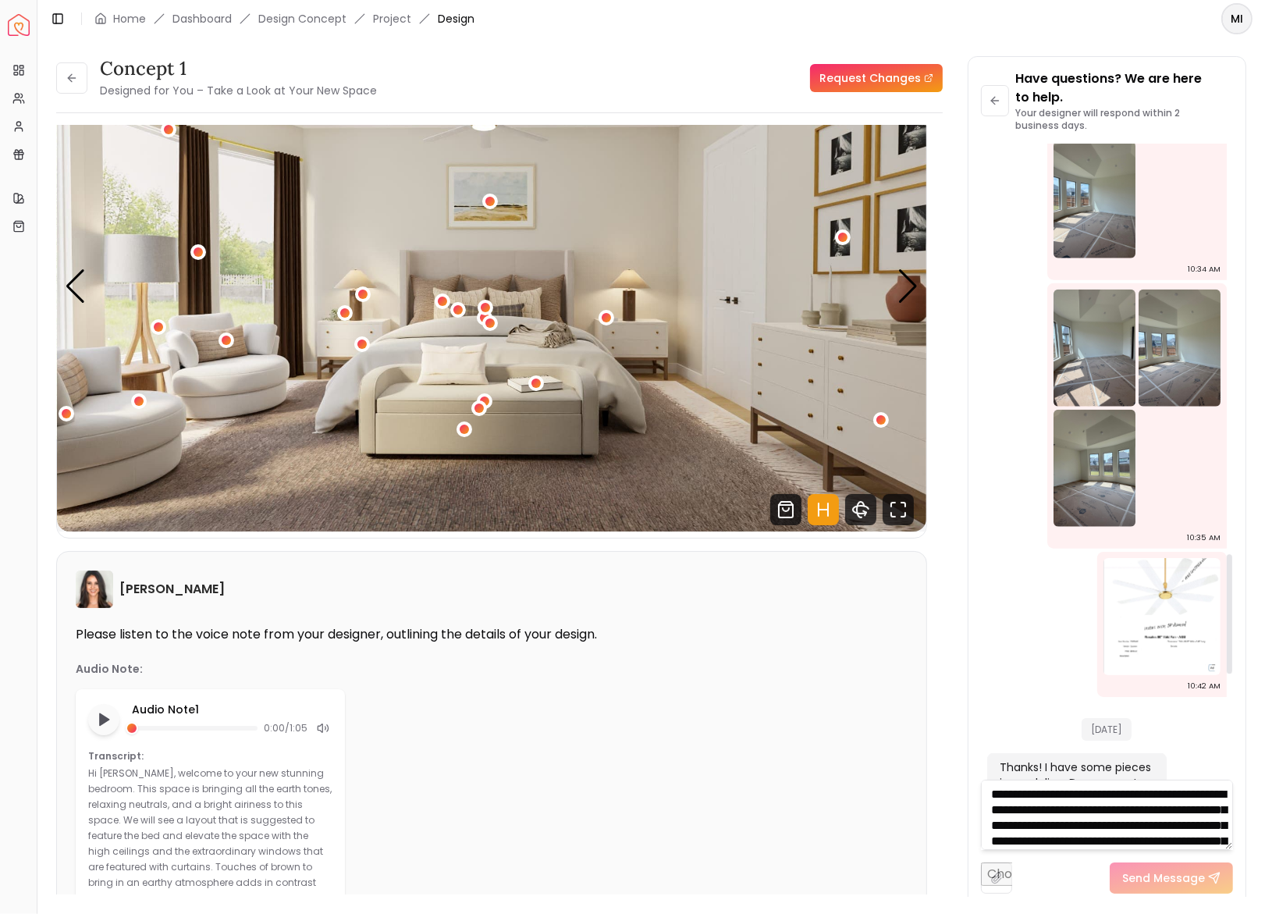
scroll to position [2158, 0]
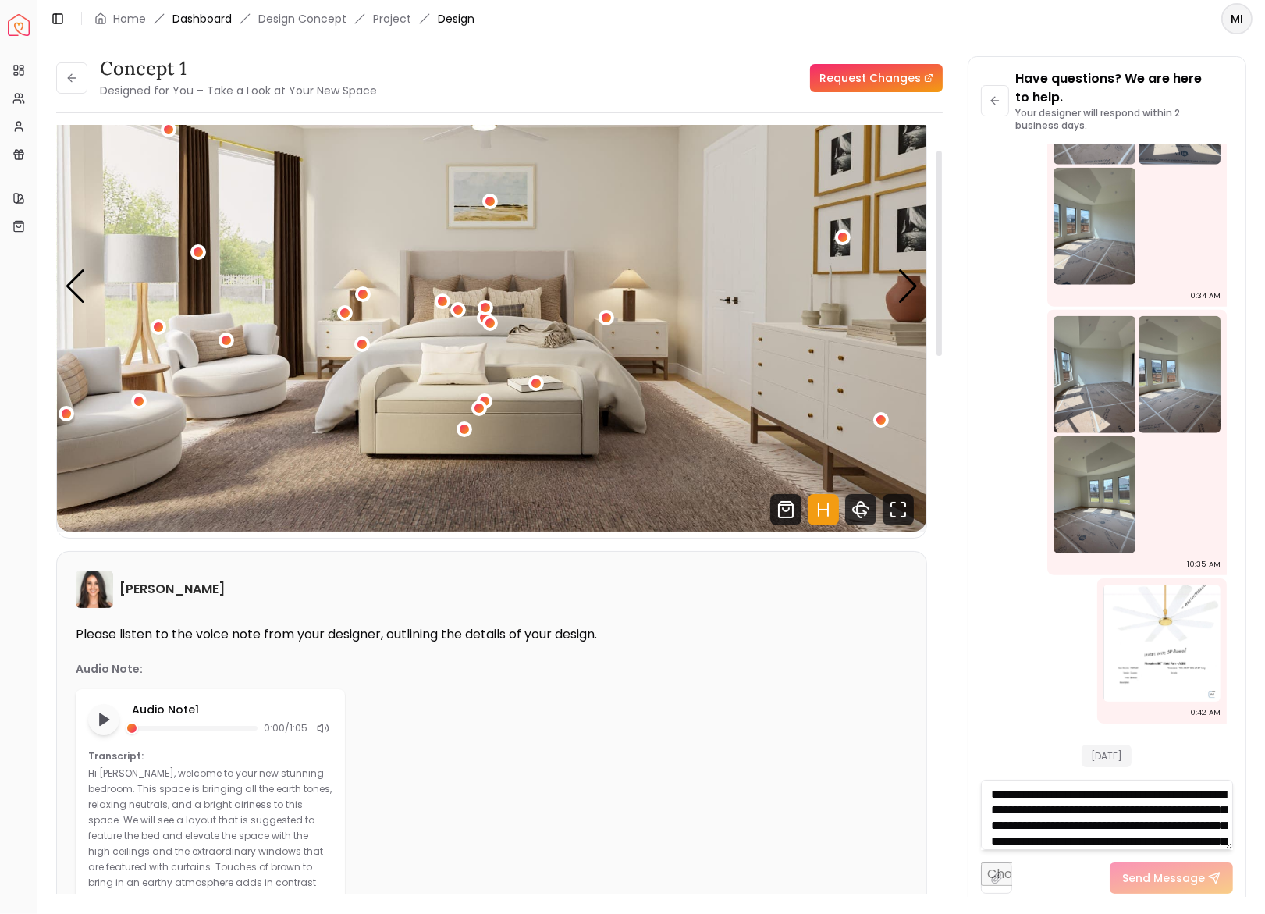
click at [199, 19] on link "Dashboard" at bounding box center [202, 19] width 59 height 16
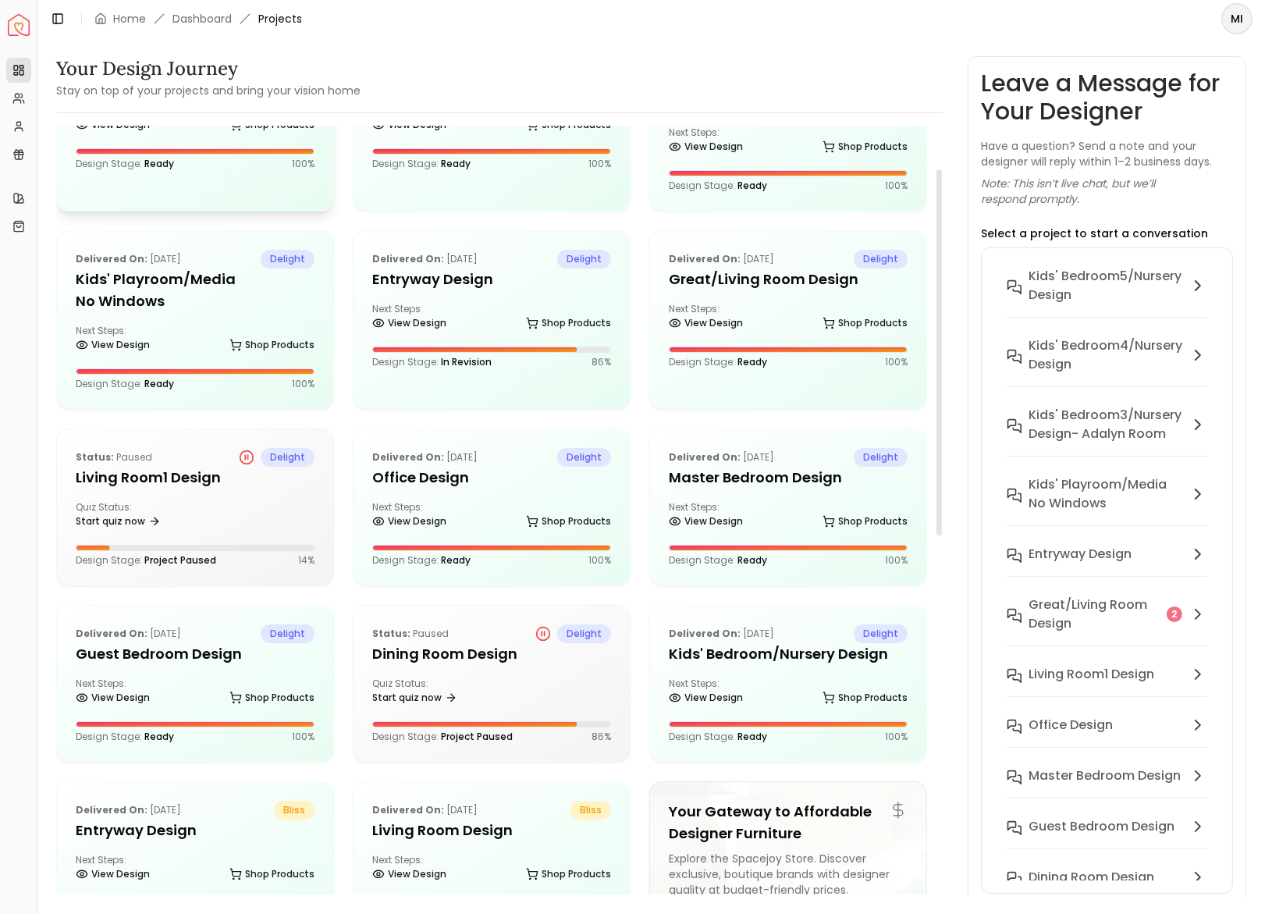
scroll to position [125, 0]
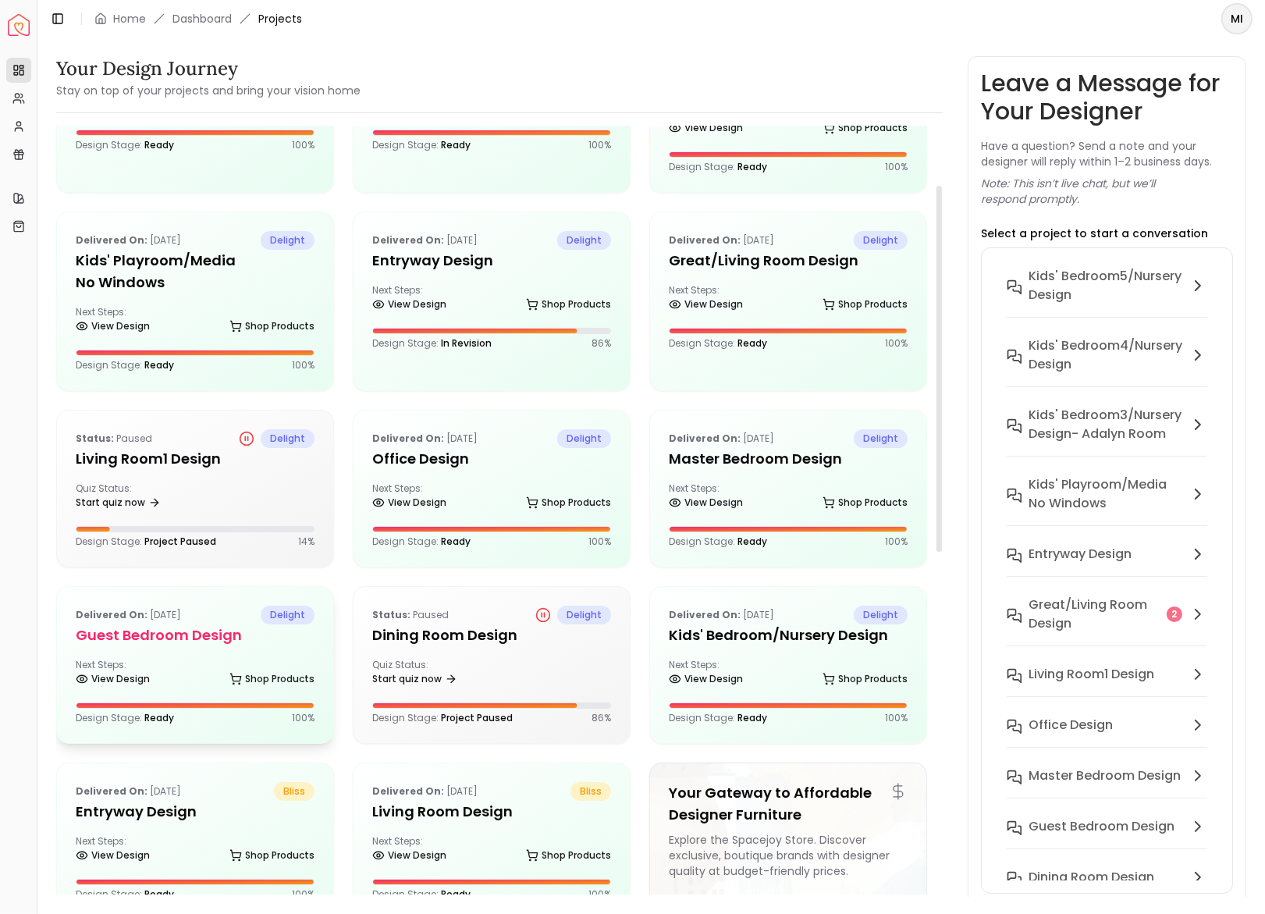
click at [231, 643] on div "Delivered on: Aug 11, 2025 delight Guest Bedroom design Next Steps: View Design…" at bounding box center [195, 665] width 276 height 156
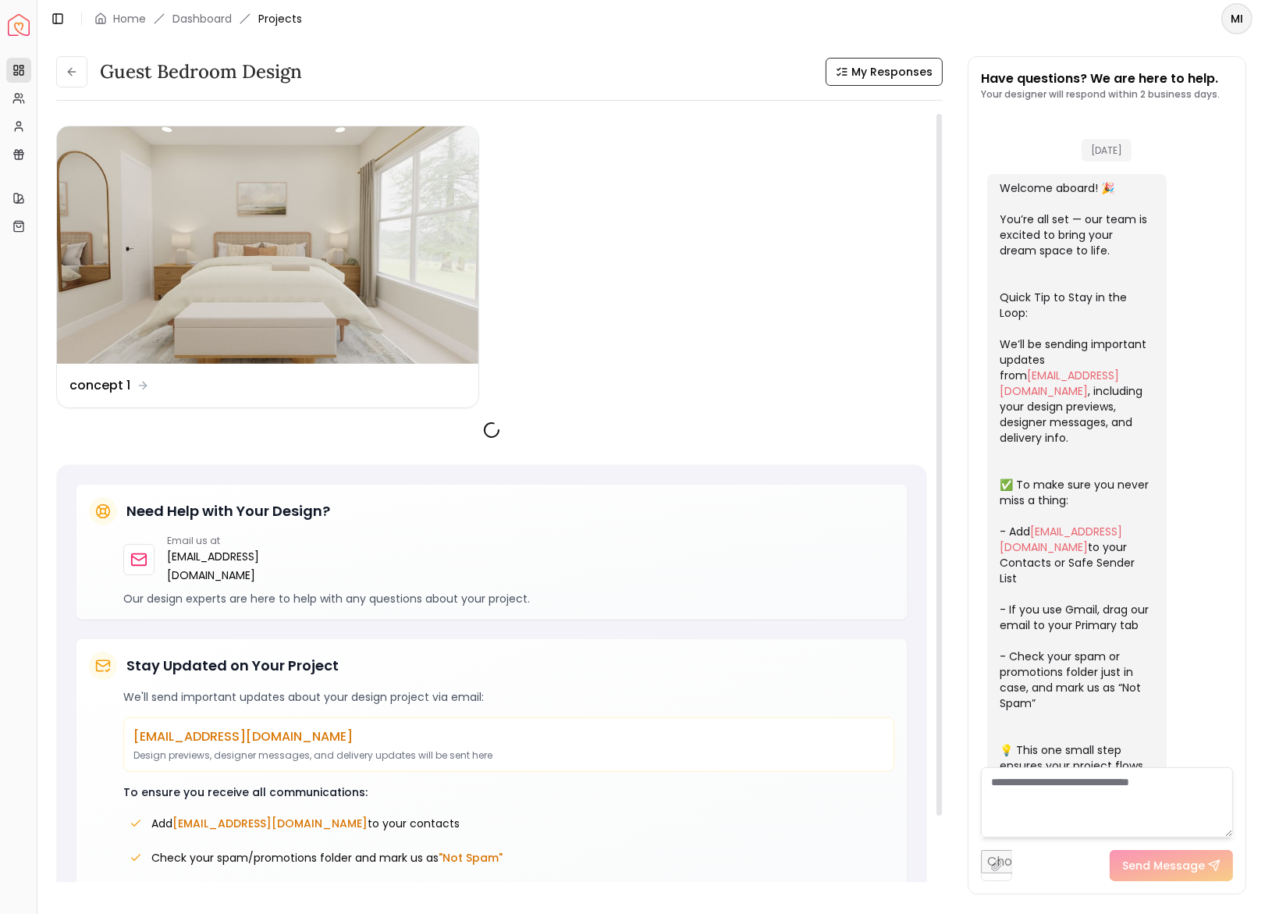
scroll to position [1086, 0]
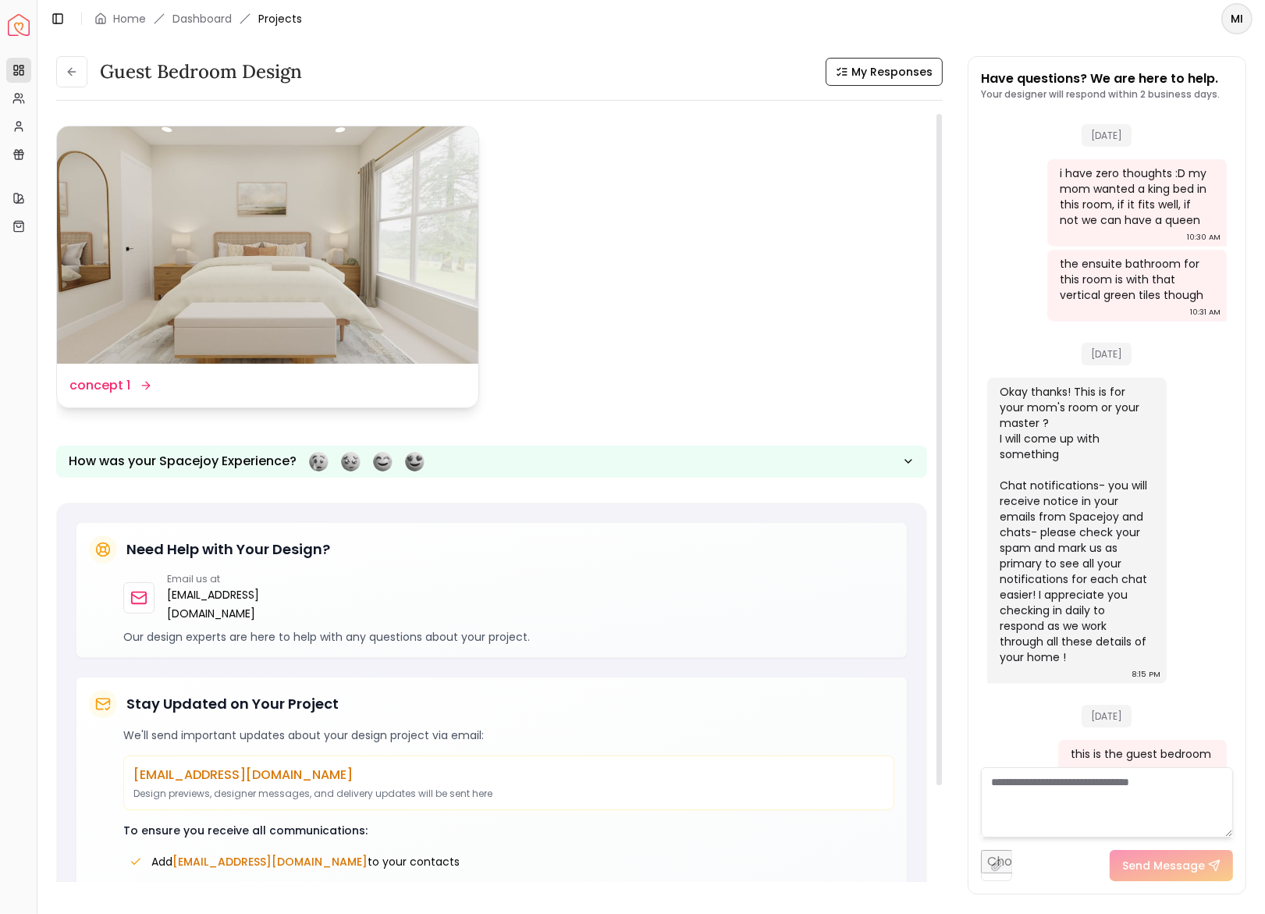
click at [443, 322] on img at bounding box center [268, 244] width 422 height 237
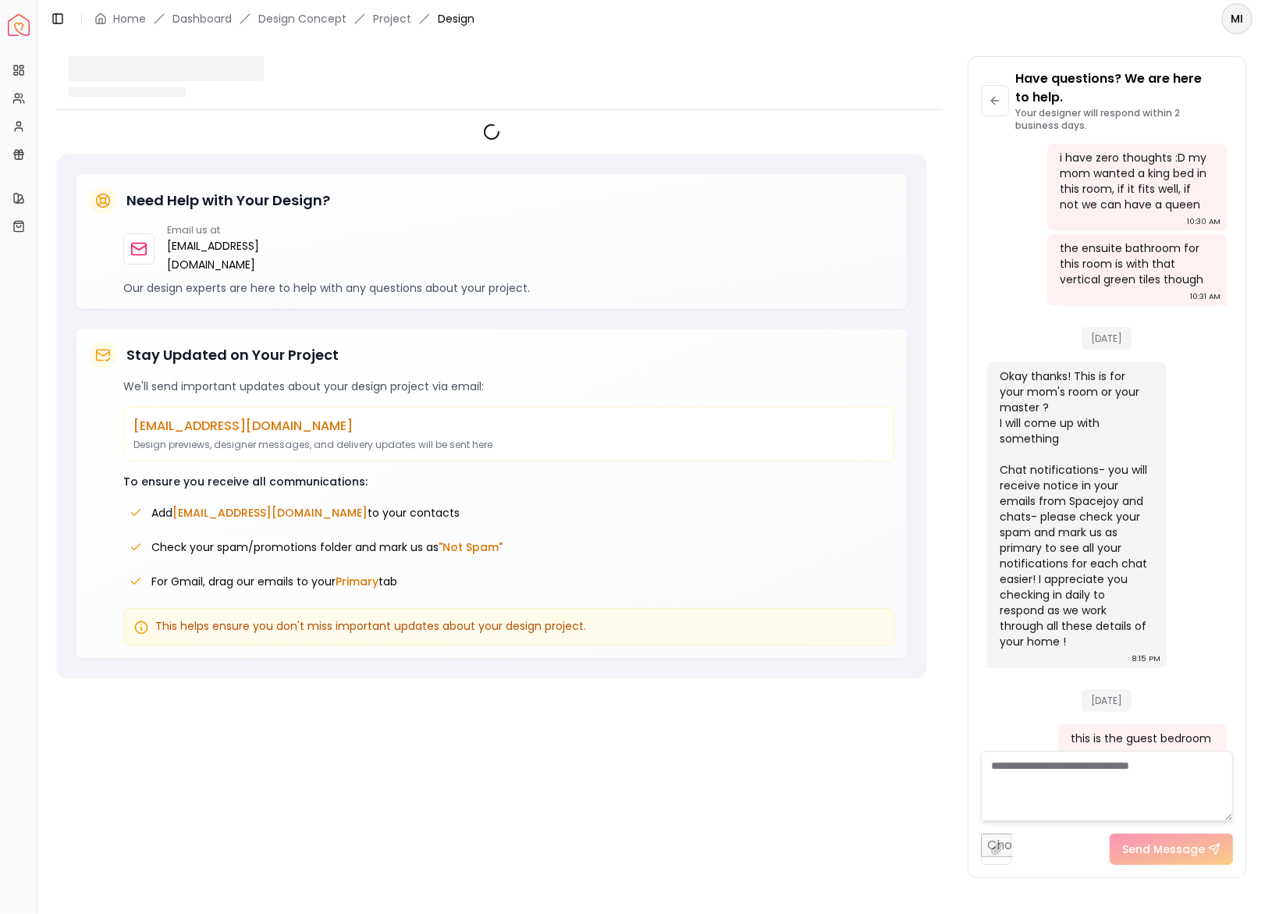
scroll to position [1105, 0]
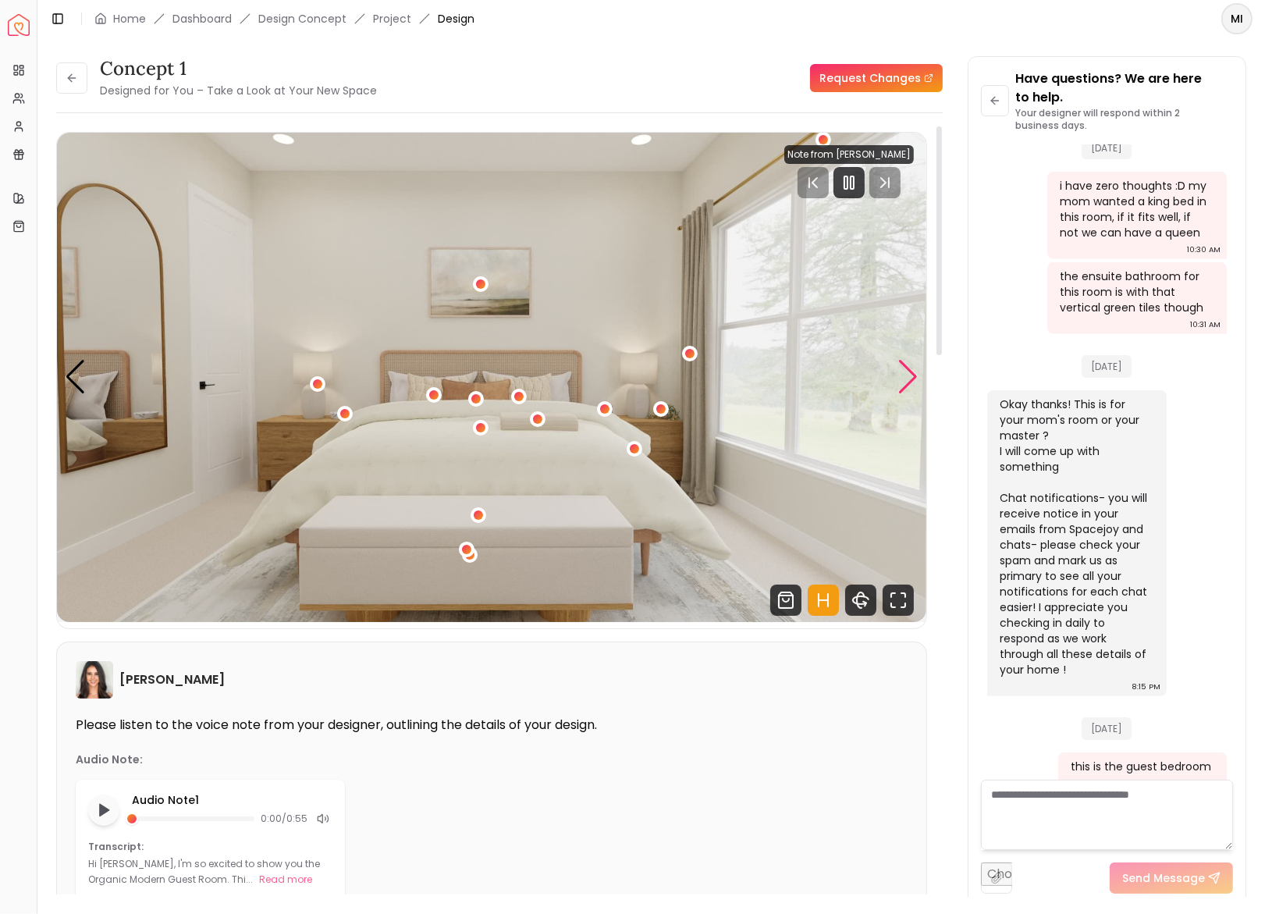
click at [914, 370] on div "Next slide" at bounding box center [908, 377] width 21 height 34
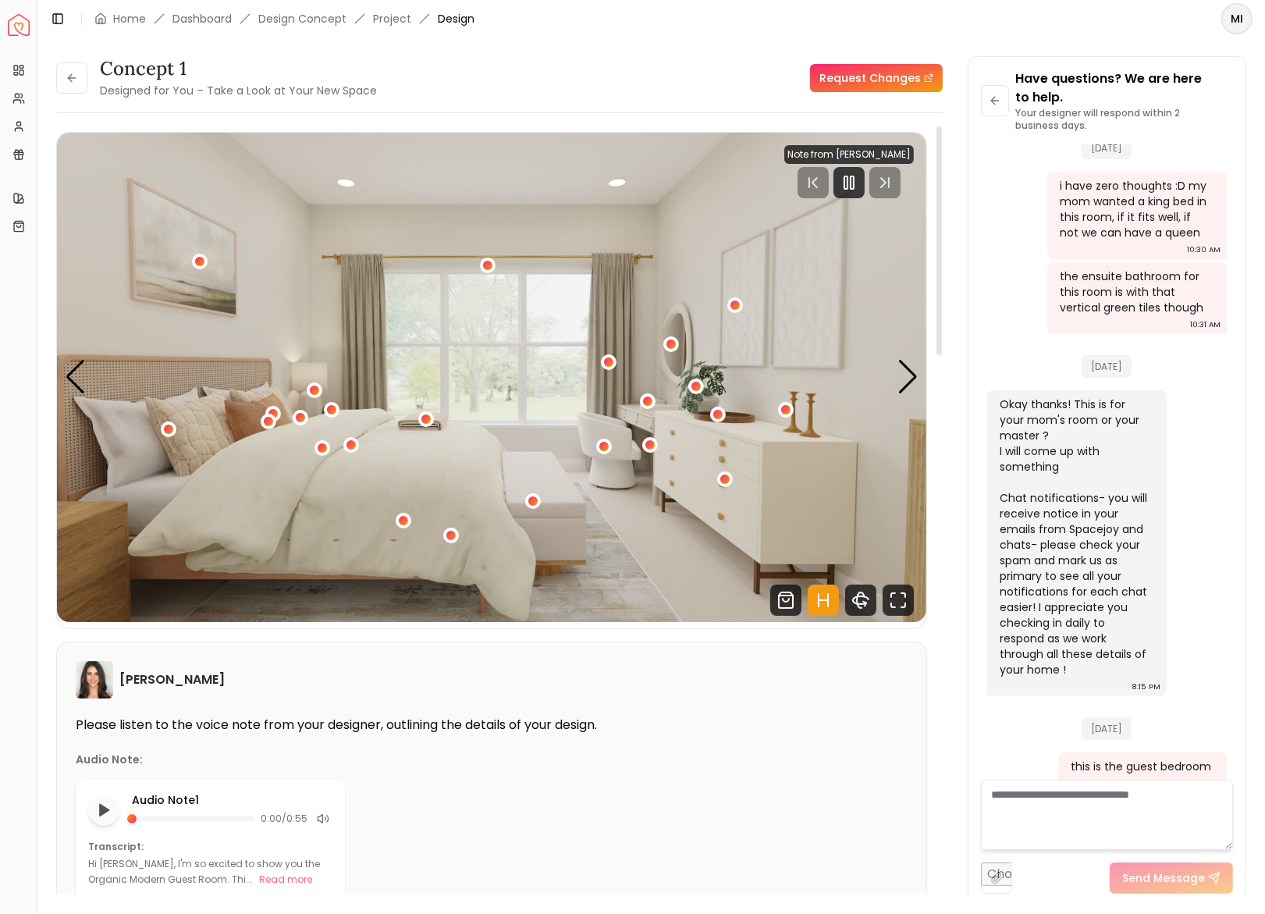
click at [838, 278] on img "2 / 5" at bounding box center [492, 377] width 870 height 489
click at [859, 185] on icon "Pause" at bounding box center [849, 182] width 19 height 19
click at [911, 362] on div "Next slide" at bounding box center [908, 377] width 21 height 34
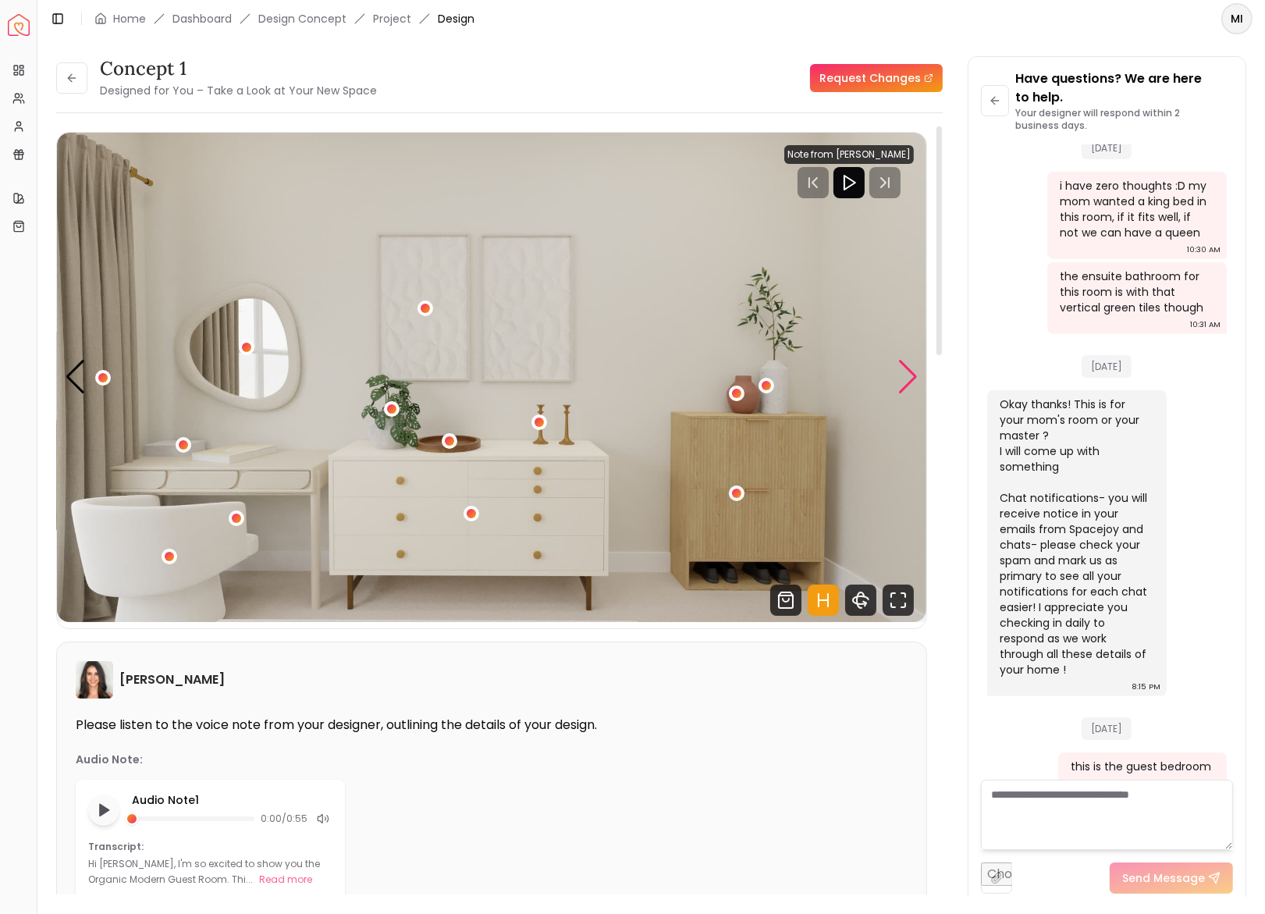
click at [911, 362] on div "Next slide" at bounding box center [908, 377] width 21 height 34
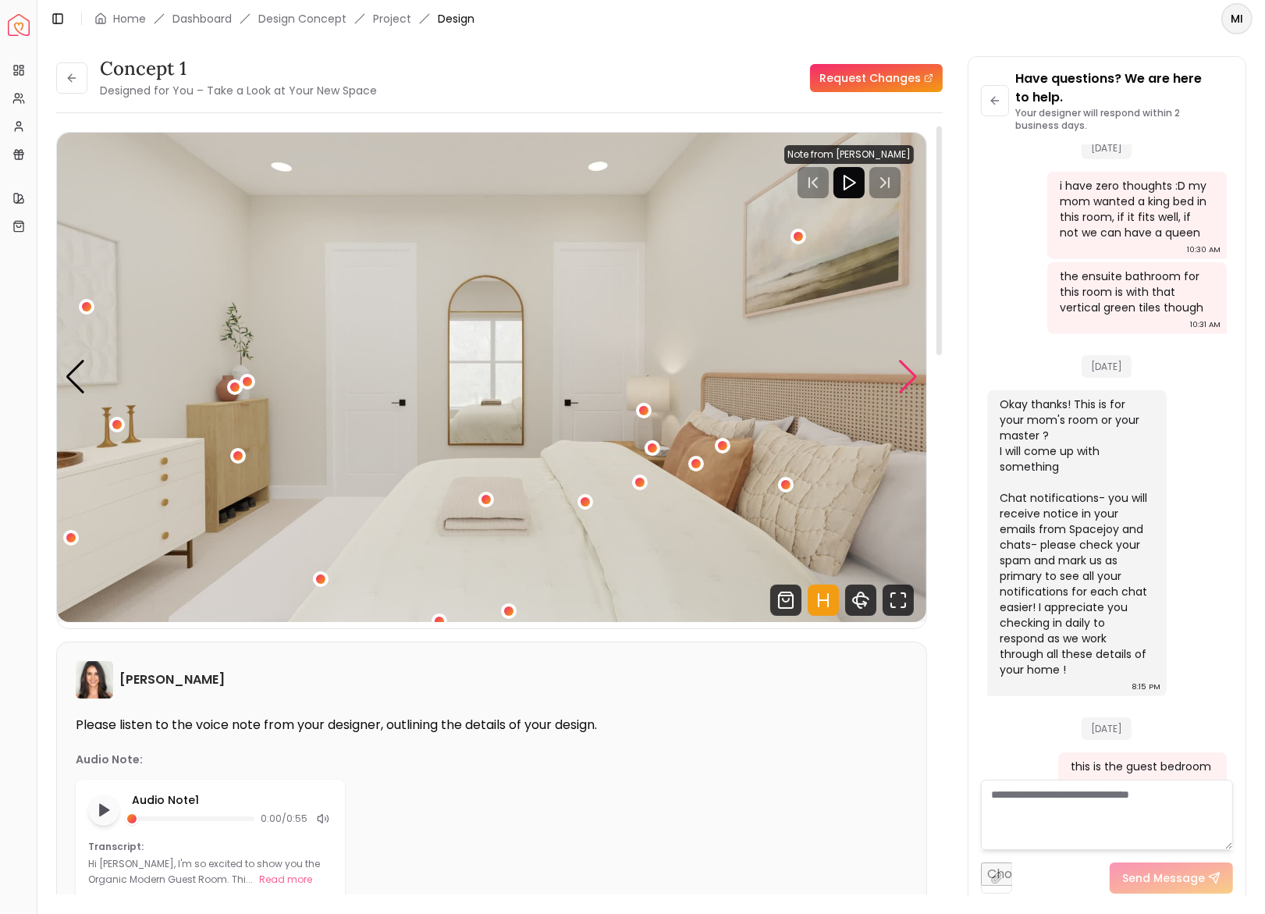
click at [911, 362] on div "Next slide" at bounding box center [908, 377] width 21 height 34
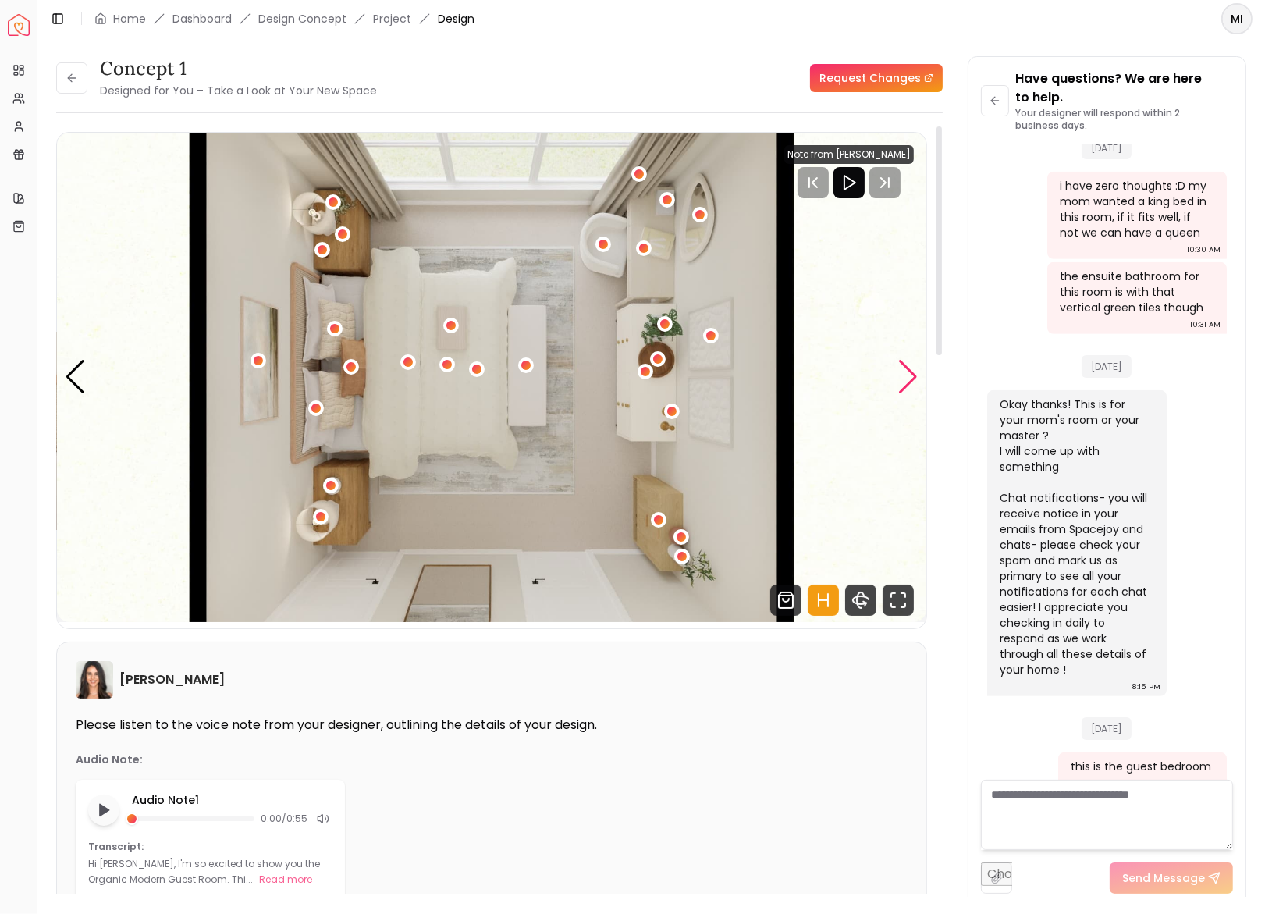
click at [911, 362] on div "Next slide" at bounding box center [908, 377] width 21 height 34
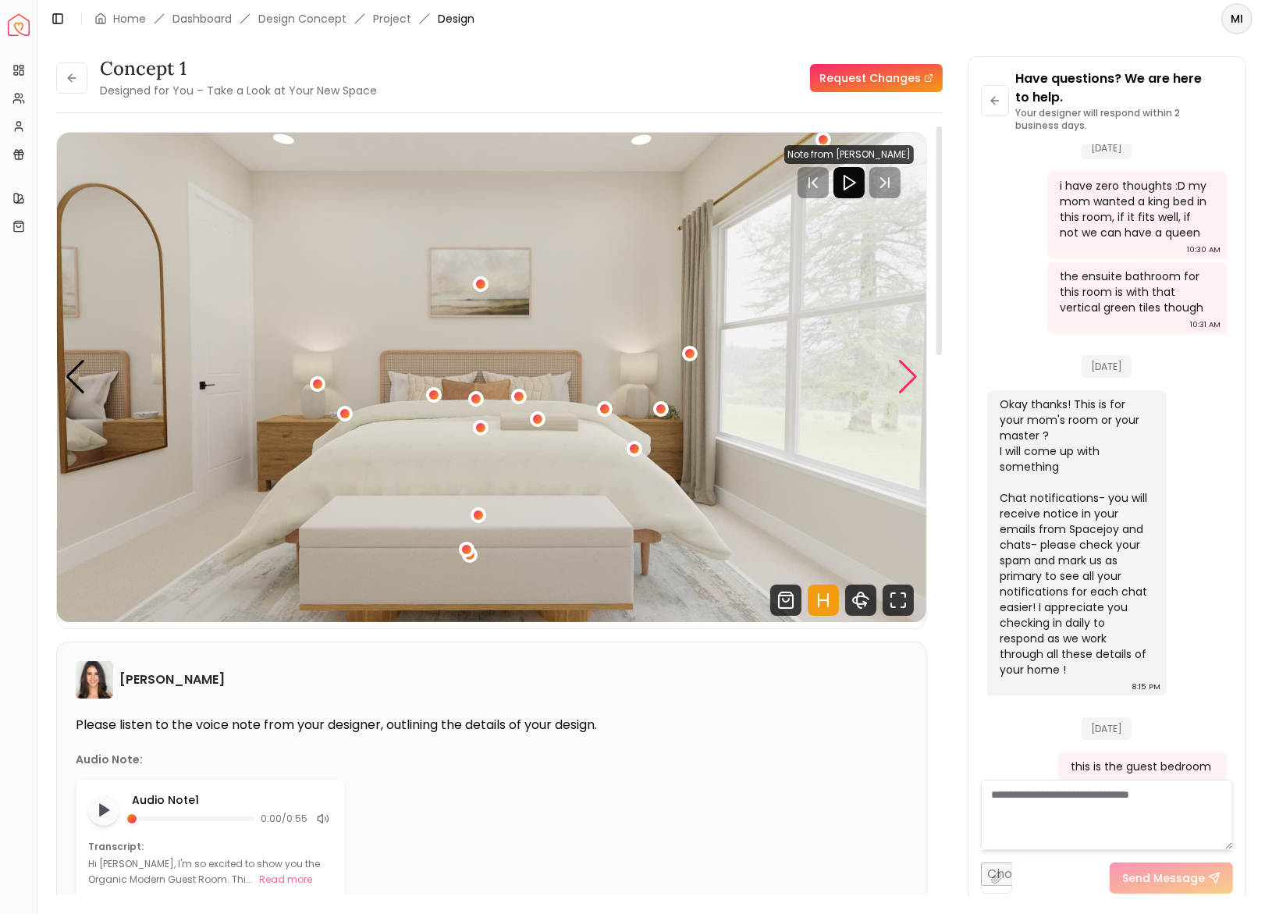
click at [911, 362] on div "Next slide" at bounding box center [908, 377] width 21 height 34
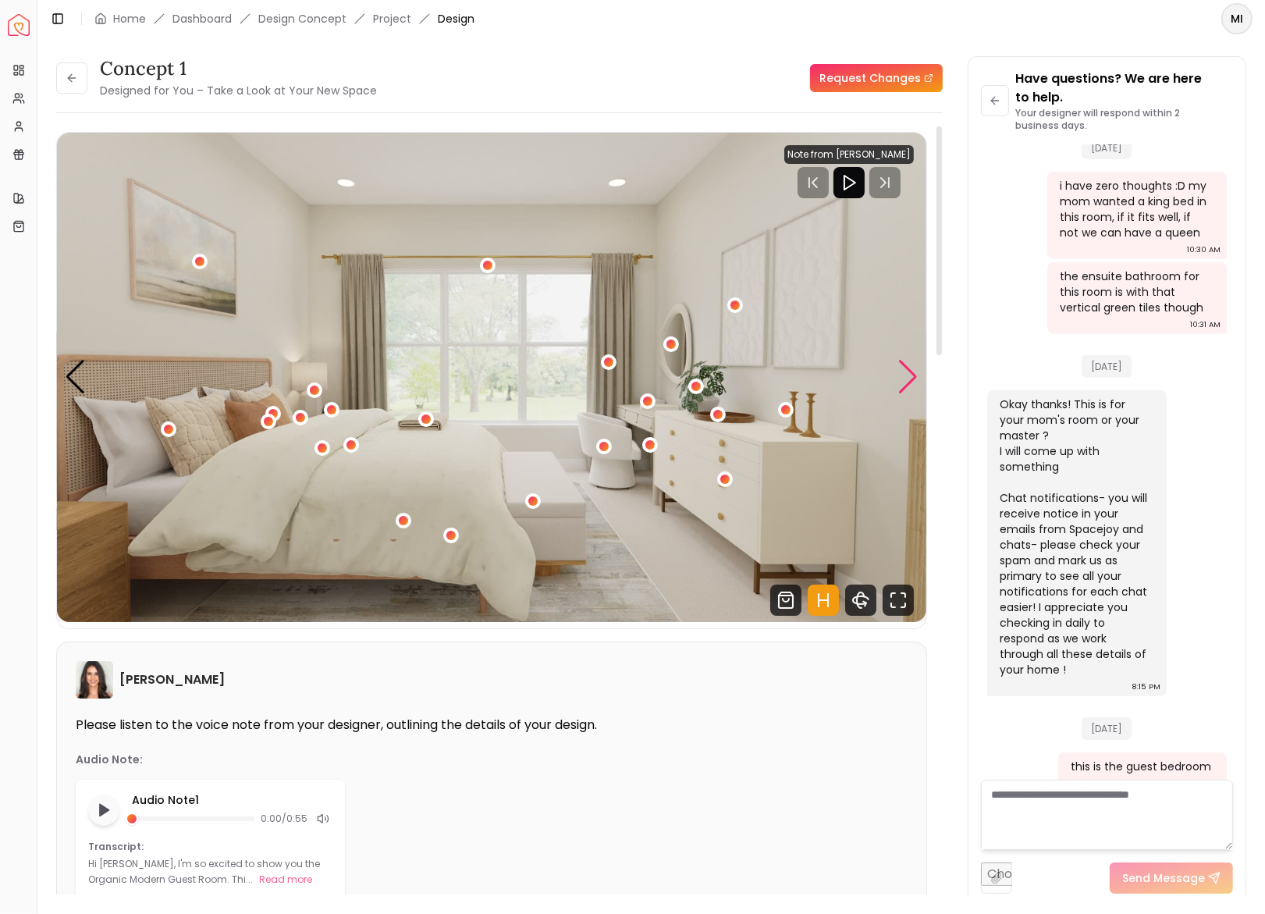
click at [911, 362] on div "Next slide" at bounding box center [908, 377] width 21 height 34
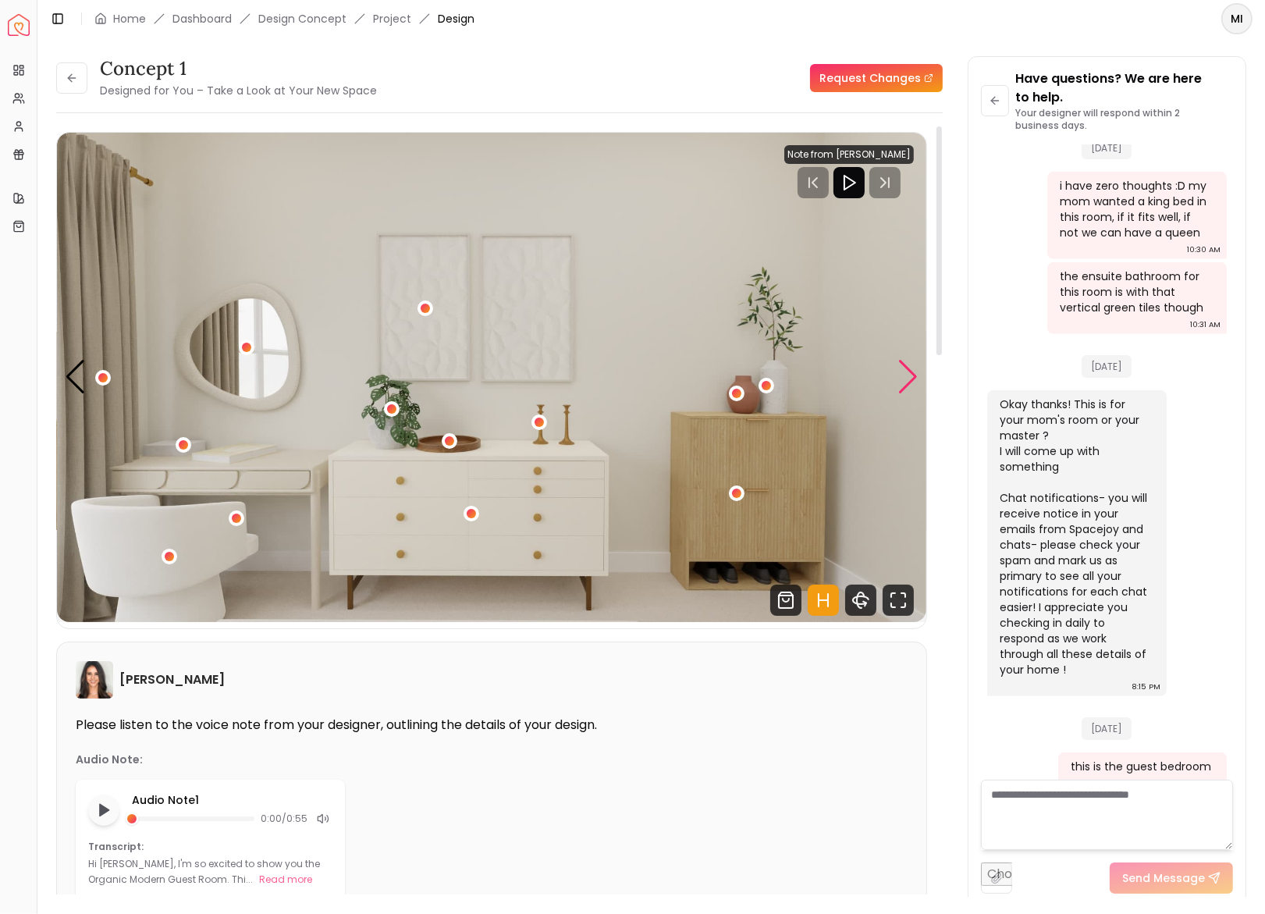
click at [911, 362] on div "Next slide" at bounding box center [908, 377] width 21 height 34
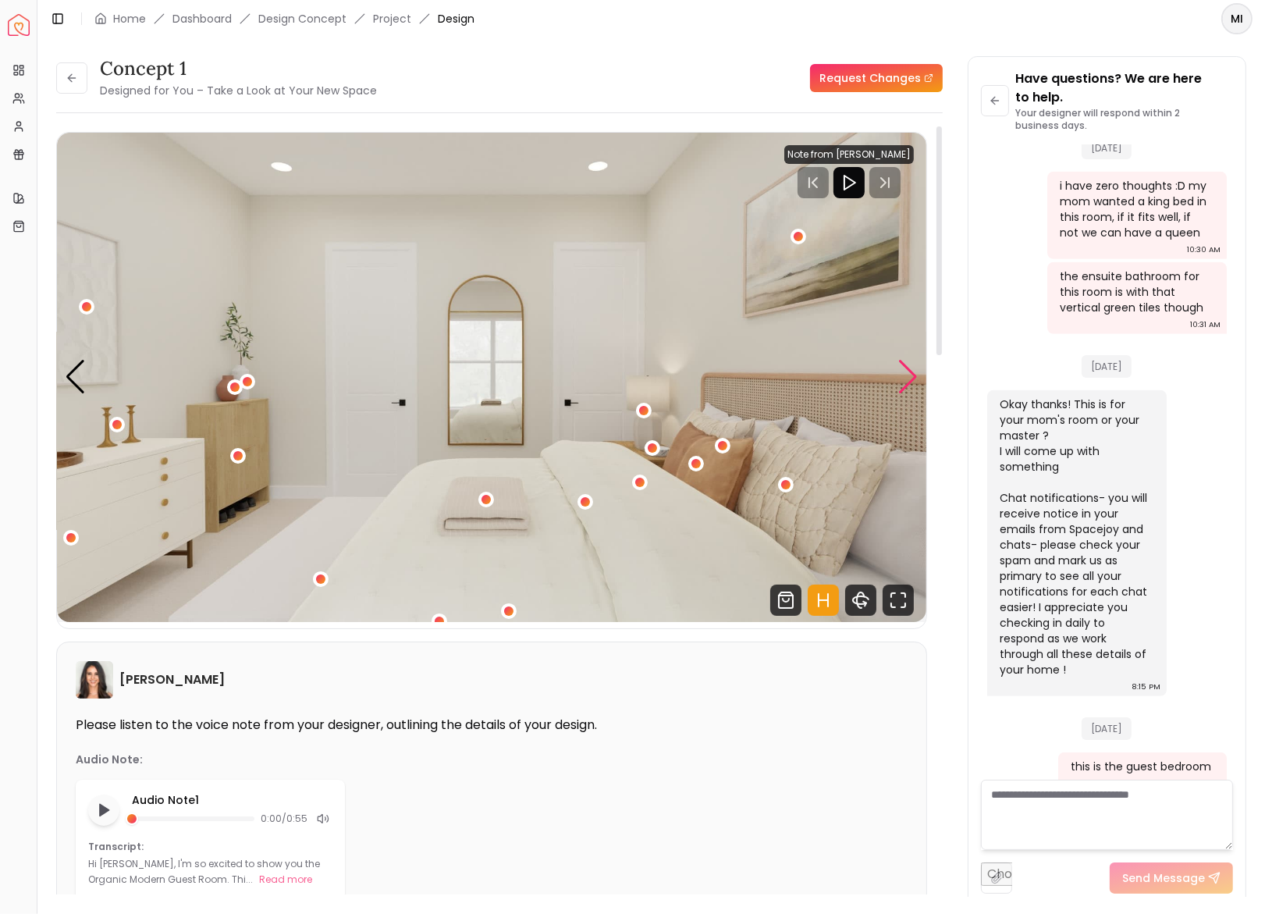
click at [911, 362] on div "Next slide" at bounding box center [908, 377] width 21 height 34
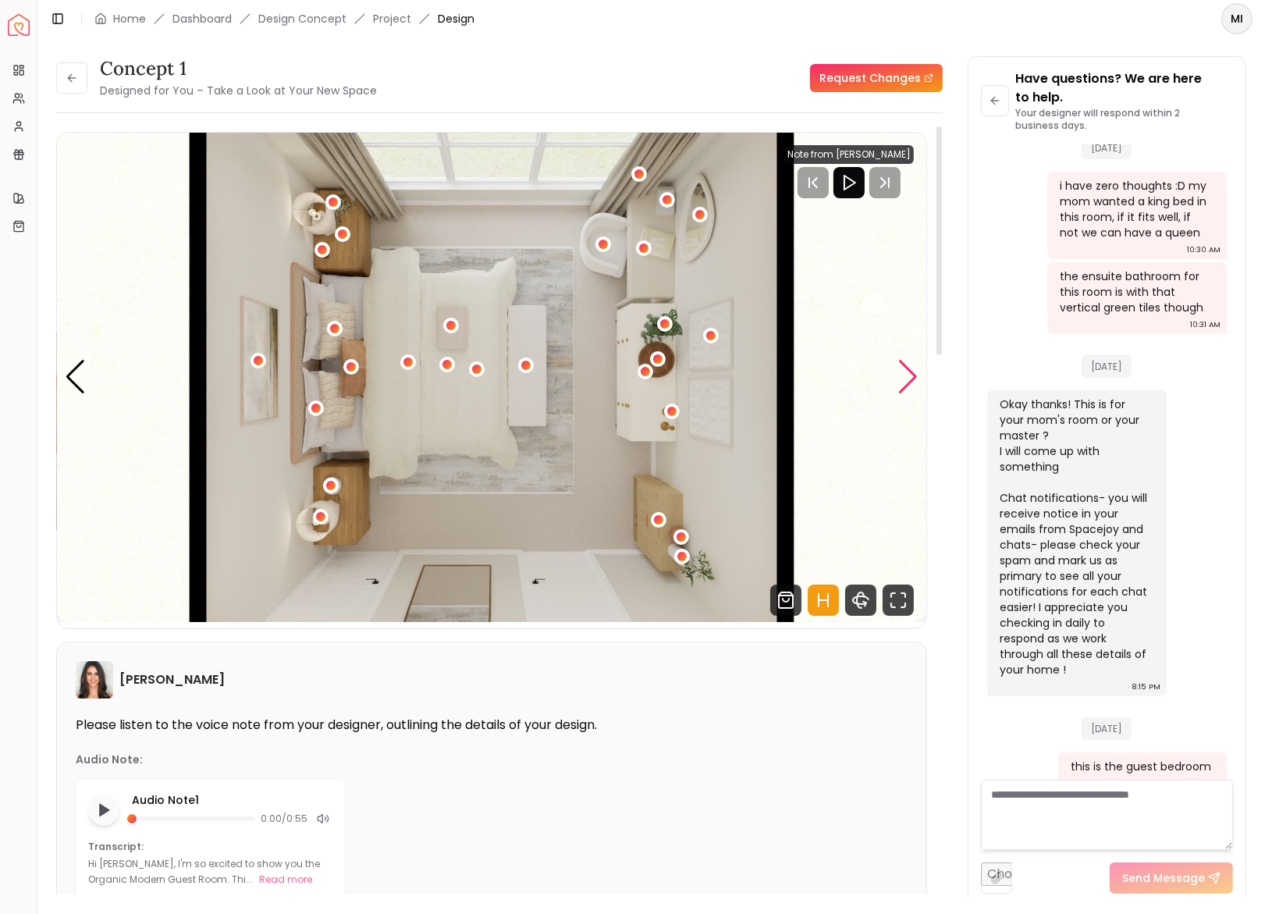
click at [912, 362] on div "Next slide" at bounding box center [908, 377] width 21 height 34
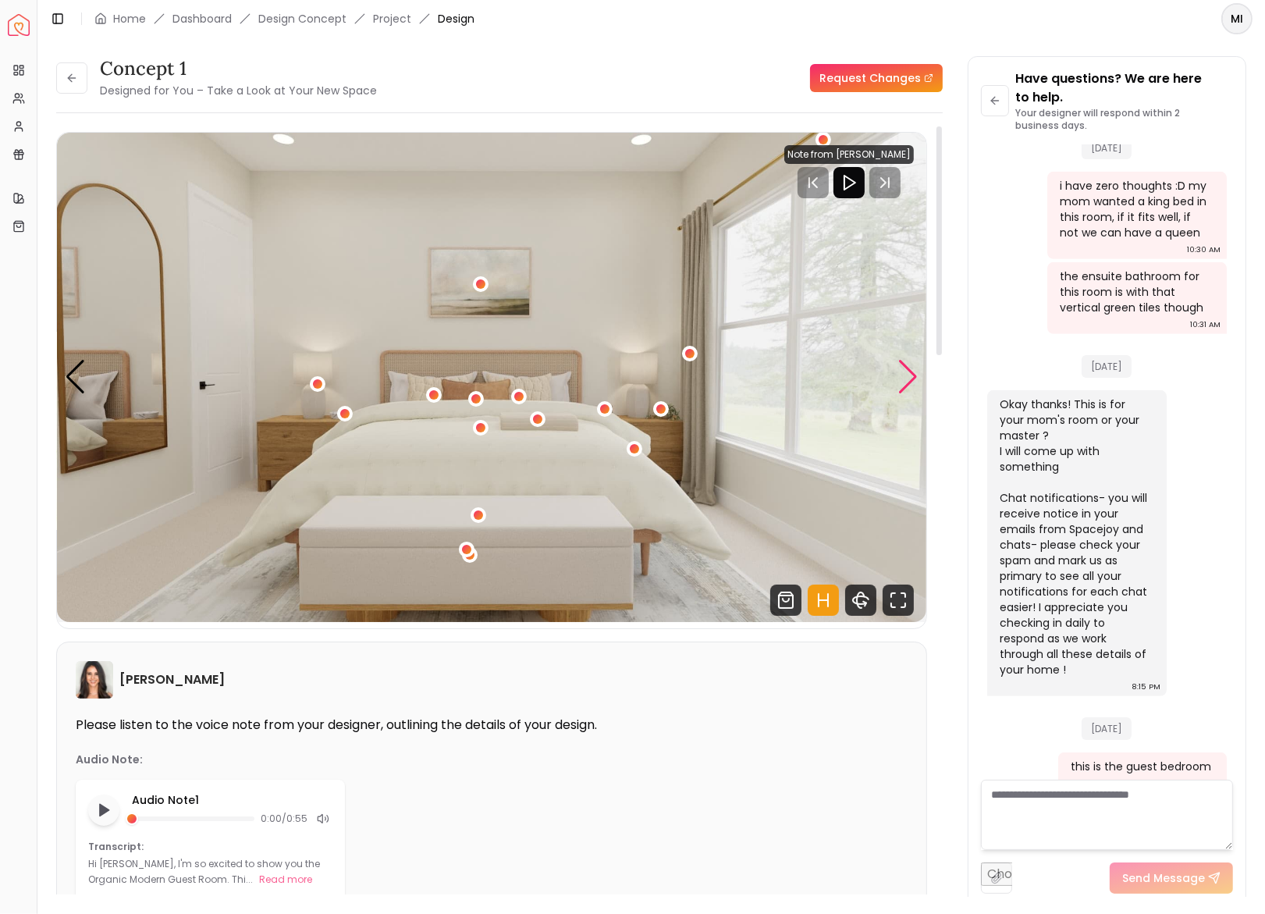
click at [909, 366] on div "Next slide" at bounding box center [908, 377] width 21 height 34
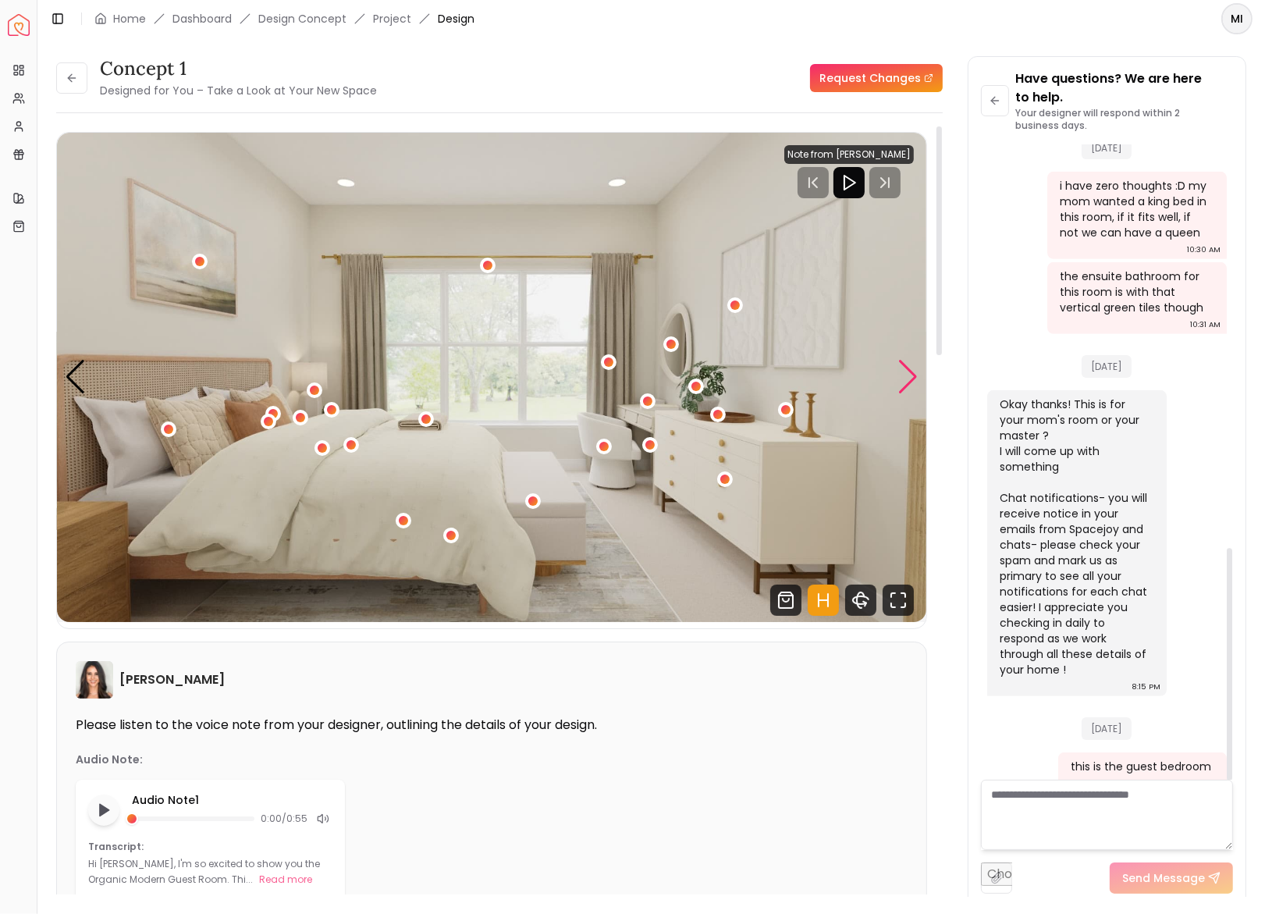
click at [903, 383] on div "Next slide" at bounding box center [908, 377] width 21 height 34
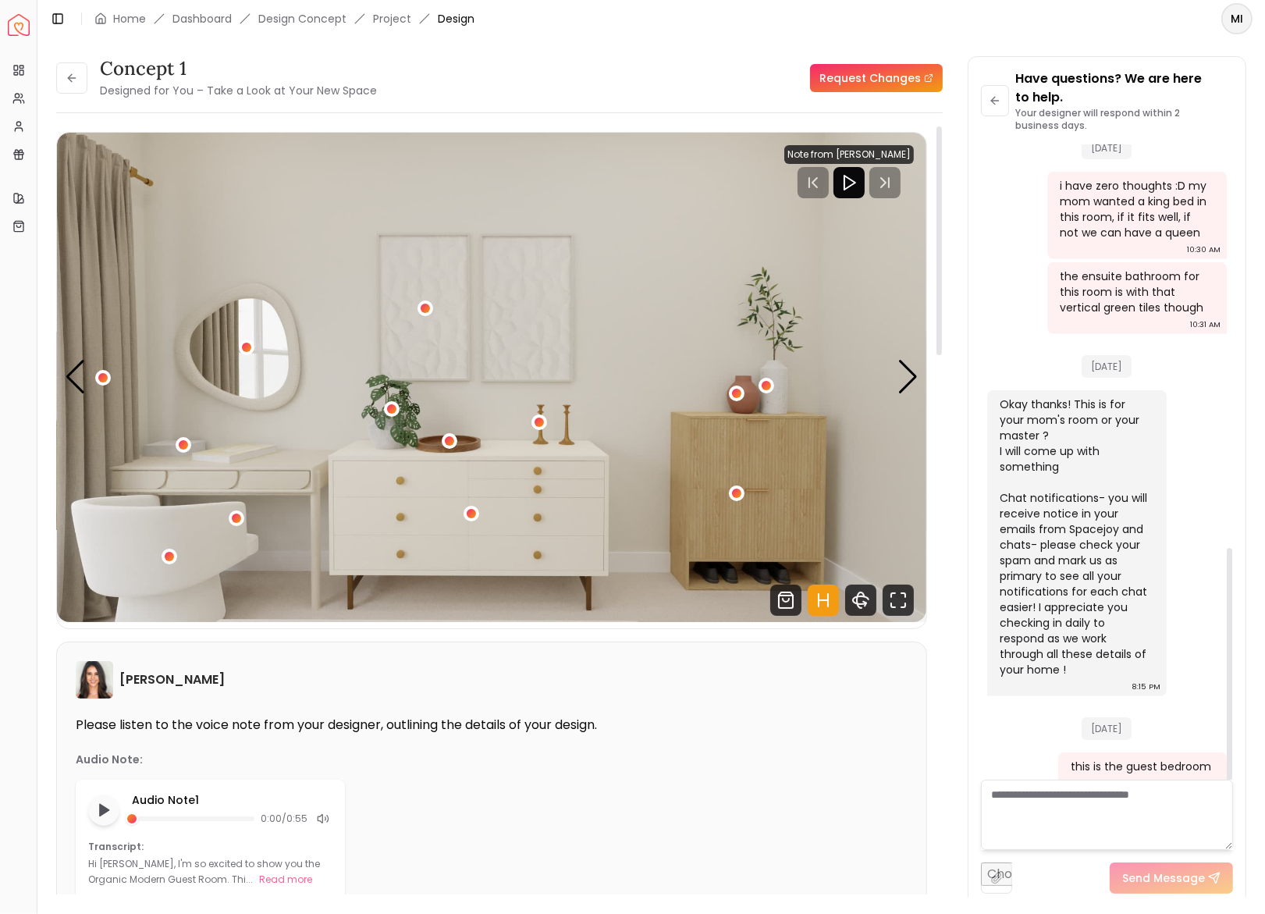
click at [1032, 810] on textarea at bounding box center [1107, 815] width 252 height 70
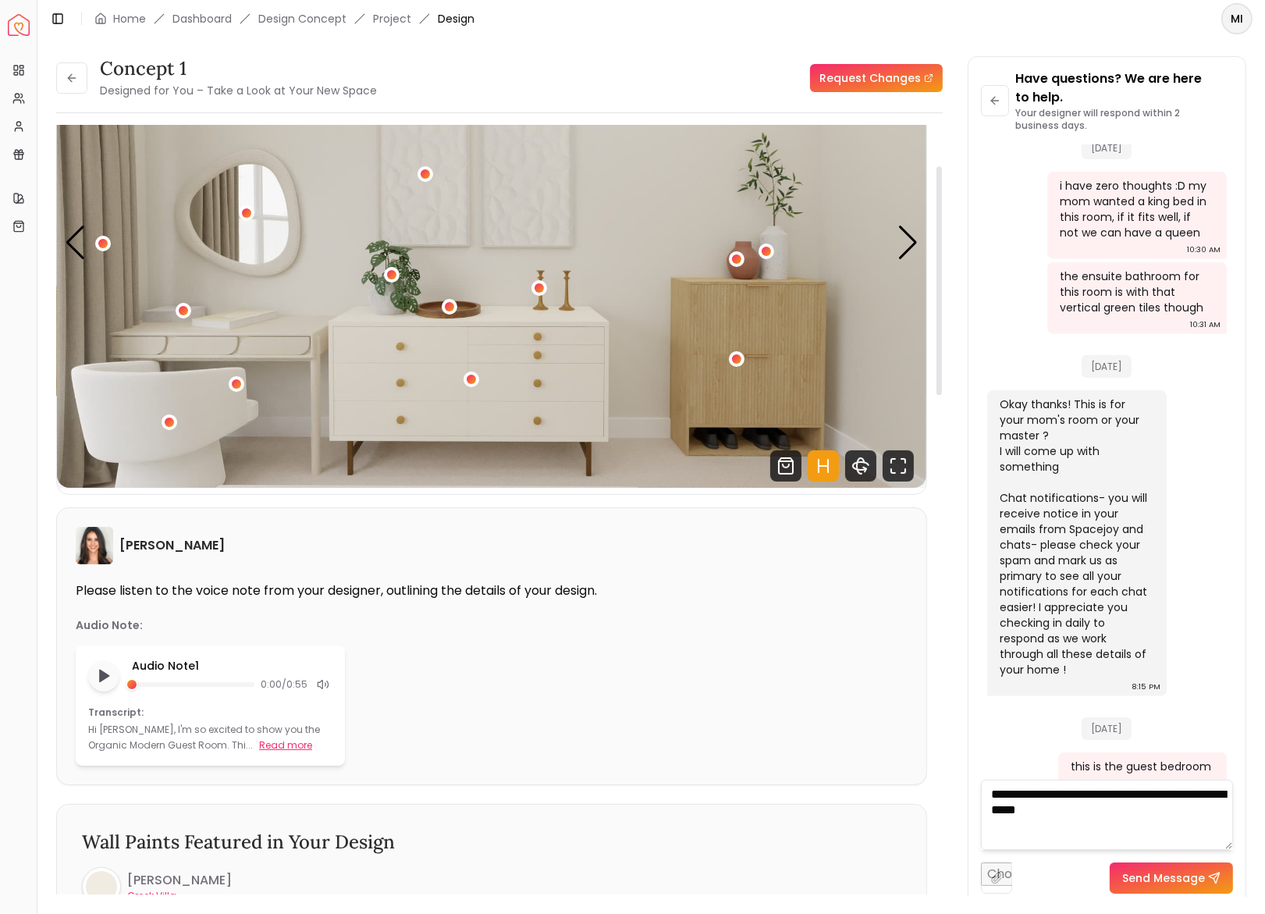
click at [259, 742] on button "Read more" at bounding box center [285, 746] width 53 height 16
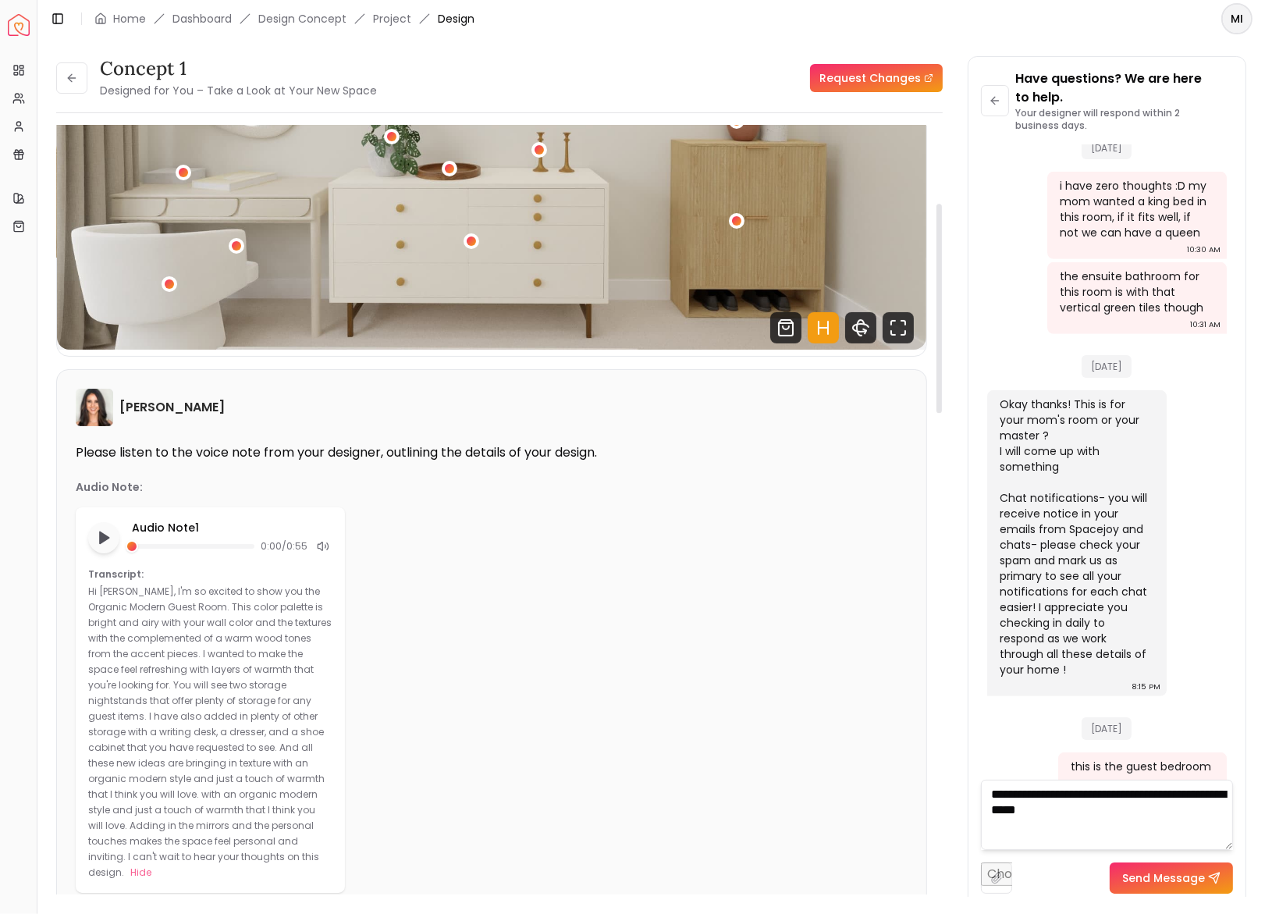
scroll to position [285, 0]
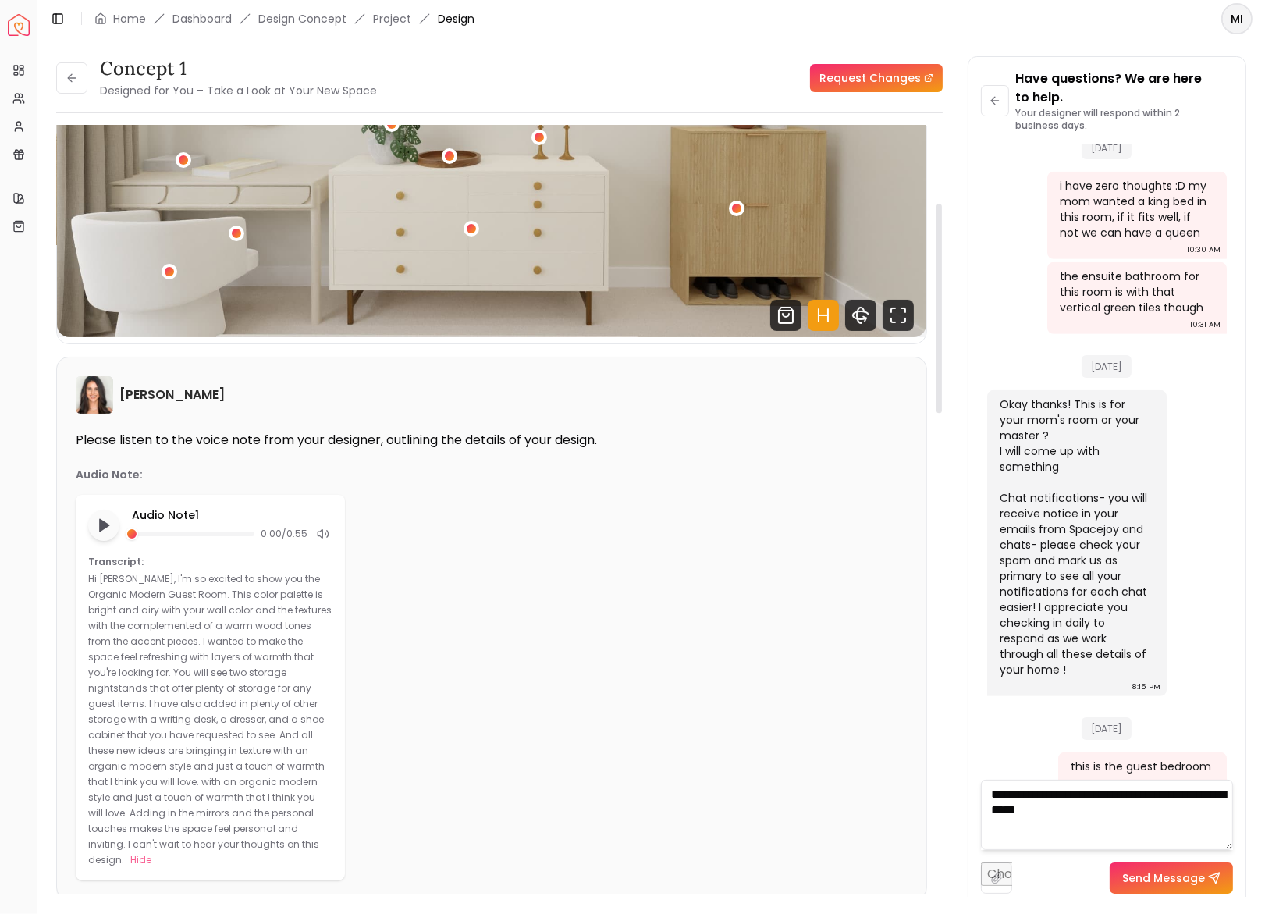
click at [1097, 813] on textarea "**********" at bounding box center [1107, 815] width 252 height 70
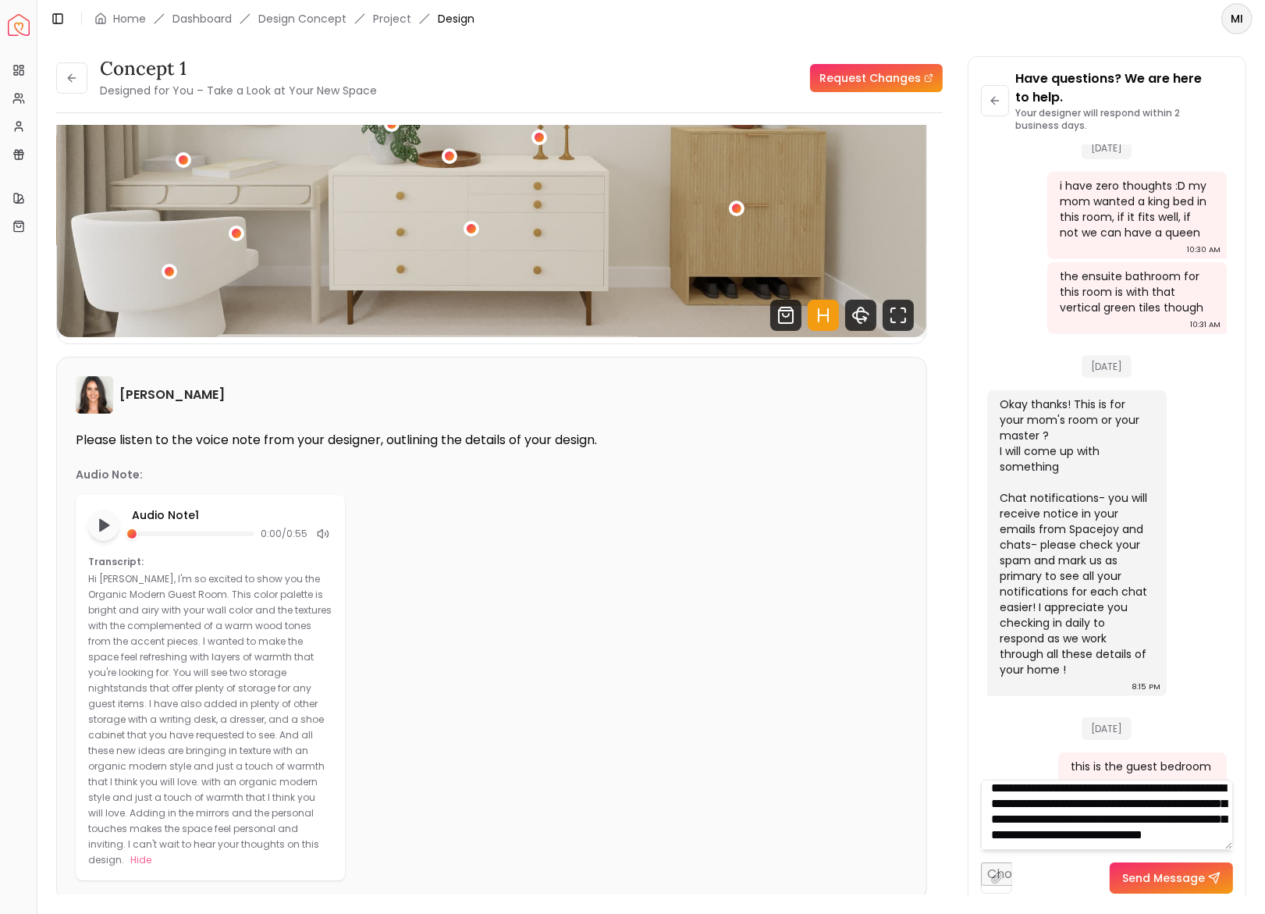
scroll to position [32, 0]
type textarea "**********"
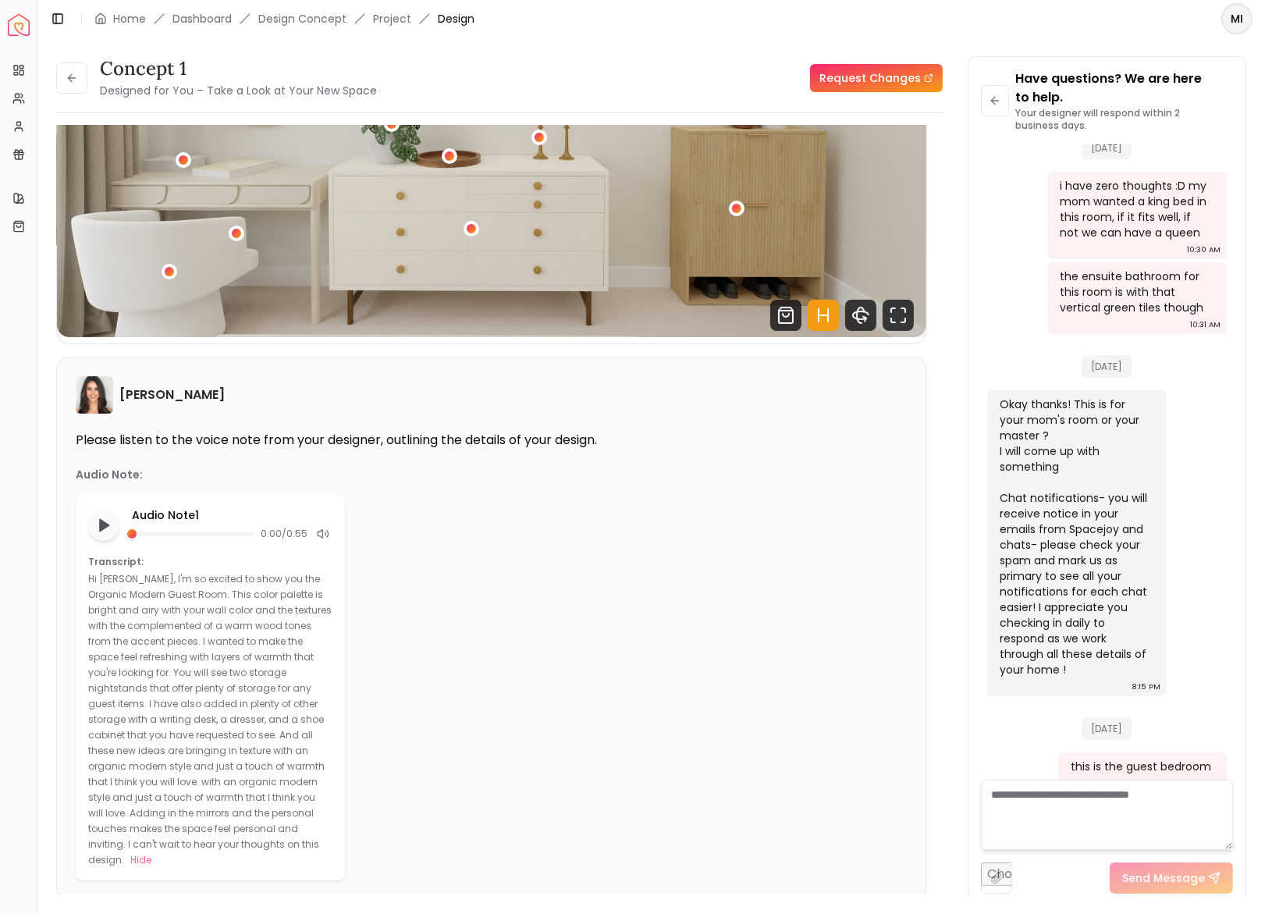
scroll to position [0, 0]
click at [1063, 810] on textarea at bounding box center [1107, 815] width 252 height 70
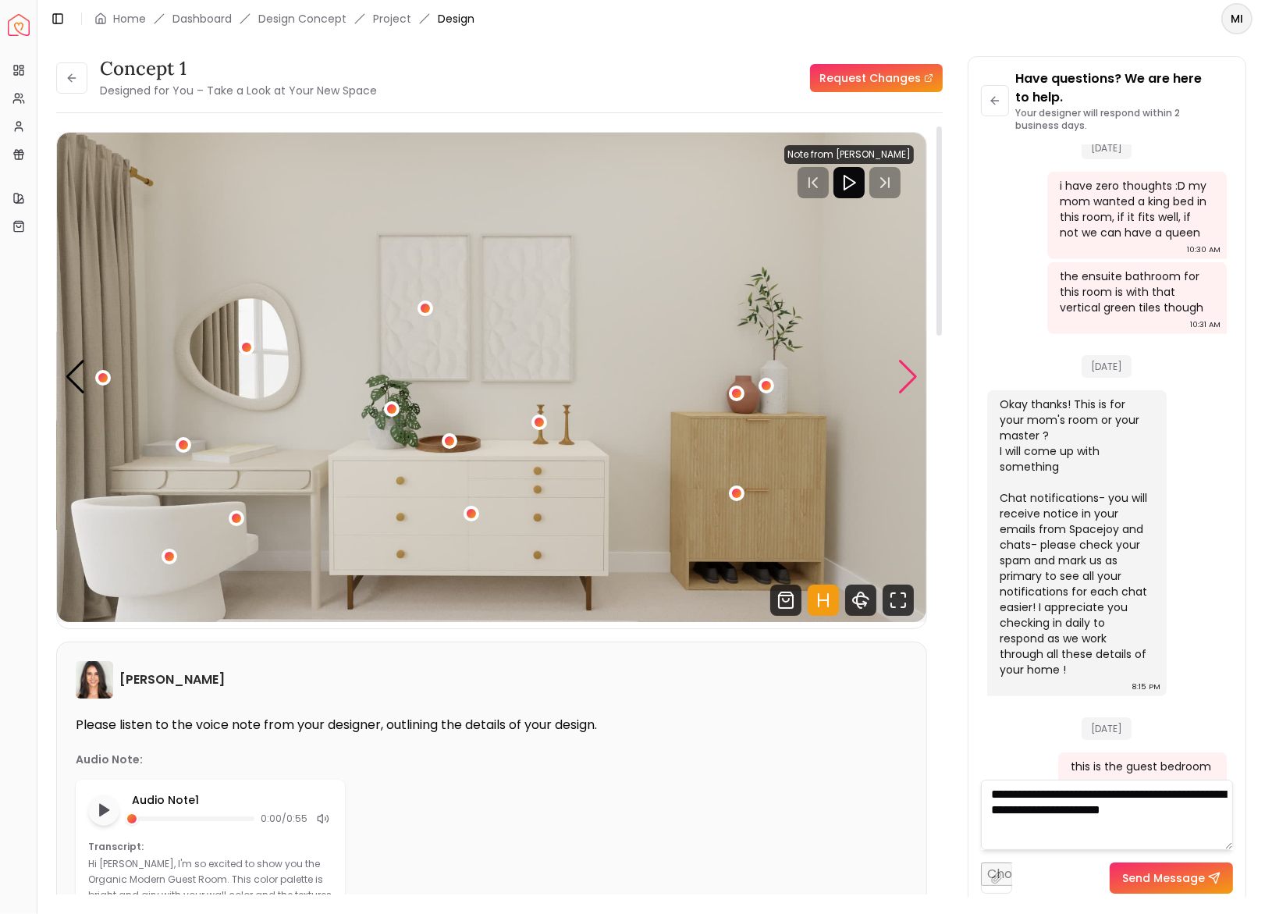
click at [902, 373] on div "Next slide" at bounding box center [908, 377] width 21 height 34
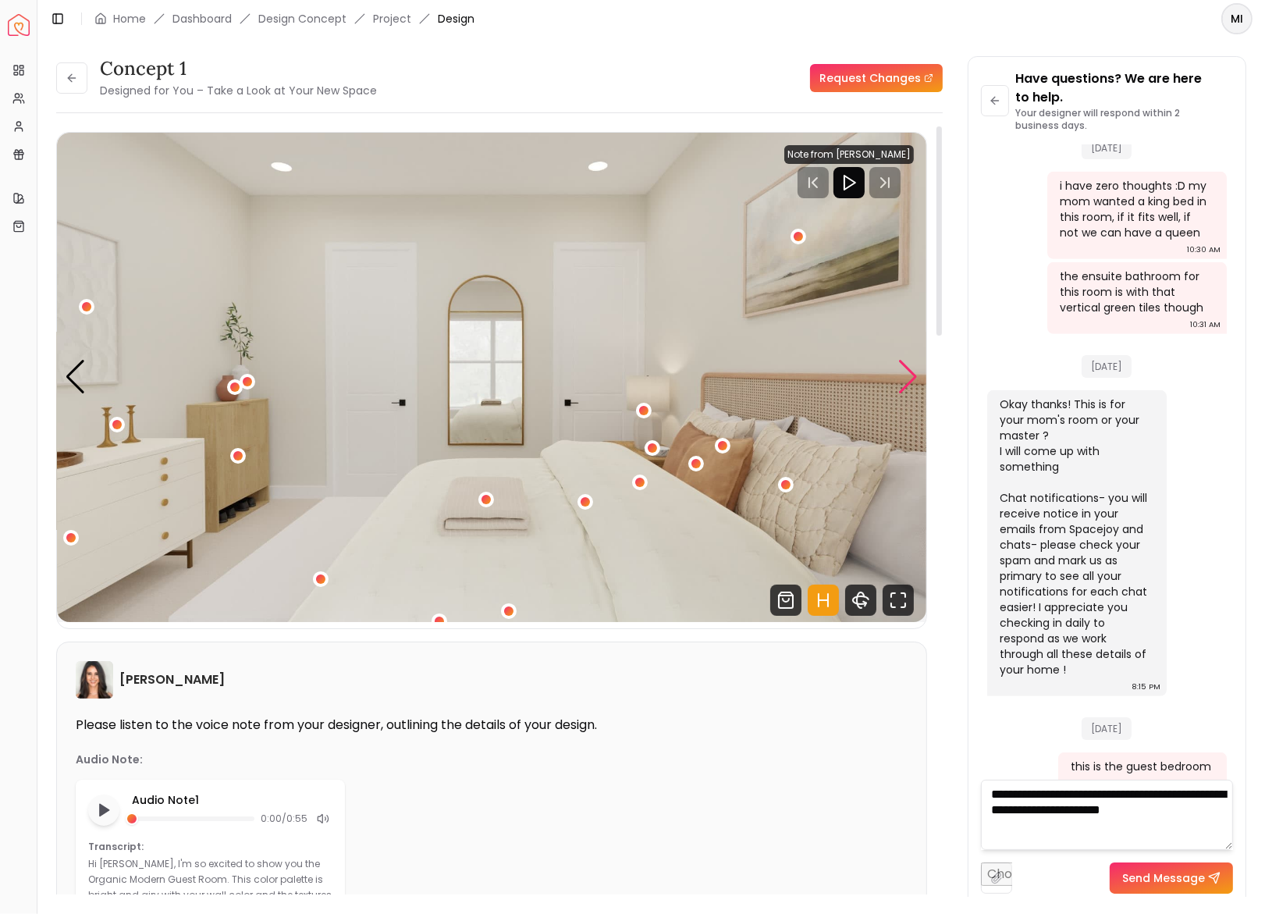
click at [902, 373] on div "Next slide" at bounding box center [908, 377] width 21 height 34
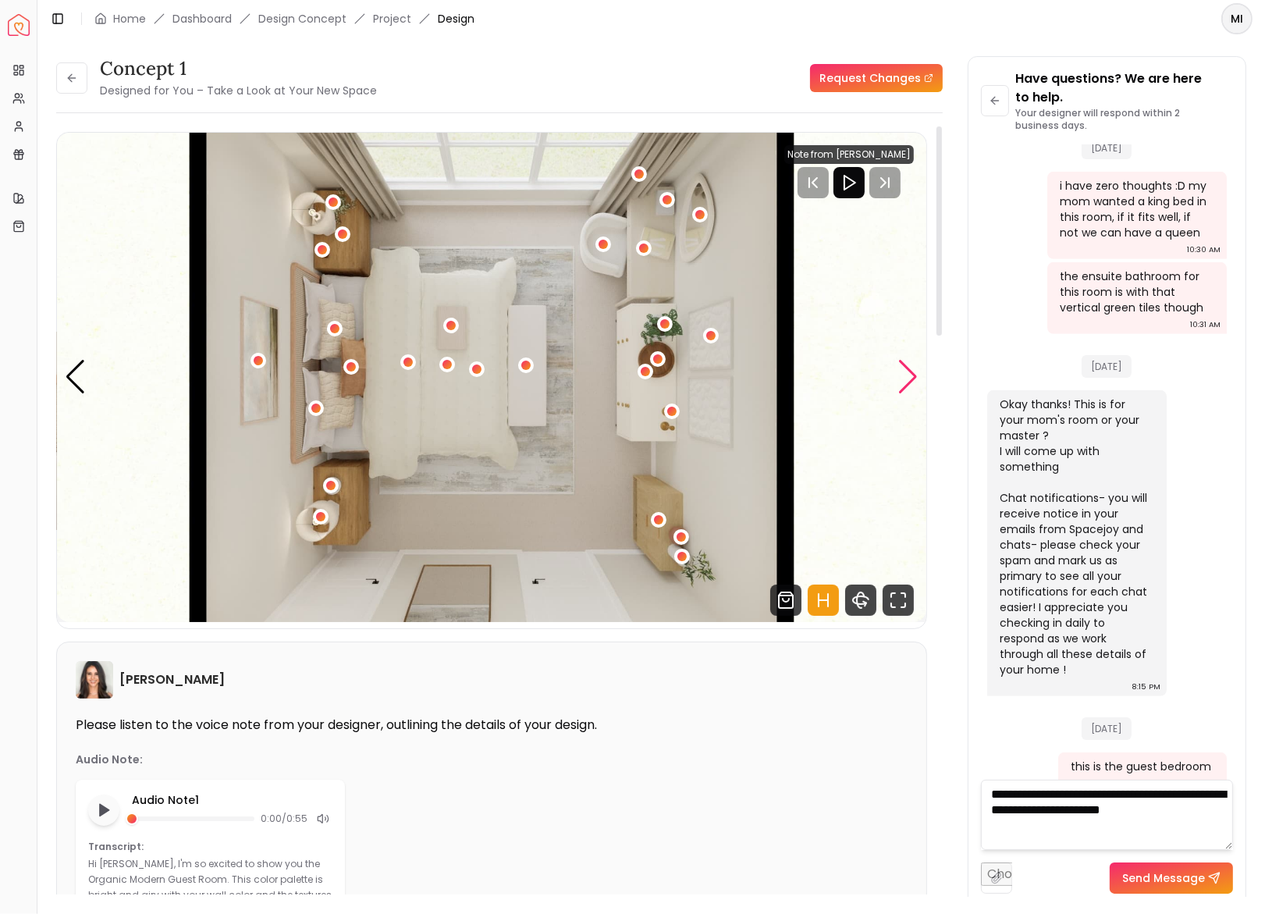
click at [902, 373] on div "Next slide" at bounding box center [908, 377] width 21 height 34
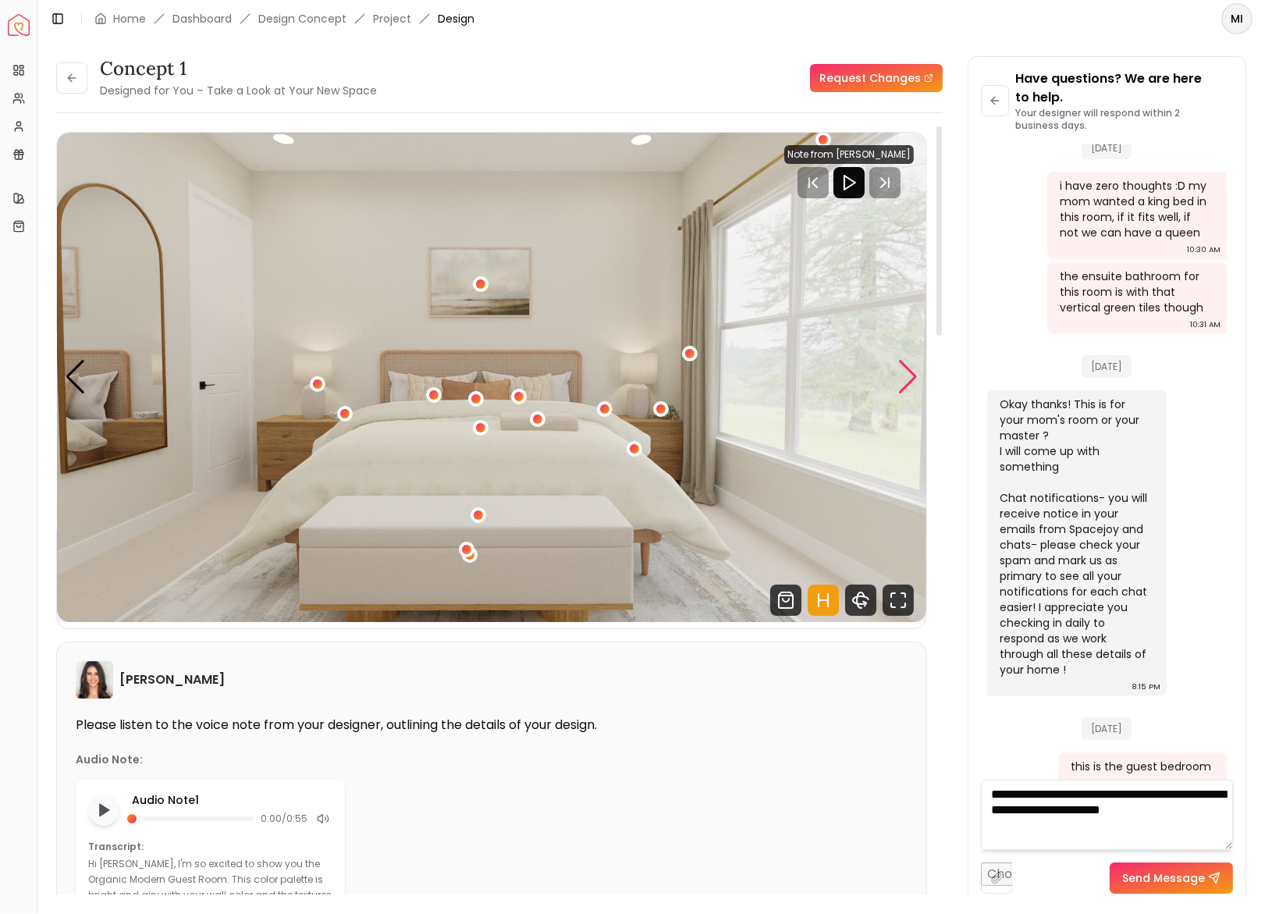
click at [902, 373] on div "Next slide" at bounding box center [908, 377] width 21 height 34
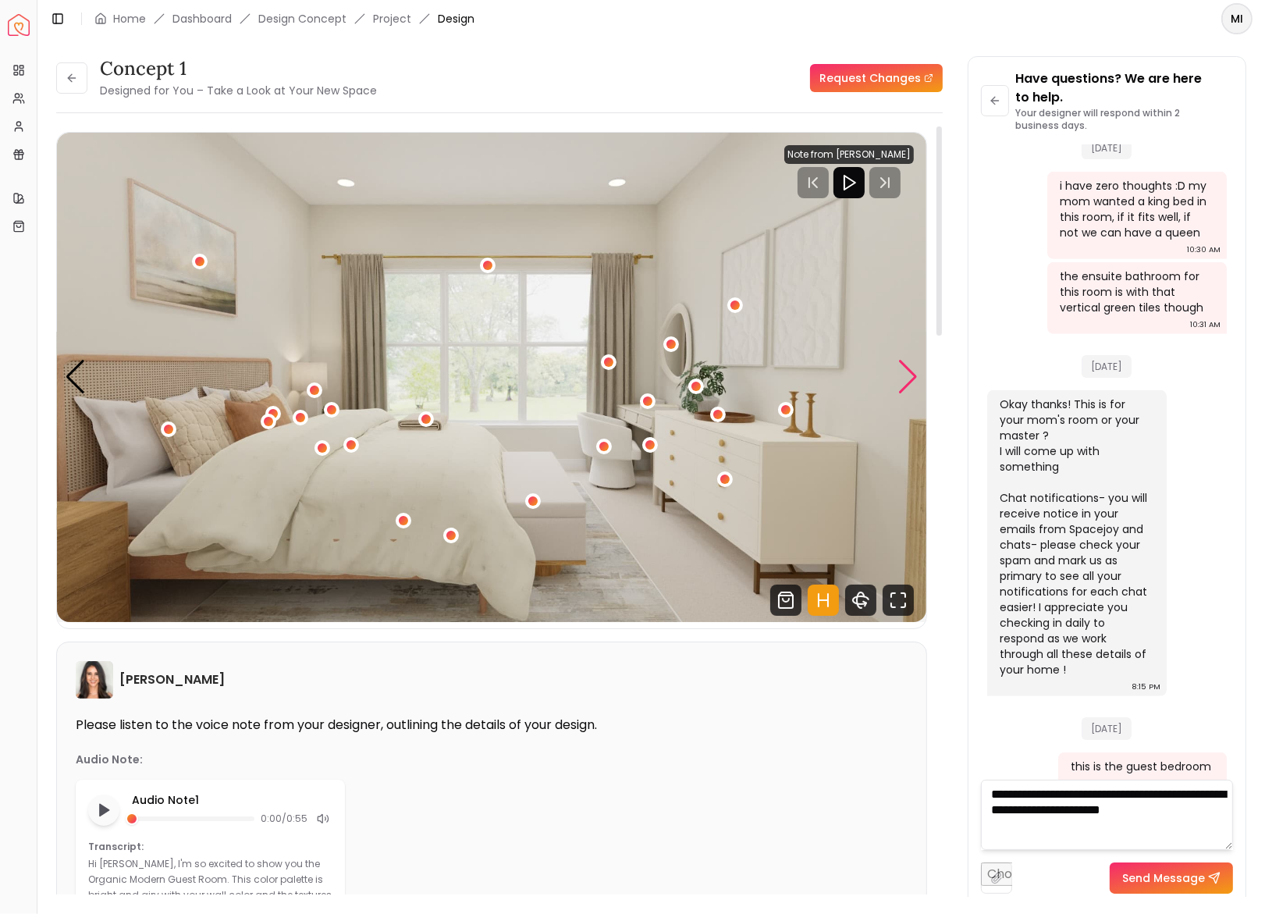
click at [902, 373] on div "Next slide" at bounding box center [908, 377] width 21 height 34
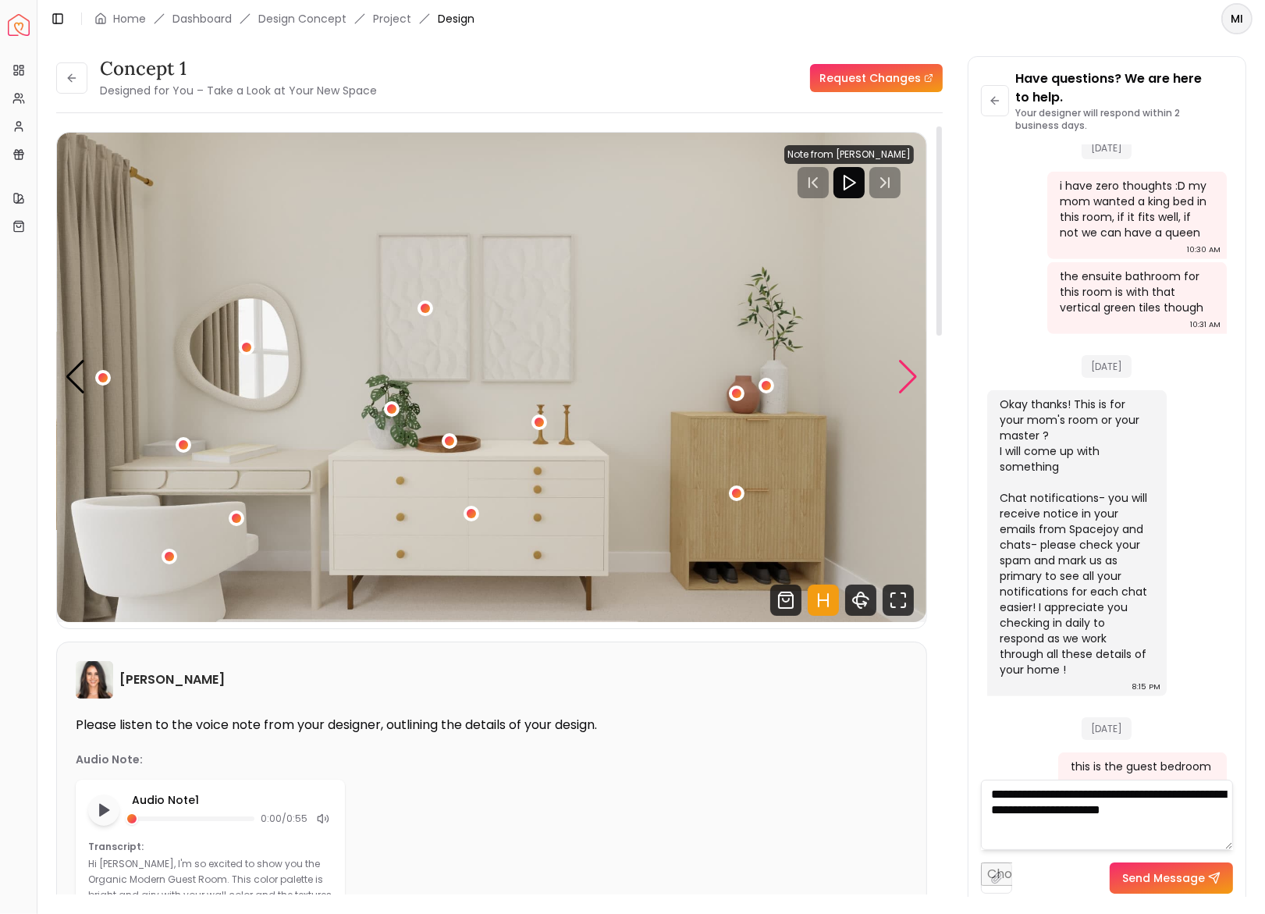
click at [898, 393] on div "Next slide" at bounding box center [908, 377] width 21 height 34
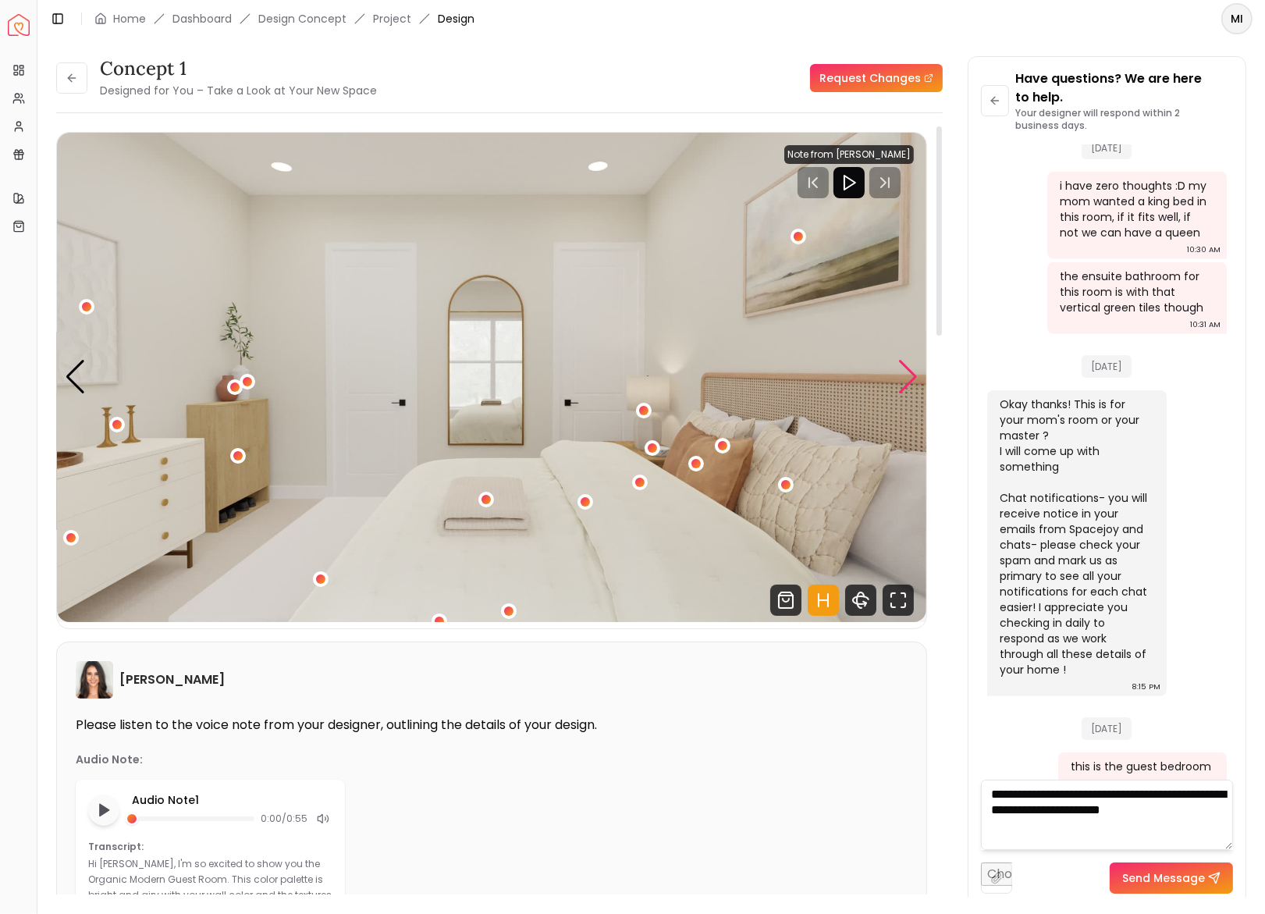
click at [898, 393] on div "Next slide" at bounding box center [908, 377] width 21 height 34
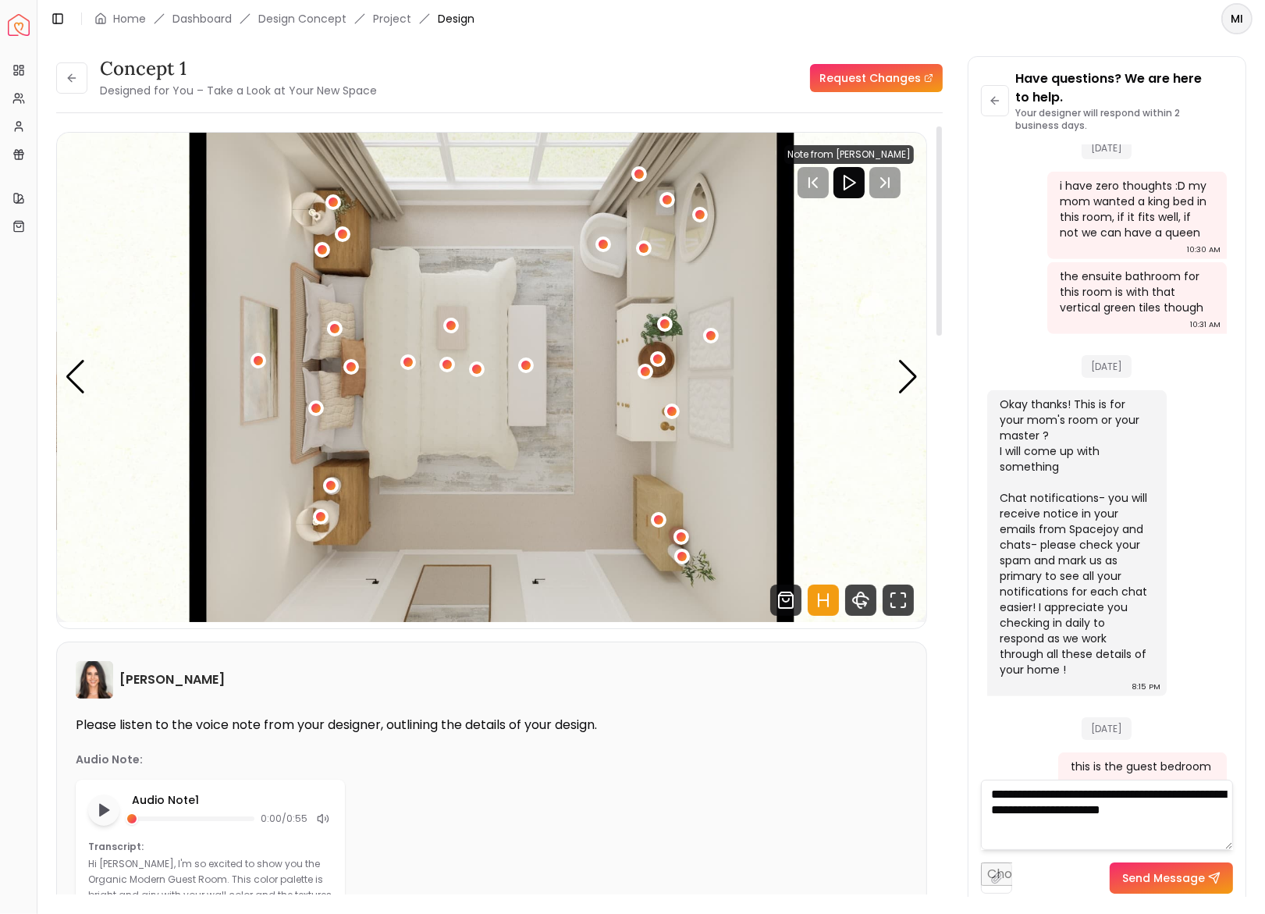
click at [886, 380] on img "5 / 5" at bounding box center [492, 377] width 870 height 489
click at [896, 380] on img "5 / 5" at bounding box center [492, 377] width 870 height 489
click at [899, 380] on div "Next slide" at bounding box center [908, 377] width 21 height 34
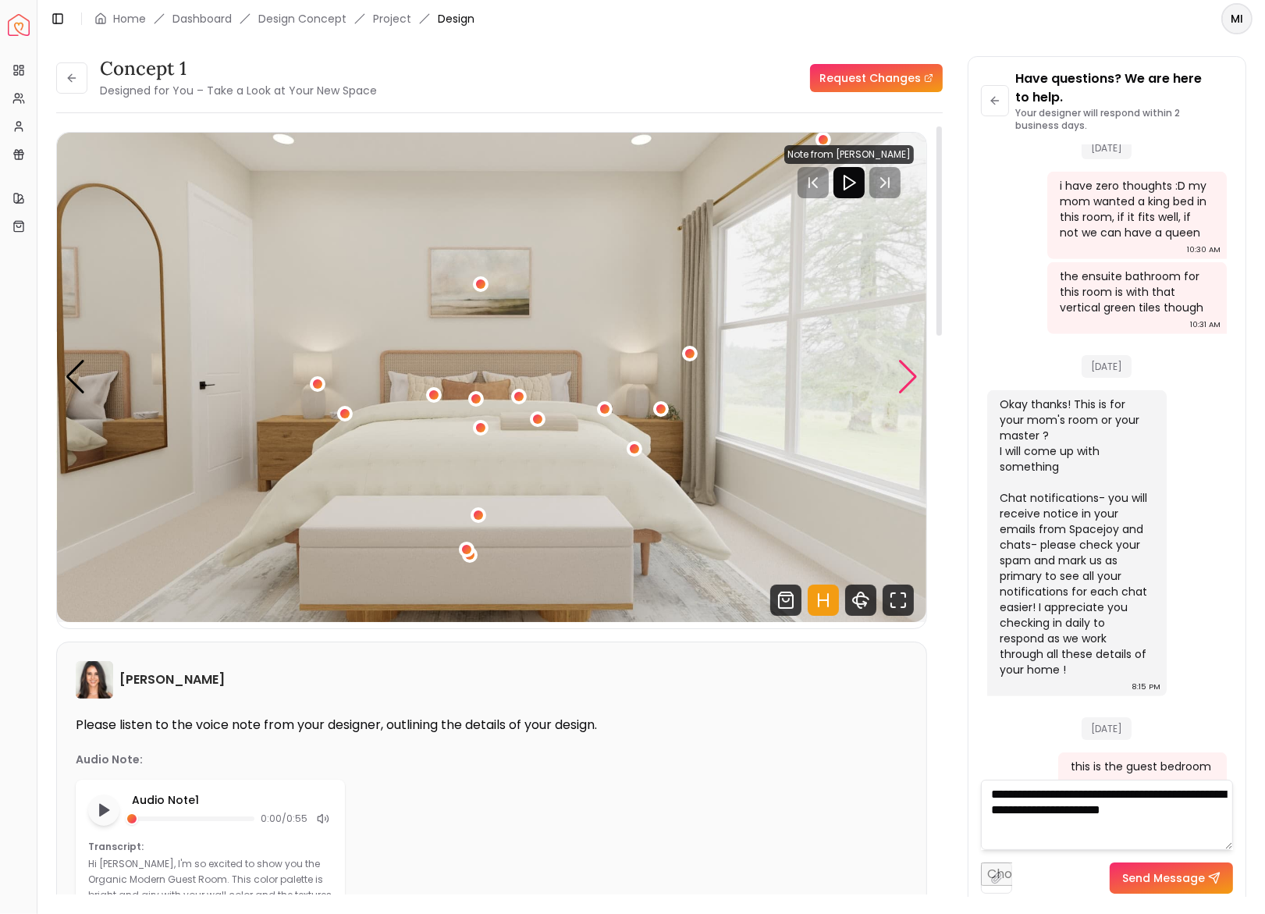
click at [899, 380] on div "Next slide" at bounding box center [908, 377] width 21 height 34
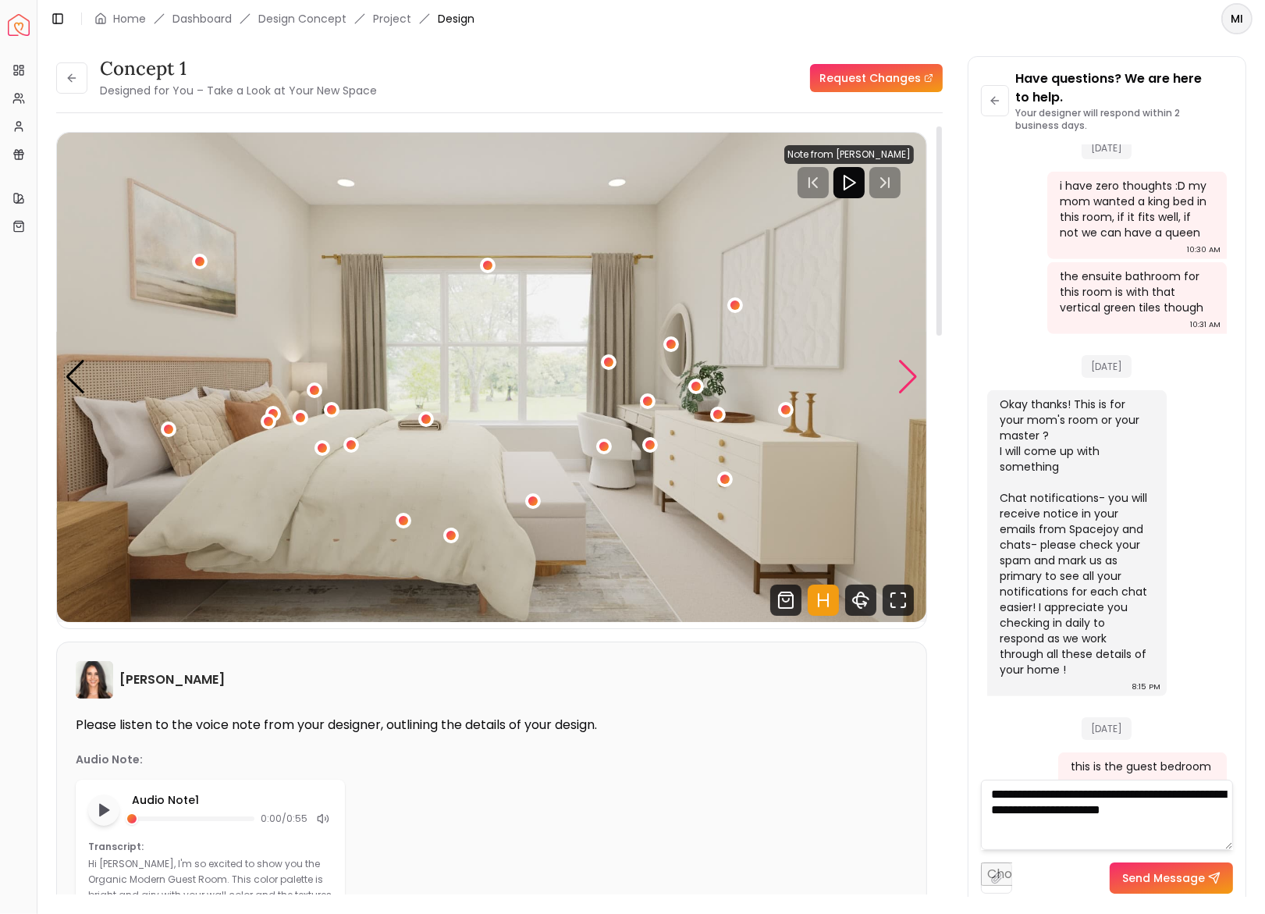
click at [899, 380] on div "Next slide" at bounding box center [908, 377] width 21 height 34
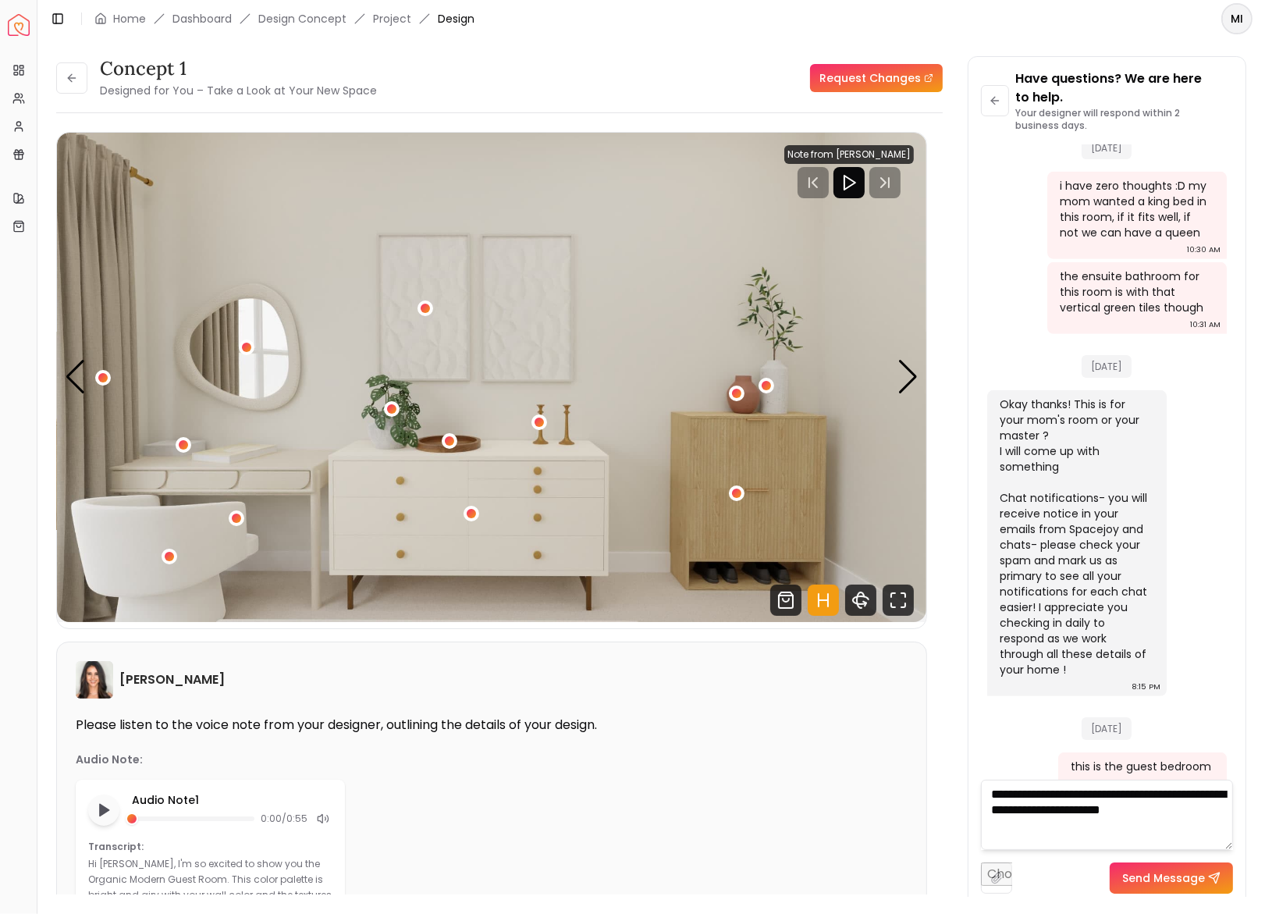
click at [1217, 823] on textarea "**********" at bounding box center [1107, 815] width 252 height 70
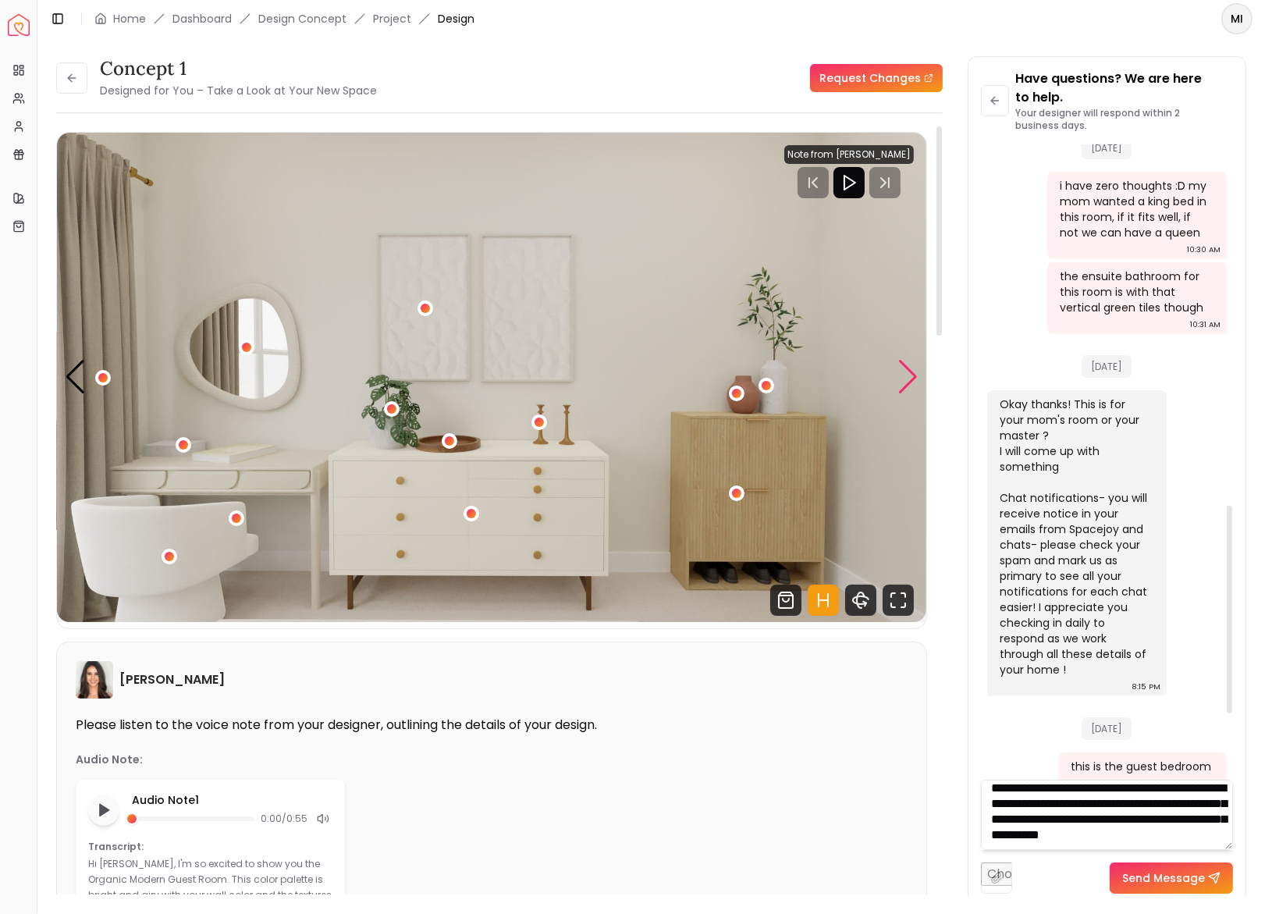
click at [903, 380] on div "Next slide" at bounding box center [908, 377] width 21 height 34
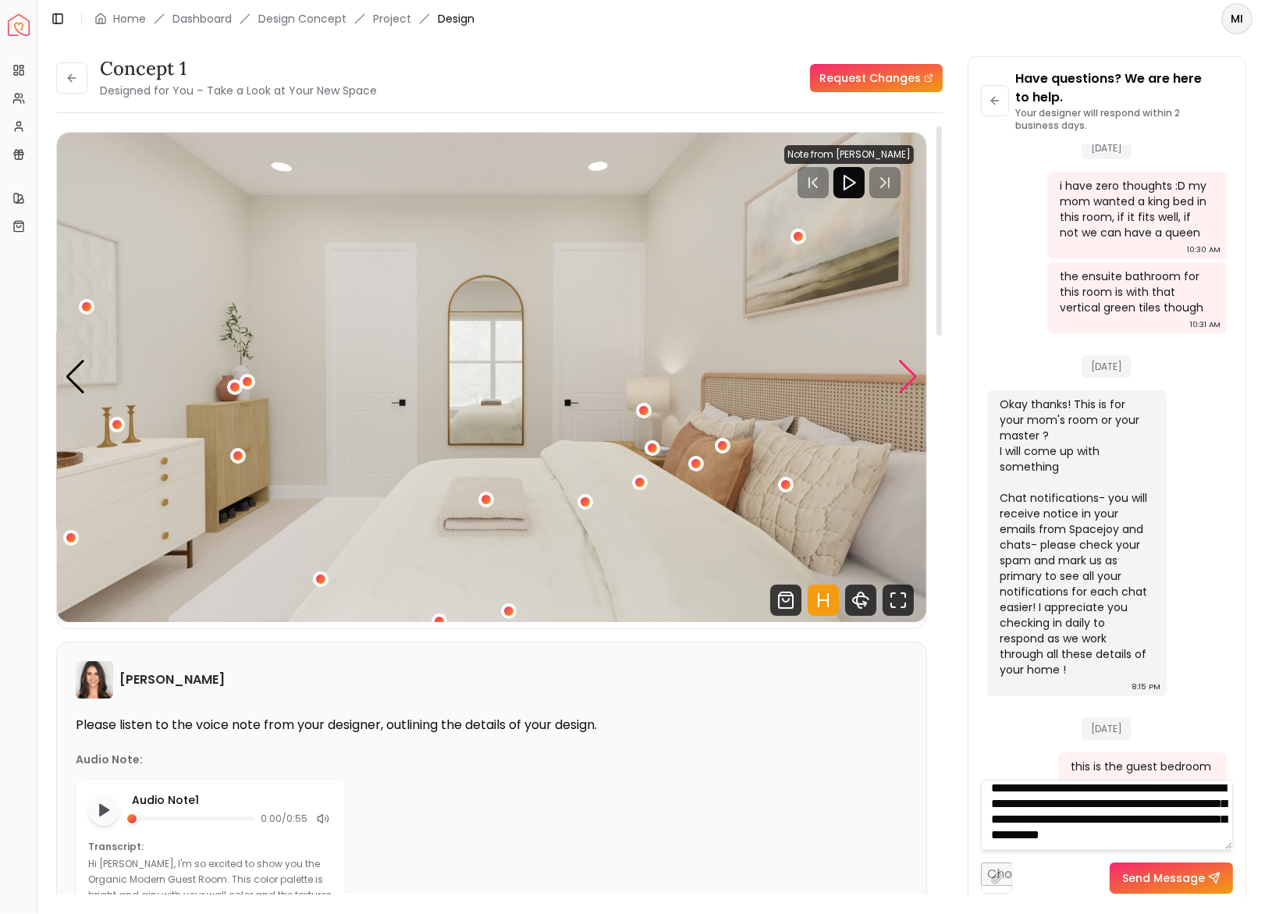
click at [905, 380] on div "Next slide" at bounding box center [908, 377] width 21 height 34
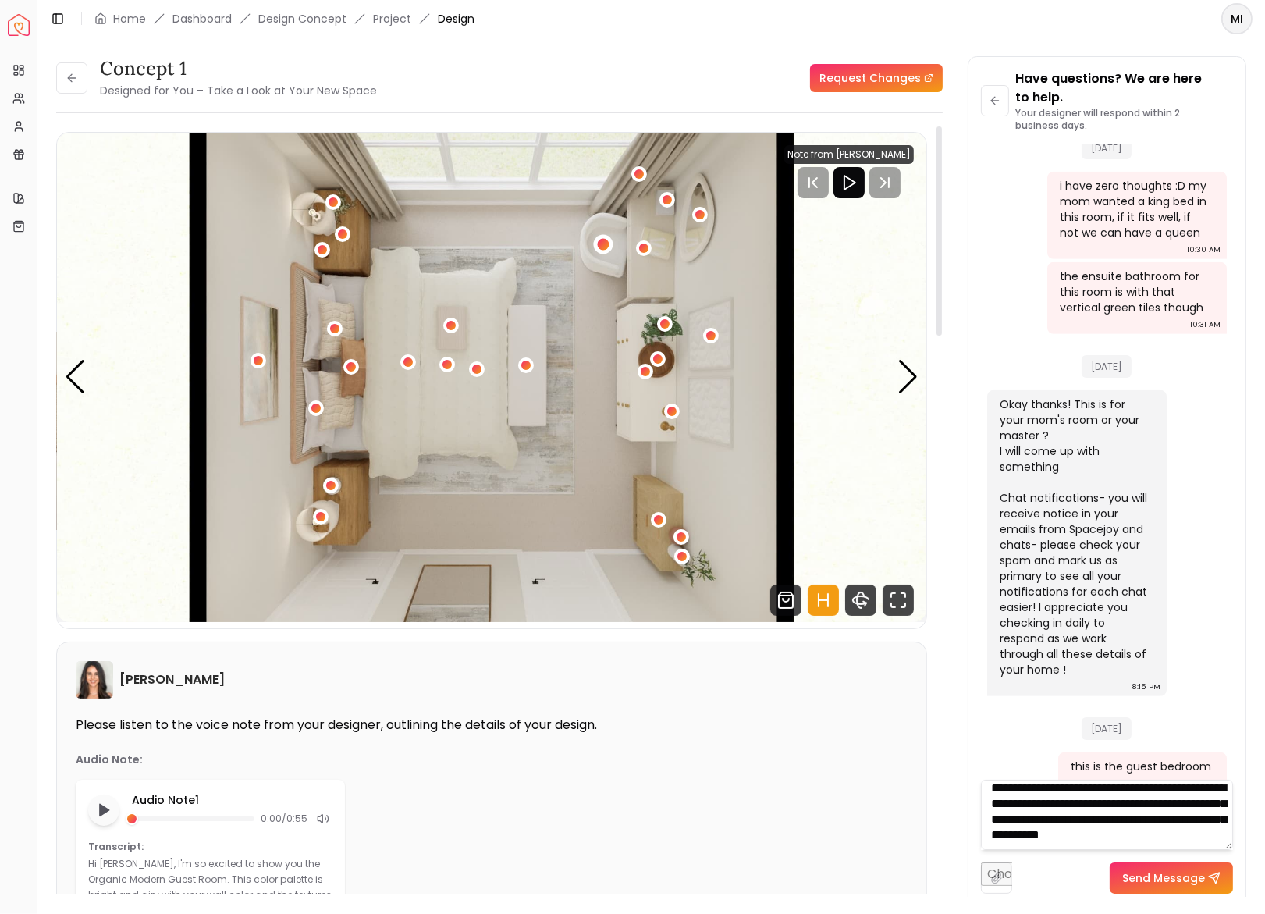
click at [600, 241] on div "5 / 5" at bounding box center [603, 244] width 12 height 12
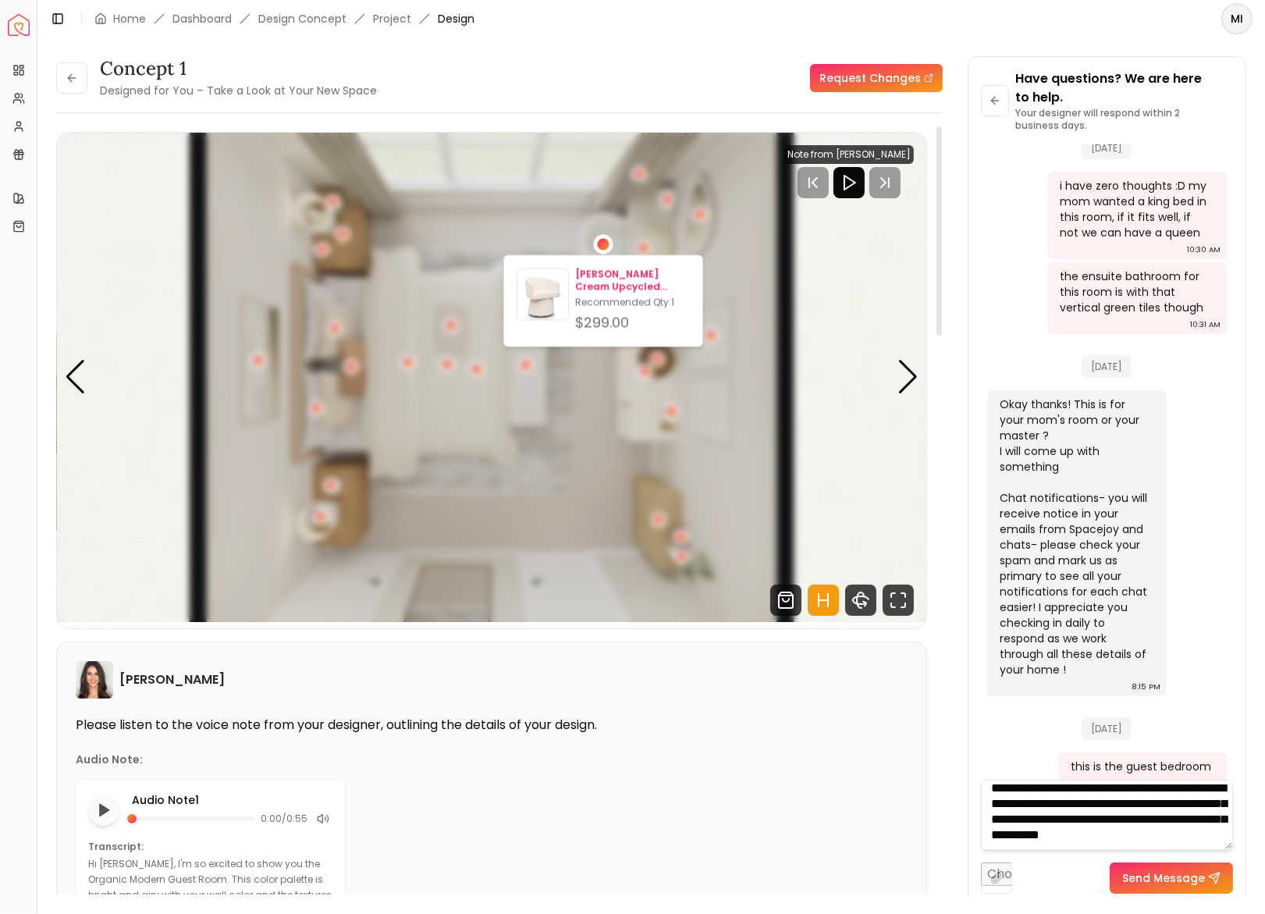
click at [601, 272] on p "Kelly Cream Upcycled Chenille Rolling Desk Chair" at bounding box center [632, 281] width 115 height 25
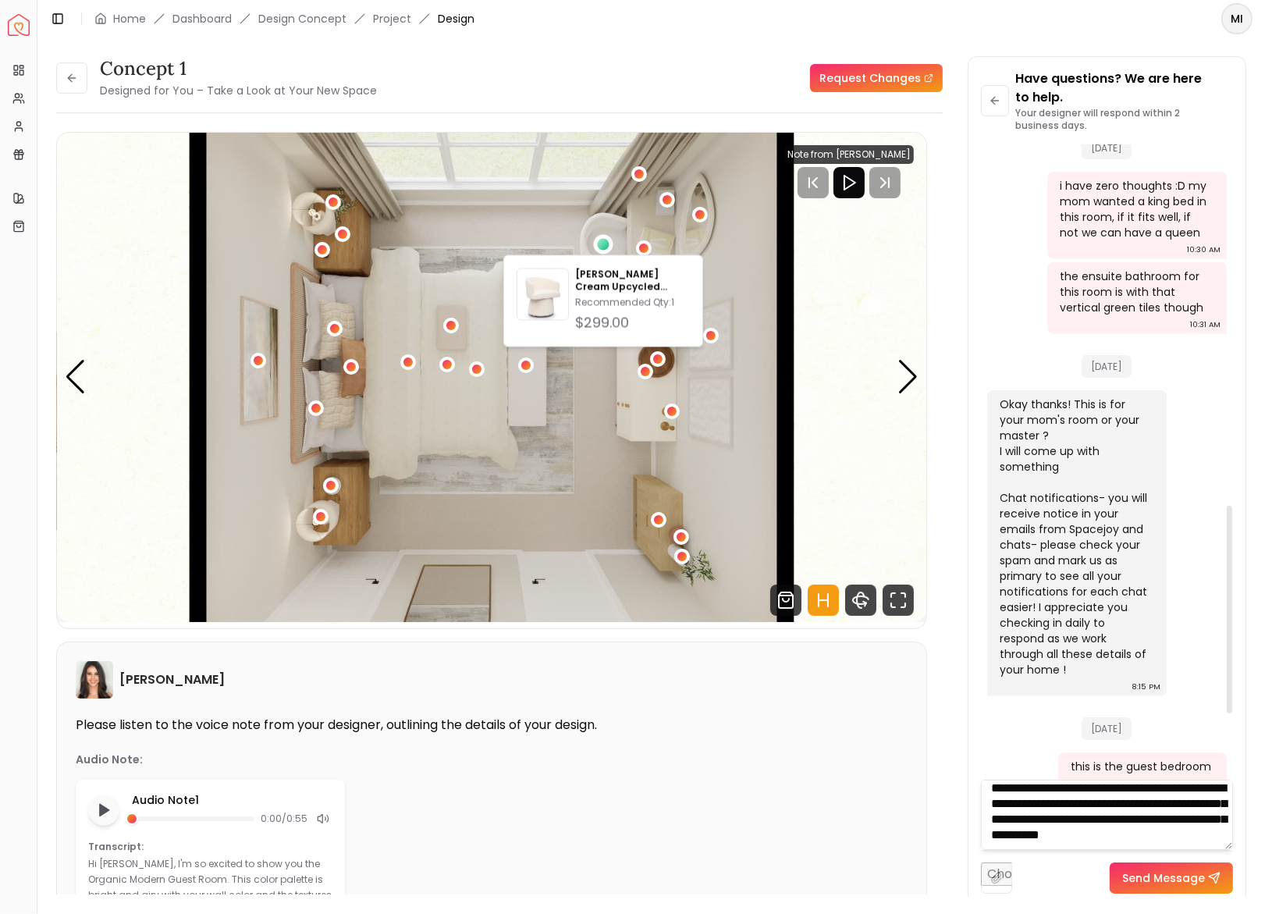
click at [1077, 850] on div "Send Message" at bounding box center [1107, 872] width 252 height 44
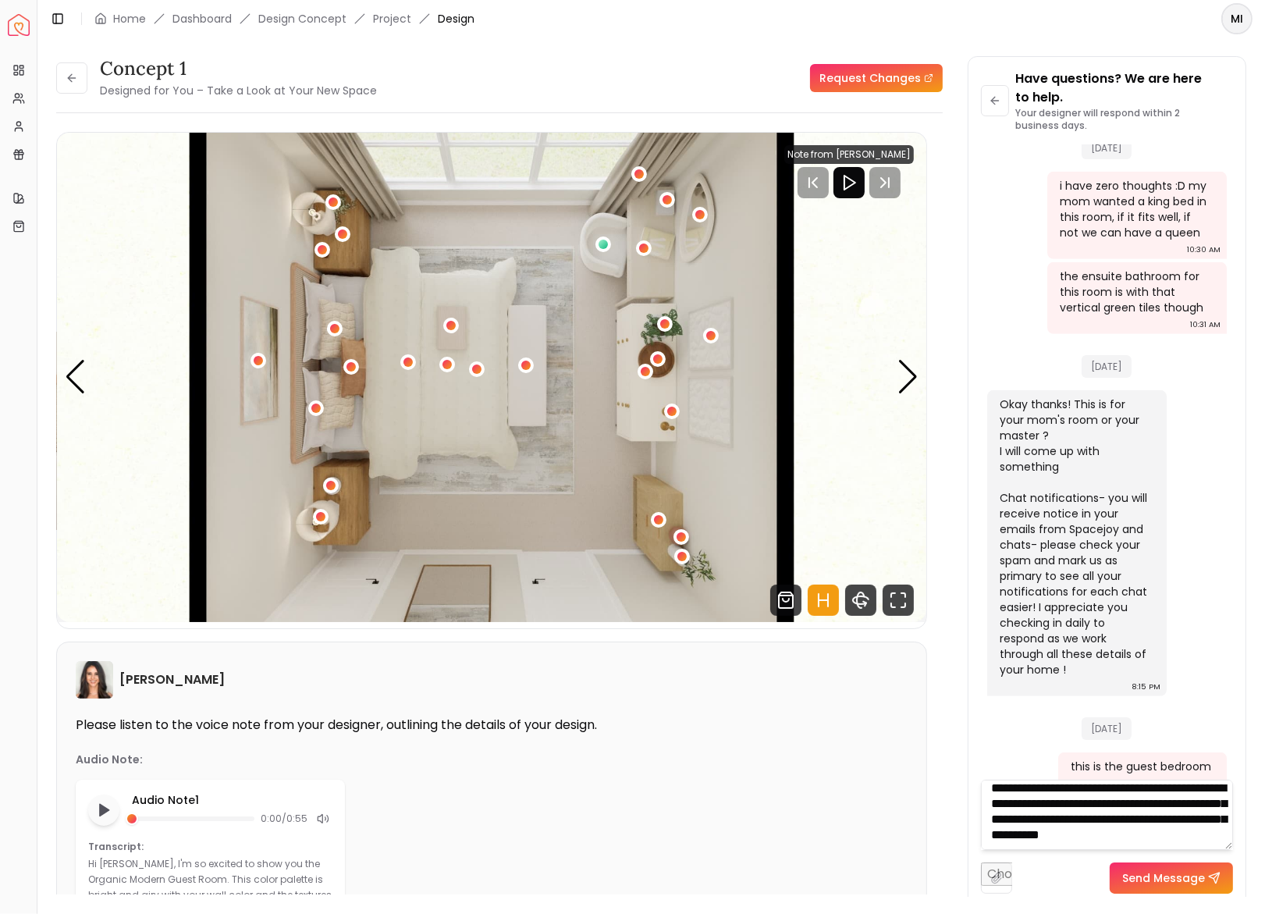
drag, startPoint x: 1092, startPoint y: 847, endPoint x: 1036, endPoint y: 828, distance: 59.2
click at [1036, 828] on textarea "**********" at bounding box center [1107, 815] width 252 height 70
click at [914, 373] on div "Next slide" at bounding box center [908, 377] width 21 height 34
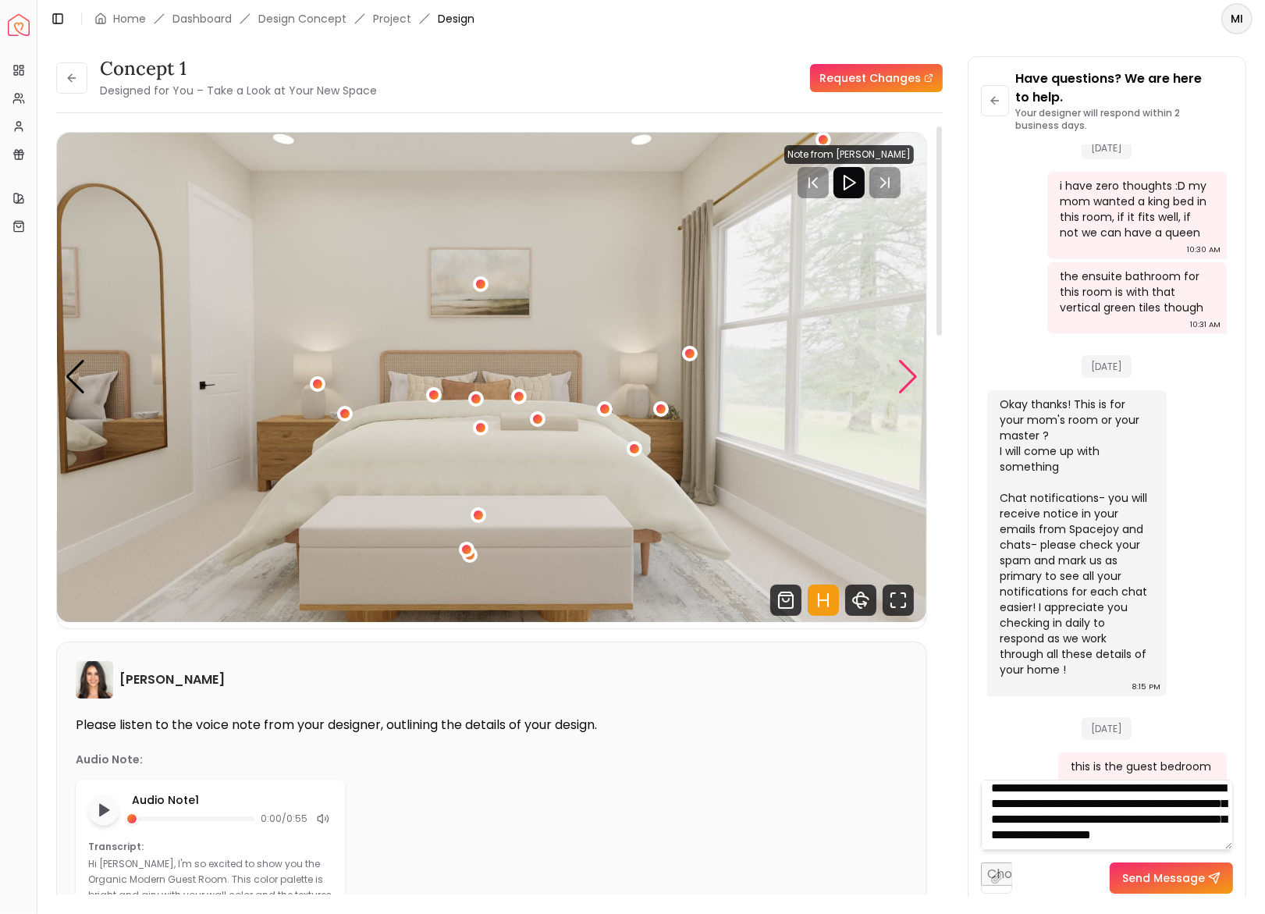
click at [917, 365] on div "Next slide" at bounding box center [908, 377] width 21 height 34
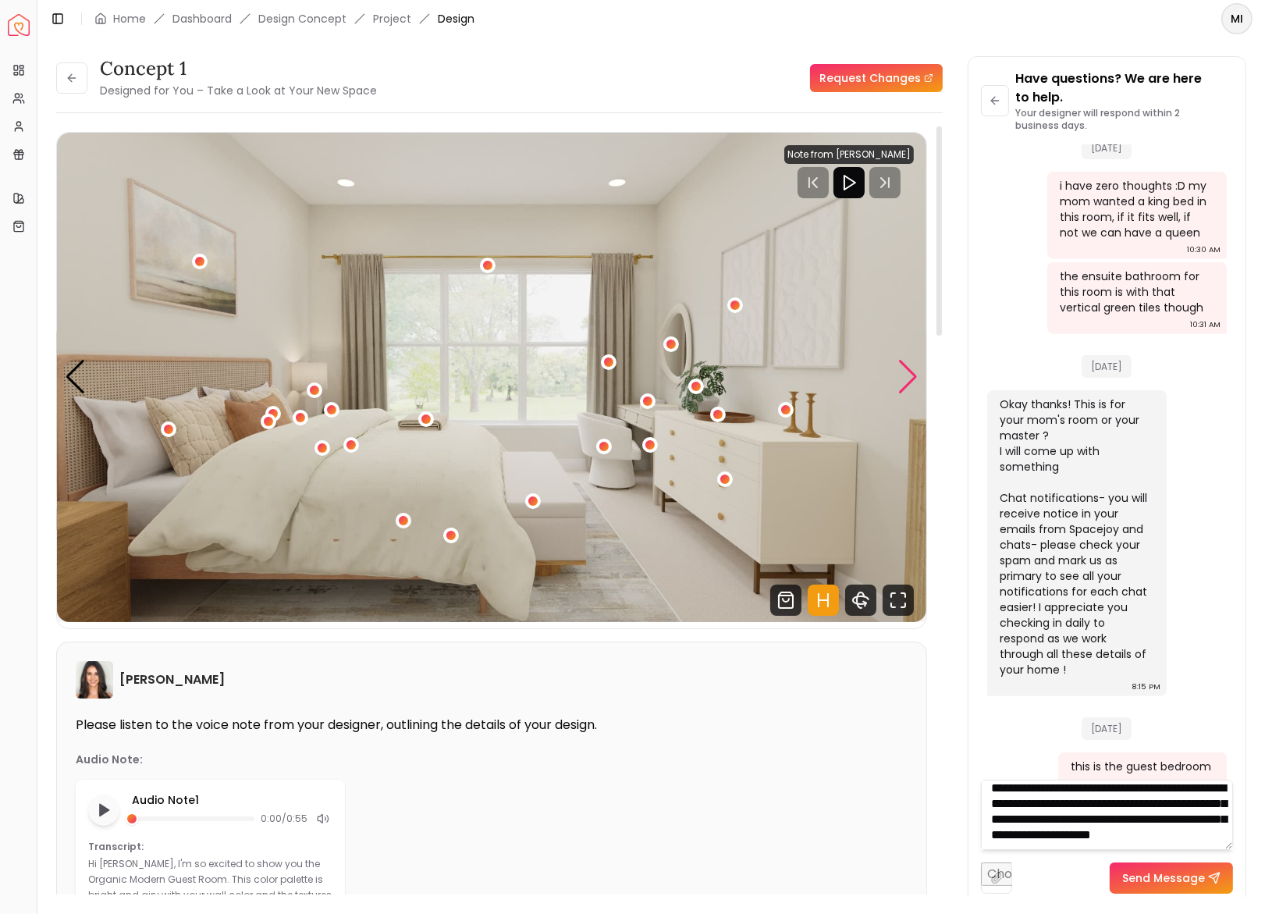
click at [917, 365] on div "Next slide" at bounding box center [908, 377] width 21 height 34
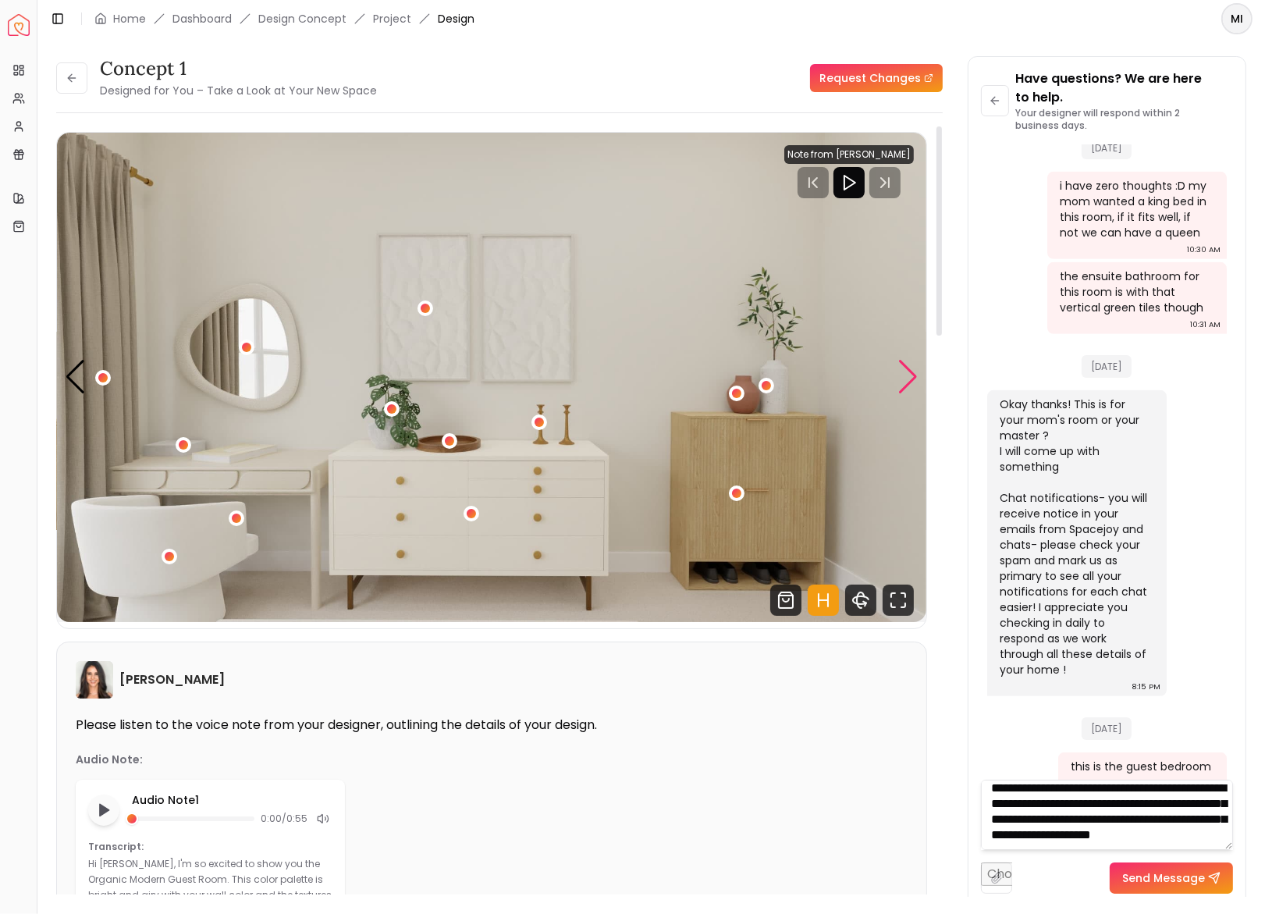
click at [917, 365] on div "Next slide" at bounding box center [908, 377] width 21 height 34
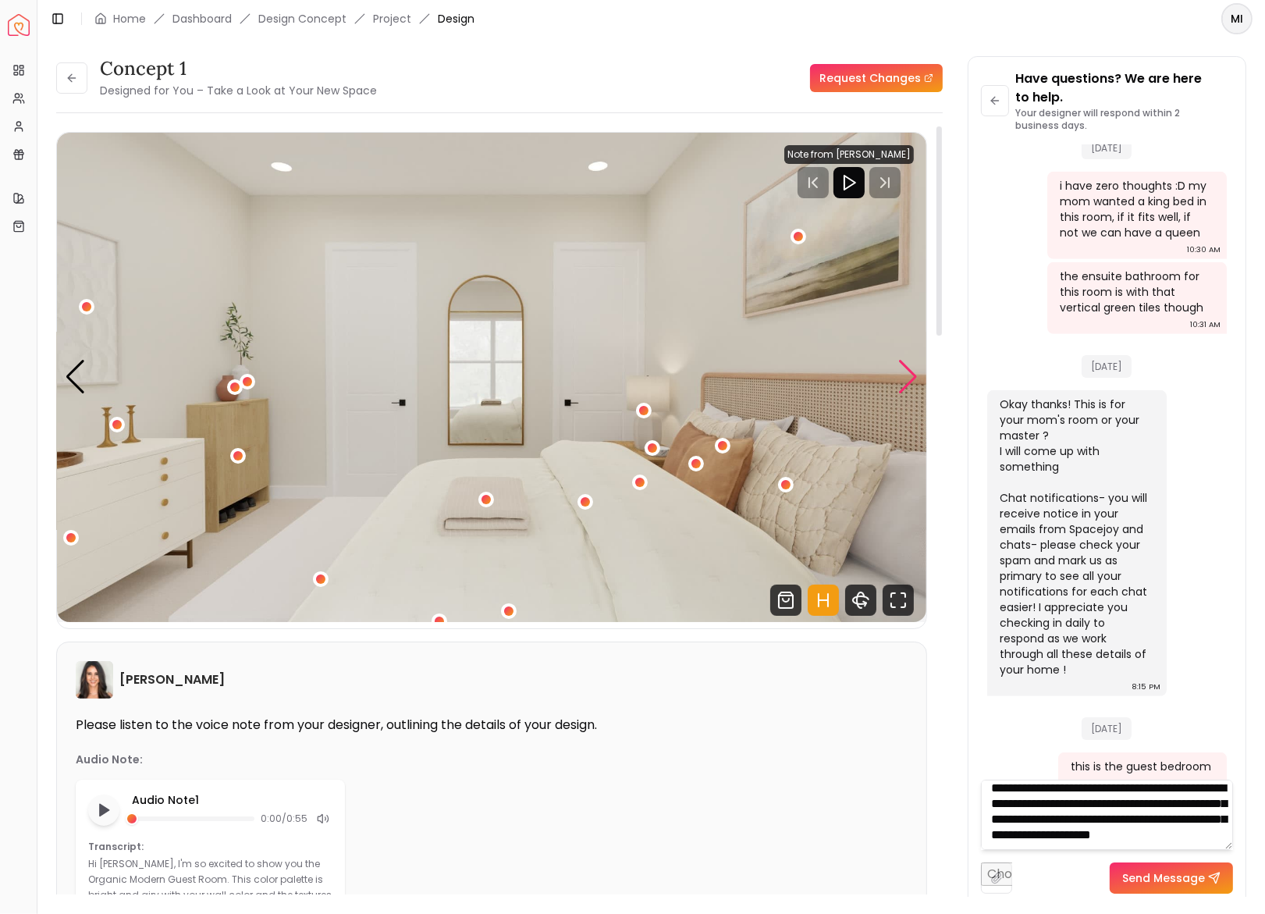
click at [917, 365] on div "Next slide" at bounding box center [908, 377] width 21 height 34
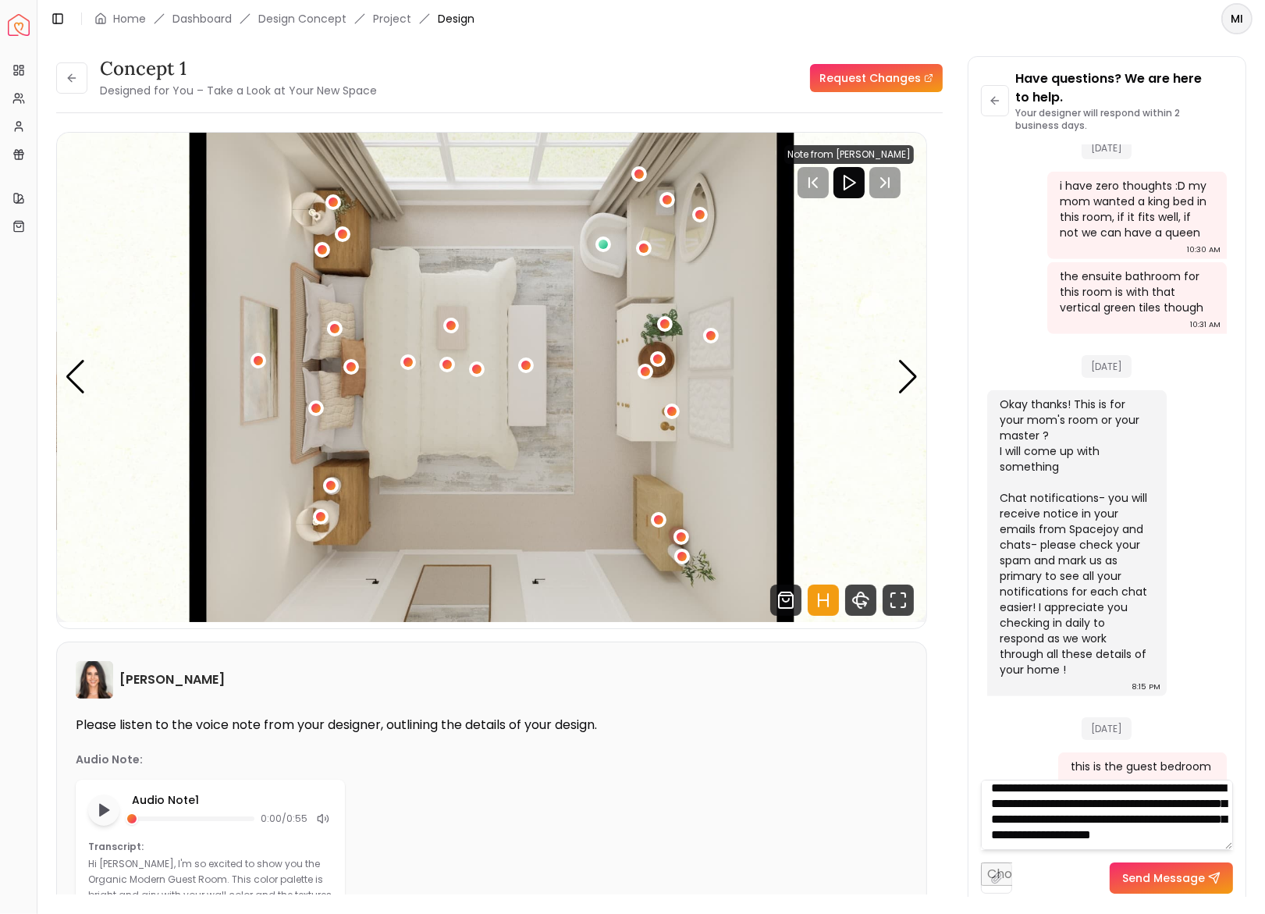
click at [1183, 849] on textarea "**********" at bounding box center [1107, 815] width 252 height 70
click at [907, 372] on div "Next slide" at bounding box center [908, 377] width 21 height 34
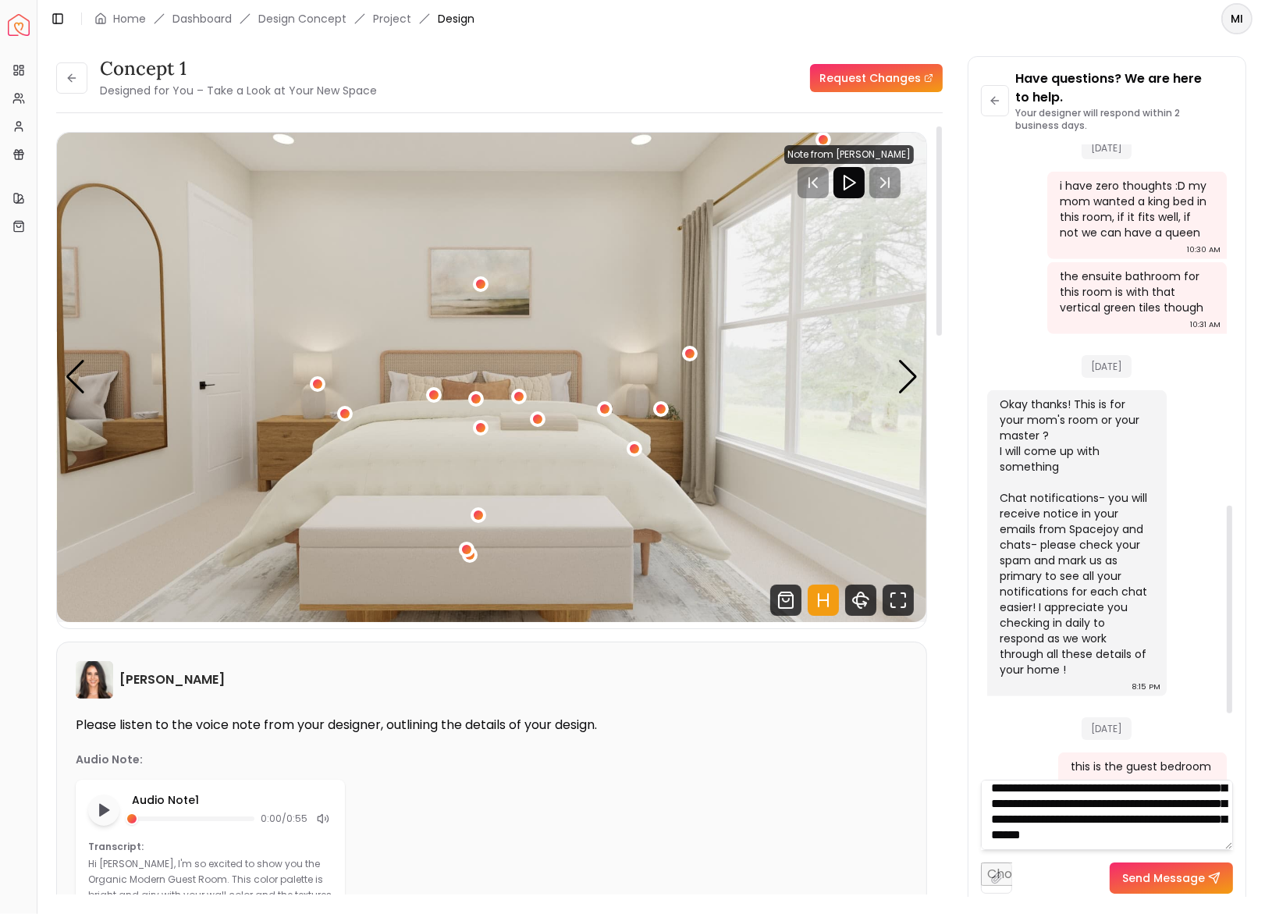
click at [1133, 838] on textarea "**********" at bounding box center [1107, 815] width 252 height 70
click at [912, 381] on div "Next slide" at bounding box center [908, 377] width 21 height 34
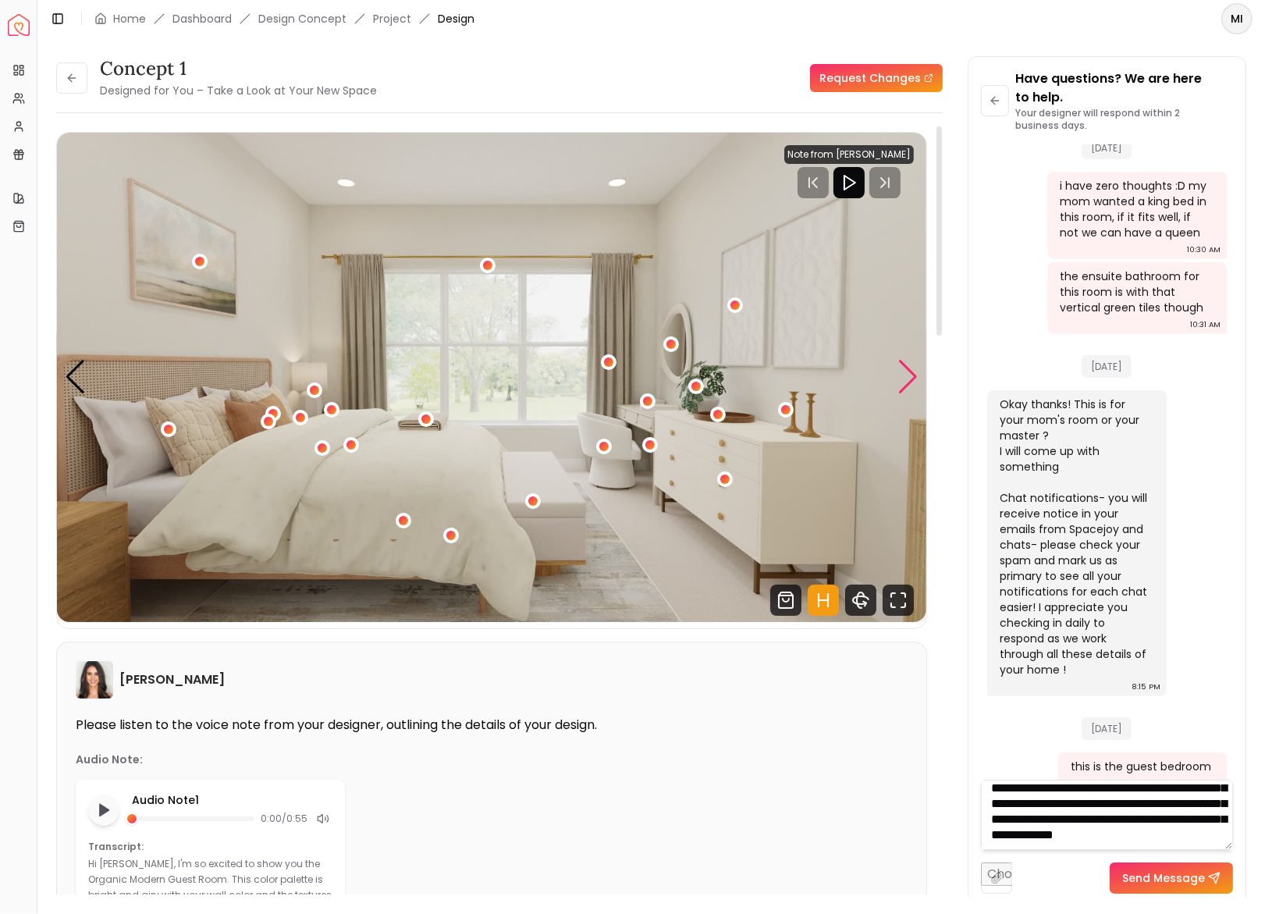
click at [912, 381] on div "Next slide" at bounding box center [908, 377] width 21 height 34
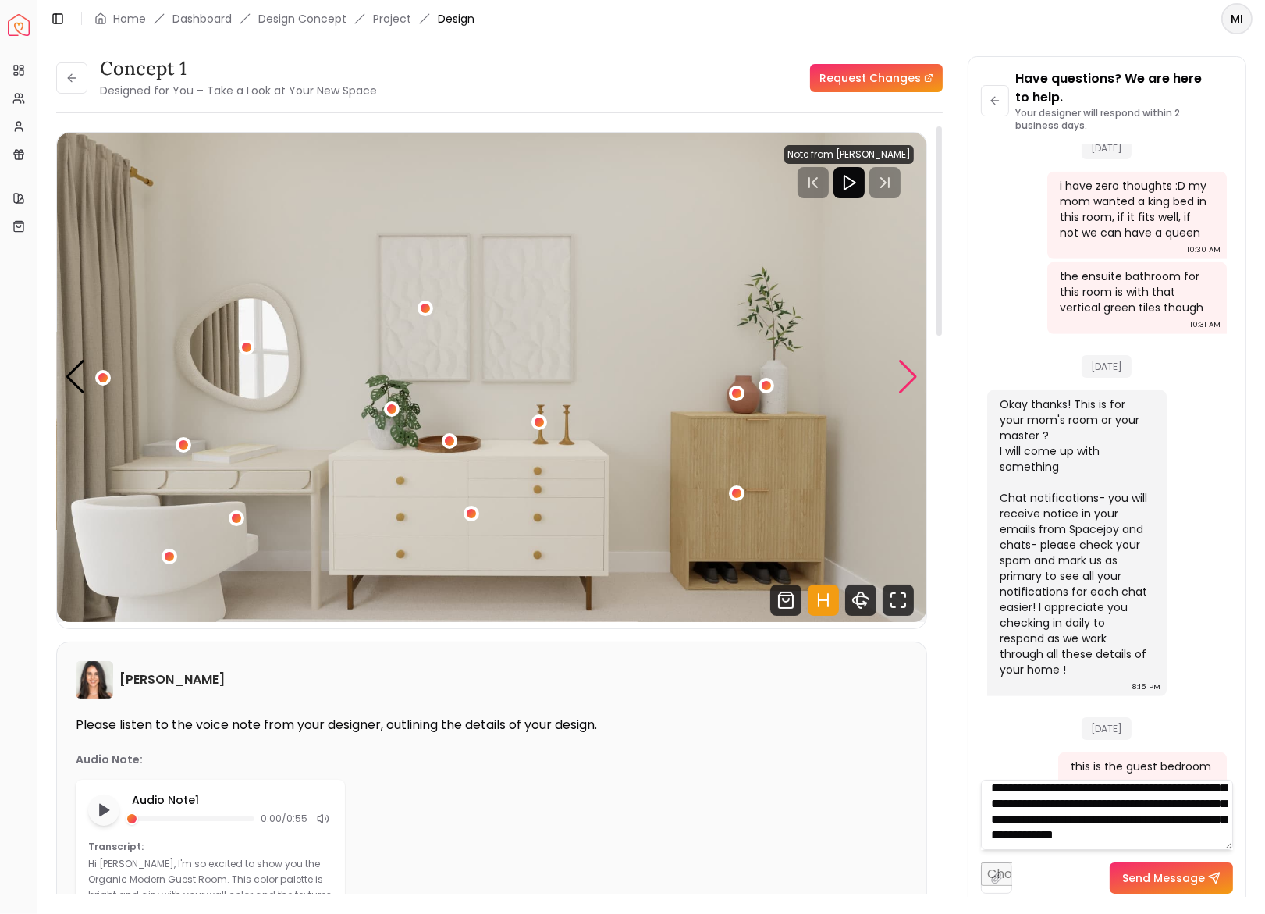
click at [912, 381] on div "Next slide" at bounding box center [908, 377] width 21 height 34
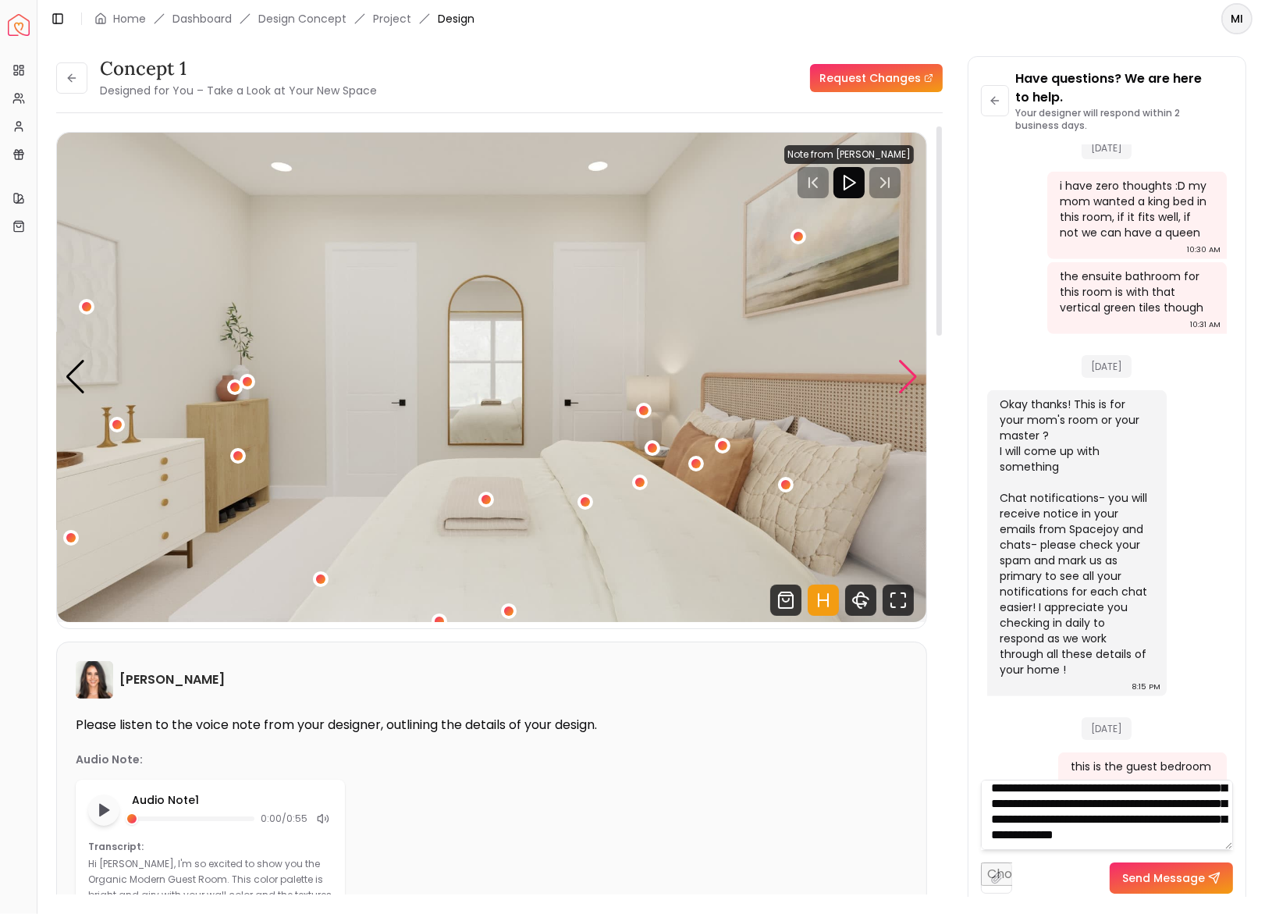
click at [912, 381] on div "Next slide" at bounding box center [908, 377] width 21 height 34
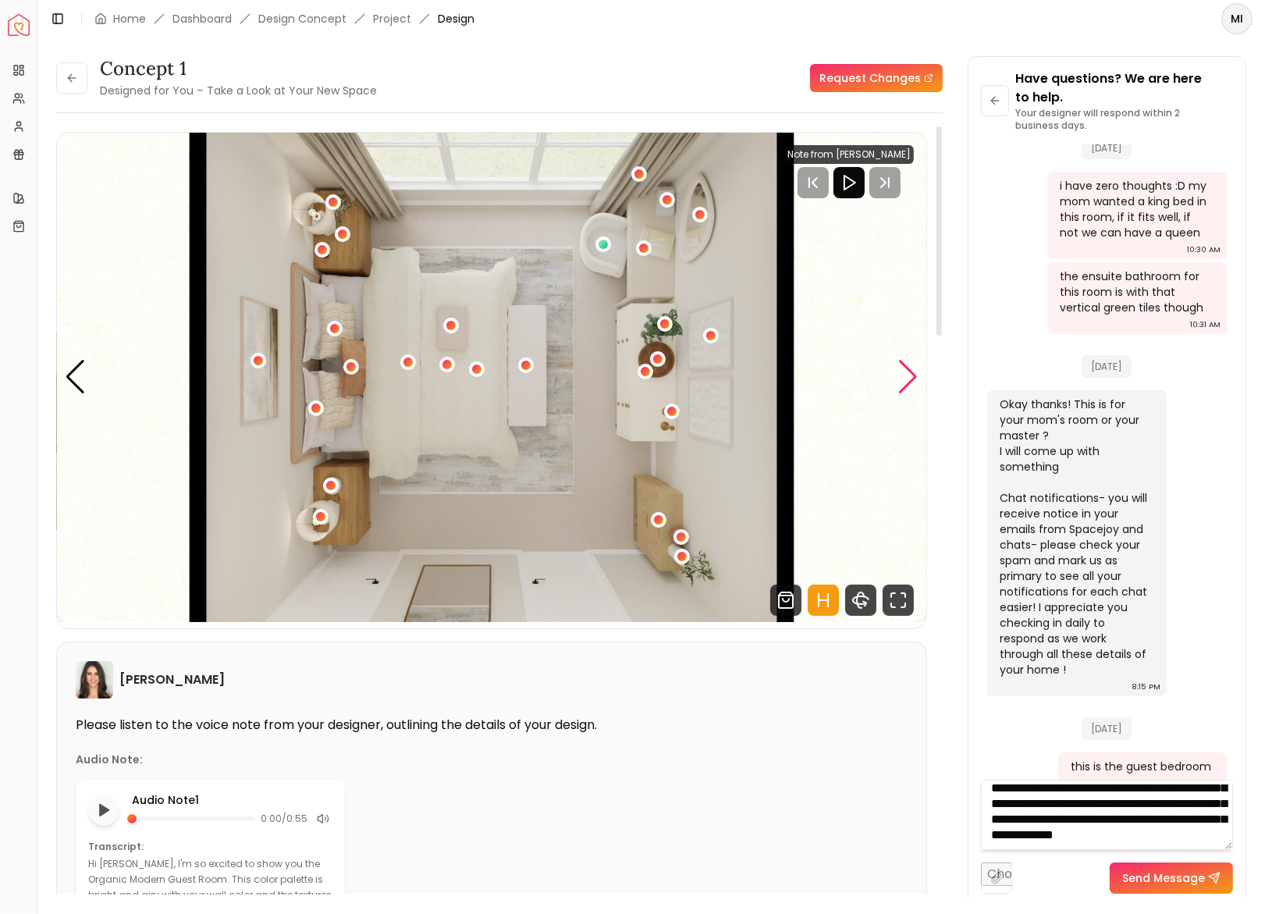
click at [912, 381] on div "Next slide" at bounding box center [908, 377] width 21 height 34
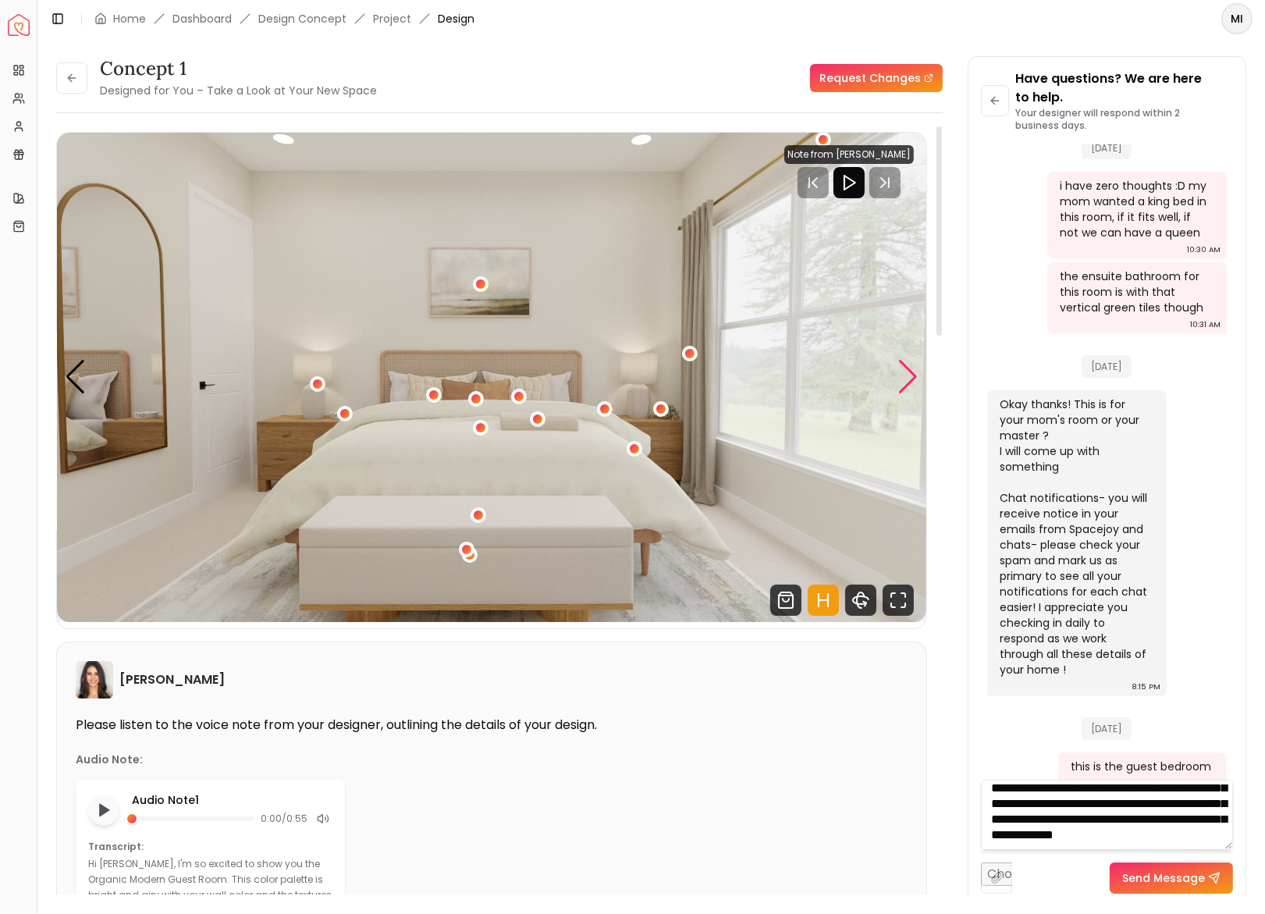
click at [912, 381] on div "Next slide" at bounding box center [908, 377] width 21 height 34
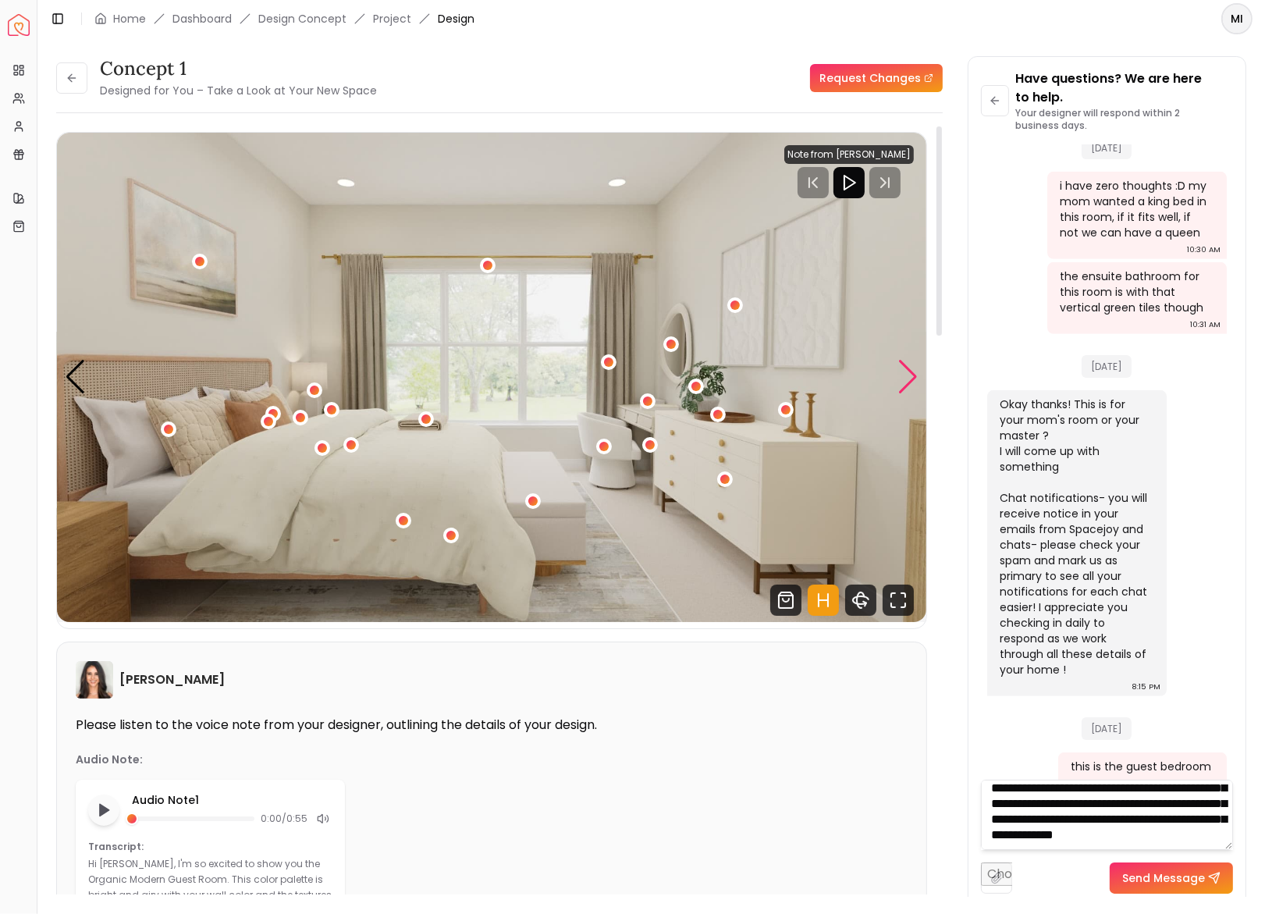
click at [912, 381] on div "Next slide" at bounding box center [908, 377] width 21 height 34
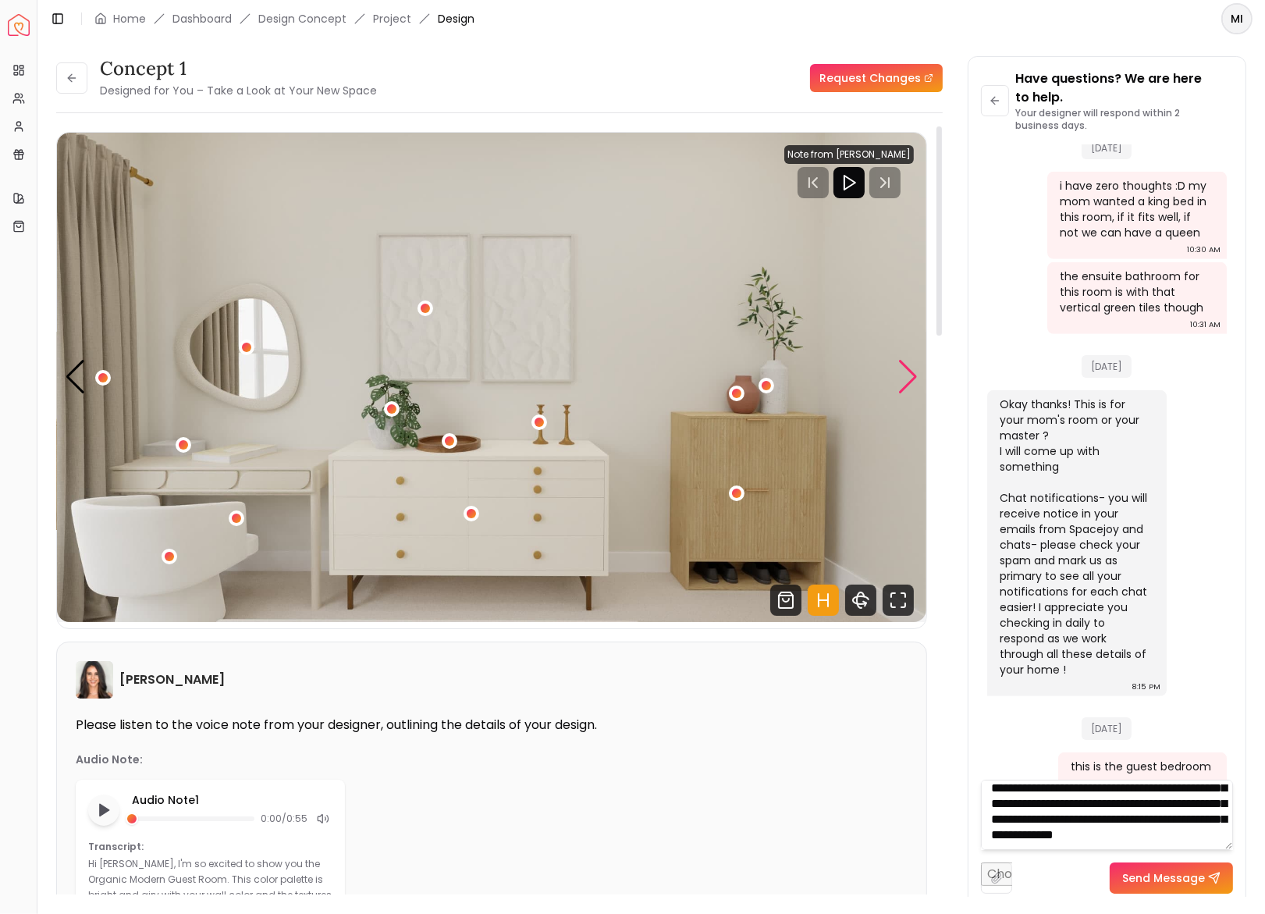
click at [912, 381] on div "Next slide" at bounding box center [908, 377] width 21 height 34
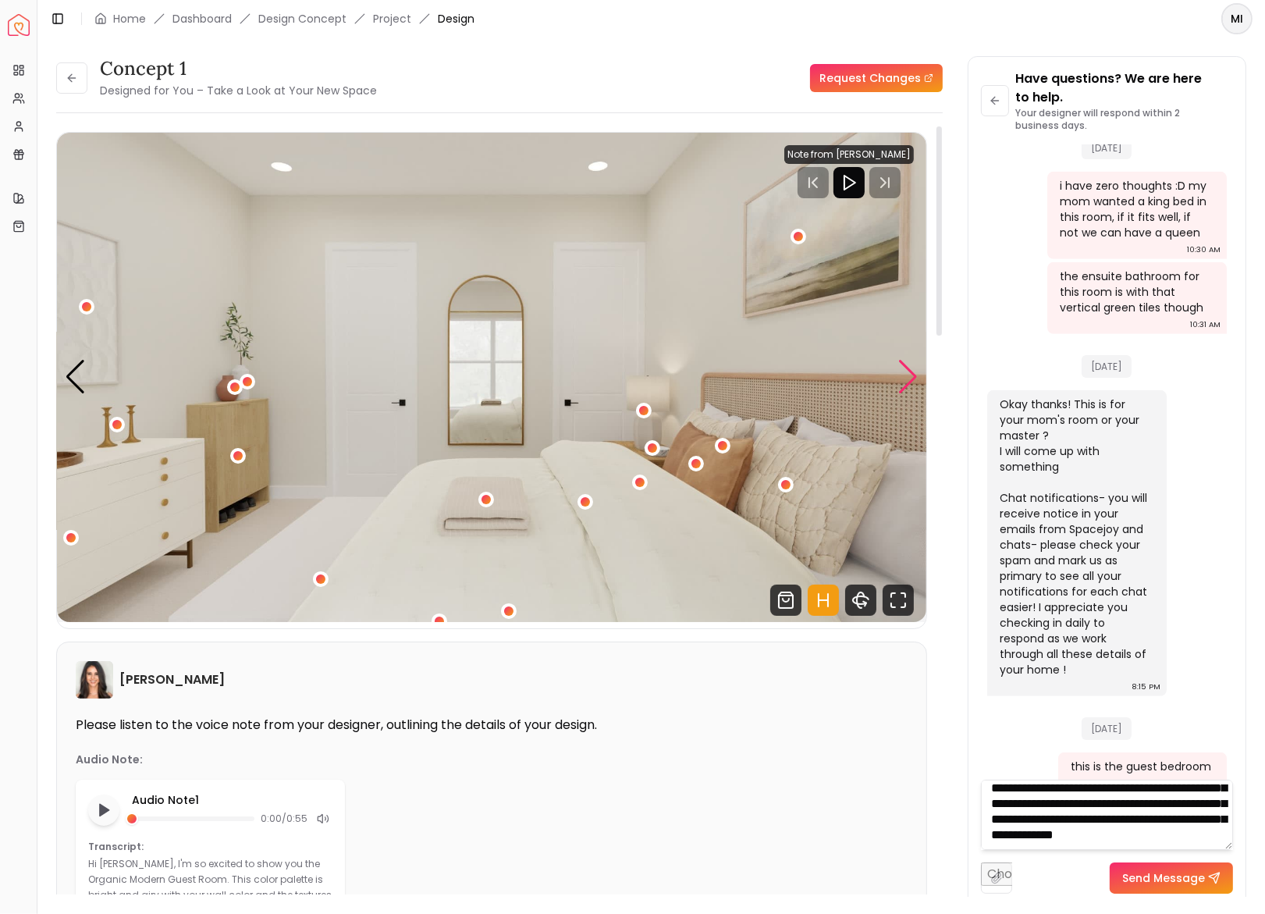
click at [912, 381] on div "Next slide" at bounding box center [908, 377] width 21 height 34
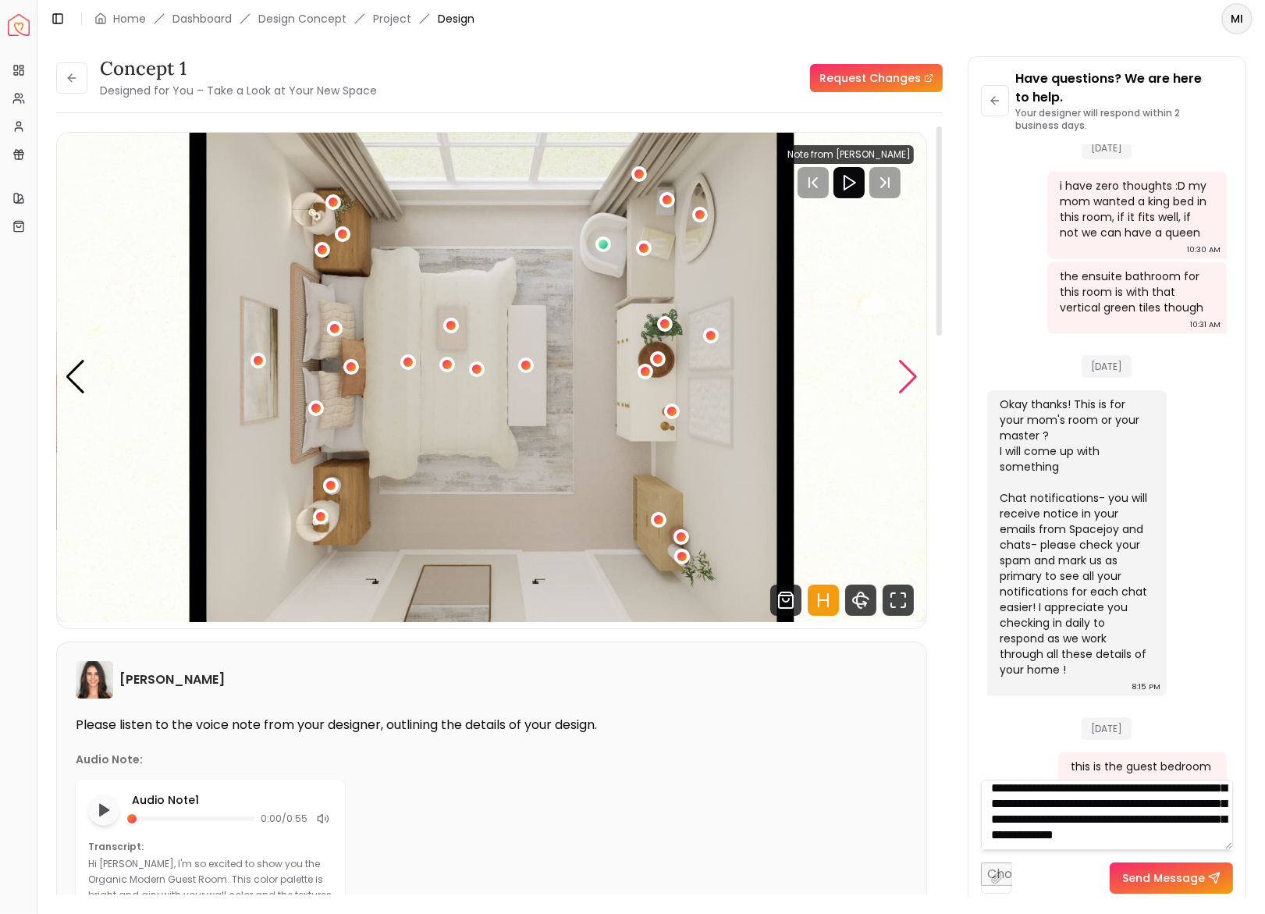
click at [912, 381] on div "Next slide" at bounding box center [908, 377] width 21 height 34
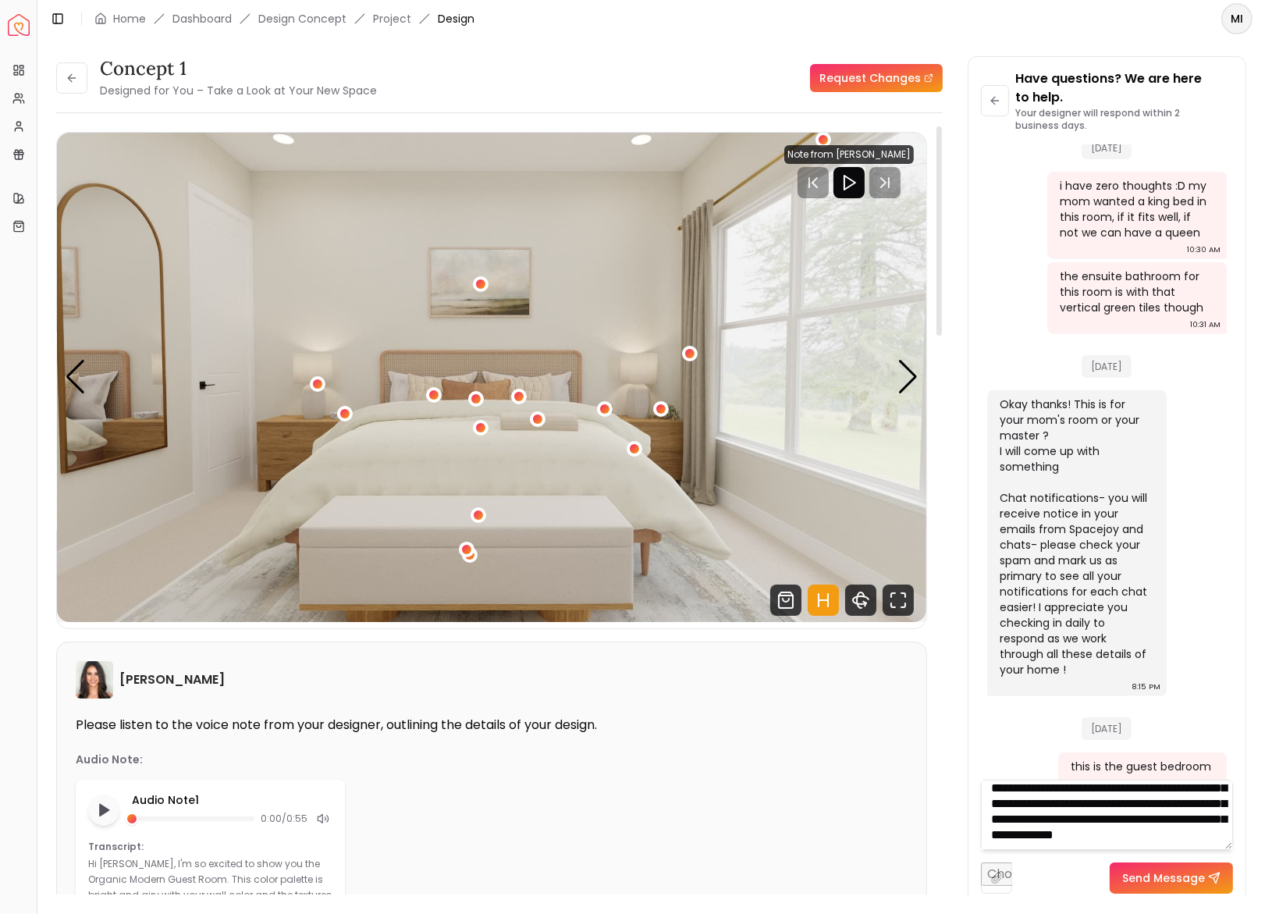
click at [304, 434] on img "1 / 5" at bounding box center [492, 377] width 870 height 489
click at [633, 447] on div "1 / 5" at bounding box center [635, 449] width 12 height 12
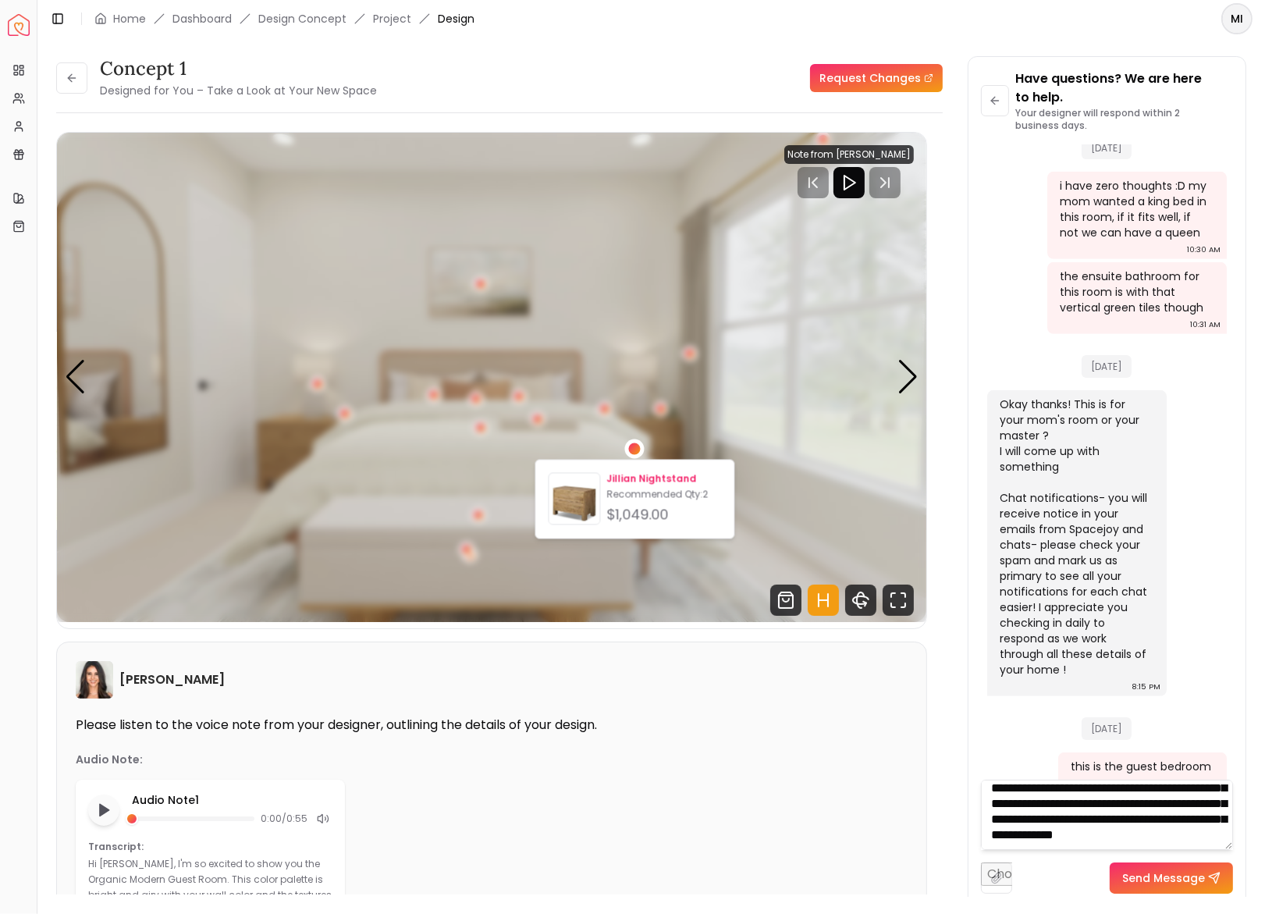
click at [638, 475] on p "Jillian Nightstand" at bounding box center [664, 479] width 115 height 12
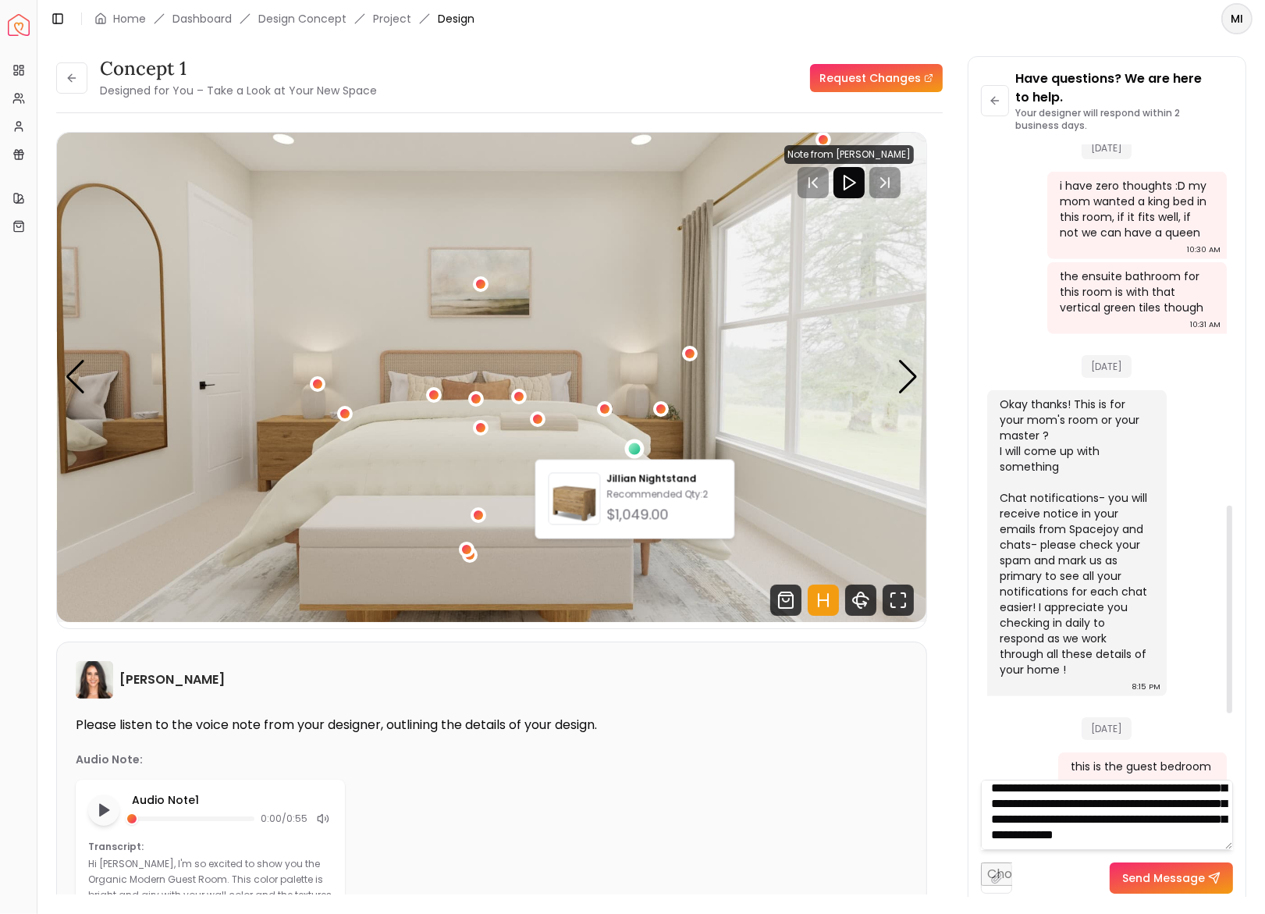
click at [1123, 844] on textarea "**********" at bounding box center [1107, 815] width 252 height 70
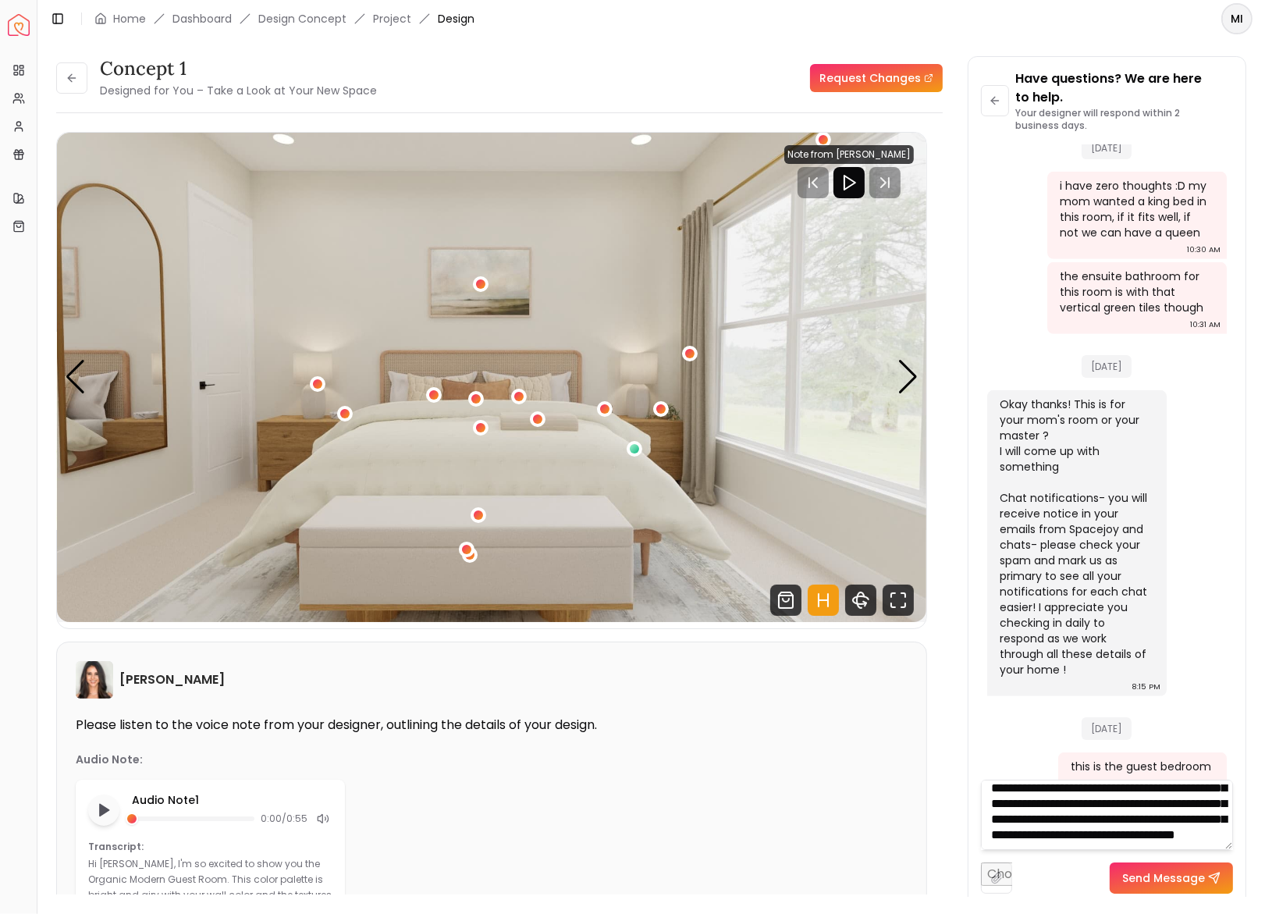
scroll to position [94, 0]
type textarea "**********"
click at [1188, 883] on button "Send Message" at bounding box center [1171, 878] width 123 height 31
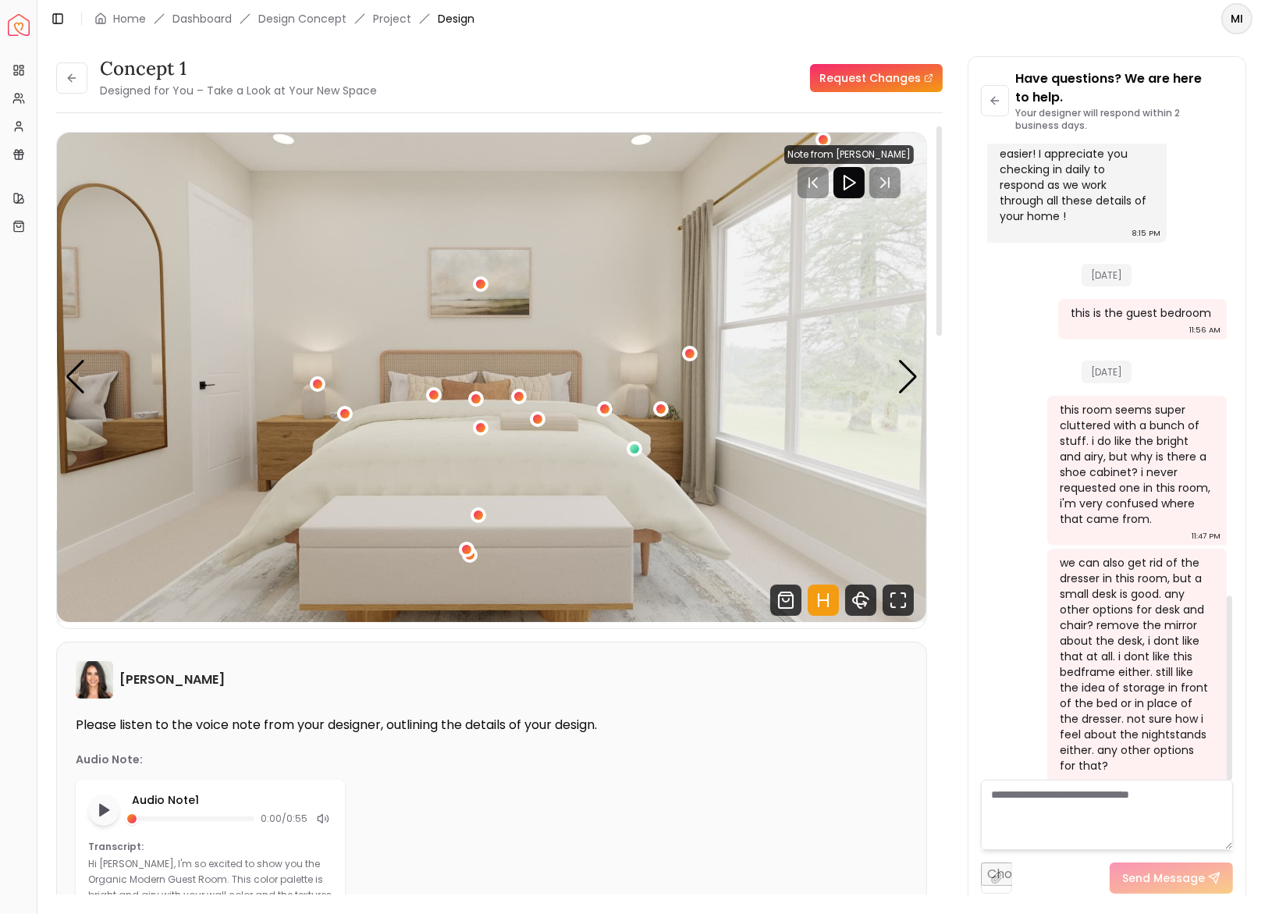
scroll to position [1557, 0]
click at [216, 19] on link "Dashboard" at bounding box center [202, 19] width 59 height 16
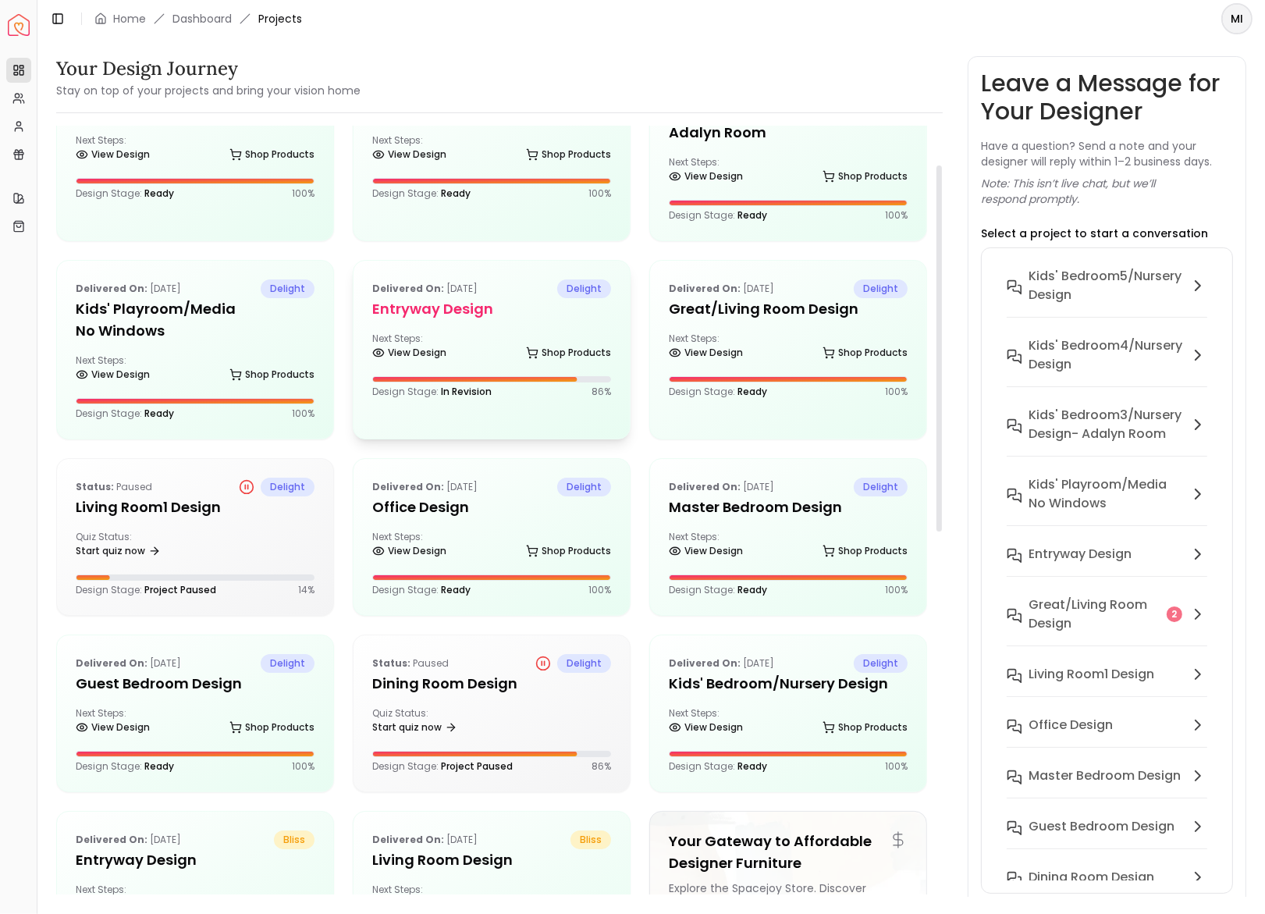
scroll to position [82, 0]
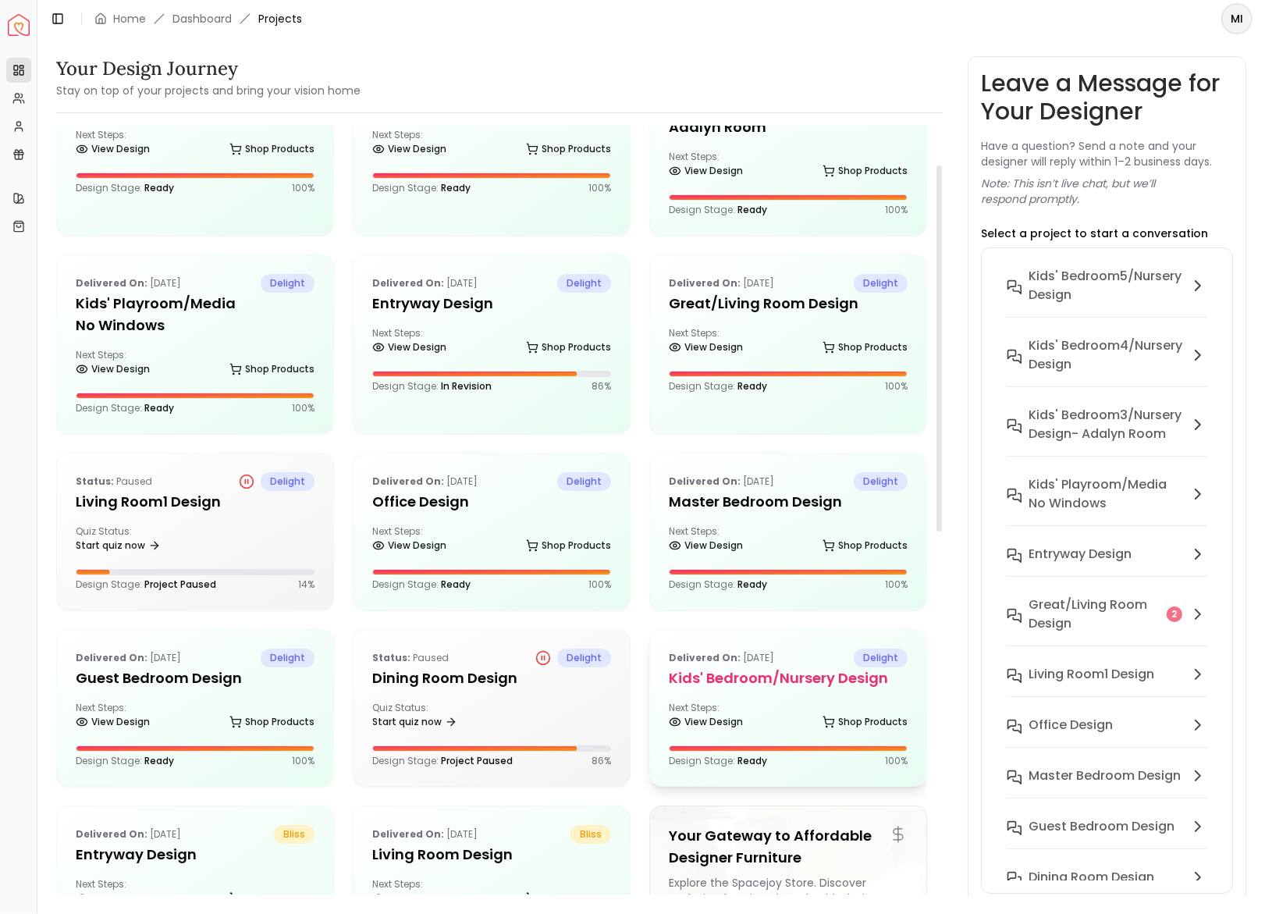
click at [699, 667] on h5 "Kids' Bedroom/Nursery Design" at bounding box center [788, 678] width 239 height 22
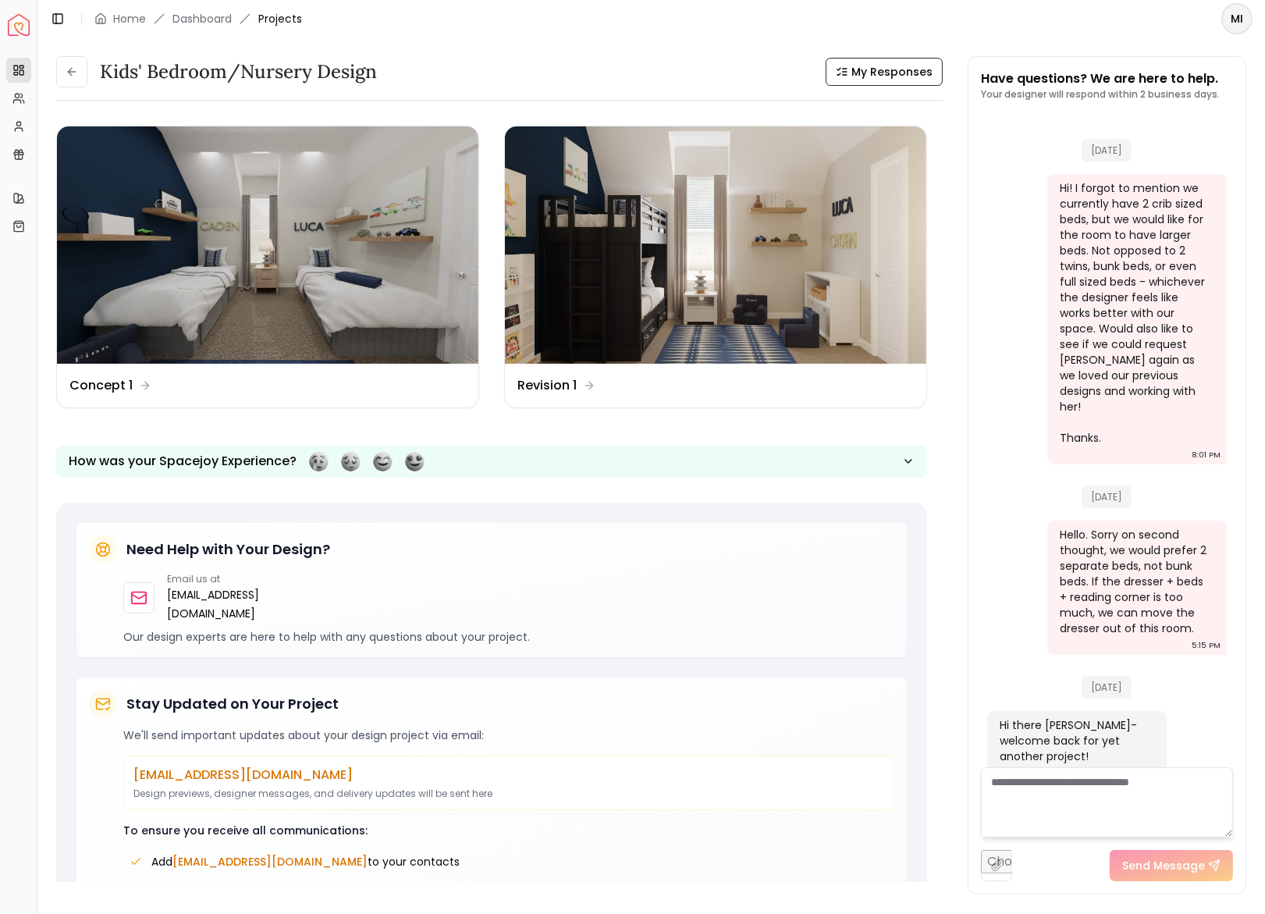
scroll to position [3390, 0]
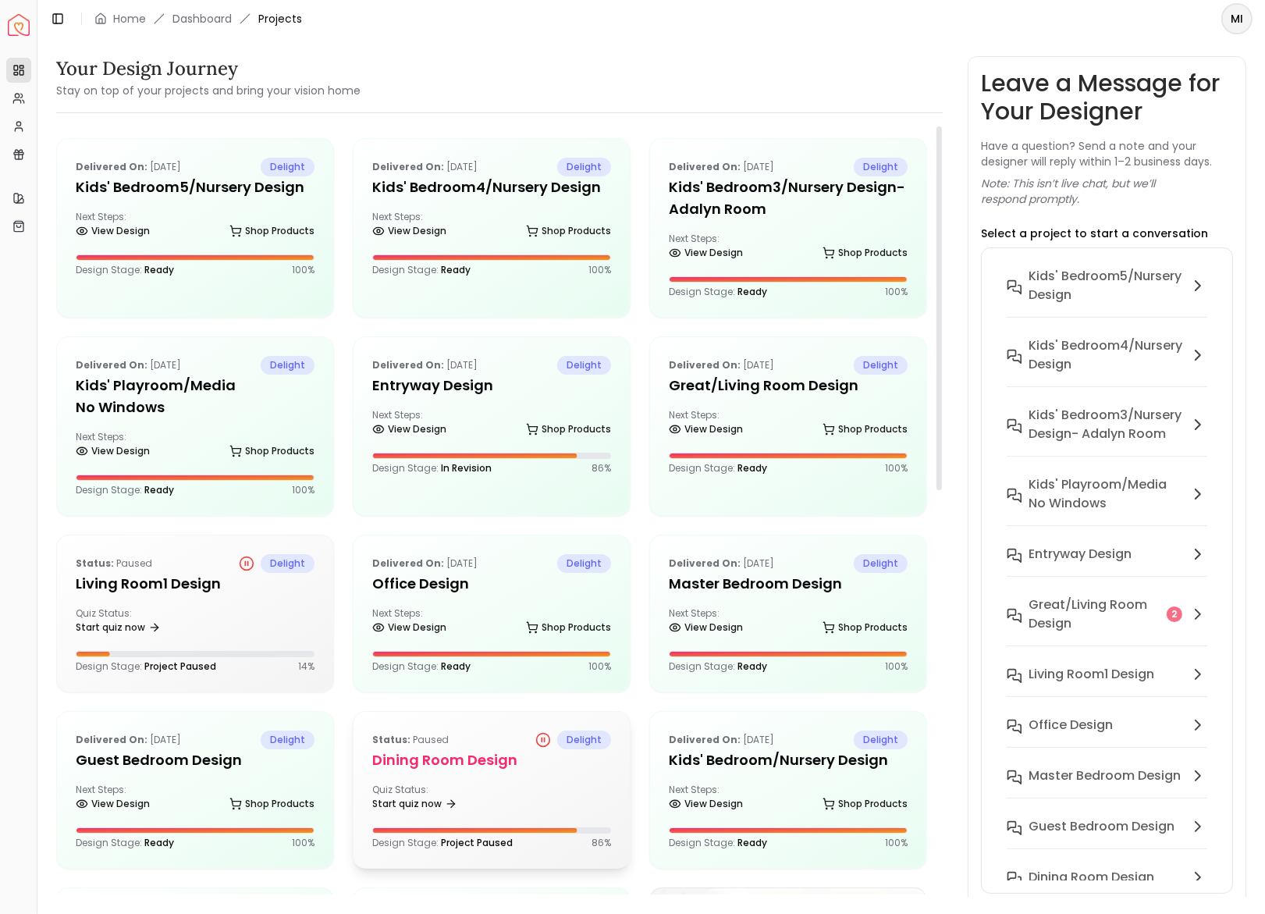
click at [472, 753] on h5 "Dining Room design" at bounding box center [491, 760] width 239 height 22
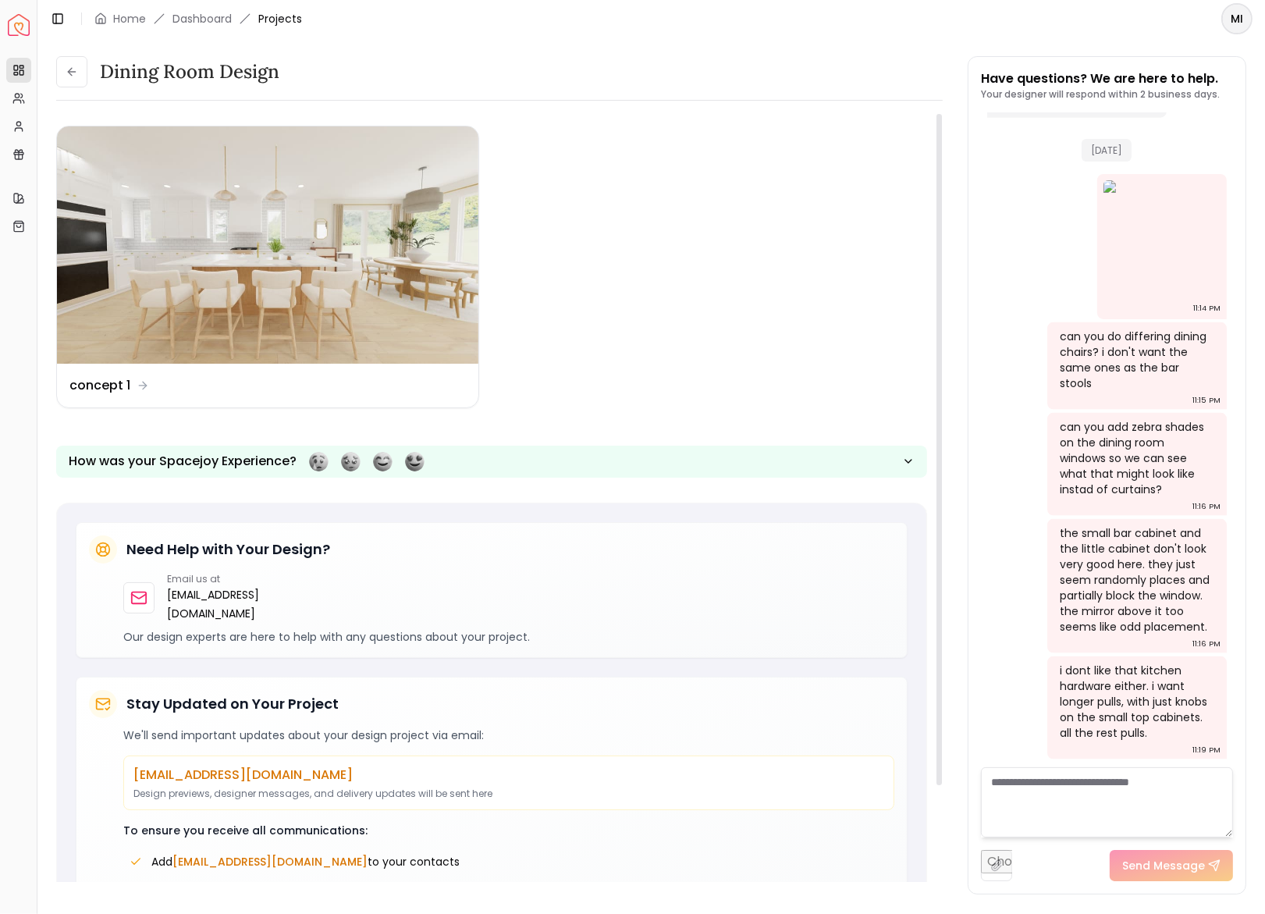
click at [680, 196] on ul "Design Name concept 1" at bounding box center [491, 267] width 871 height 283
